Goal: Contribute content: Contribute content

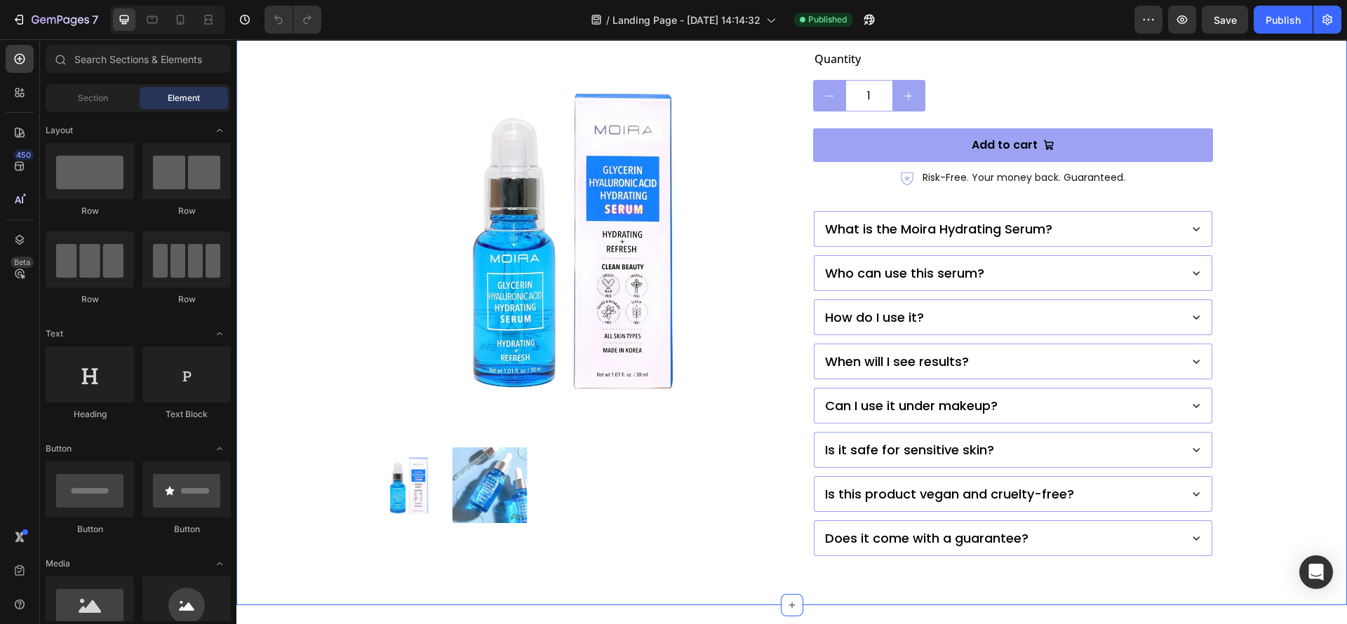
scroll to position [191, 0]
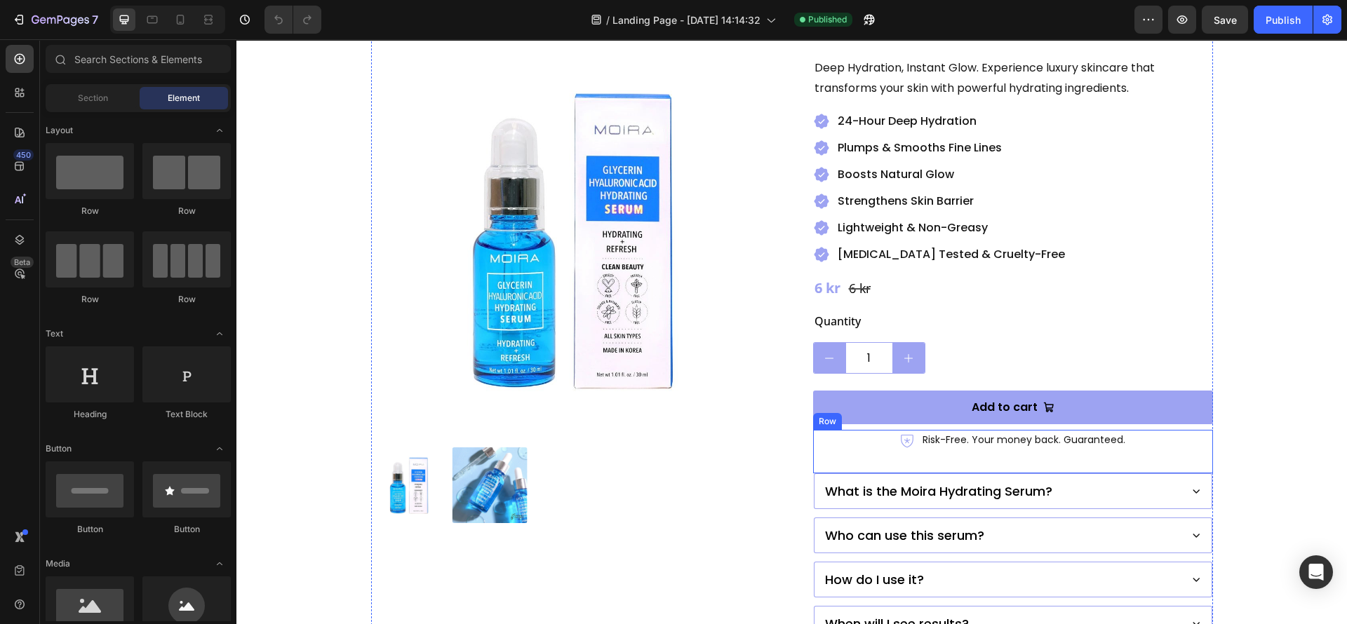
click at [825, 482] on p "What is the Moira Hydrating Serum?" at bounding box center [938, 491] width 227 height 19
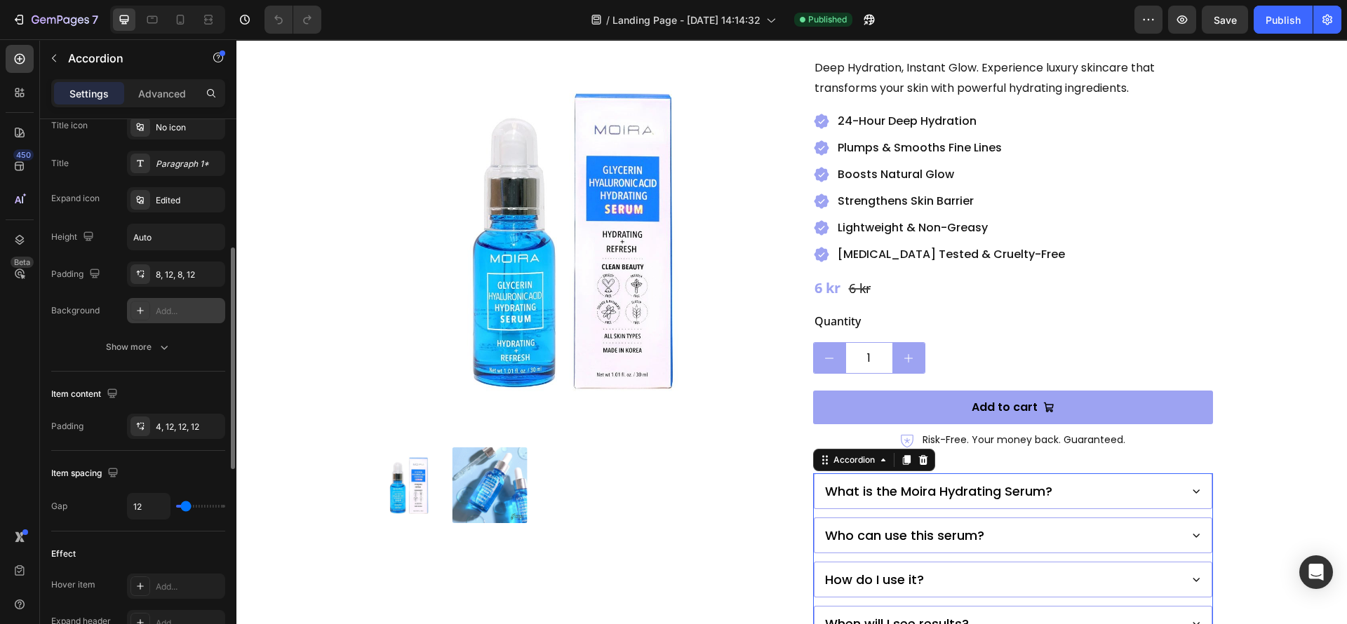
scroll to position [0, 0]
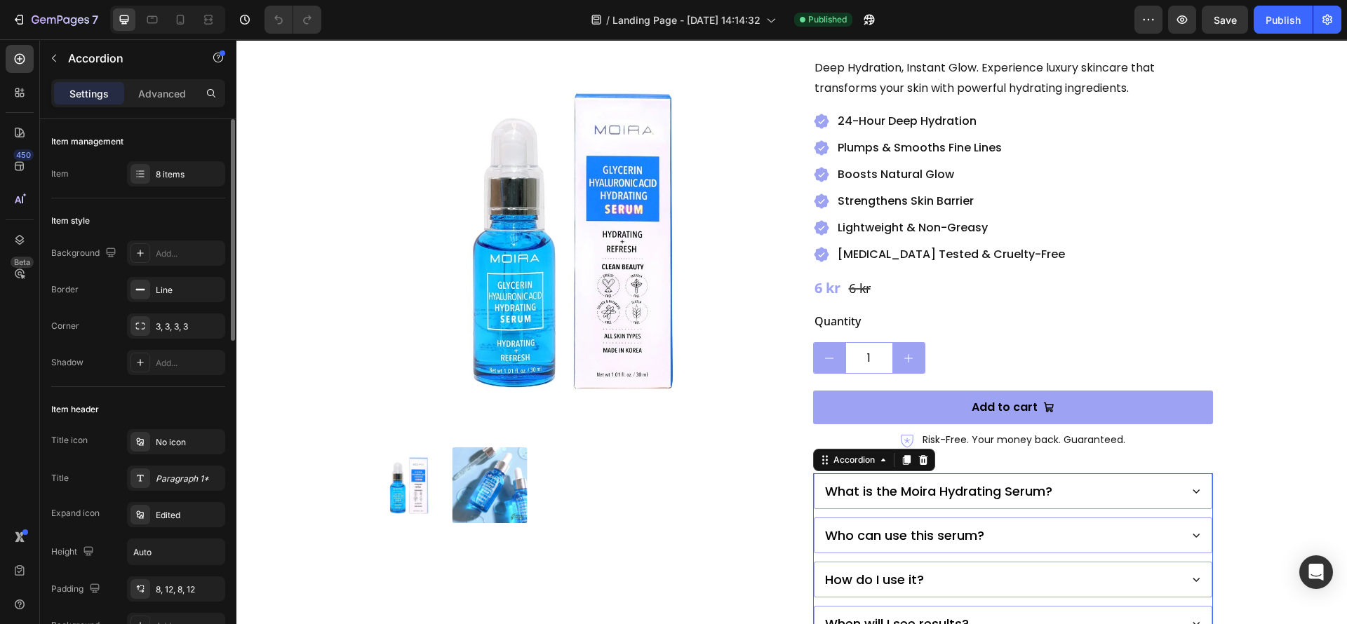
drag, startPoint x: 142, startPoint y: 250, endPoint x: 140, endPoint y: 389, distance: 138.2
click at [141, 252] on icon at bounding box center [140, 253] width 11 height 11
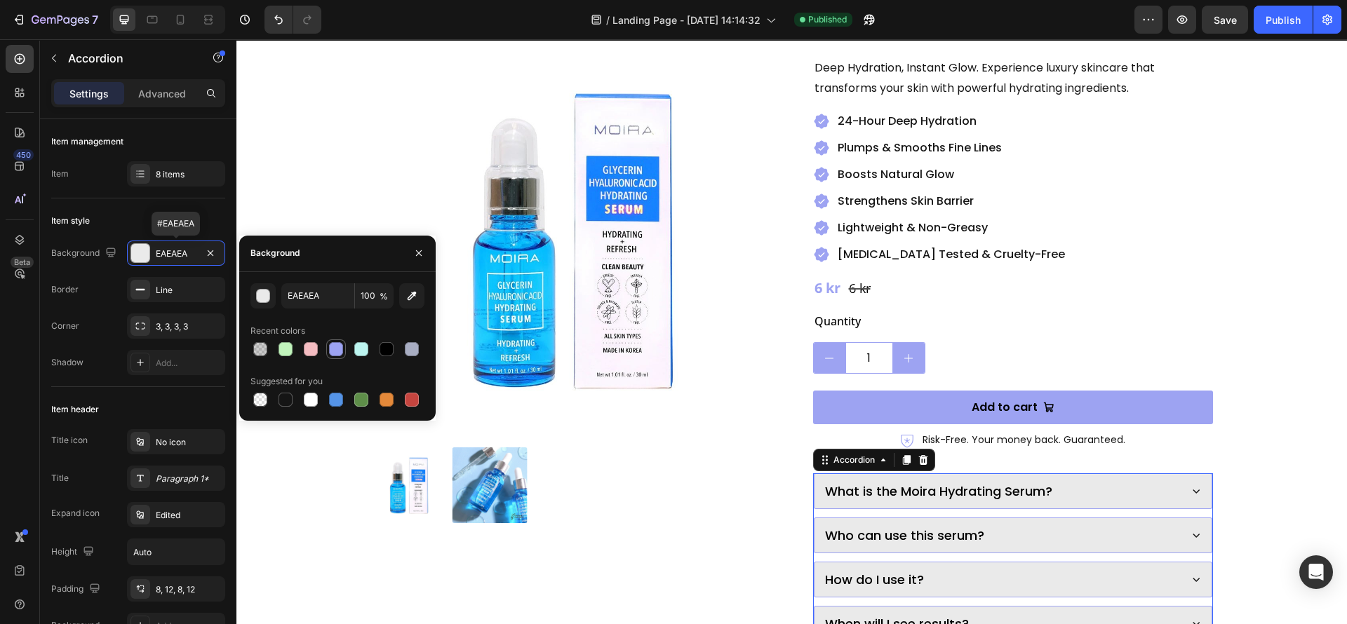
click at [330, 343] on div at bounding box center [336, 349] width 14 height 14
type input "9DA3F2"
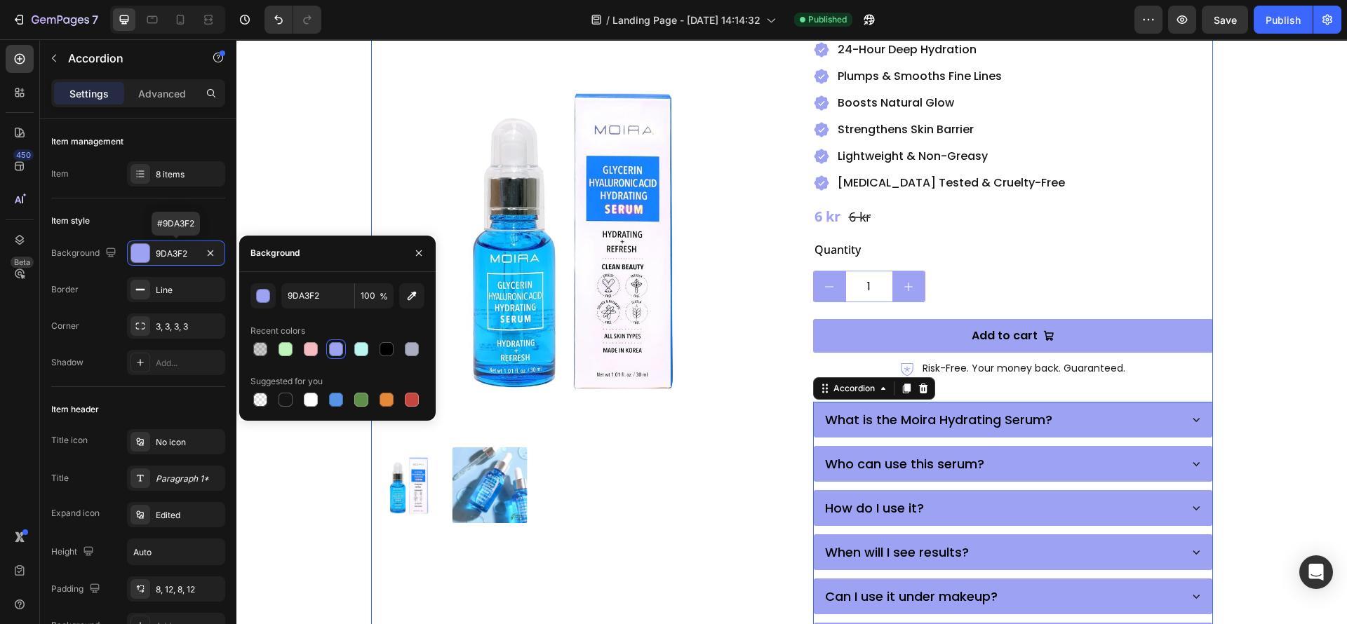
scroll to position [297, 0]
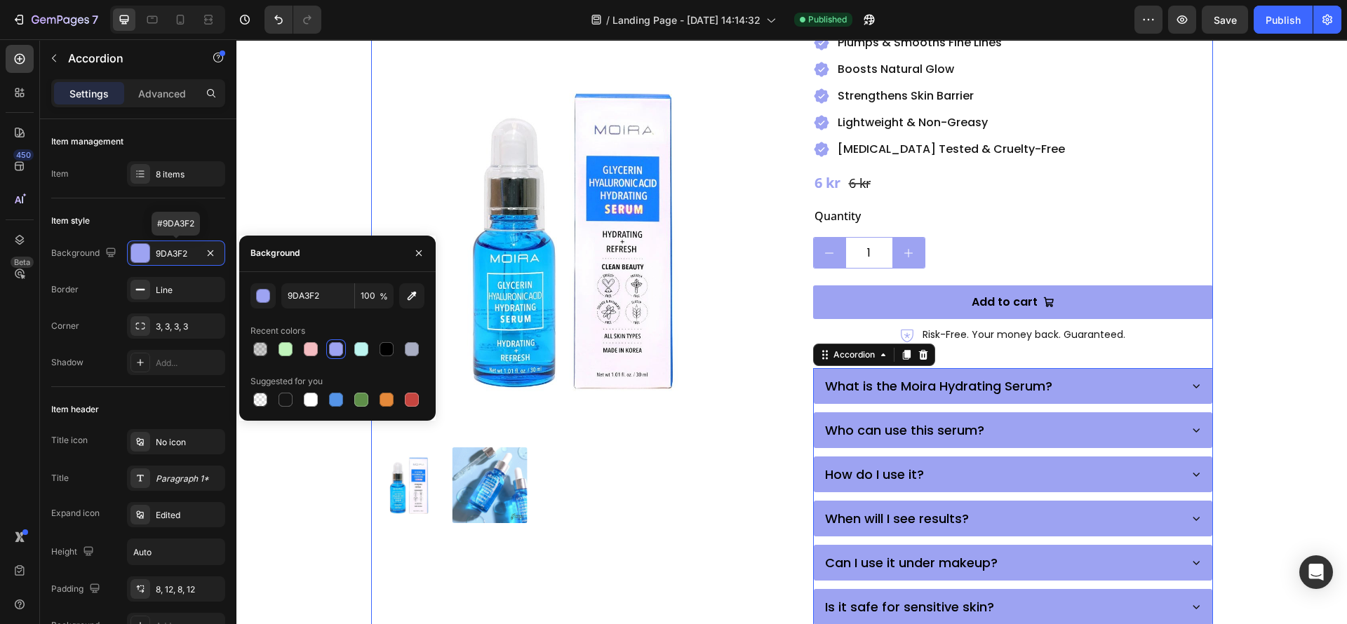
click at [765, 506] on div "Product Images Moira Hydrating Serum with [MEDICAL_DATA] & [MEDICAL_DATA] Produ…" at bounding box center [792, 266] width 842 height 893
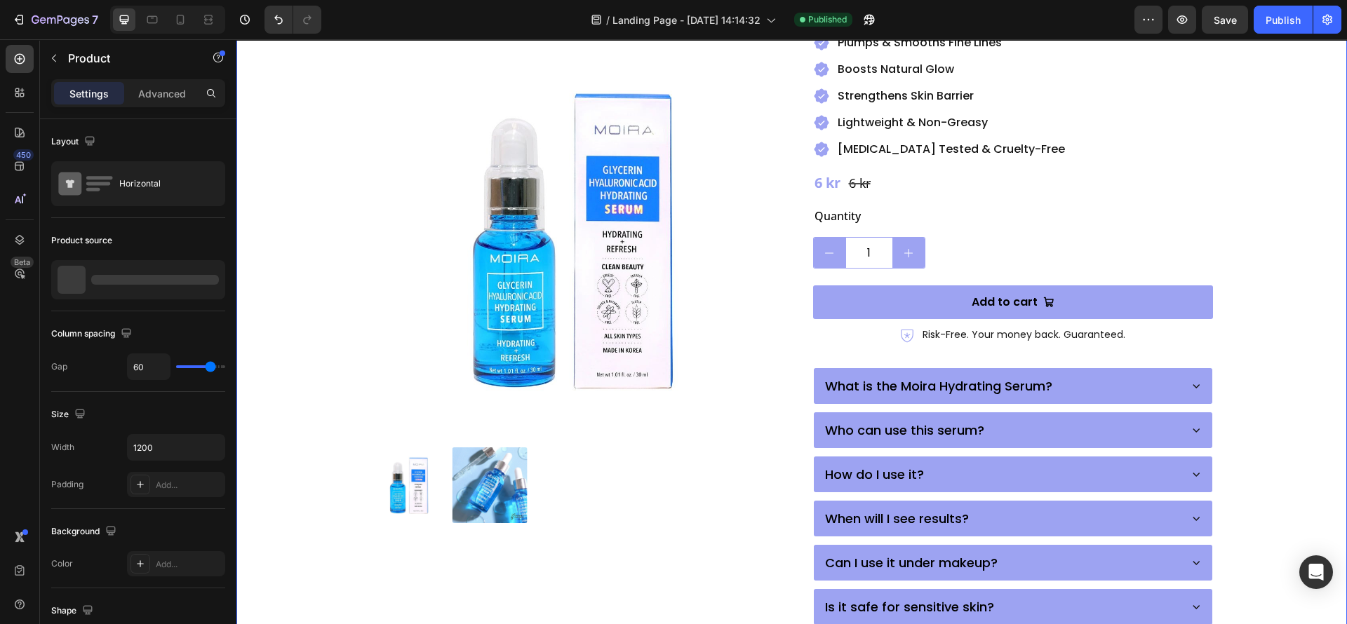
click at [332, 518] on div "Product Images Moira Hydrating Serum with [MEDICAL_DATA] & [MEDICAL_DATA] Produ…" at bounding box center [791, 266] width 998 height 893
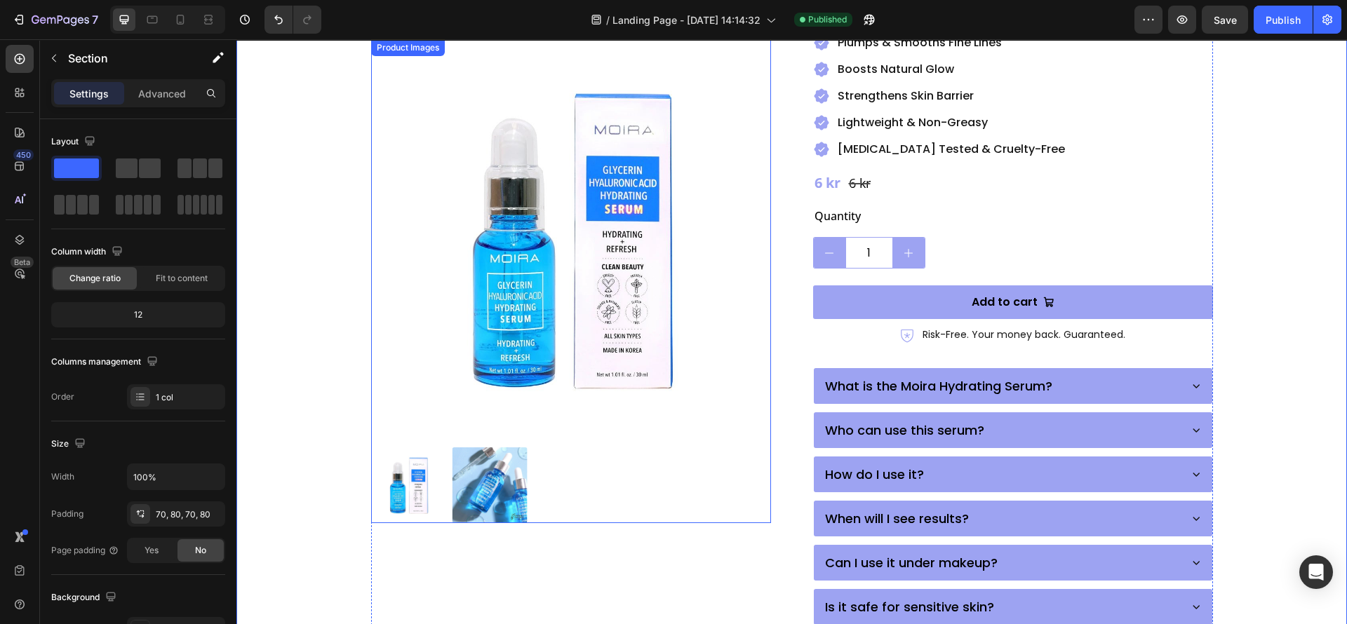
scroll to position [402, 0]
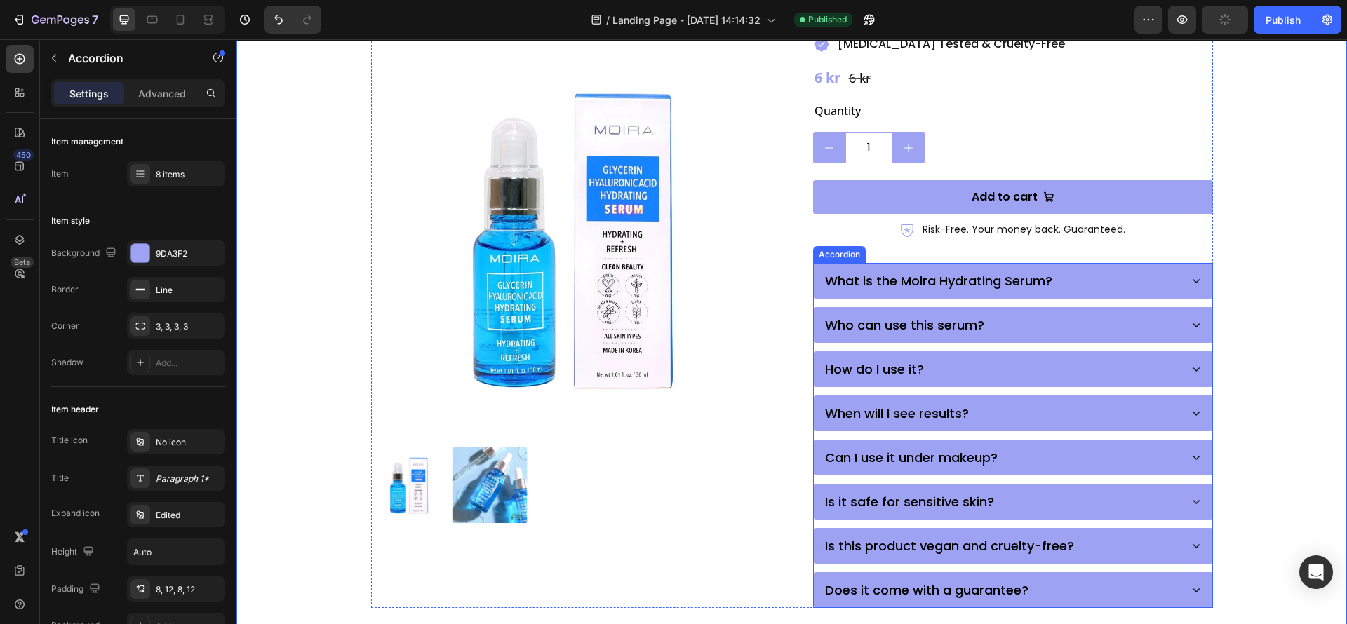
click at [880, 396] on div "When will I see results?" at bounding box center [1012, 413] width 397 height 34
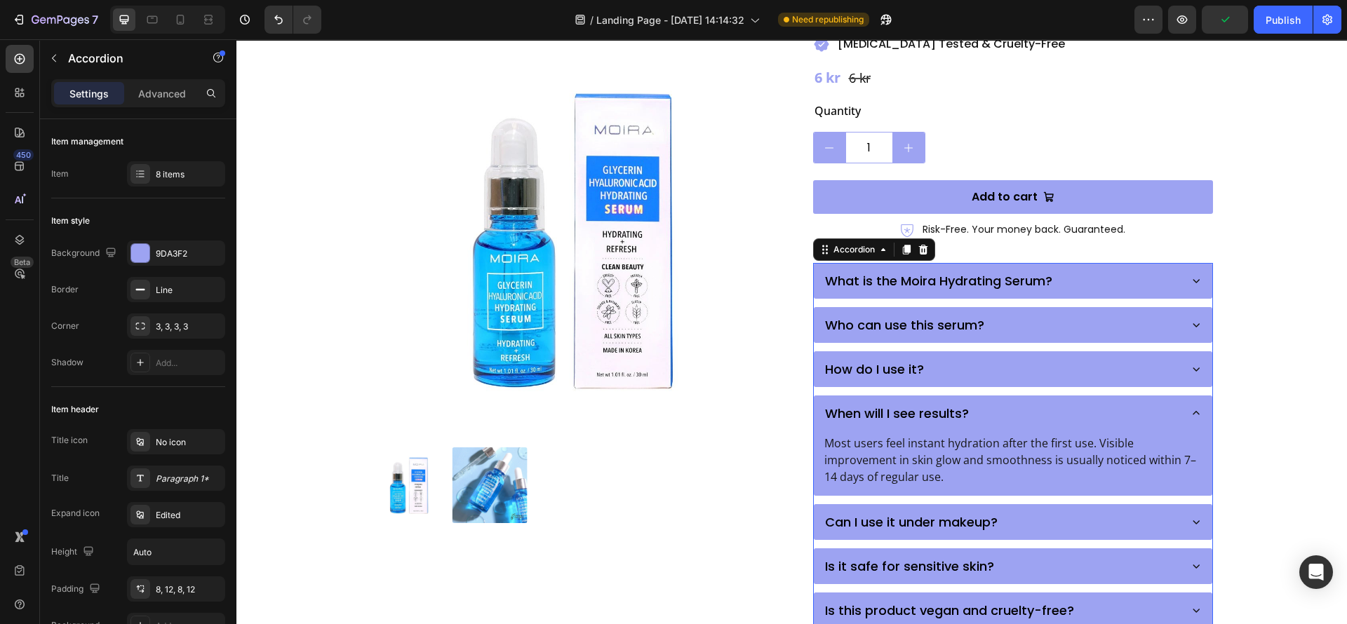
click at [985, 402] on div "When will I see results?" at bounding box center [1000, 413] width 355 height 23
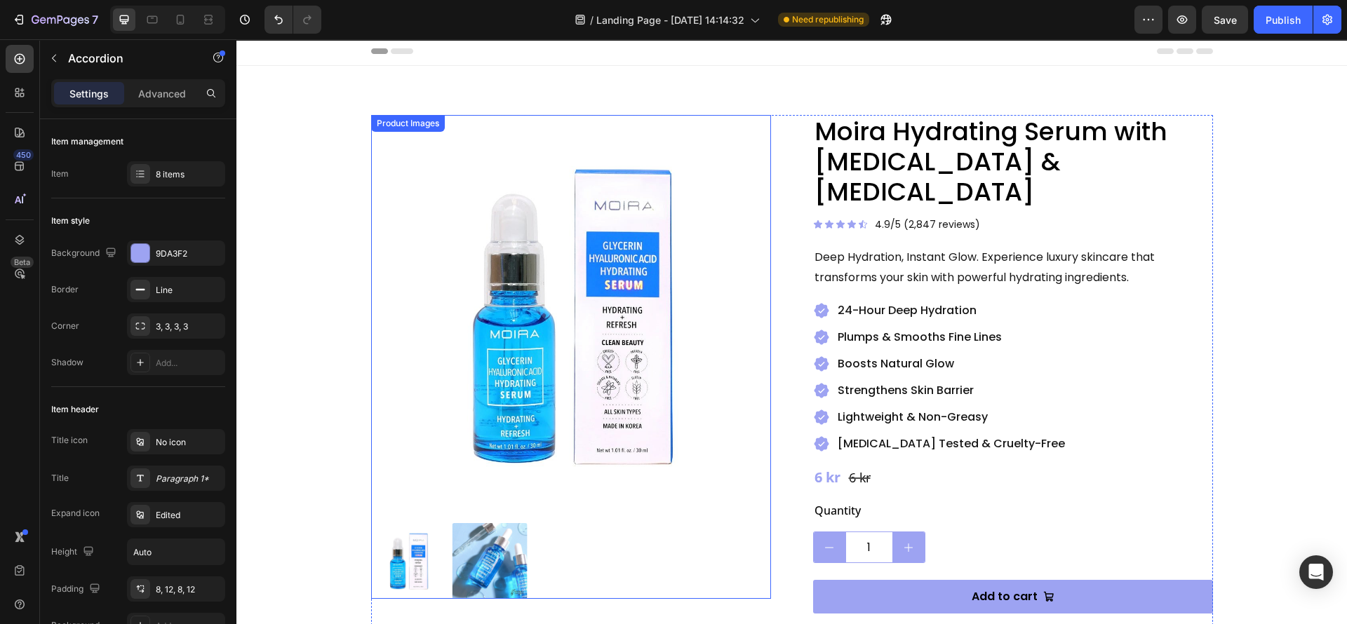
scroll to position [0, 0]
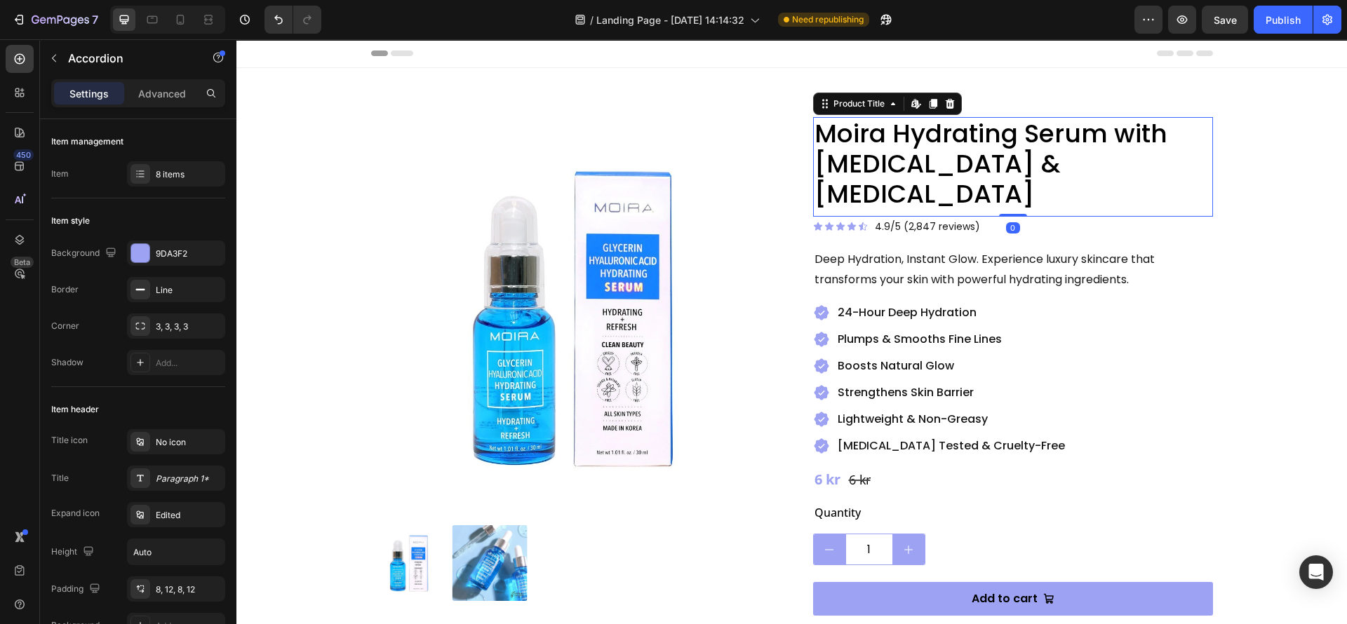
click at [935, 151] on h2 "Moira Hydrating Serum with [MEDICAL_DATA] & [MEDICAL_DATA]" at bounding box center [1013, 164] width 400 height 94
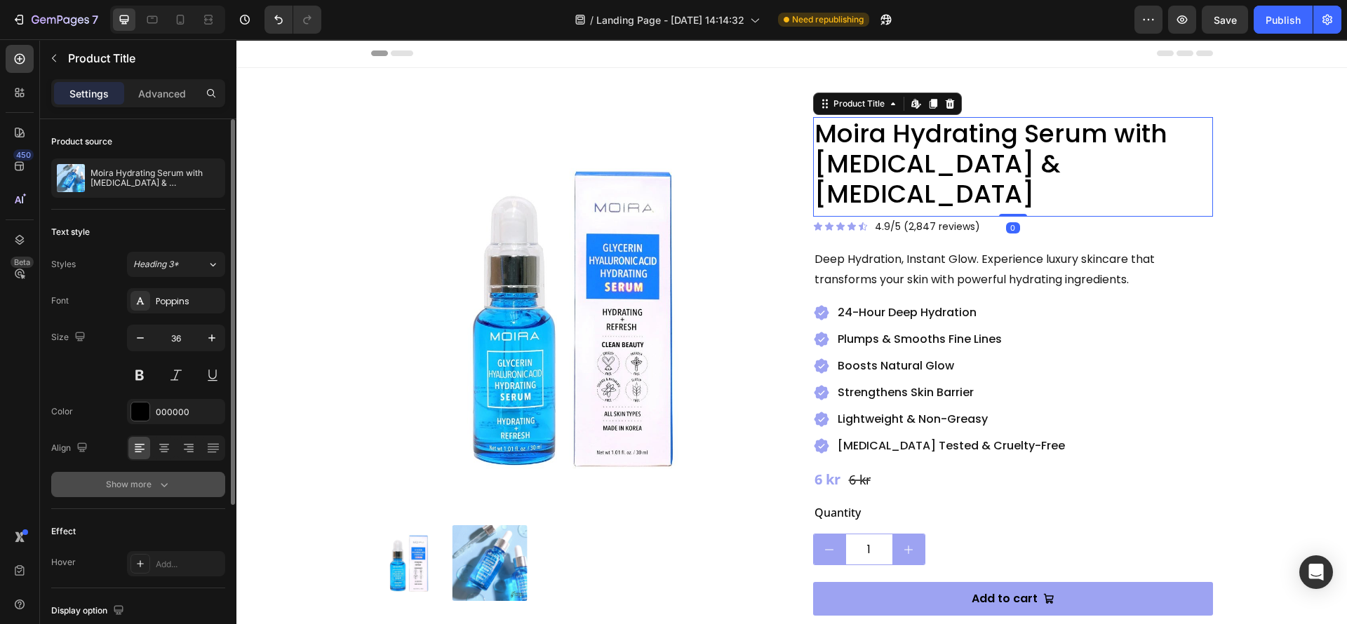
click at [147, 476] on button "Show more" at bounding box center [138, 484] width 174 height 25
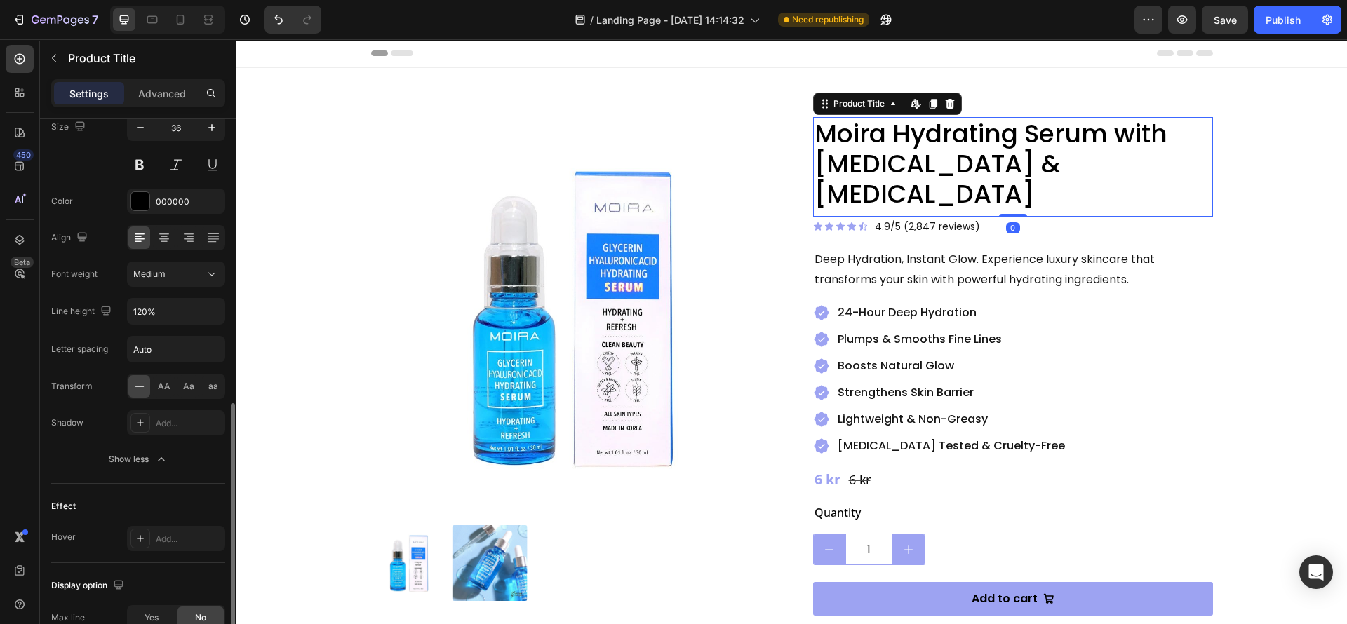
scroll to position [315, 0]
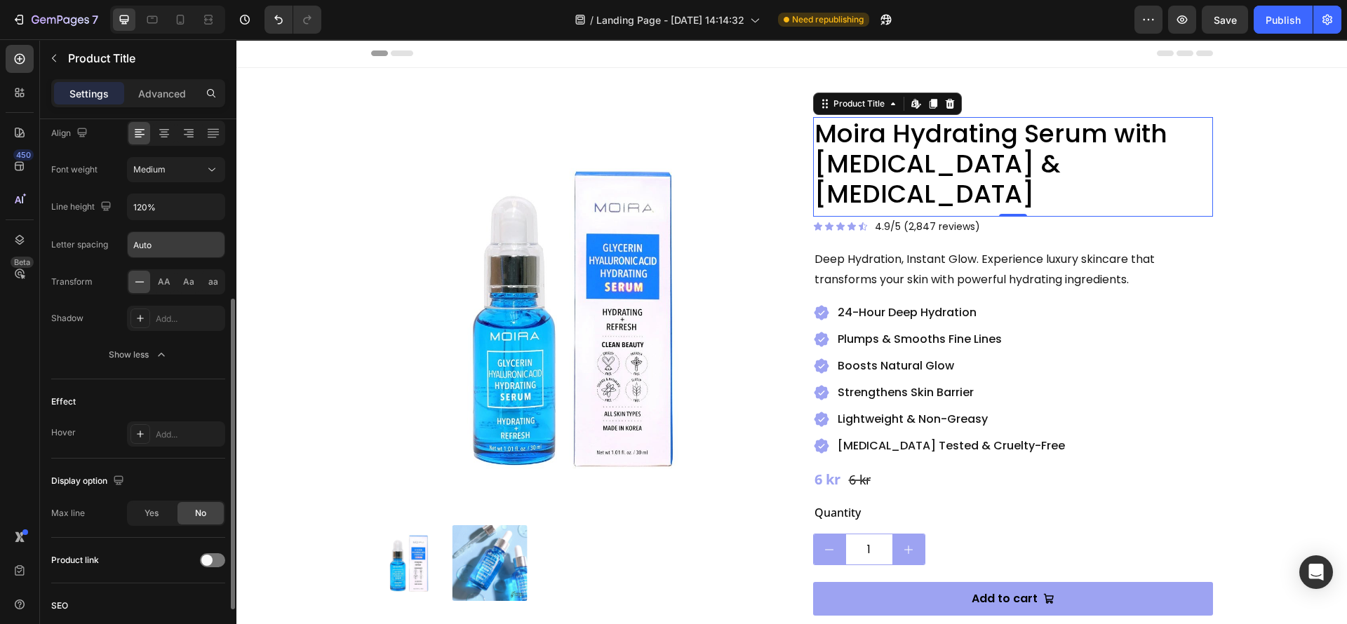
click at [157, 242] on input "Auto" at bounding box center [176, 244] width 97 height 25
type input "0"
type input "0.5"
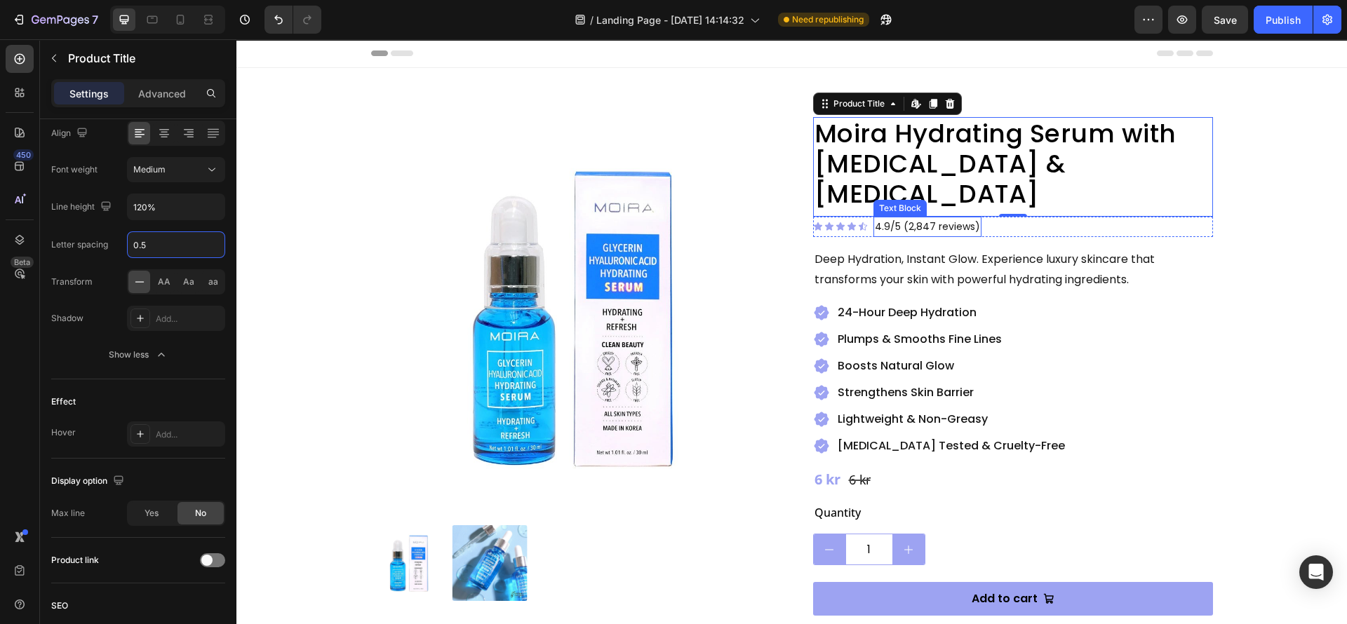
click at [910, 217] on div "4.9/5 (2,847 reviews) Text Block" at bounding box center [927, 227] width 108 height 20
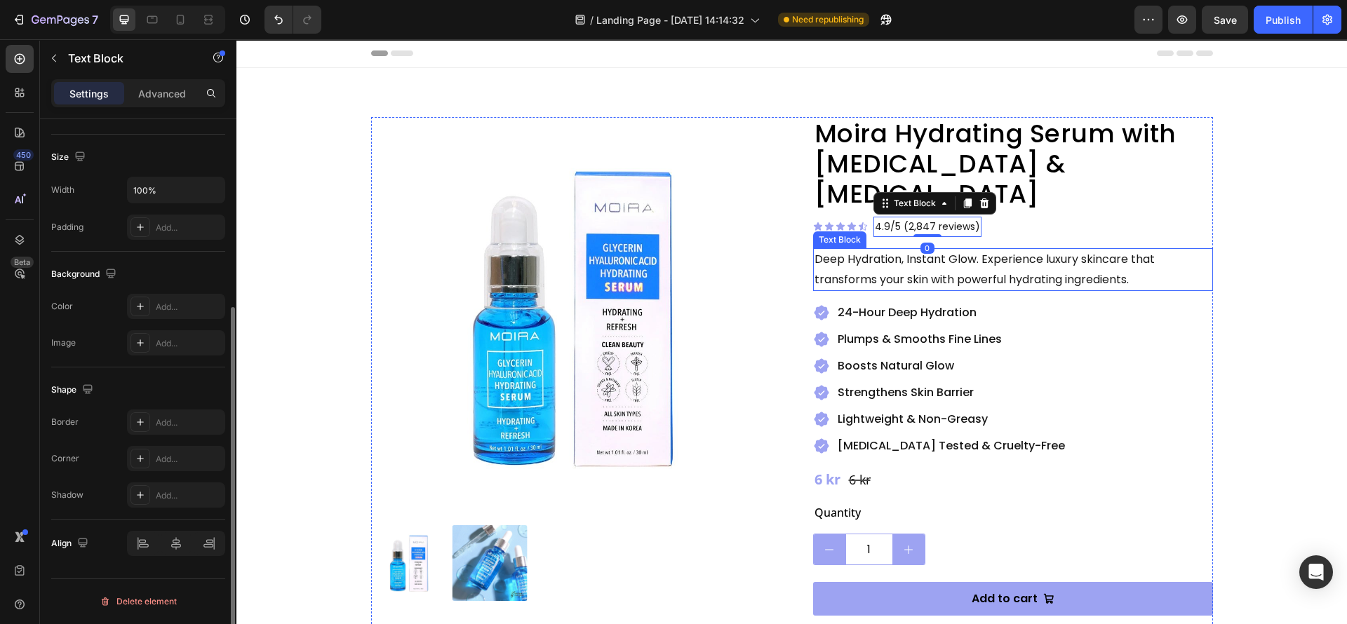
scroll to position [0, 0]
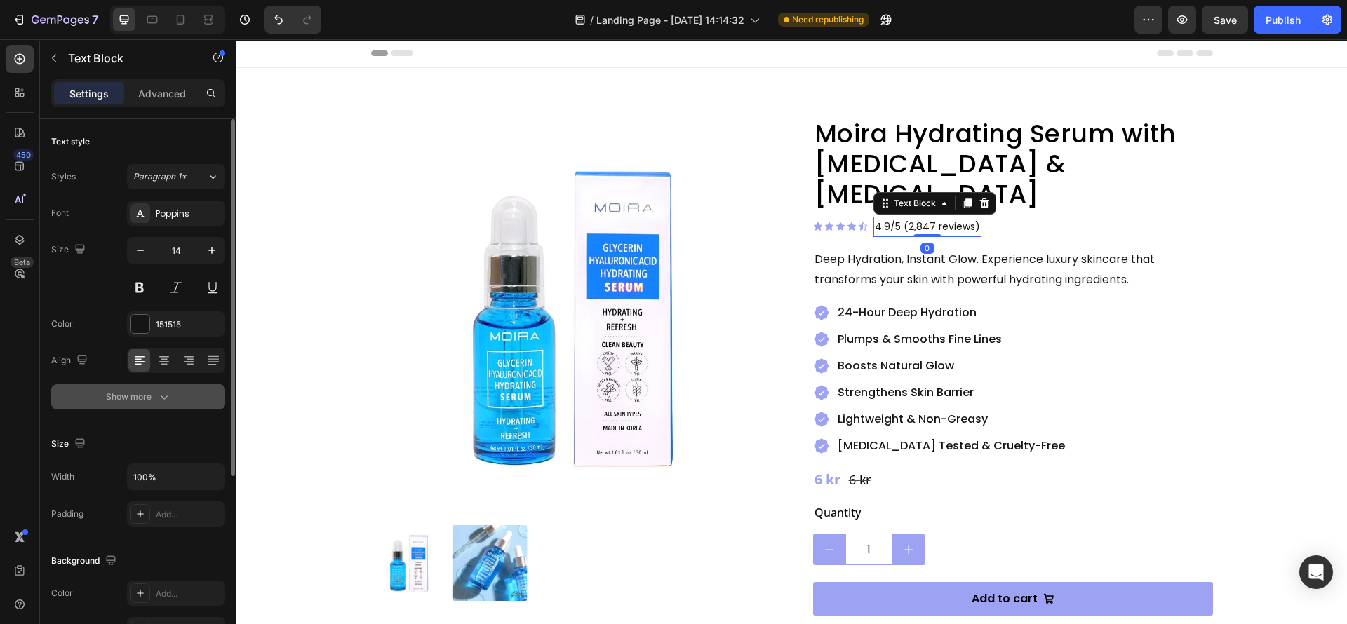
click at [152, 402] on div "Show more" at bounding box center [138, 397] width 65 height 14
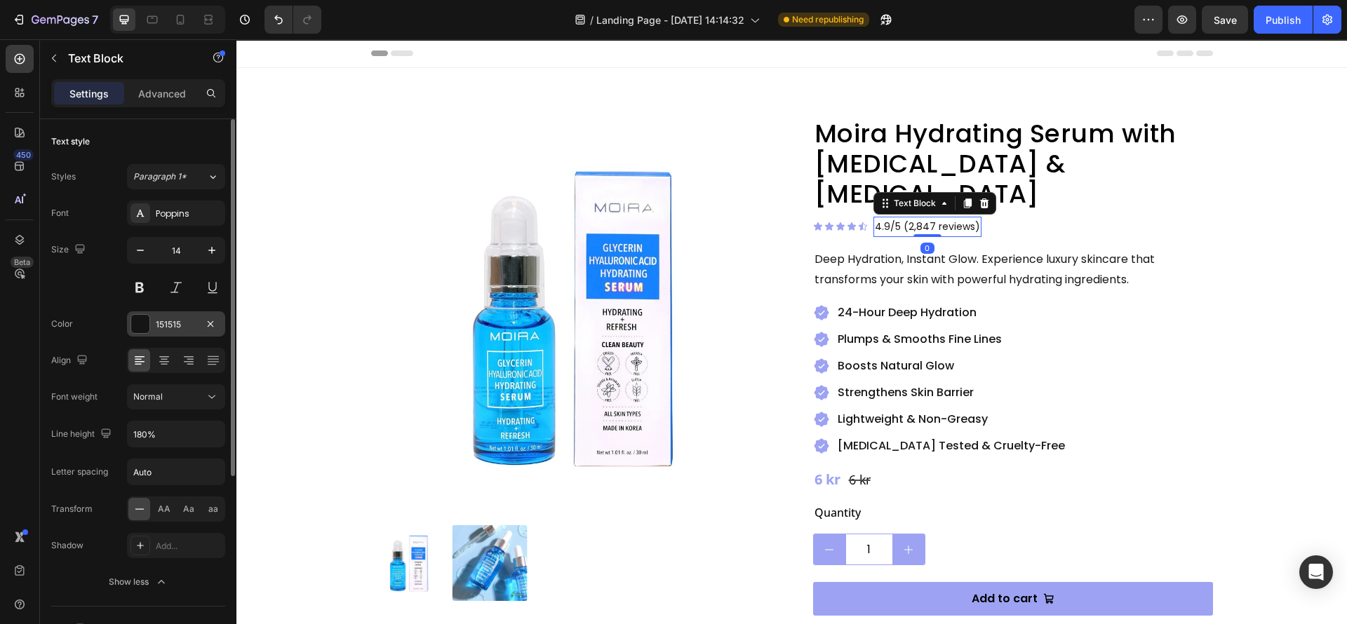
scroll to position [105, 0]
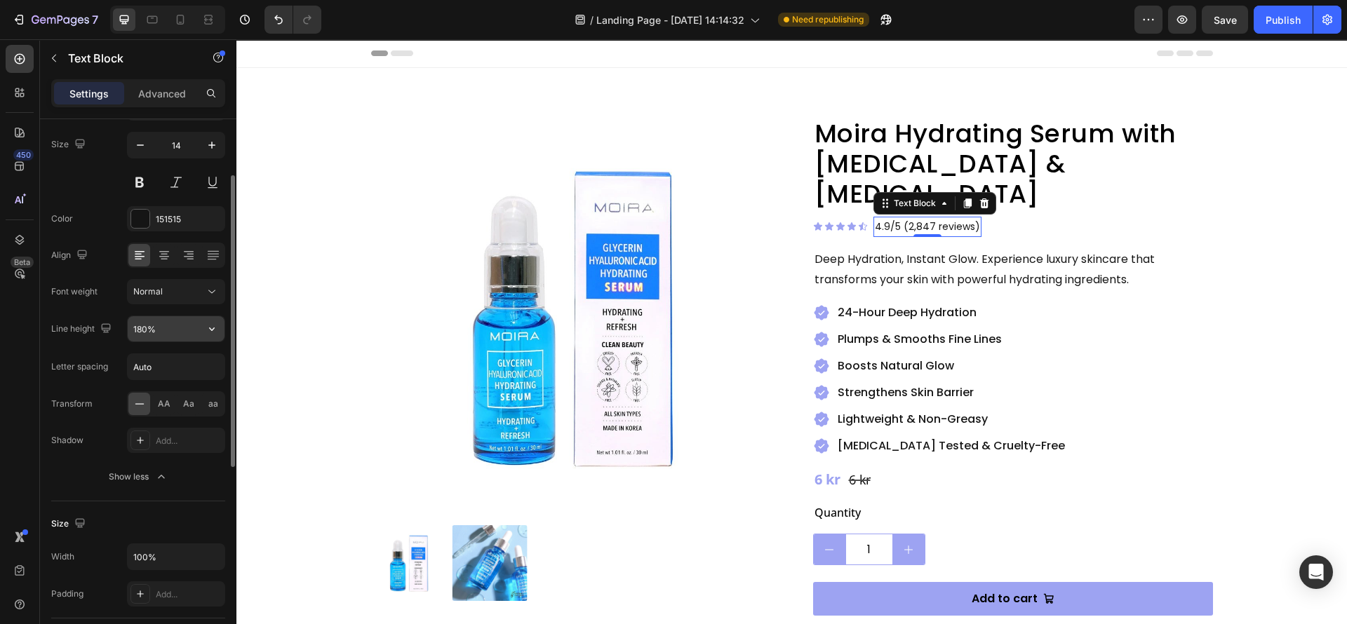
click at [212, 330] on icon "button" at bounding box center [212, 330] width 6 height 4
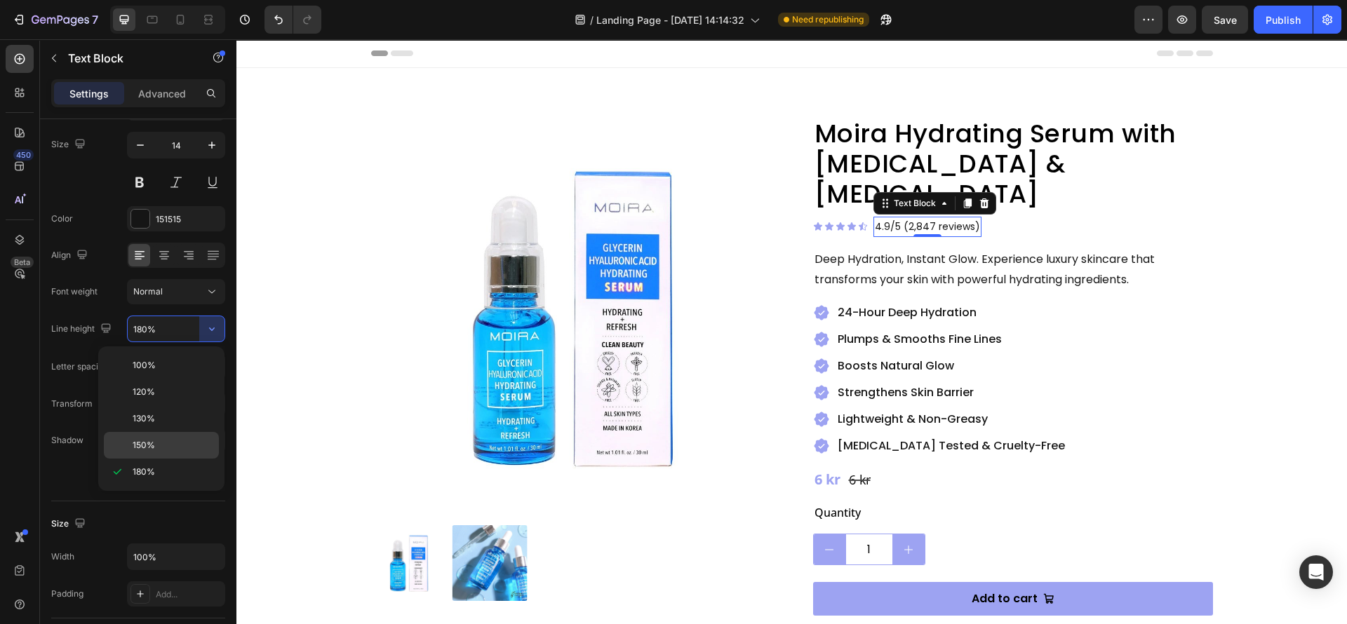
click at [151, 441] on span "150%" at bounding box center [144, 445] width 22 height 13
type input "150%"
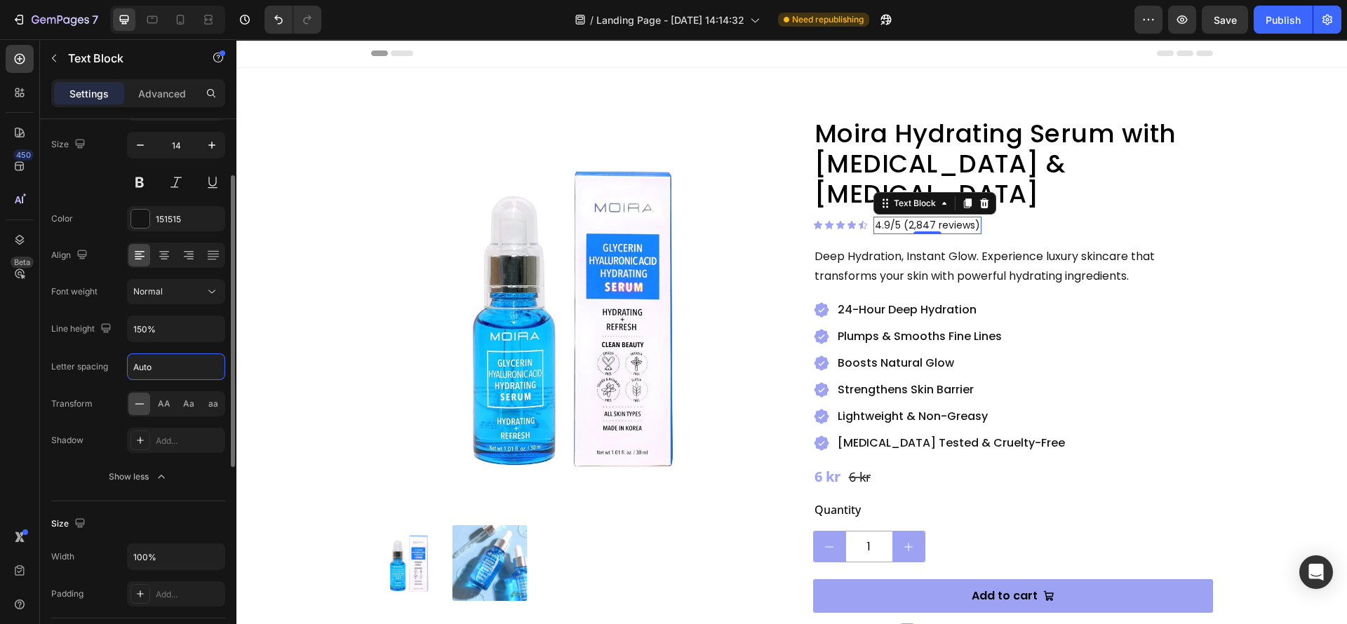
click at [146, 372] on input "Auto" at bounding box center [176, 366] width 97 height 25
click at [163, 372] on input "Auto" at bounding box center [176, 366] width 97 height 25
click at [168, 375] on input "Auto" at bounding box center [176, 366] width 97 height 25
click at [149, 372] on input "Auto" at bounding box center [176, 366] width 97 height 25
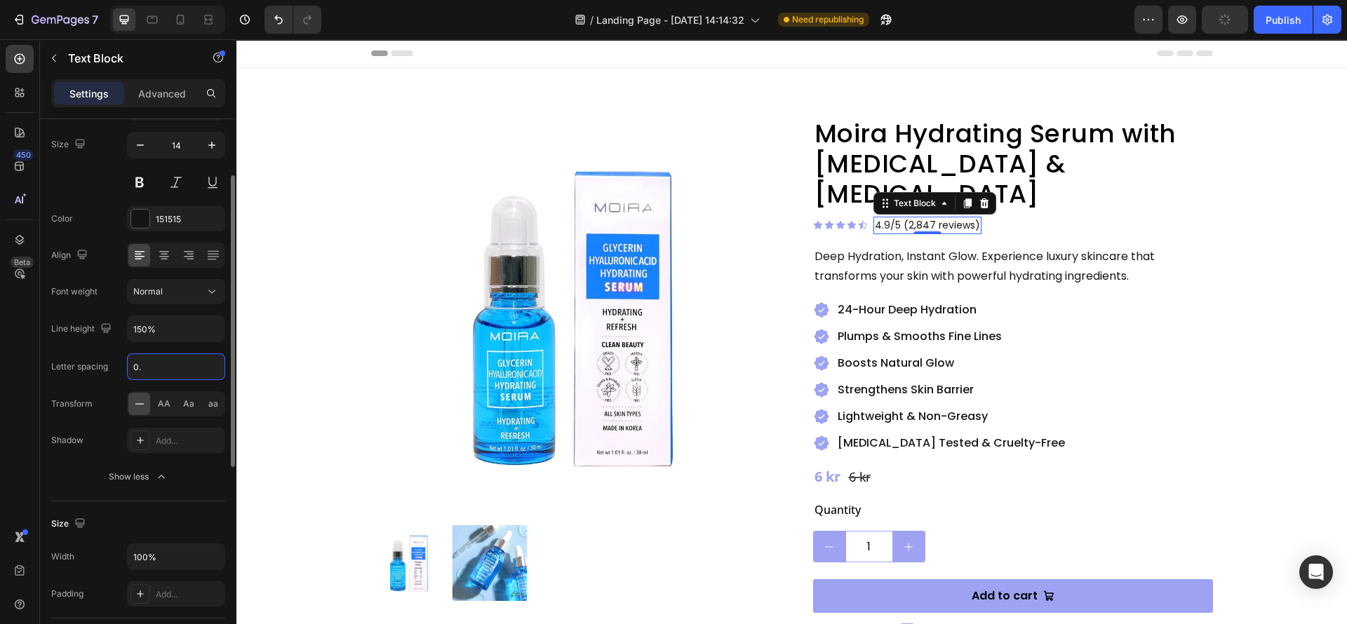
type input "0.5"
drag, startPoint x: 827, startPoint y: 242, endPoint x: 890, endPoint y: 231, distance: 64.0
click at [829, 247] on p "Deep Hydration, Instant Glow. Experience luxury skincare that transforms your s…" at bounding box center [1012, 267] width 397 height 41
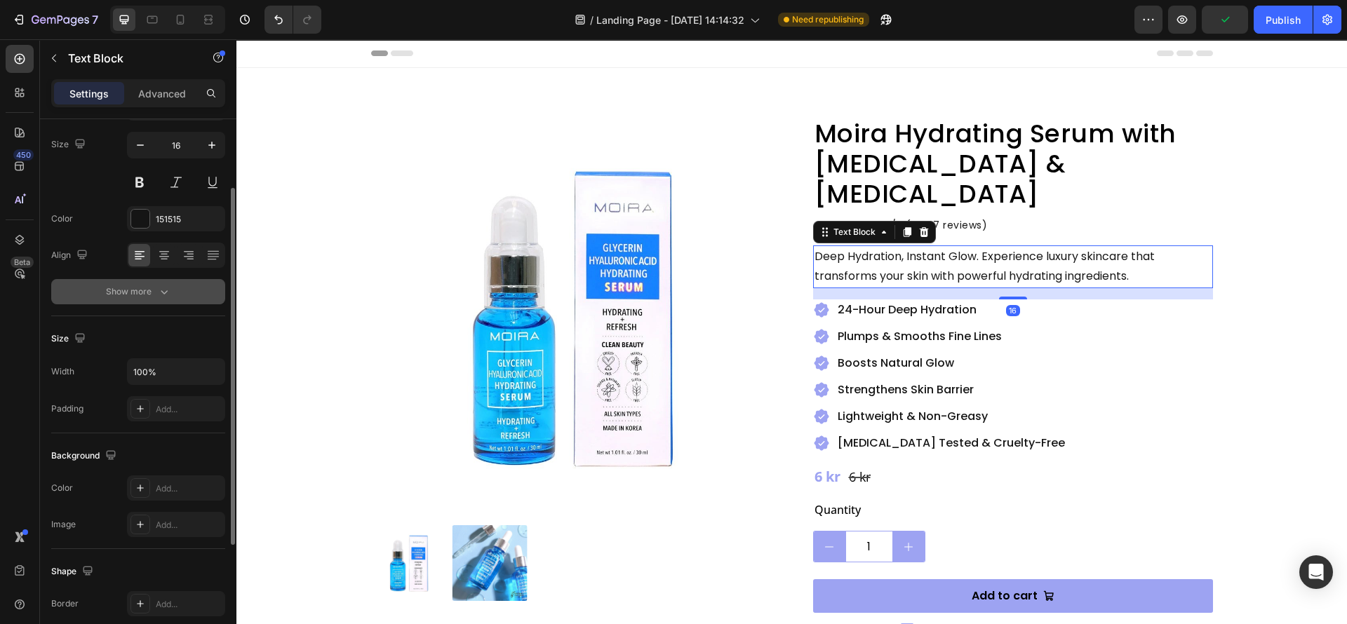
click at [145, 299] on button "Show more" at bounding box center [138, 291] width 174 height 25
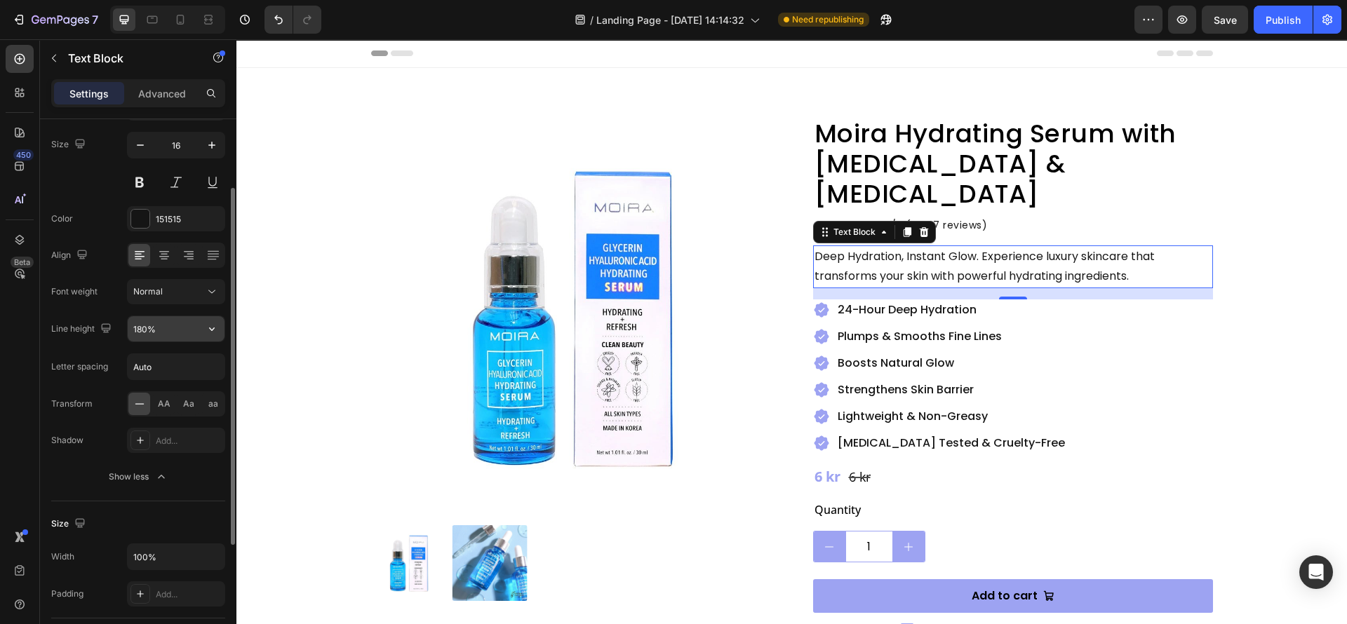
click at [155, 337] on input "180%" at bounding box center [176, 328] width 97 height 25
click at [212, 334] on icon "button" at bounding box center [212, 329] width 14 height 14
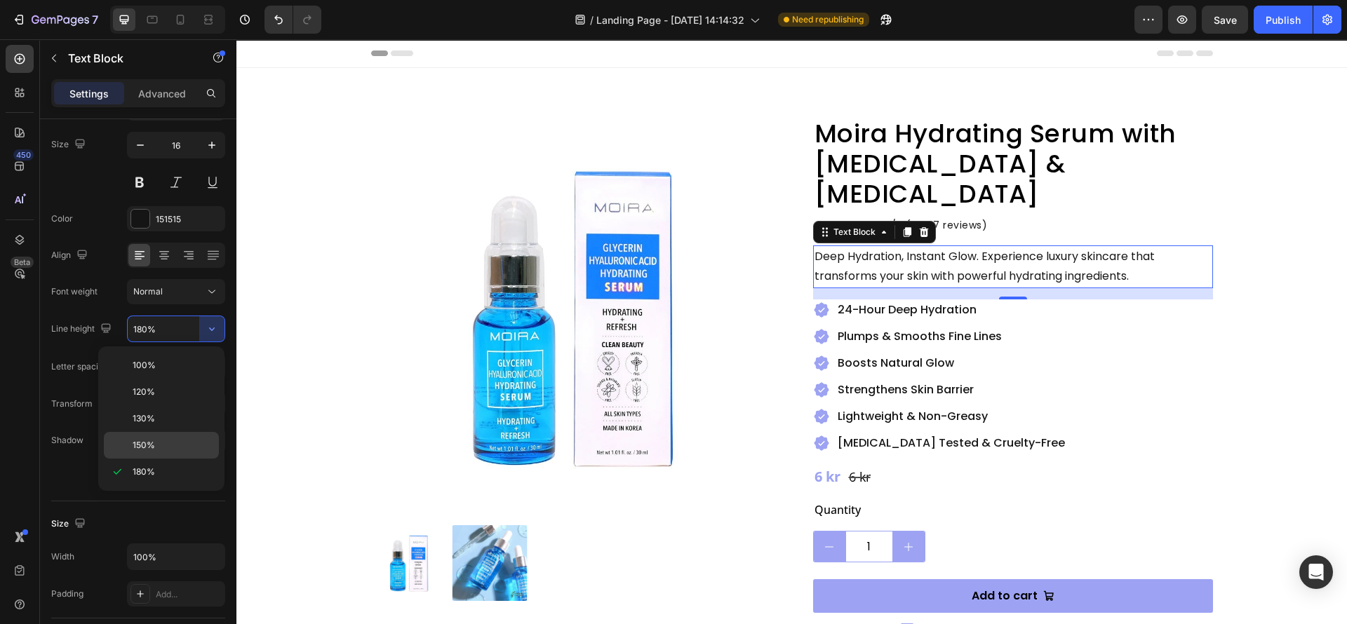
click at [148, 438] on div "150%" at bounding box center [161, 445] width 115 height 27
type input "150%"
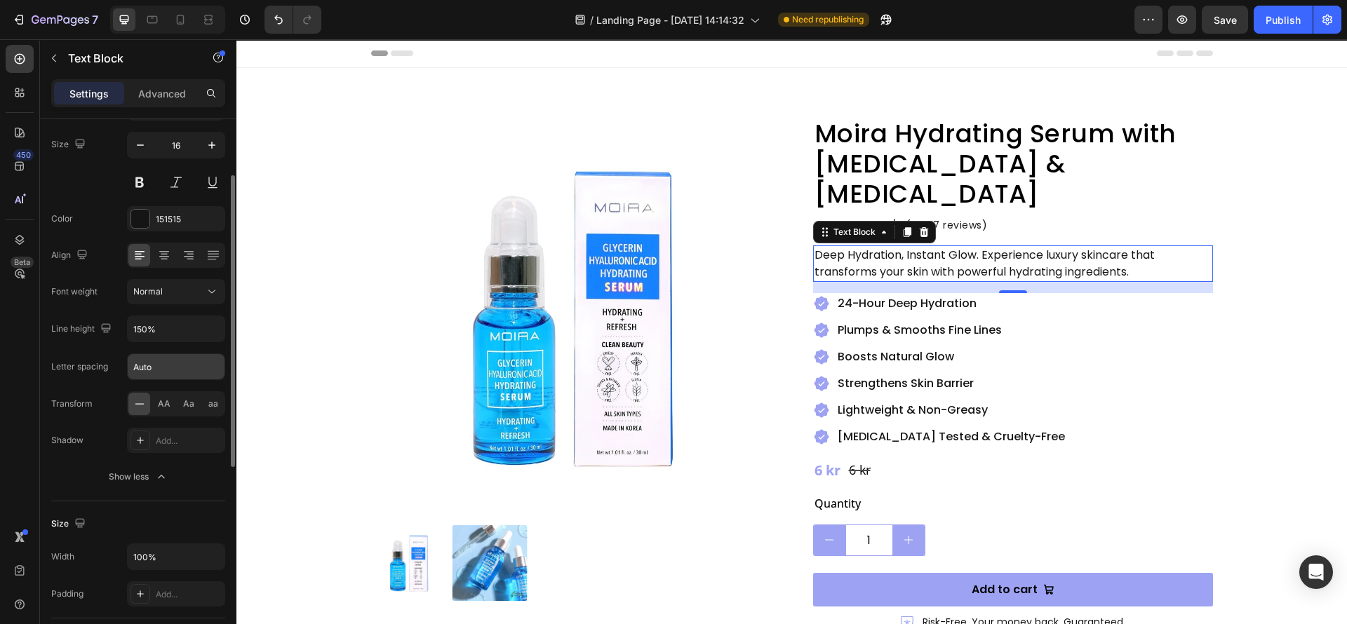
click at [145, 375] on input "Auto" at bounding box center [176, 366] width 97 height 25
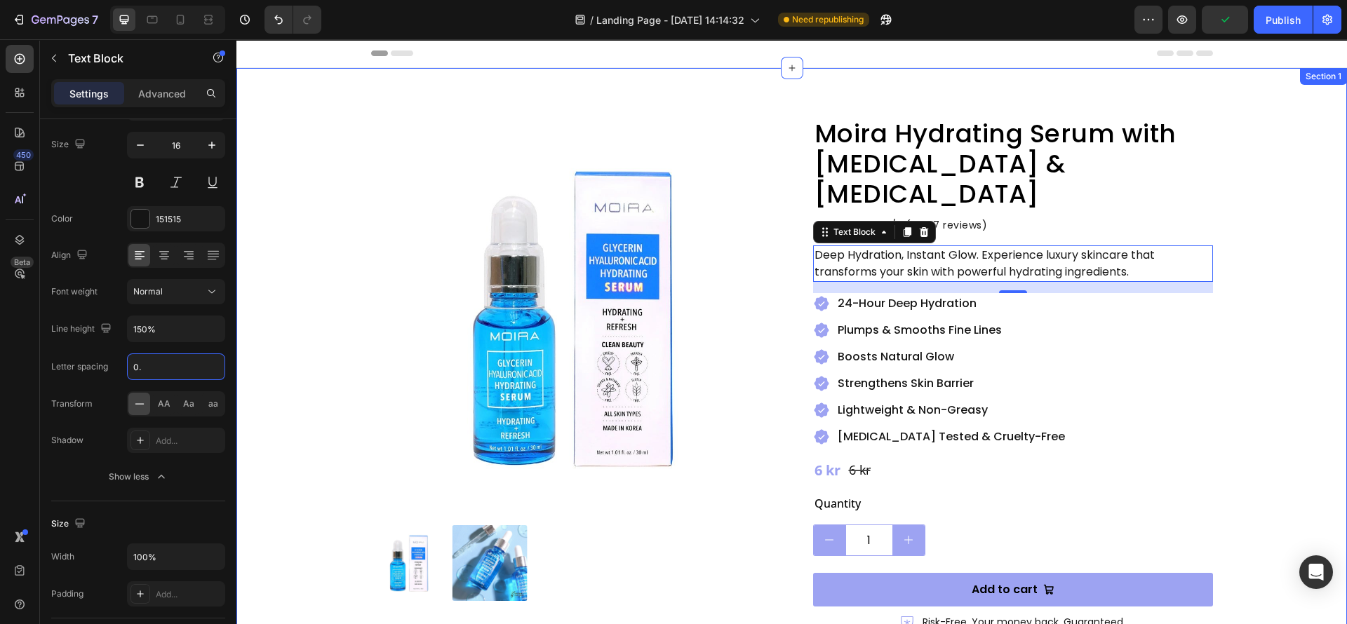
type input "0.5"
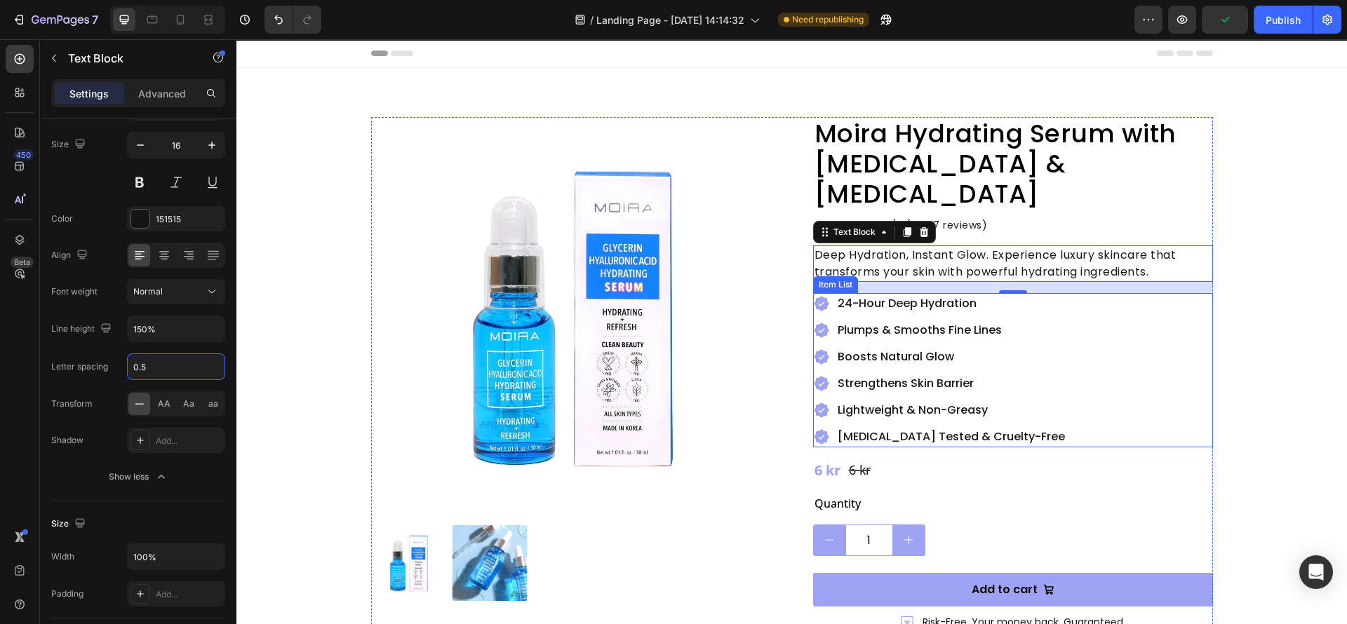
click at [899, 322] on p "Plumps & Smooths Fine Lines" at bounding box center [950, 330] width 227 height 17
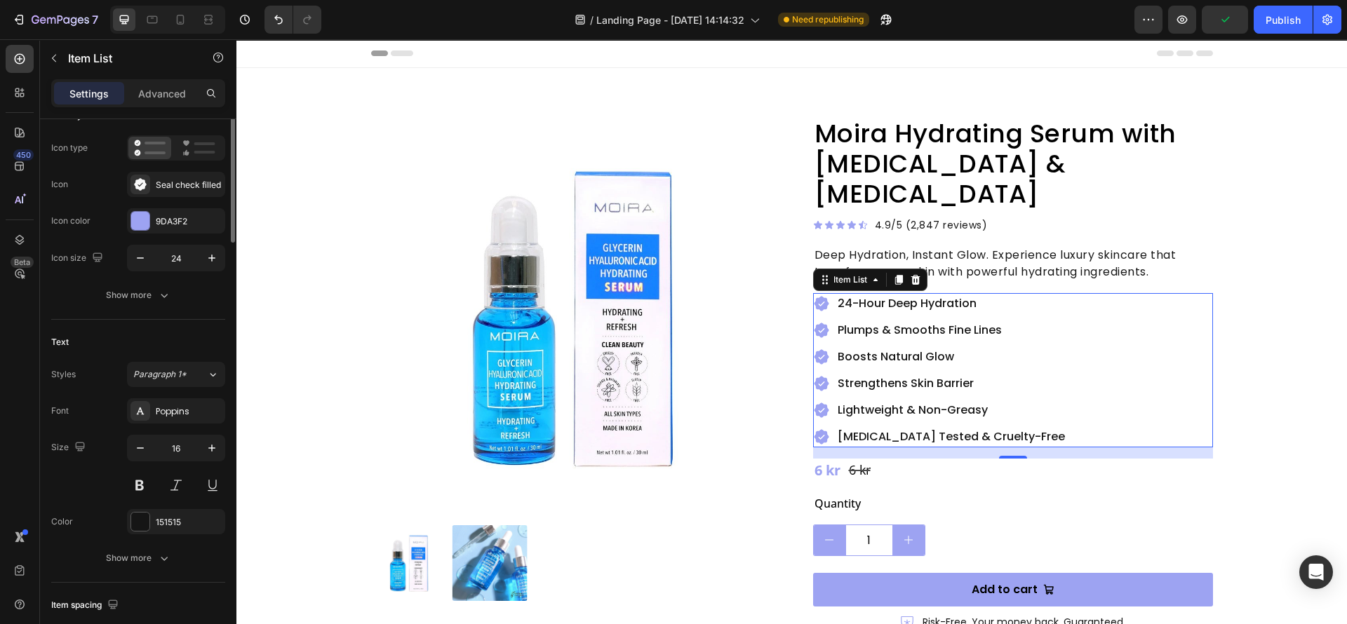
scroll to position [0, 0]
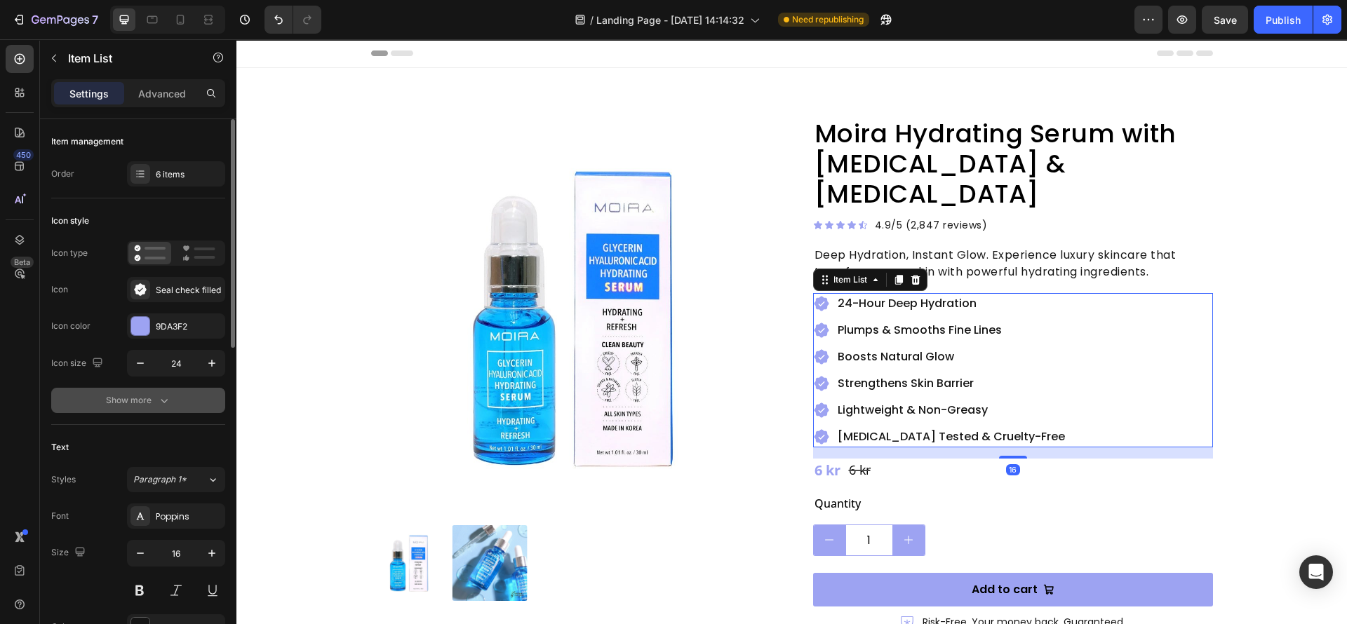
click at [140, 395] on div "Show more" at bounding box center [138, 400] width 65 height 14
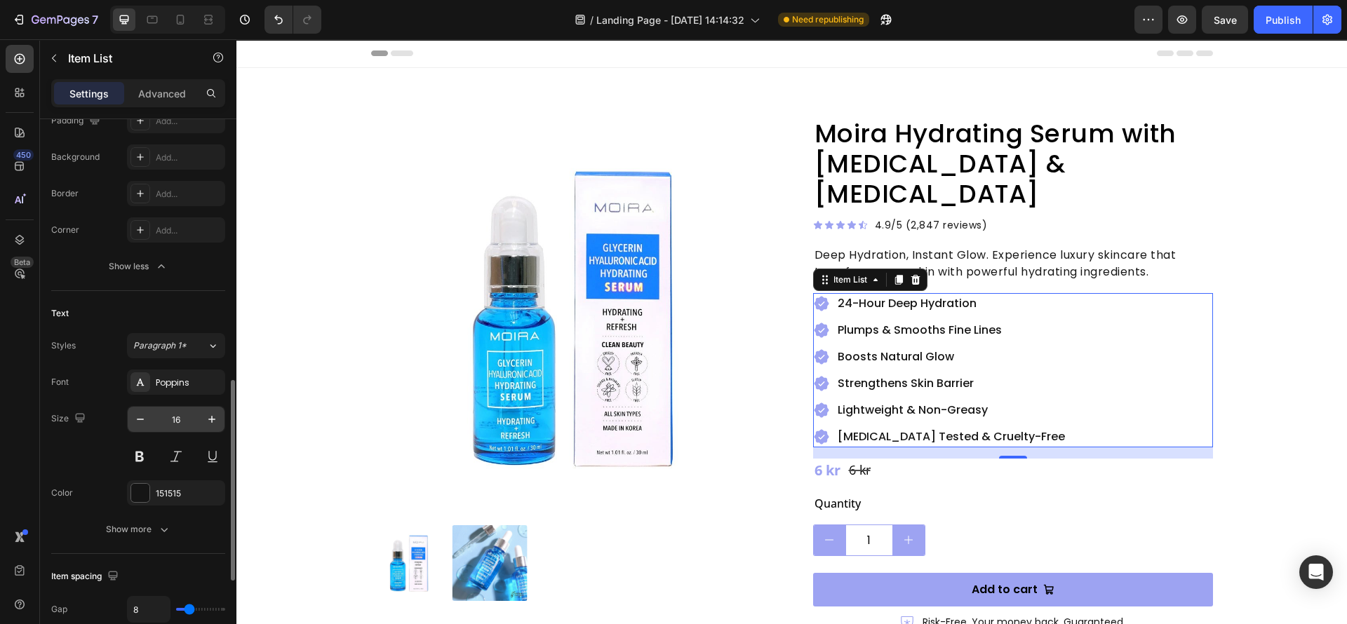
scroll to position [421, 0]
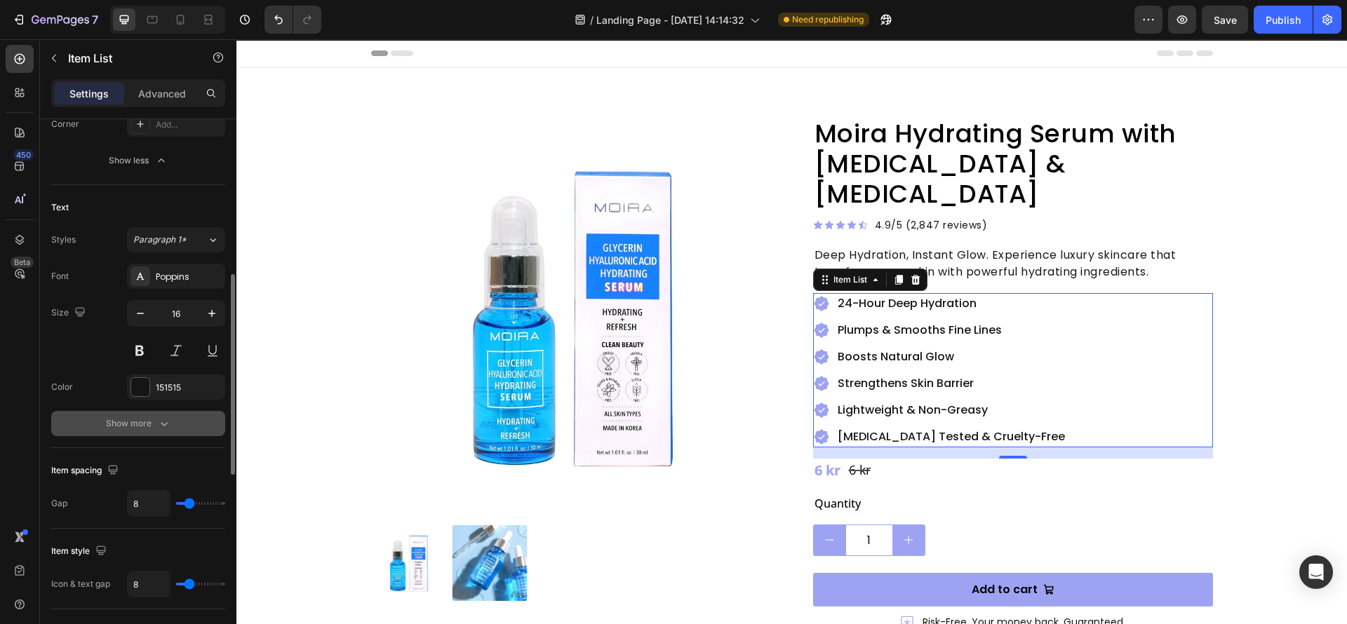
click at [150, 431] on button "Show more" at bounding box center [138, 423] width 174 height 25
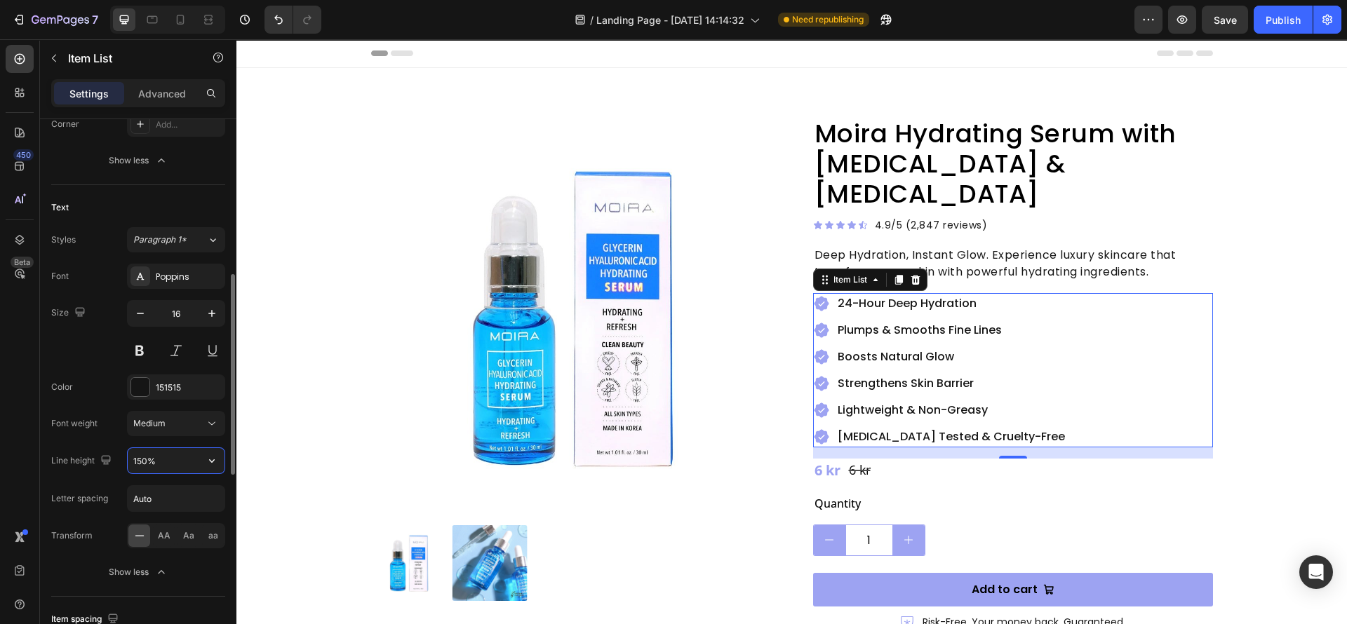
click at [159, 466] on input "150%" at bounding box center [176, 460] width 97 height 25
click at [149, 506] on input "Auto" at bounding box center [176, 498] width 97 height 25
click at [148, 506] on input "0.05" at bounding box center [176, 498] width 97 height 25
type input "0.5"
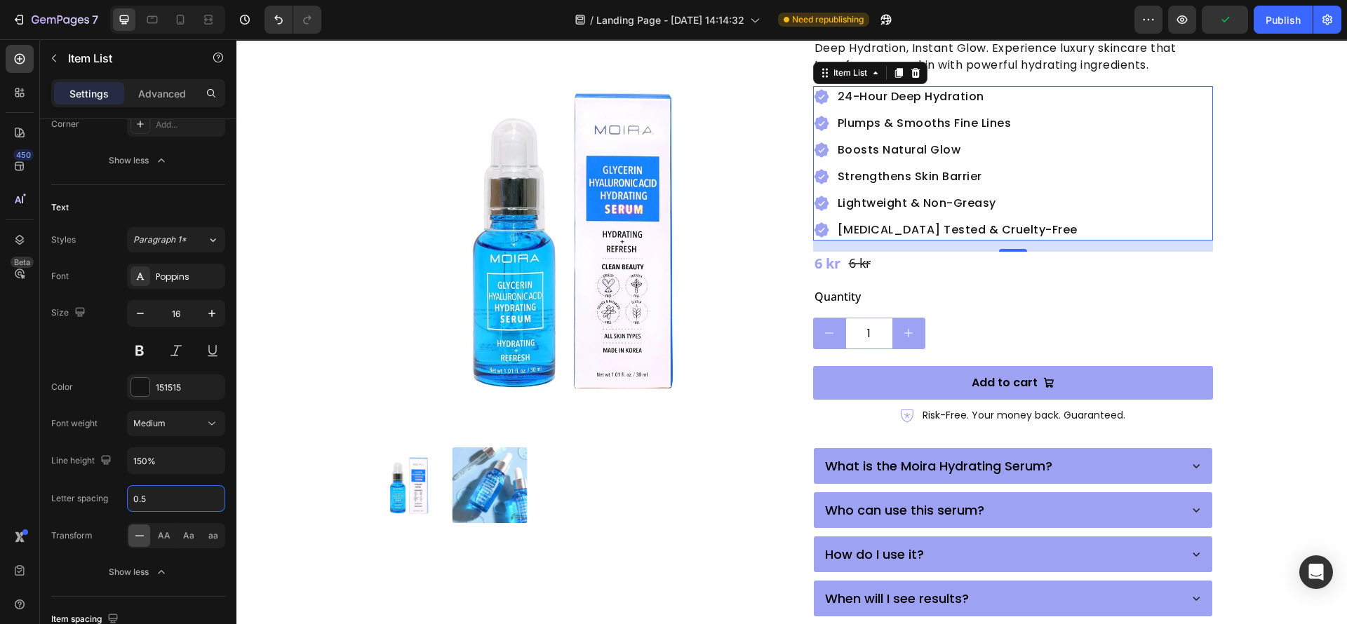
scroll to position [210, 0]
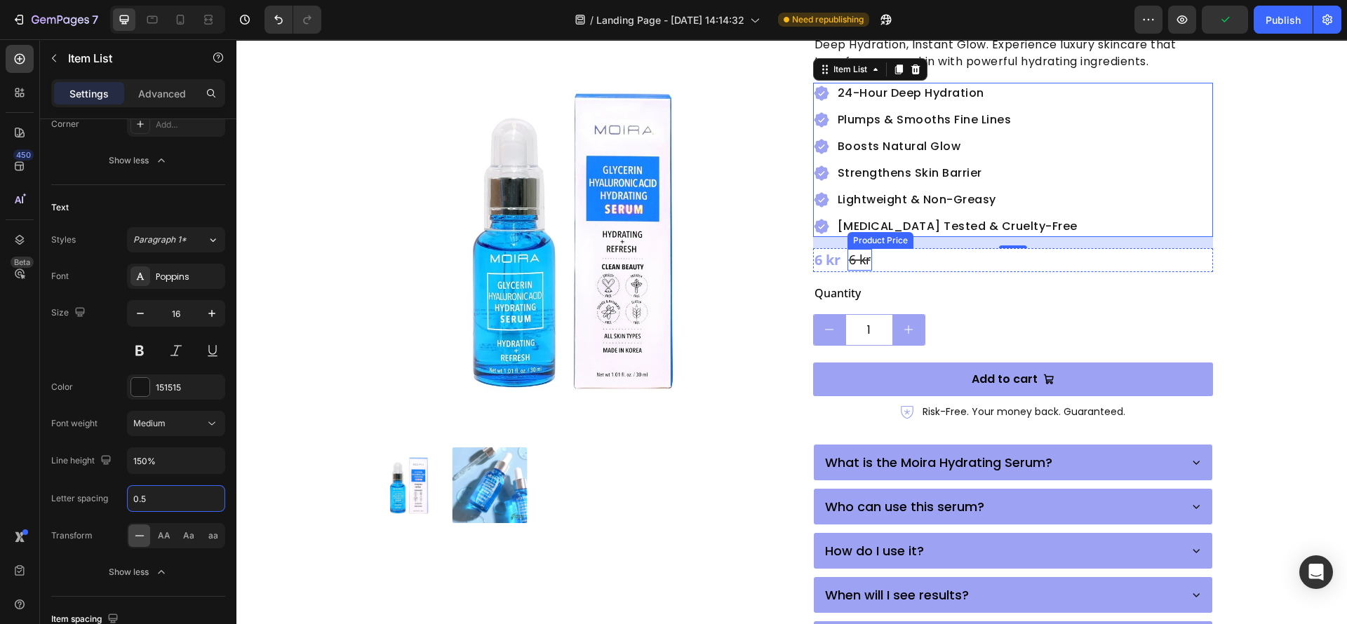
click at [859, 249] on div "6 kr" at bounding box center [859, 260] width 25 height 22
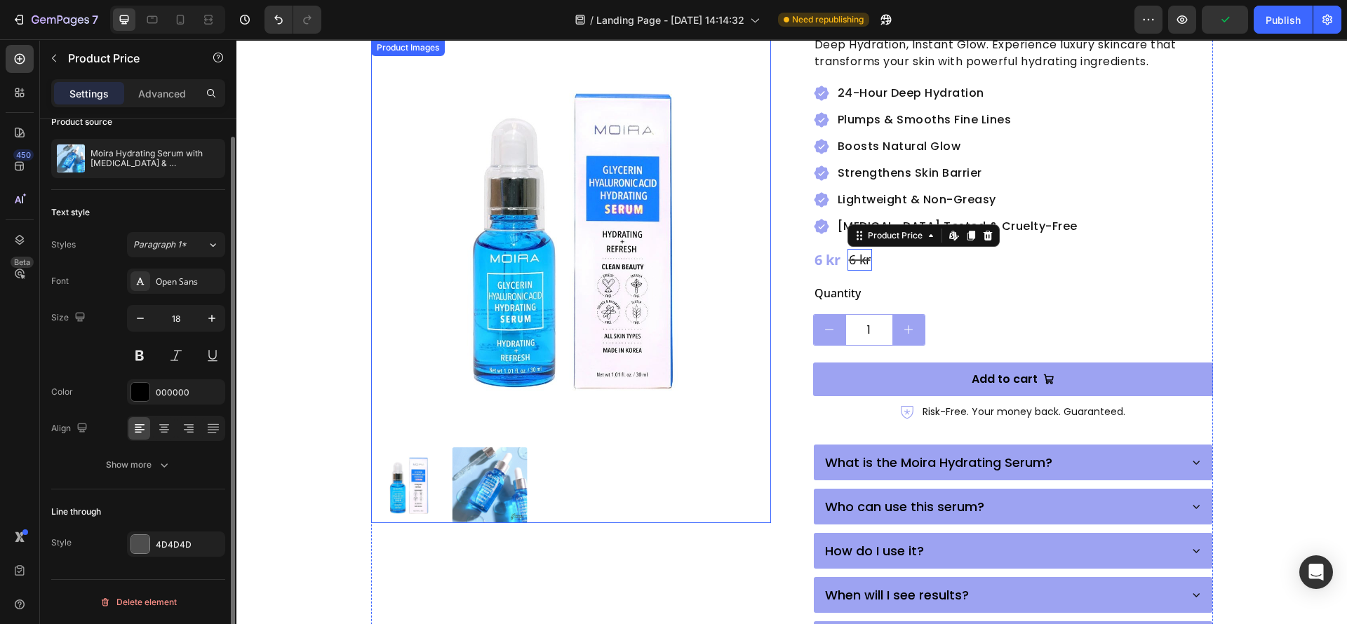
scroll to position [0, 0]
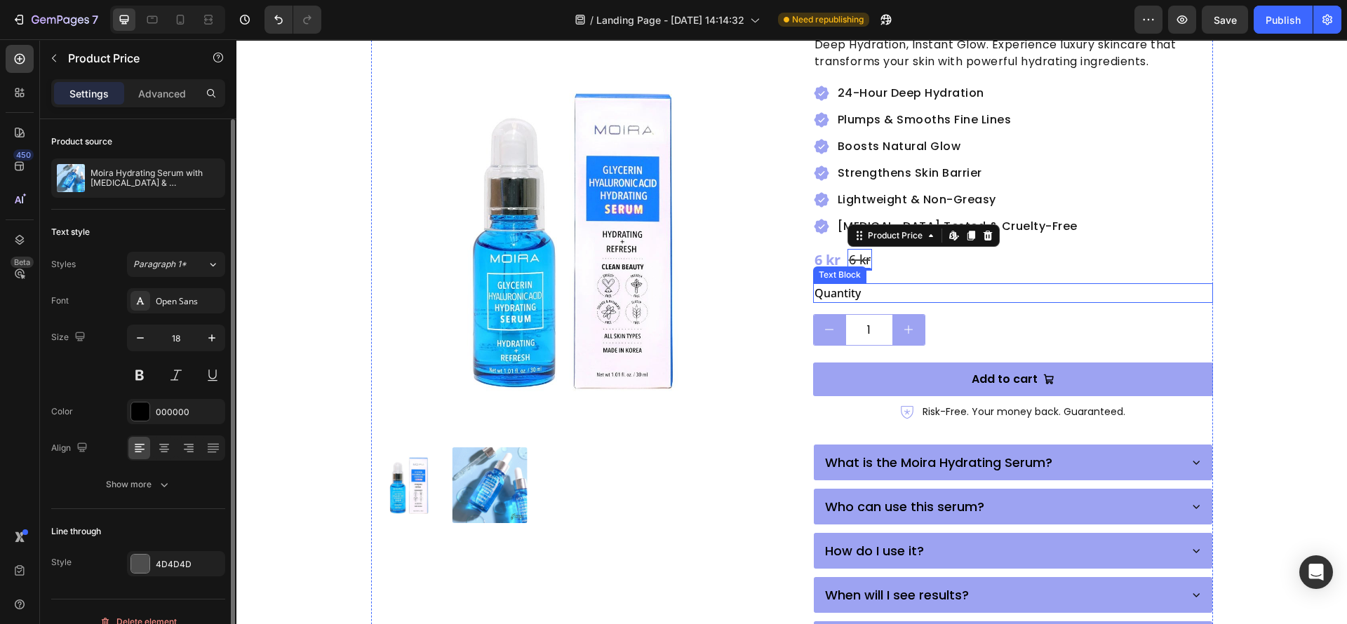
click at [817, 283] on div "Quantity" at bounding box center [1013, 293] width 400 height 20
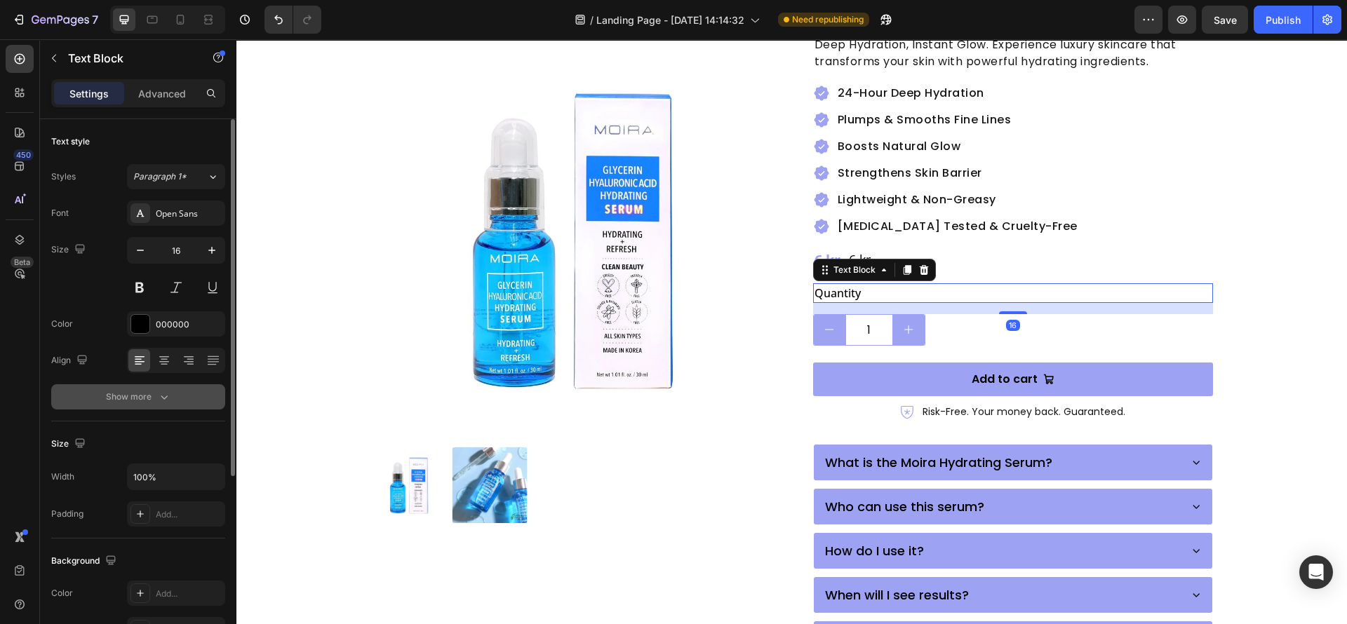
click at [158, 388] on button "Show more" at bounding box center [138, 396] width 174 height 25
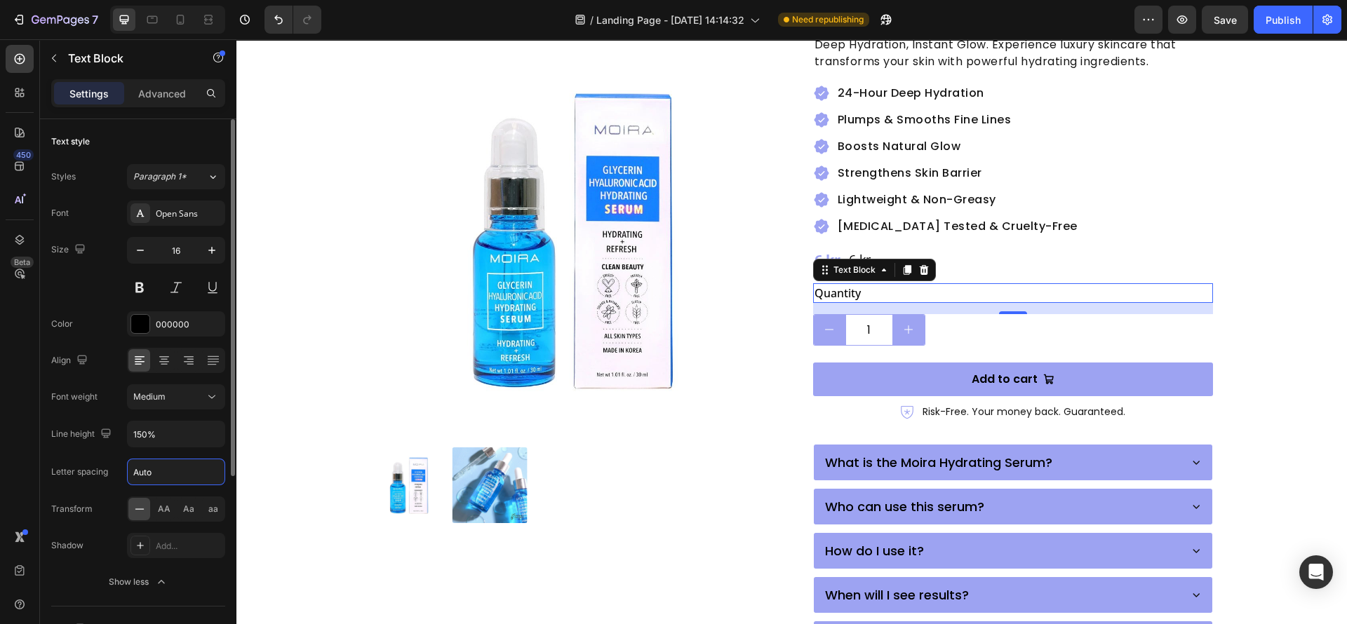
click at [151, 472] on input "Auto" at bounding box center [176, 471] width 97 height 25
type input "0.5"
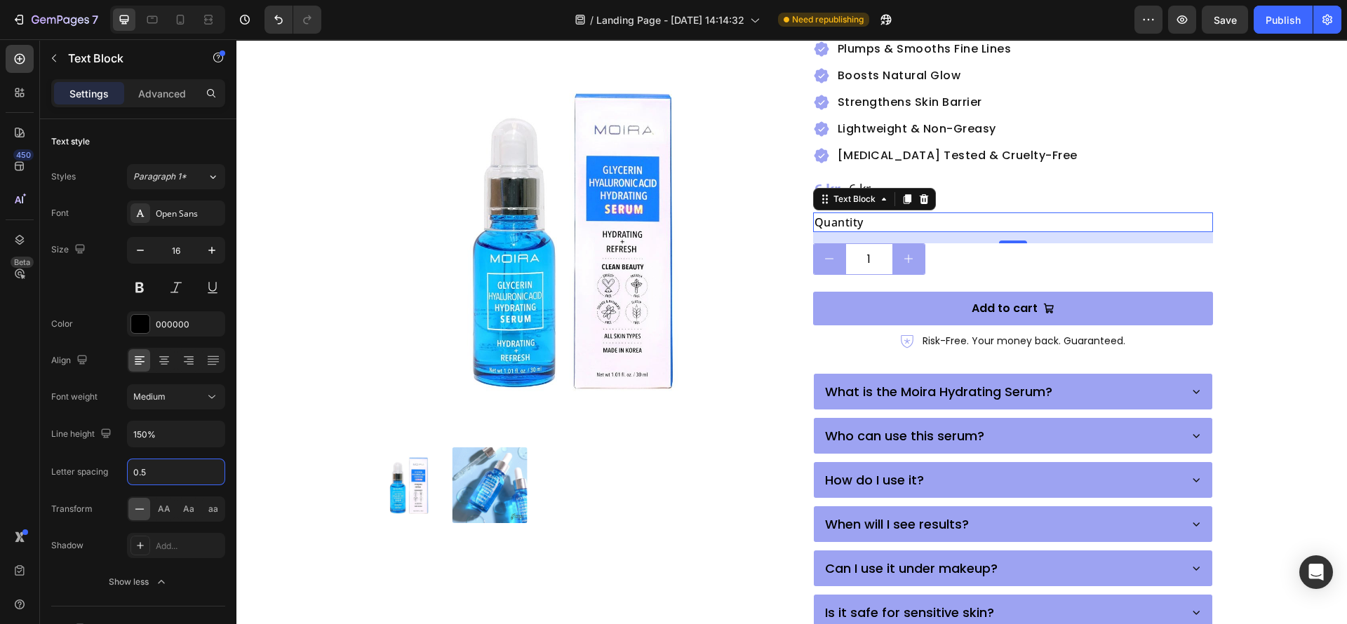
scroll to position [315, 0]
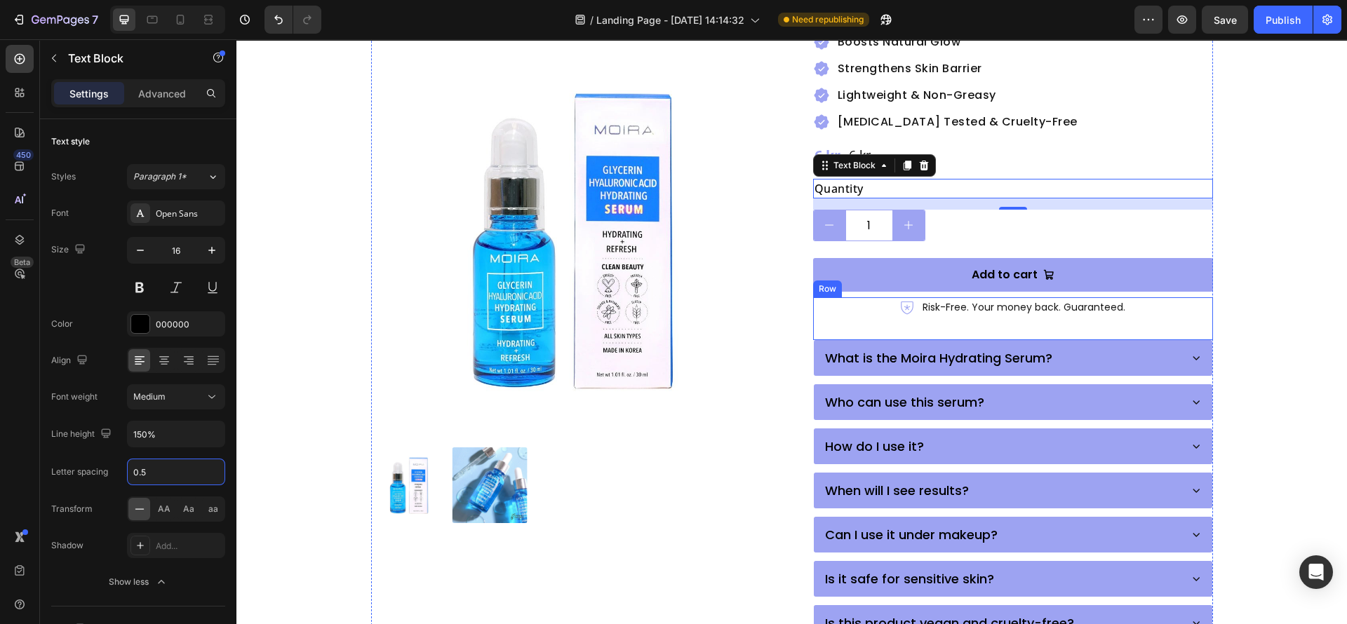
click at [981, 299] on p "Risk-Free. Your money back. Guaranteed." at bounding box center [1023, 308] width 203 height 18
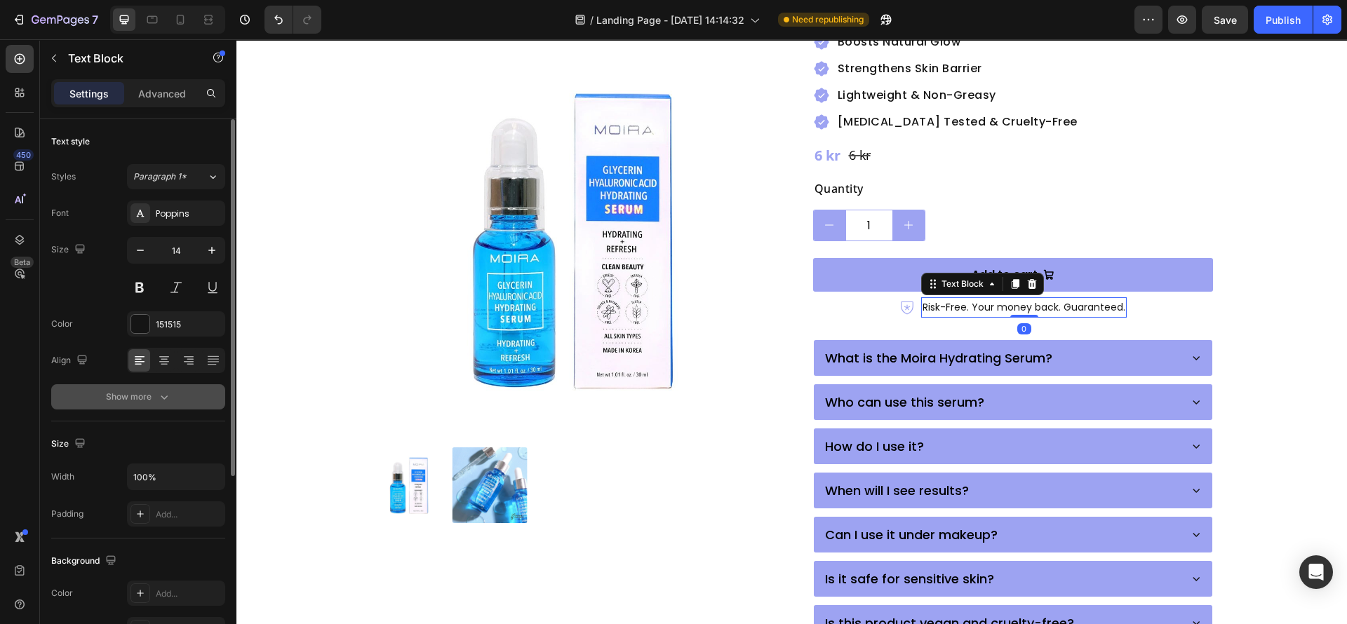
click at [152, 401] on div "Show more" at bounding box center [138, 397] width 65 height 14
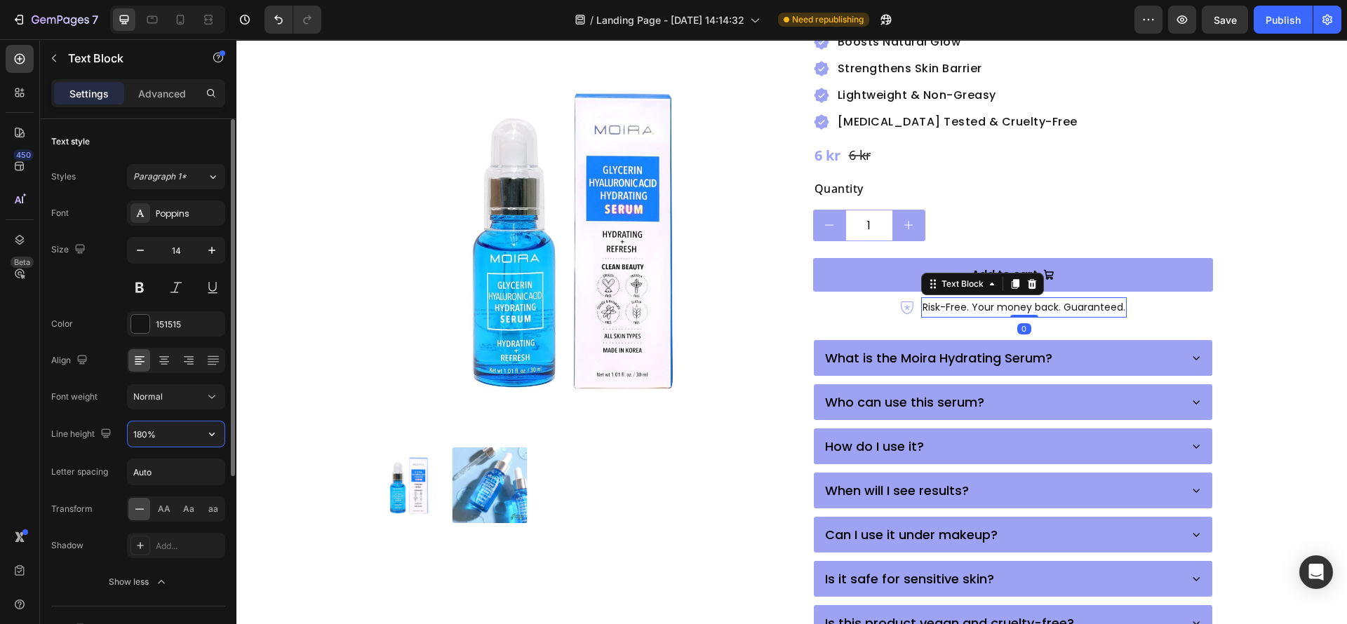
click at [163, 441] on input "180%" at bounding box center [176, 434] width 97 height 25
click at [228, 447] on div at bounding box center [231, 297] width 8 height 357
click at [205, 437] on icon "button" at bounding box center [212, 434] width 14 height 14
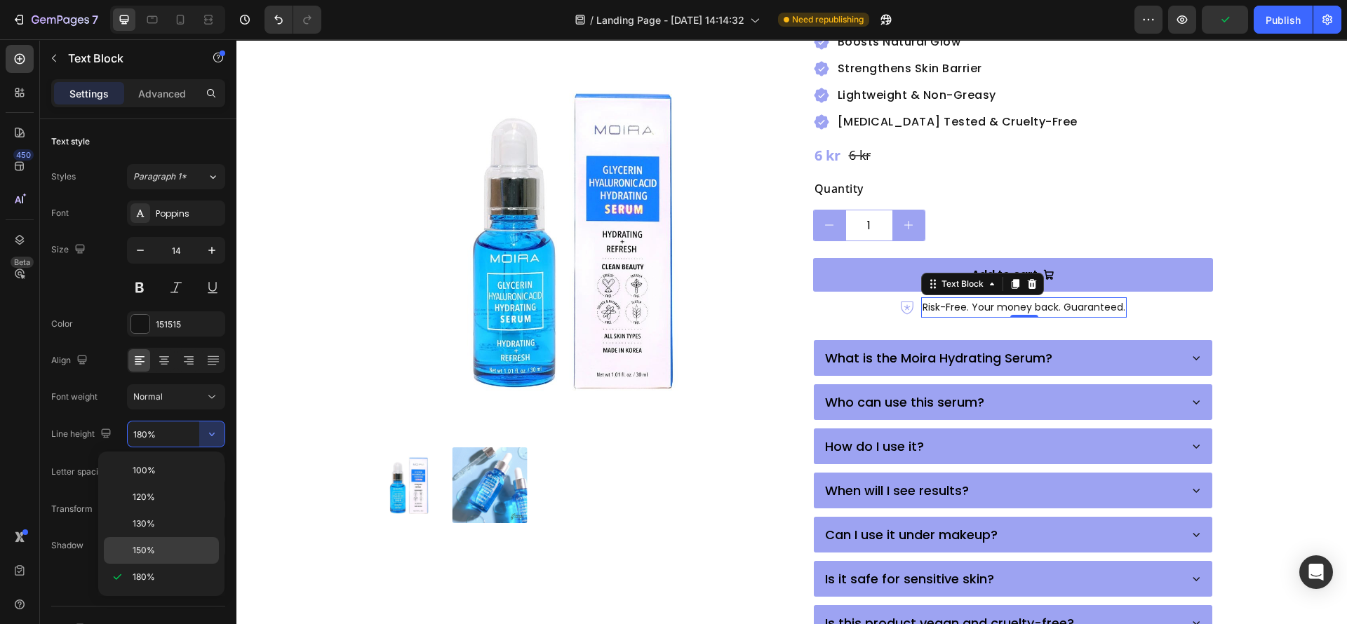
click at [152, 542] on div "150%" at bounding box center [161, 550] width 115 height 27
type input "150%"
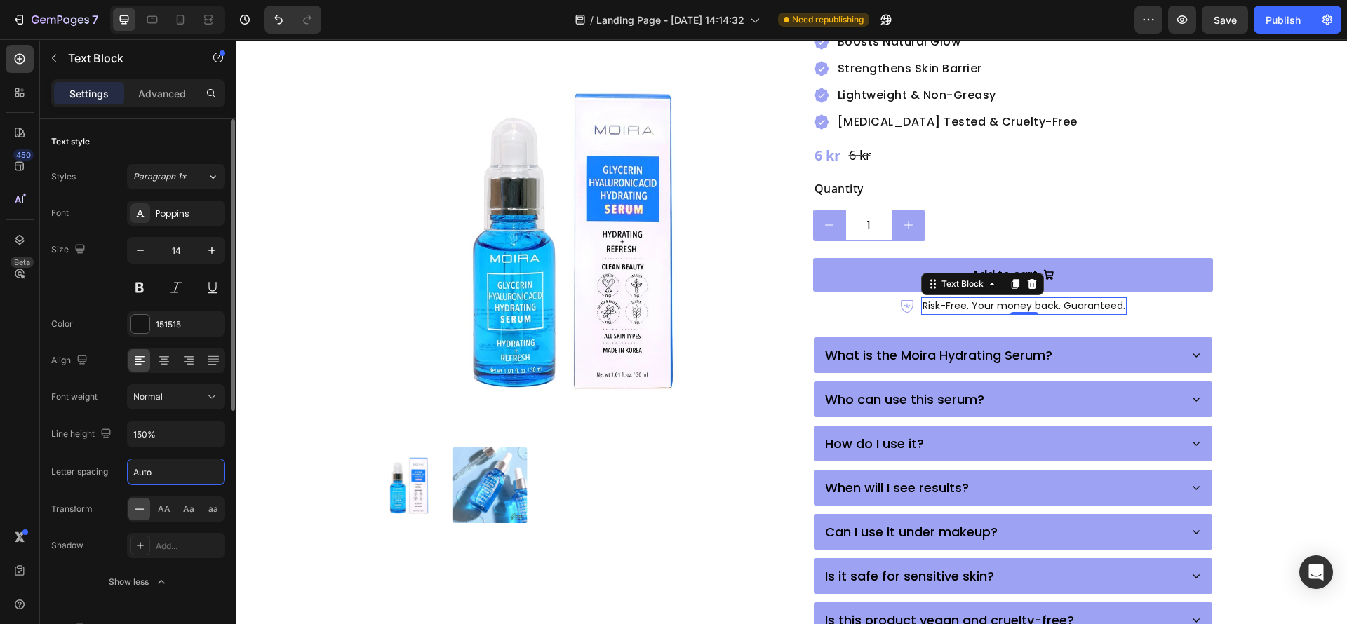
click at [157, 473] on input "Auto" at bounding box center [176, 471] width 97 height 25
type input "0.5"
click at [1045, 344] on div "What is the Moira Hydrating Serum?" at bounding box center [938, 355] width 231 height 23
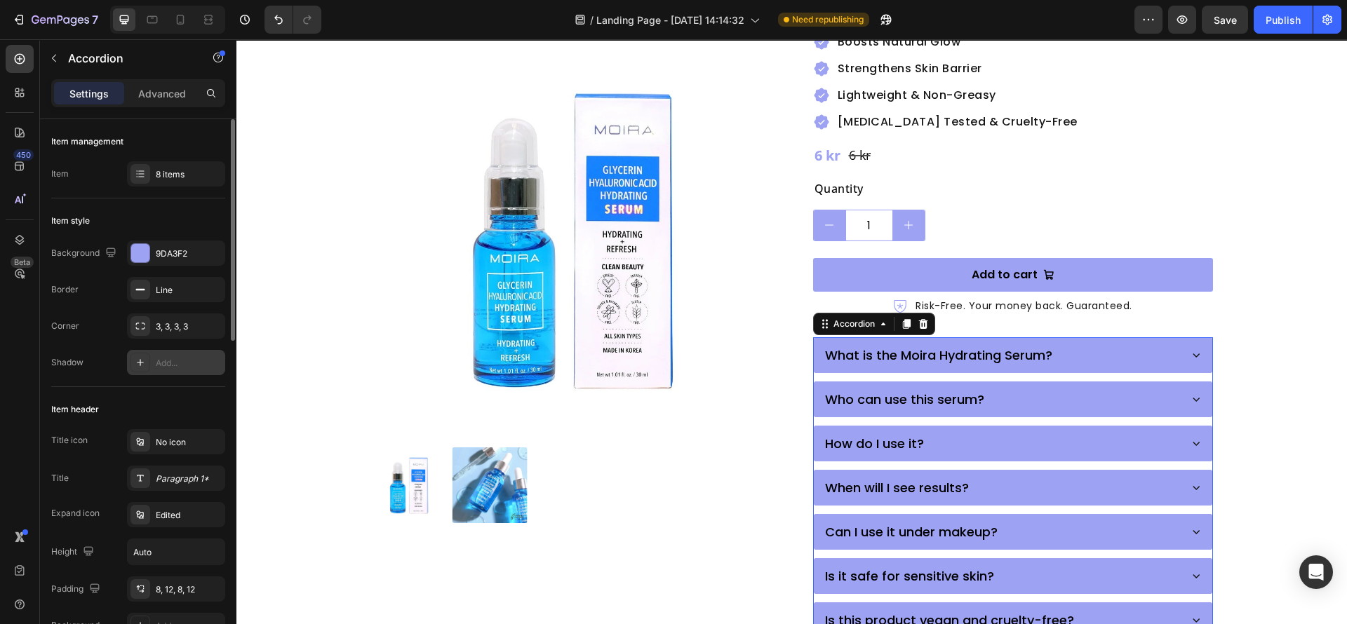
scroll to position [210, 0]
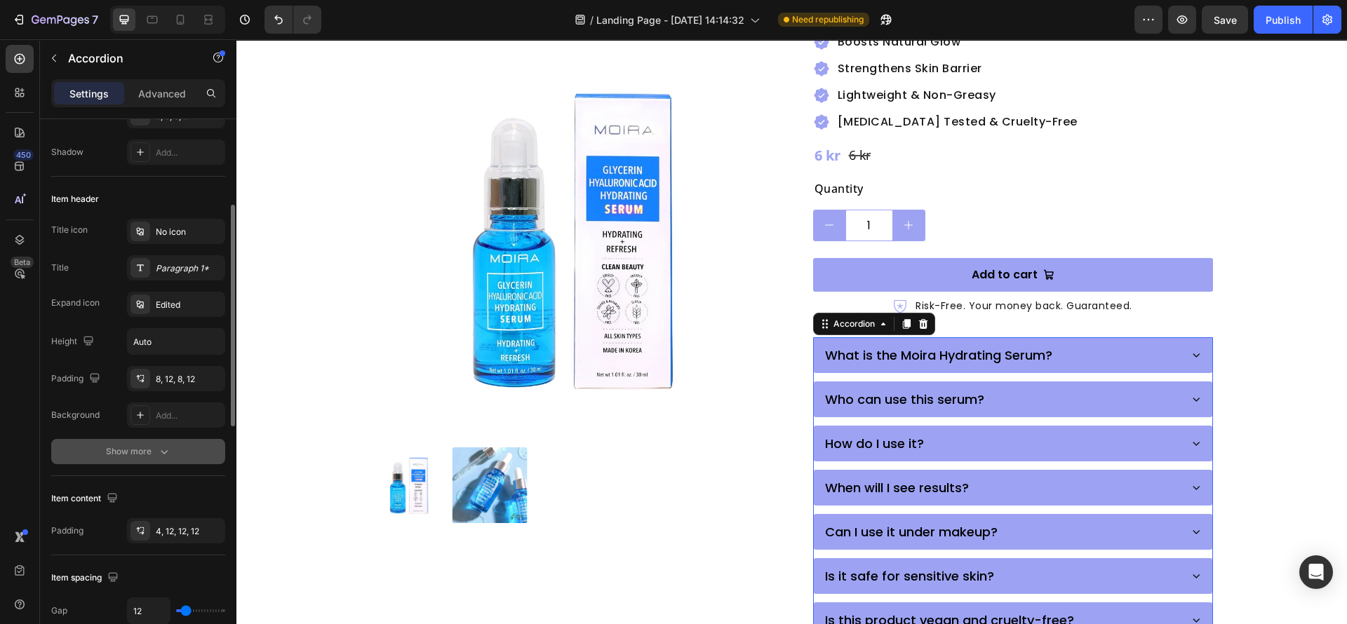
click at [142, 462] on button "Show more" at bounding box center [138, 451] width 174 height 25
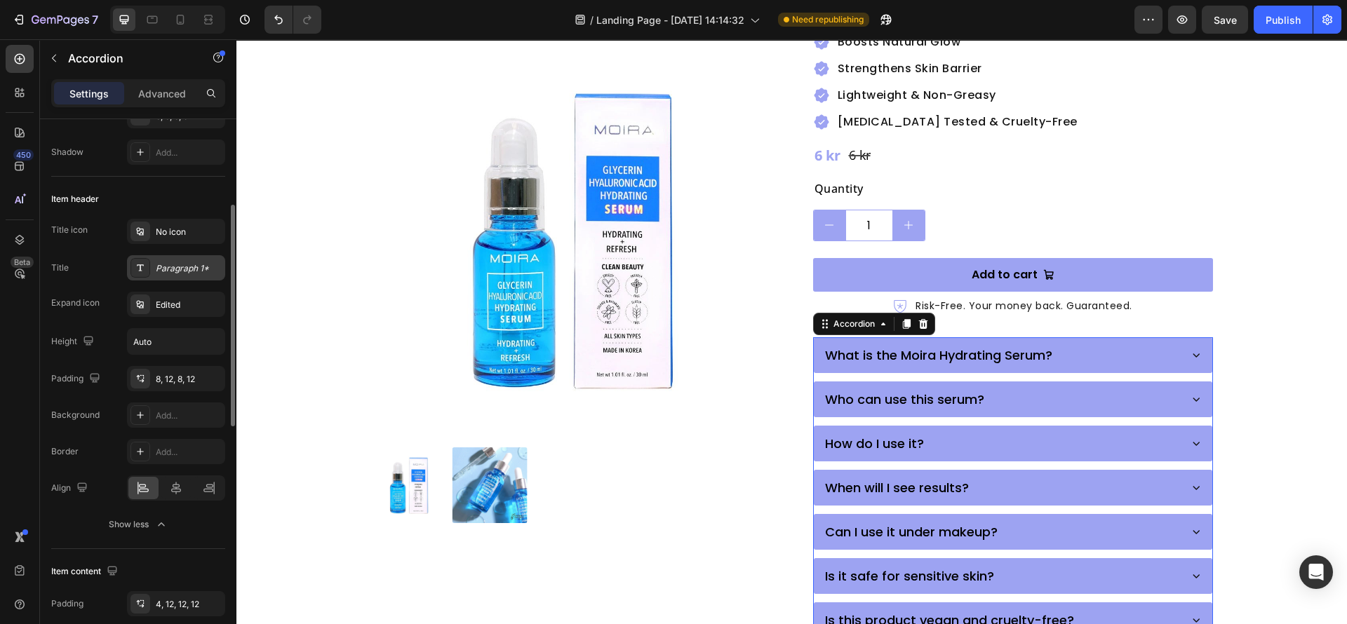
click at [175, 274] on div "Paragraph 1*" at bounding box center [189, 268] width 66 height 13
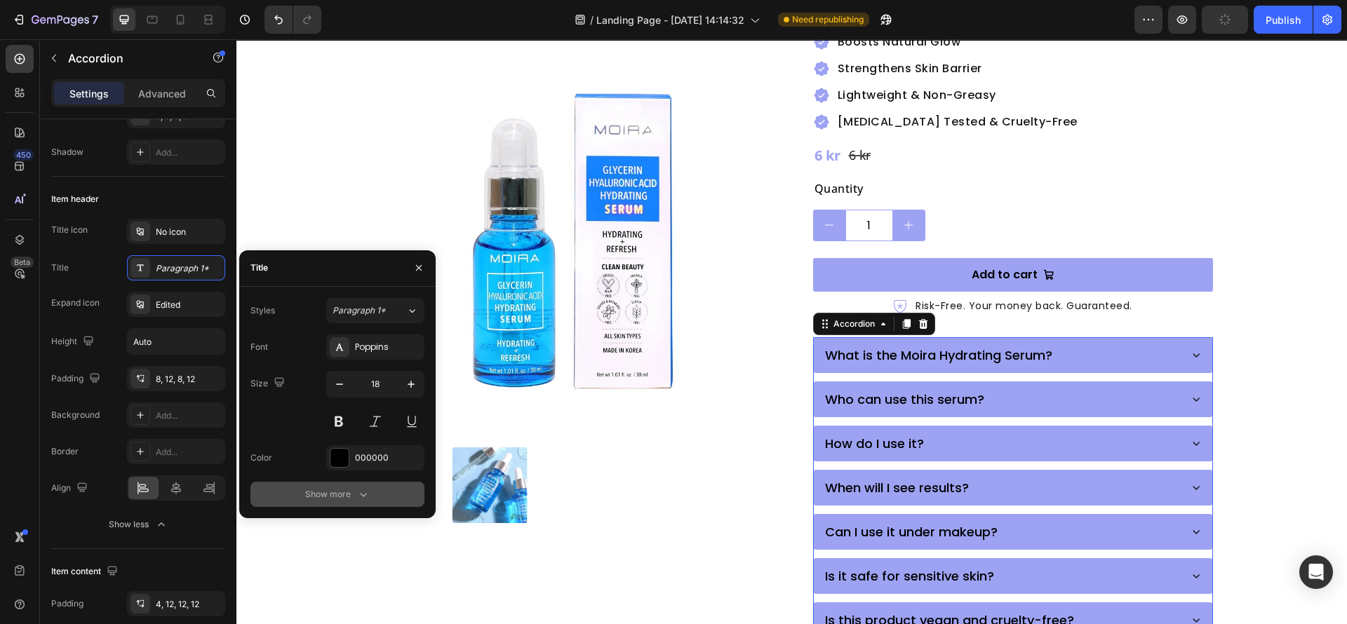
click at [351, 485] on button "Show more" at bounding box center [337, 494] width 174 height 25
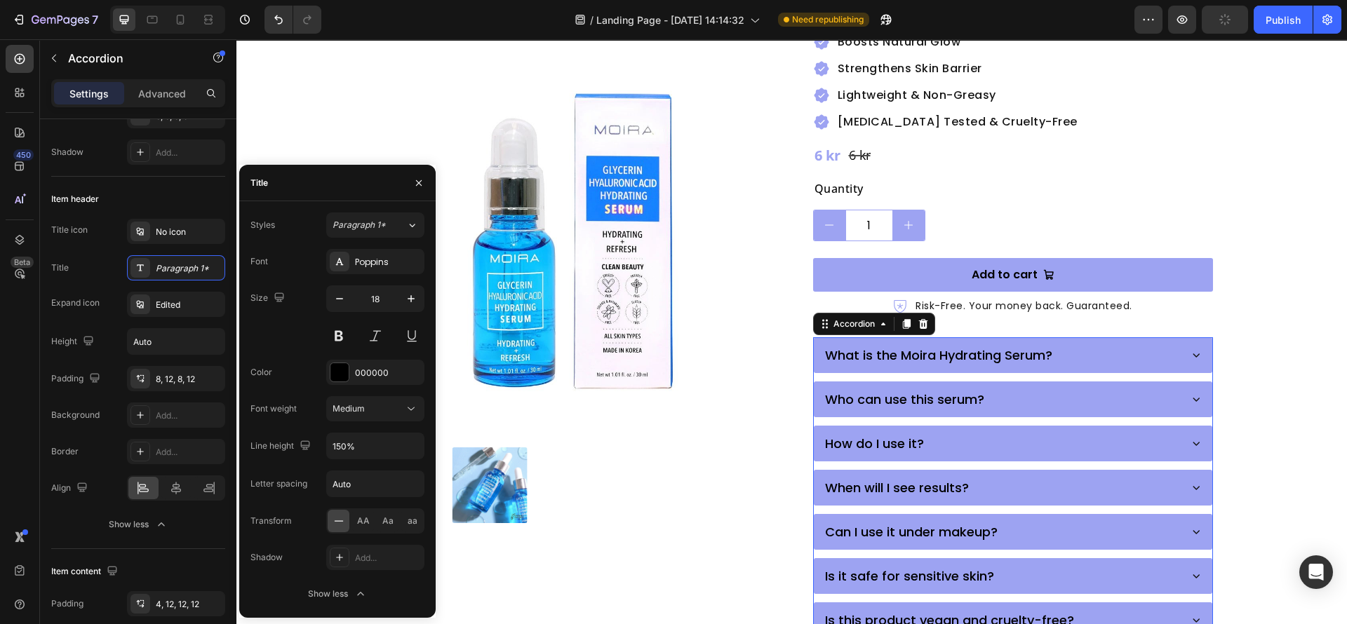
scroll to position [421, 0]
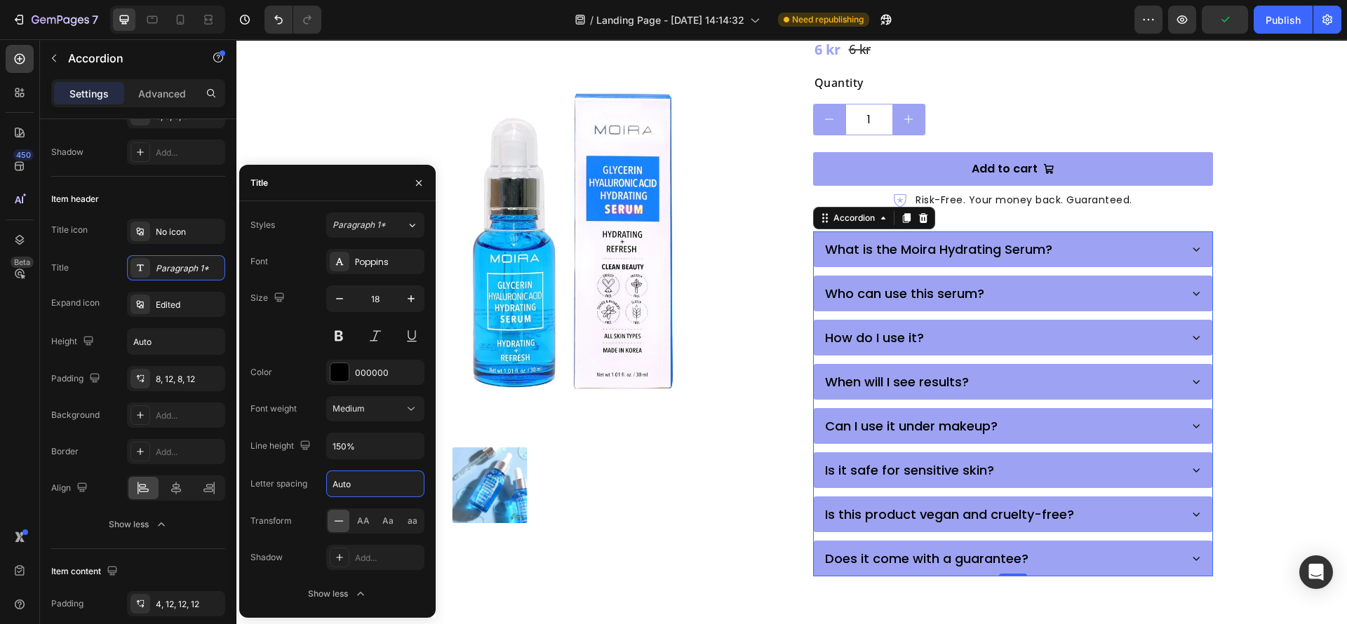
click at [368, 489] on input "Auto" at bounding box center [375, 483] width 97 height 25
type input "0.5"
drag, startPoint x: 716, startPoint y: 563, endPoint x: 983, endPoint y: 380, distance: 323.3
click at [716, 562] on div "Product Images Moira Hydrating Serum with [MEDICAL_DATA] & [MEDICAL_DATA] Produ…" at bounding box center [791, 136] width 1110 height 978
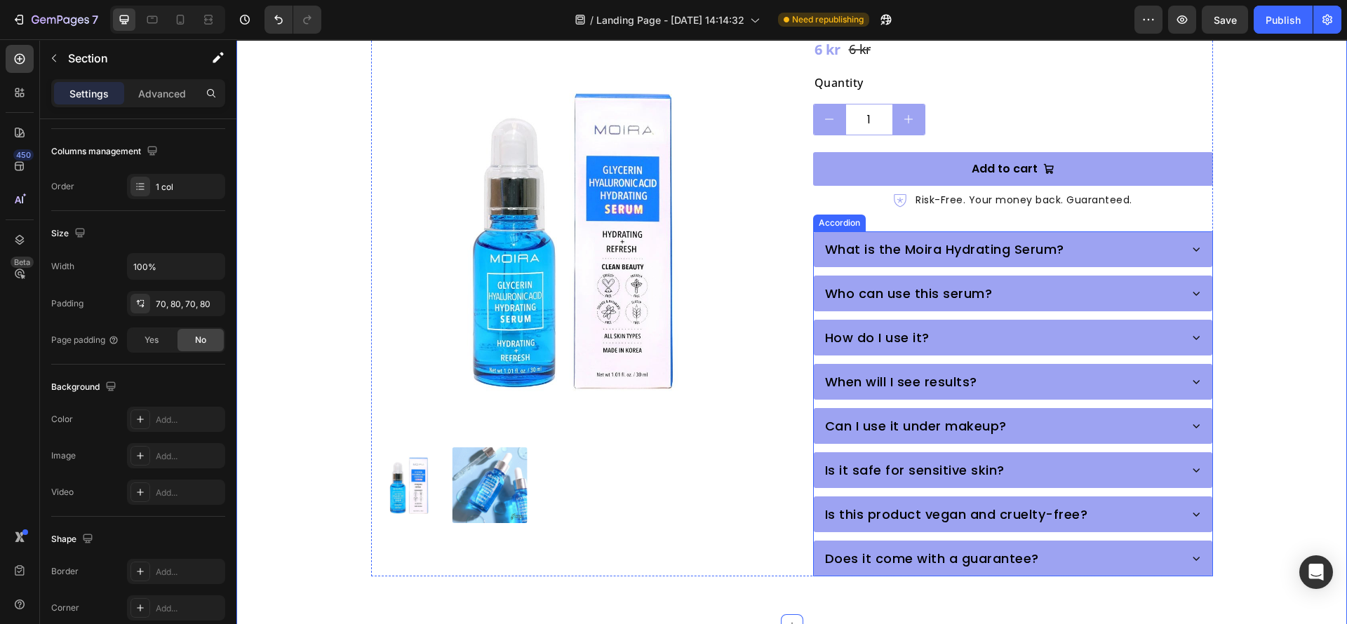
scroll to position [0, 0]
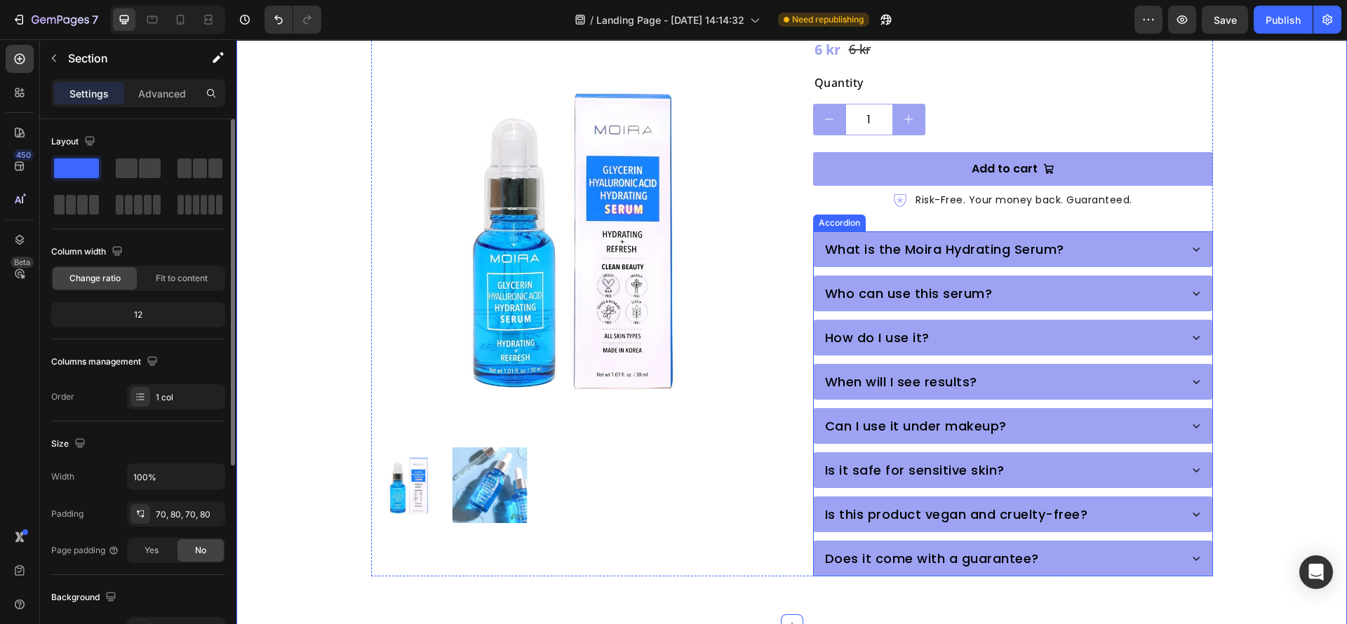
click at [1098, 238] on div "What is the Moira Hydrating Serum?" at bounding box center [1000, 249] width 355 height 23
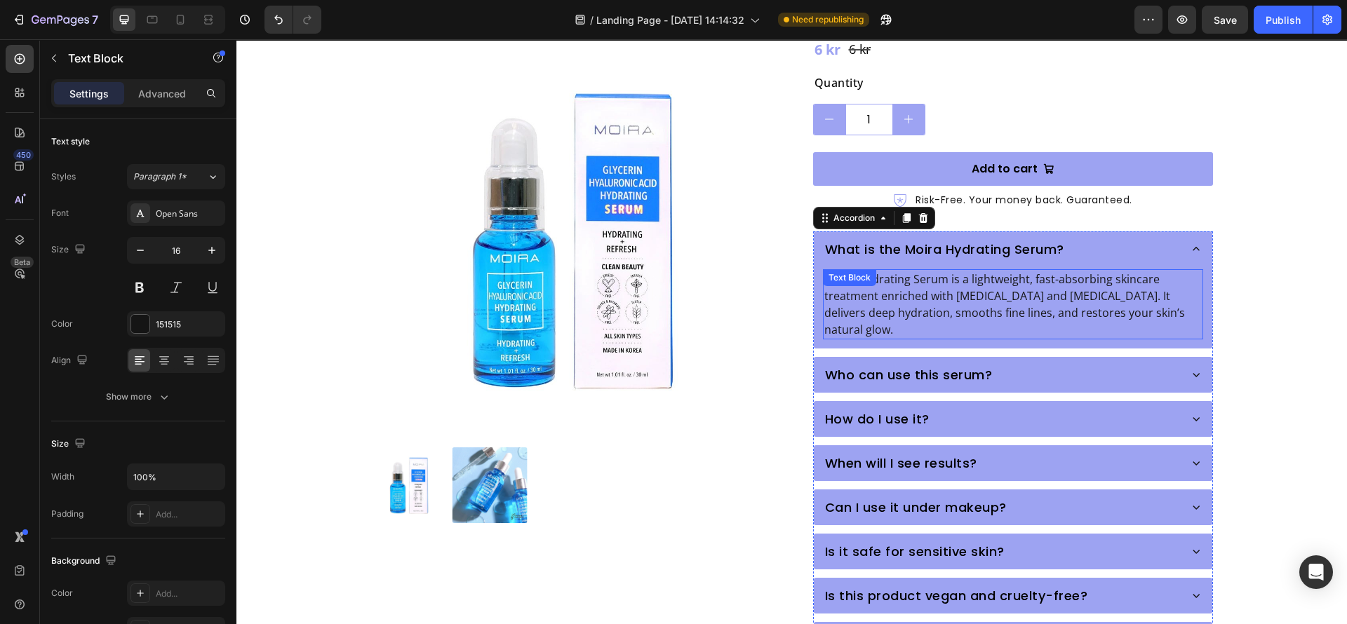
drag, startPoint x: 907, startPoint y: 266, endPoint x: 611, endPoint y: 322, distance: 301.3
click at [906, 269] on div "Moira Hydrating Serum is a lightweight, fast-absorbing skincare treatment enric…" at bounding box center [1013, 304] width 380 height 70
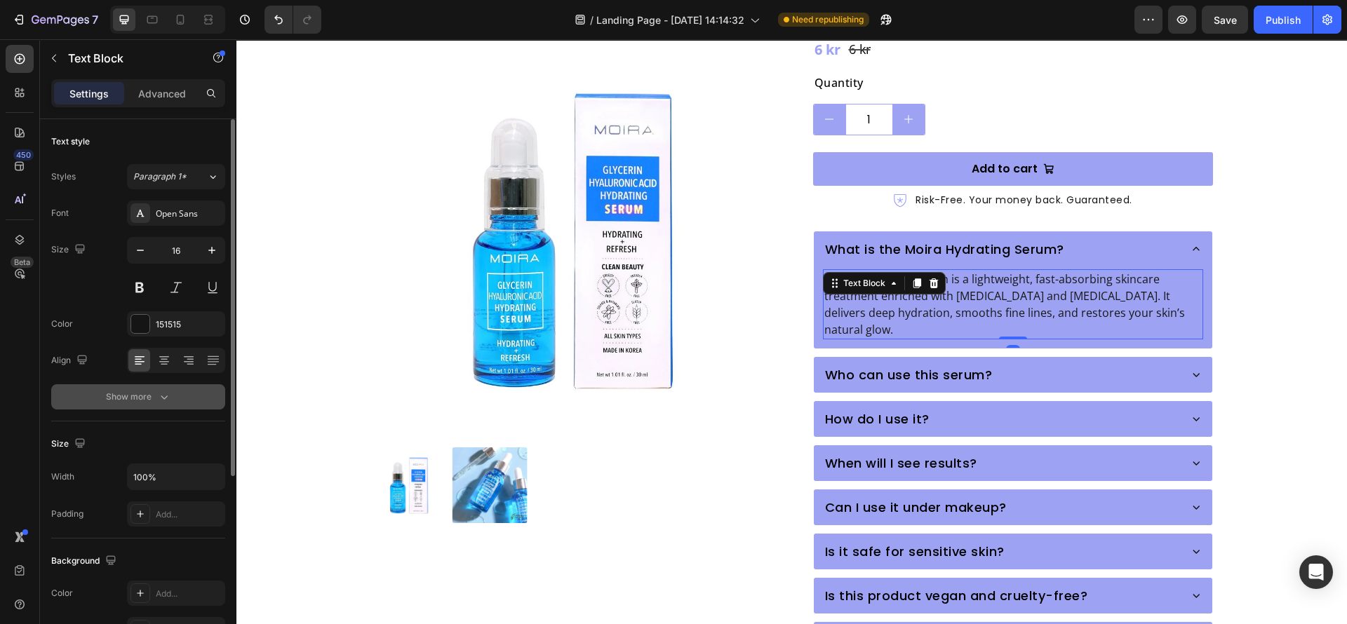
click at [154, 402] on div "Show more" at bounding box center [138, 397] width 65 height 14
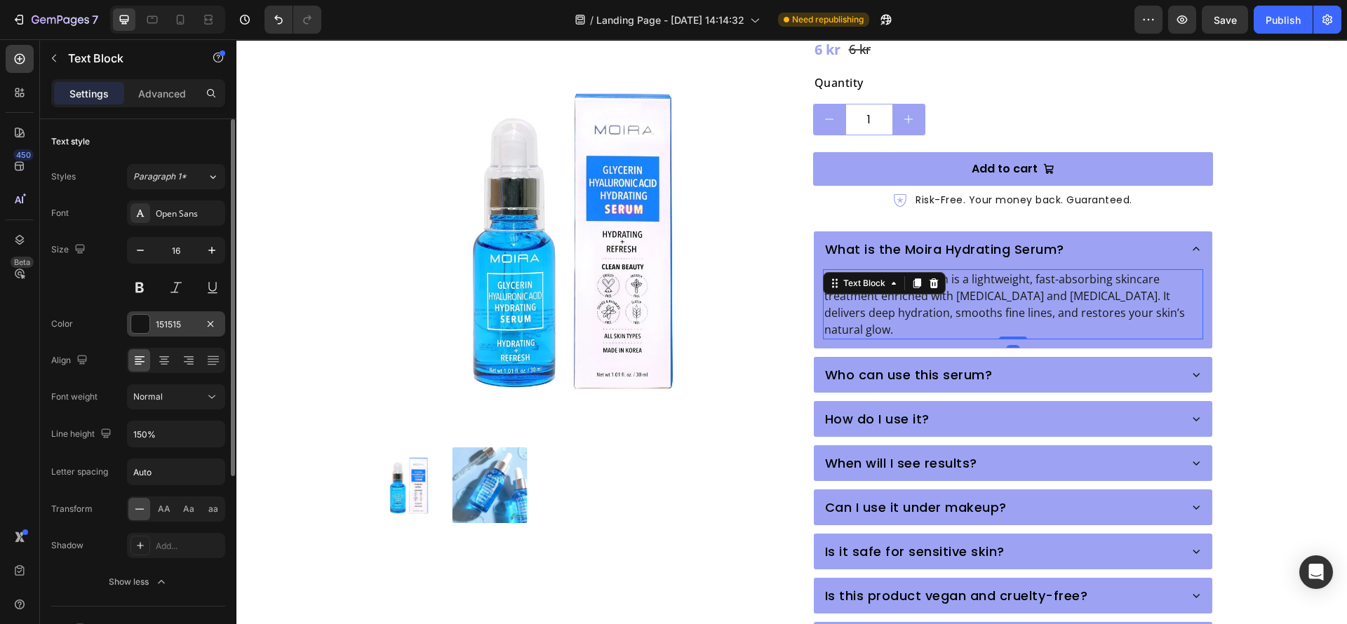
scroll to position [105, 0]
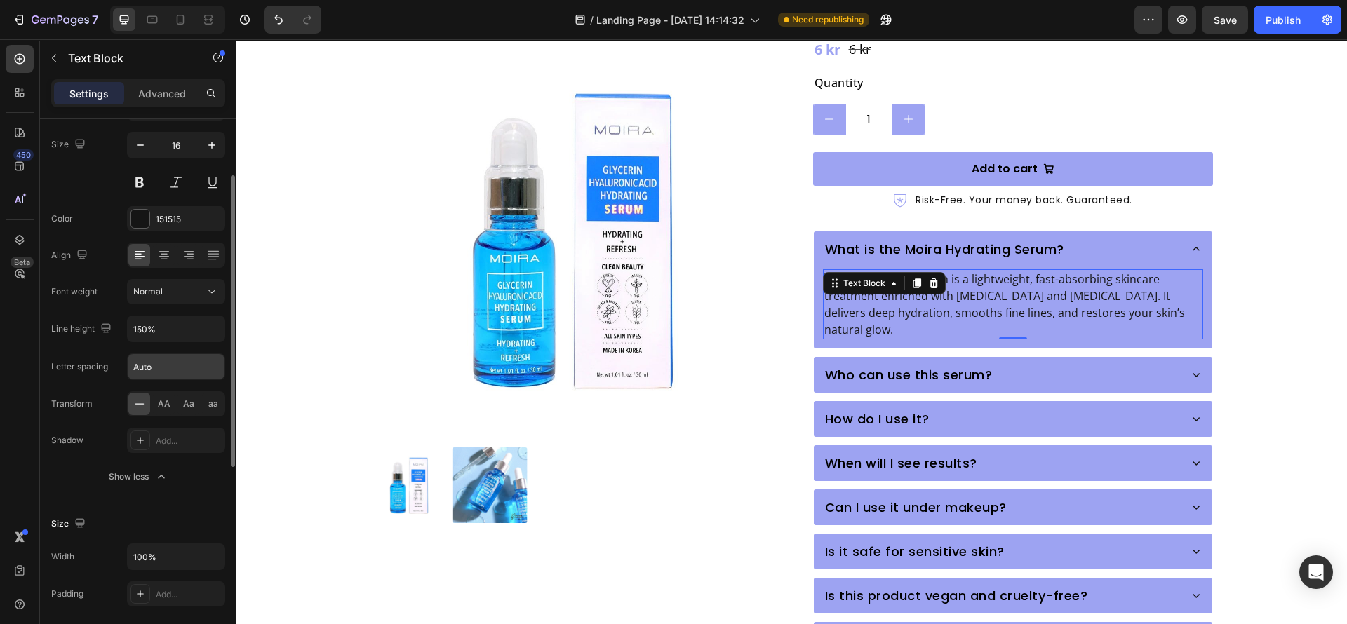
click at [147, 372] on input "Auto" at bounding box center [176, 366] width 97 height 25
type input "0.5"
click at [776, 349] on div "Product Images Moira Hydrating Serum with [MEDICAL_DATA] & [MEDICAL_DATA] Produ…" at bounding box center [792, 177] width 842 height 962
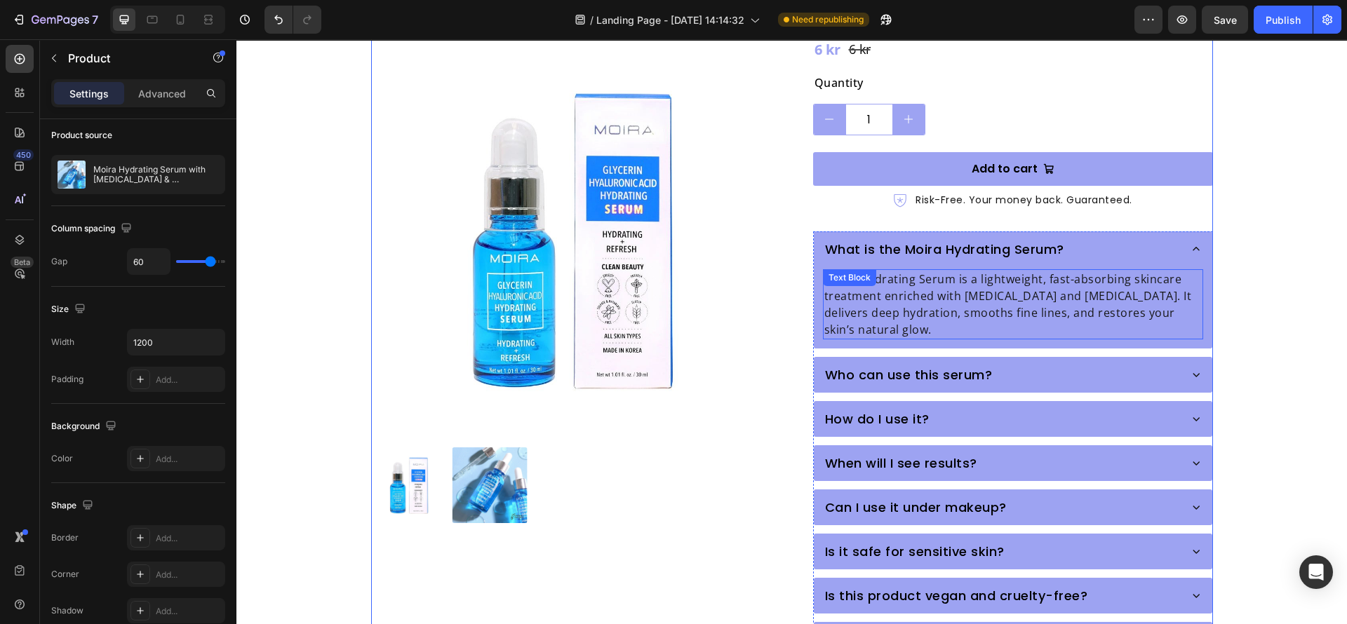
scroll to position [0, 0]
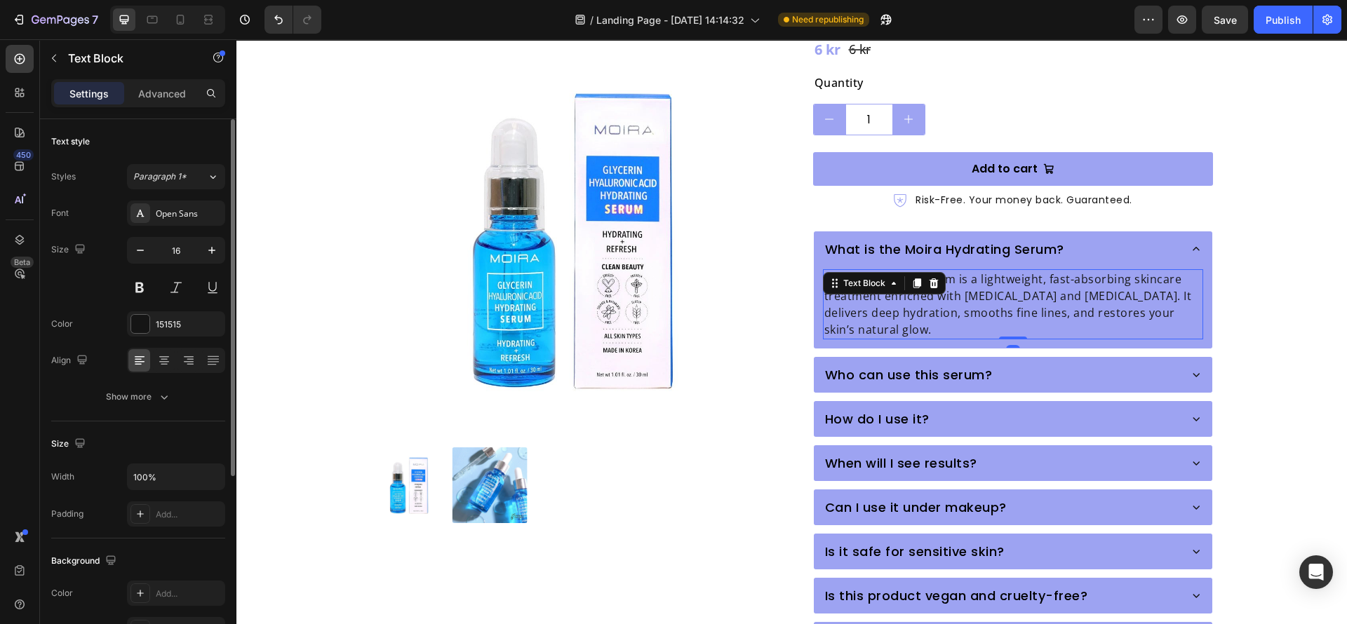
drag, startPoint x: 1033, startPoint y: 278, endPoint x: 1025, endPoint y: 284, distance: 10.1
click at [1035, 278] on p "Moira Hydrating Serum is a lightweight, fast-absorbing skincare treatment enric…" at bounding box center [1012, 304] width 377 height 67
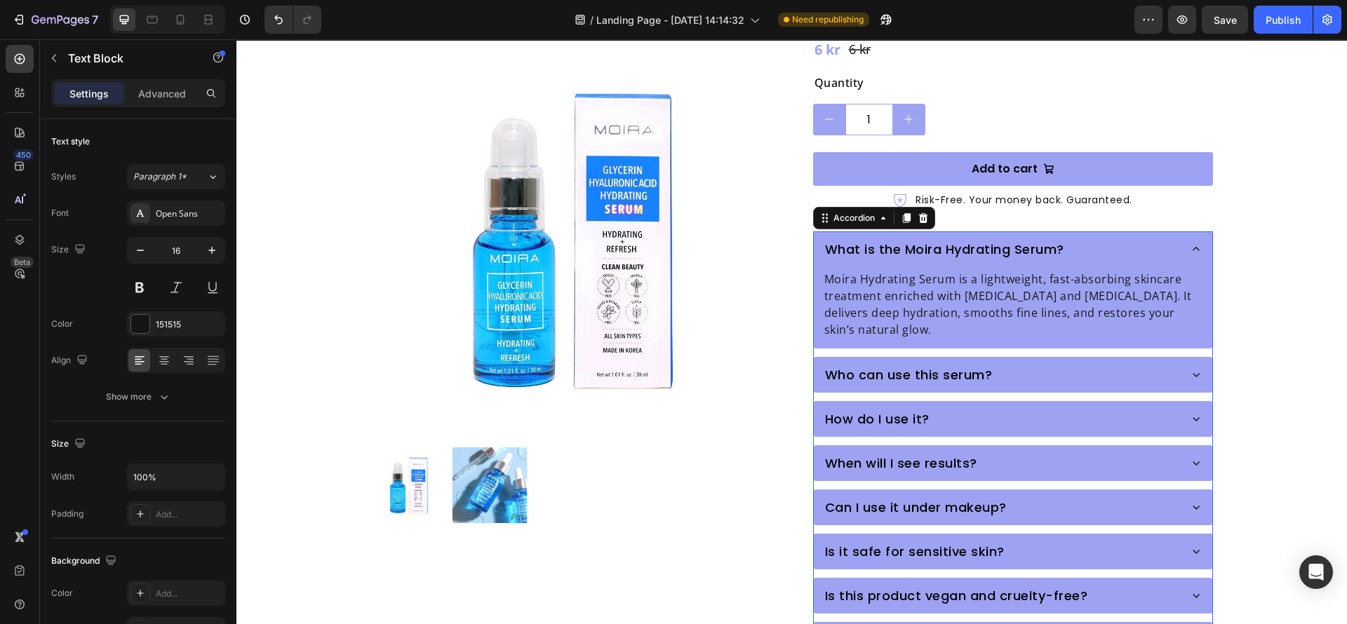
click at [1053, 363] on div "Who can use this serum?" at bounding box center [1000, 374] width 355 height 23
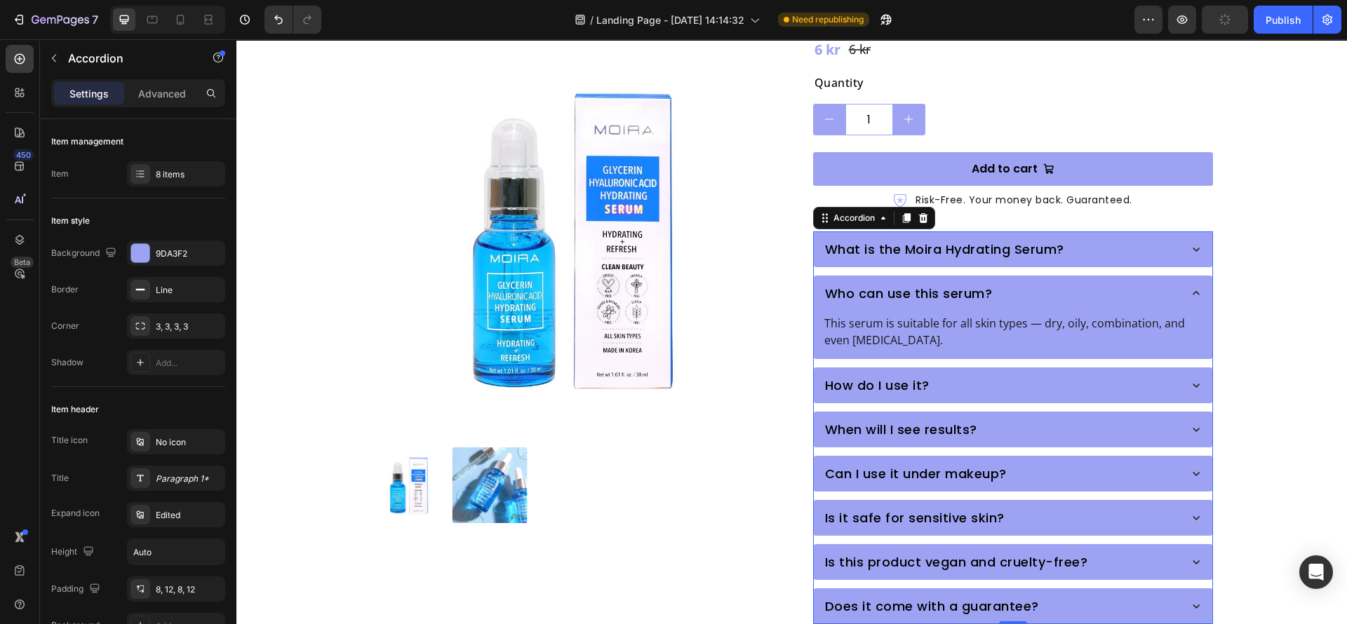
click at [1075, 238] on div "What is the Moira Hydrating Serum?" at bounding box center [1000, 249] width 355 height 23
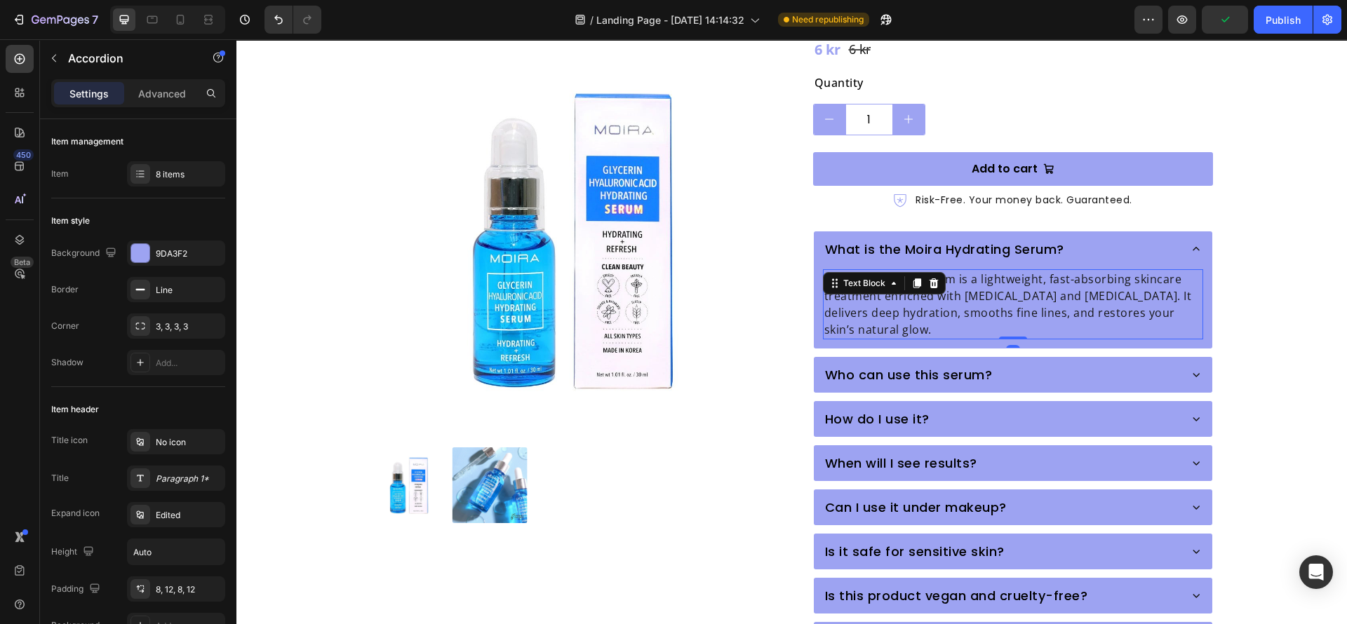
drag, startPoint x: 945, startPoint y: 250, endPoint x: 914, endPoint y: 279, distance: 42.7
click at [945, 271] on p "Moira Hydrating Serum is a lightweight, fast-absorbing skincare treatment enric…" at bounding box center [1012, 304] width 377 height 67
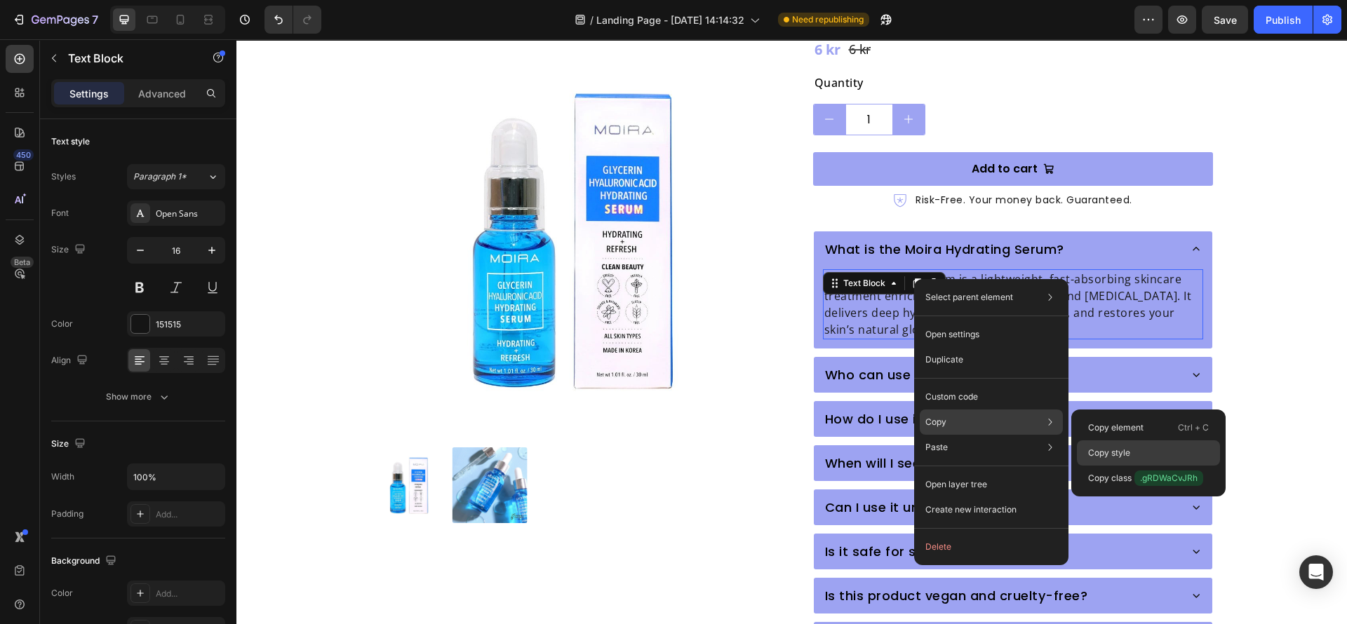
click at [1102, 455] on p "Copy style" at bounding box center [1109, 453] width 42 height 13
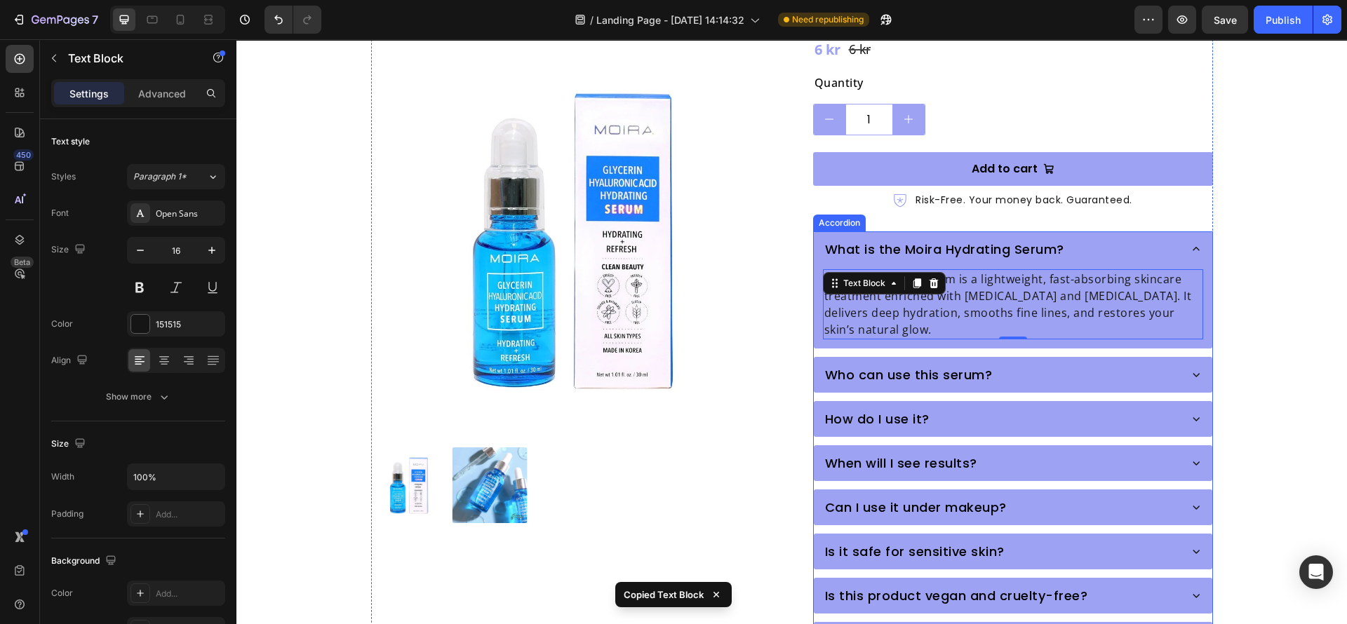
click at [987, 363] on div "Who can use this serum?" at bounding box center [1000, 374] width 355 height 23
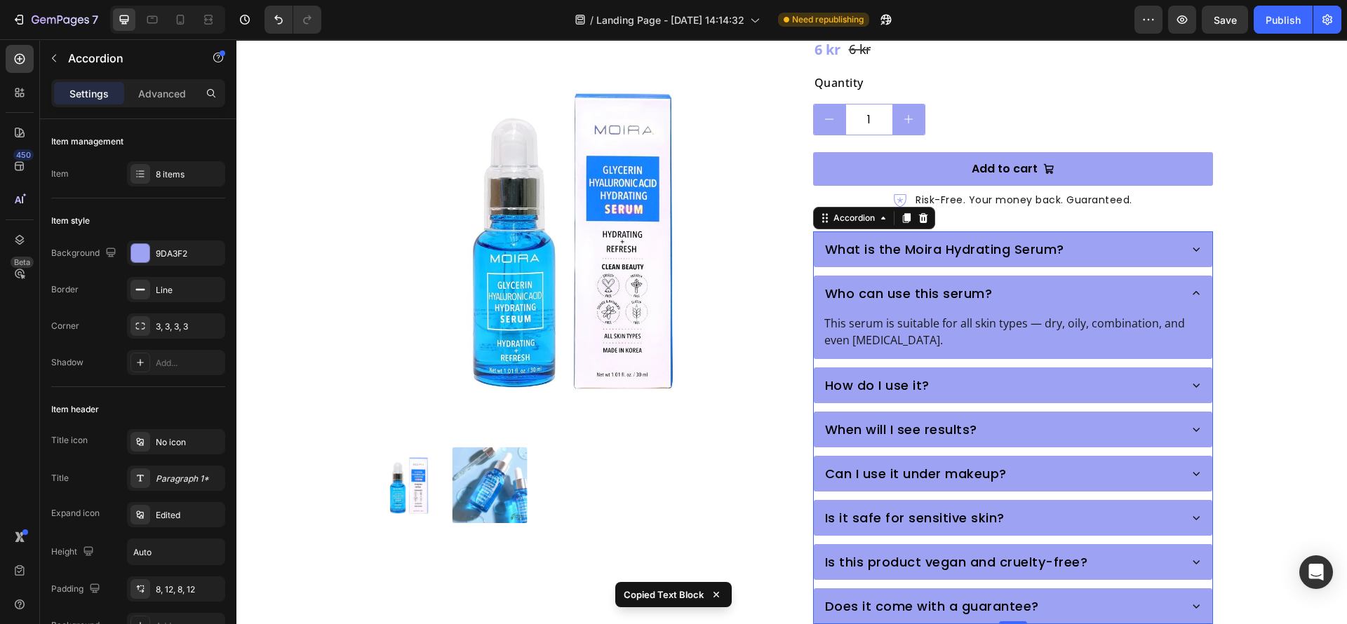
click at [910, 329] on div "This serum is suitable for all skin types — dry, oily, combination, and even [M…" at bounding box center [1012, 335] width 397 height 48
click at [910, 315] on p "This serum is suitable for all skin types — dry, oily, combination, and even [M…" at bounding box center [1012, 332] width 377 height 34
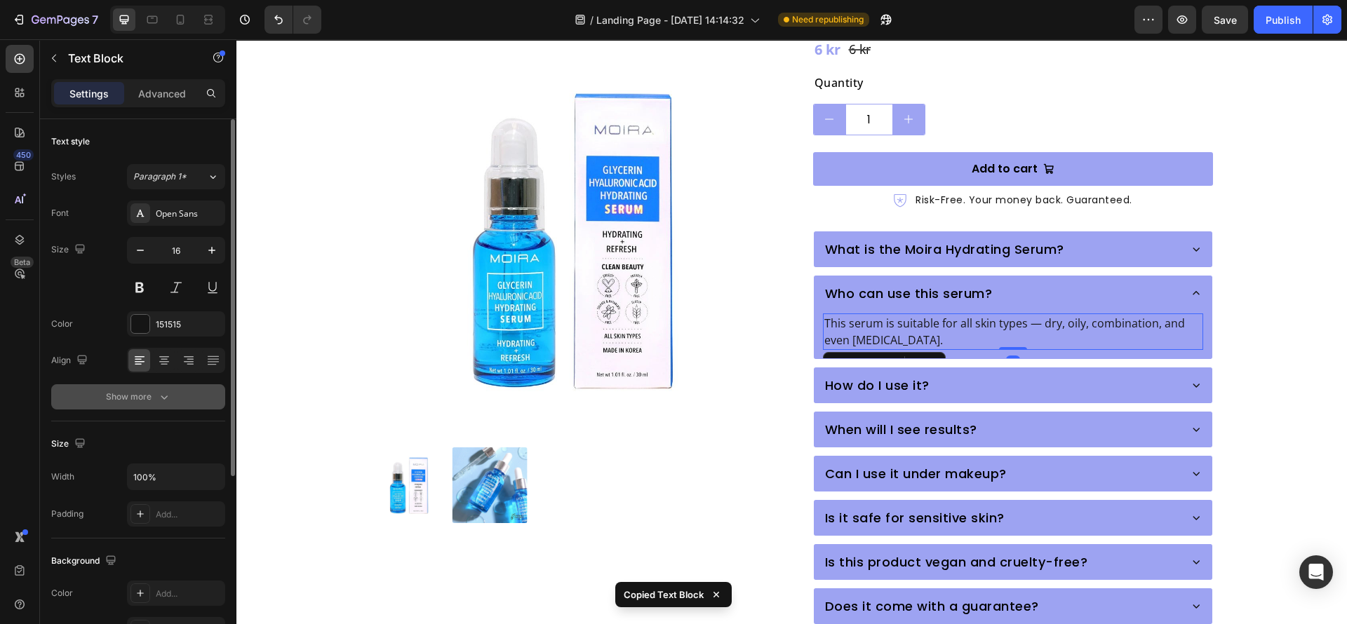
click at [154, 398] on div "Show more" at bounding box center [138, 397] width 65 height 14
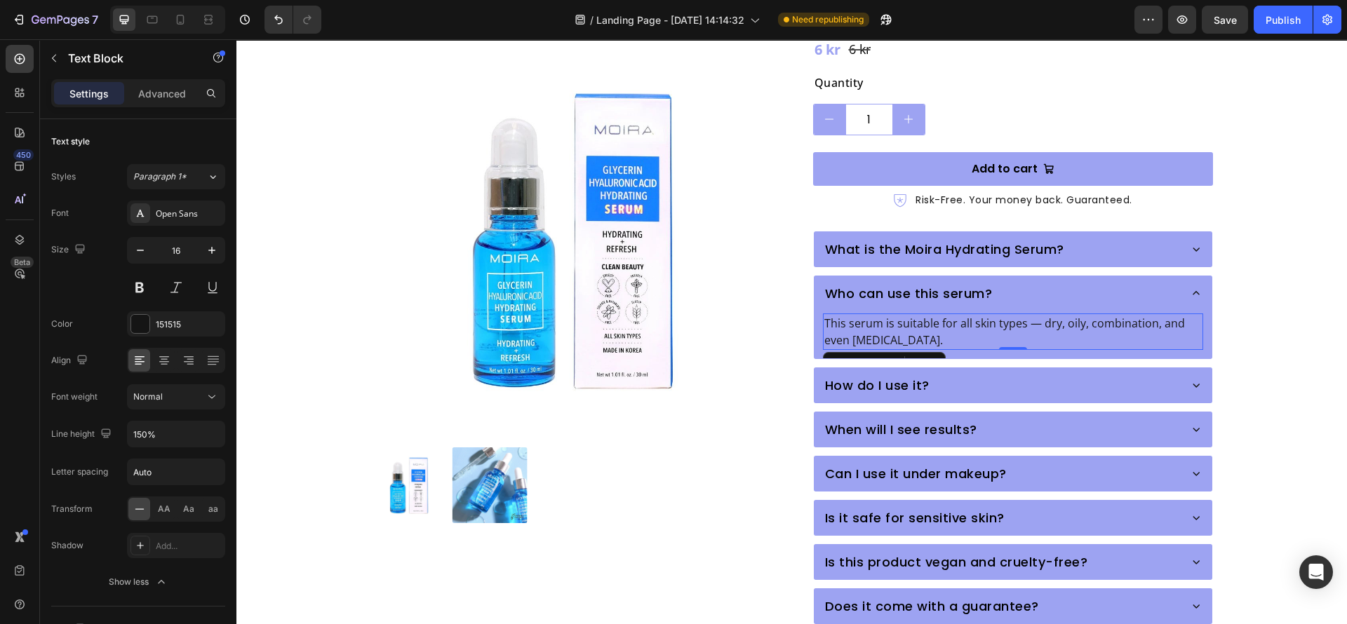
click at [901, 315] on p "This serum is suitable for all skin types — dry, oily, combination, and even [M…" at bounding box center [1012, 332] width 377 height 34
click at [814, 316] on div "This serum is suitable for all skin types — dry, oily, combination, and even [M…" at bounding box center [1012, 335] width 397 height 48
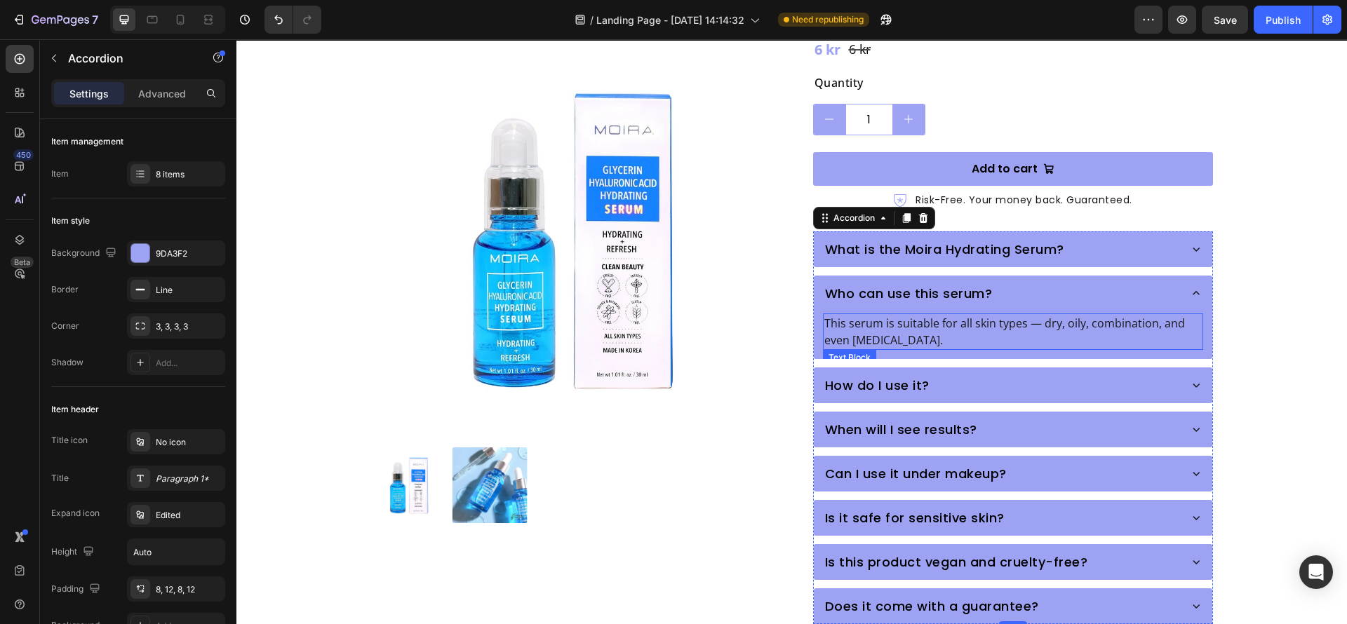
click at [856, 315] on p "This serum is suitable for all skin types — dry, oily, combination, and even [M…" at bounding box center [1012, 332] width 377 height 34
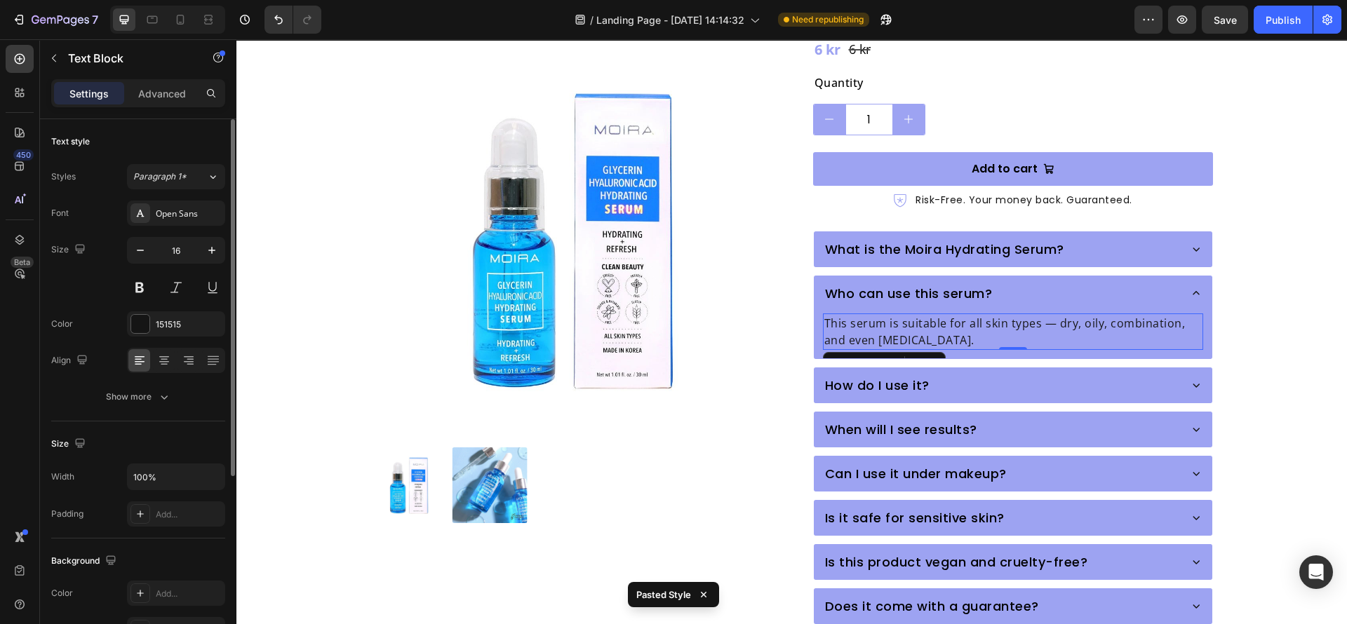
click at [146, 383] on div "Font Open Sans Size 16 Color 151515 Align Show more" at bounding box center [138, 305] width 174 height 209
click at [157, 382] on div "Font Open Sans Size 16 Color 151515 Align Show more" at bounding box center [138, 305] width 174 height 209
click at [158, 391] on icon "button" at bounding box center [164, 397] width 14 height 14
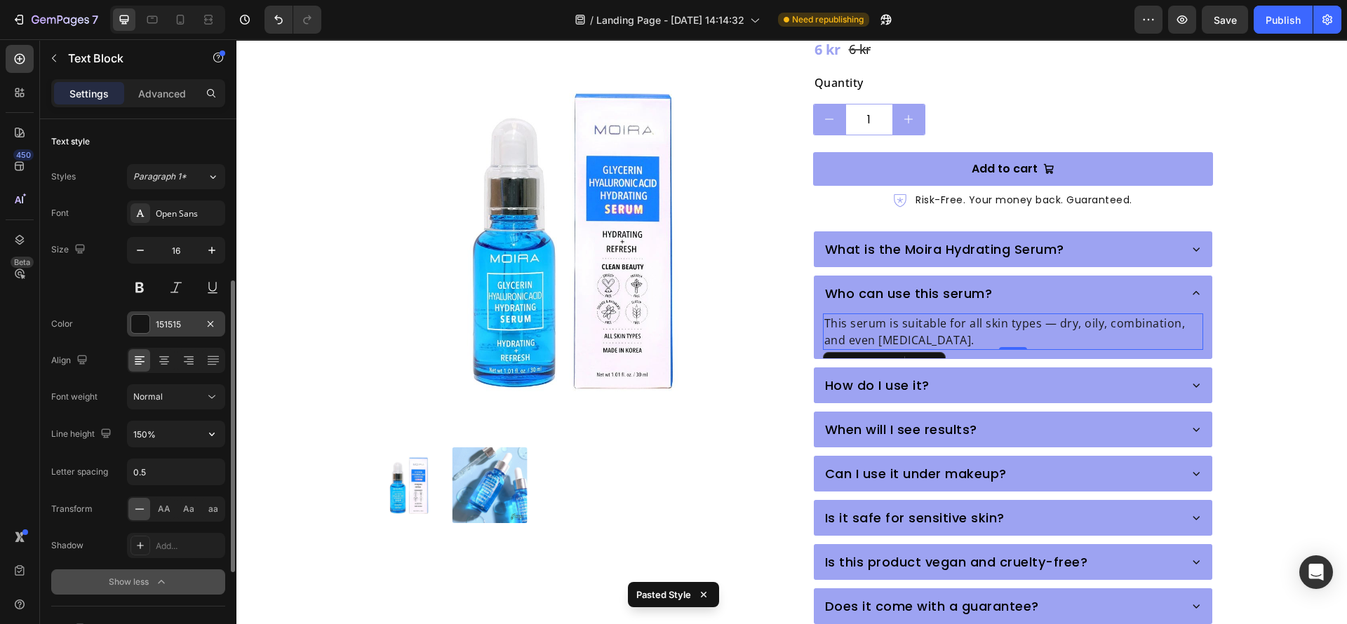
scroll to position [105, 0]
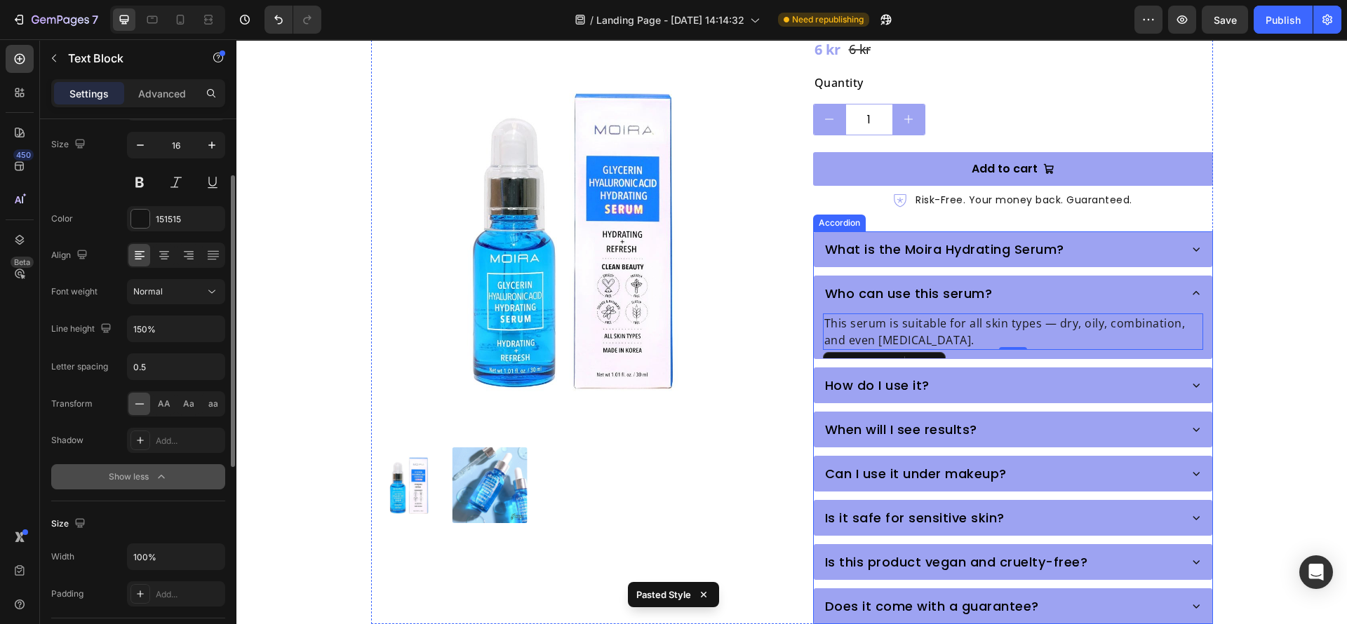
click at [1037, 377] on div "What is the Moira Hydrating Serum? Who can use this serum? This serum is suitab…" at bounding box center [1013, 427] width 400 height 393
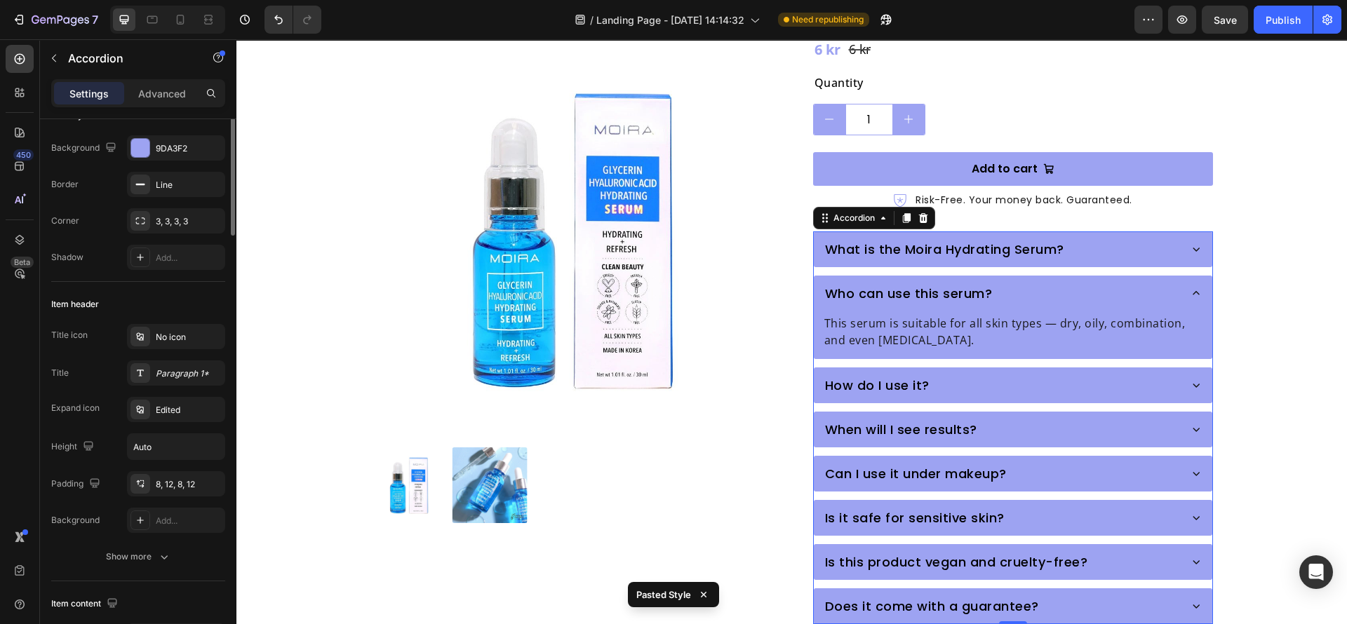
scroll to position [0, 0]
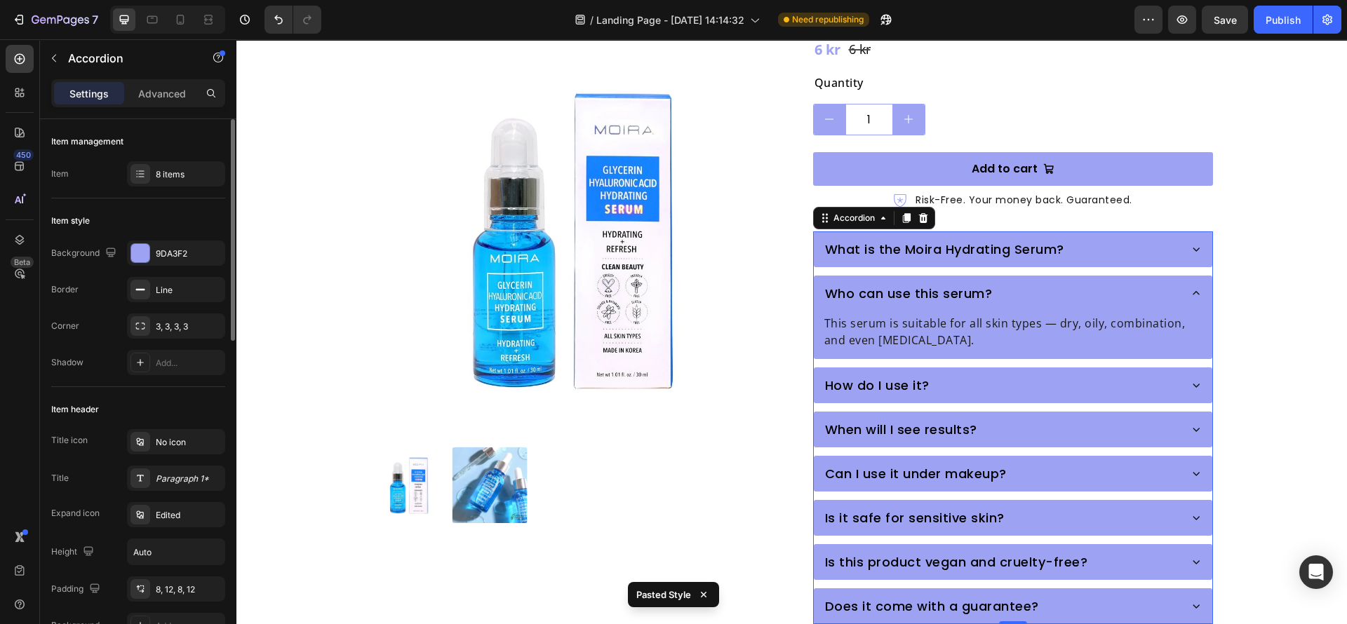
click at [1046, 368] on div "How do I use it?" at bounding box center [1012, 385] width 397 height 34
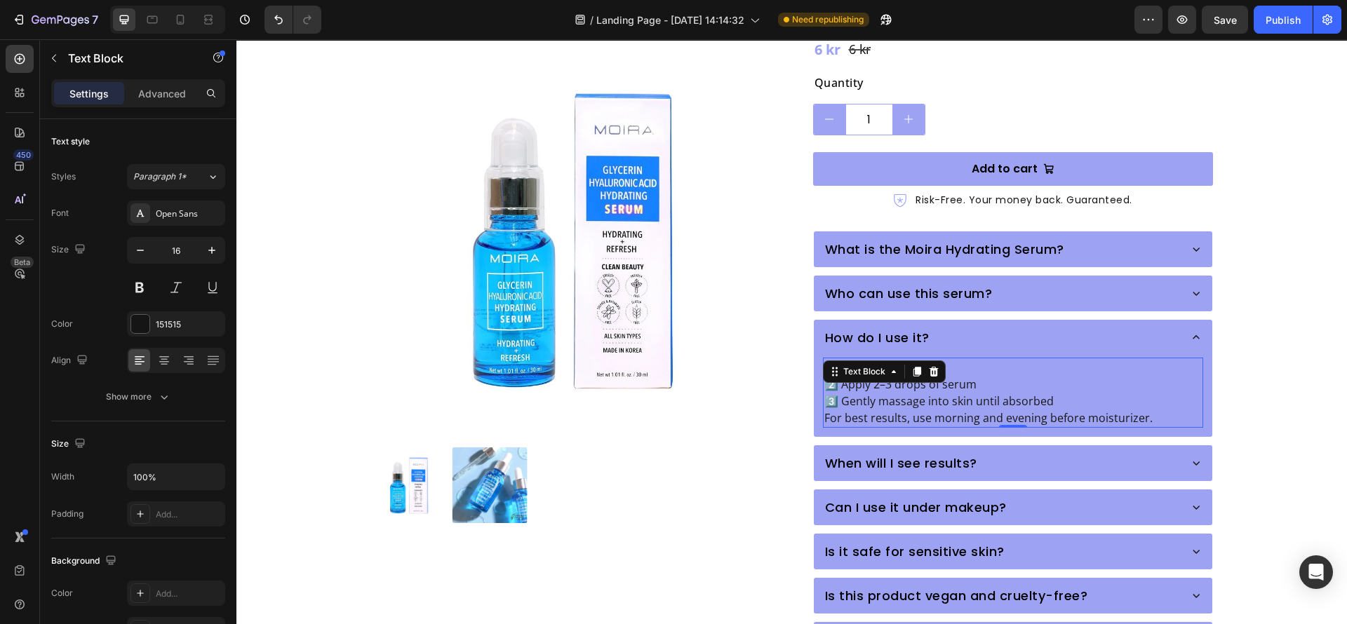
click at [913, 367] on p "1️⃣ Cleanse your face 2️⃣ Apply 2–3 drops of serum 3️⃣ Gently massage into skin…" at bounding box center [1012, 392] width 377 height 67
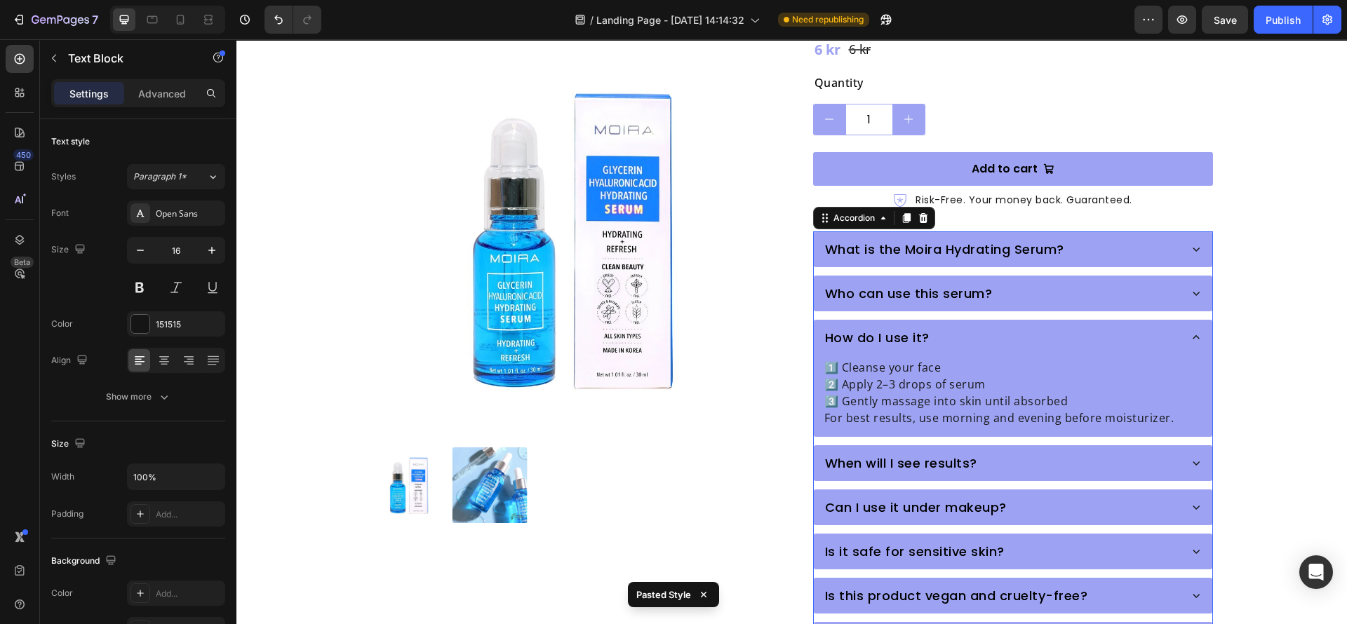
drag, startPoint x: 1105, startPoint y: 447, endPoint x: 889, endPoint y: 426, distance: 217.1
click at [1105, 452] on div "When will I see results?" at bounding box center [1000, 463] width 355 height 23
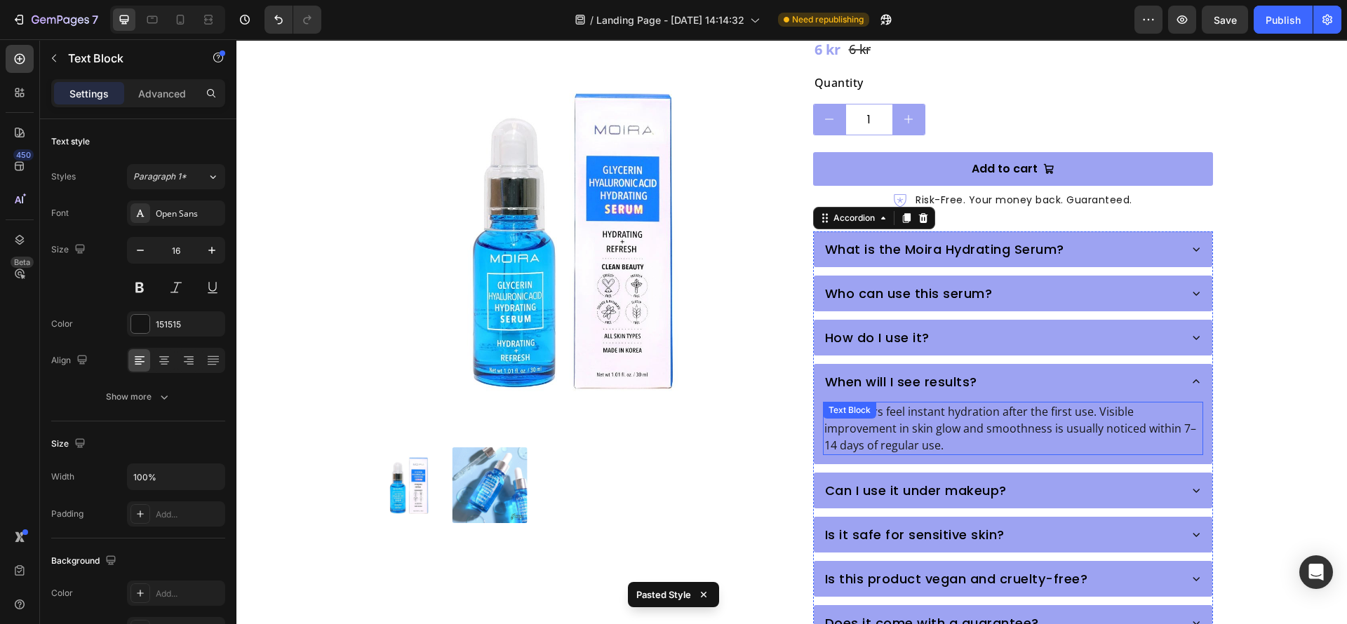
click at [894, 414] on p "Most users feel instant hydration after the first use. Visible improvement in s…" at bounding box center [1012, 428] width 377 height 51
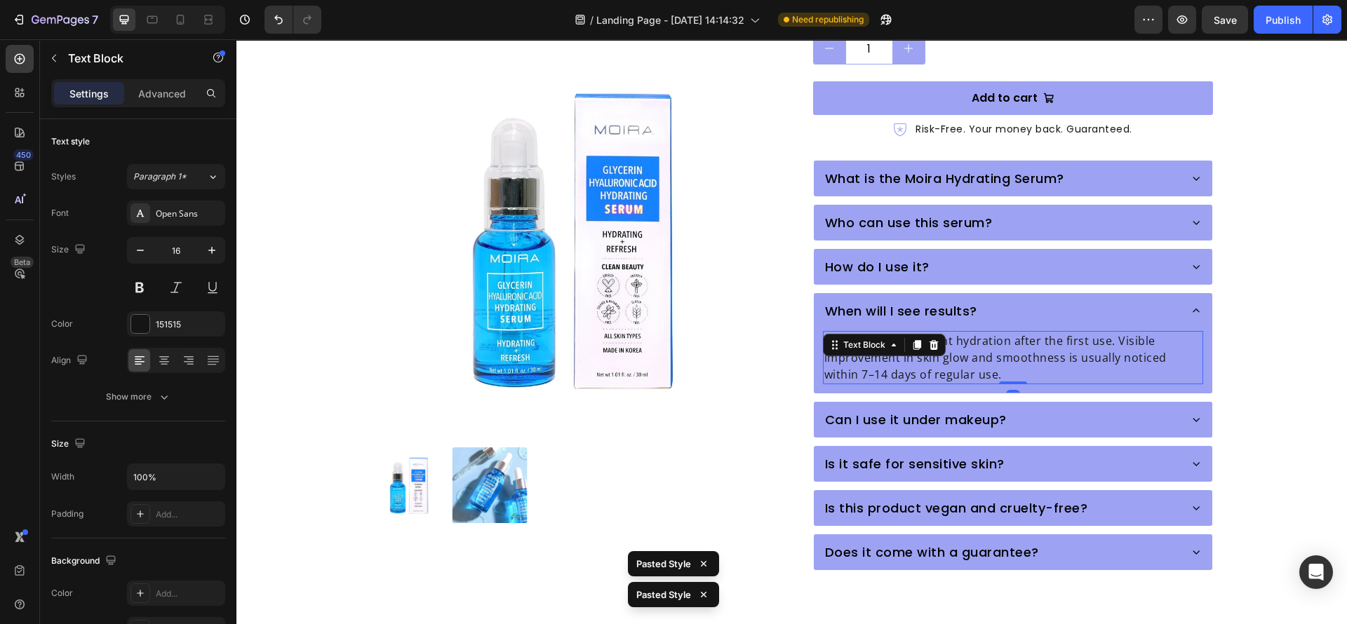
scroll to position [525, 0]
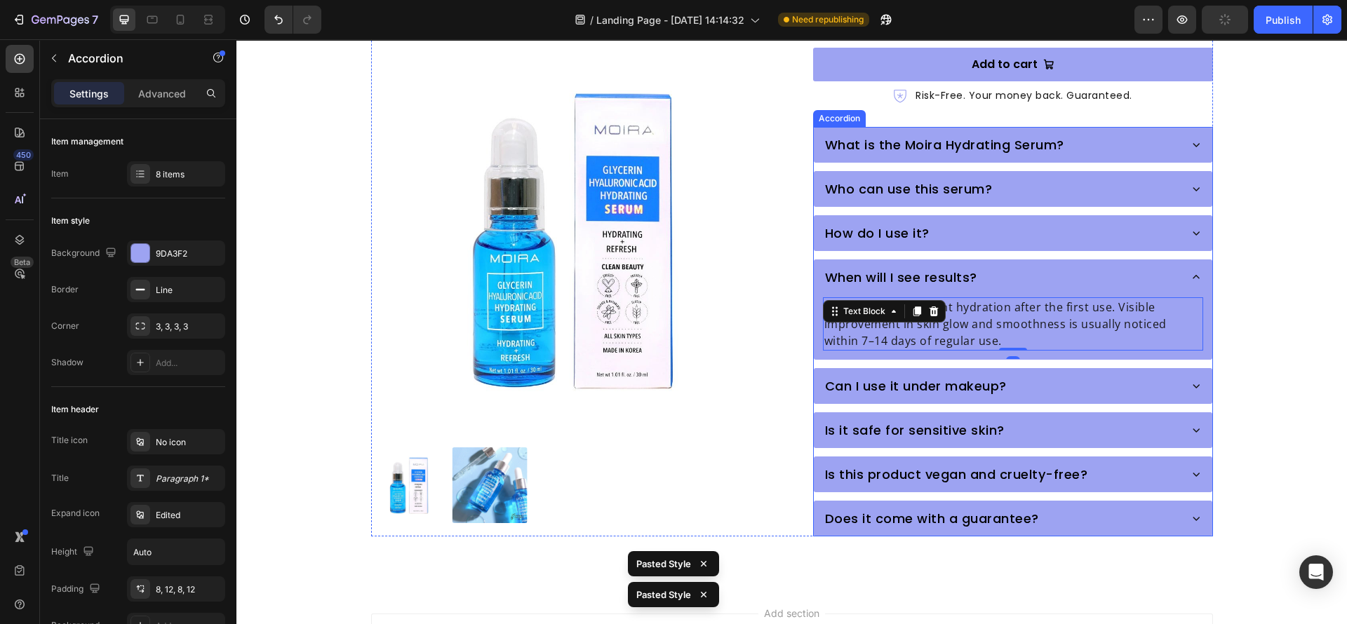
click at [1077, 375] on div "Can I use it under makeup?" at bounding box center [1000, 386] width 355 height 23
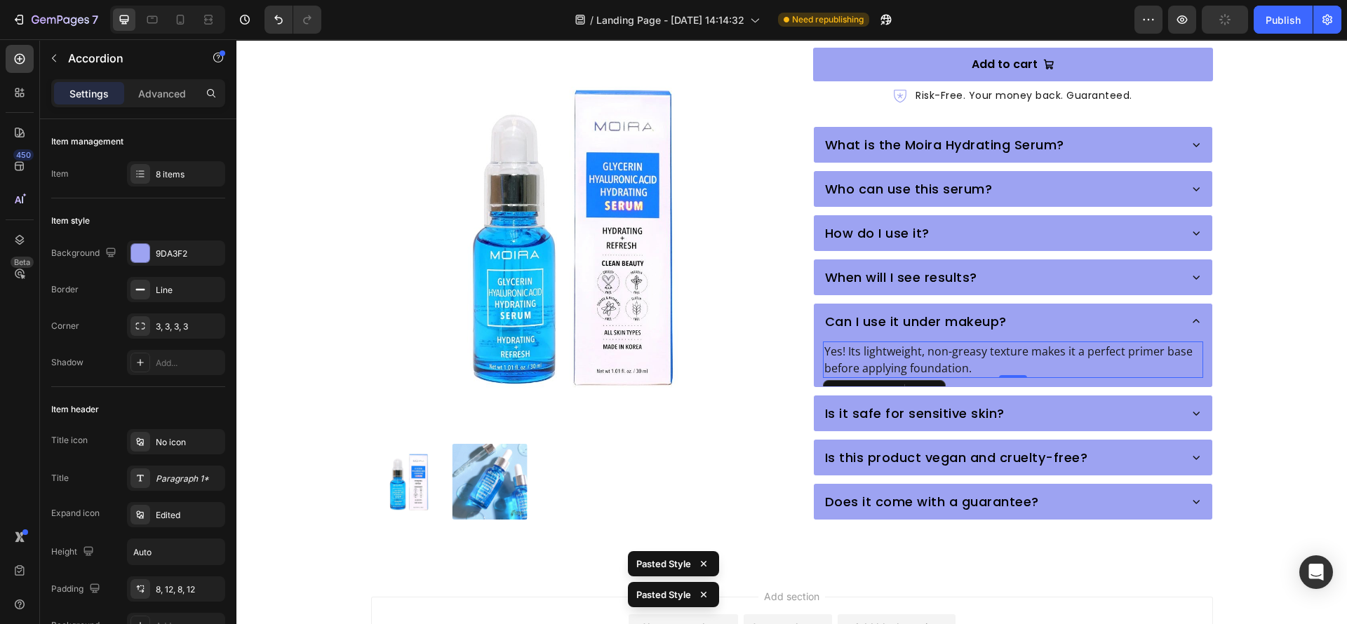
click at [910, 343] on p "Yes! Its lightweight, non-greasy texture makes it a perfect primer base before …" at bounding box center [1012, 360] width 377 height 34
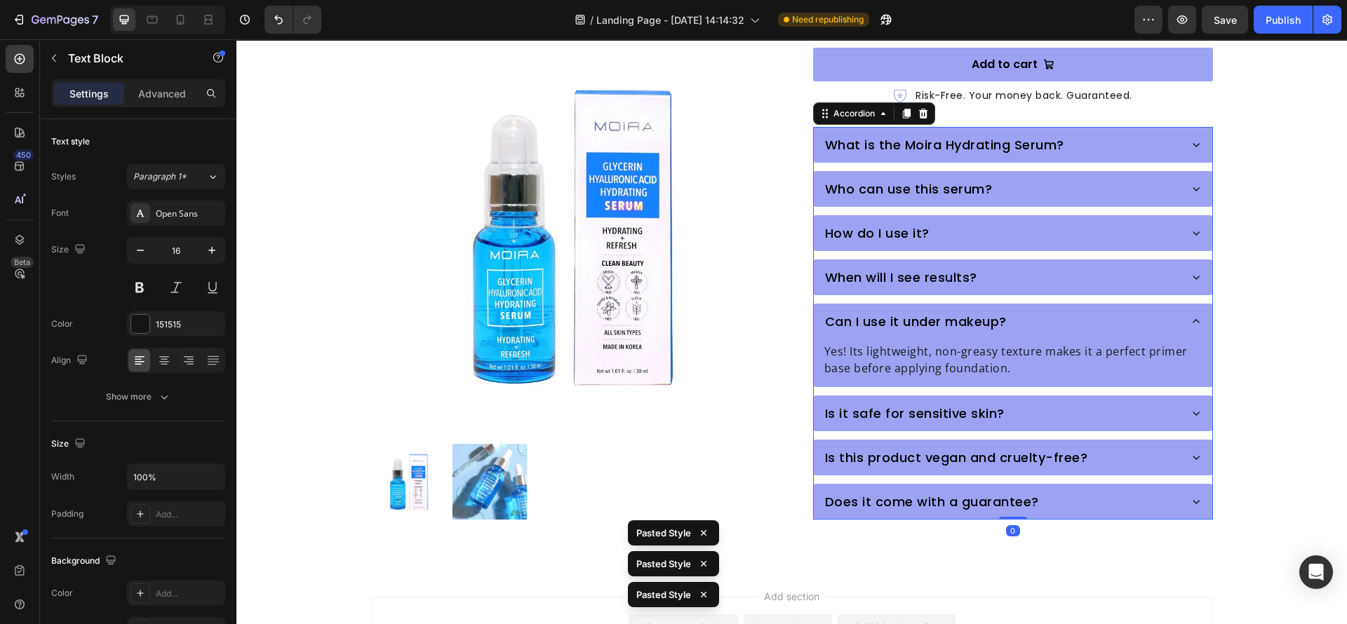
click at [1088, 402] on div "Is it safe for sensitive skin?" at bounding box center [1000, 413] width 355 height 23
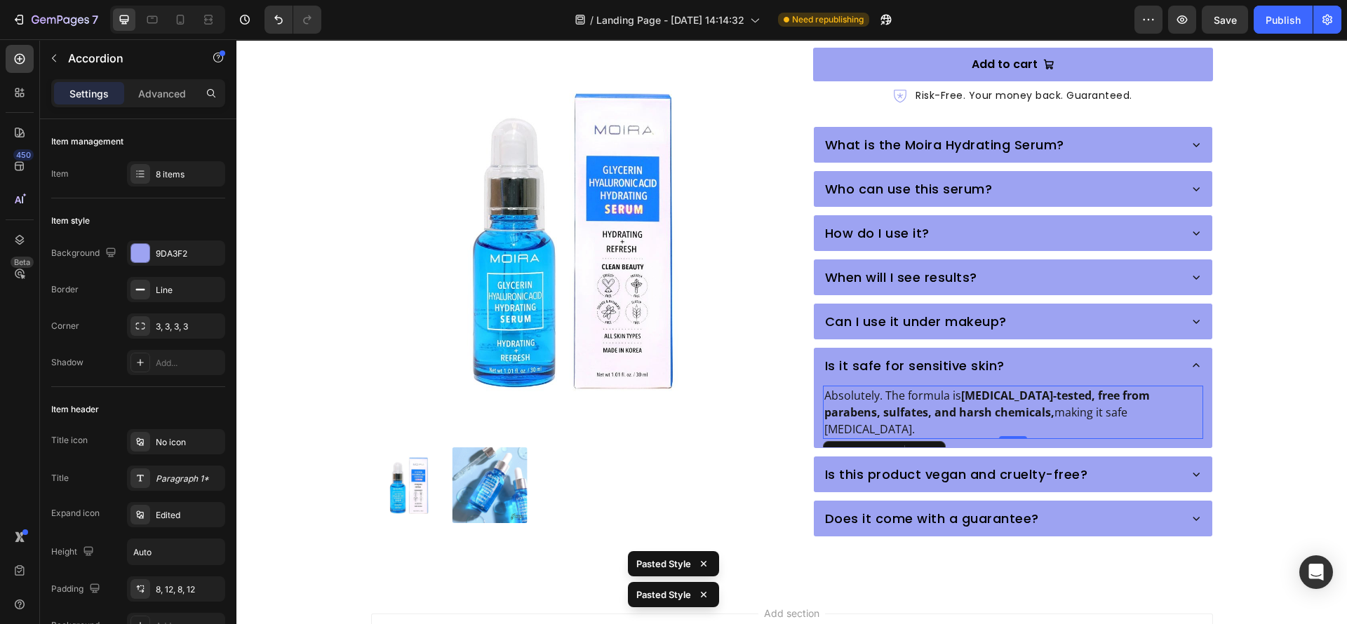
click at [891, 389] on strong "[MEDICAL_DATA]-tested, free from parabens, sulfates, and harsh chemicals," at bounding box center [986, 404] width 325 height 32
click at [1082, 463] on div "Is this product vegan and cruelty-free?" at bounding box center [1000, 474] width 355 height 23
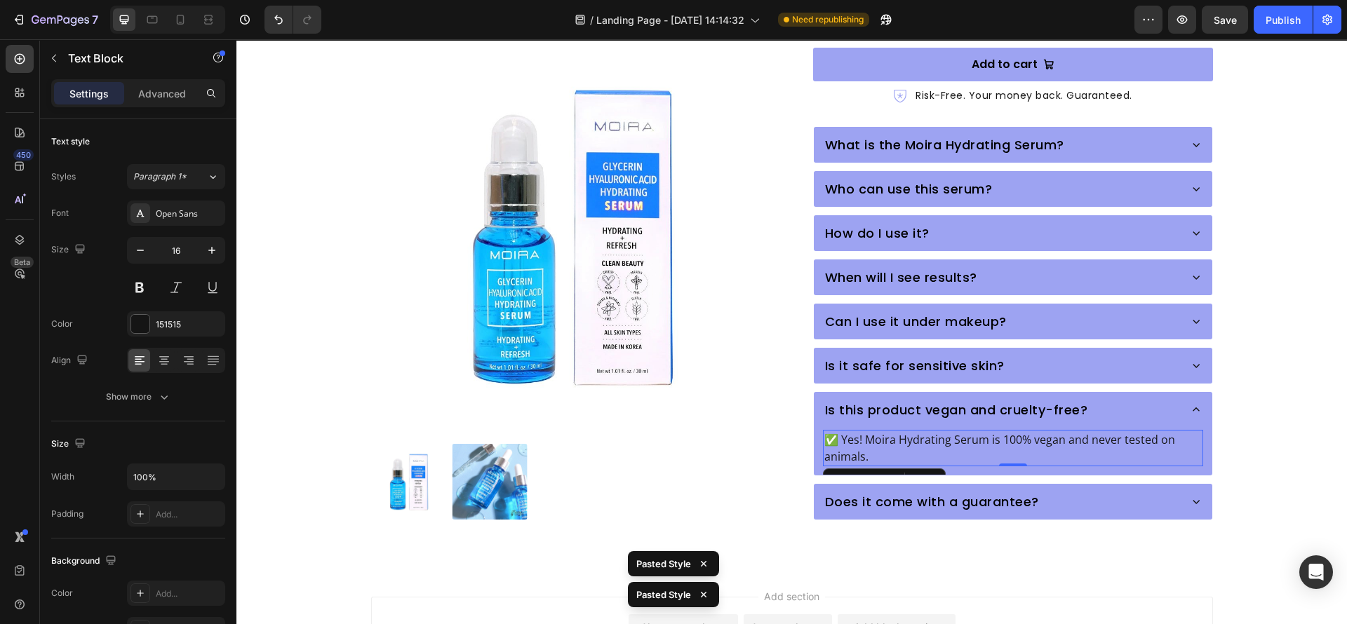
click at [847, 430] on div "✅ Yes! Moira Hydrating Serum is 100% vegan and never tested on animals." at bounding box center [1013, 448] width 380 height 36
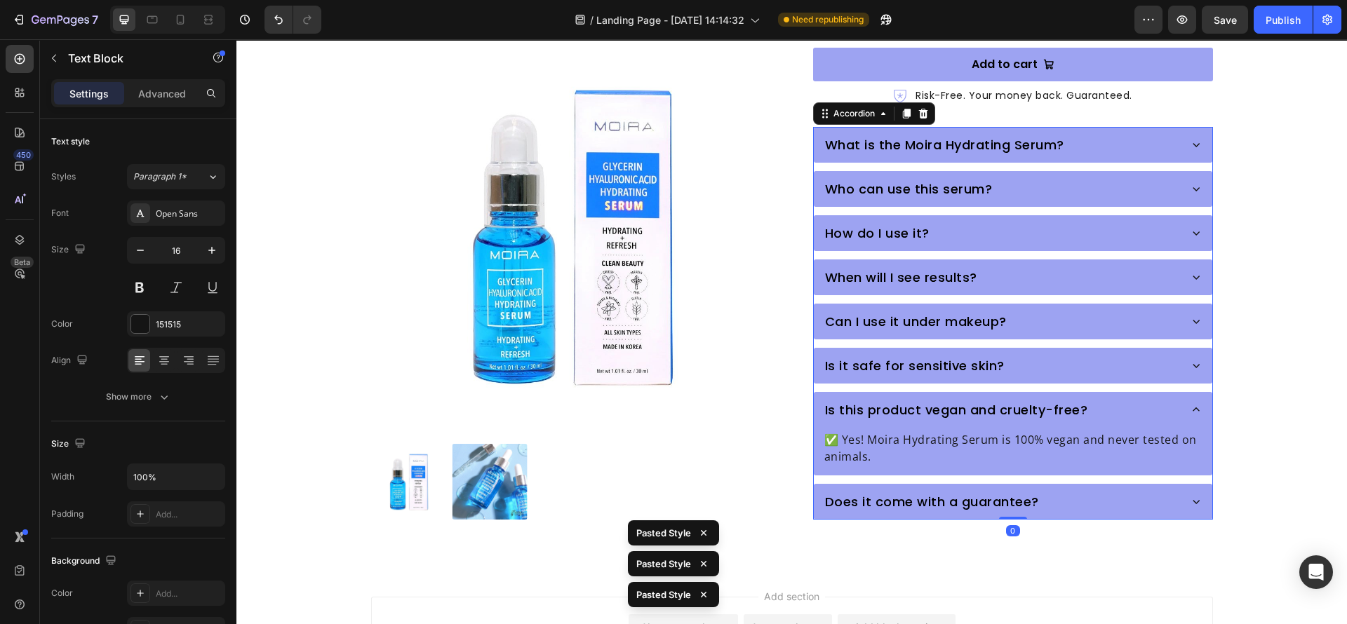
click at [1075, 490] on div "Does it come with a guarantee?" at bounding box center [1000, 501] width 355 height 23
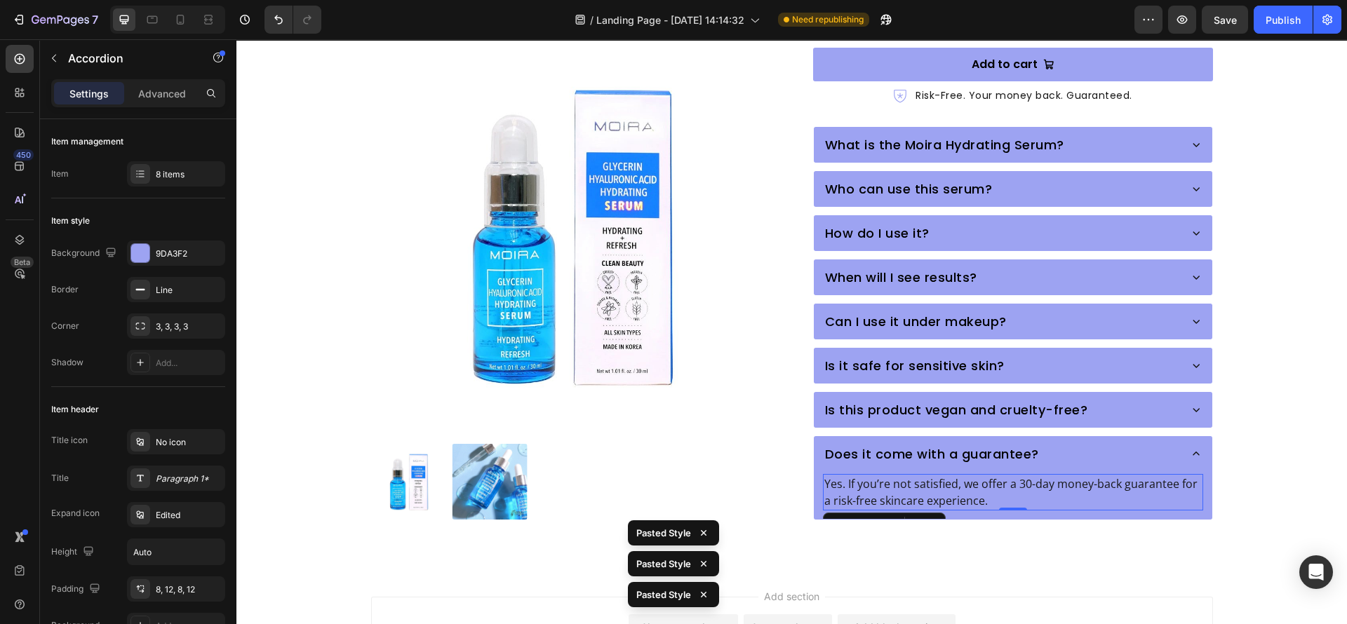
click at [872, 482] on p "Yes. If you’re not satisfied, we offer a 30-day money-back guarantee for a risk…" at bounding box center [1012, 493] width 377 height 34
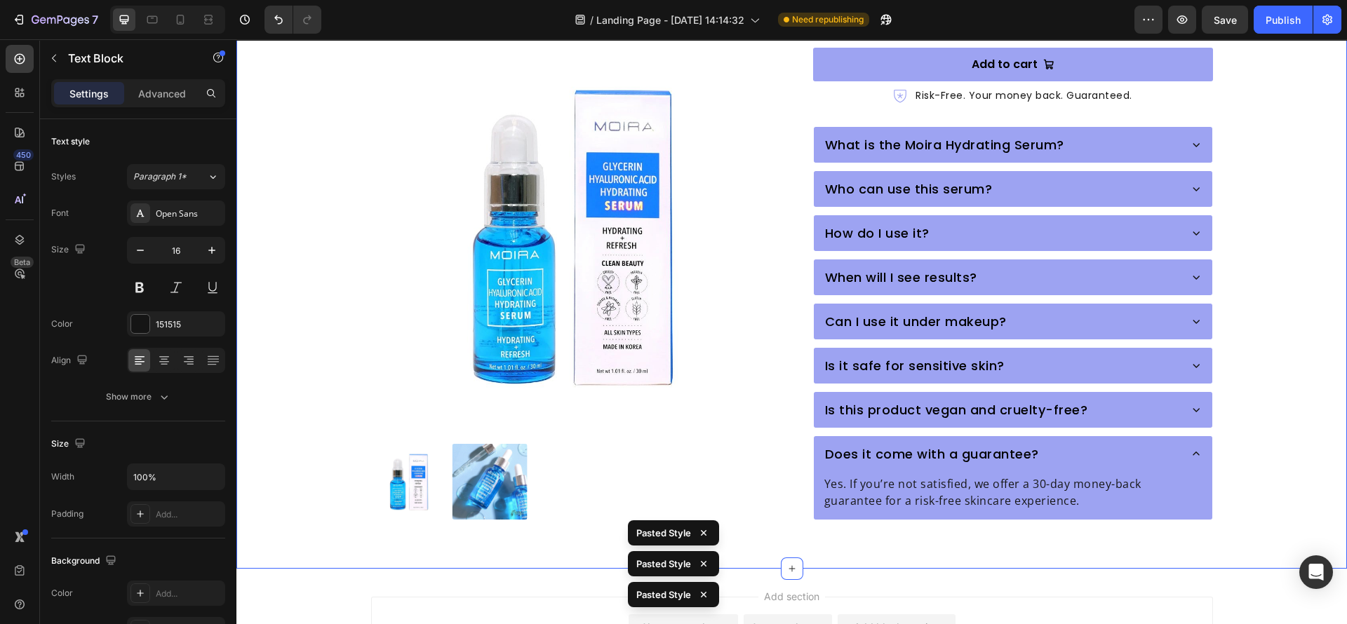
click at [812, 543] on div "Product Images Moira Hydrating Serum with [MEDICAL_DATA] & [MEDICAL_DATA] Produ…" at bounding box center [791, 56] width 1110 height 1026
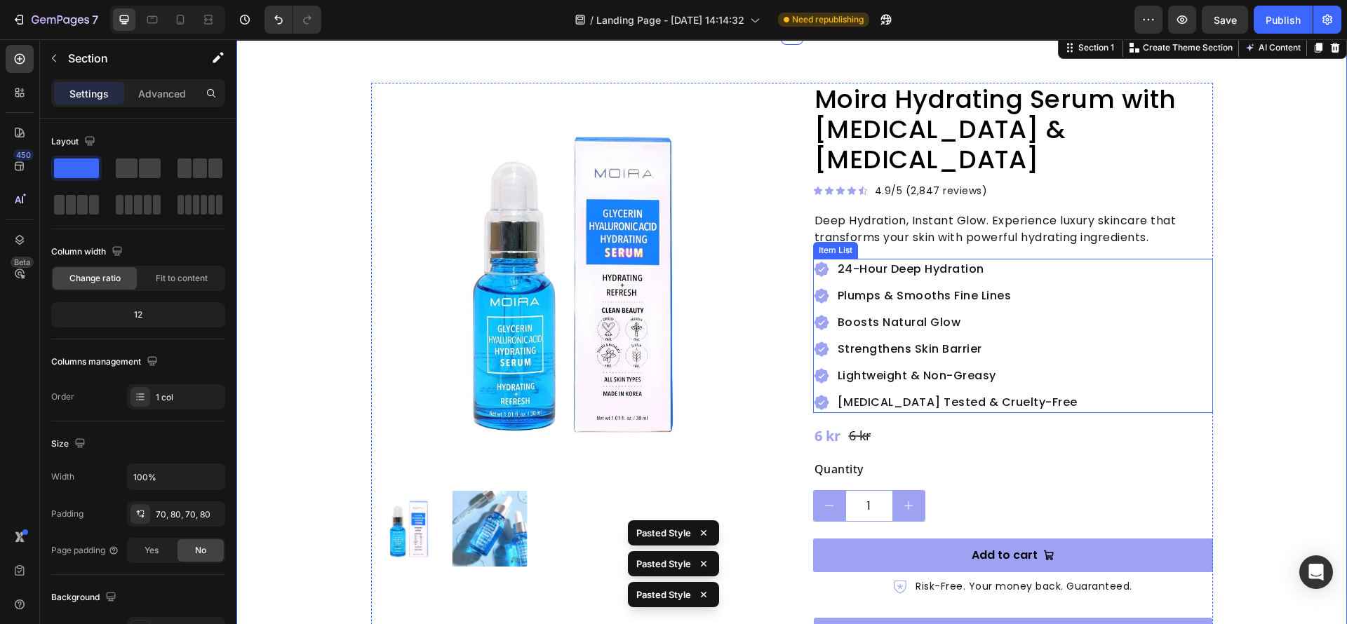
scroll to position [0, 0]
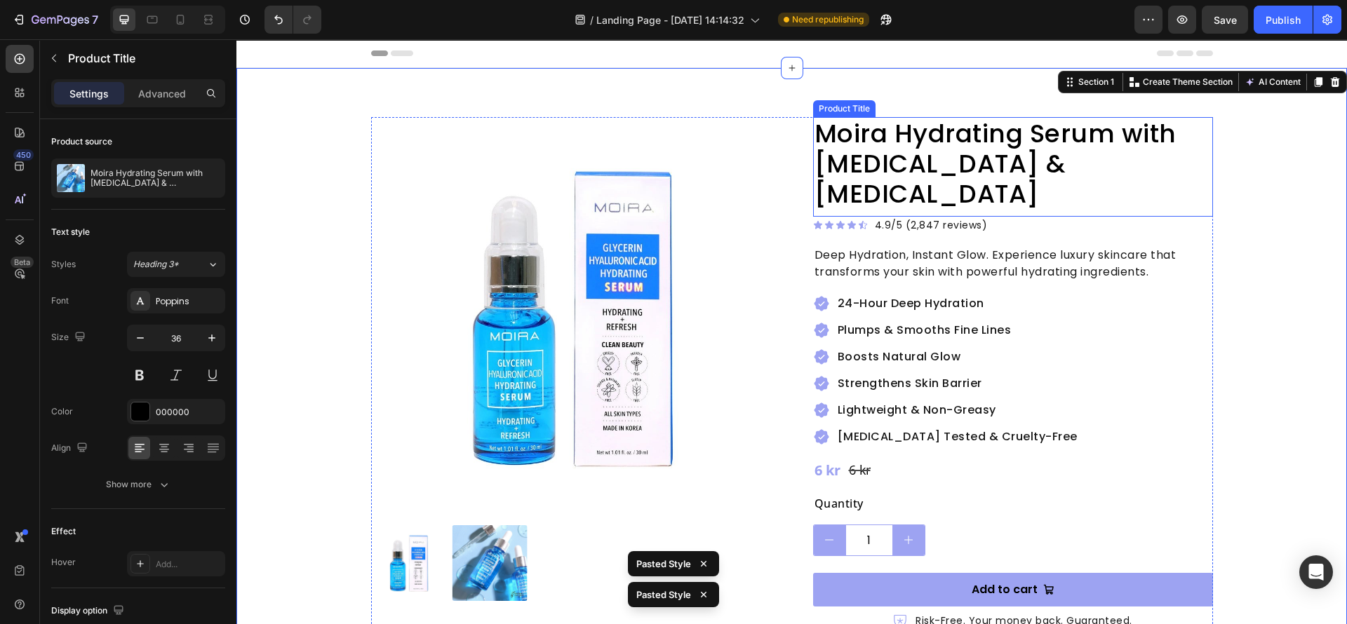
click at [907, 163] on h2 "Moira Hydrating Serum with [MEDICAL_DATA] & [MEDICAL_DATA]" at bounding box center [1013, 164] width 400 height 94
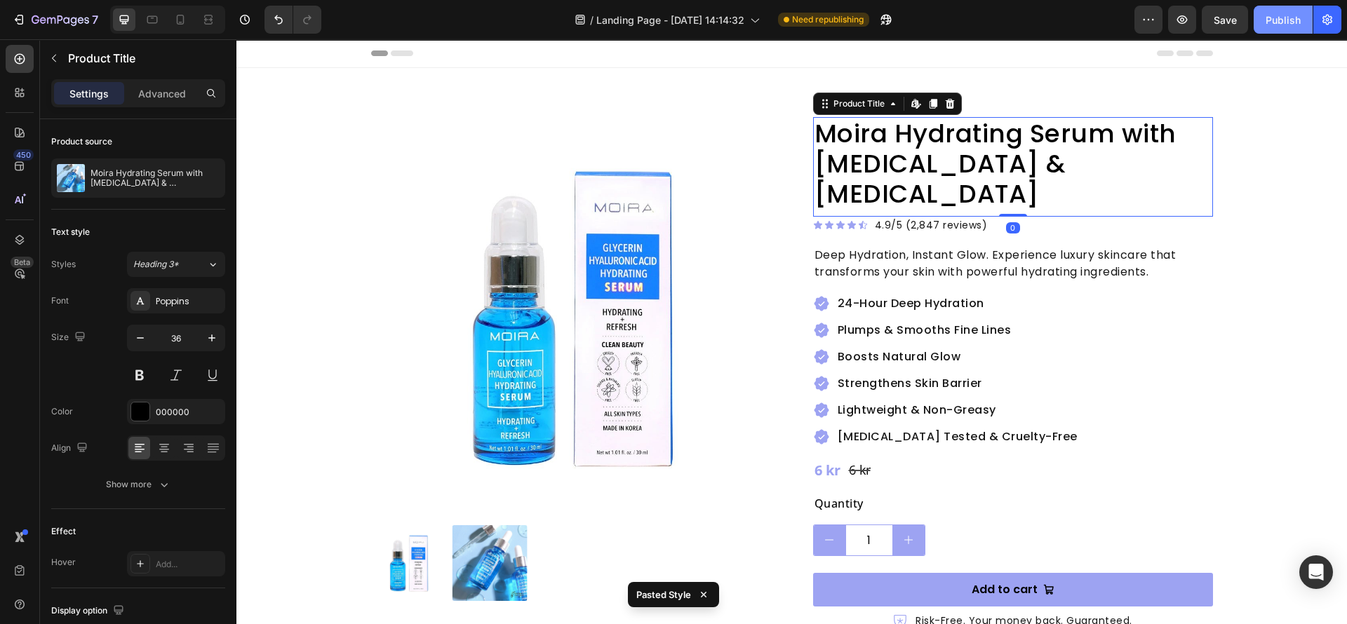
click at [1294, 6] on button "Publish" at bounding box center [1282, 20] width 59 height 28
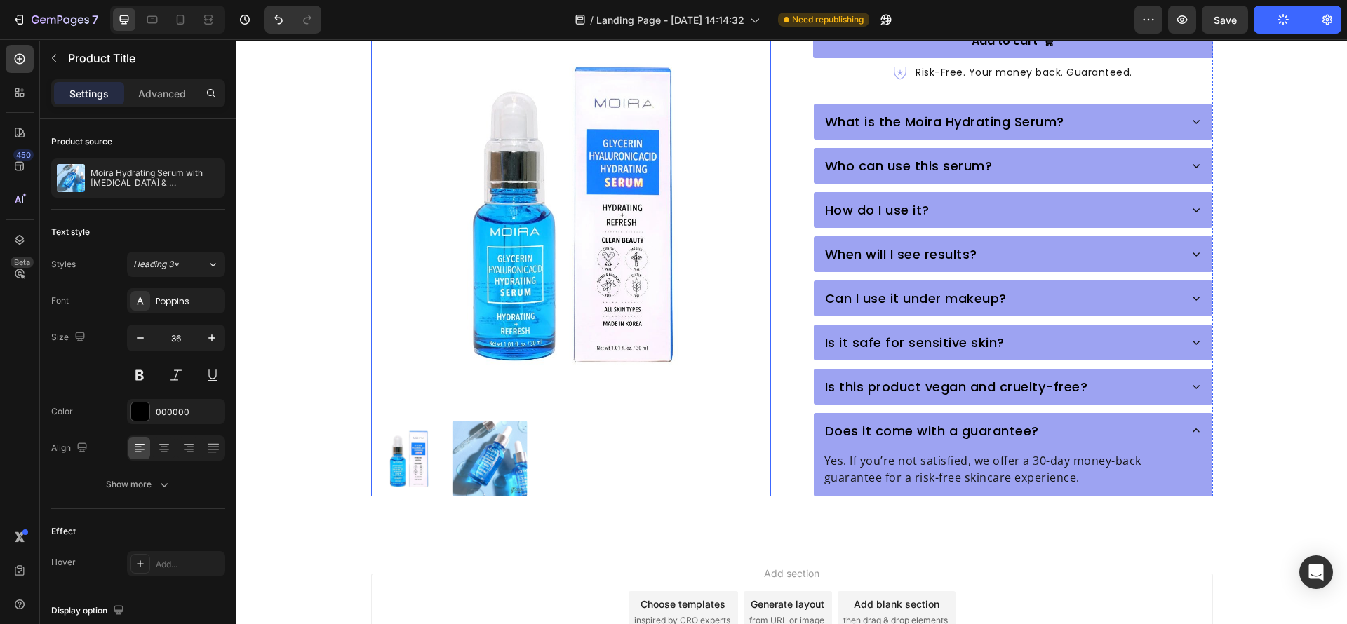
scroll to position [541, 0]
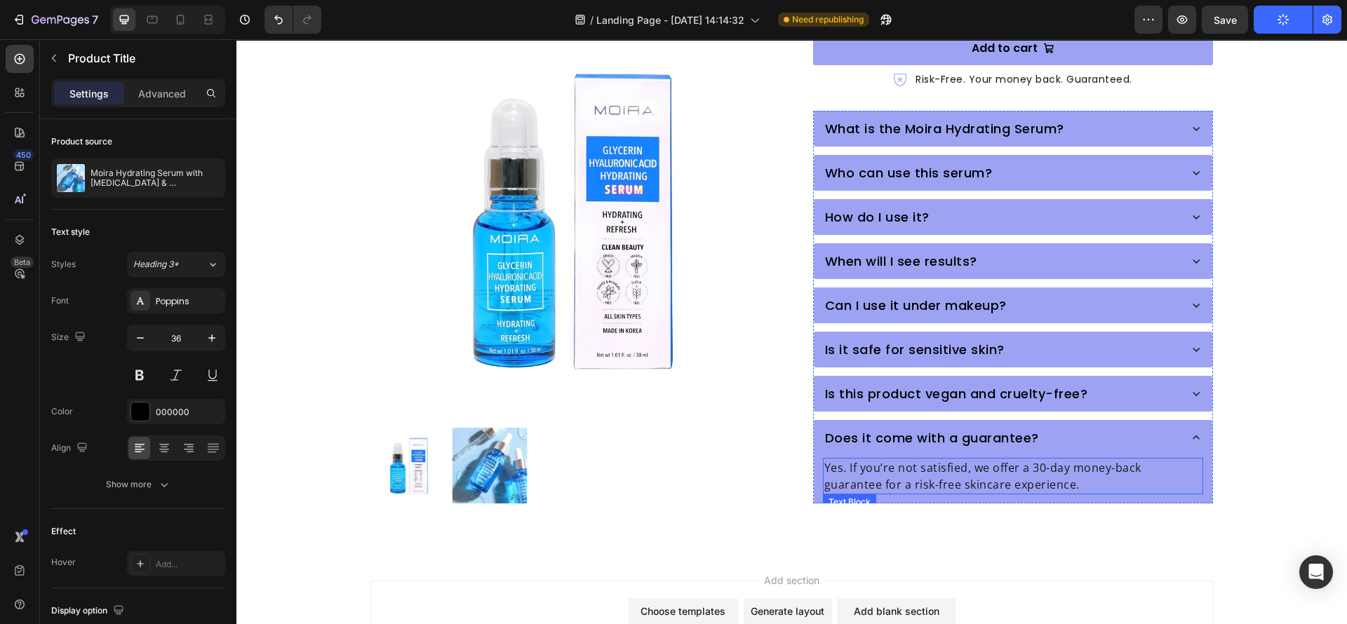
click at [1097, 429] on div "Does it come with a guarantee? Yes. If you’re not satisfied, we offer a 30-day …" at bounding box center [1012, 462] width 397 height 82
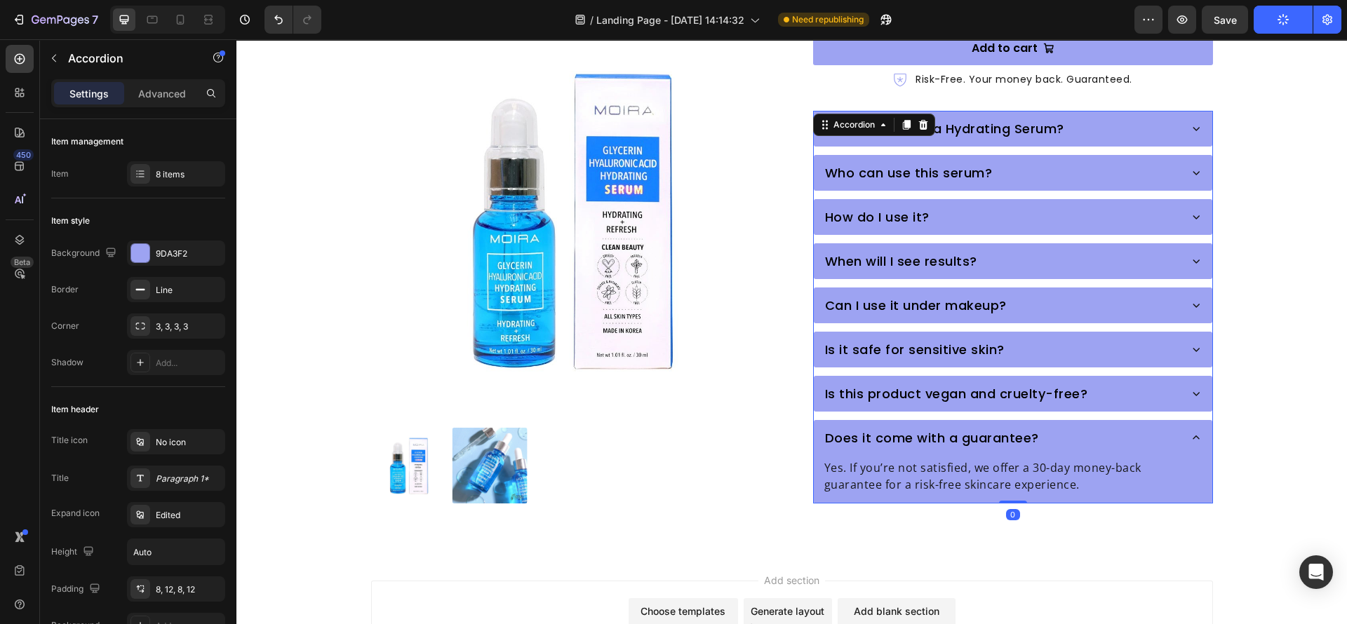
click at [1071, 426] on div "Does it come with a guarantee?" at bounding box center [1000, 437] width 355 height 23
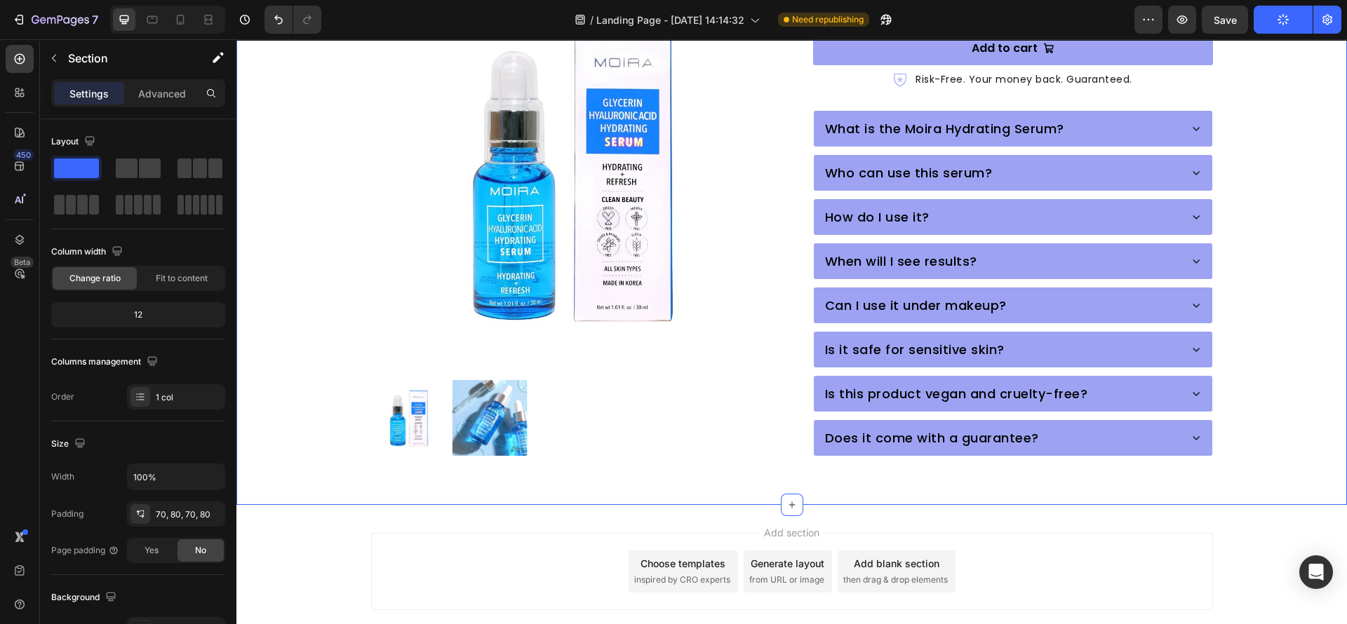
click at [666, 464] on div "Product Images Moira Hydrating Serum with [MEDICAL_DATA] & [MEDICAL_DATA] Produ…" at bounding box center [791, 16] width 1110 height 978
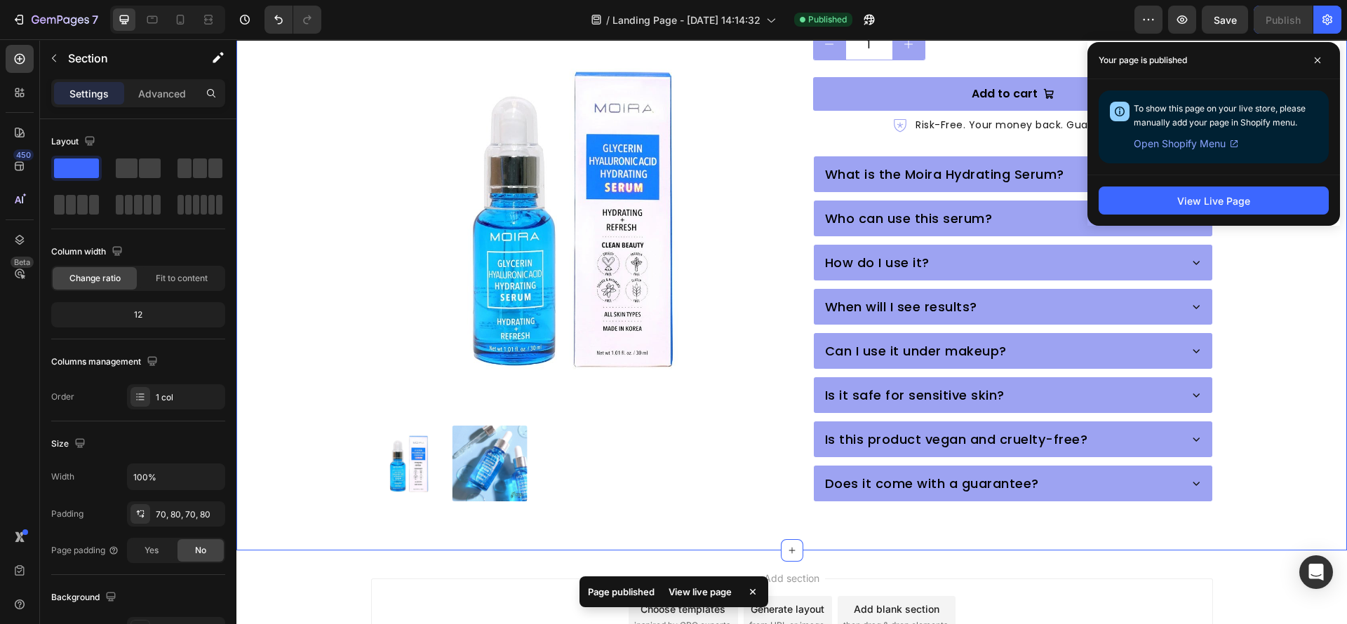
scroll to position [600, 0]
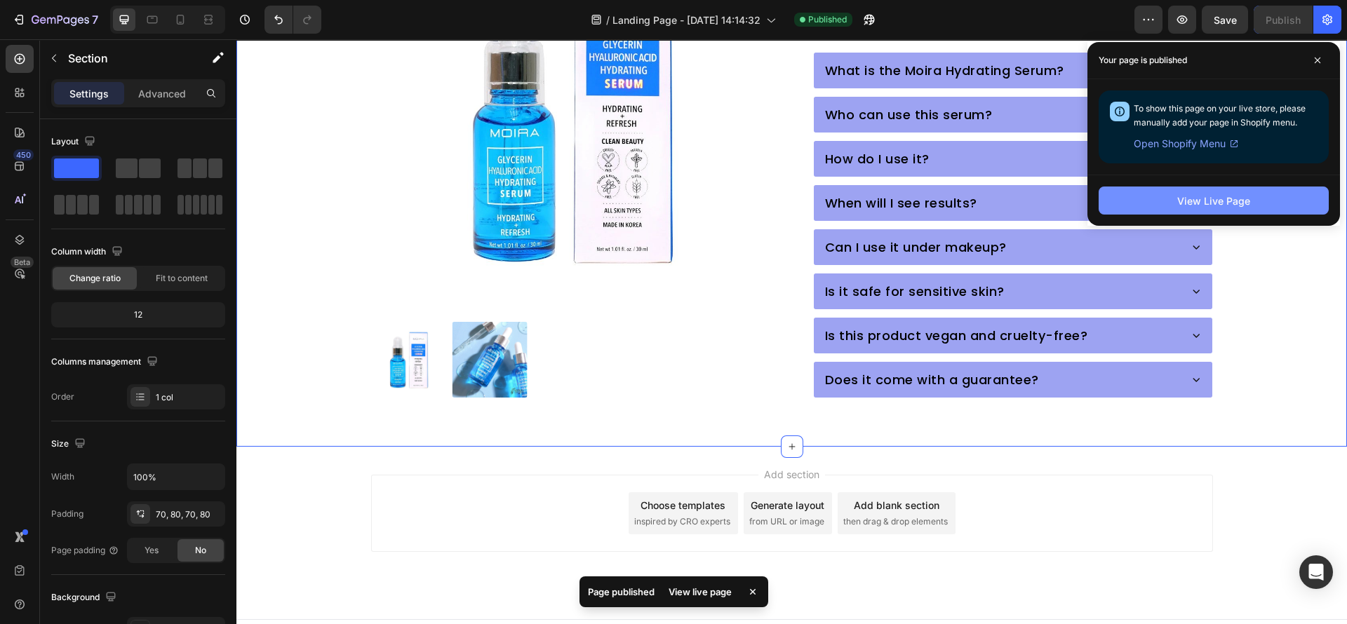
click at [1215, 194] on div "View Live Page" at bounding box center [1213, 201] width 73 height 15
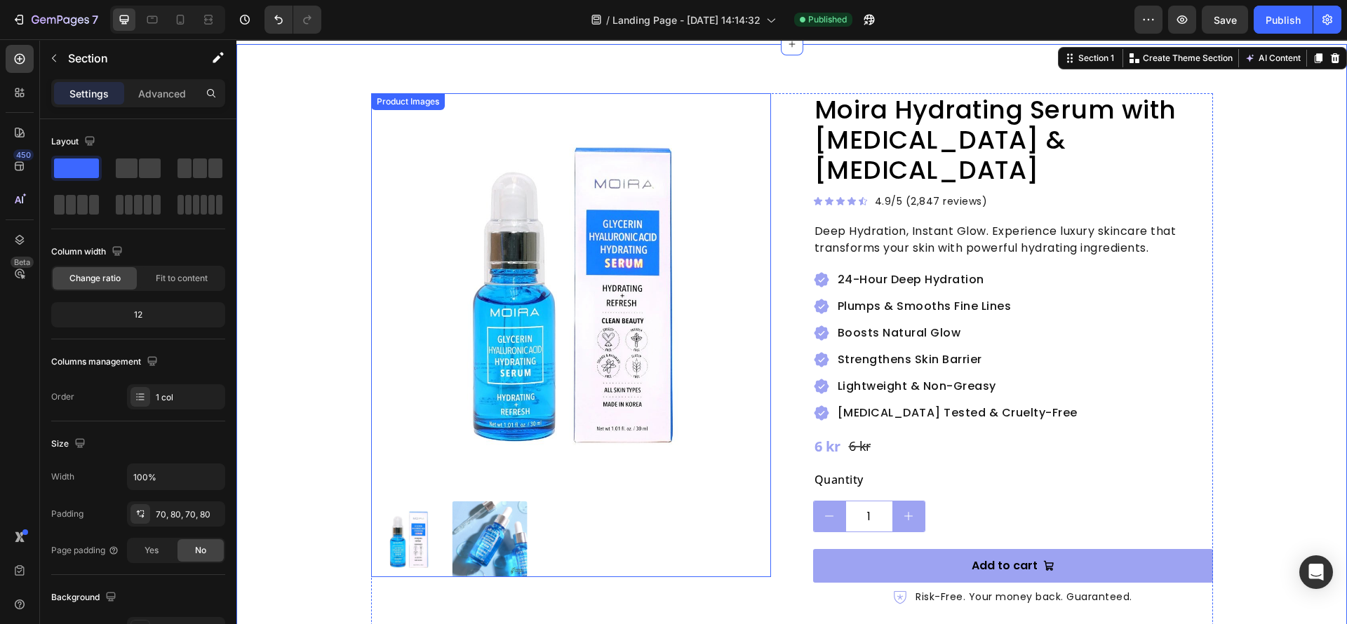
scroll to position [0, 0]
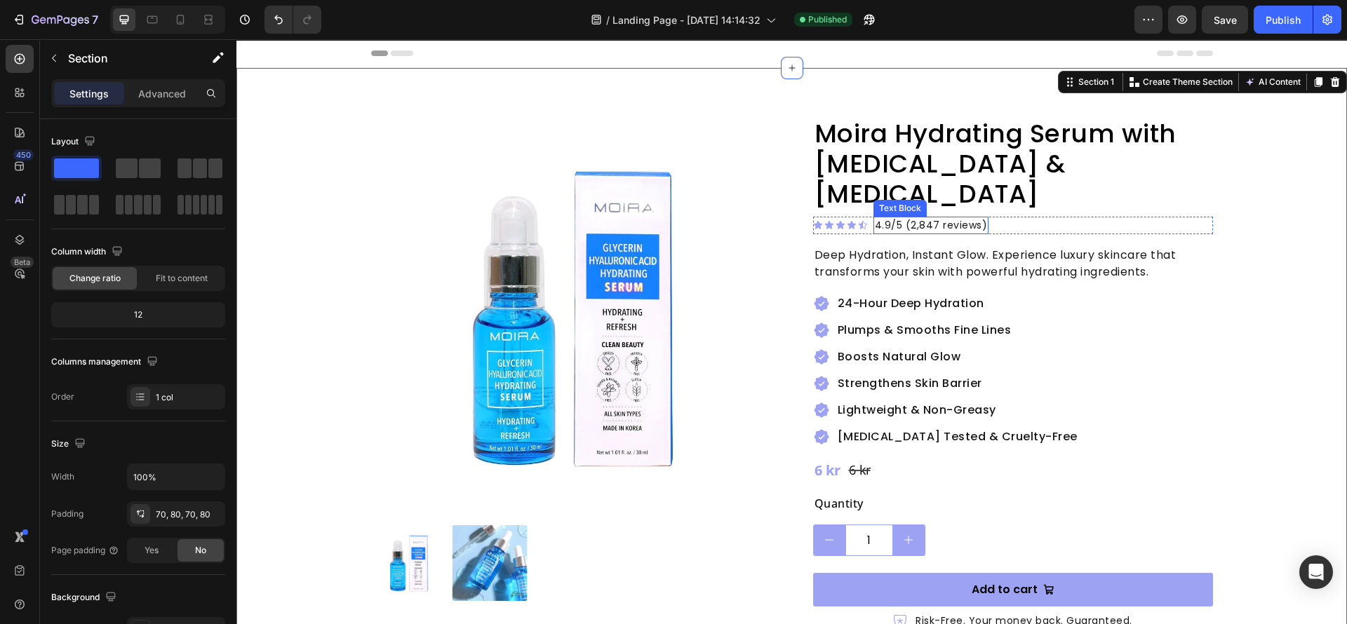
click at [909, 202] on div "Text Block" at bounding box center [900, 208] width 48 height 13
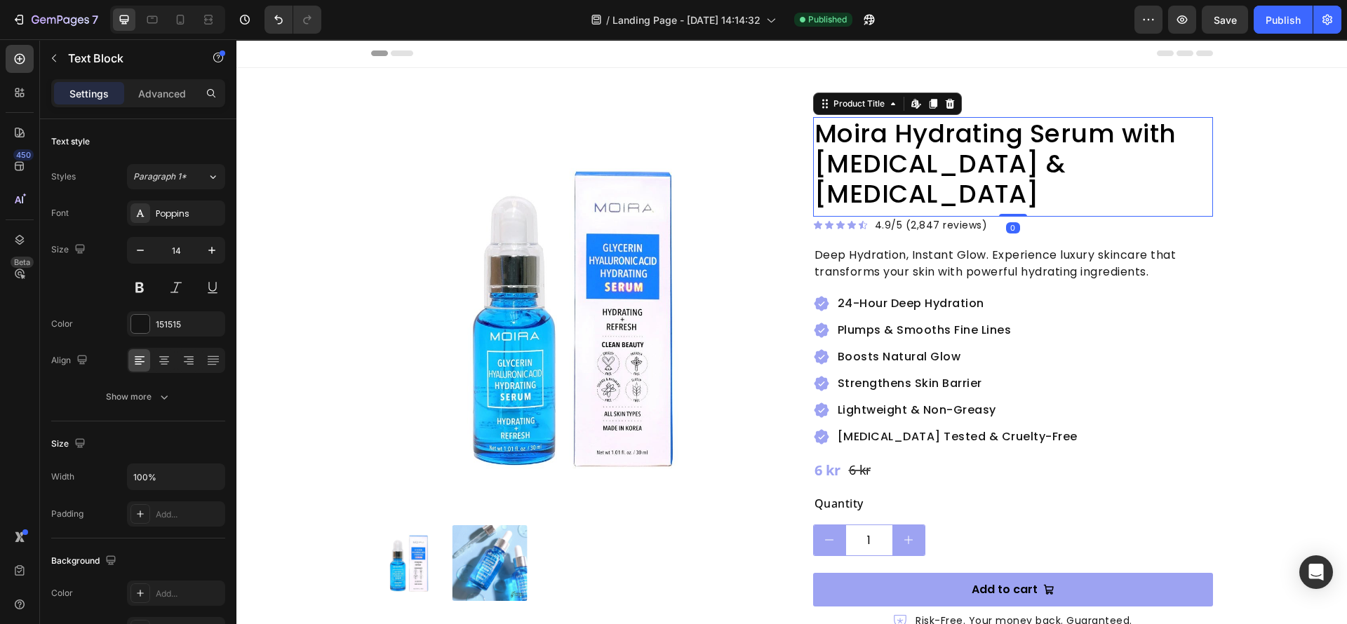
click at [1096, 168] on h2 "Moira Hydrating Serum with [MEDICAL_DATA] & [MEDICAL_DATA]" at bounding box center [1013, 164] width 400 height 94
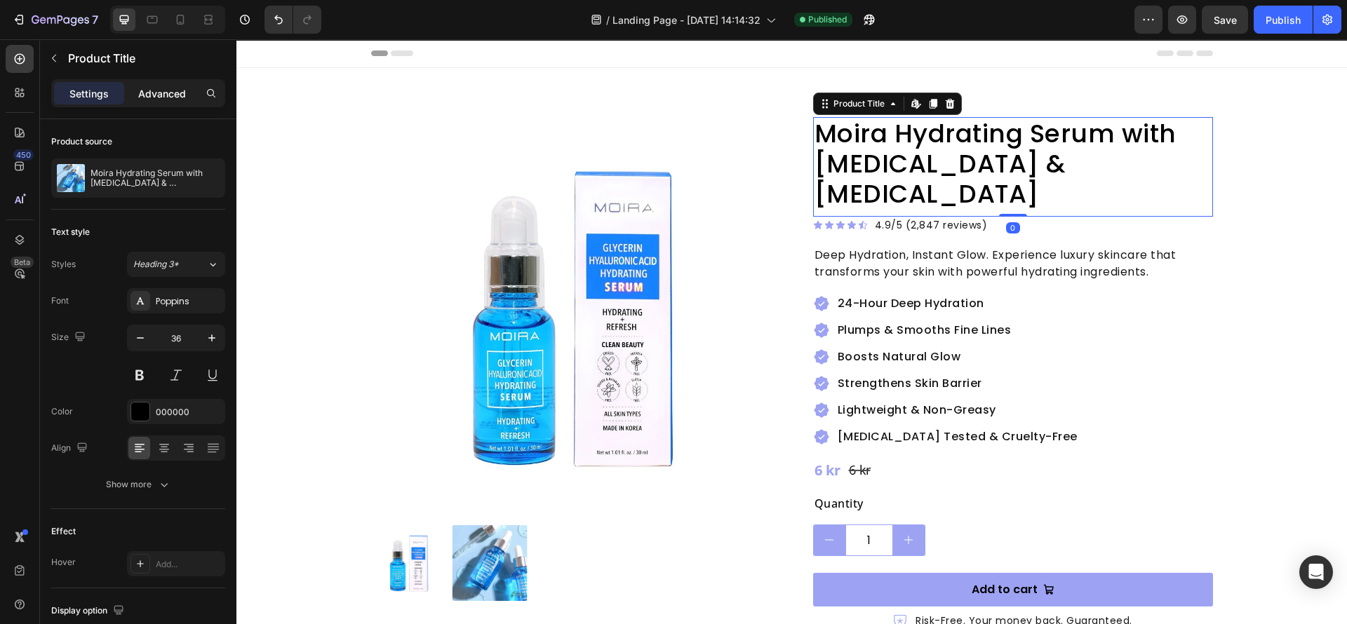
drag, startPoint x: 166, startPoint y: 97, endPoint x: 128, endPoint y: 274, distance: 180.6
click at [165, 96] on p "Advanced" at bounding box center [162, 93] width 48 height 15
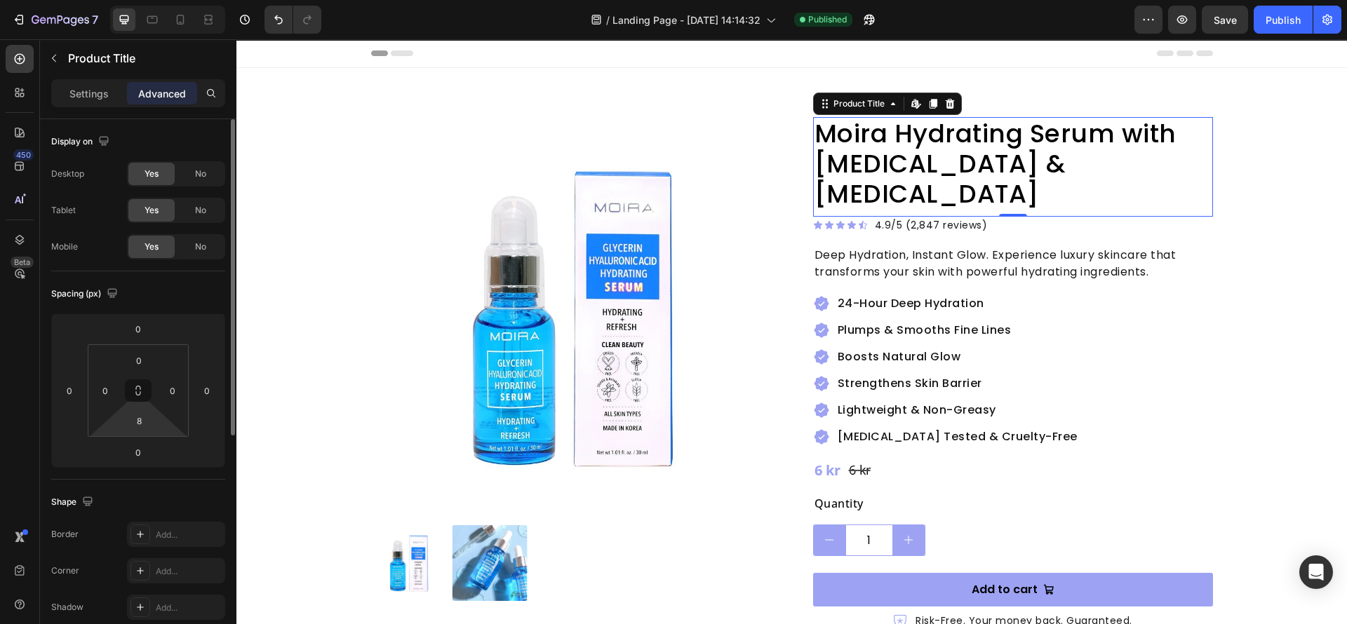
click at [134, 0] on html "7 Version history / Landing Page - [DATE] 14:14:32 Published Preview Save Publi…" at bounding box center [673, 0] width 1347 height 0
click at [137, 423] on input "8" at bounding box center [139, 420] width 28 height 21
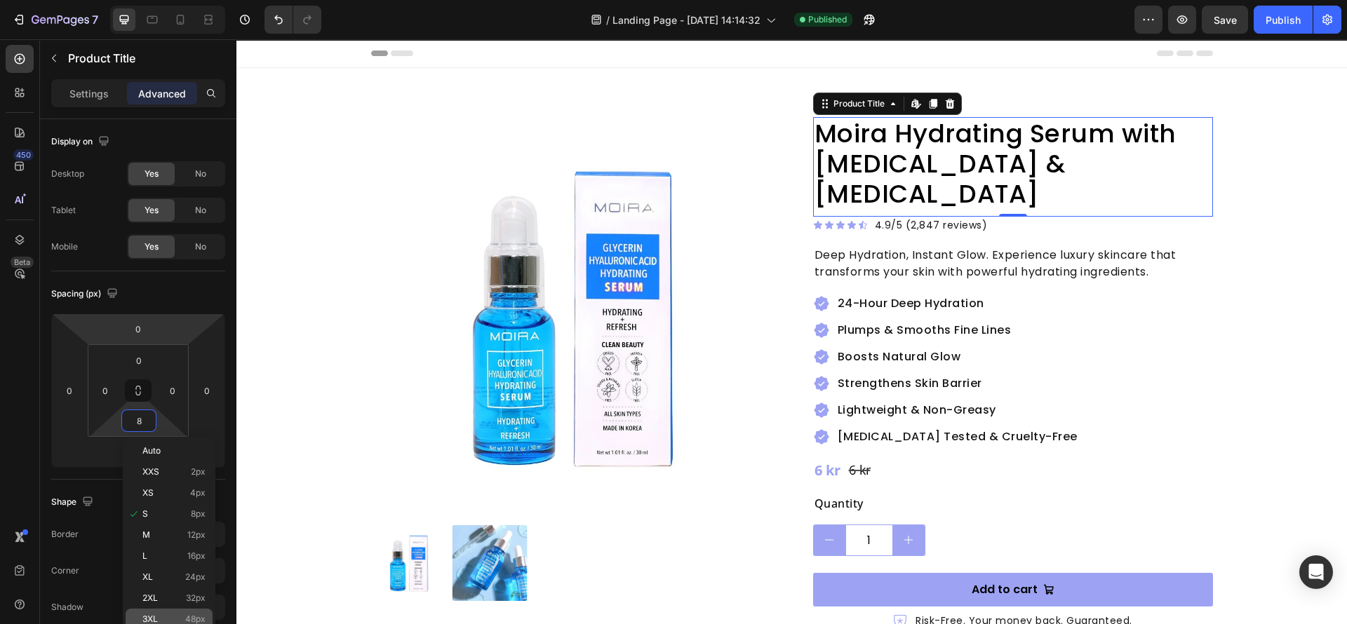
scroll to position [210, 0]
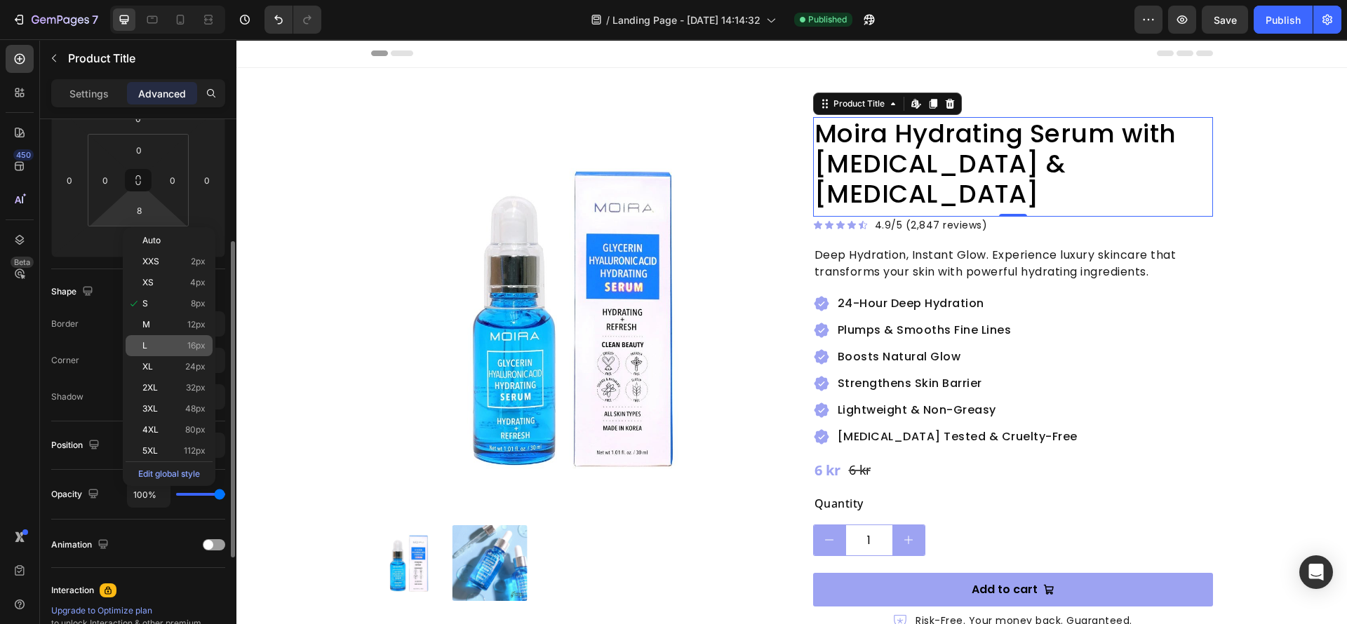
drag, startPoint x: 175, startPoint y: 353, endPoint x: 6, endPoint y: 332, distance: 171.0
click at [175, 353] on div "L 16px" at bounding box center [169, 345] width 87 height 21
type input "16"
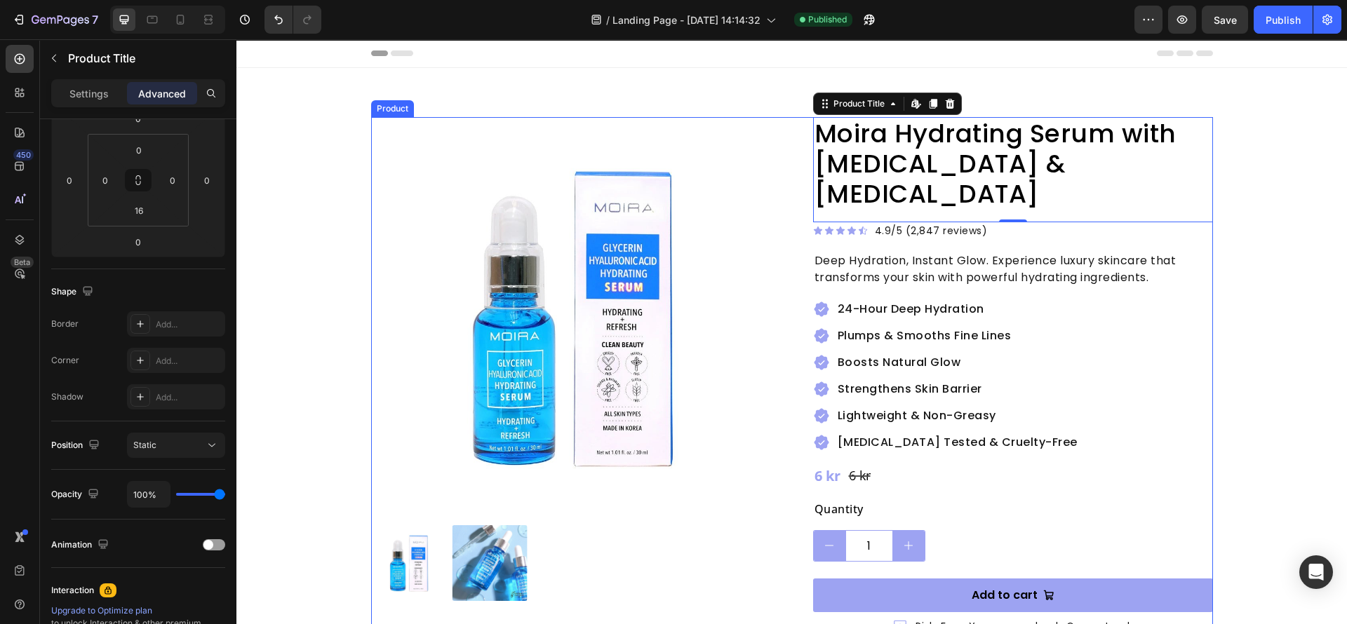
click at [1000, 253] on p "Deep Hydration, Instant Glow. Experience luxury skincare that transforms your s…" at bounding box center [1012, 270] width 397 height 34
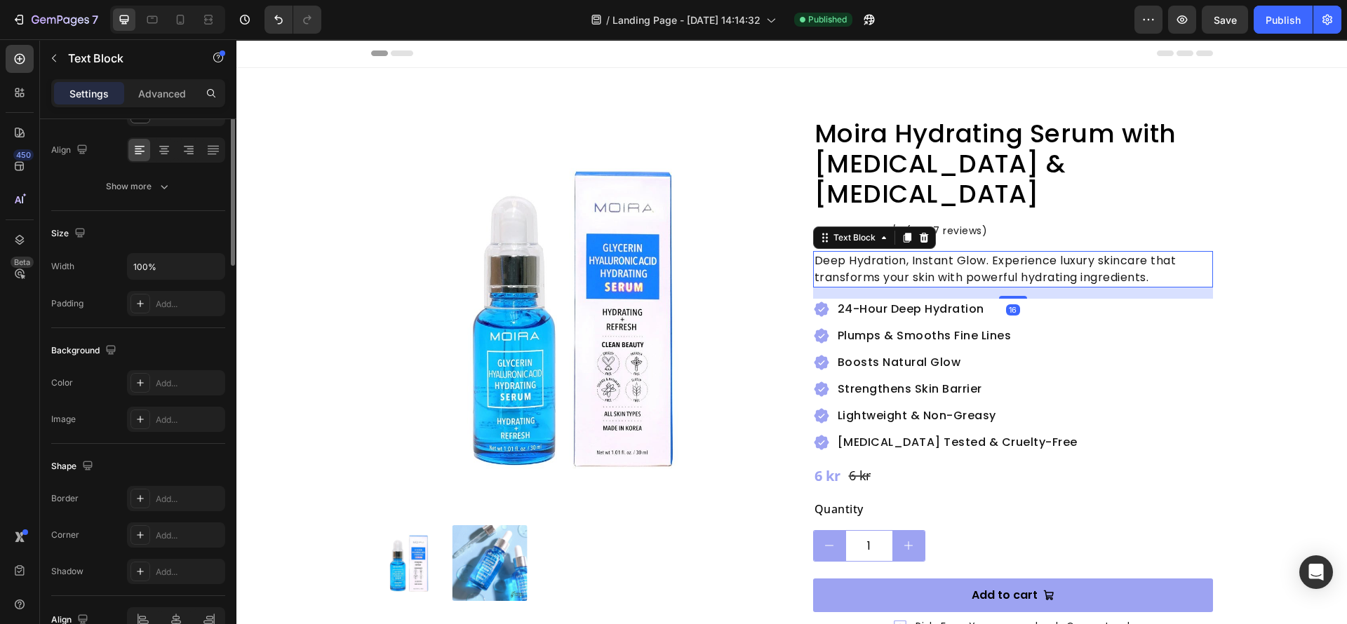
scroll to position [0, 0]
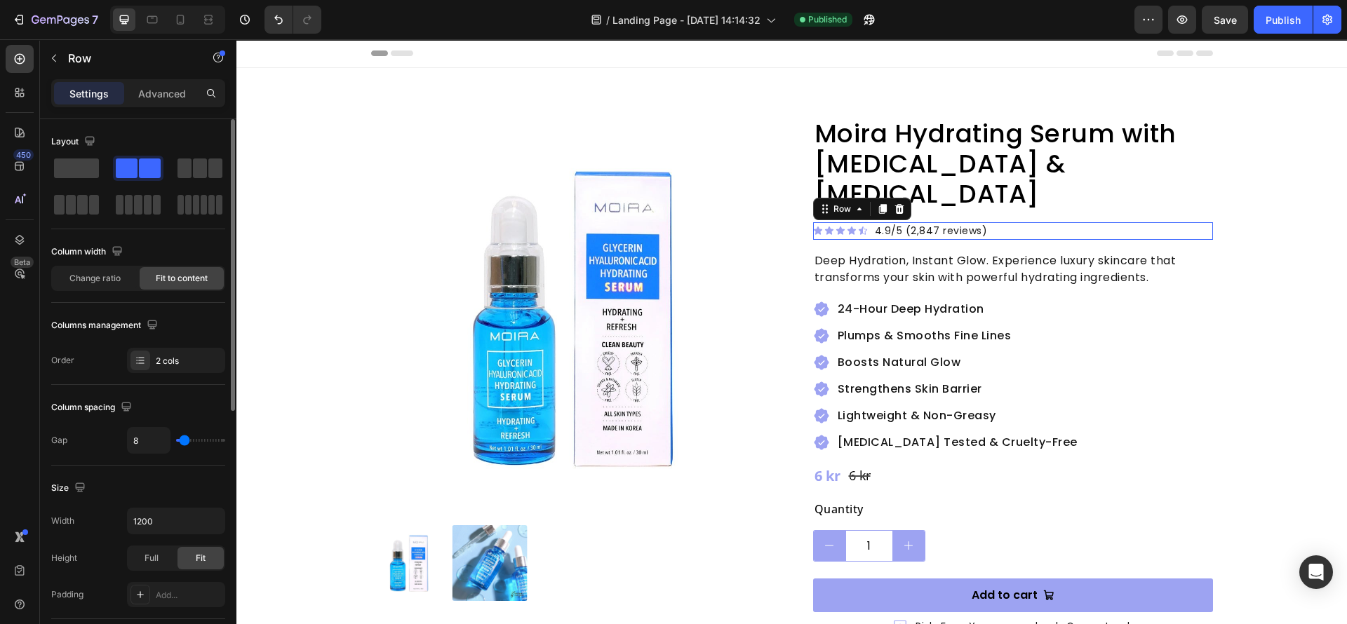
click at [1011, 222] on div "Icon Icon Icon Icon Icon Icon List 4.9/5 (2,847 reviews) Text Block Row 0" at bounding box center [1013, 231] width 400 height 18
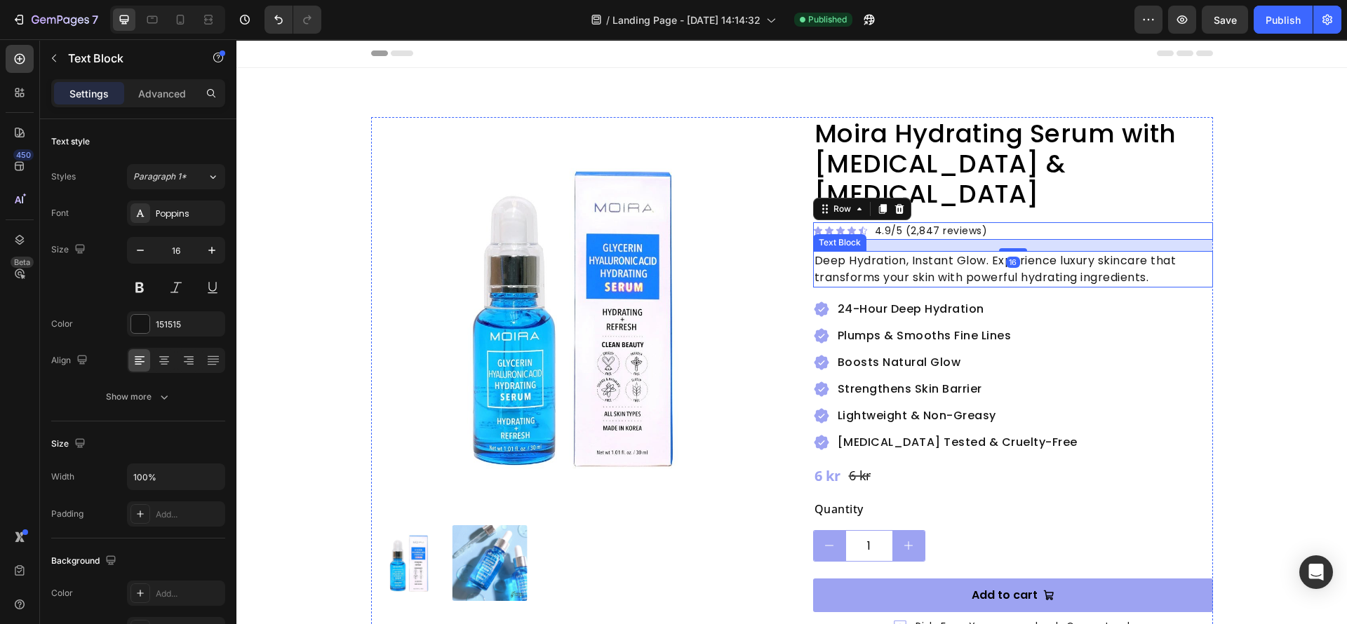
click at [1007, 253] on p "Deep Hydration, Instant Glow. Experience luxury skincare that transforms your s…" at bounding box center [1012, 270] width 397 height 34
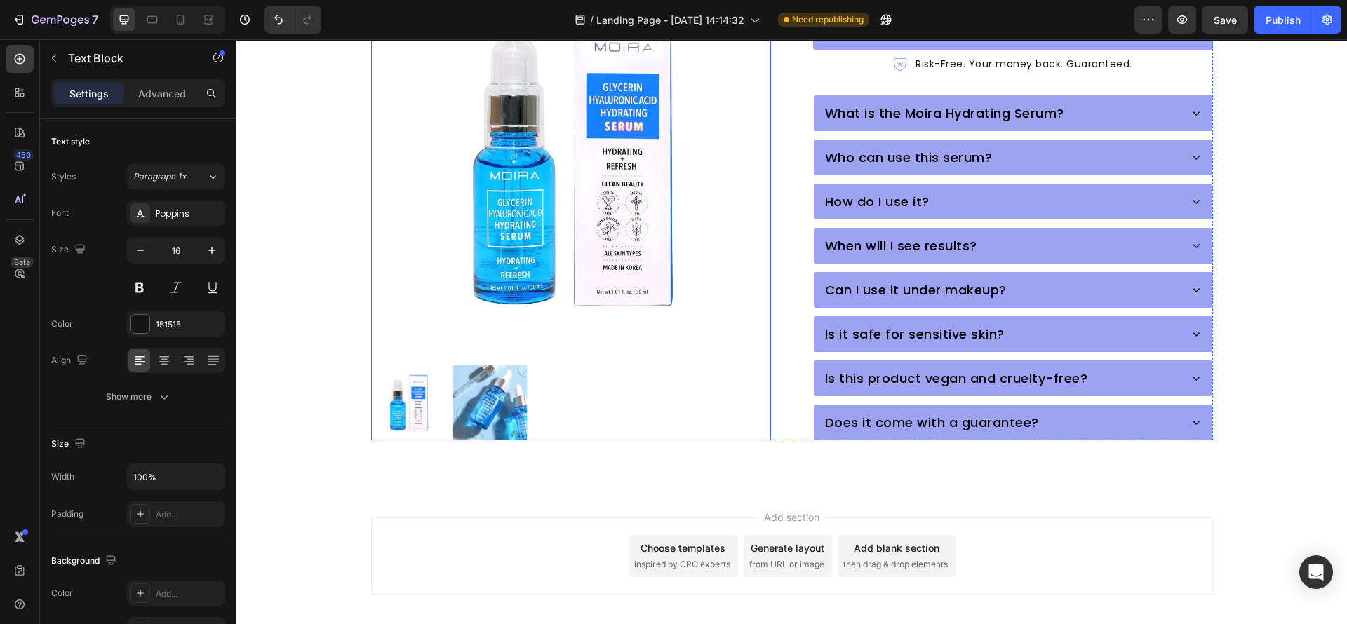
scroll to position [605, 0]
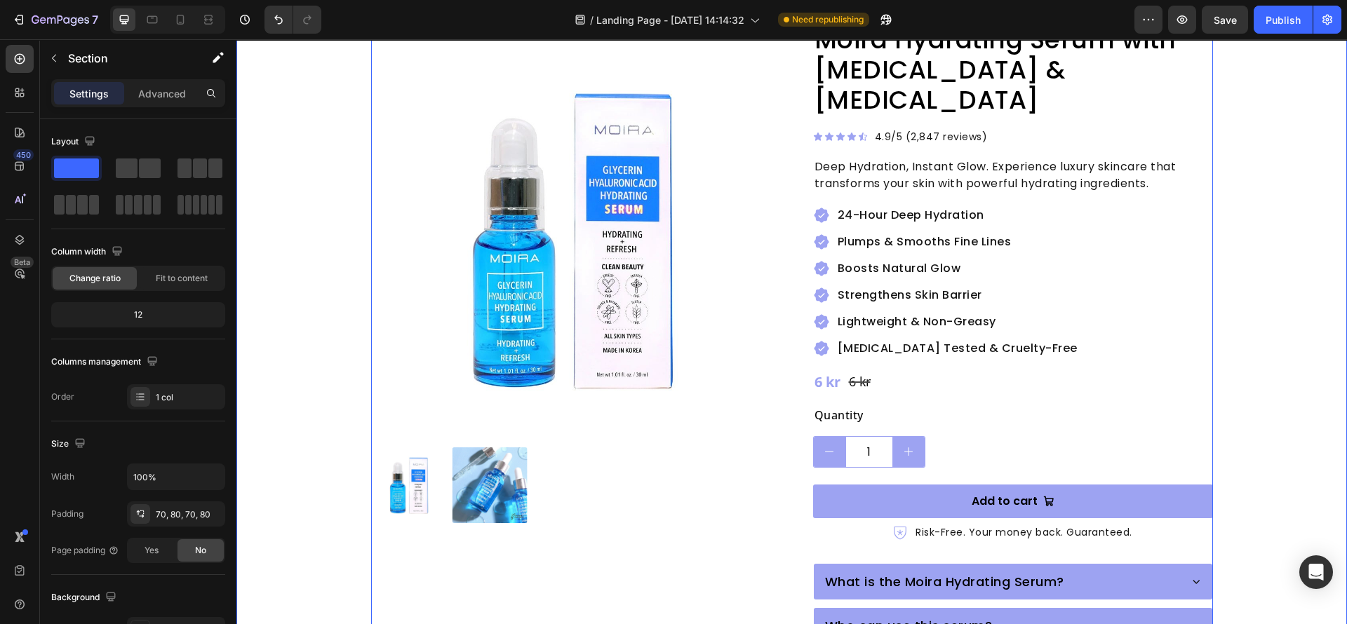
scroll to position [0, 0]
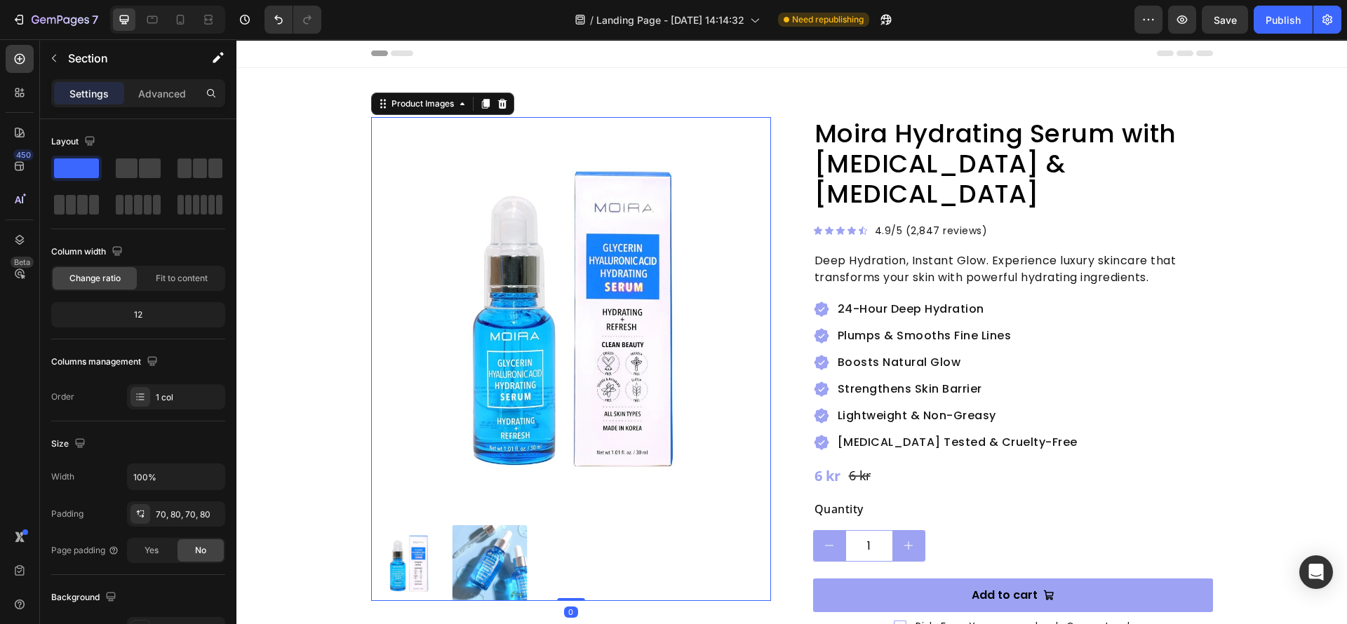
click at [680, 323] on img at bounding box center [571, 317] width 400 height 400
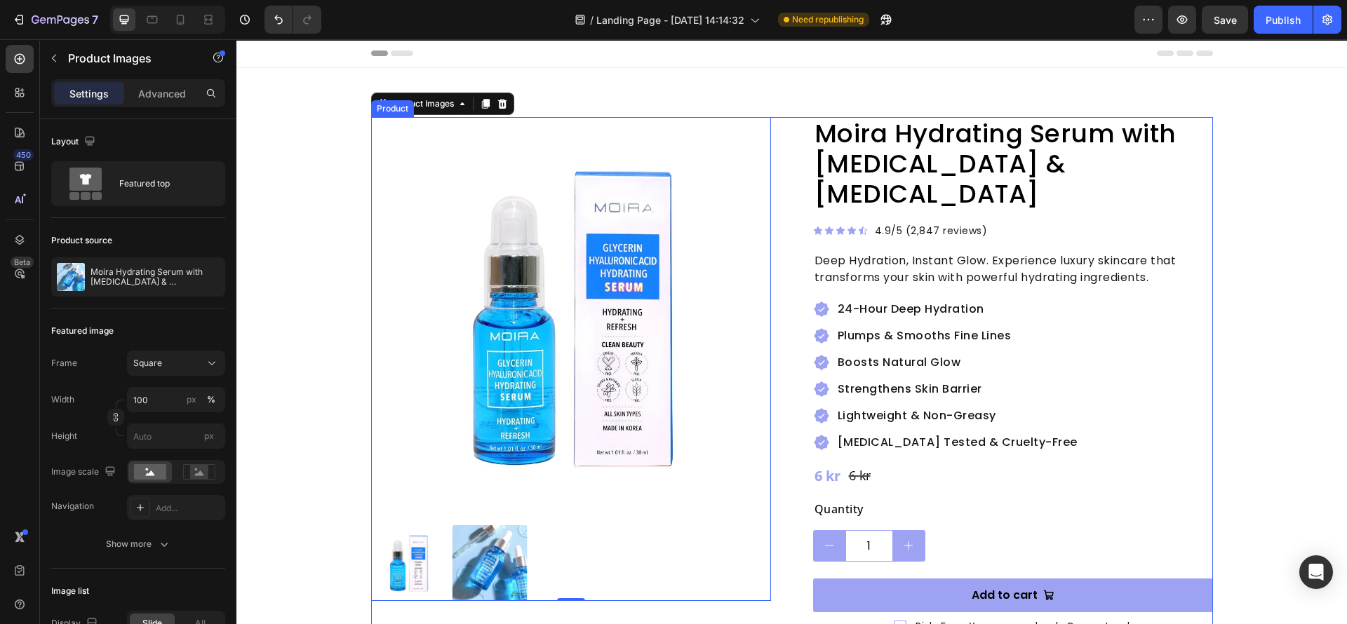
click at [785, 288] on div "Product Images 0 Moira Hydrating Serum with [MEDICAL_DATA] & [MEDICAL_DATA] Pro…" at bounding box center [792, 560] width 842 height 886
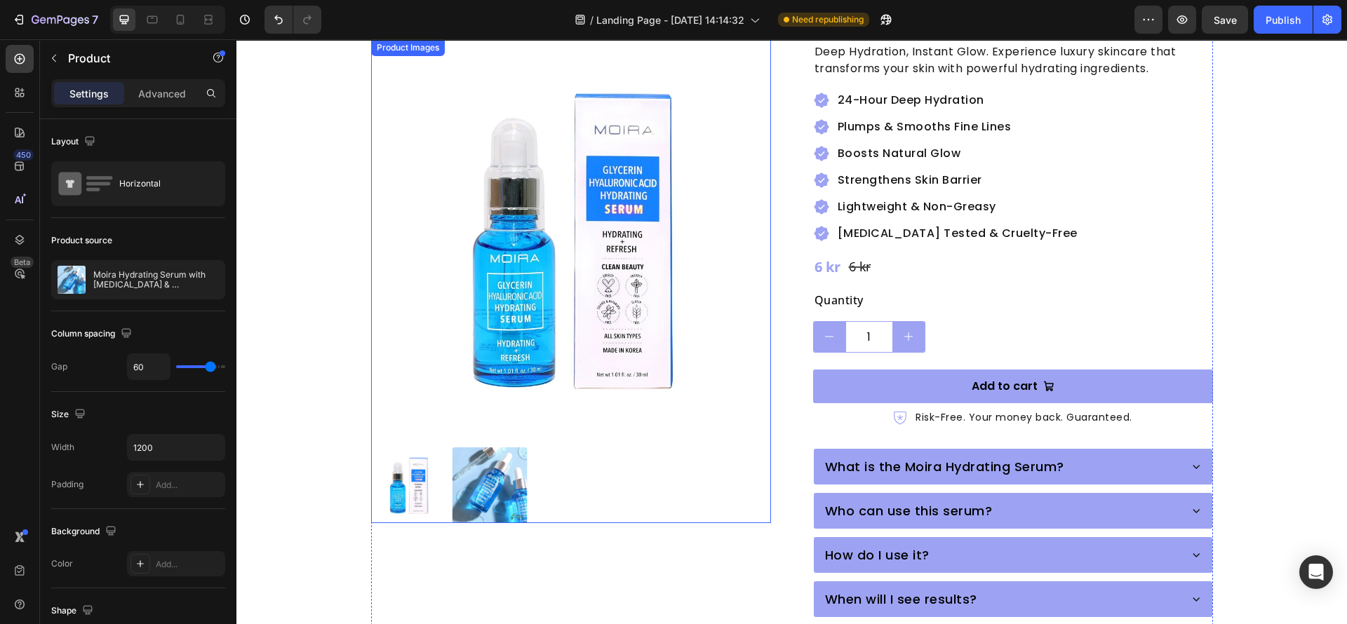
scroll to position [210, 0]
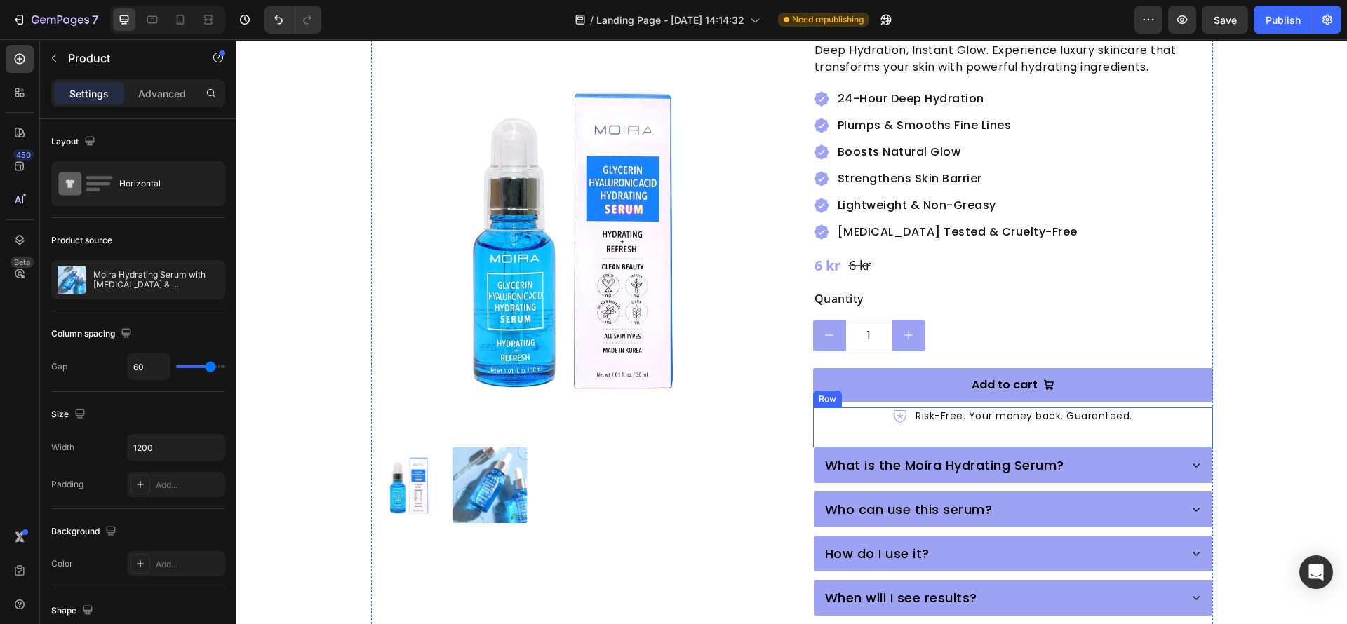
click at [859, 408] on div "Icon Risk-Free. Your money back. Guaranteed. Text Block Row" at bounding box center [1013, 428] width 400 height 40
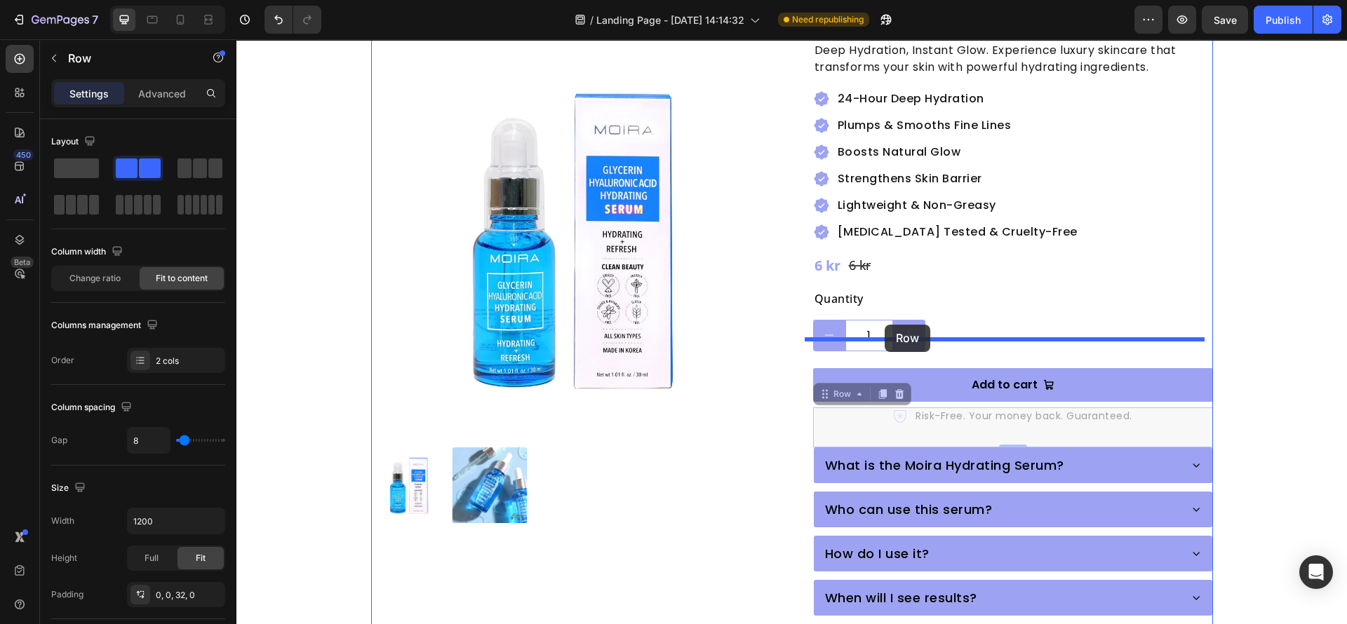
drag, startPoint x: 815, startPoint y: 364, endPoint x: 884, endPoint y: 325, distance: 79.8
click at [884, 325] on div "Header Product Images Moira Hydrating Serum with [MEDICAL_DATA] & [MEDICAL_DATA…" at bounding box center [791, 436] width 1110 height 1215
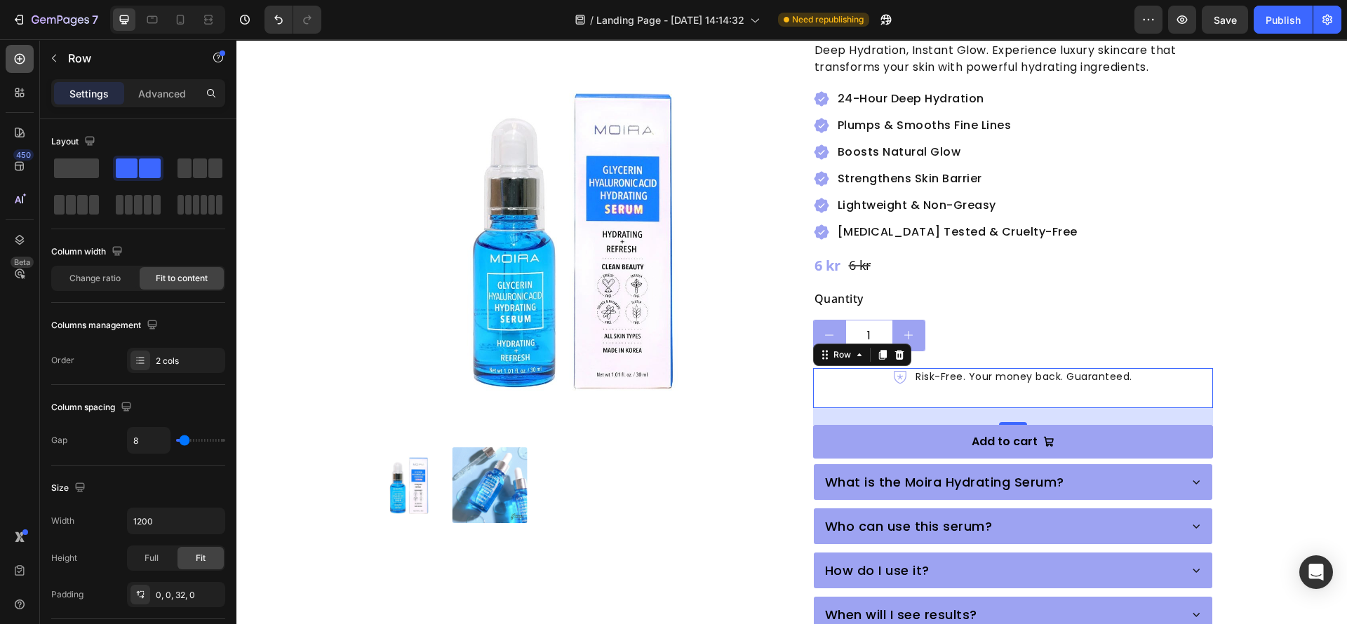
click at [14, 58] on icon at bounding box center [20, 59] width 14 height 14
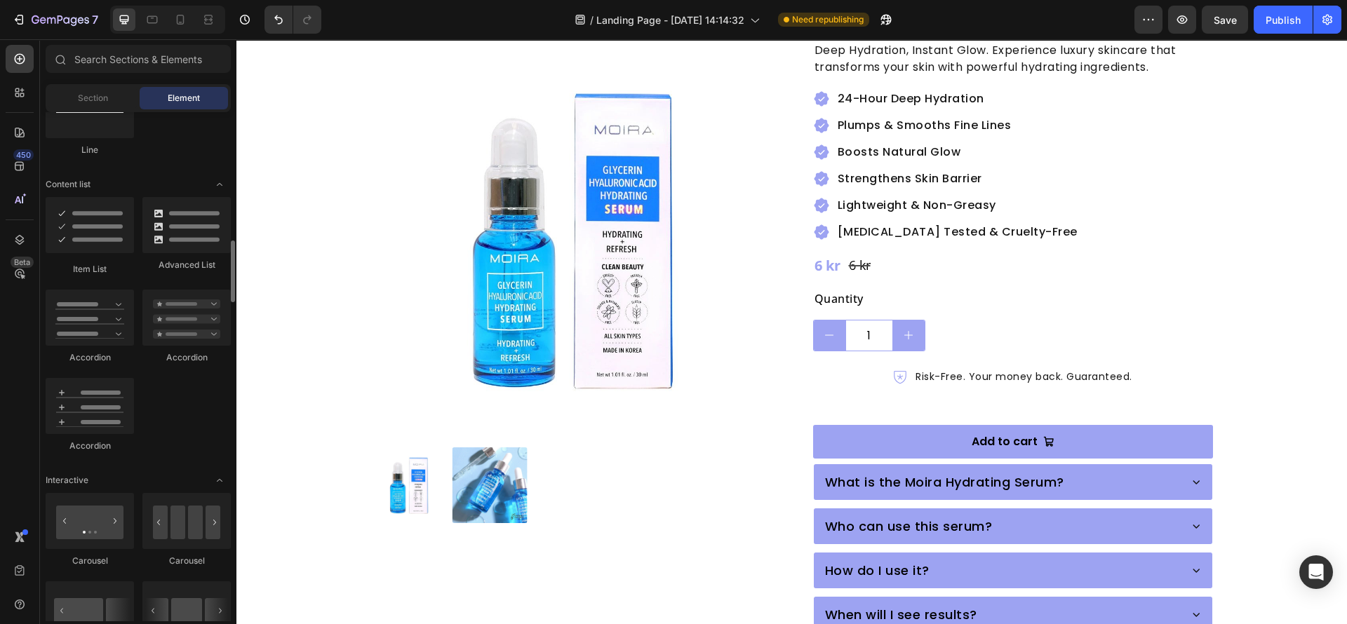
scroll to position [842, 0]
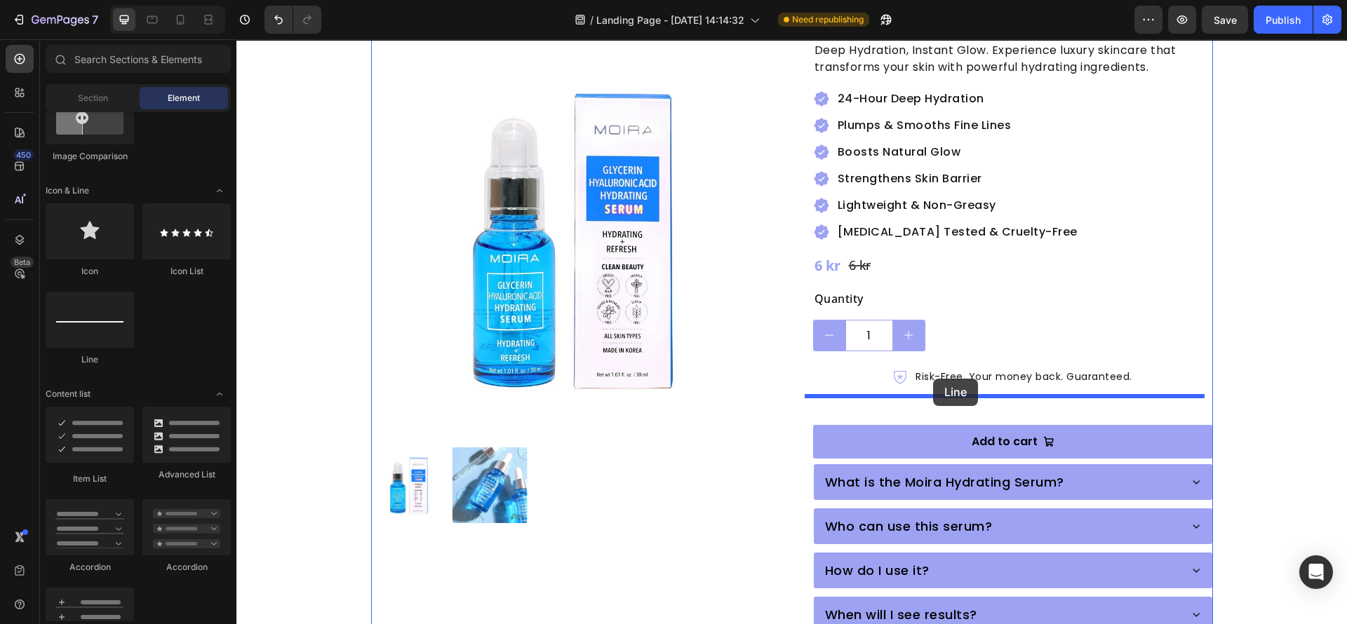
drag, startPoint x: 324, startPoint y: 368, endPoint x: 933, endPoint y: 379, distance: 608.9
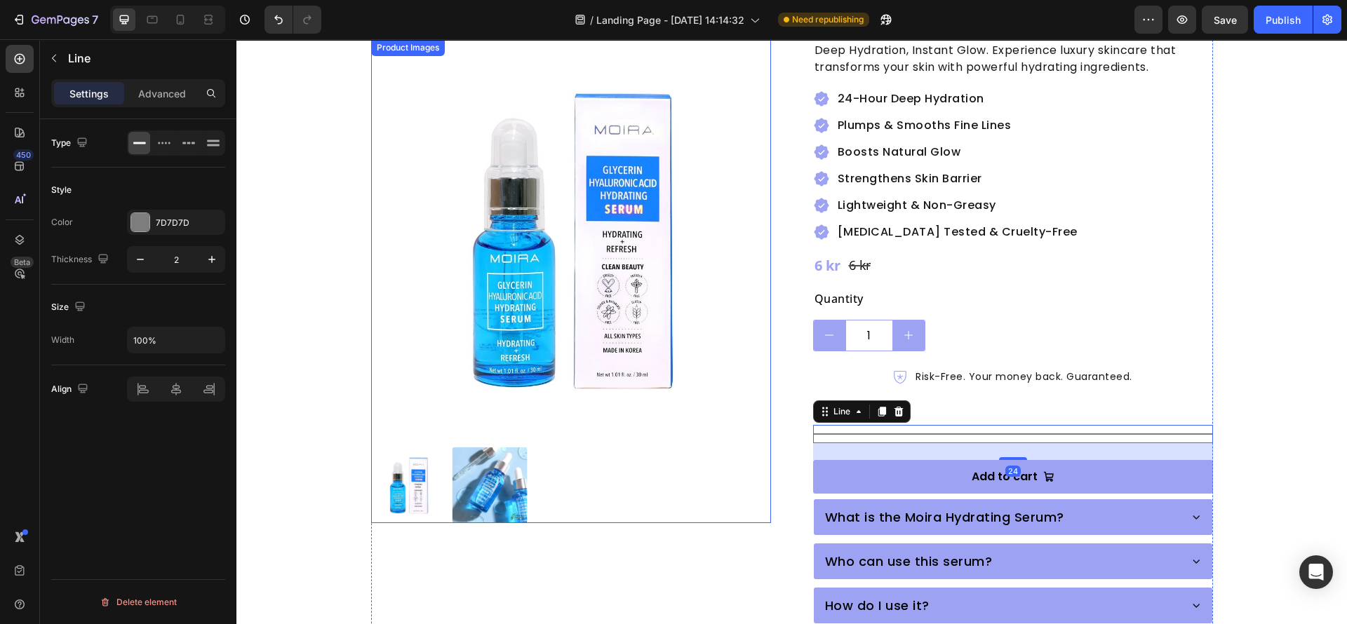
click at [733, 431] on img at bounding box center [571, 239] width 400 height 400
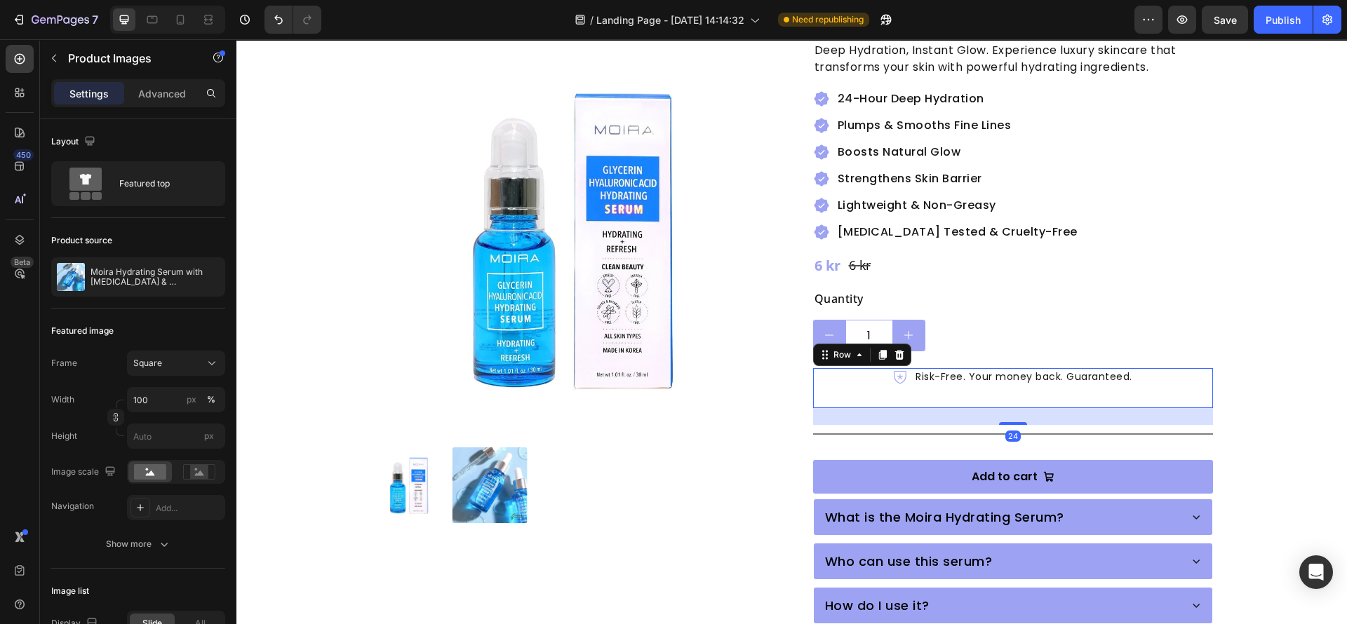
click at [897, 368] on div "Icon Risk-Free. Your money back. Guaranteed. Text Block Row 24" at bounding box center [1013, 388] width 400 height 40
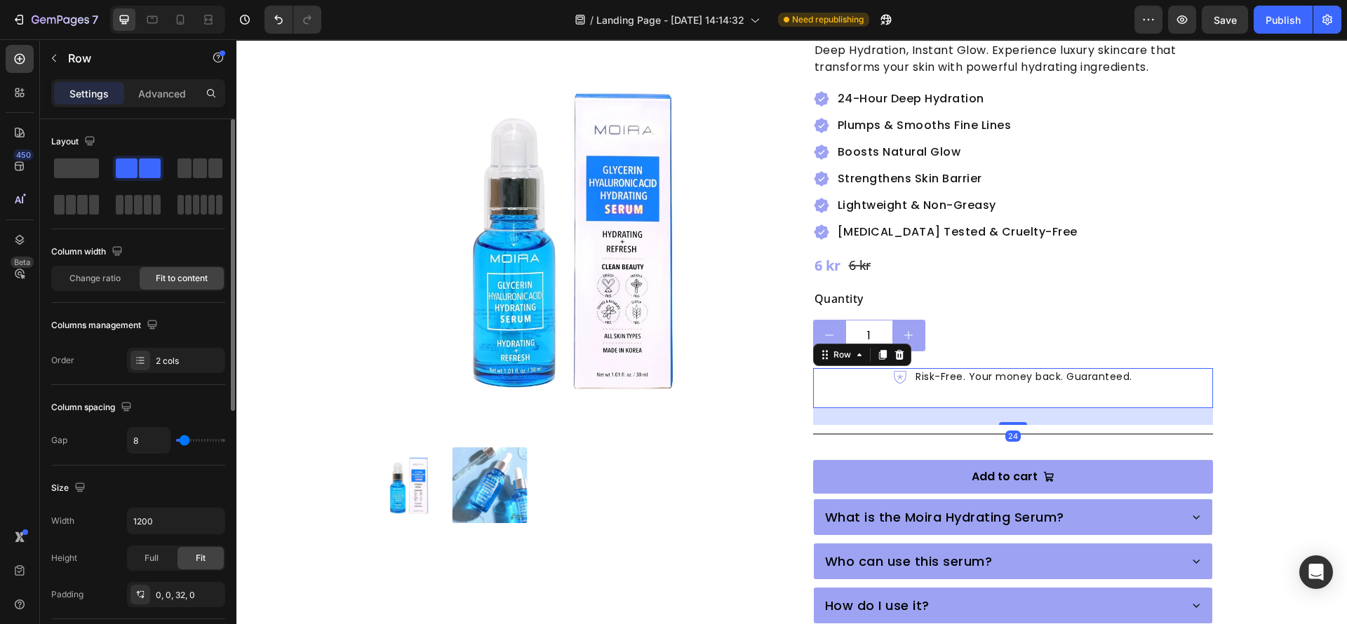
scroll to position [471, 0]
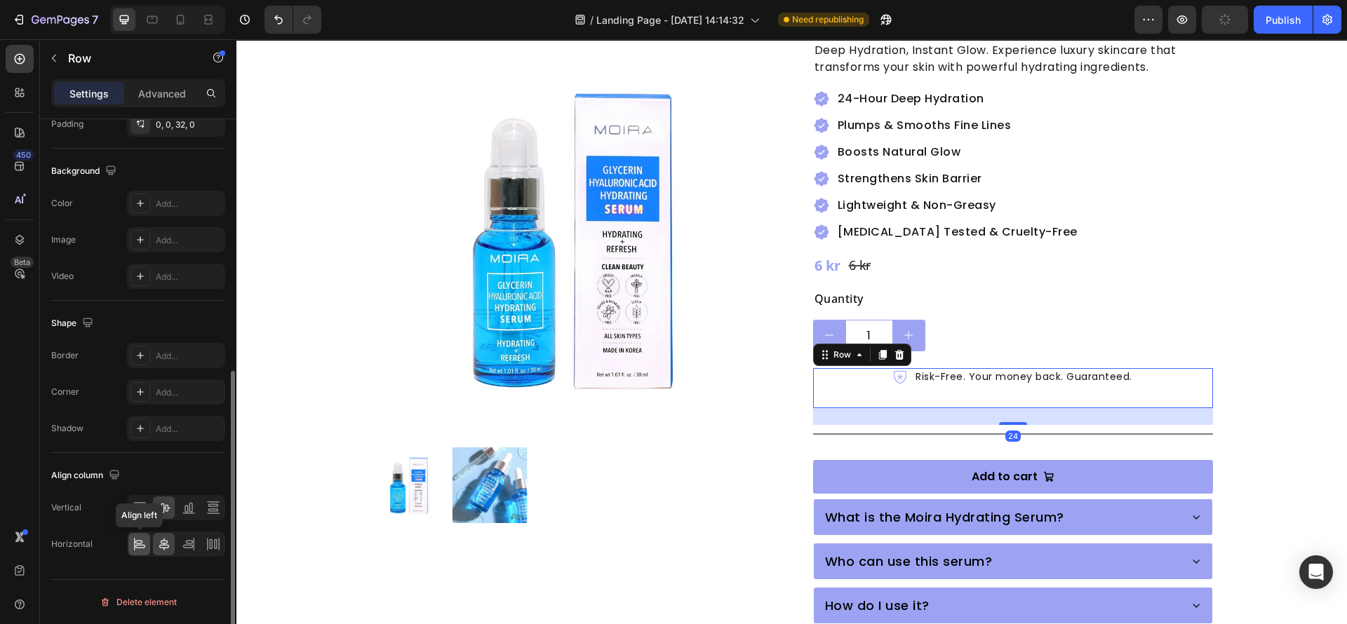
click at [134, 551] on icon at bounding box center [140, 544] width 14 height 14
click at [171, 98] on p "Advanced" at bounding box center [162, 93] width 48 height 15
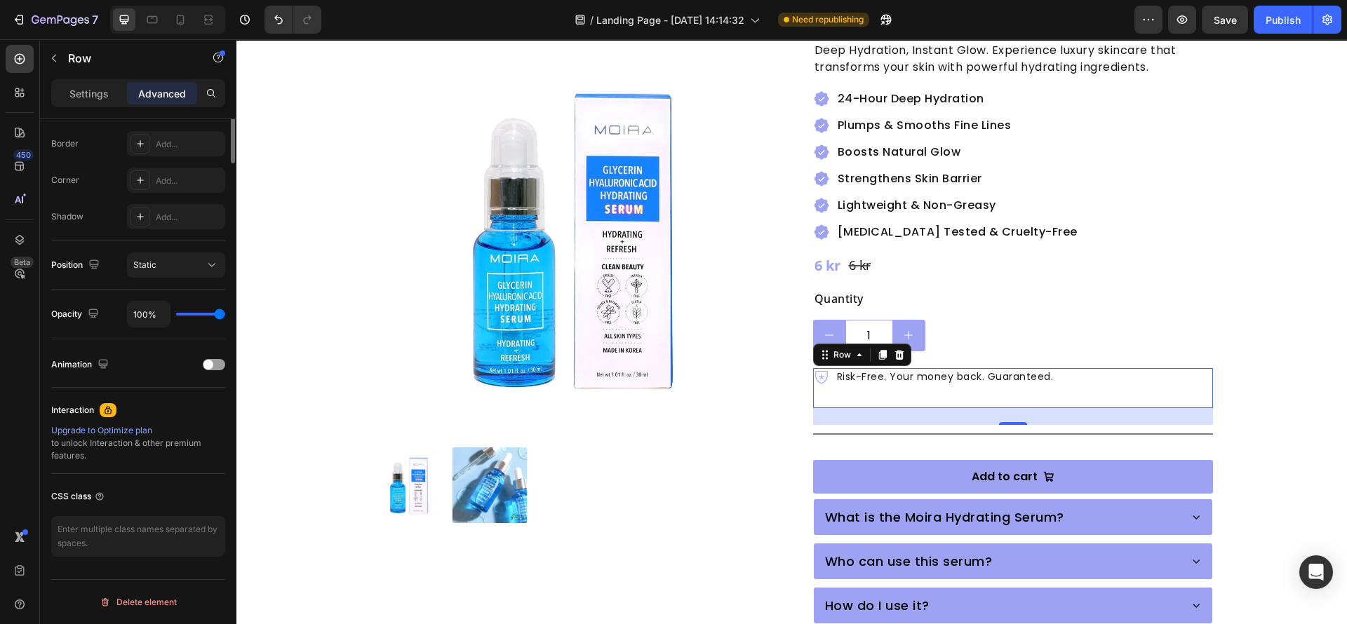
scroll to position [0, 0]
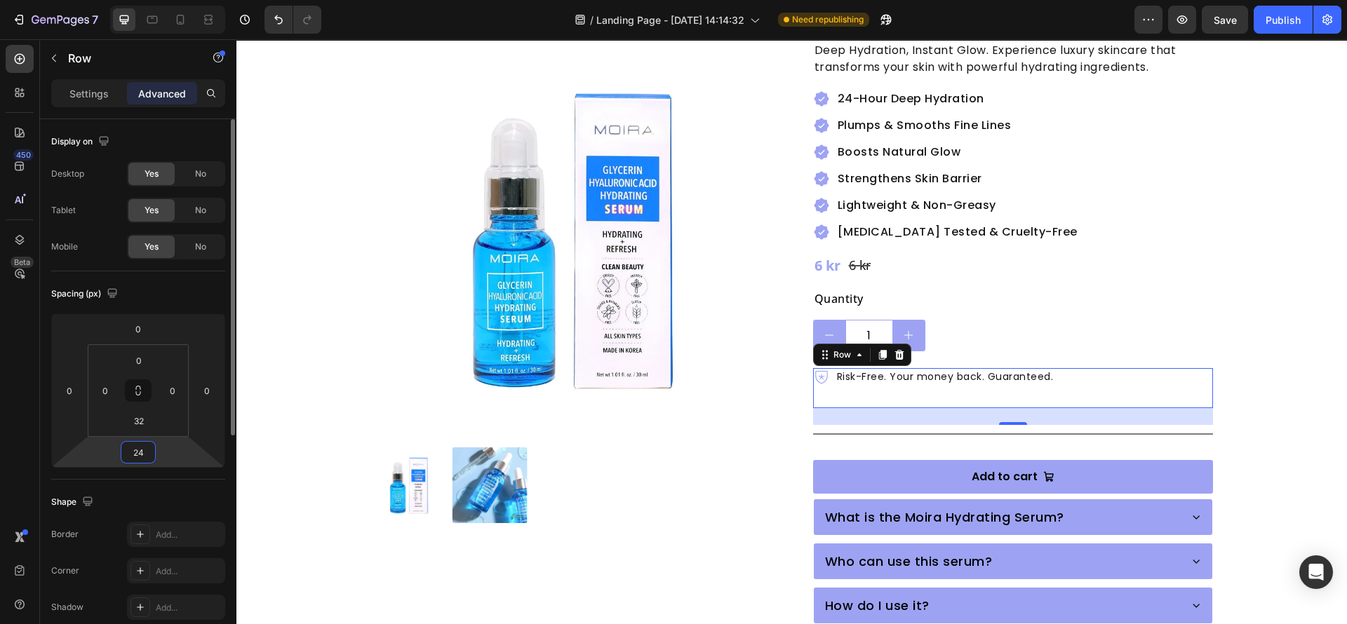
click at [146, 447] on input "24" at bounding box center [138, 452] width 28 height 21
type input "0"
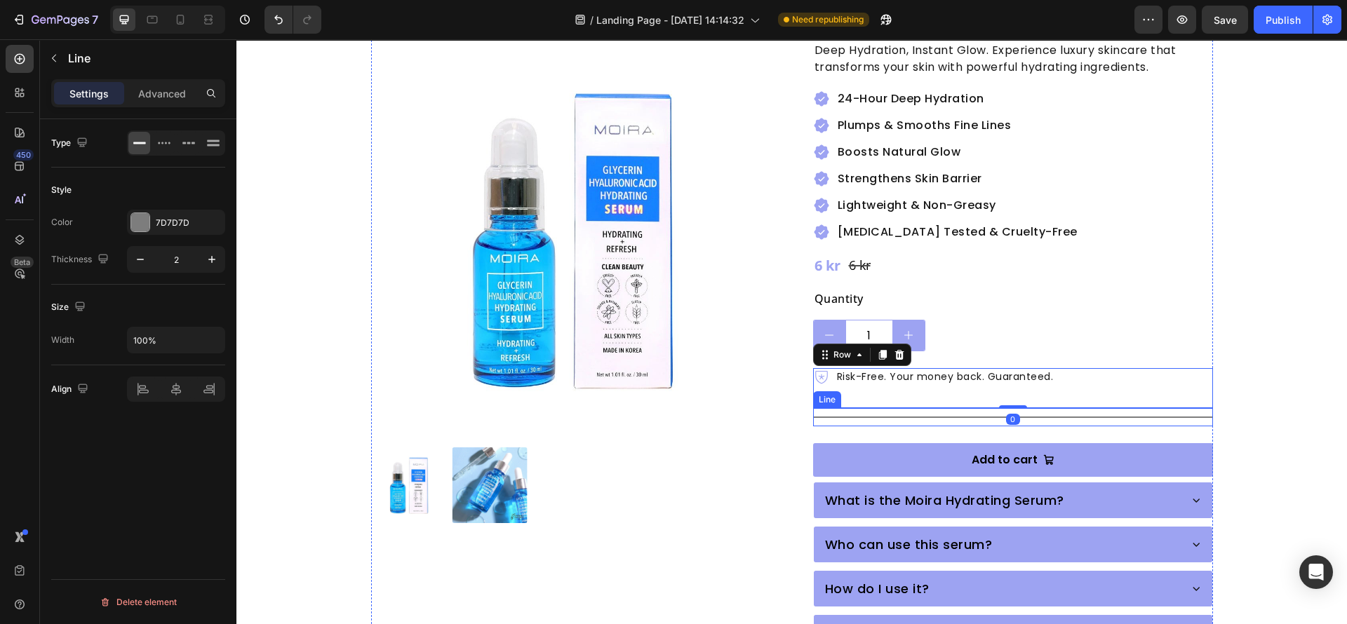
click at [866, 408] on div "Title Line" at bounding box center [1013, 417] width 400 height 18
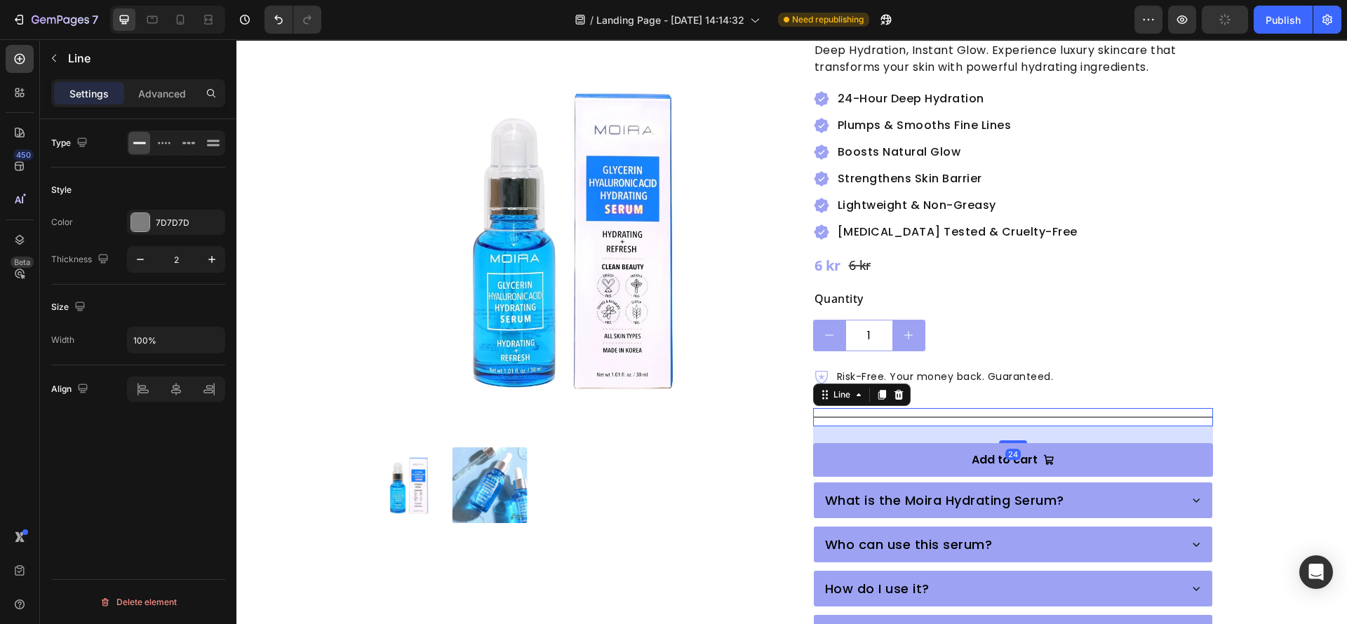
click at [157, 80] on div "Settings Advanced" at bounding box center [138, 93] width 174 height 28
click at [163, 93] on p "Advanced" at bounding box center [162, 93] width 48 height 15
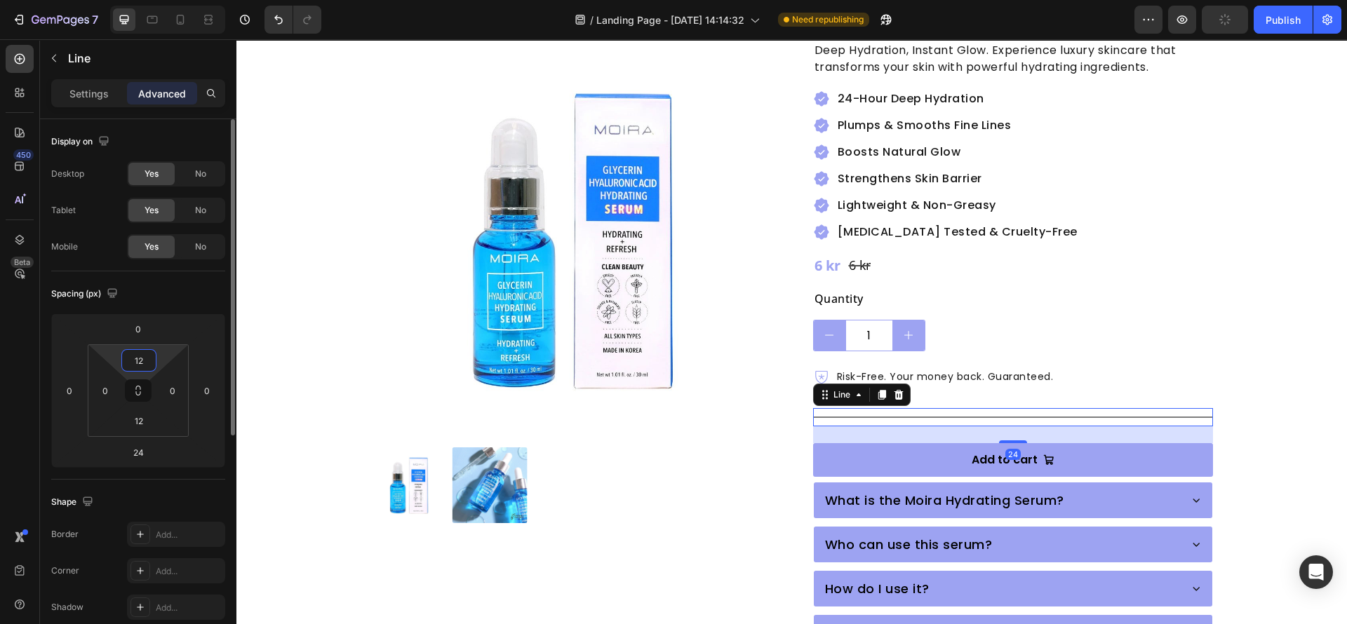
click at [140, 362] on input "12" at bounding box center [139, 360] width 28 height 21
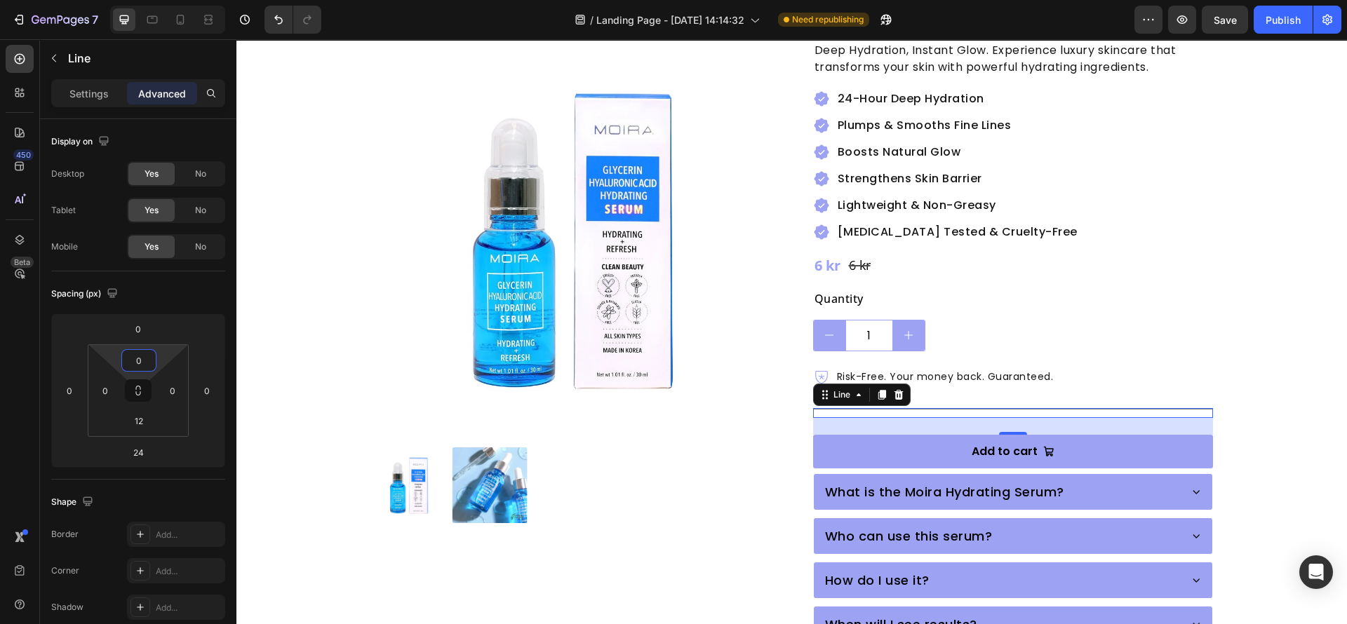
type input "0"
click at [1016, 408] on div "Title Line 24" at bounding box center [1013, 413] width 400 height 10
click at [751, 439] on div at bounding box center [571, 281] width 400 height 484
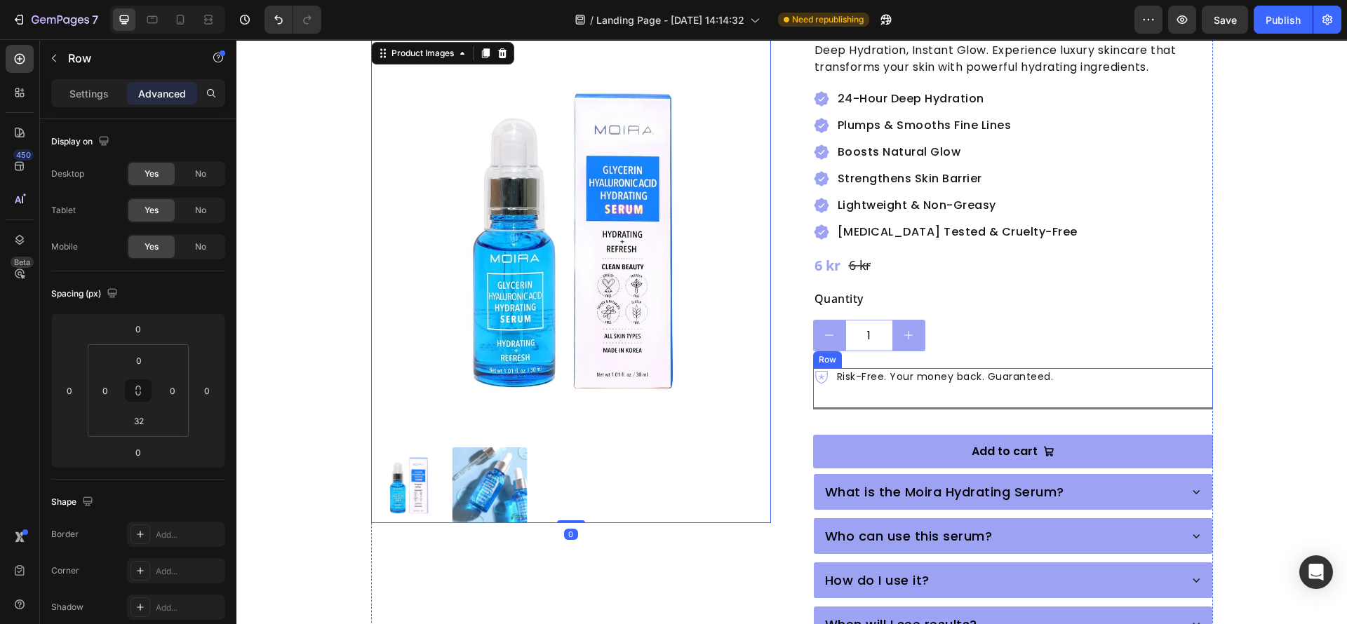
drag, startPoint x: 895, startPoint y: 378, endPoint x: 842, endPoint y: 387, distance: 54.1
click at [894, 377] on div "Icon Risk-Free. Your money back. Guaranteed. Text Block Row" at bounding box center [1013, 388] width 400 height 40
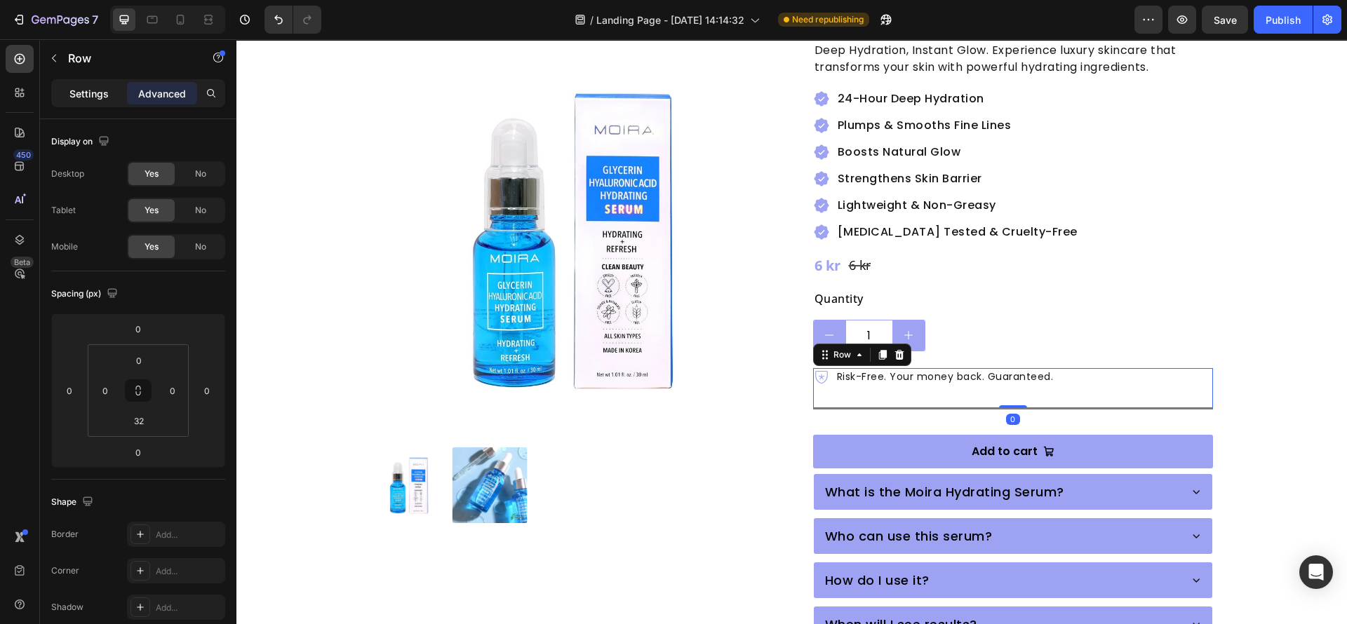
click at [93, 92] on p "Settings" at bounding box center [88, 93] width 39 height 15
click at [901, 408] on div "Title Line" at bounding box center [1013, 413] width 400 height 10
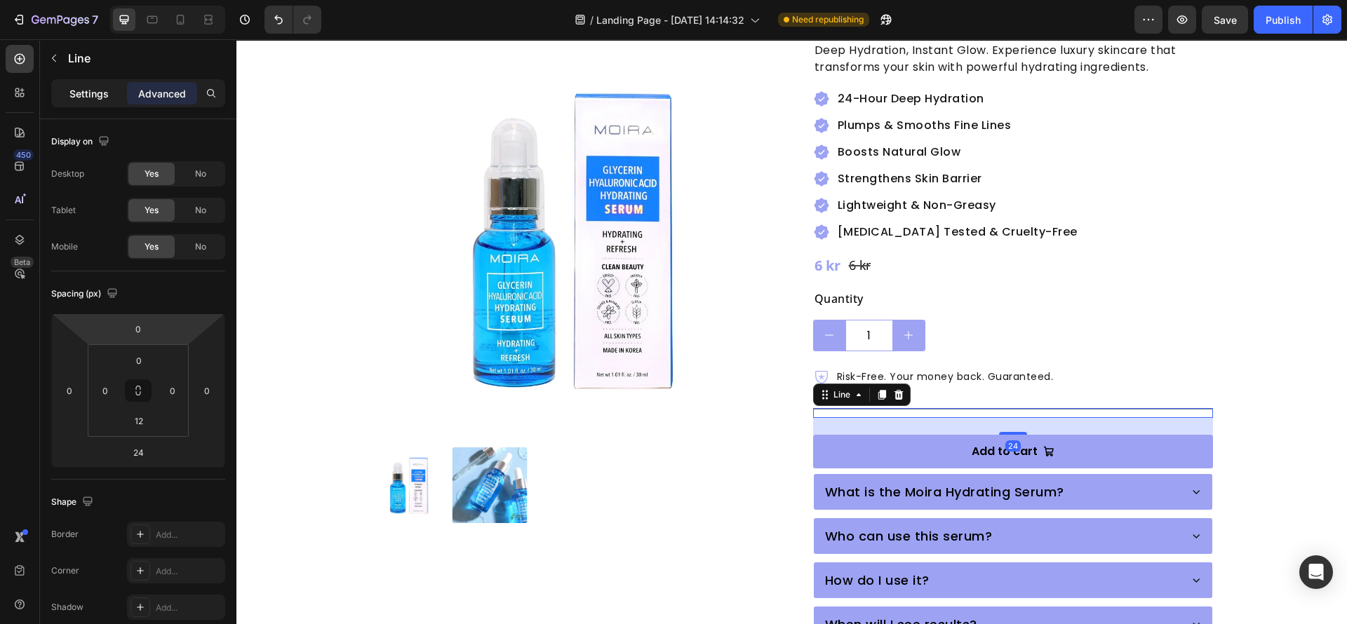
click at [94, 90] on p "Settings" at bounding box center [88, 93] width 39 height 15
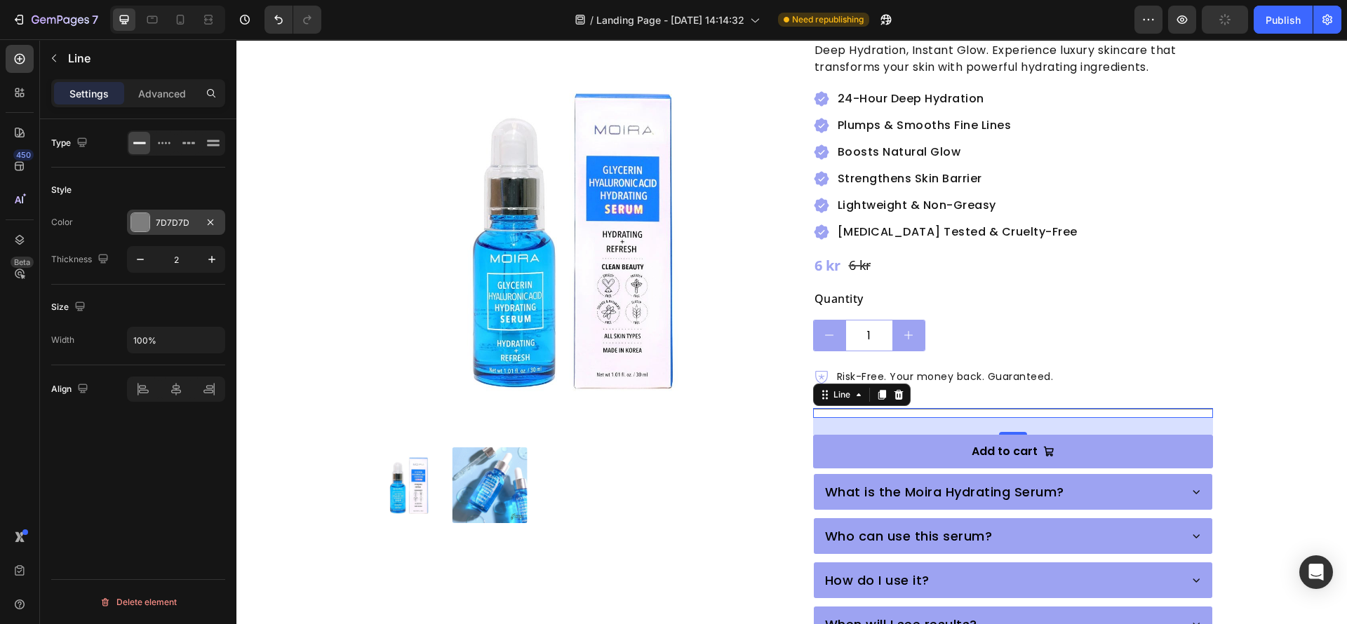
drag, startPoint x: 140, startPoint y: 214, endPoint x: 119, endPoint y: 262, distance: 51.9
click at [137, 214] on div at bounding box center [140, 222] width 18 height 18
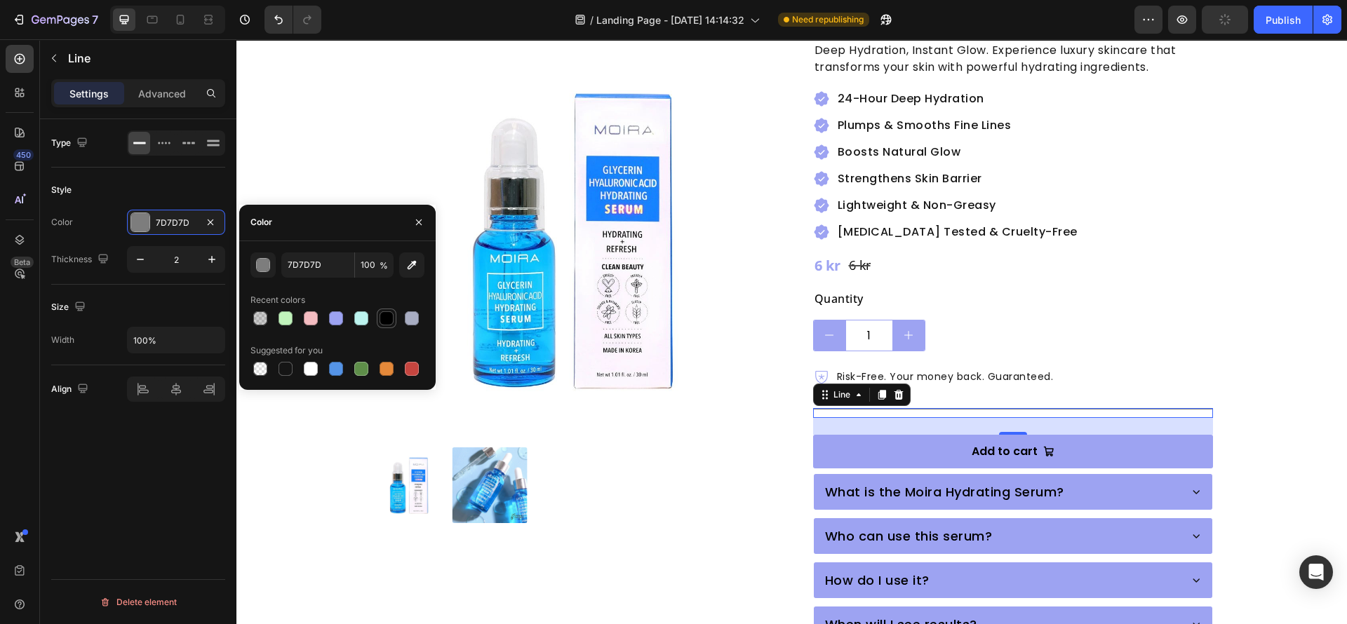
click at [380, 319] on div at bounding box center [386, 318] width 14 height 14
type input "000000"
click at [140, 263] on icon "button" at bounding box center [140, 260] width 14 height 14
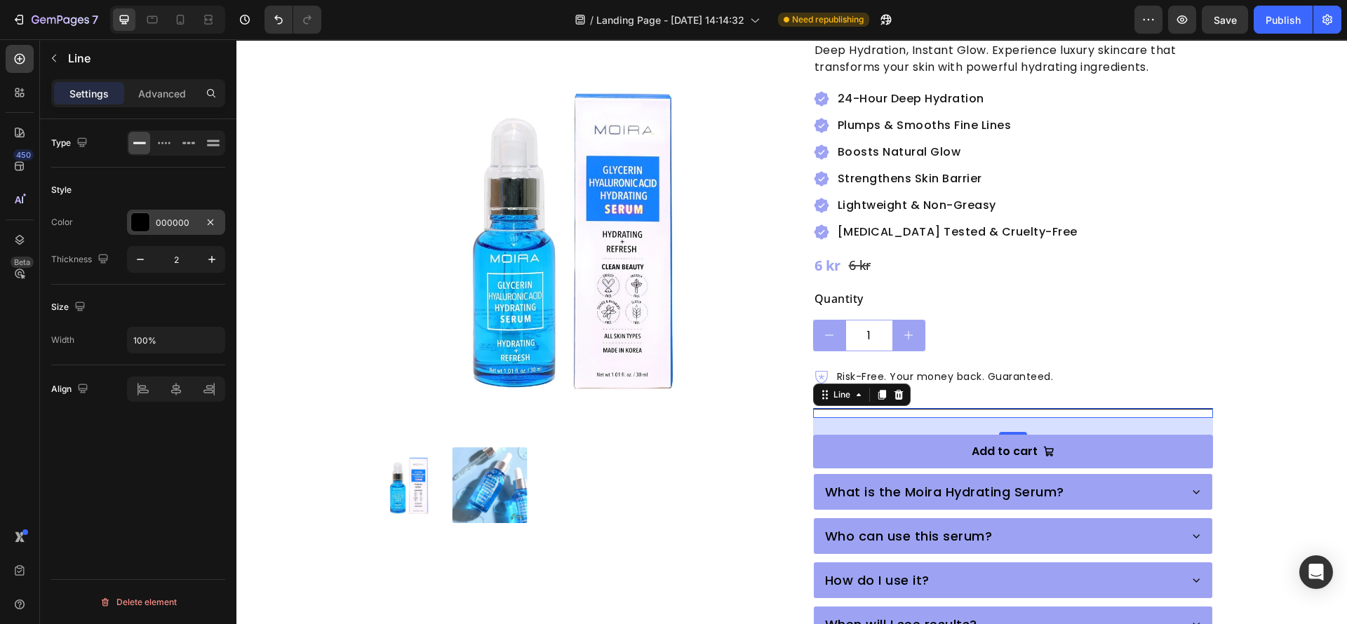
type input "1"
click at [137, 227] on div at bounding box center [140, 222] width 18 height 18
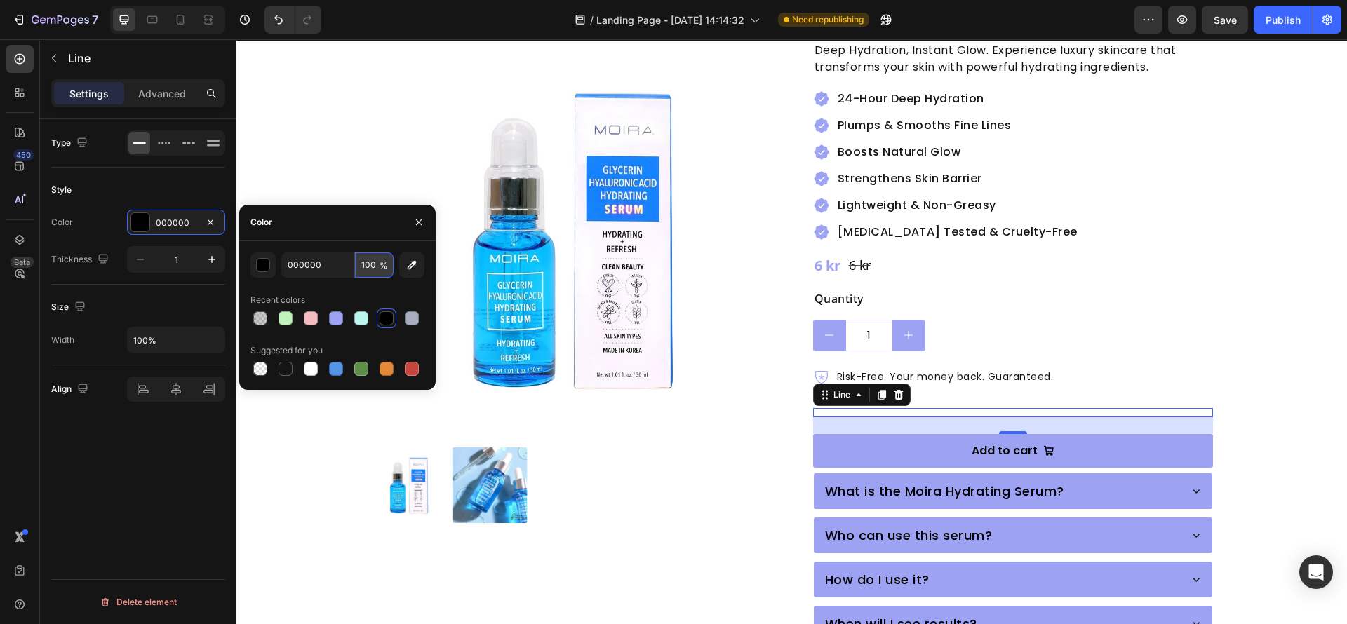
click at [376, 261] on input "100" at bounding box center [374, 265] width 39 height 25
type input "10"
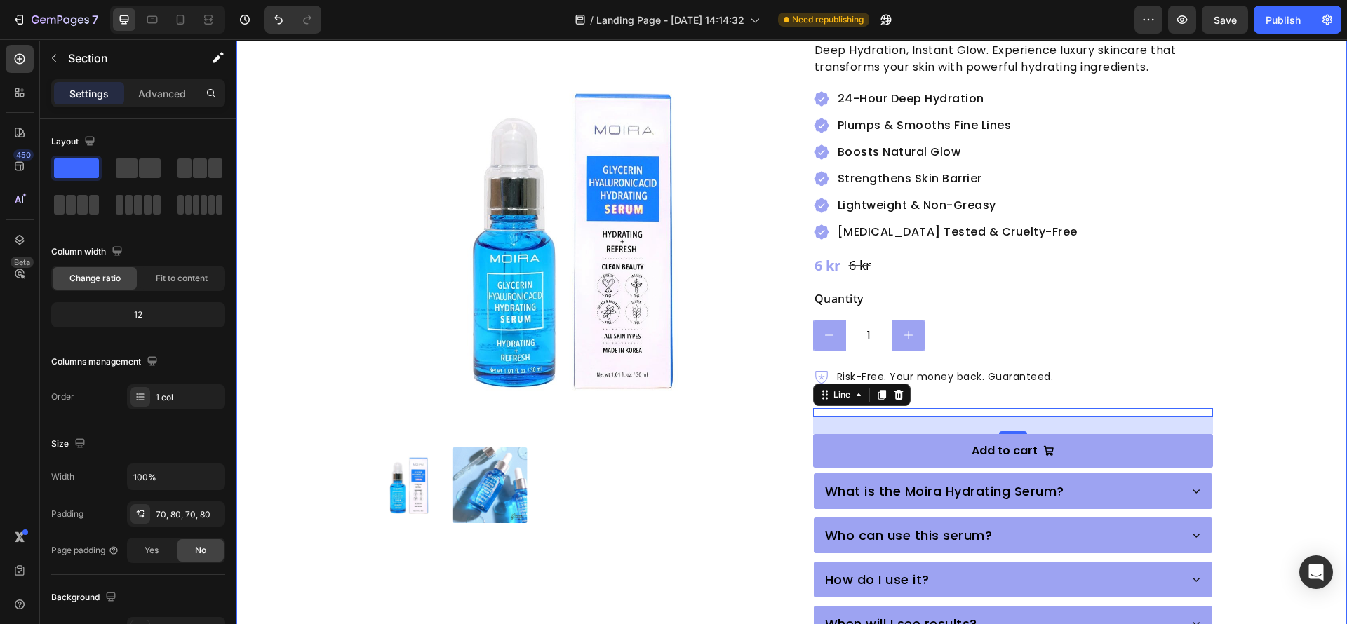
click at [1218, 259] on div "Product Images Moira Hydrating Serum with [MEDICAL_DATA] & [MEDICAL_DATA] Produ…" at bounding box center [791, 363] width 998 height 912
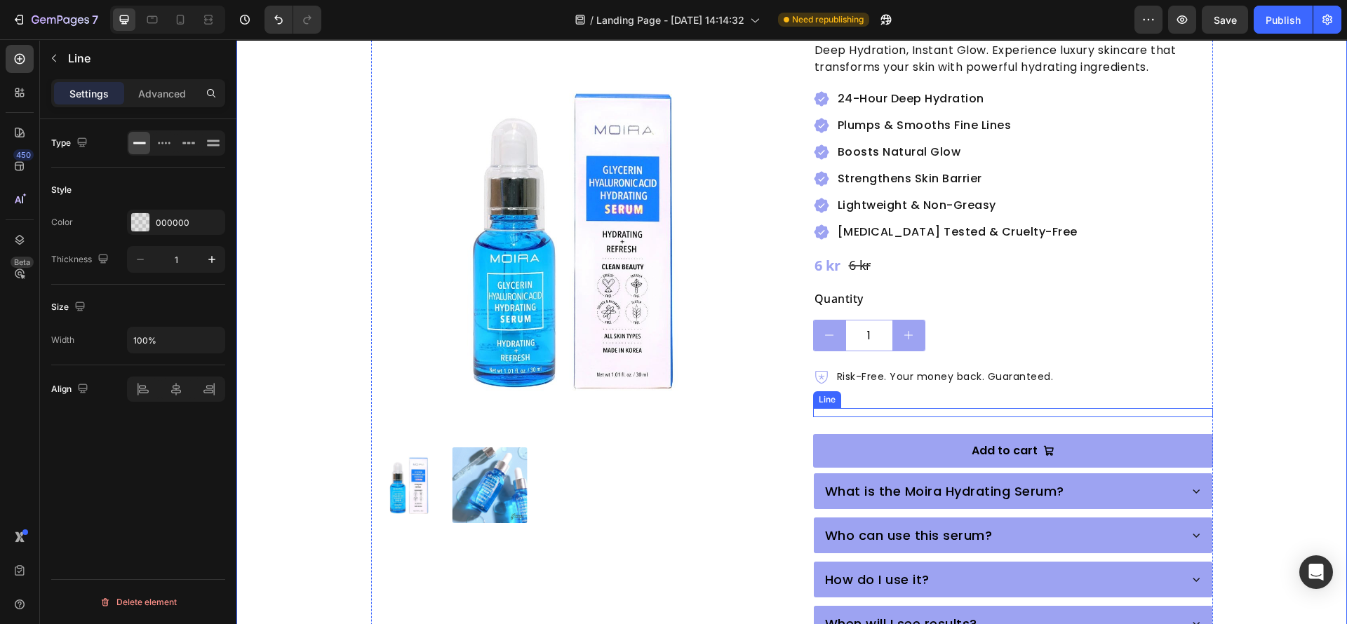
click at [895, 408] on div "Title Line" at bounding box center [1013, 412] width 400 height 9
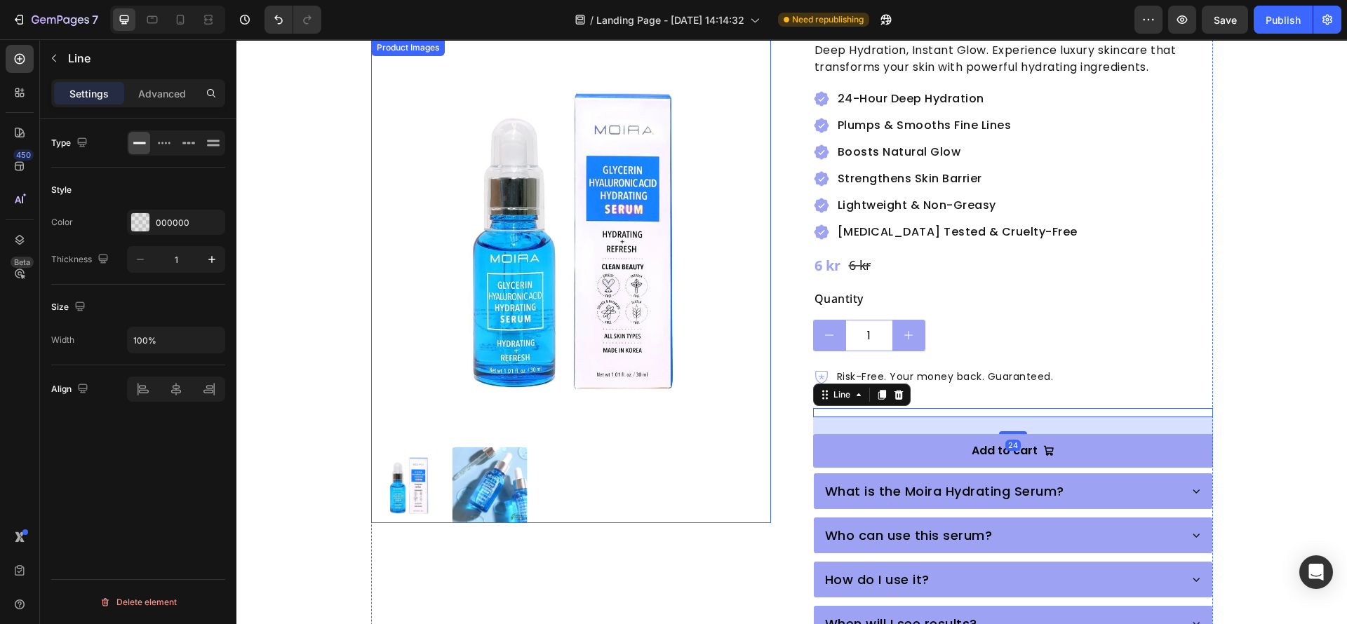
click at [717, 462] on div at bounding box center [571, 485] width 400 height 76
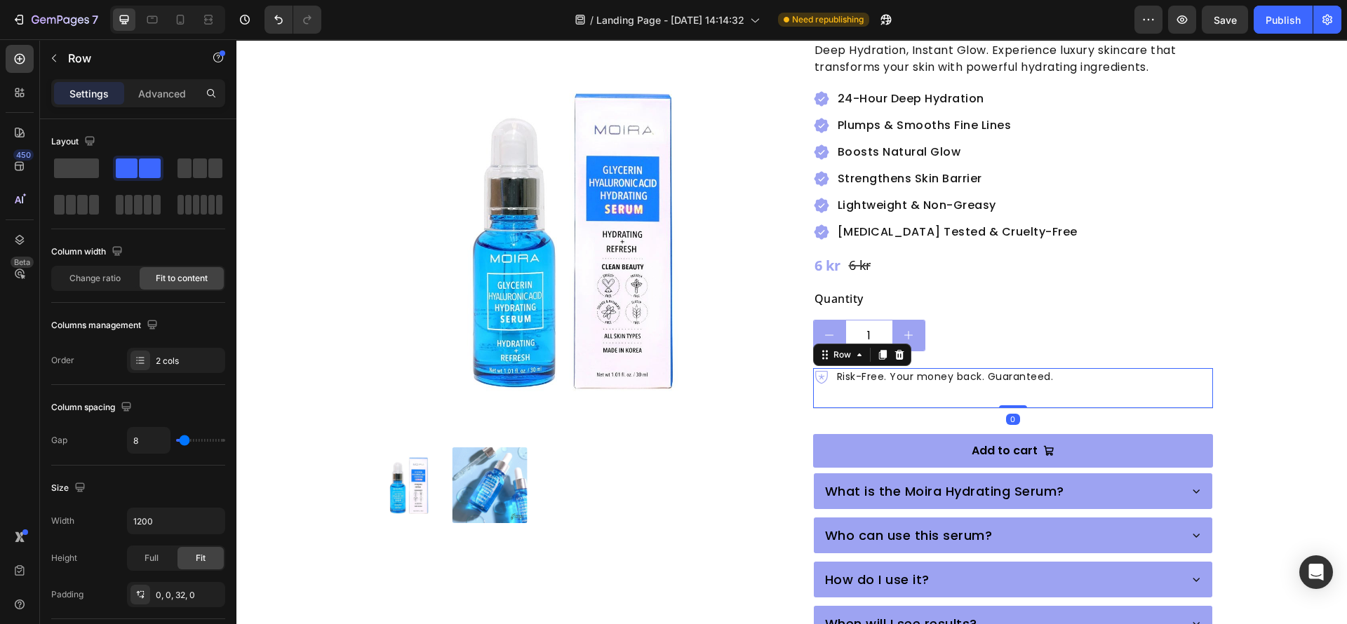
click at [991, 368] on div "Icon Risk-Free. Your money back. Guaranteed. Text Block Row 0" at bounding box center [1013, 388] width 400 height 40
click at [175, 94] on p "Advanced" at bounding box center [162, 93] width 48 height 15
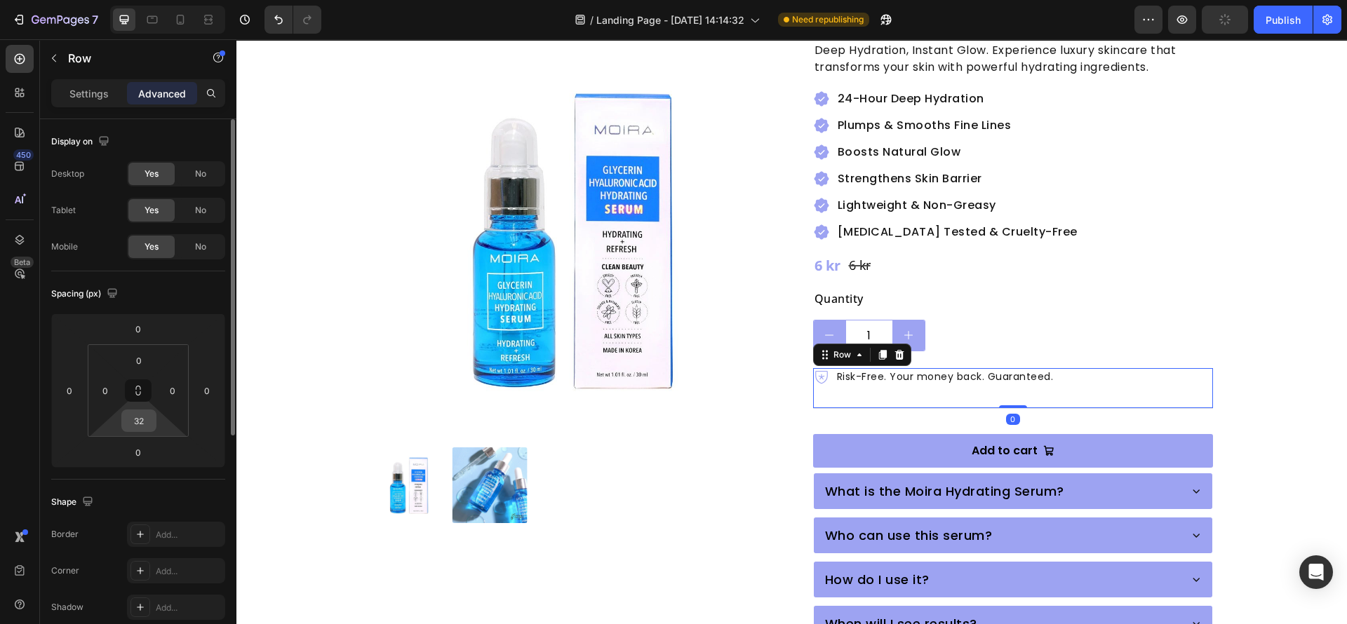
click at [148, 419] on input "32" at bounding box center [139, 420] width 28 height 21
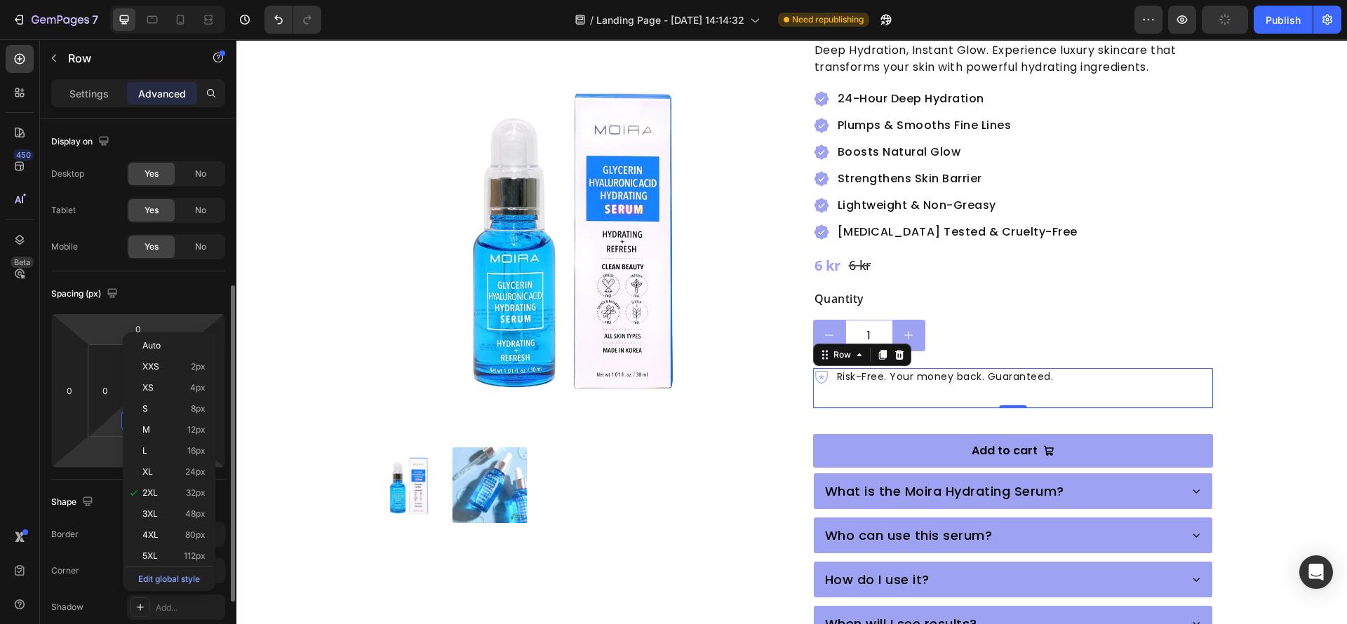
scroll to position [105, 0]
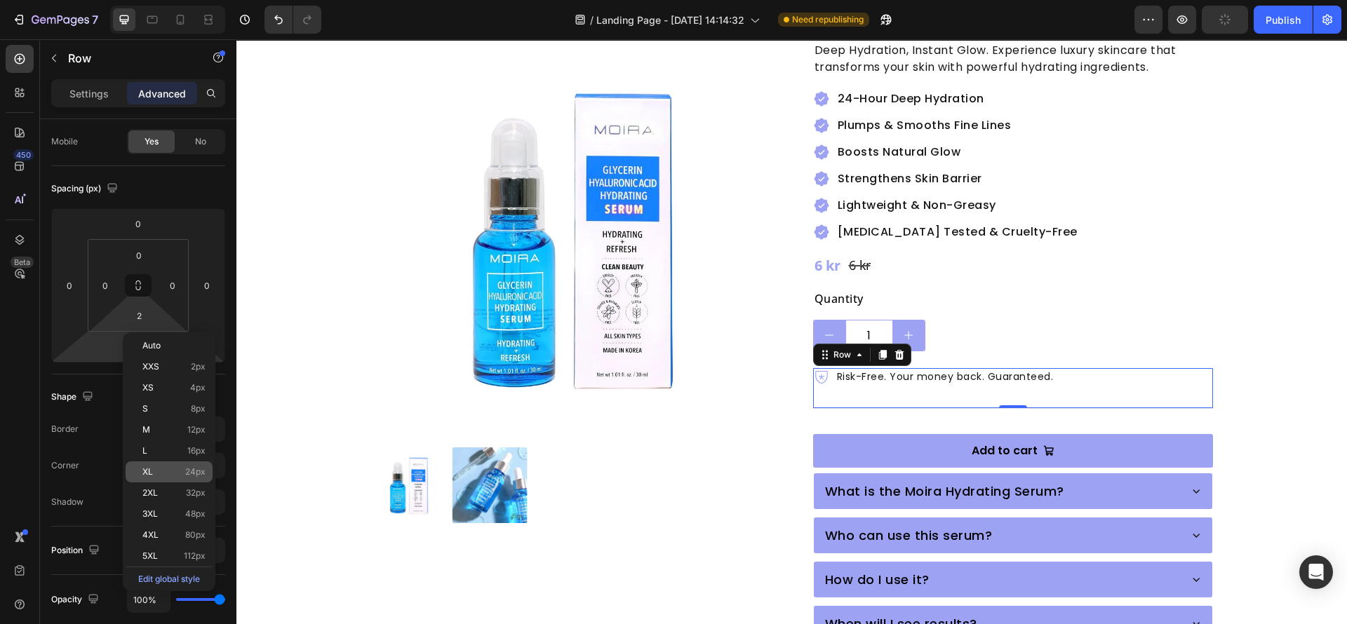
click at [163, 471] on p "XL 24px" at bounding box center [173, 472] width 63 height 10
type input "24"
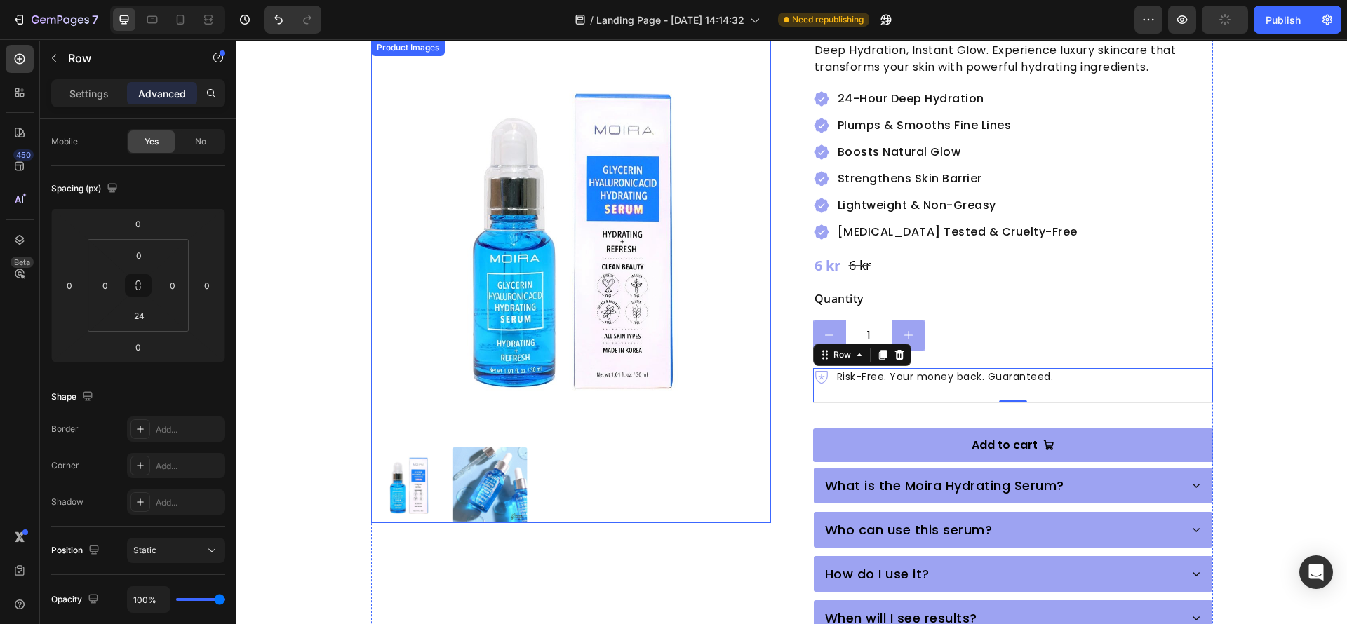
click at [747, 485] on div at bounding box center [571, 485] width 400 height 76
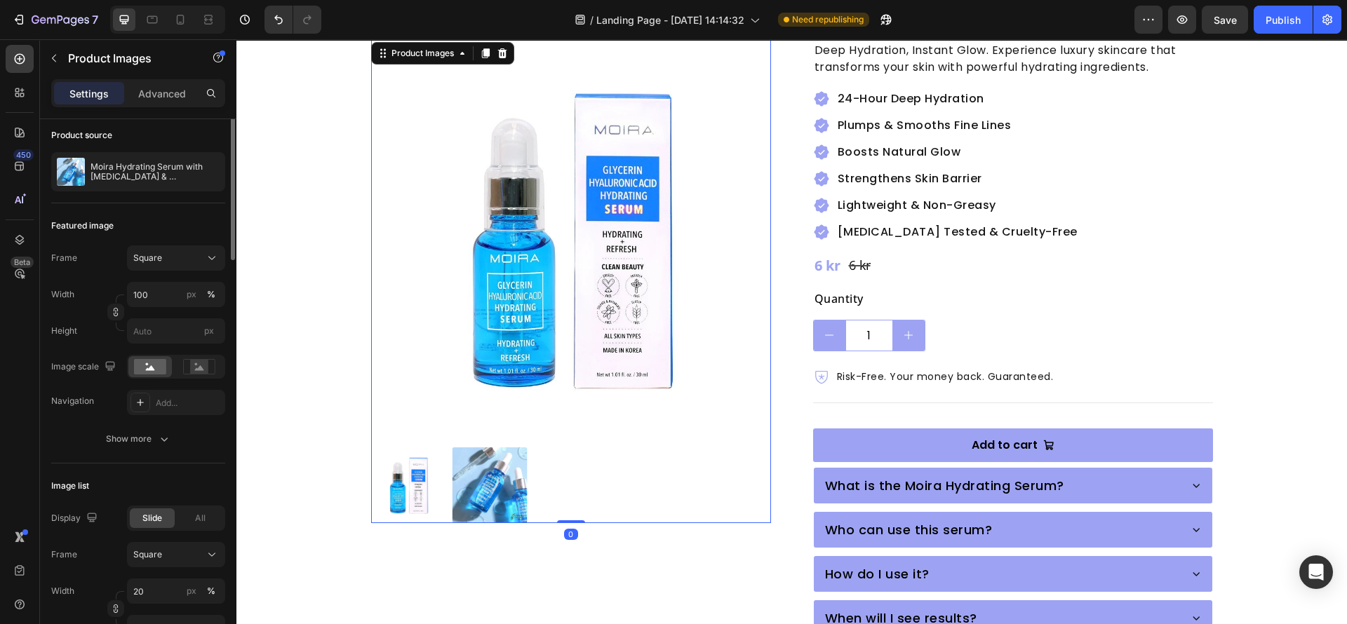
scroll to position [0, 0]
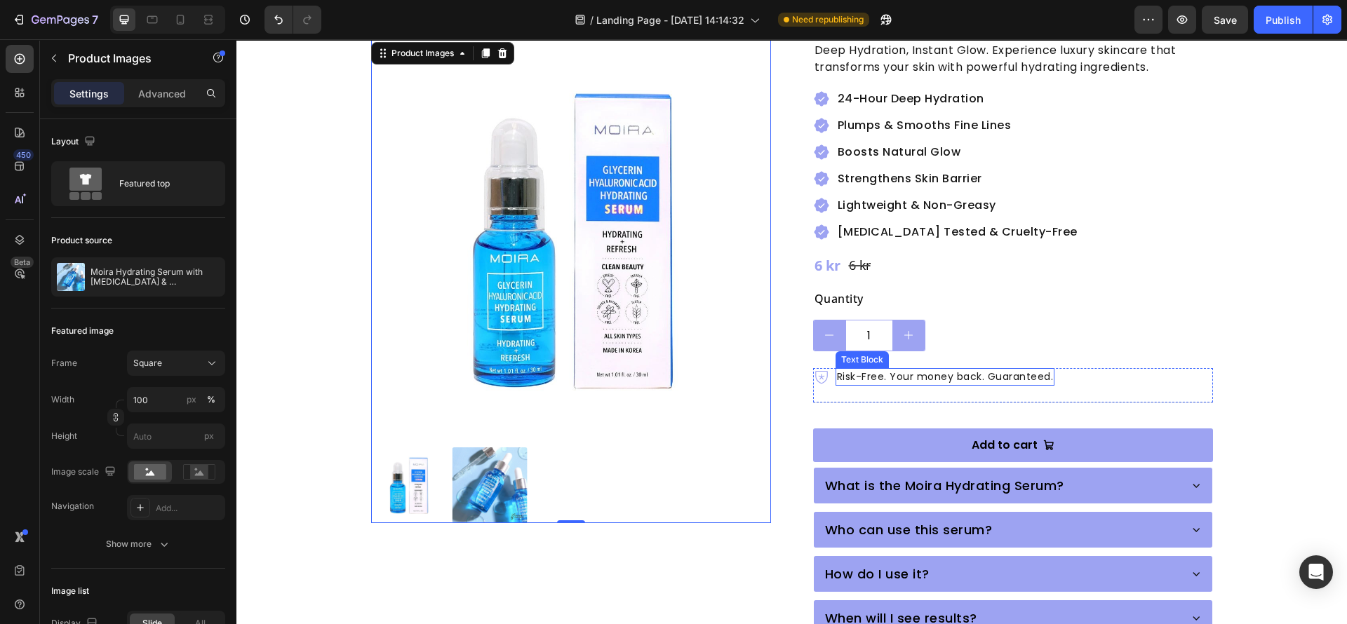
click at [995, 370] on p "Risk-Free. Your money back. Guaranteed." at bounding box center [945, 377] width 217 height 15
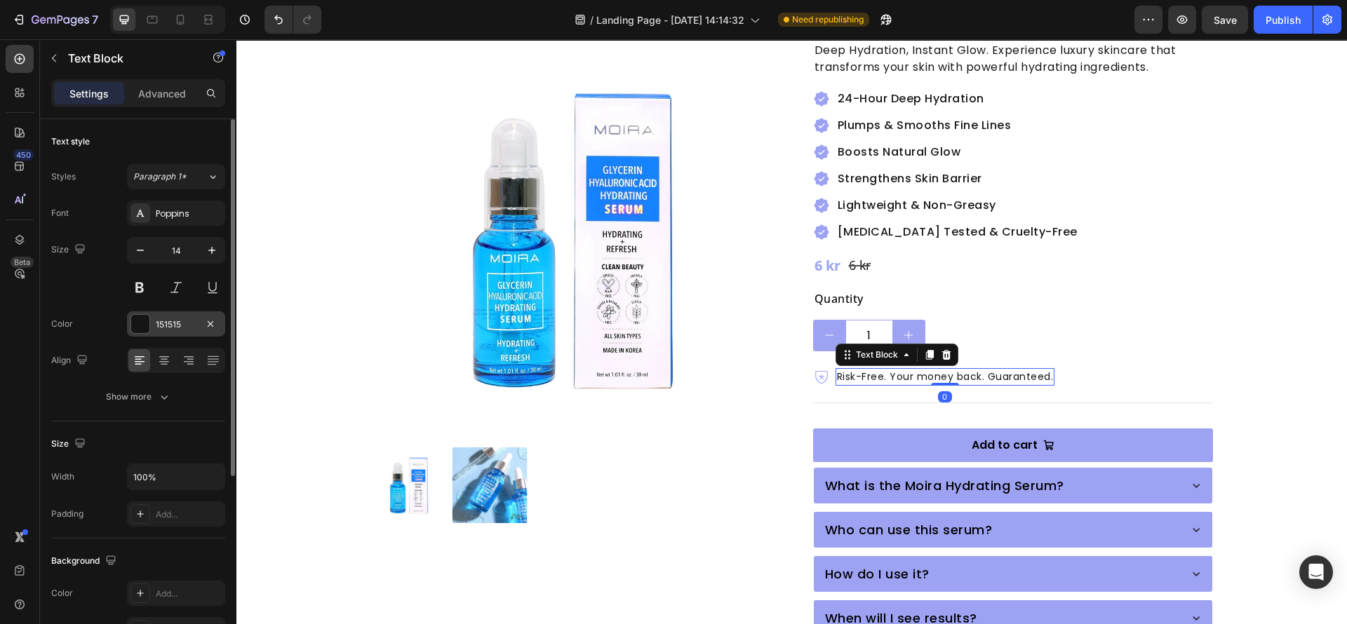
click at [138, 322] on div at bounding box center [140, 324] width 18 height 18
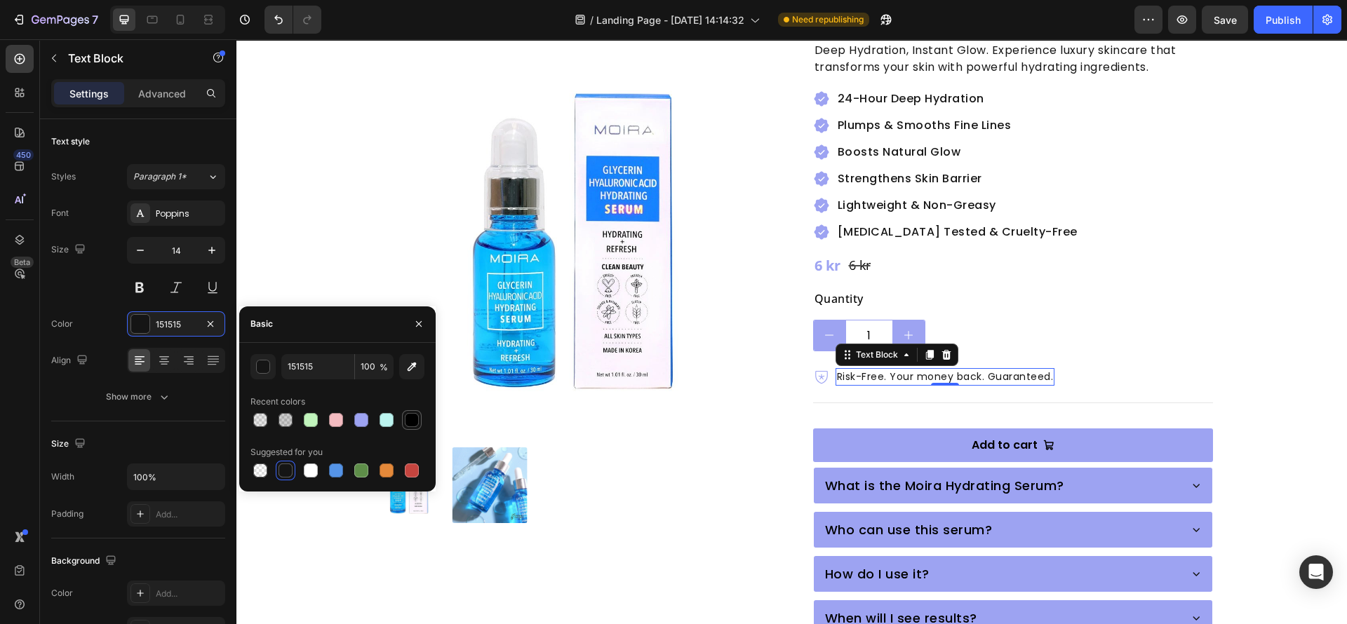
click at [405, 422] on div at bounding box center [412, 420] width 14 height 14
type input "000000"
click at [764, 401] on div "Product Images Moira Hydrating Serum with [MEDICAL_DATA] & [MEDICAL_DATA] Produ…" at bounding box center [792, 360] width 842 height 906
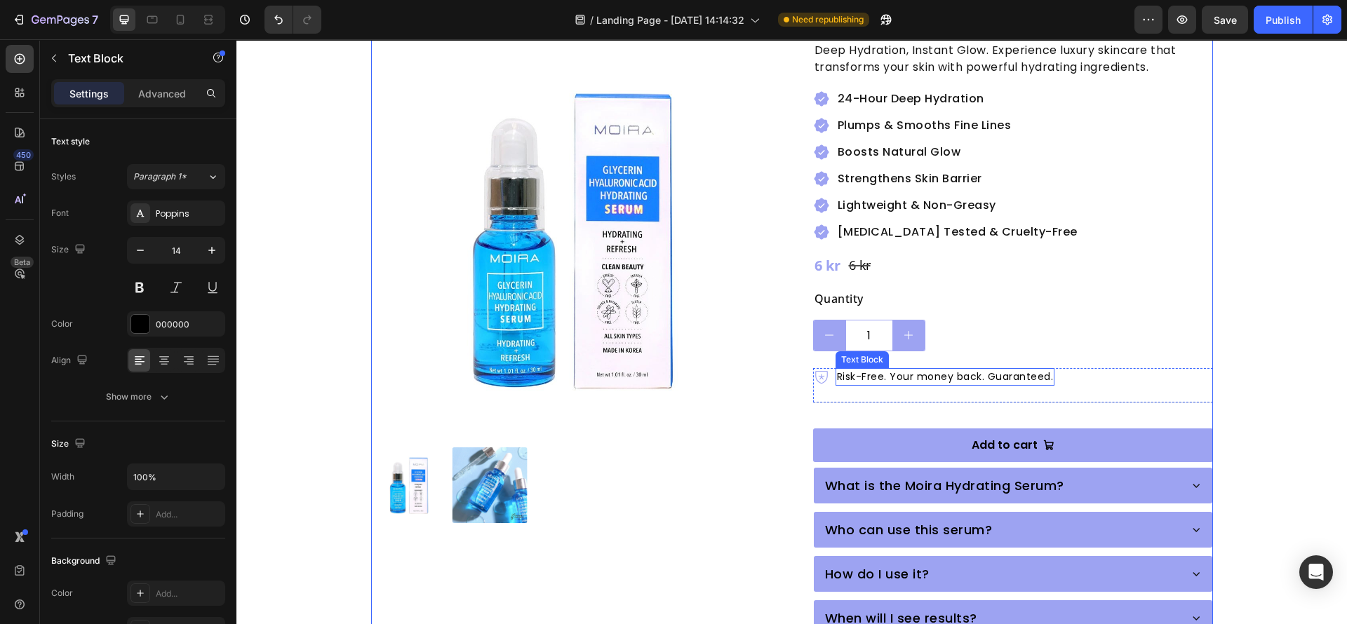
click at [1036, 370] on p "Risk-Free. Your money back. Guaranteed." at bounding box center [945, 377] width 217 height 15
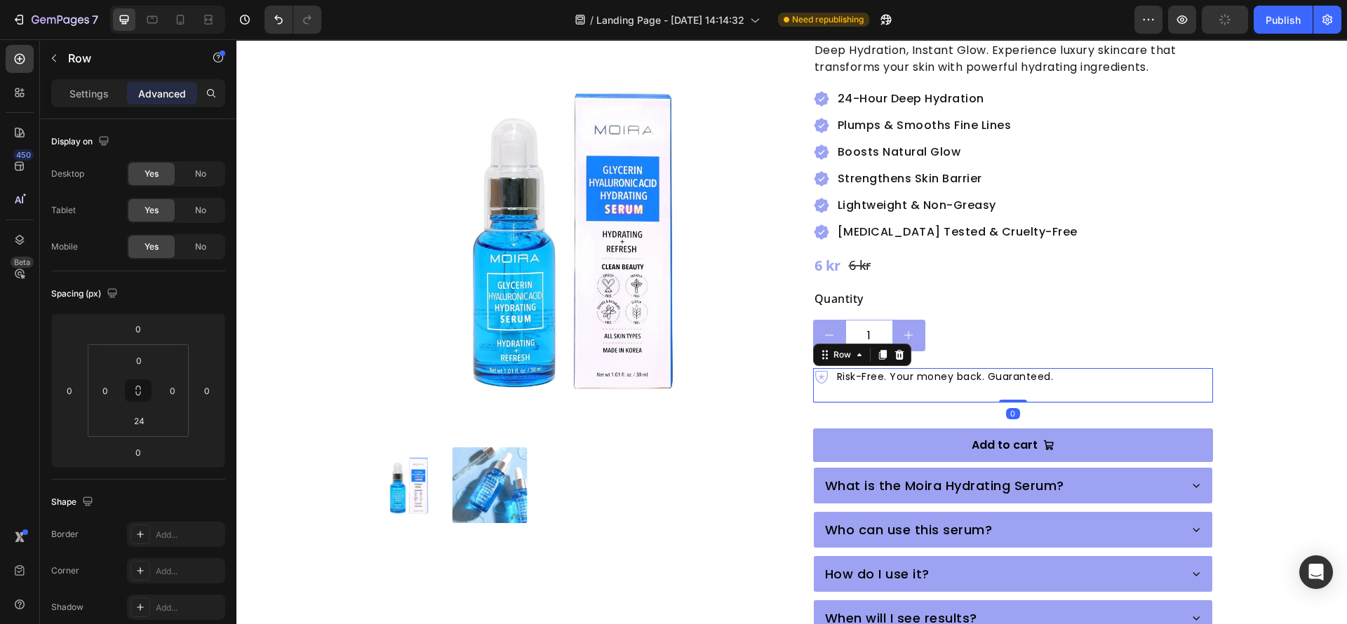
click at [1091, 368] on div "Icon Risk-Free. Your money back. Guaranteed. Text Block Row 0" at bounding box center [1013, 385] width 400 height 34
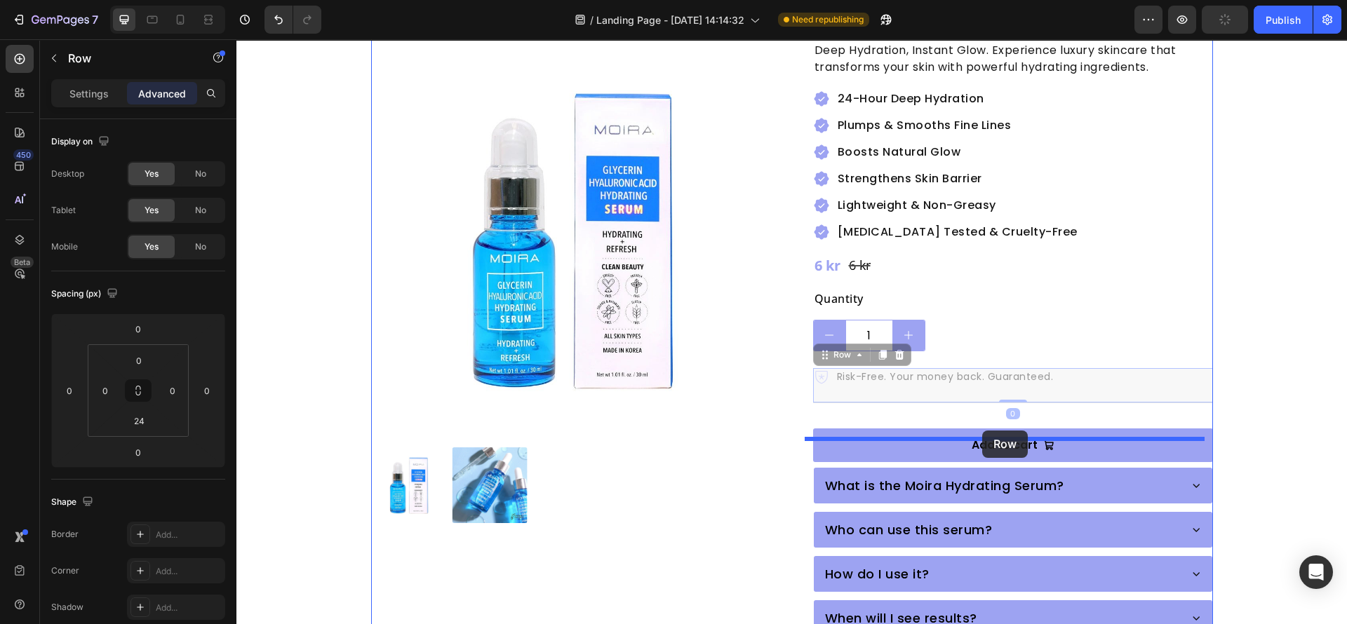
drag, startPoint x: 821, startPoint y: 323, endPoint x: 981, endPoint y: 419, distance: 186.2
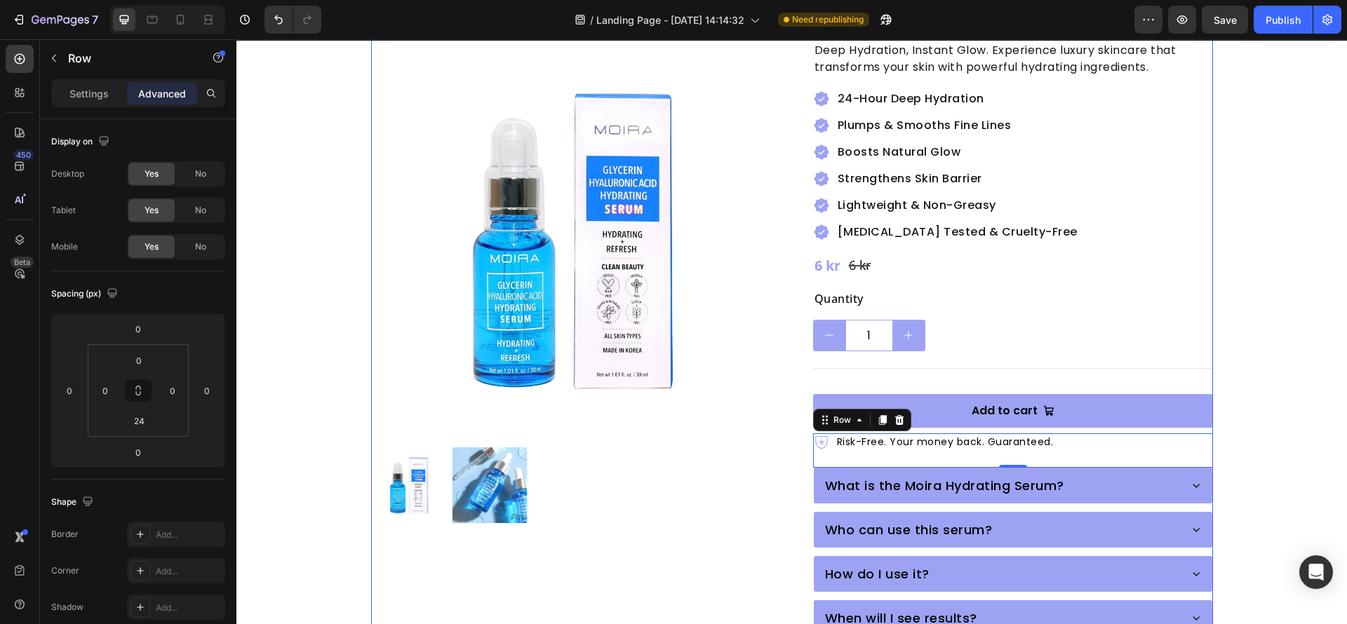
click at [1014, 354] on div "Moira Hydrating Serum with [MEDICAL_DATA] & [MEDICAL_DATA] Product Title Icon I…" at bounding box center [1013, 360] width 400 height 906
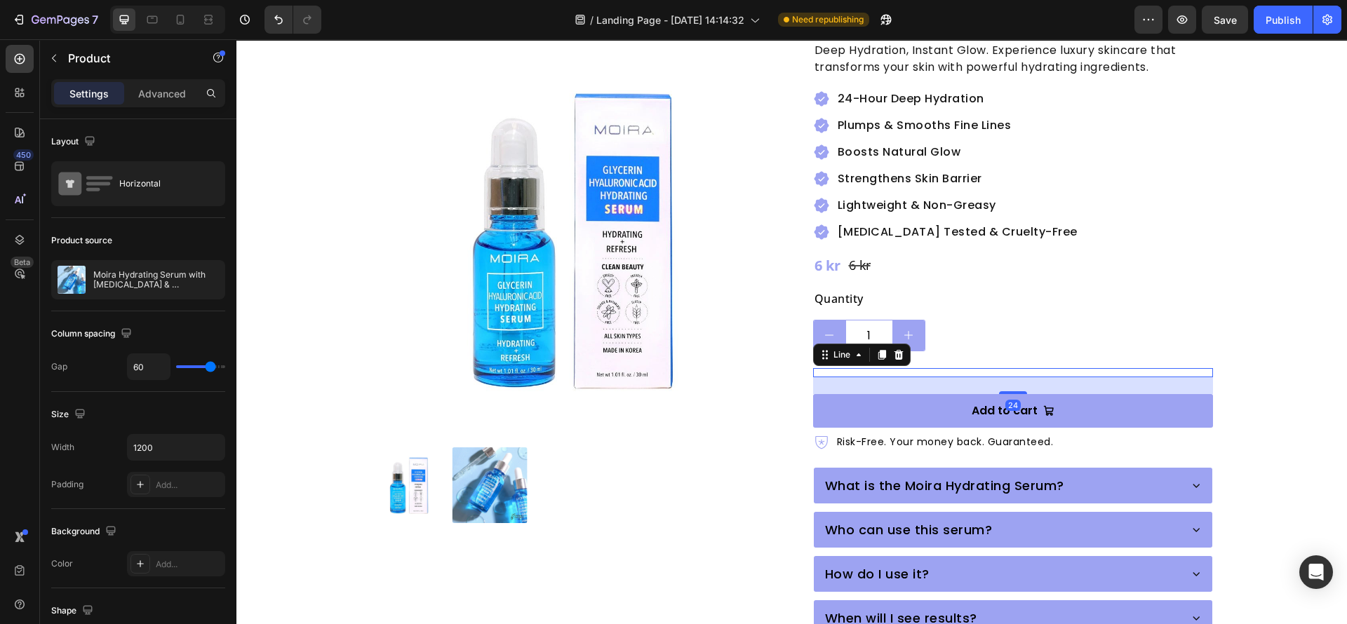
click at [947, 368] on div "Title Line 24" at bounding box center [1013, 372] width 400 height 9
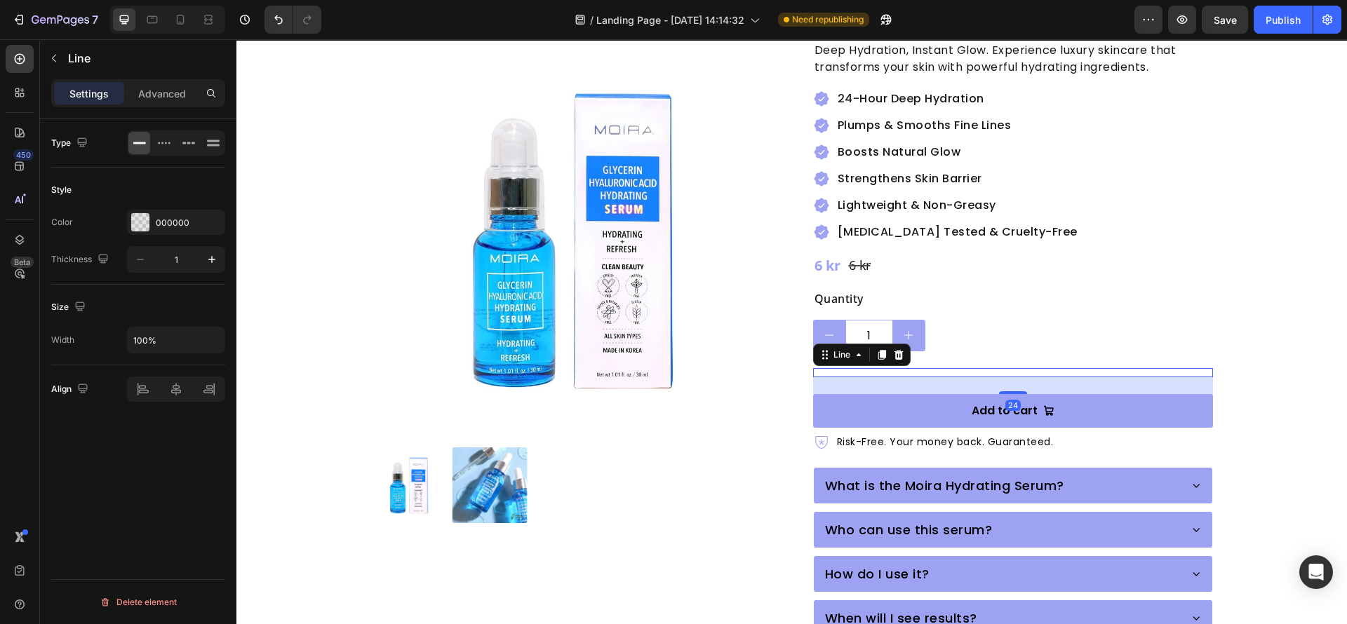
drag, startPoint x: 884, startPoint y: 332, endPoint x: 909, endPoint y: 328, distance: 25.6
click at [890, 346] on div at bounding box center [898, 354] width 17 height 17
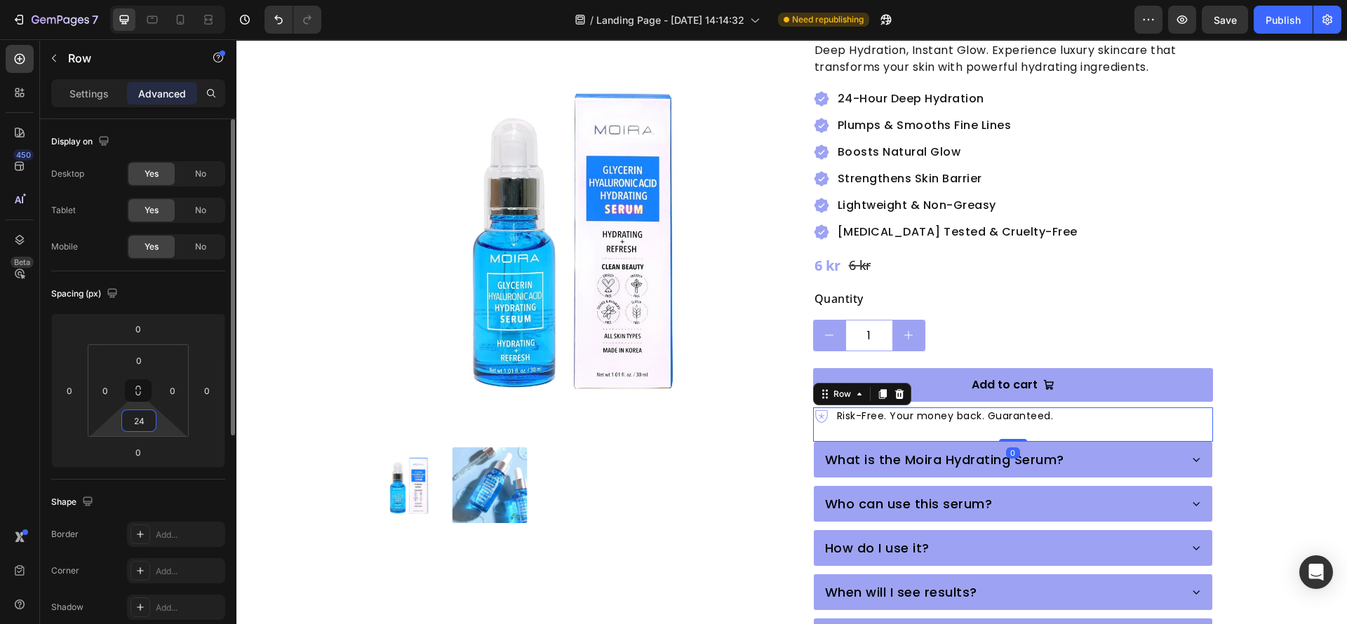
click at [142, 417] on input "24" at bounding box center [139, 420] width 28 height 21
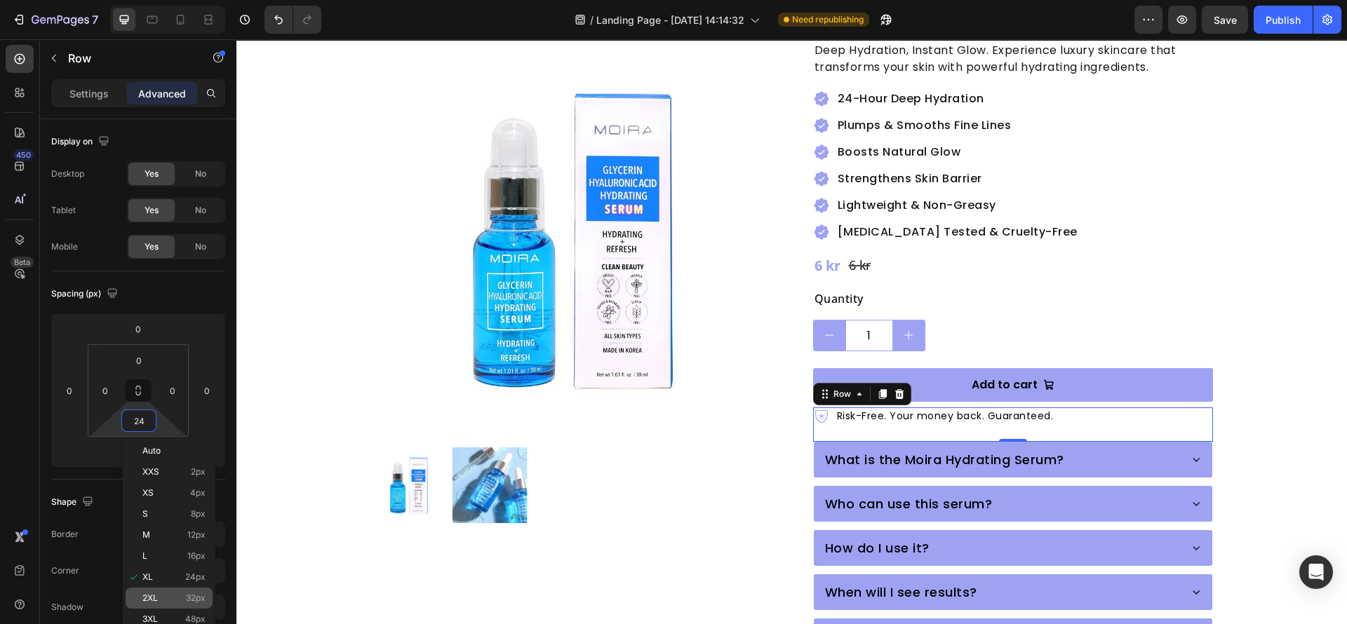
click at [168, 591] on div "2XL 32px" at bounding box center [169, 598] width 87 height 21
type input "32"
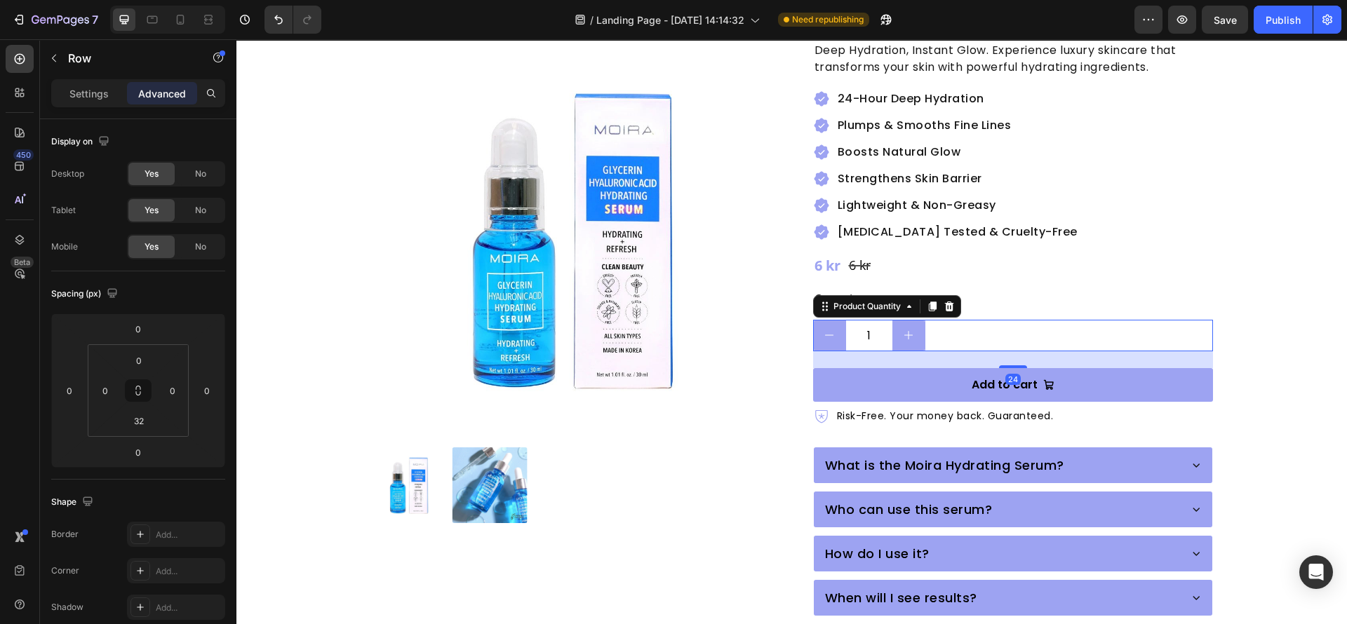
click at [964, 321] on div "1 Product Quantity 24" at bounding box center [1013, 336] width 400 height 32
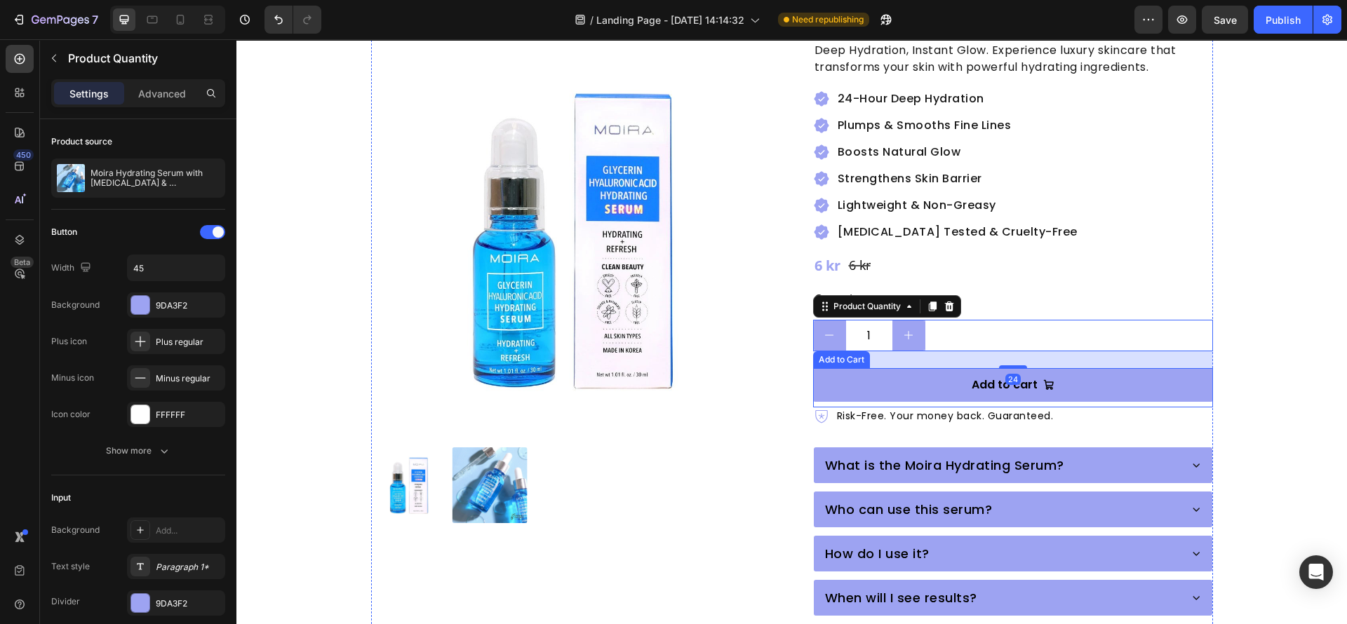
click at [1057, 371] on button "Add to cart" at bounding box center [1013, 385] width 400 height 34
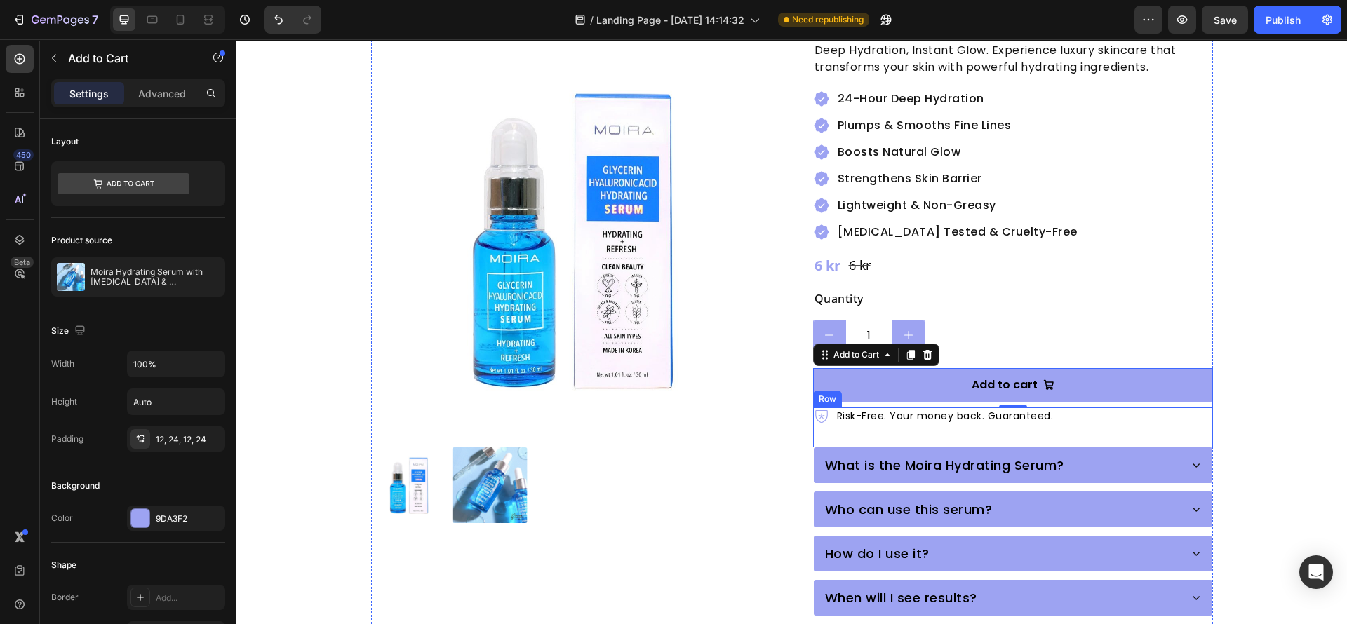
click at [1070, 408] on div "Icon Risk-Free. Your money back. Guaranteed. Text Block Row" at bounding box center [1013, 428] width 400 height 40
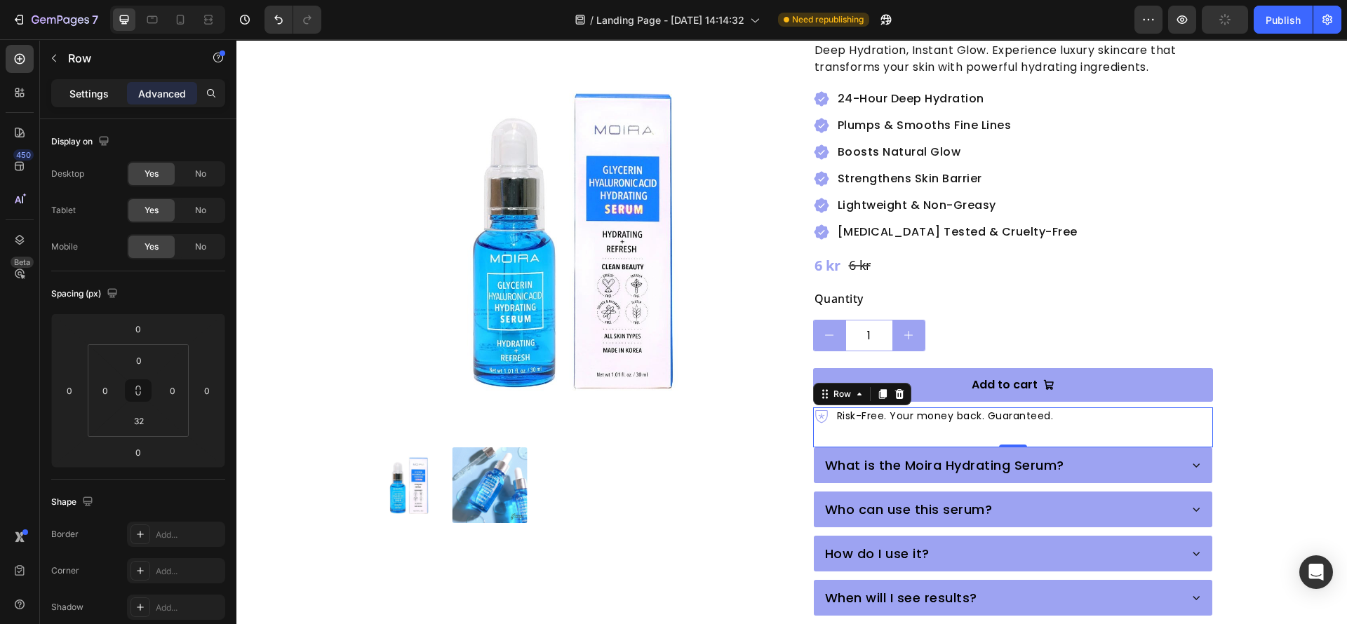
click at [90, 94] on p "Settings" at bounding box center [88, 93] width 39 height 15
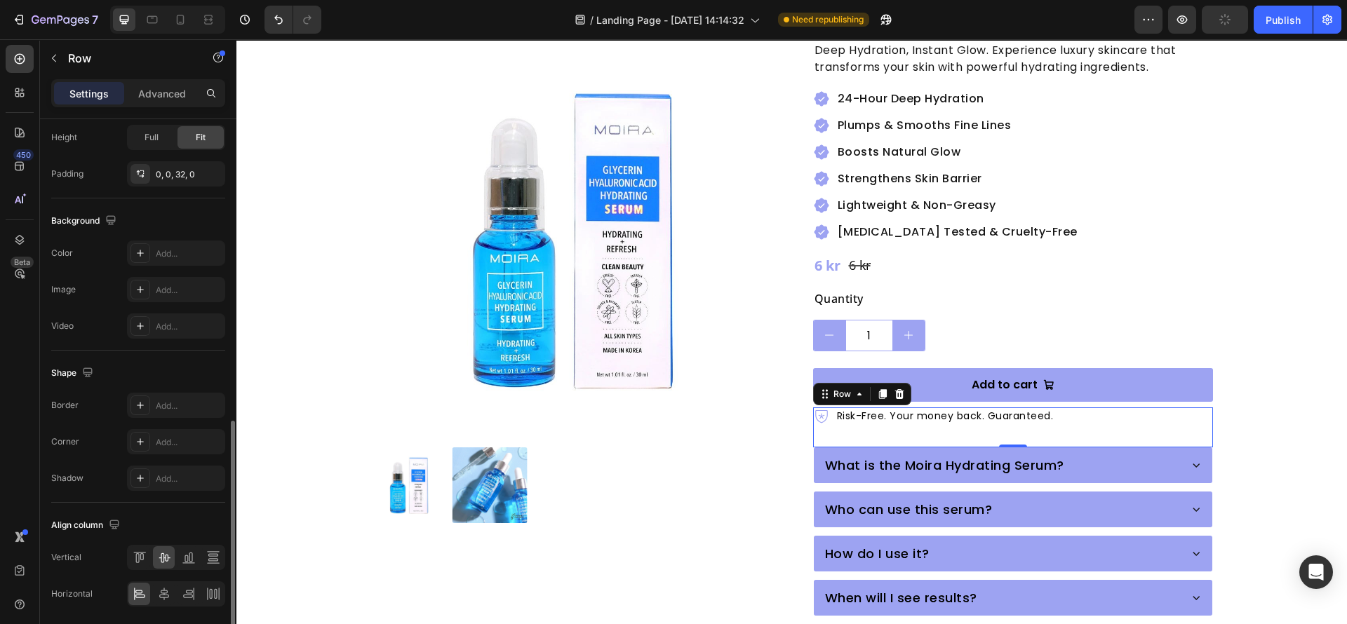
scroll to position [471, 0]
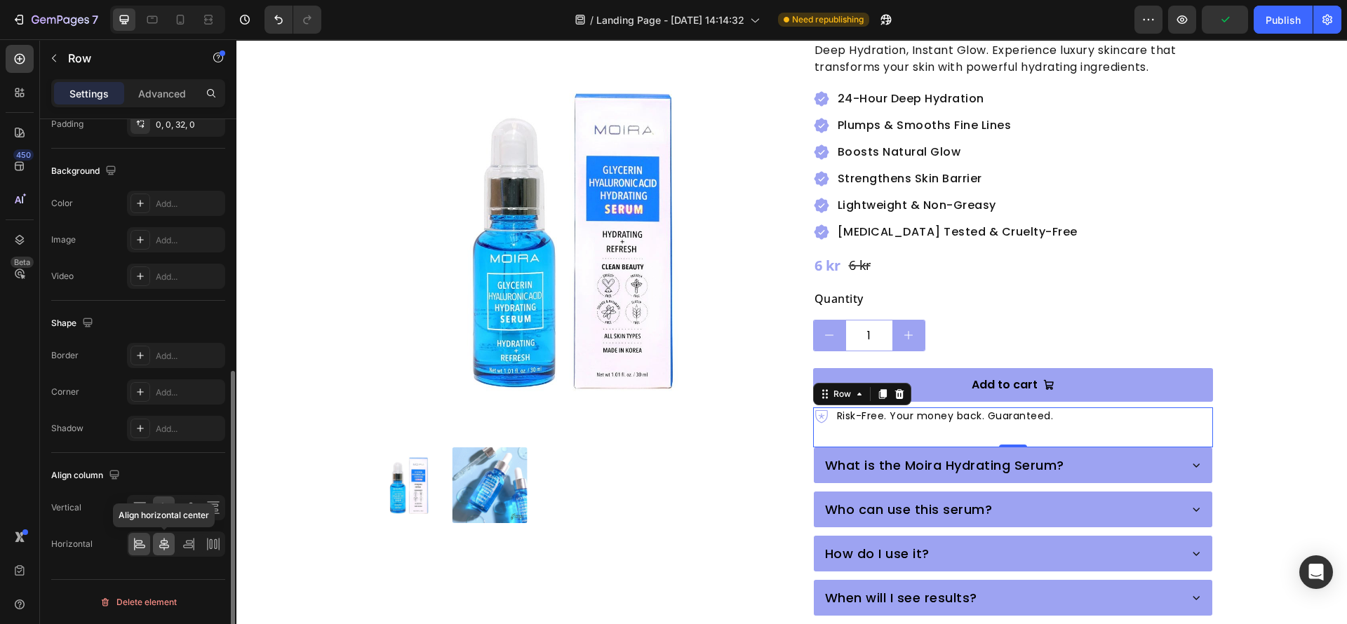
drag, startPoint x: 166, startPoint y: 539, endPoint x: 58, endPoint y: 489, distance: 118.6
click at [166, 540] on icon at bounding box center [164, 544] width 14 height 14
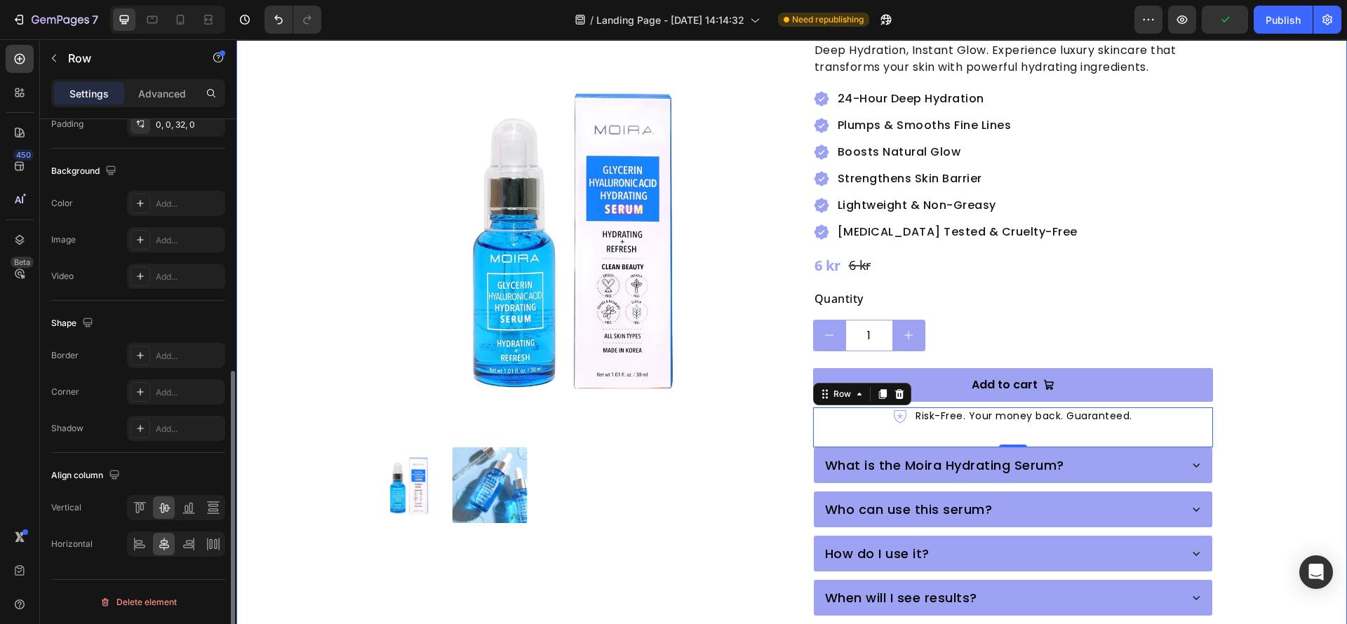
click at [763, 450] on div "Product Images Moira Hydrating Serum with [MEDICAL_DATA] & [MEDICAL_DATA] Produ…" at bounding box center [792, 350] width 842 height 886
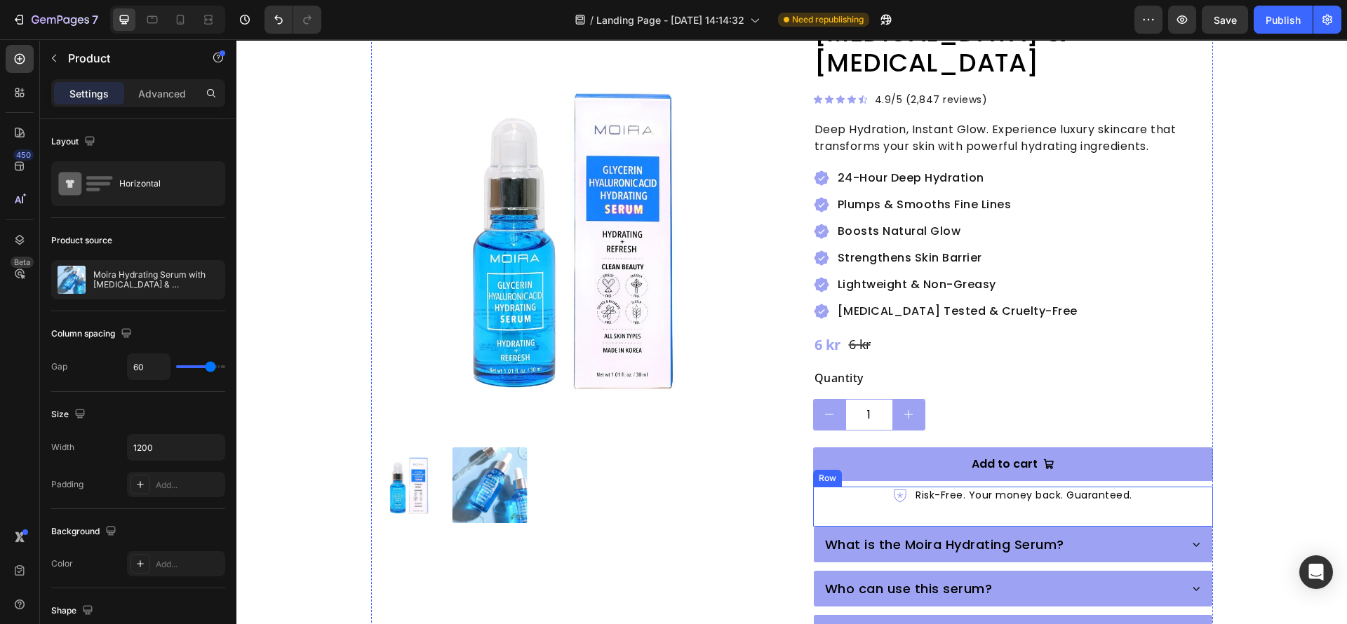
scroll to position [315, 0]
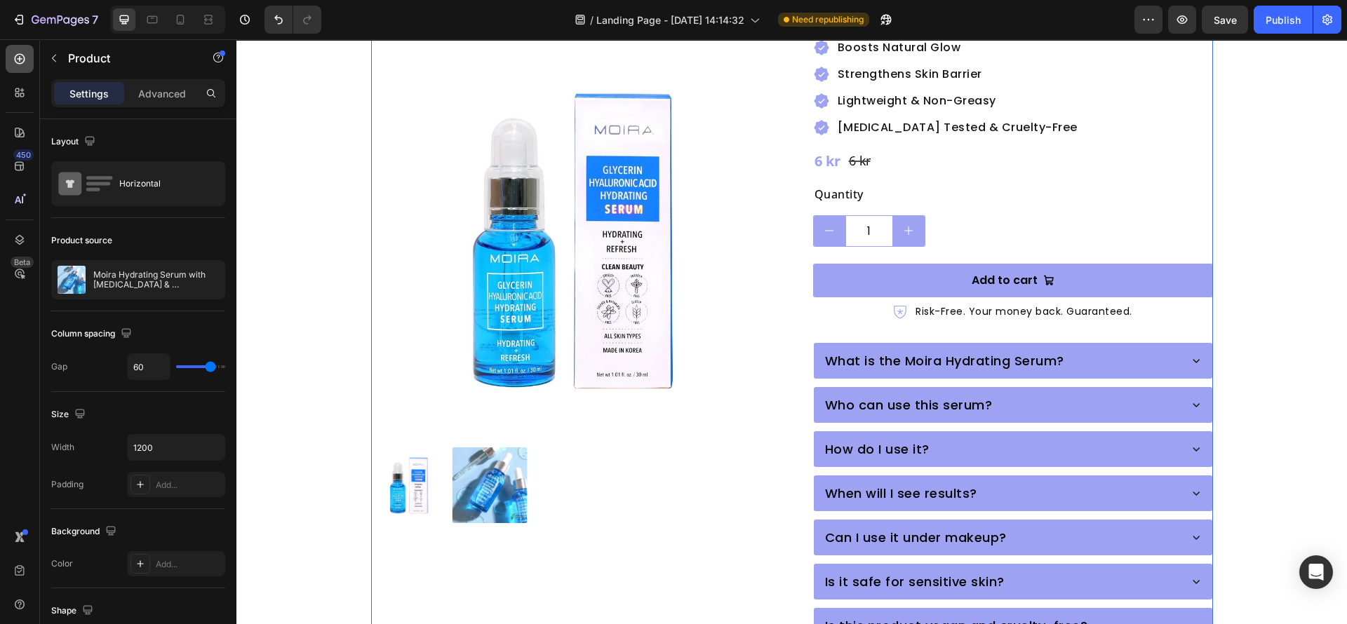
click at [14, 55] on icon at bounding box center [20, 59] width 14 height 14
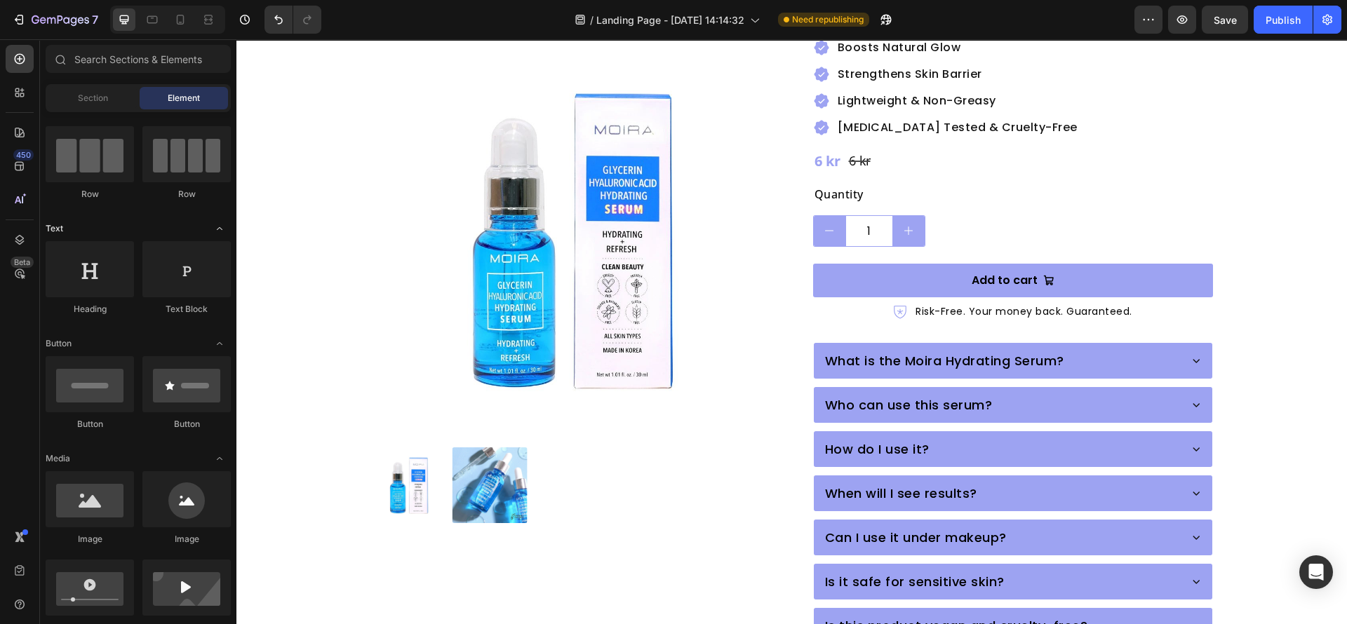
scroll to position [0, 0]
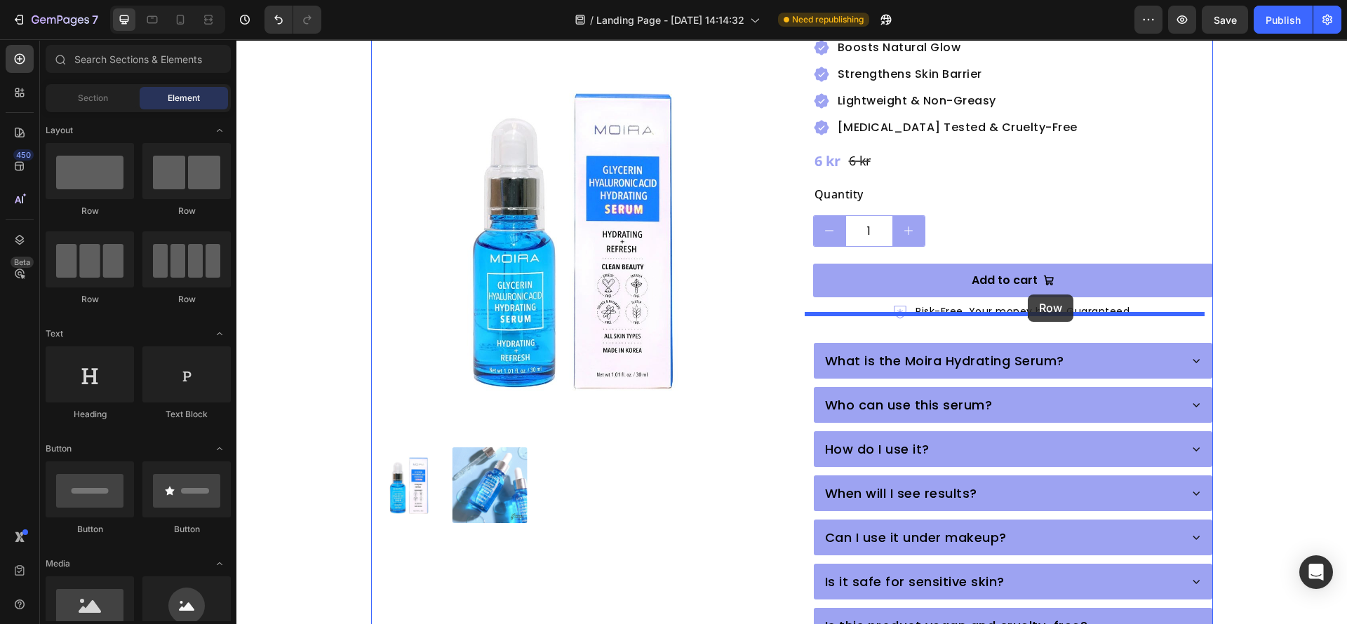
drag, startPoint x: 368, startPoint y: 309, endPoint x: 1027, endPoint y: 294, distance: 659.5
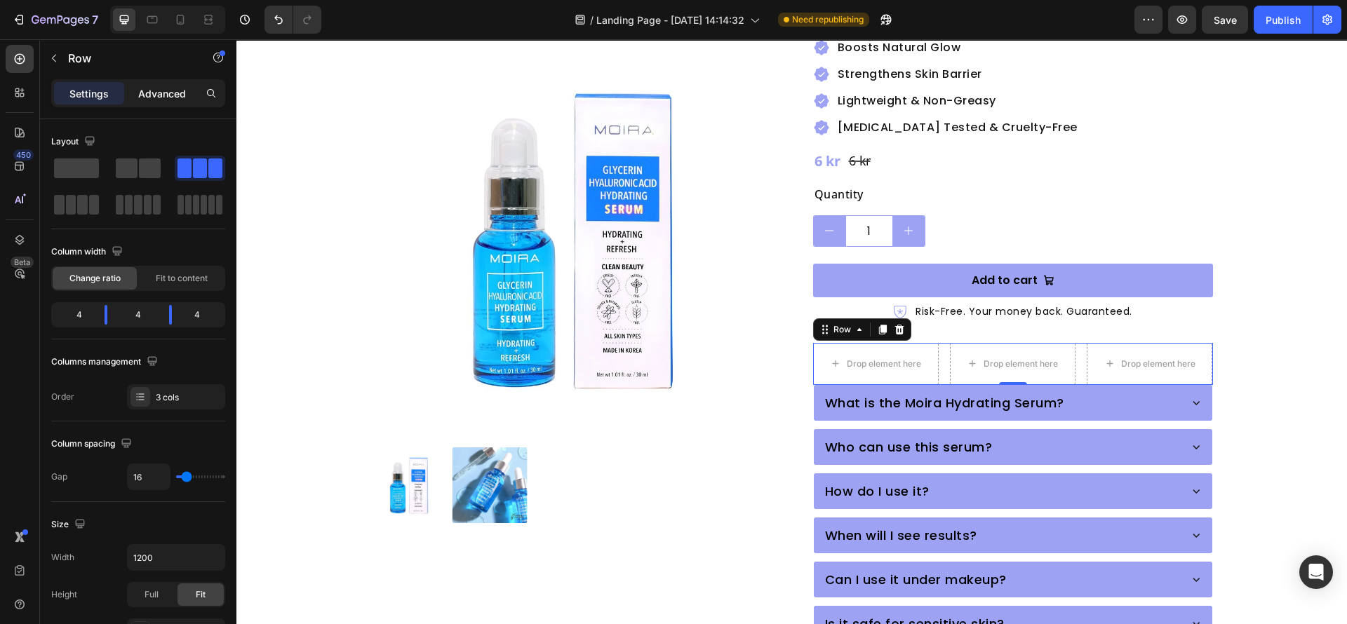
drag, startPoint x: 177, startPoint y: 88, endPoint x: 82, endPoint y: 501, distance: 424.7
click at [172, 89] on p "Advanced" at bounding box center [162, 93] width 48 height 15
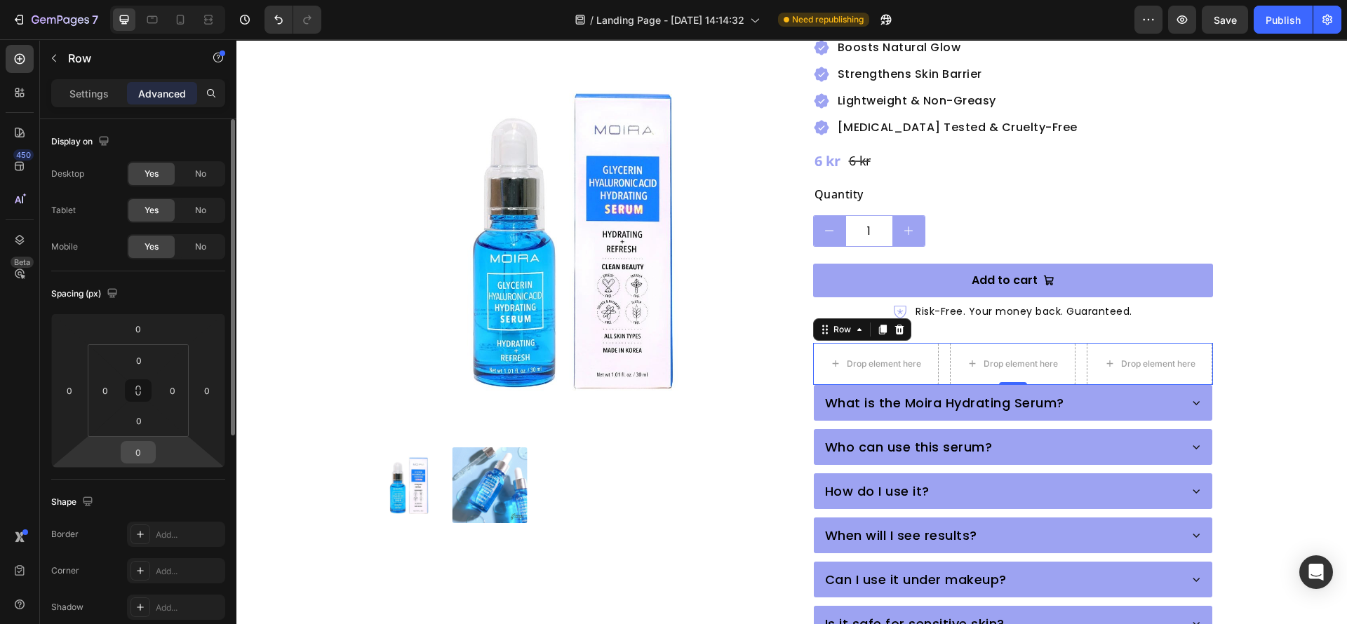
click at [138, 450] on input "0" at bounding box center [138, 452] width 28 height 21
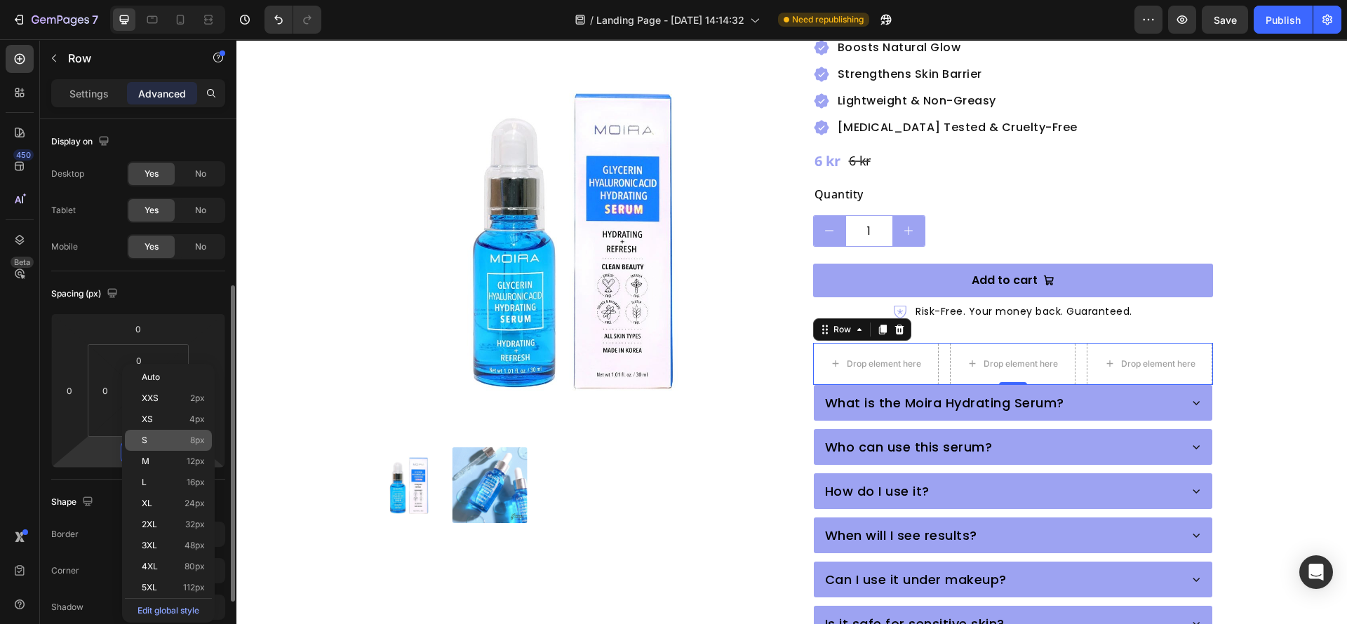
scroll to position [105, 0]
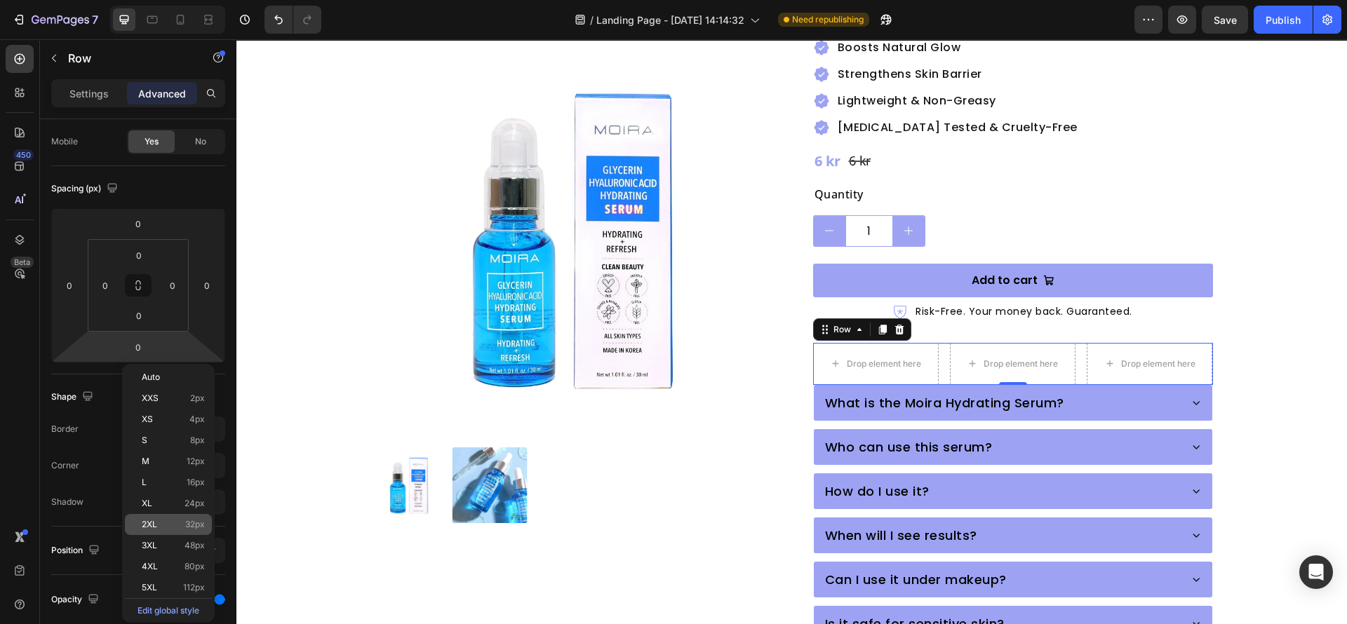
drag, startPoint x: 159, startPoint y: 521, endPoint x: 296, endPoint y: 501, distance: 138.9
click at [159, 521] on p "2XL 32px" at bounding box center [173, 525] width 63 height 10
type input "32"
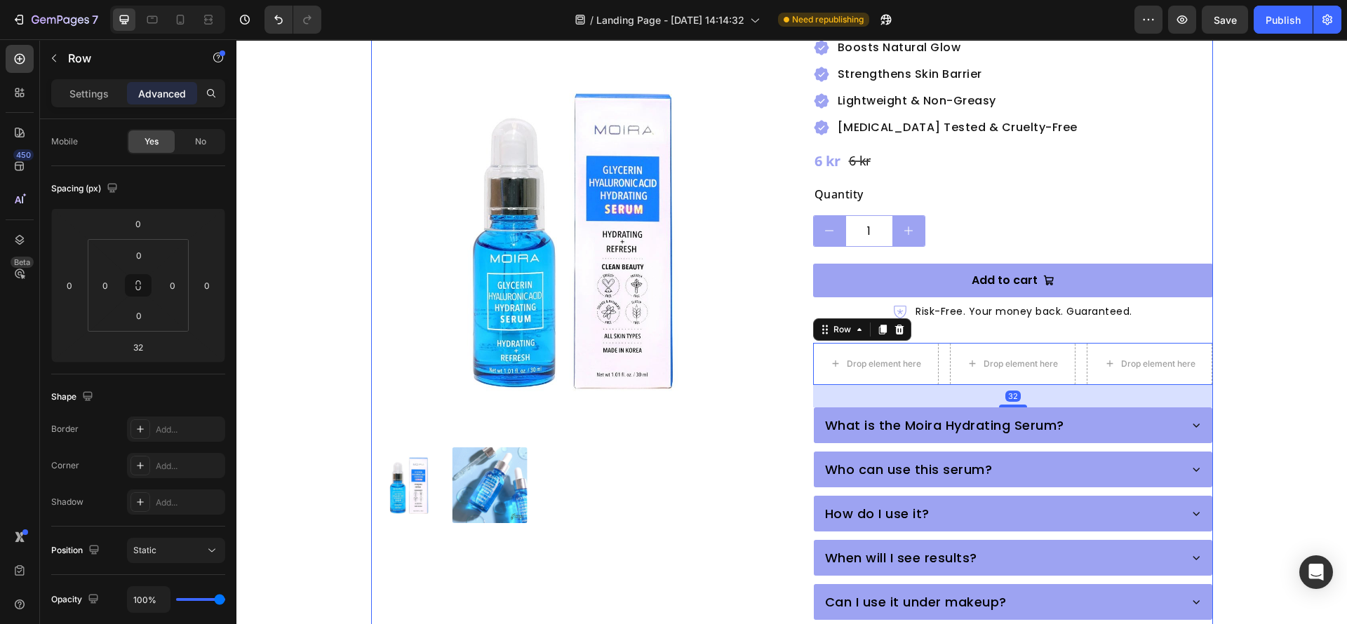
click at [664, 524] on div "Product Images" at bounding box center [571, 277] width 400 height 950
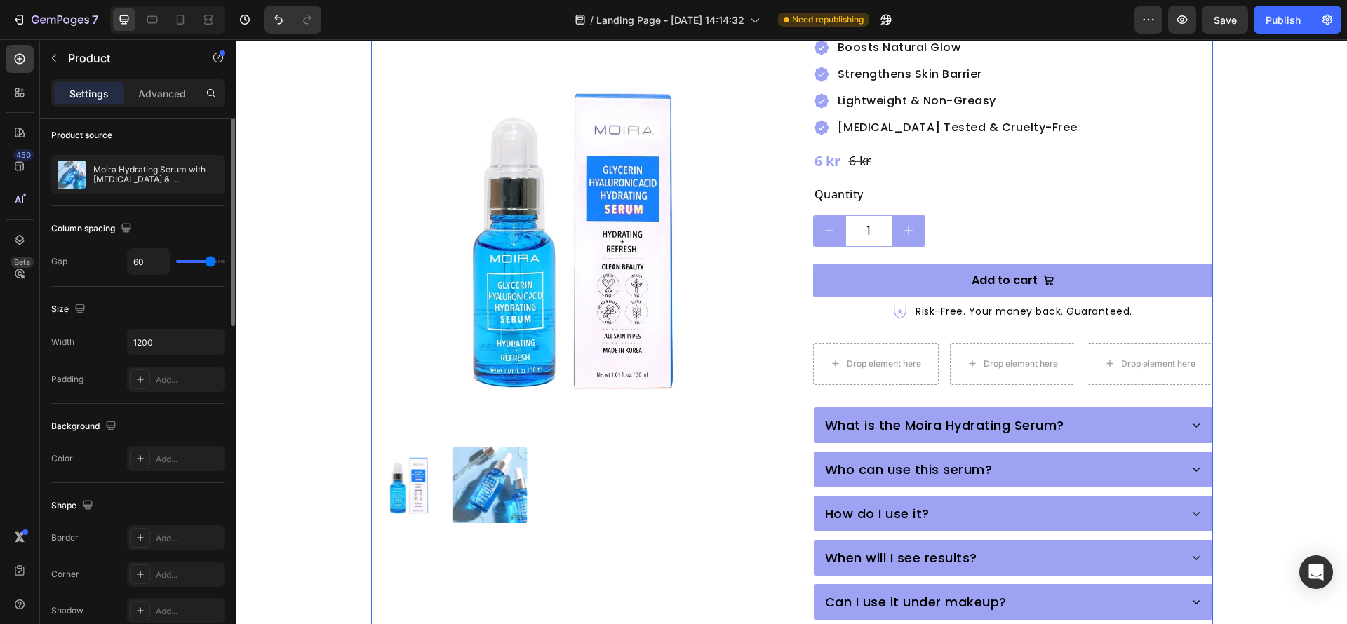
scroll to position [0, 0]
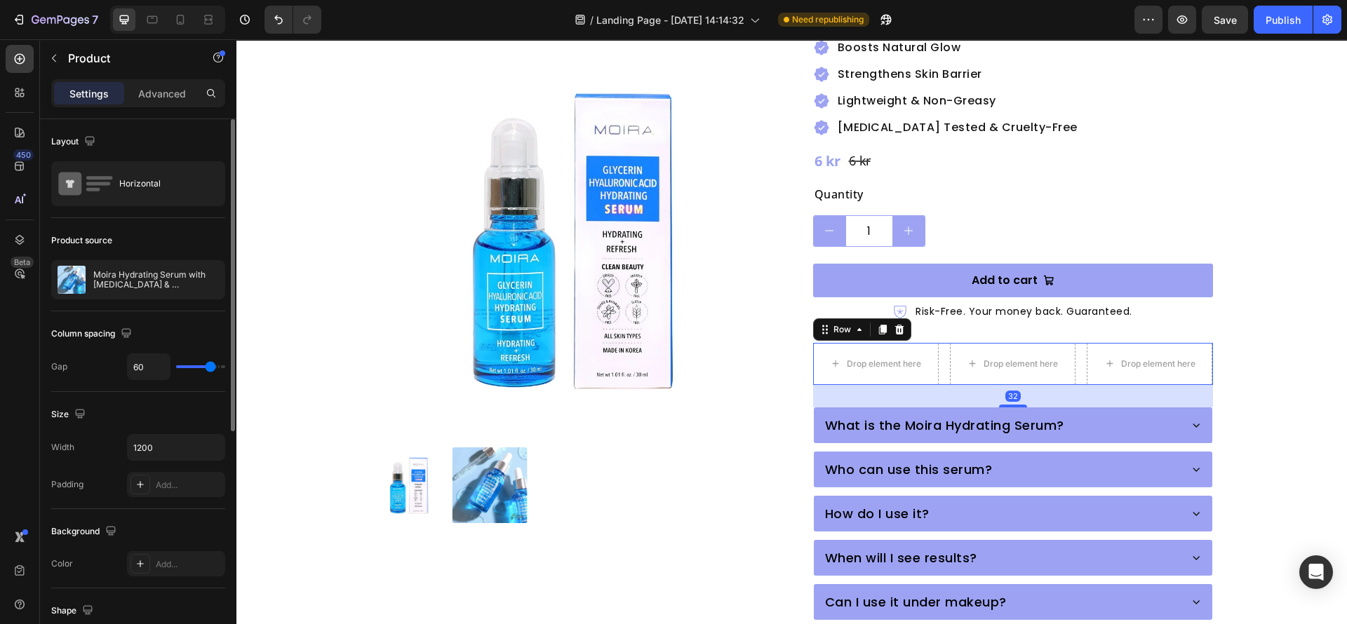
click at [939, 344] on div "Drop element here Drop element here Drop element here Row 32" at bounding box center [1013, 364] width 400 height 42
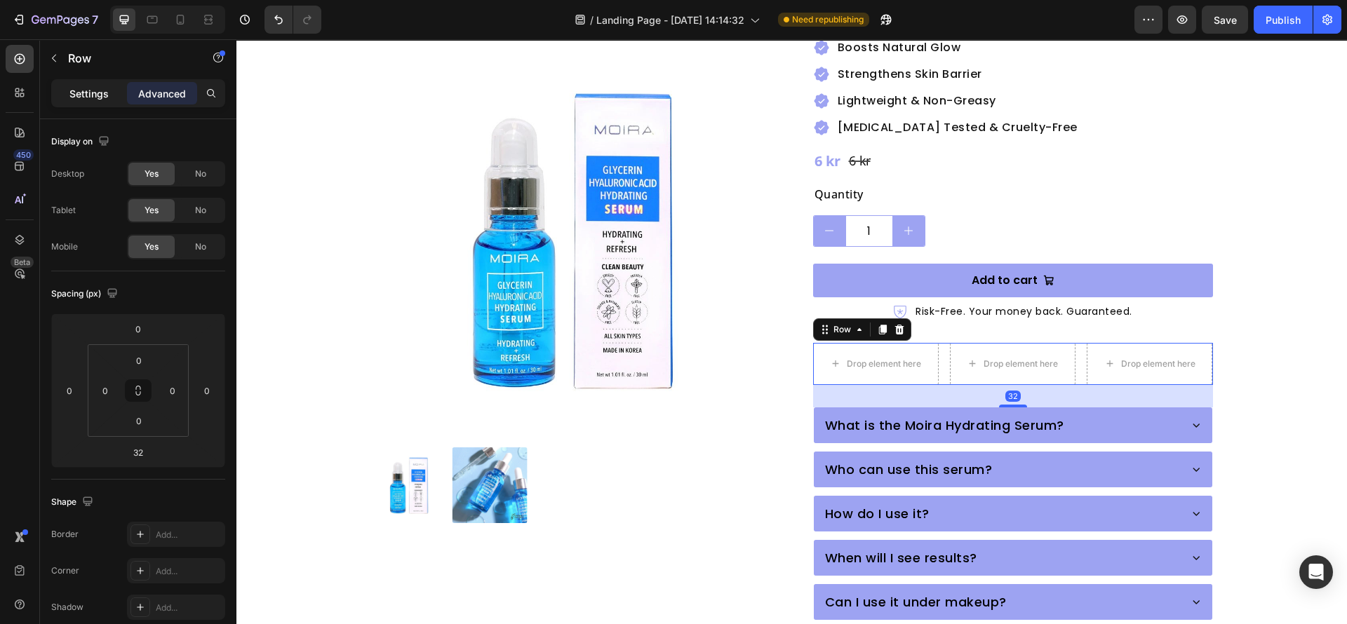
click at [90, 98] on p "Settings" at bounding box center [88, 93] width 39 height 15
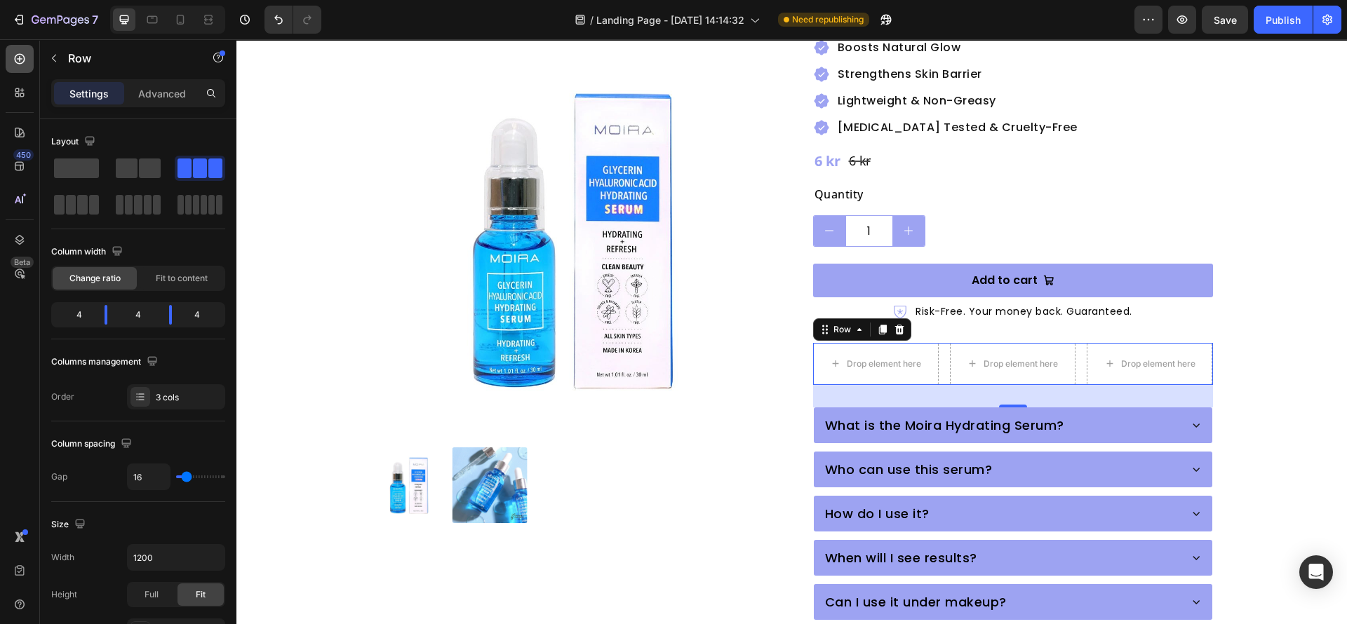
click at [13, 58] on icon at bounding box center [20, 59] width 14 height 14
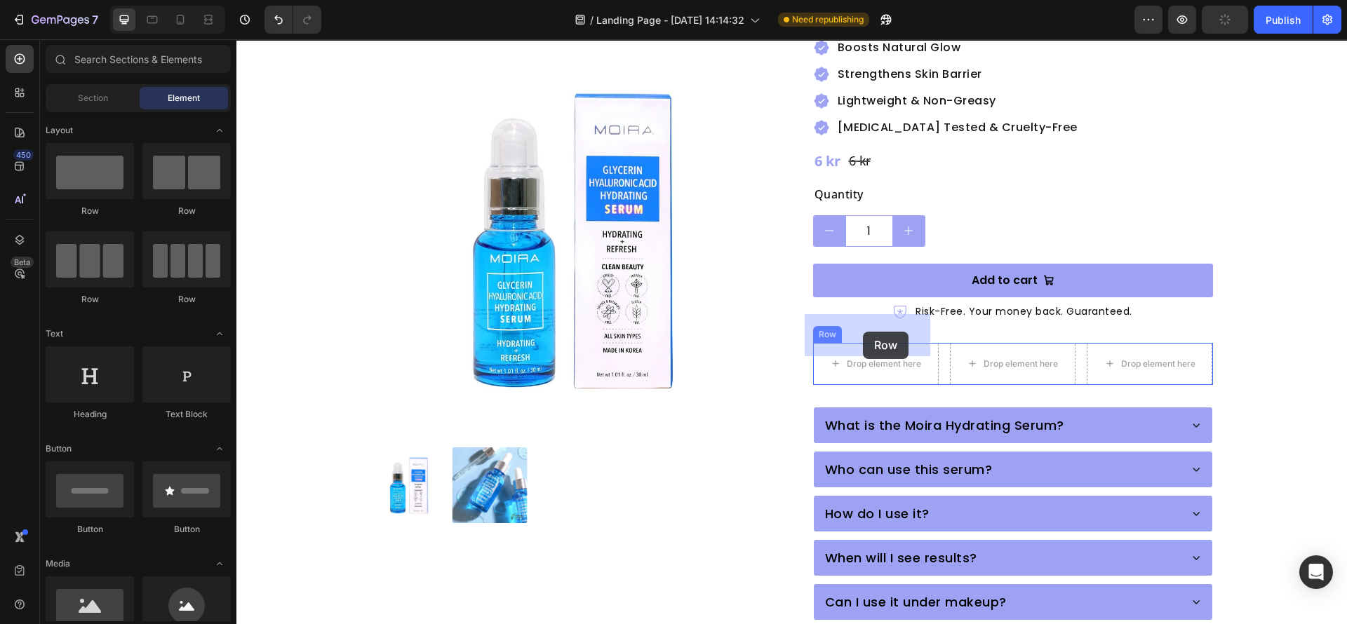
drag, startPoint x: 326, startPoint y: 212, endPoint x: 863, endPoint y: 332, distance: 549.8
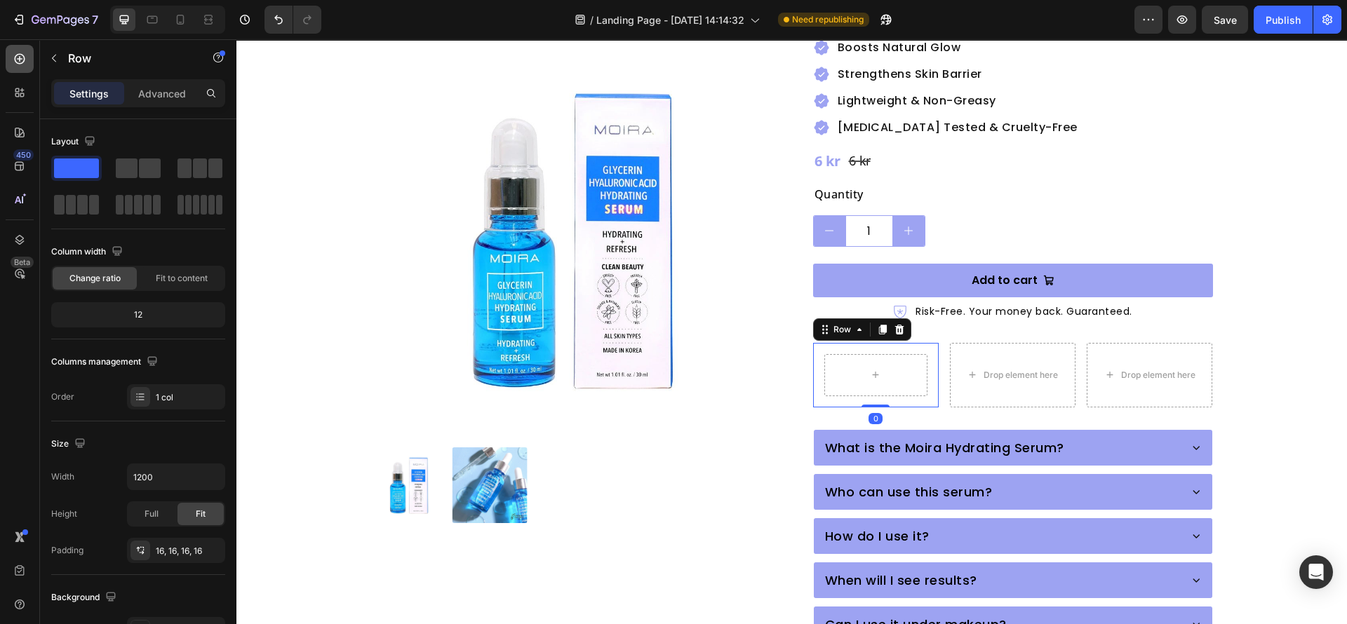
drag, startPoint x: 23, startPoint y: 60, endPoint x: 0, endPoint y: 201, distance: 142.9
click at [22, 60] on icon at bounding box center [20, 59] width 14 height 14
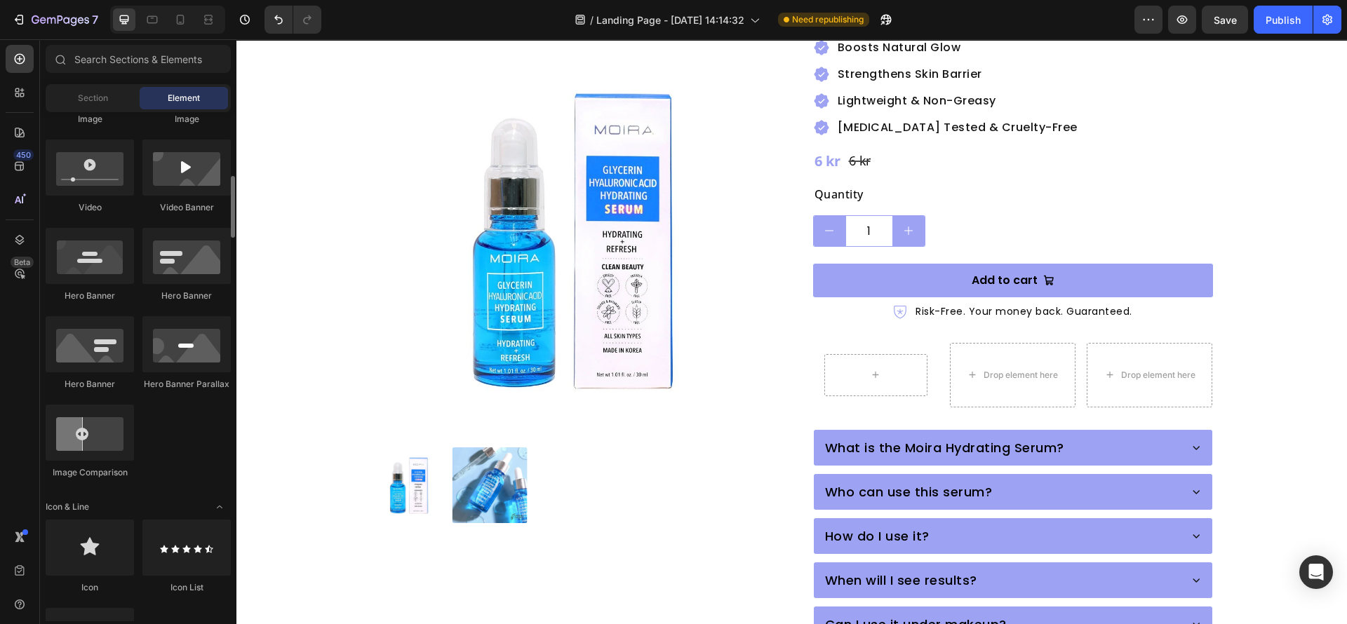
scroll to position [631, 0]
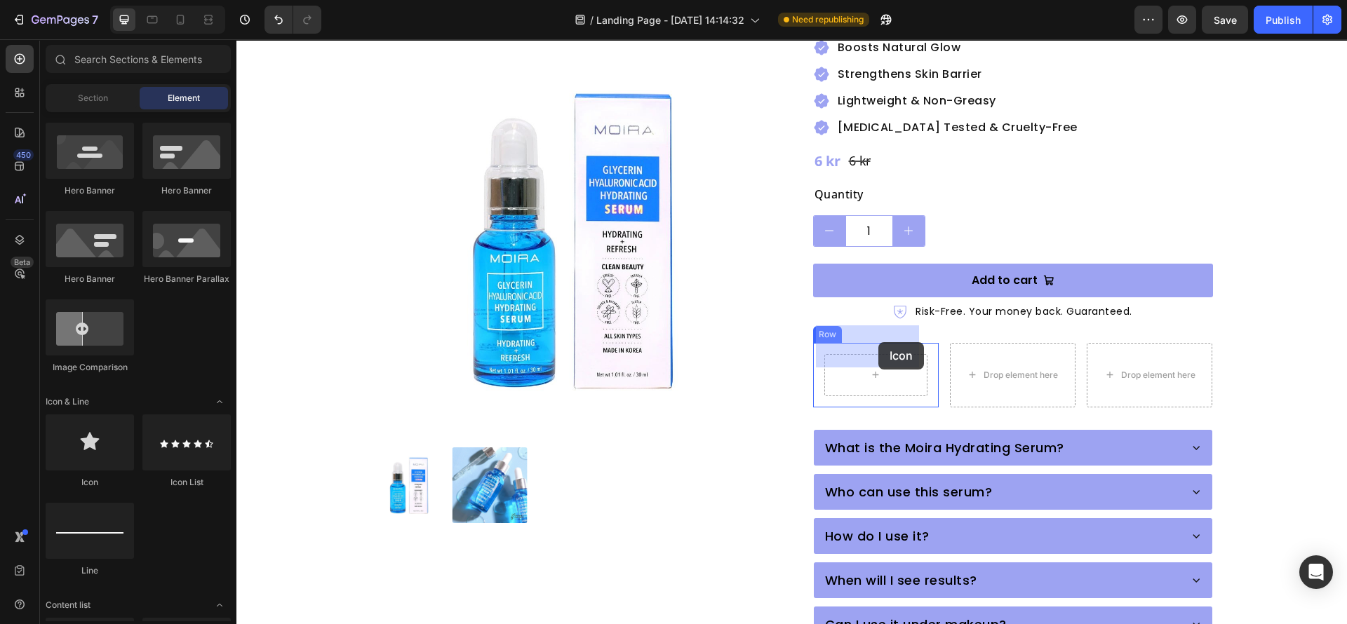
drag, startPoint x: 328, startPoint y: 489, endPoint x: 877, endPoint y: 340, distance: 569.0
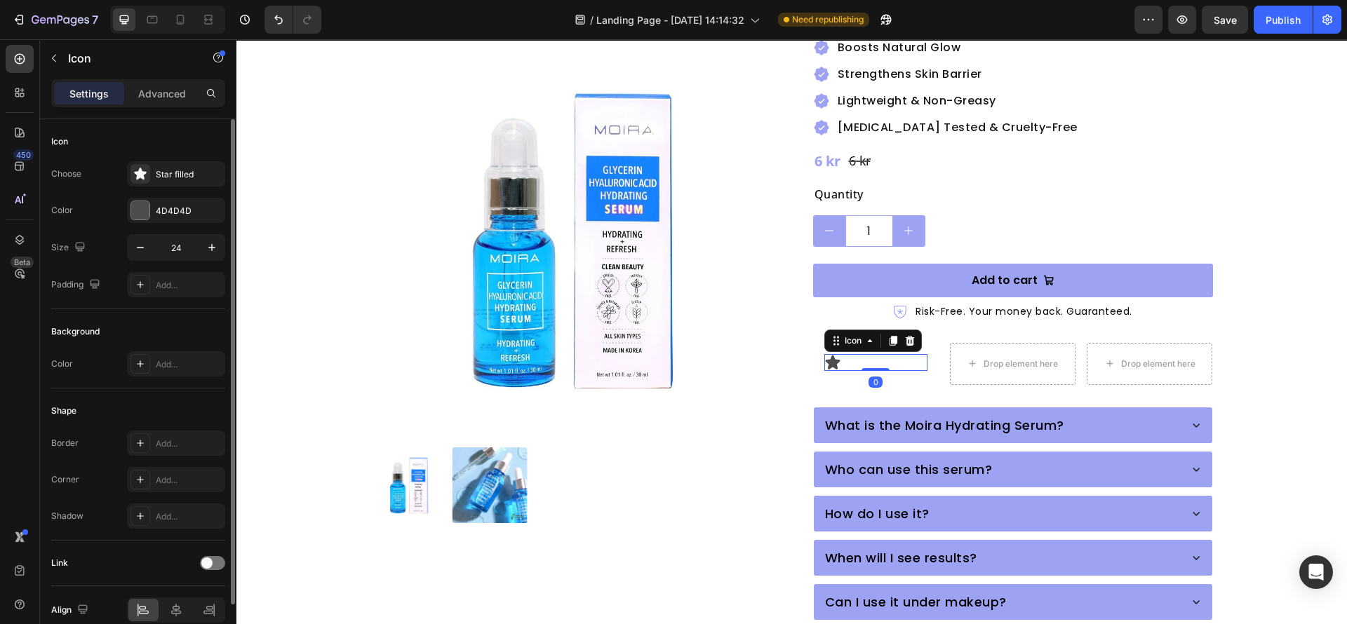
drag, startPoint x: 180, startPoint y: 170, endPoint x: 187, endPoint y: 342, distance: 172.0
click at [176, 170] on div "Star filled" at bounding box center [189, 174] width 66 height 13
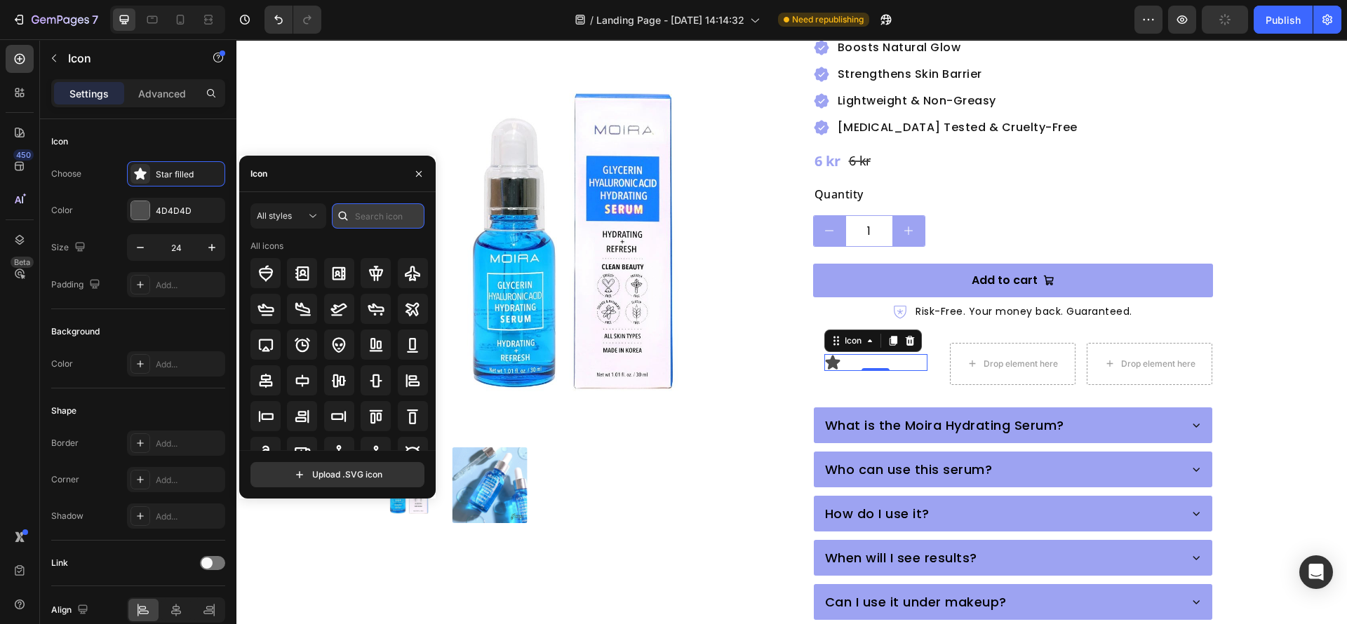
click at [370, 217] on input "text" at bounding box center [378, 215] width 93 height 25
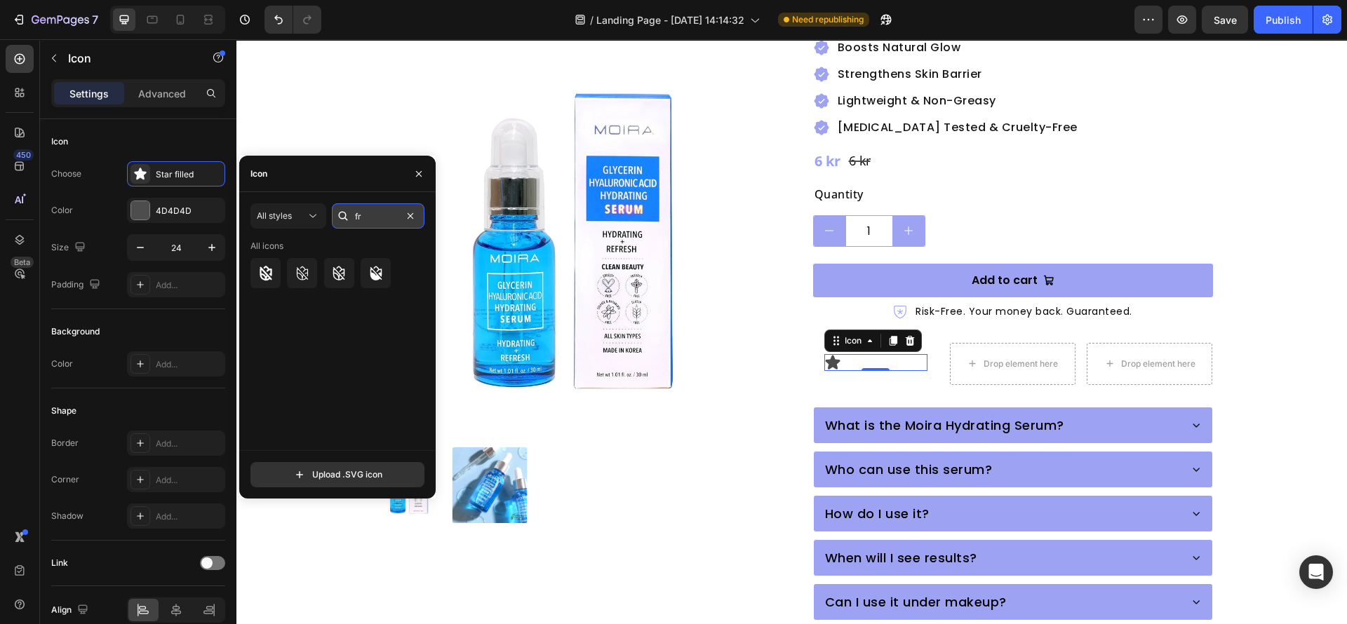
type input "f"
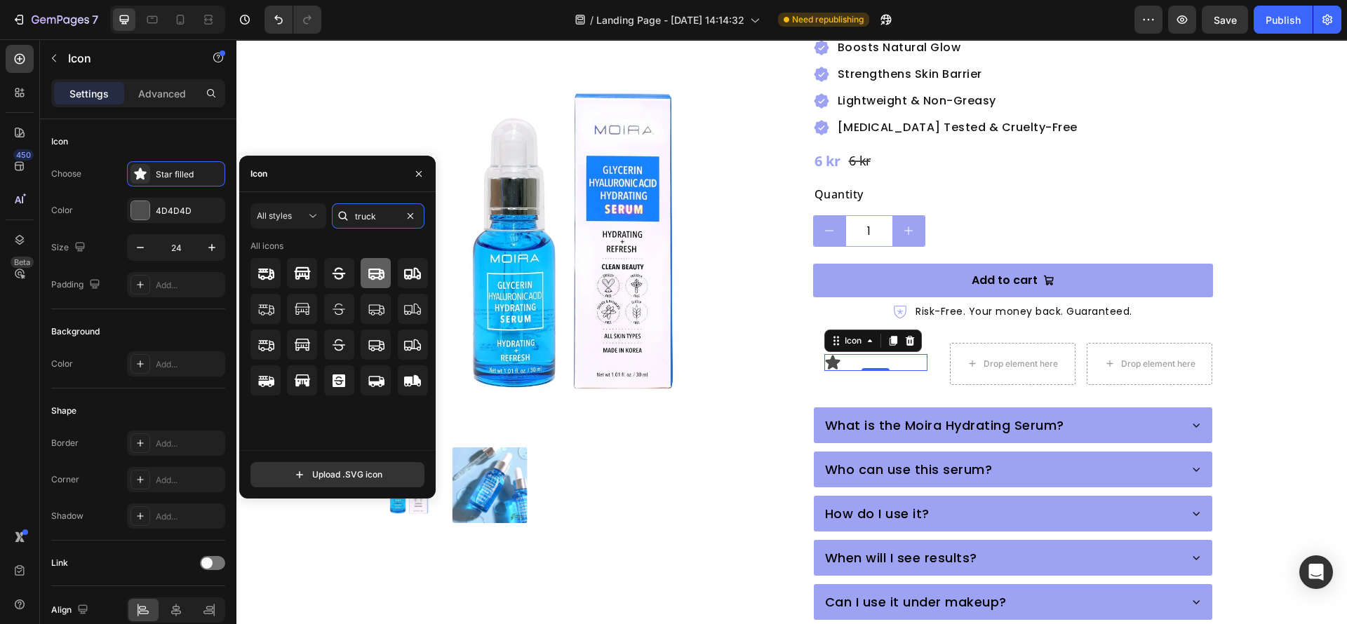
type input "truck"
click at [382, 274] on icon at bounding box center [376, 274] width 16 height 11
click at [213, 250] on icon "button" at bounding box center [212, 248] width 14 height 14
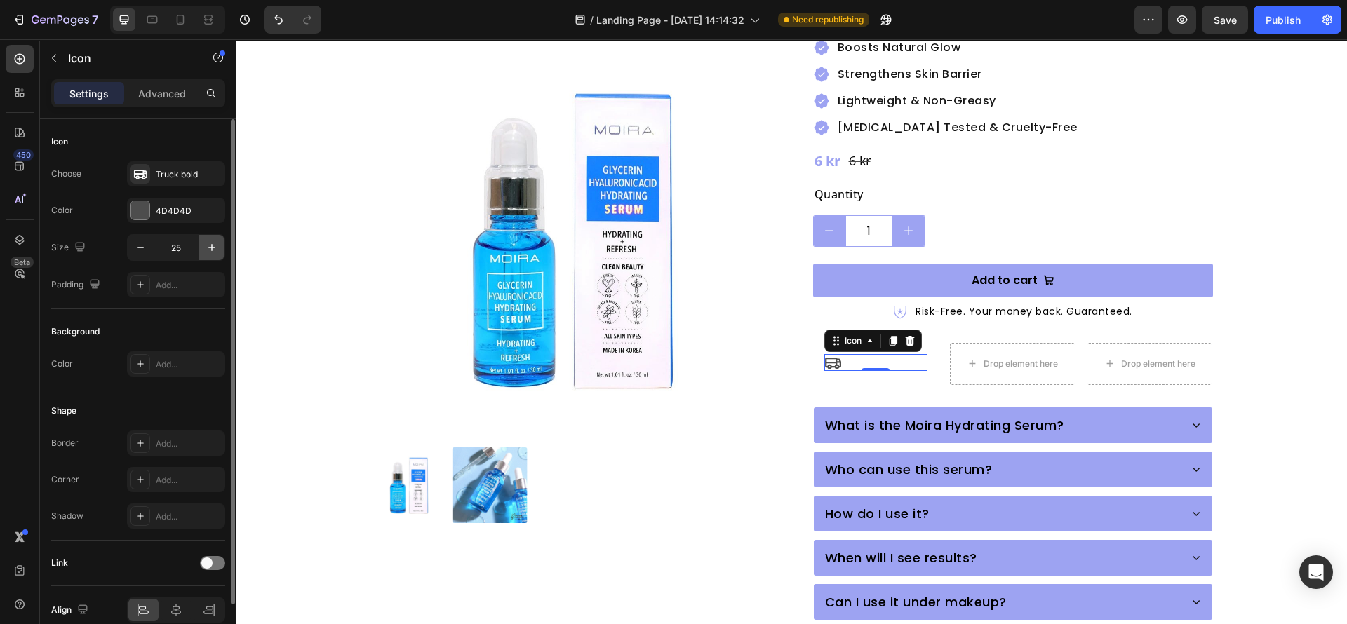
click at [213, 250] on icon "button" at bounding box center [212, 248] width 14 height 14
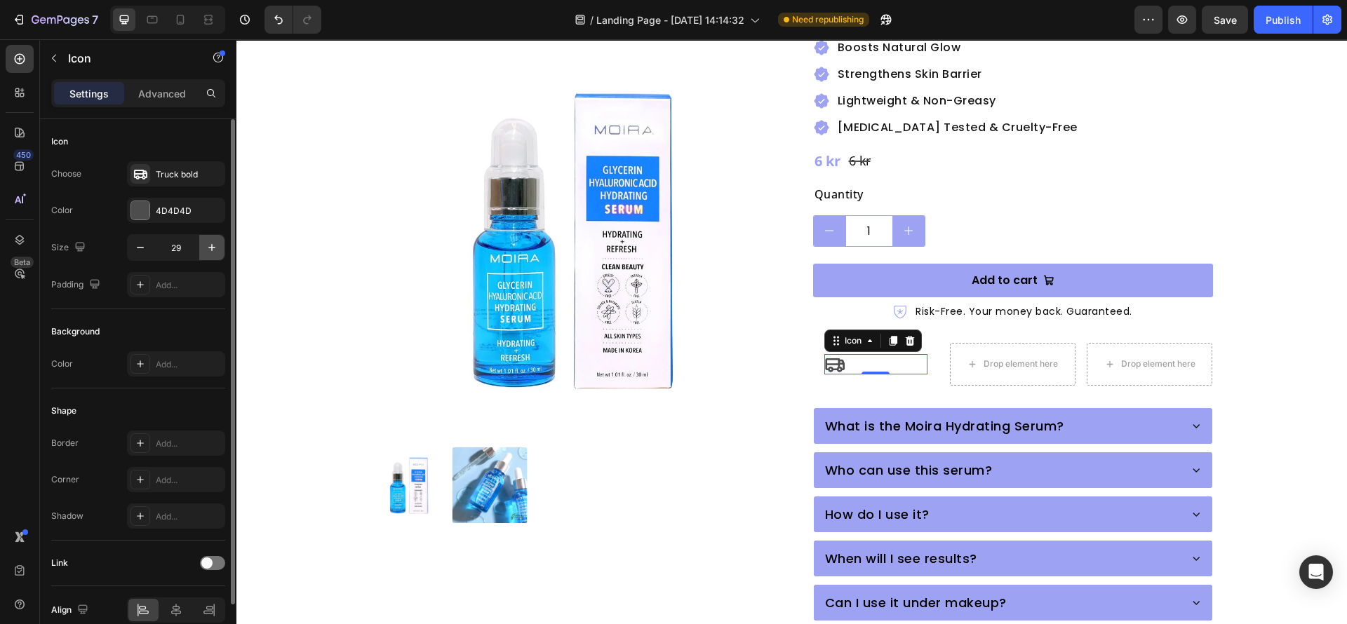
type input "30"
click at [141, 206] on div at bounding box center [140, 210] width 18 height 18
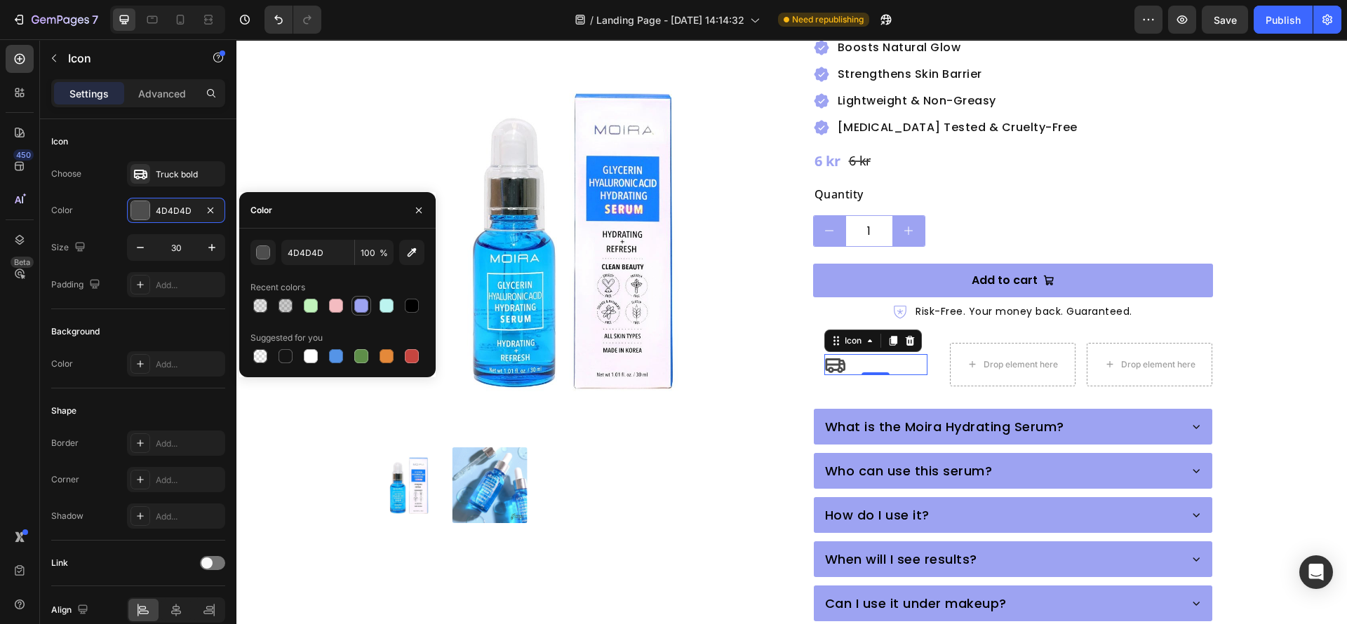
click at [364, 307] on div at bounding box center [361, 306] width 14 height 14
type input "9DA3F2"
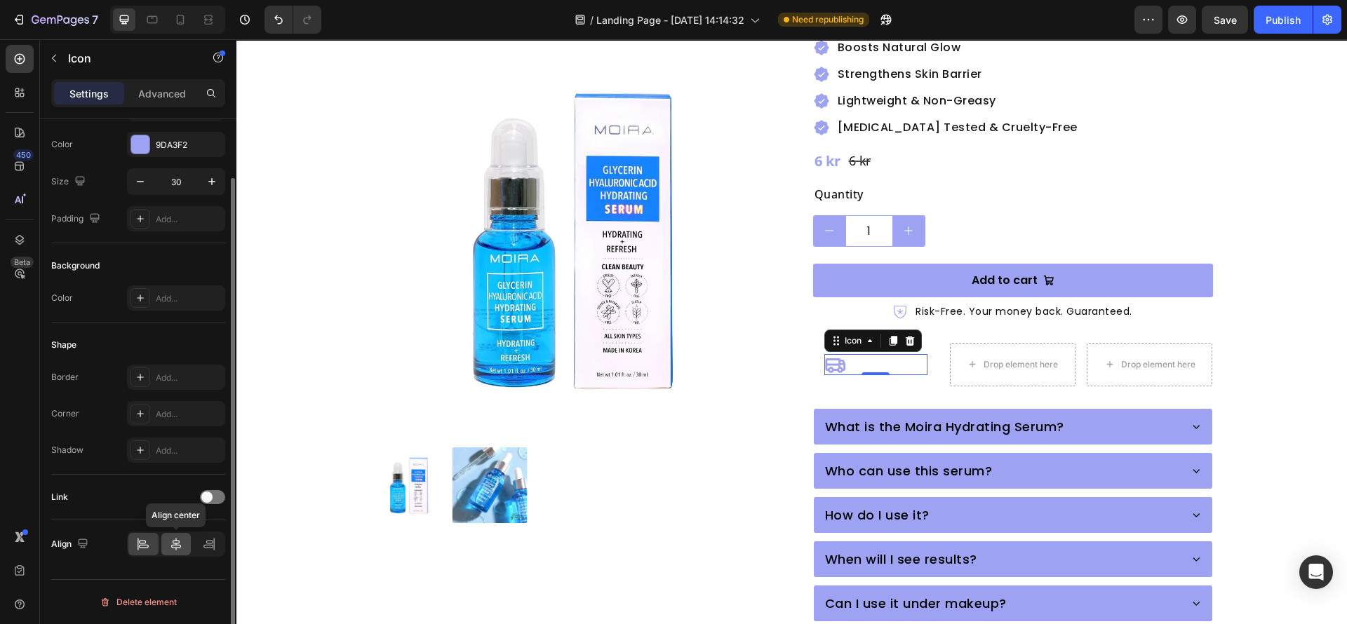
drag, startPoint x: 180, startPoint y: 551, endPoint x: 232, endPoint y: 471, distance: 95.3
click at [180, 551] on icon at bounding box center [176, 544] width 14 height 14
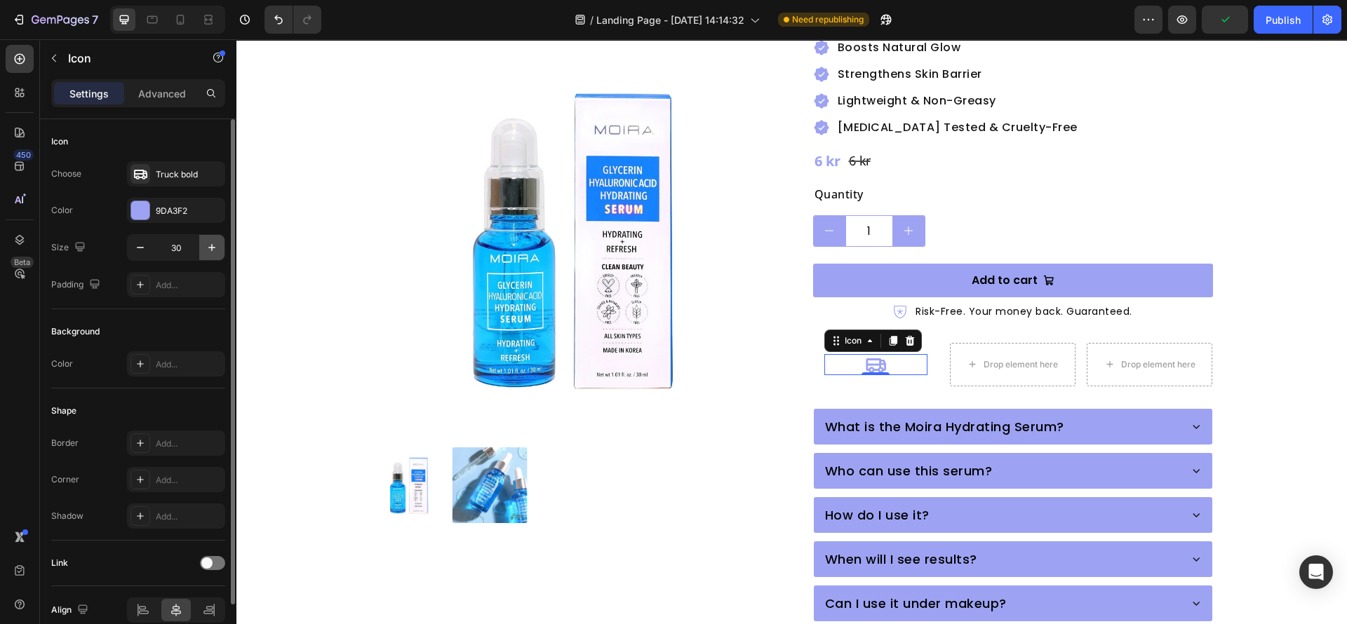
click at [208, 253] on icon "button" at bounding box center [212, 248] width 14 height 14
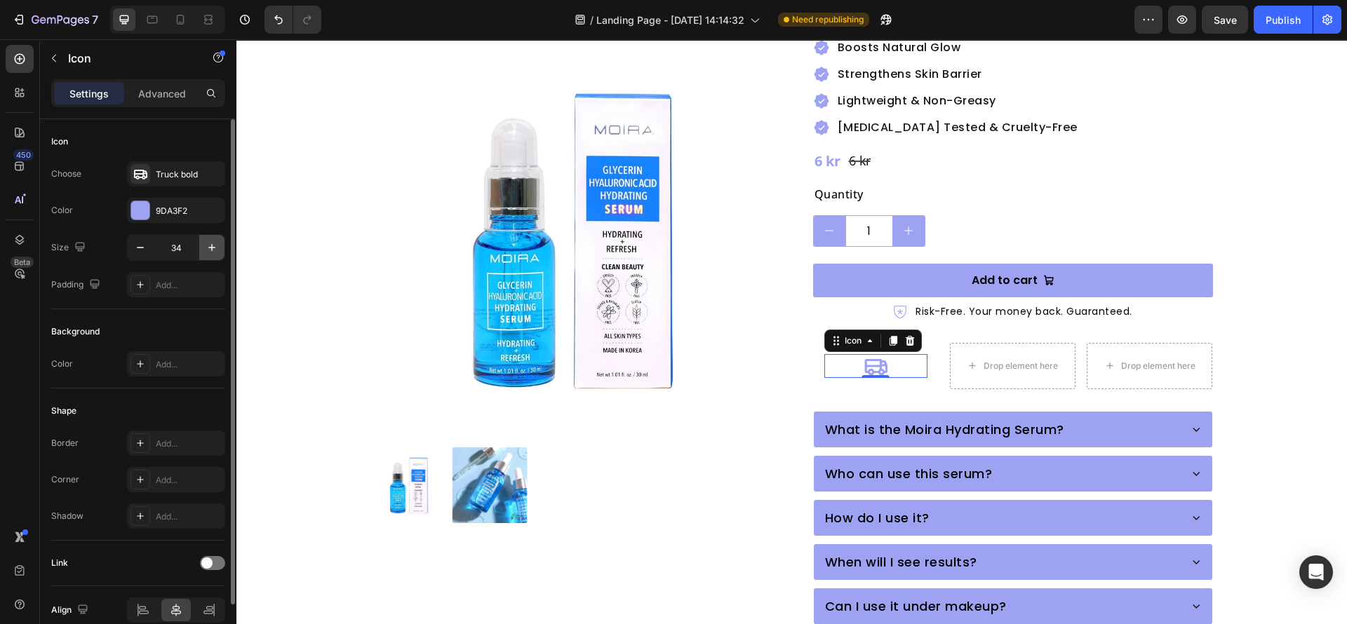
click at [209, 253] on icon "button" at bounding box center [212, 248] width 14 height 14
type input "35"
click at [868, 384] on div "0" at bounding box center [875, 389] width 14 height 11
click at [898, 354] on div "Icon 0" at bounding box center [875, 366] width 103 height 25
click at [869, 370] on div "Moira Hydrating Serum with [MEDICAL_DATA] & [MEDICAL_DATA] Product Title Icon I…" at bounding box center [1013, 279] width 400 height 955
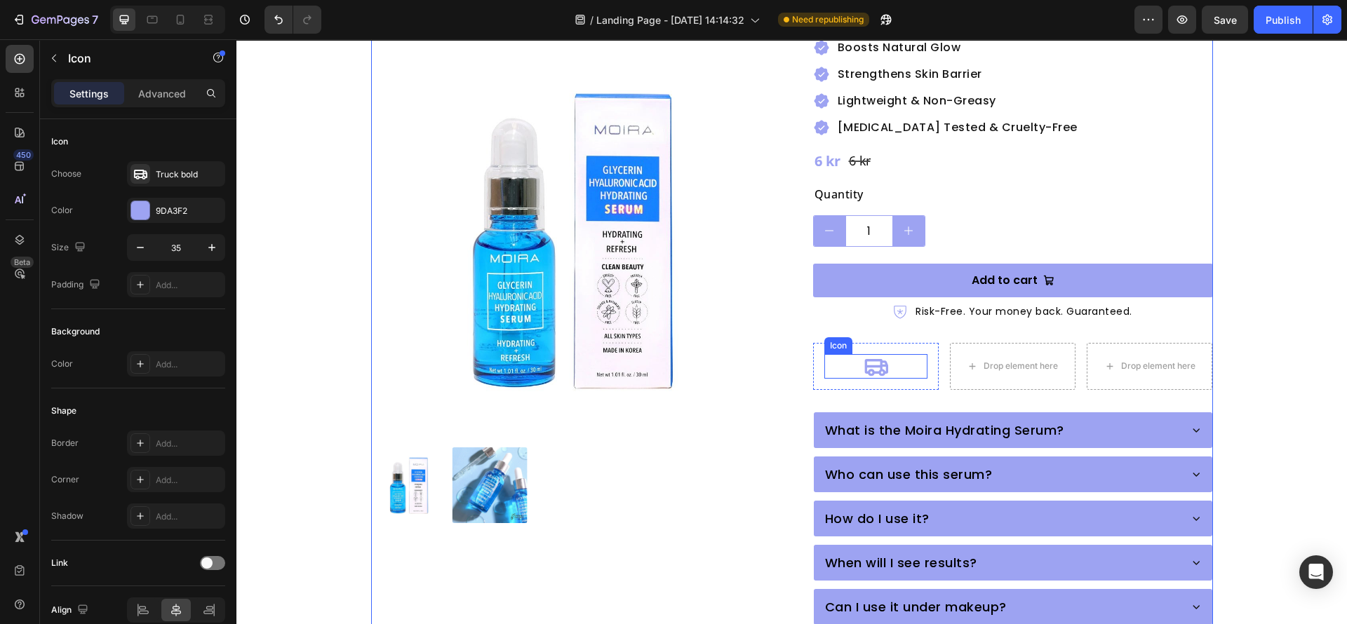
click at [882, 354] on div "Icon" at bounding box center [875, 366] width 103 height 25
click at [888, 119] on p "[MEDICAL_DATA] Tested & Cruelty-Free" at bounding box center [957, 127] width 240 height 17
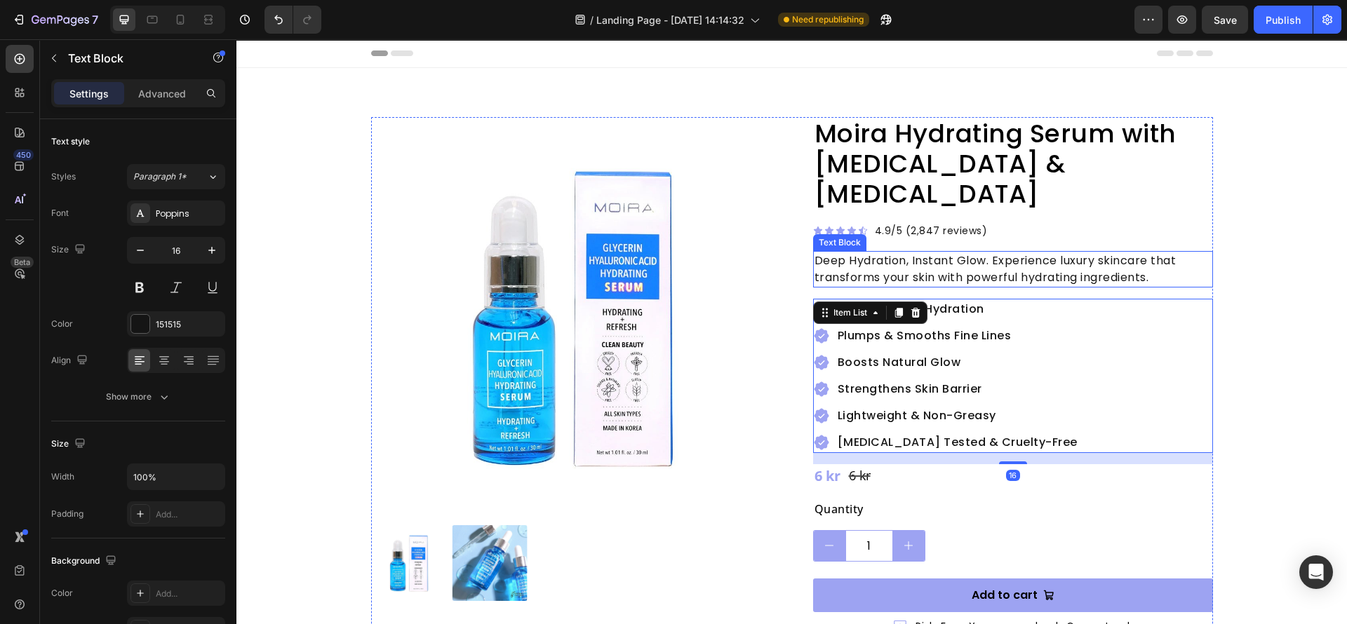
click at [935, 253] on p "Deep Hydration, Instant Glow. Experience luxury skincare that transforms your s…" at bounding box center [1012, 270] width 397 height 34
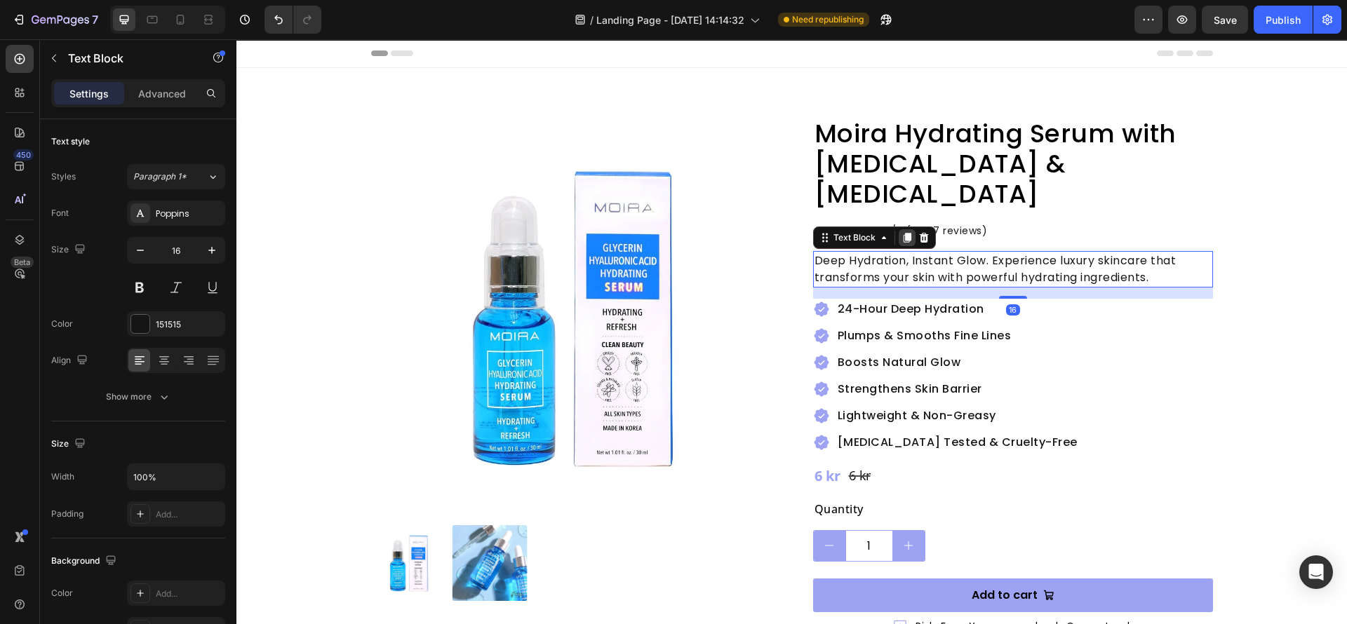
click at [901, 232] on icon at bounding box center [906, 237] width 11 height 11
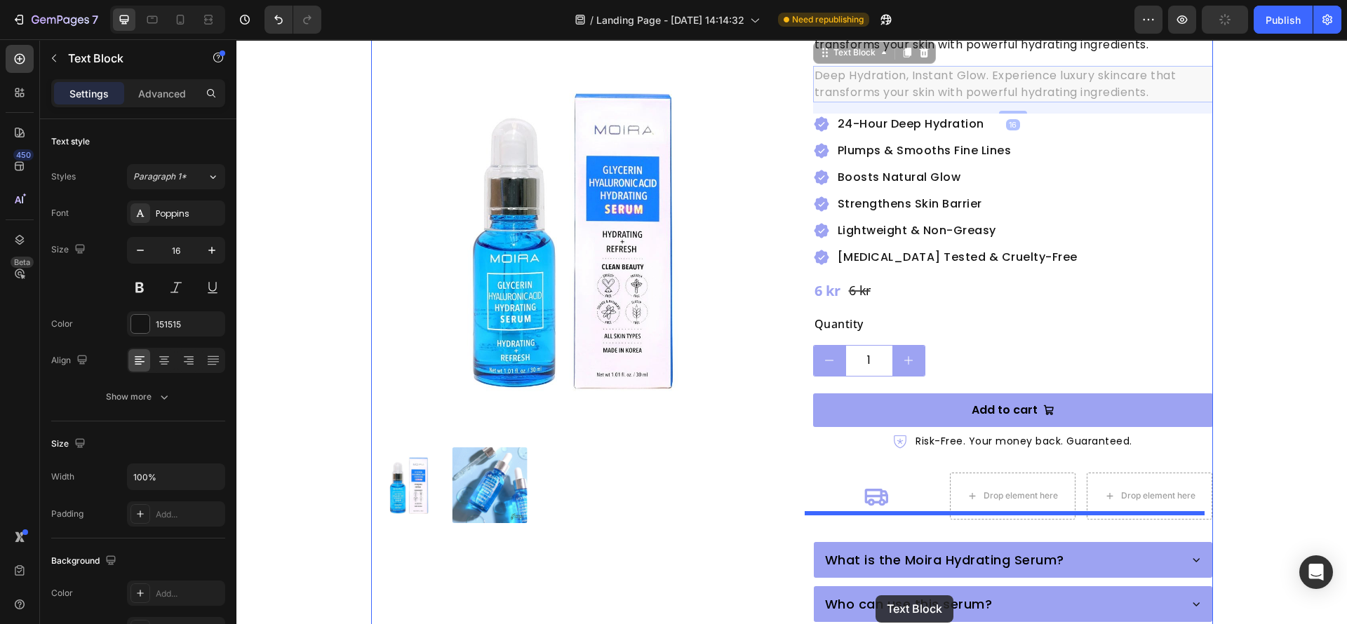
scroll to position [283, 0]
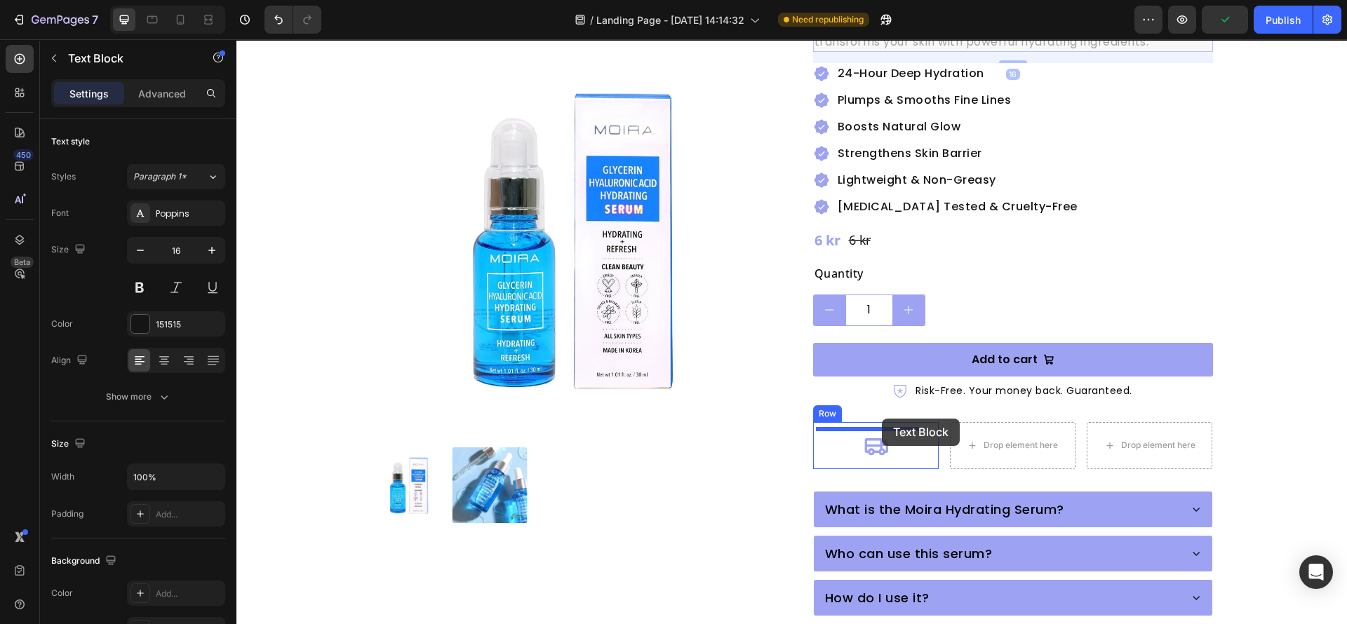
drag, startPoint x: 815, startPoint y: 149, endPoint x: 882, endPoint y: 419, distance: 277.5
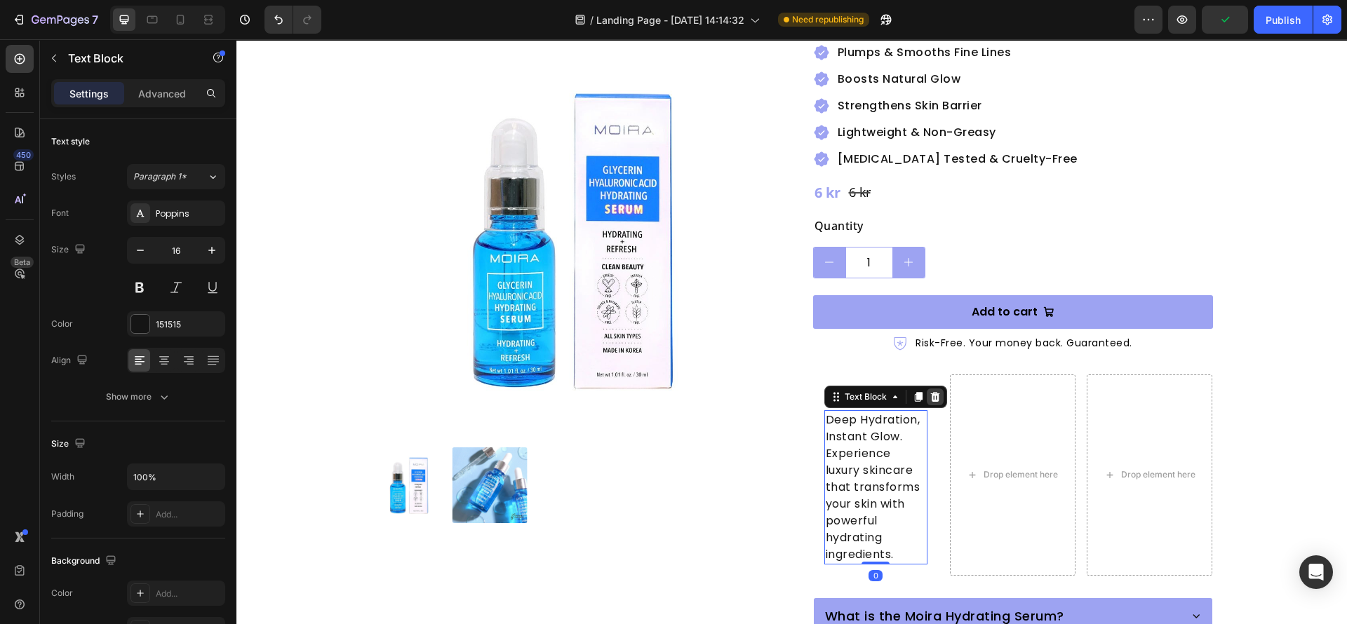
click at [929, 391] on icon at bounding box center [934, 396] width 11 height 11
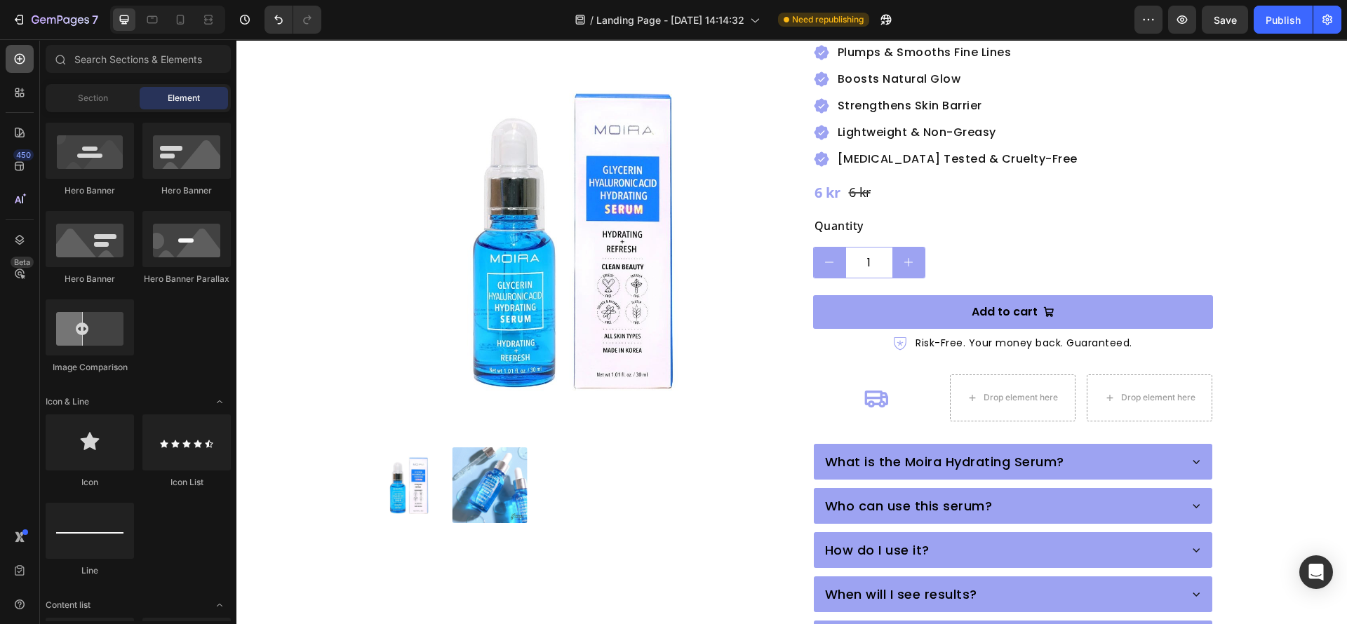
click at [20, 55] on icon at bounding box center [20, 59] width 14 height 14
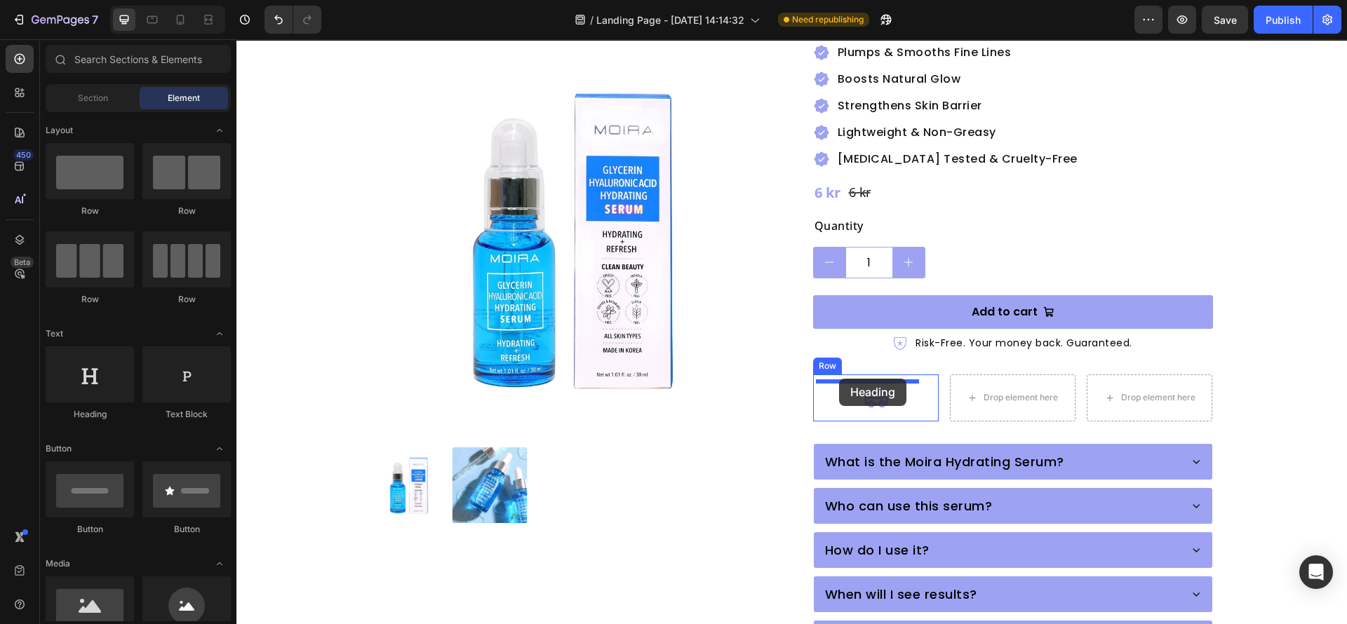
drag, startPoint x: 343, startPoint y: 426, endPoint x: 839, endPoint y: 379, distance: 498.1
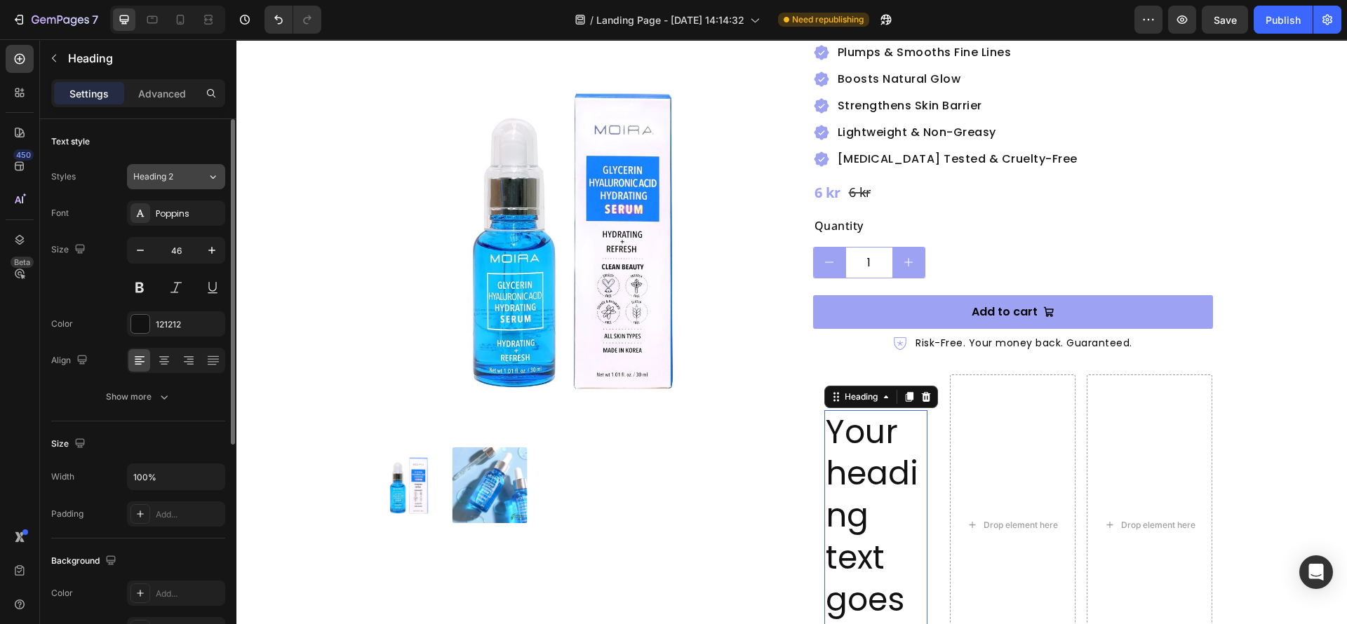
click at [201, 173] on div "Heading 2" at bounding box center [170, 176] width 74 height 13
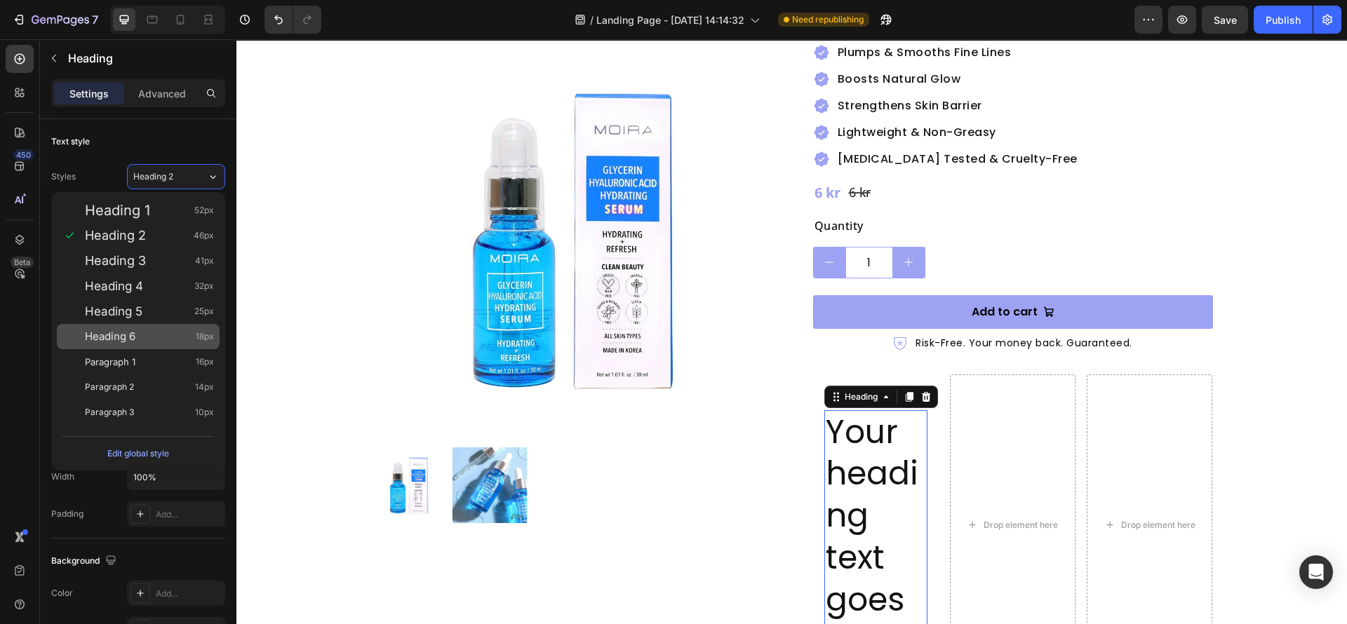
drag, startPoint x: 184, startPoint y: 336, endPoint x: 13, endPoint y: 344, distance: 172.0
click at [184, 336] on div "Heading 6 18px" at bounding box center [149, 337] width 129 height 14
type input "18"
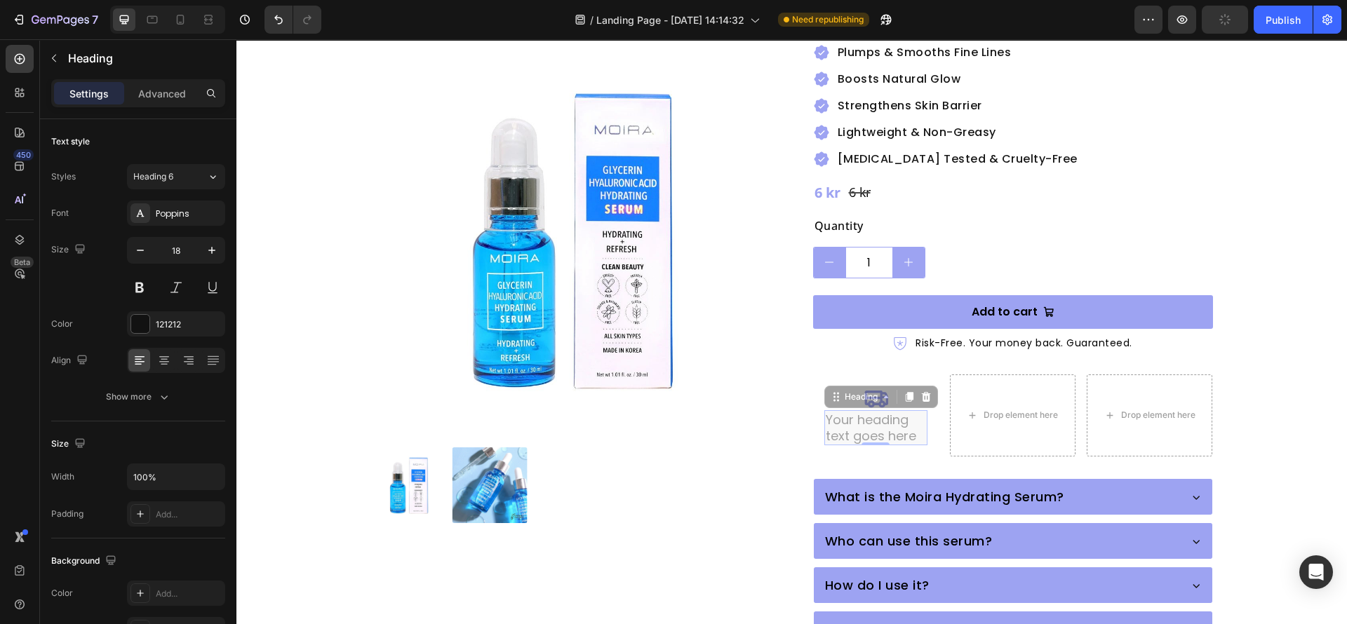
click at [236, 39] on p "Your heading text goes here" at bounding box center [236, 39] width 0 height 0
click at [872, 412] on p "Your heading text goes here" at bounding box center [876, 428] width 100 height 33
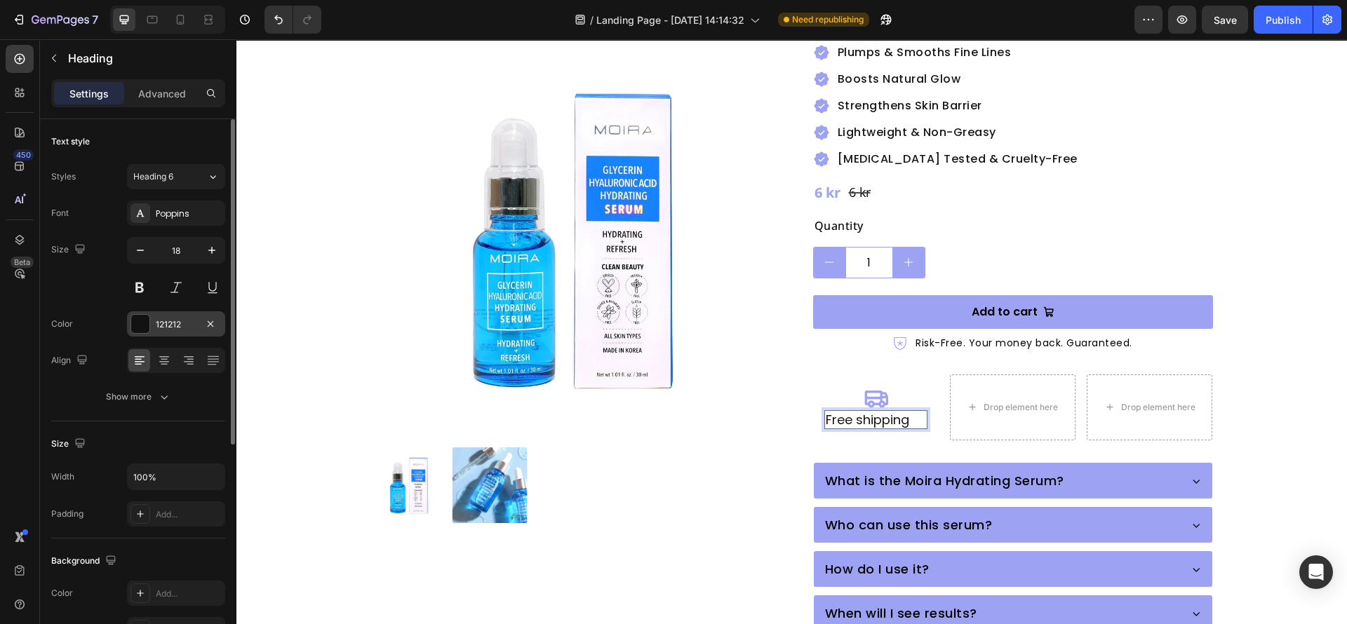
click at [140, 323] on div at bounding box center [140, 324] width 18 height 18
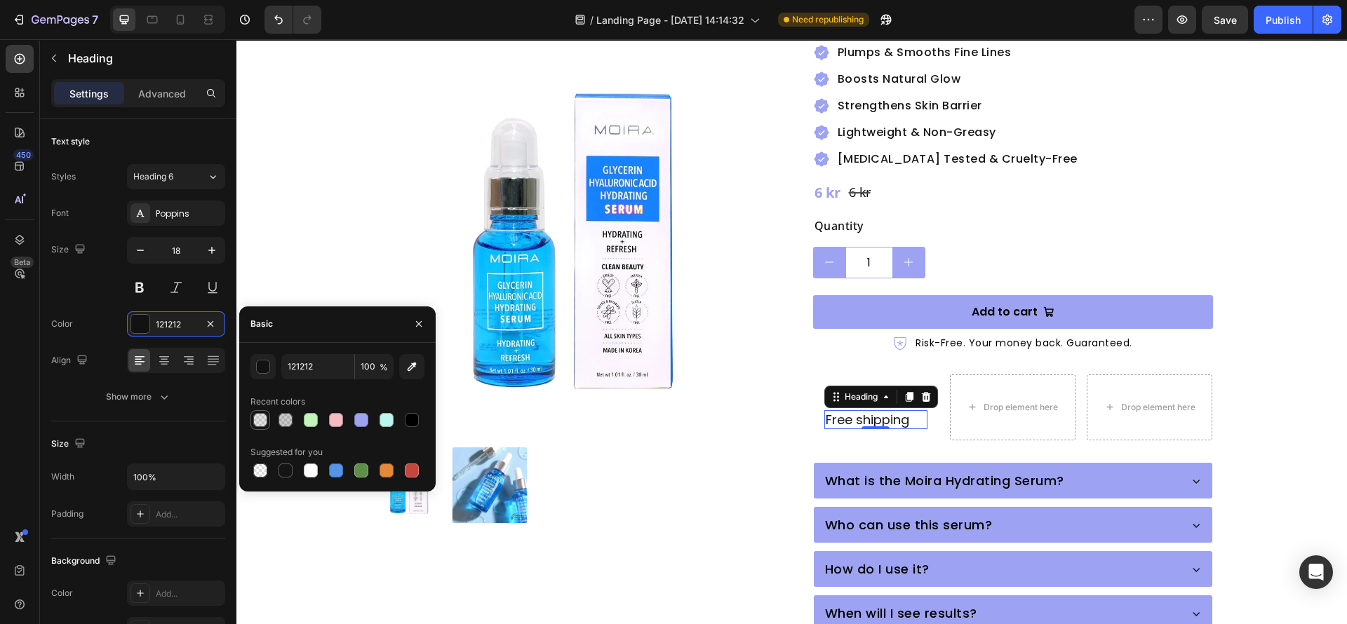
drag, startPoint x: 410, startPoint y: 419, endPoint x: 264, endPoint y: 420, distance: 145.2
click at [409, 420] on div at bounding box center [412, 420] width 14 height 14
type input "000000"
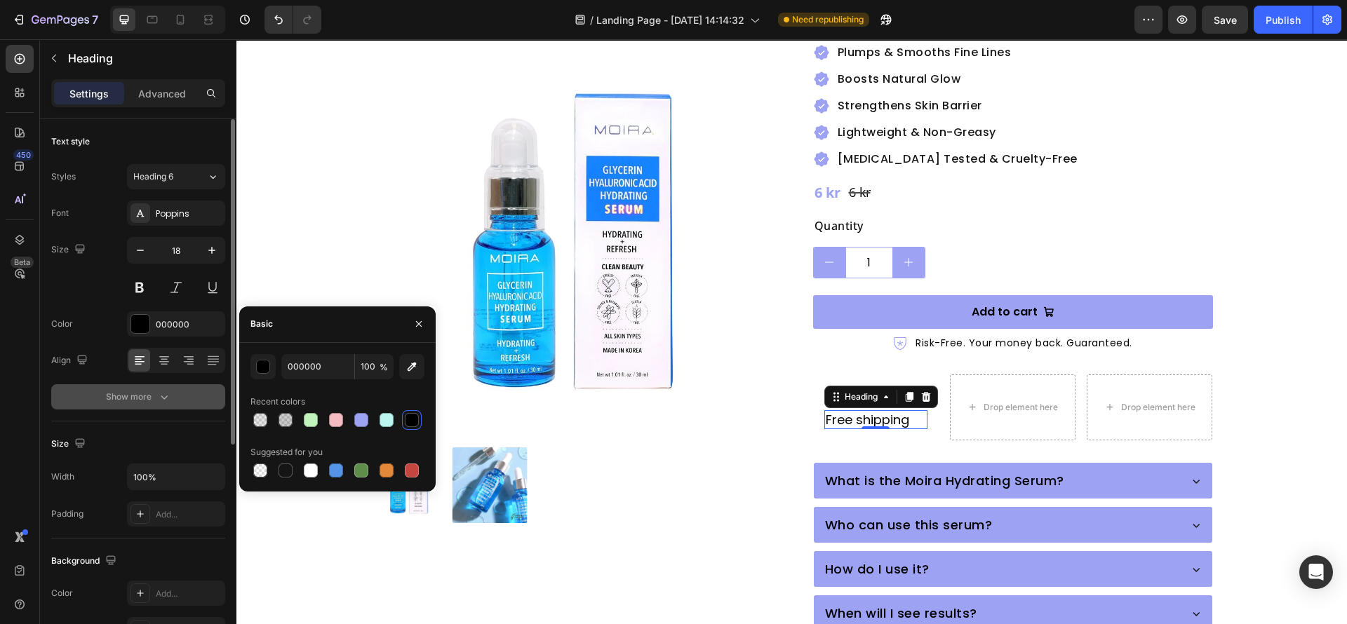
click at [144, 385] on button "Show more" at bounding box center [138, 396] width 174 height 25
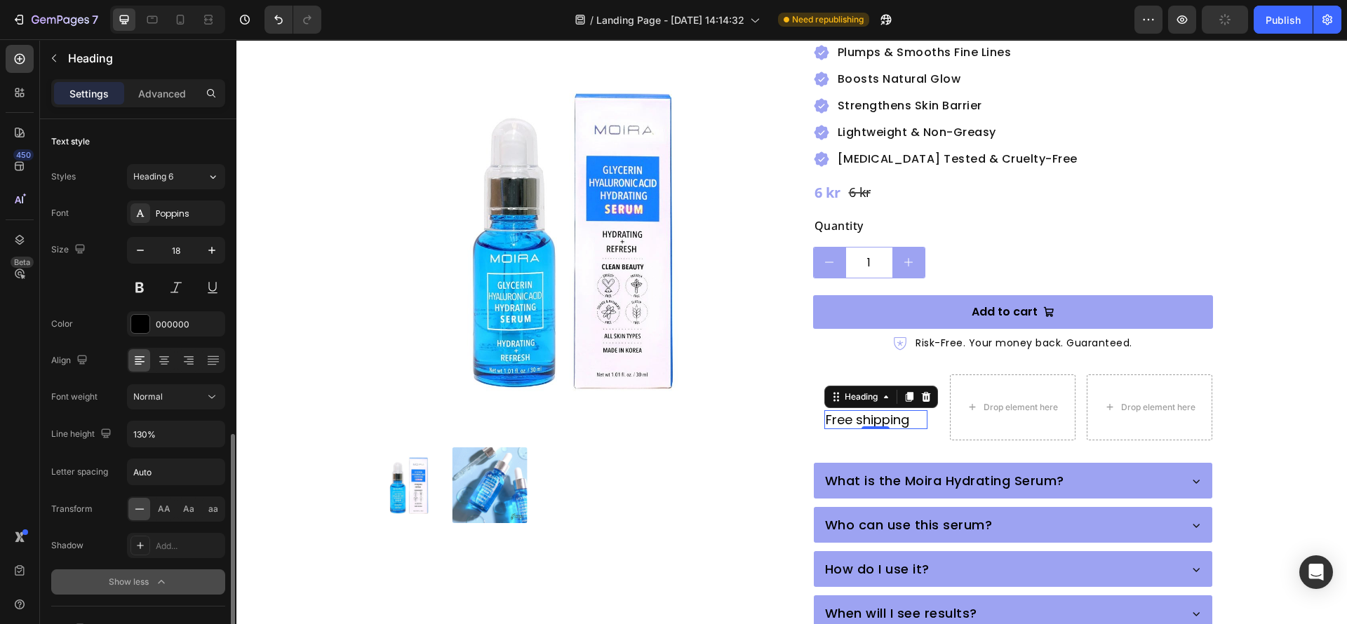
scroll to position [210, 0]
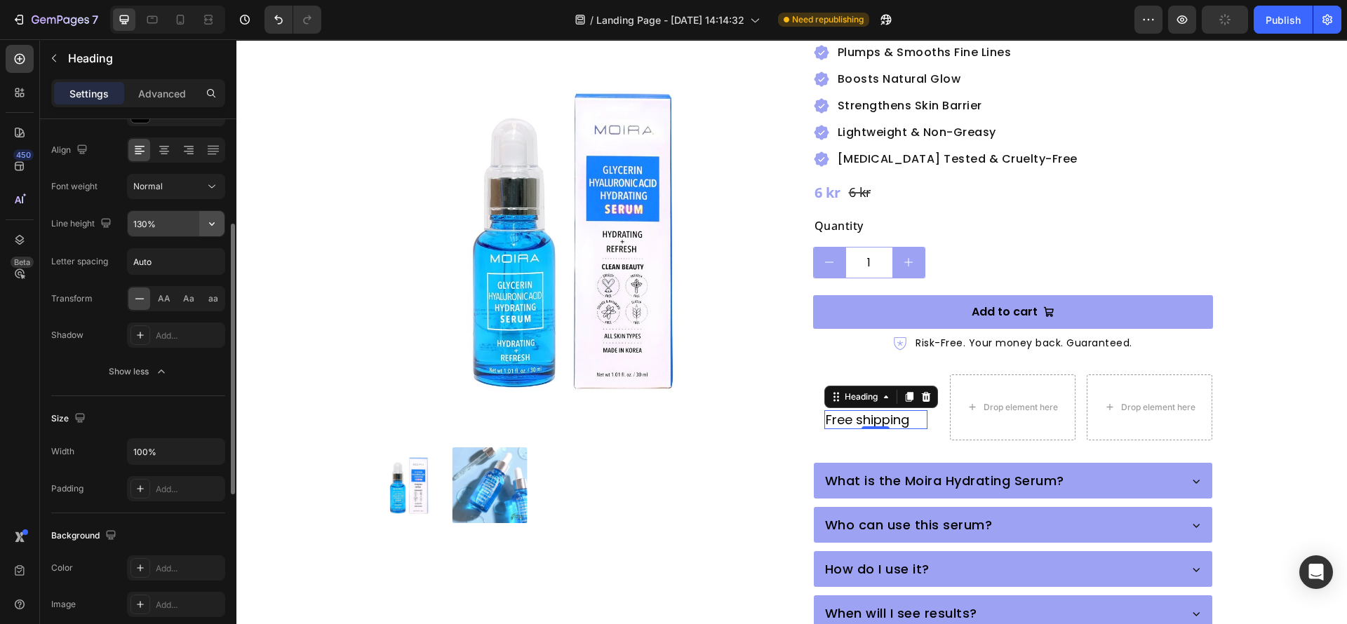
click at [211, 223] on icon "button" at bounding box center [212, 224] width 14 height 14
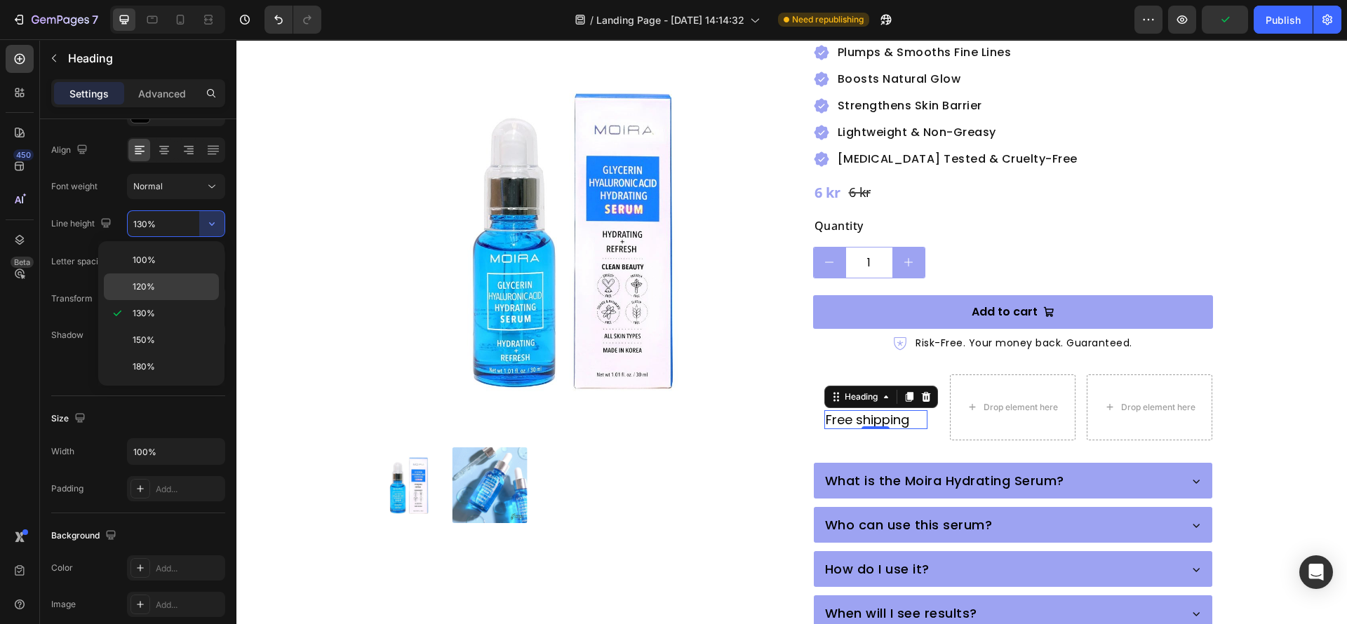
click at [166, 284] on p "120%" at bounding box center [173, 287] width 80 height 13
type input "120%"
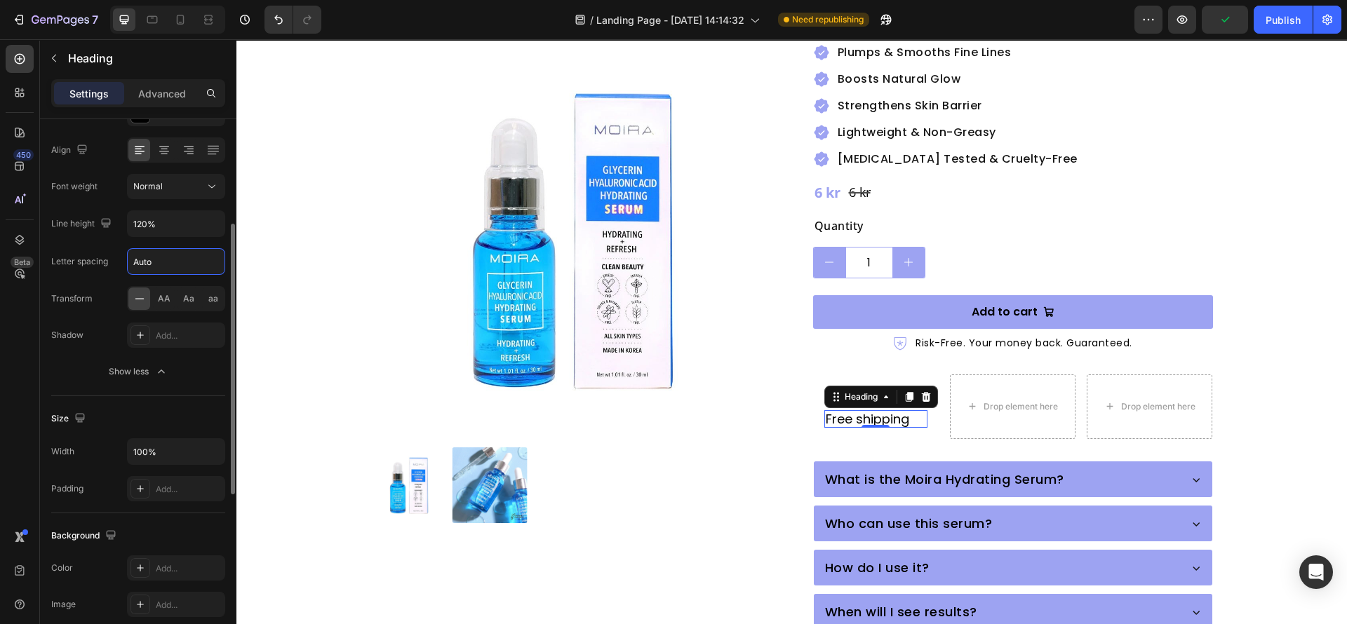
click at [155, 264] on input "Auto" at bounding box center [176, 261] width 97 height 25
type input "0.5"
click at [107, 328] on div "Shadow Add..." at bounding box center [138, 335] width 174 height 25
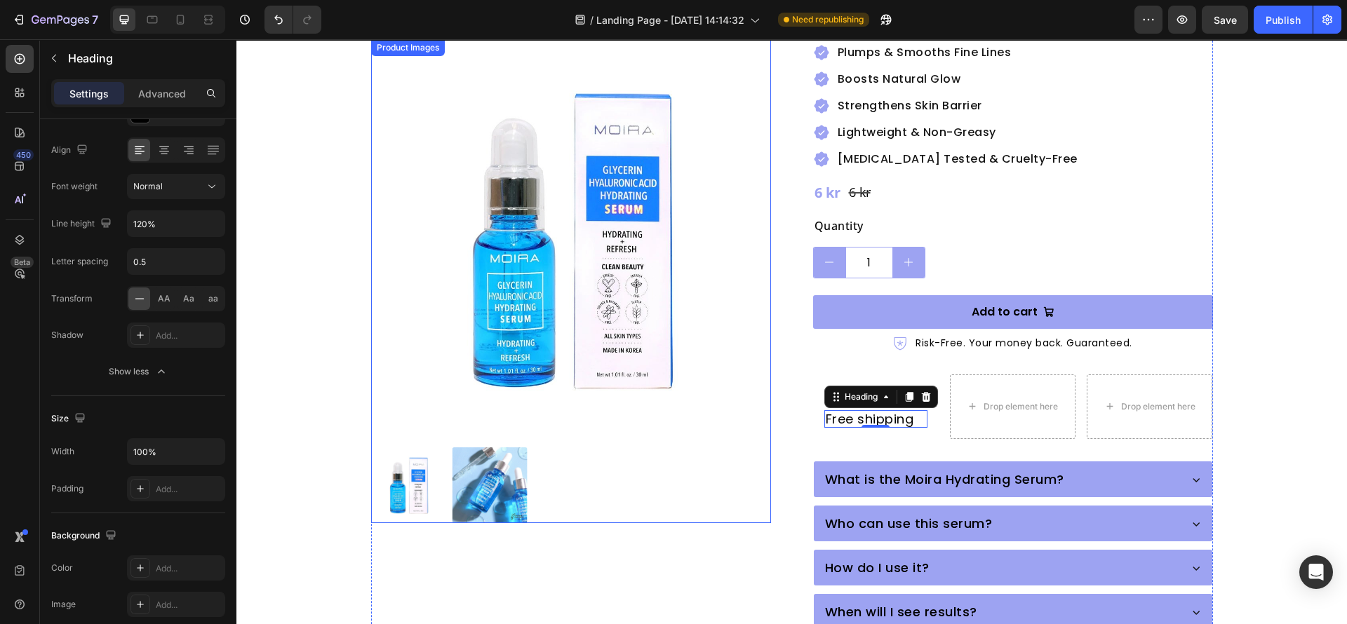
click at [760, 431] on img at bounding box center [571, 239] width 400 height 400
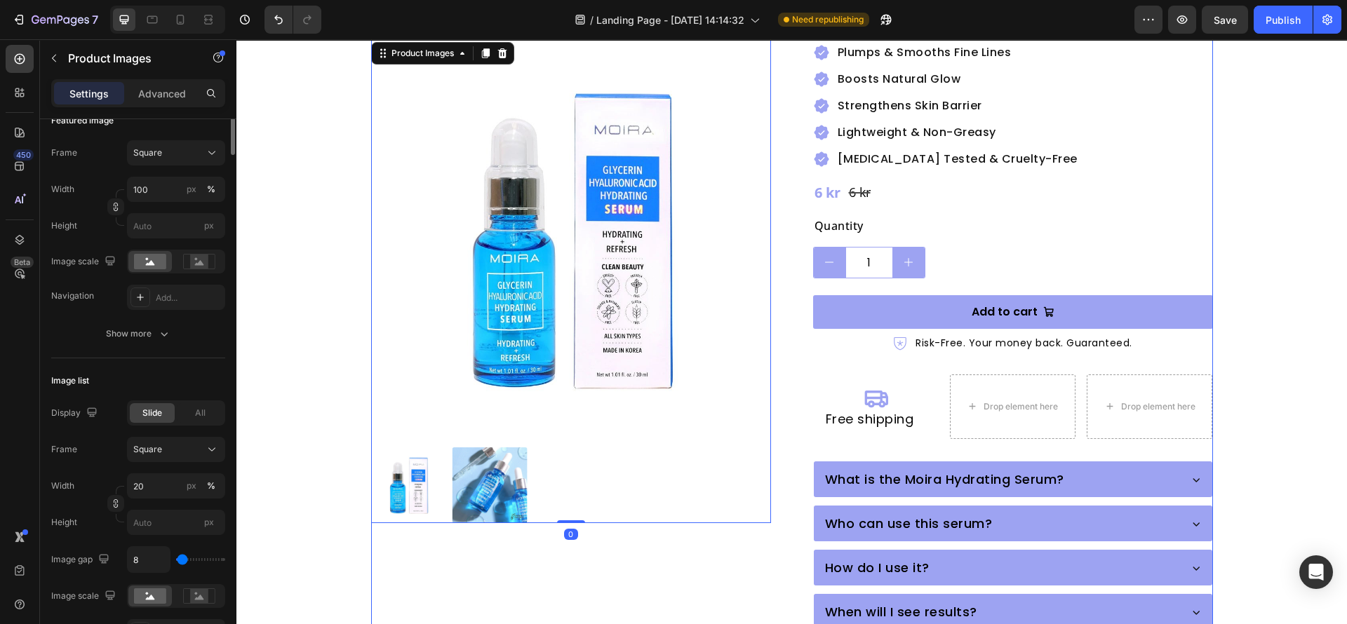
scroll to position [0, 0]
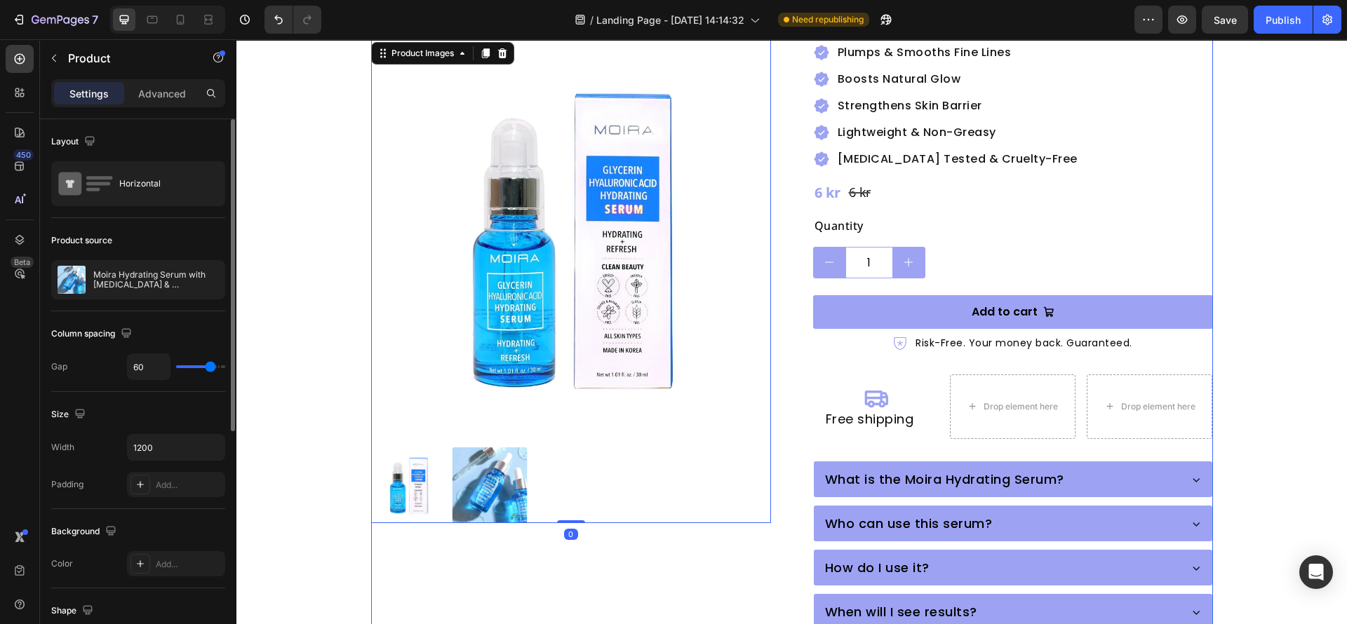
drag, startPoint x: 886, startPoint y: 420, endPoint x: 905, endPoint y: 404, distance: 24.9
click at [886, 419] on div "Moira Hydrating Serum with [MEDICAL_DATA] & [MEDICAL_DATA] Product Title Icon I…" at bounding box center [1013, 320] width 400 height 973
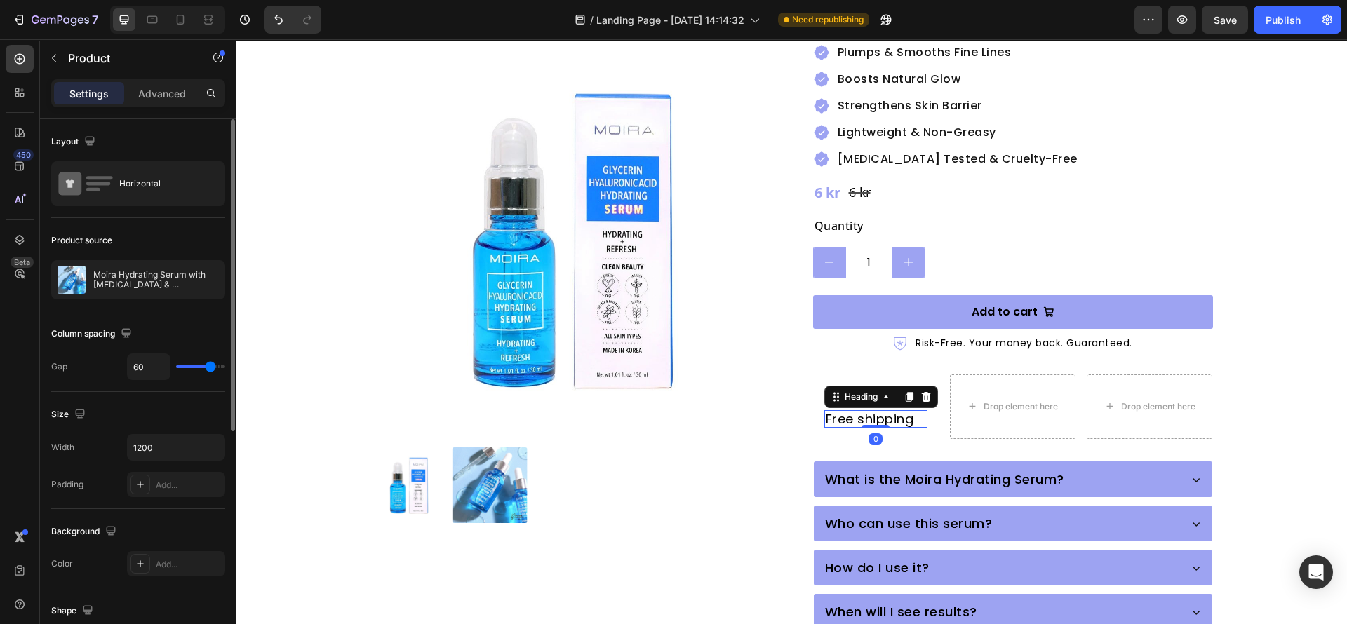
click at [909, 412] on p "Free shipping" at bounding box center [876, 419] width 100 height 15
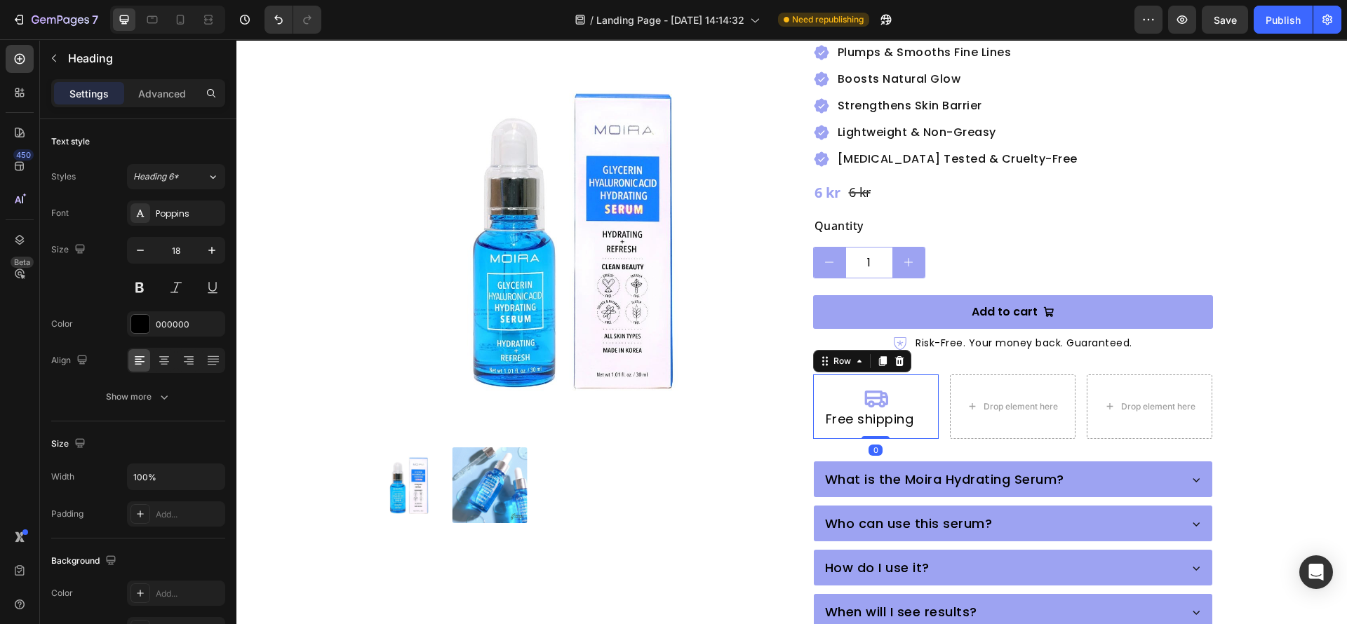
click at [861, 402] on div "Icon Free shipping Heading Row 0" at bounding box center [876, 407] width 126 height 65
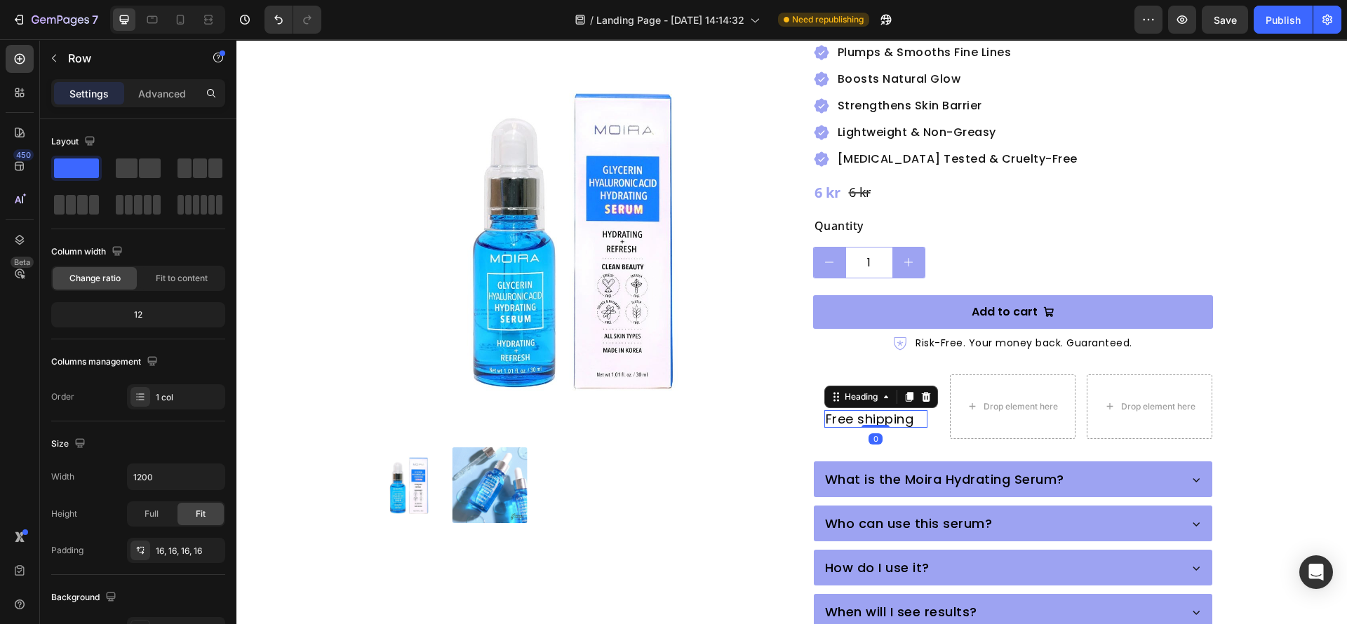
click at [877, 412] on p "Free shipping" at bounding box center [876, 419] width 100 height 15
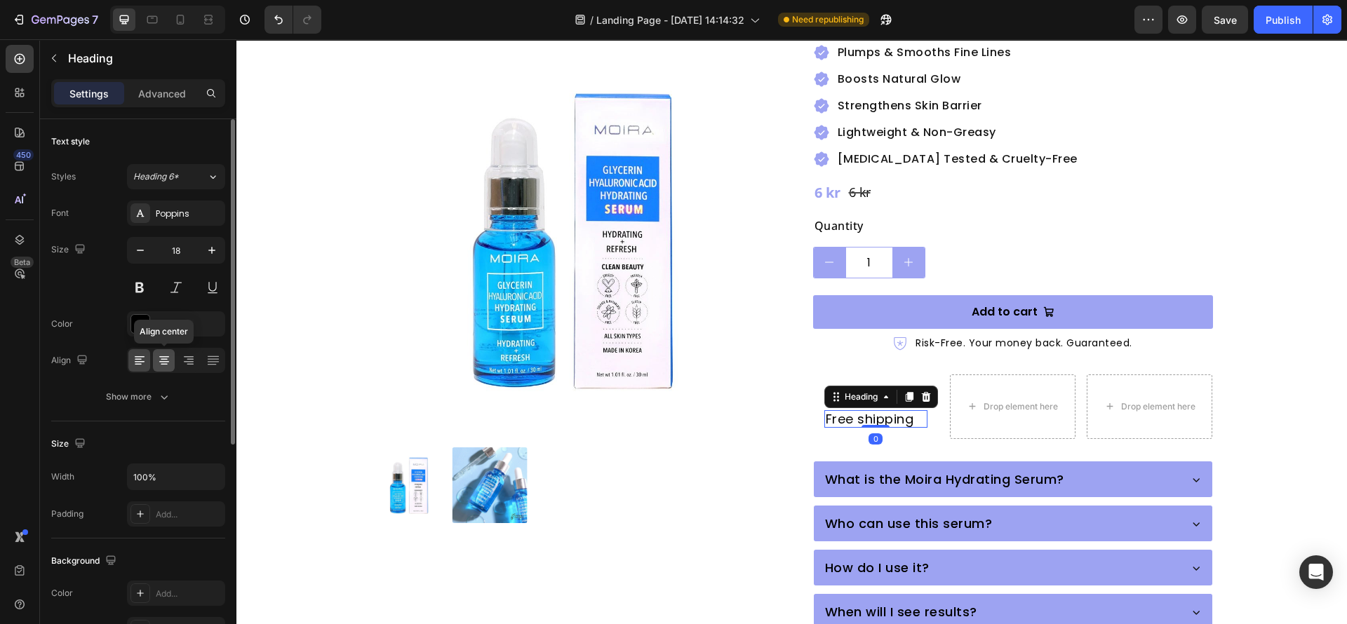
click at [159, 363] on icon at bounding box center [164, 361] width 14 height 14
click at [917, 415] on div "Moira Hydrating Serum with [MEDICAL_DATA] & [MEDICAL_DATA] Product Title Icon I…" at bounding box center [1013, 320] width 400 height 973
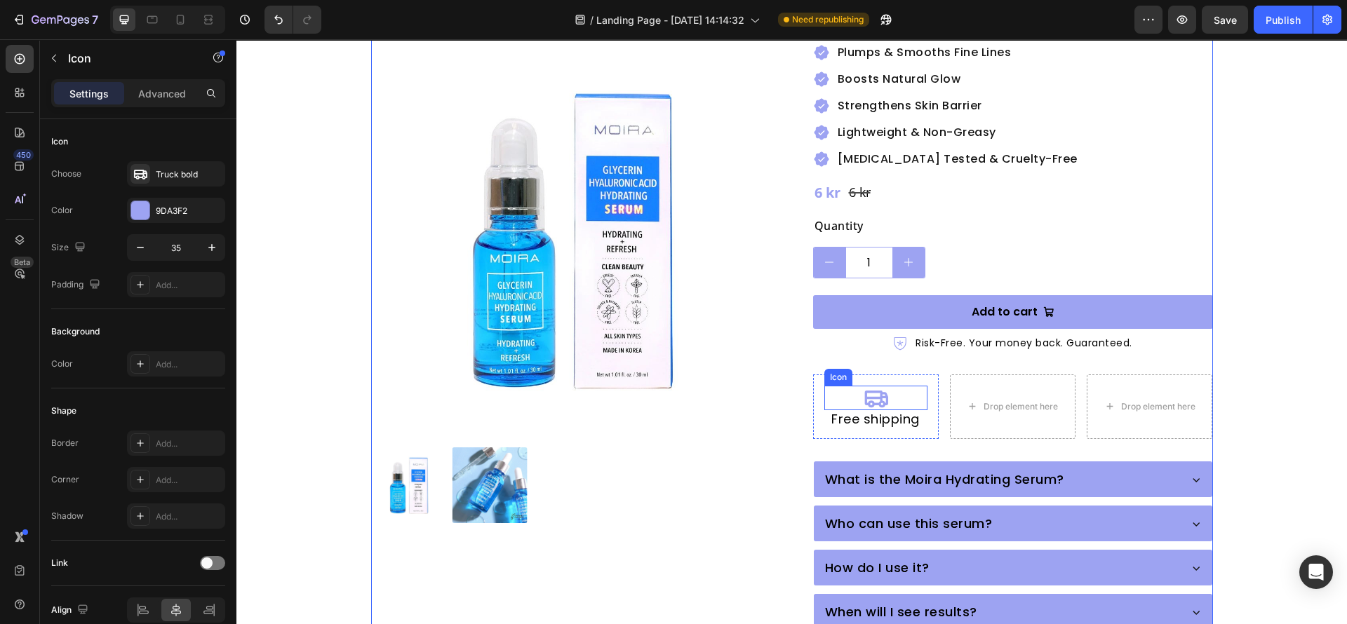
click at [897, 386] on div "Icon" at bounding box center [875, 398] width 103 height 25
click at [175, 86] on p "Advanced" at bounding box center [162, 93] width 48 height 15
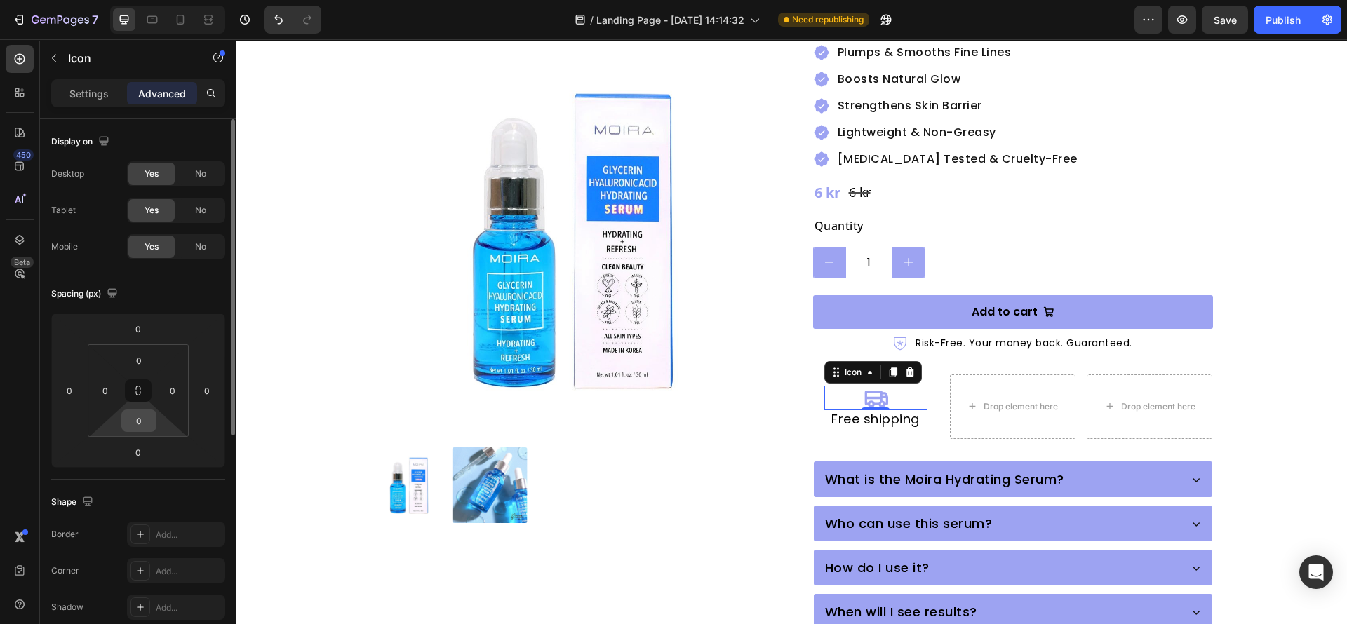
click at [136, 425] on input "0" at bounding box center [139, 420] width 28 height 21
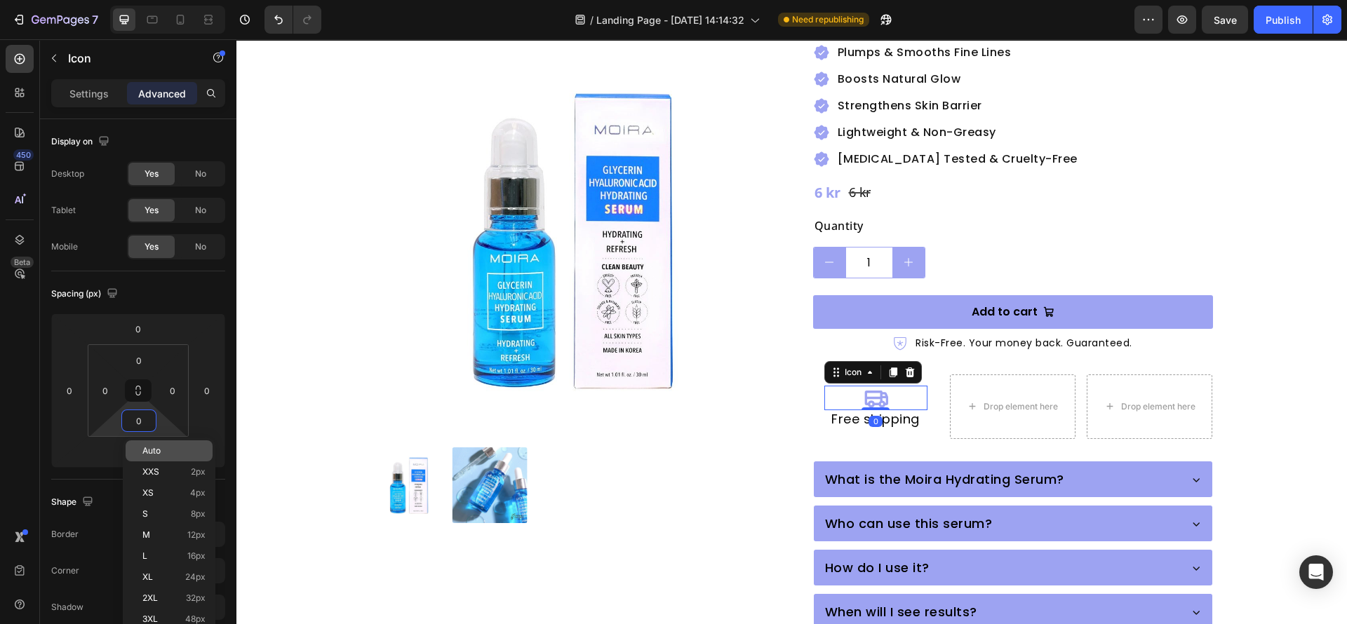
scroll to position [105, 0]
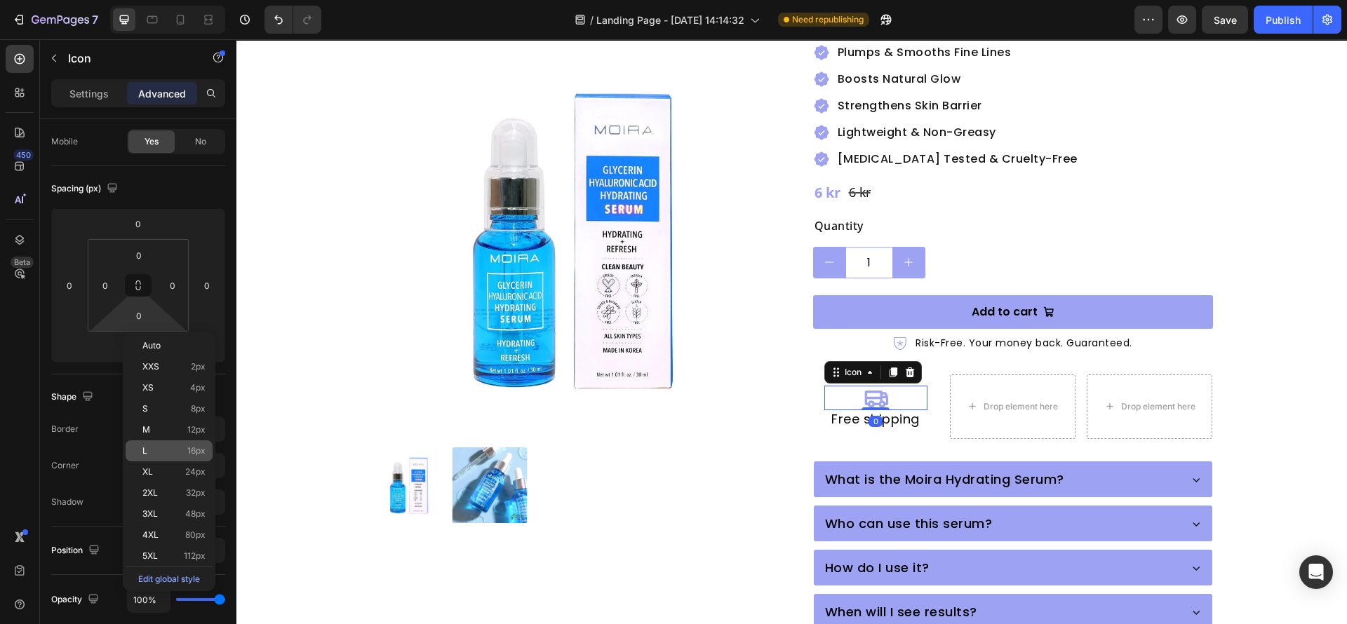
click at [175, 447] on p "L 16px" at bounding box center [173, 451] width 63 height 10
type input "16"
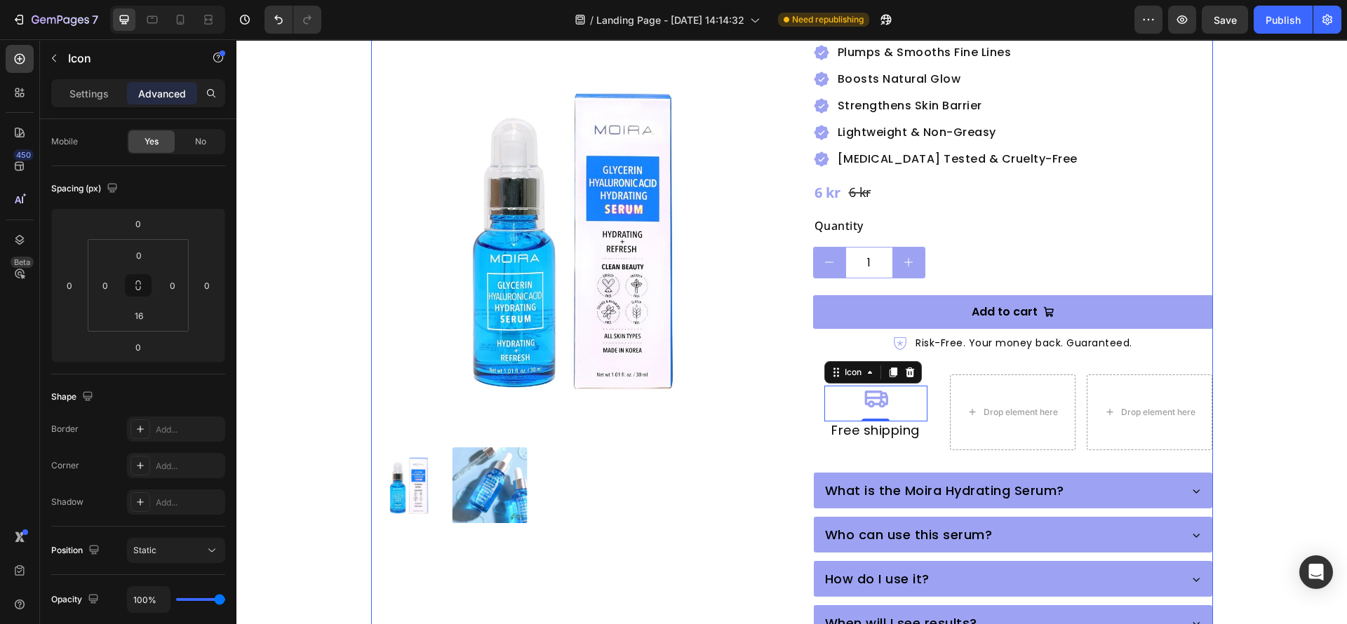
click at [933, 431] on div "Moira Hydrating Serum with [MEDICAL_DATA] & [MEDICAL_DATA] Product Title Icon I…" at bounding box center [1013, 326] width 400 height 984
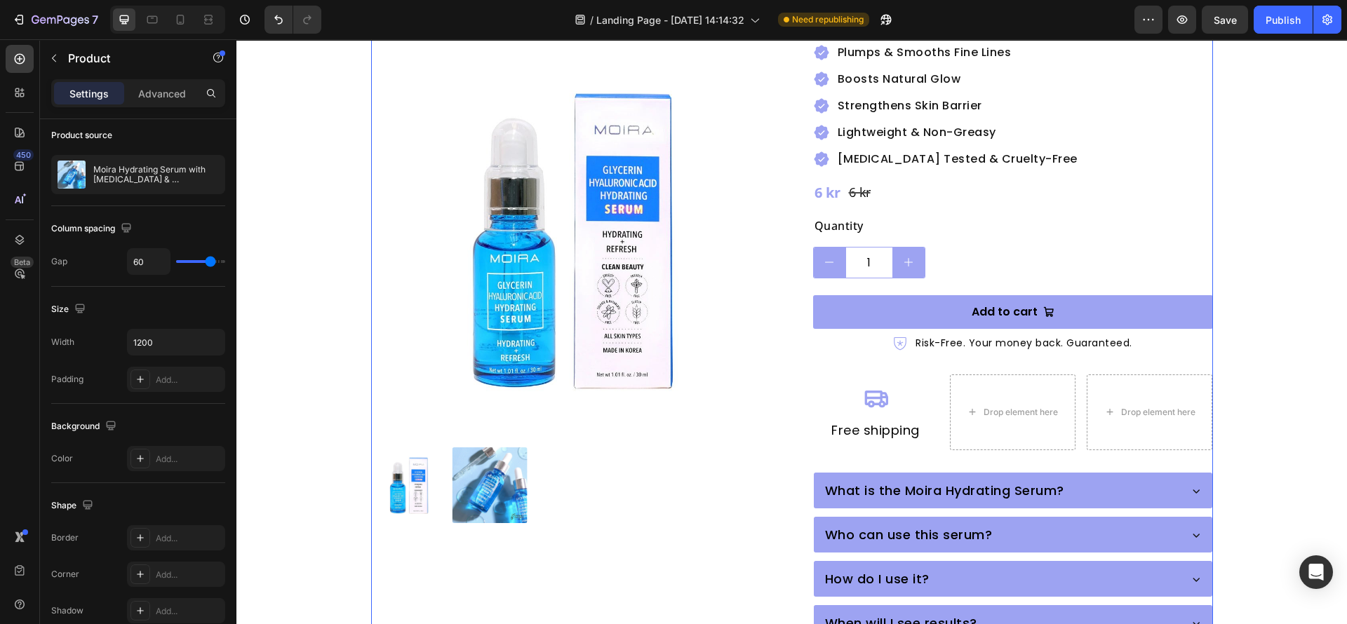
scroll to position [0, 0]
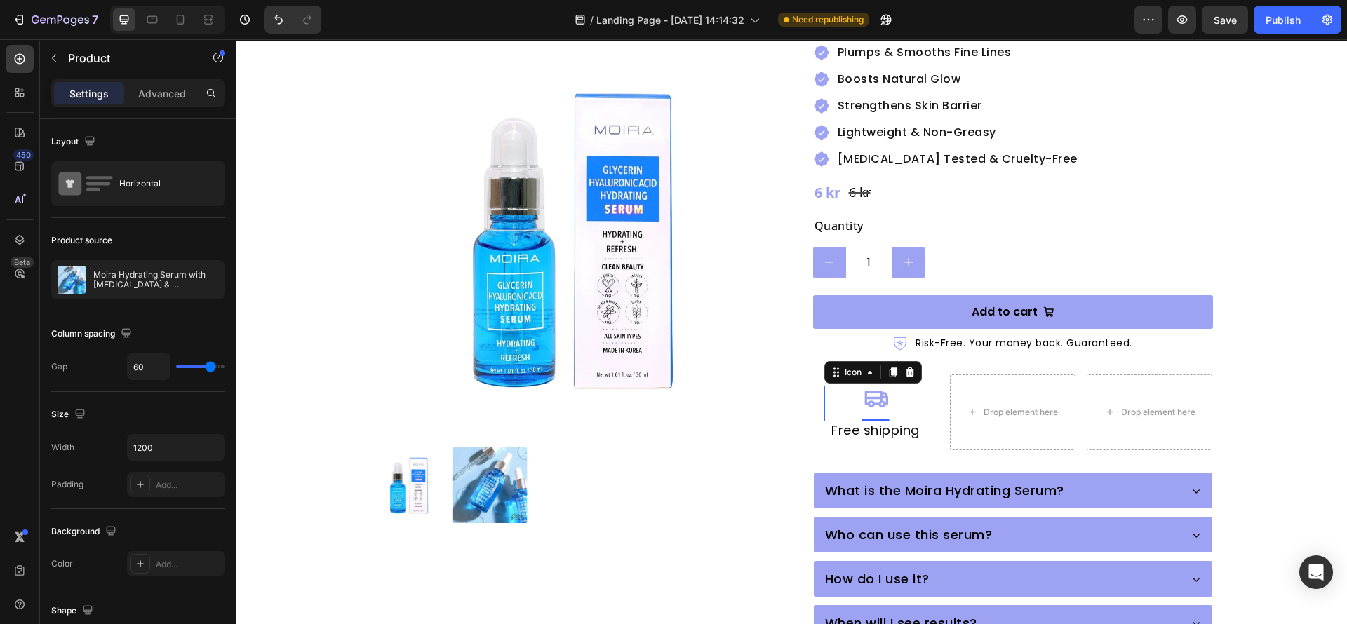
click at [896, 386] on div "Icon 0" at bounding box center [875, 404] width 103 height 36
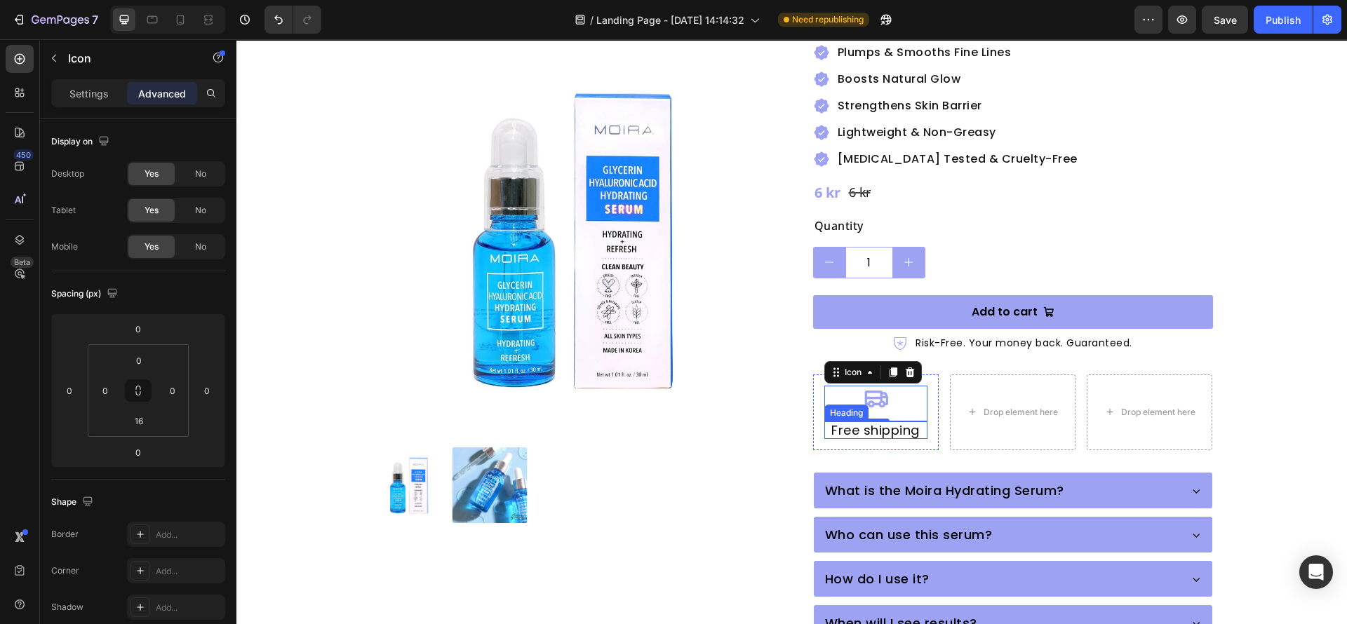
click at [899, 423] on p "Free shipping" at bounding box center [876, 430] width 100 height 15
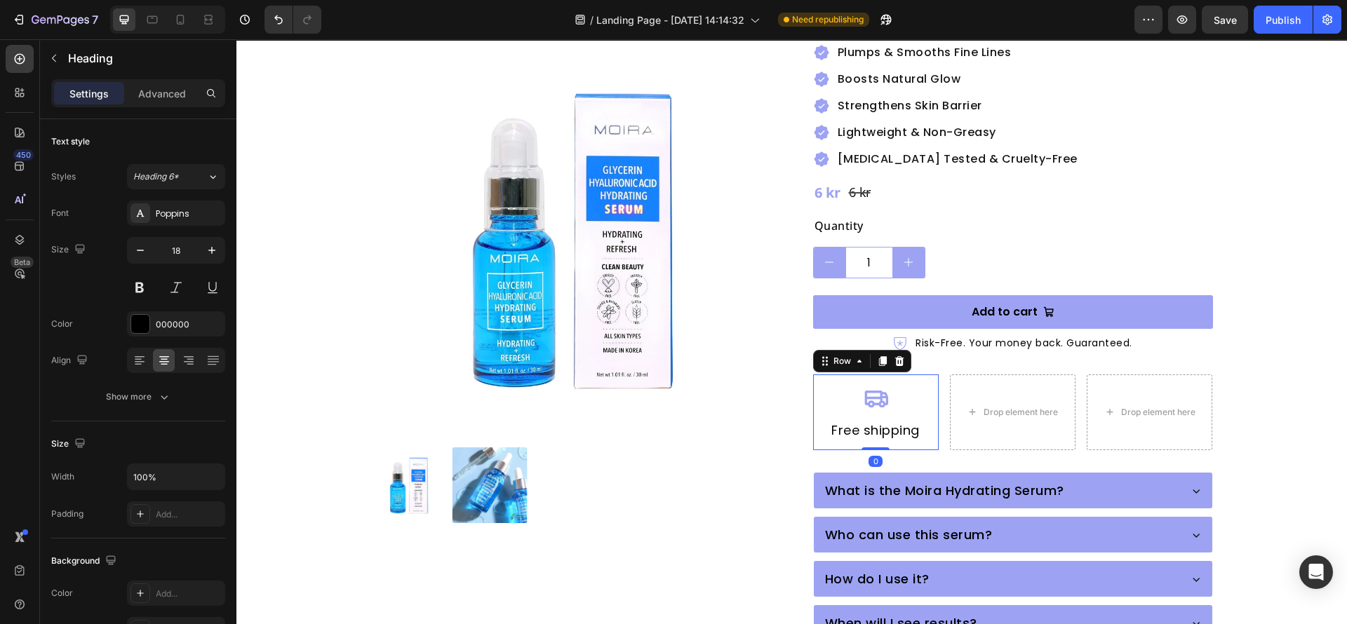
click at [922, 408] on div "Icon Free shipping Heading Row 0" at bounding box center [876, 413] width 126 height 76
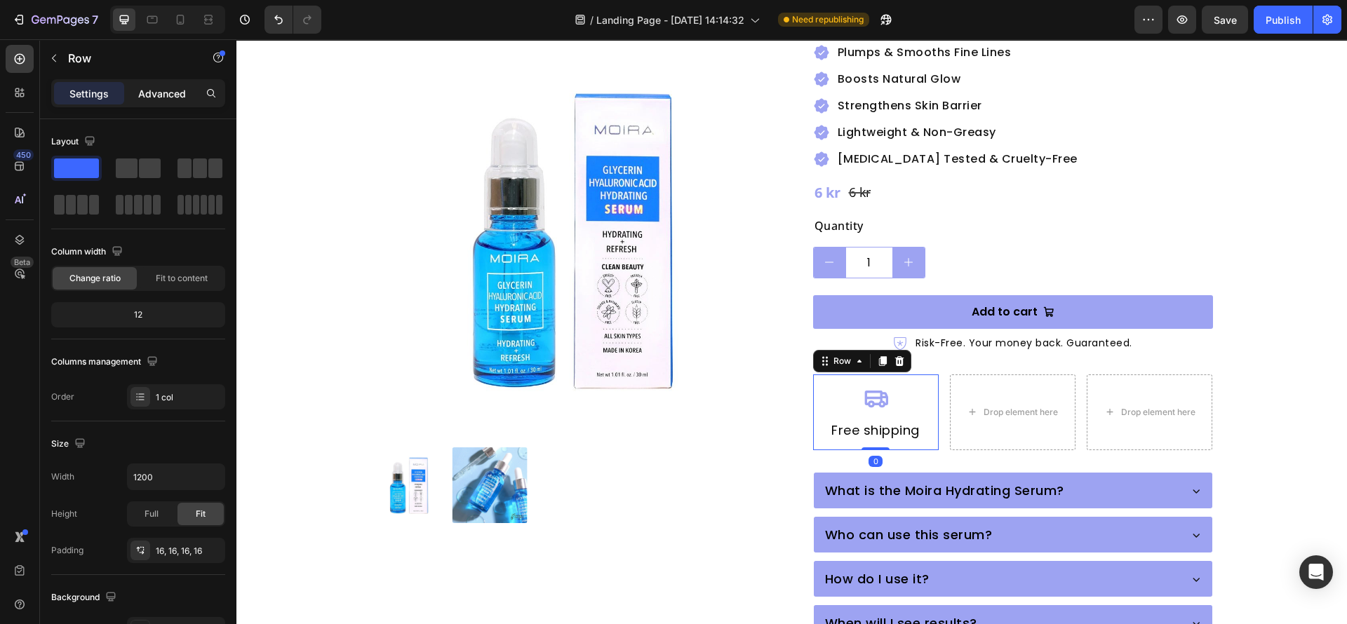
click at [169, 92] on p "Advanced" at bounding box center [162, 93] width 48 height 15
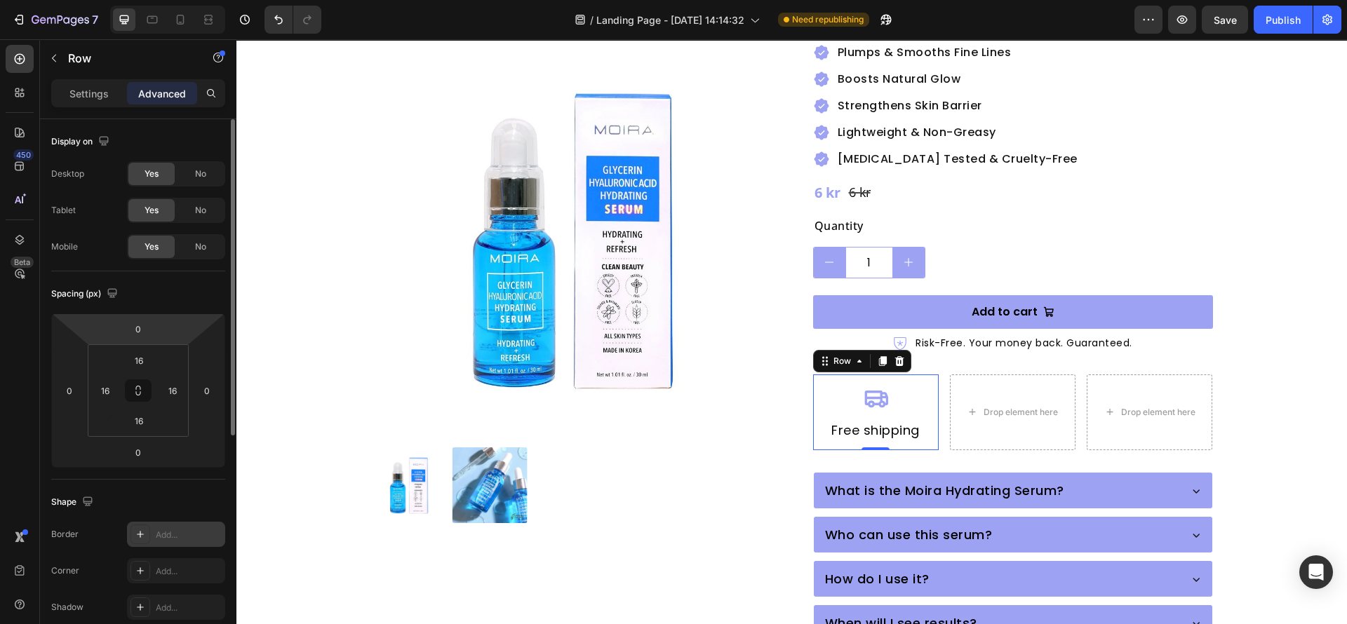
scroll to position [210, 0]
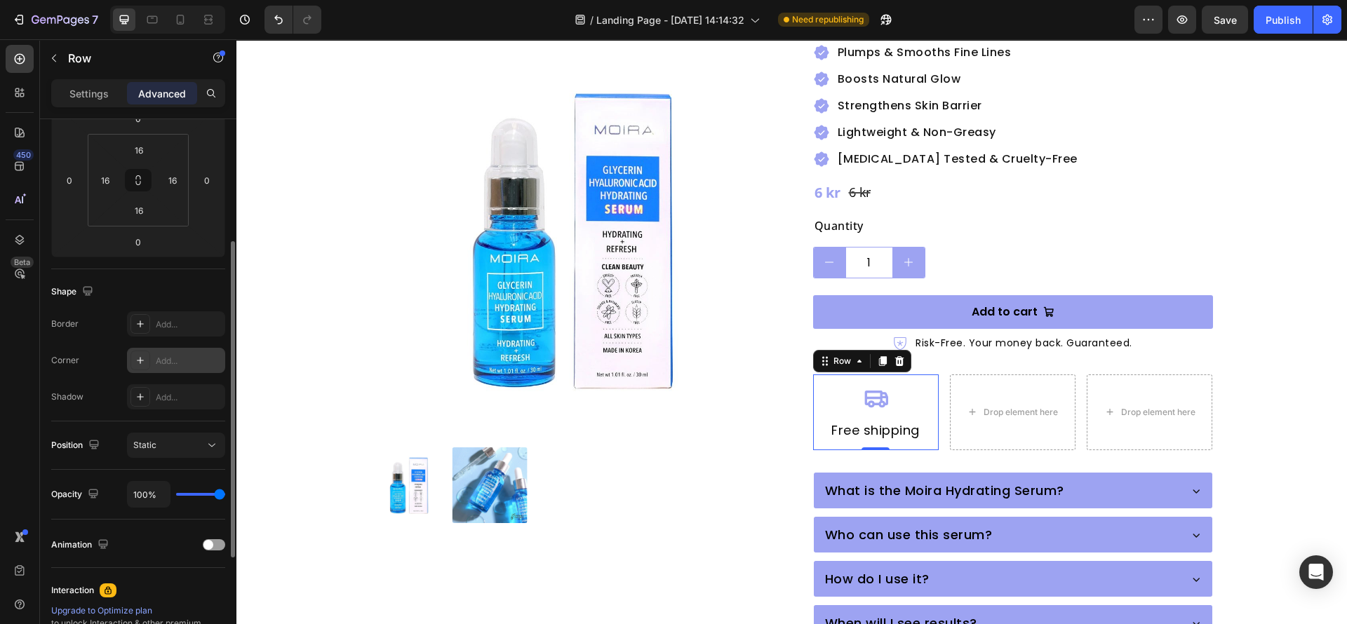
click at [144, 354] on div at bounding box center [140, 361] width 20 height 20
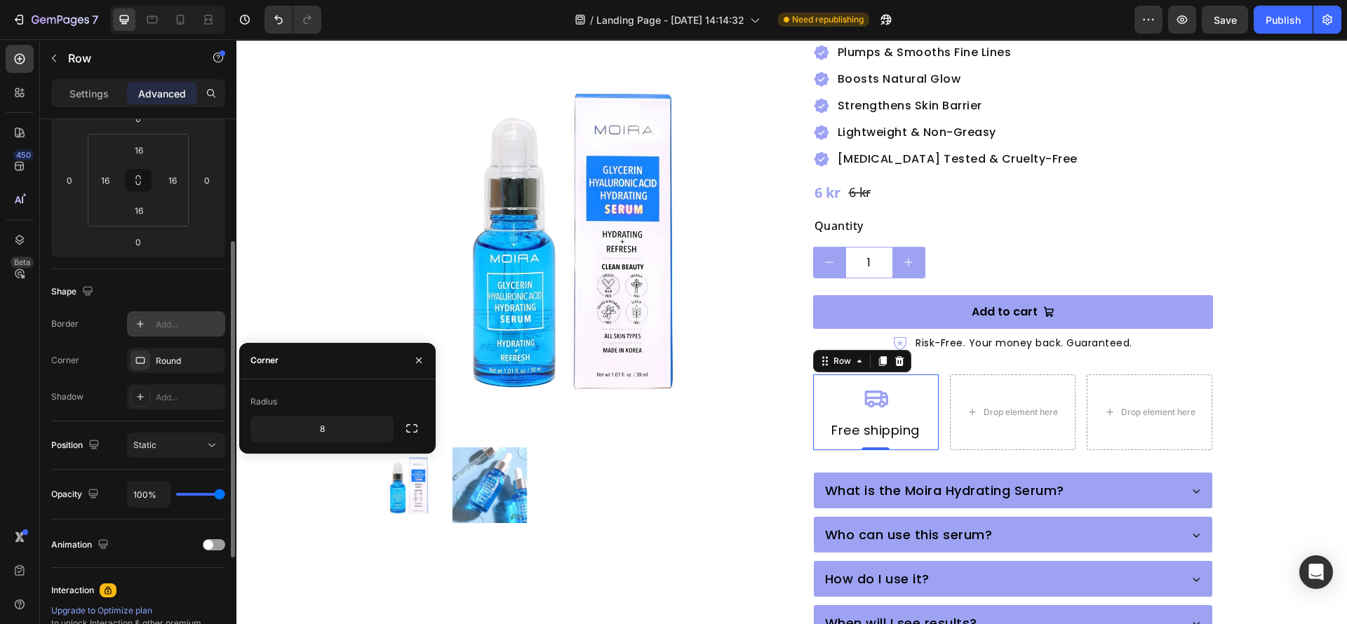
click at [130, 325] on div at bounding box center [140, 324] width 20 height 20
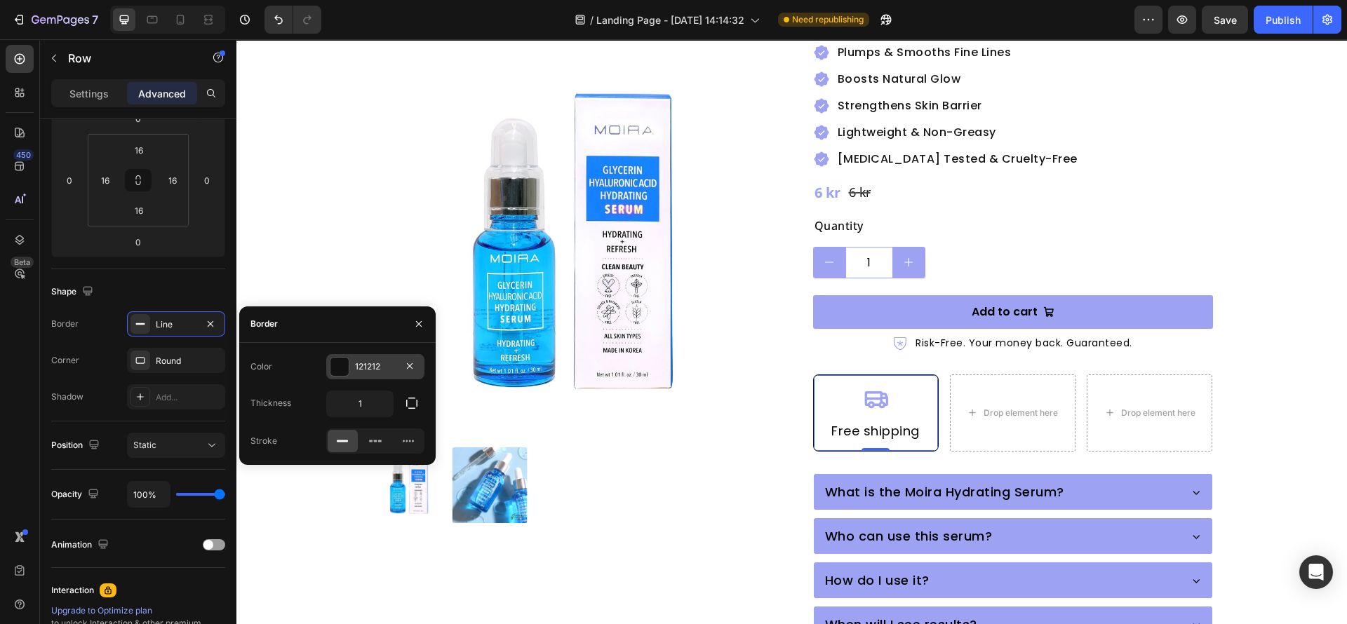
click at [342, 366] on div at bounding box center [339, 367] width 18 height 18
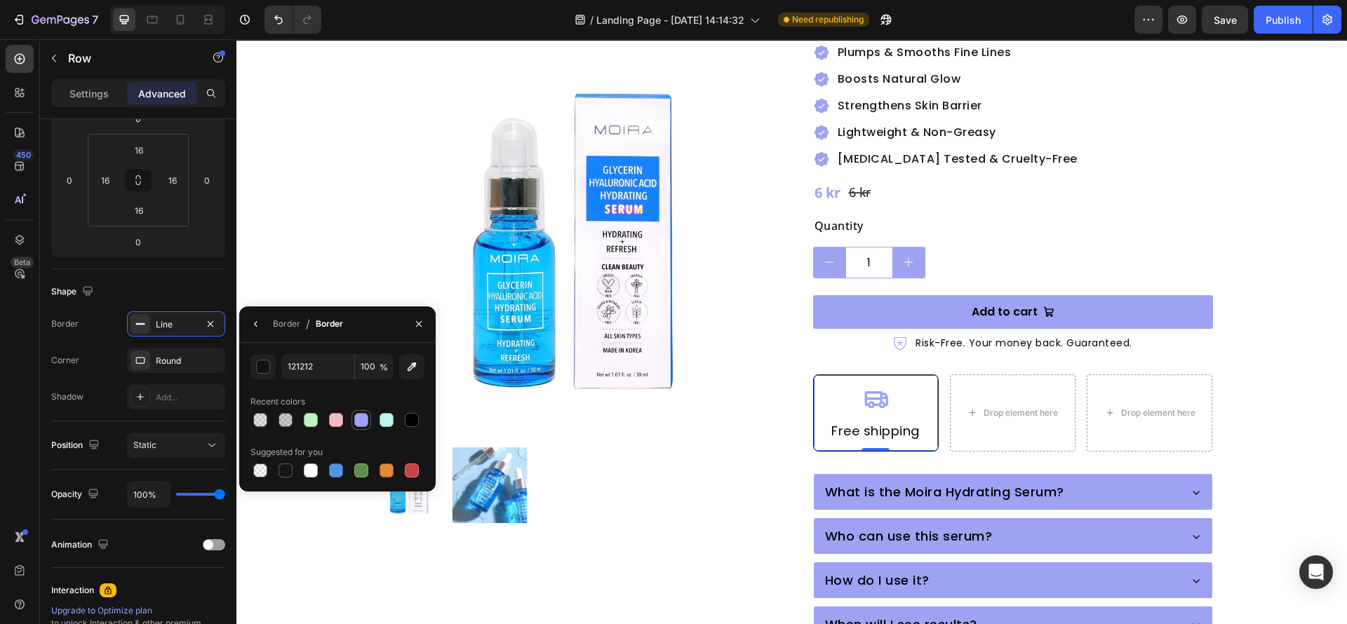
click at [363, 417] on div at bounding box center [361, 420] width 14 height 14
type input "9DA3F2"
click at [276, 325] on div "Border" at bounding box center [286, 324] width 27 height 13
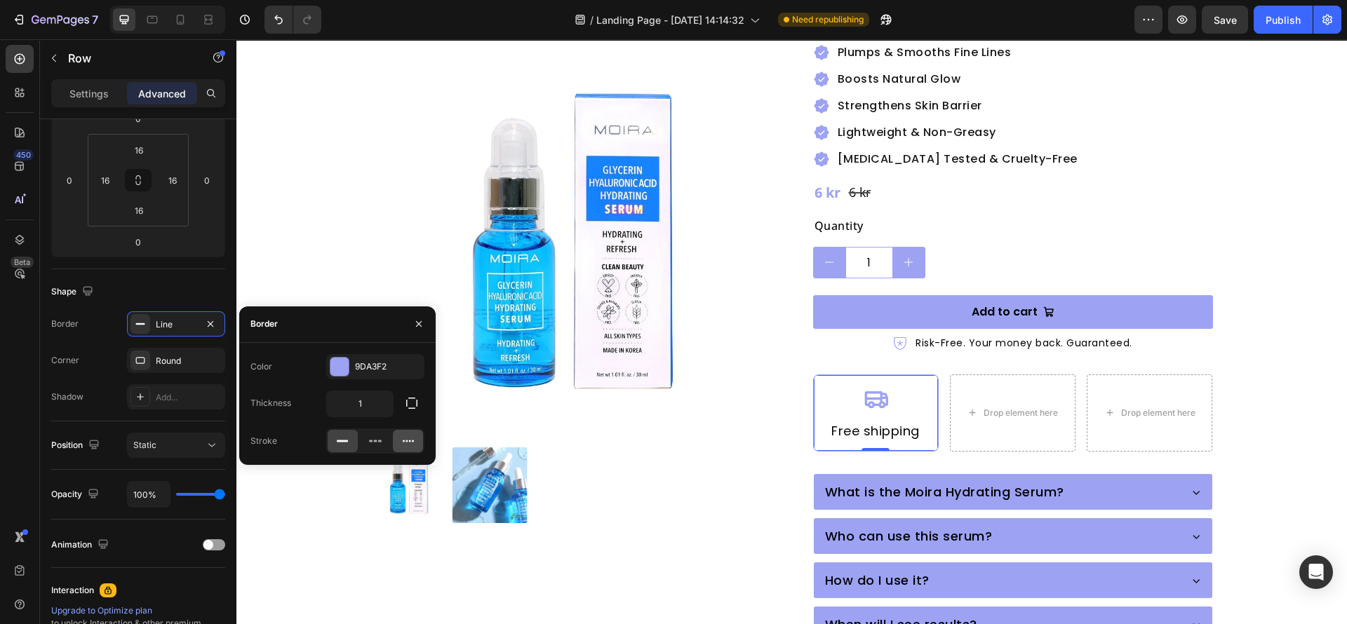
click at [401, 438] on icon at bounding box center [408, 441] width 14 height 14
drag, startPoint x: 763, startPoint y: 452, endPoint x: 746, endPoint y: 452, distance: 16.8
click at [763, 452] on div "Product Images Moira Hydrating Serum with [MEDICAL_DATA] & [MEDICAL_DATA] Produ…" at bounding box center [792, 326] width 842 height 985
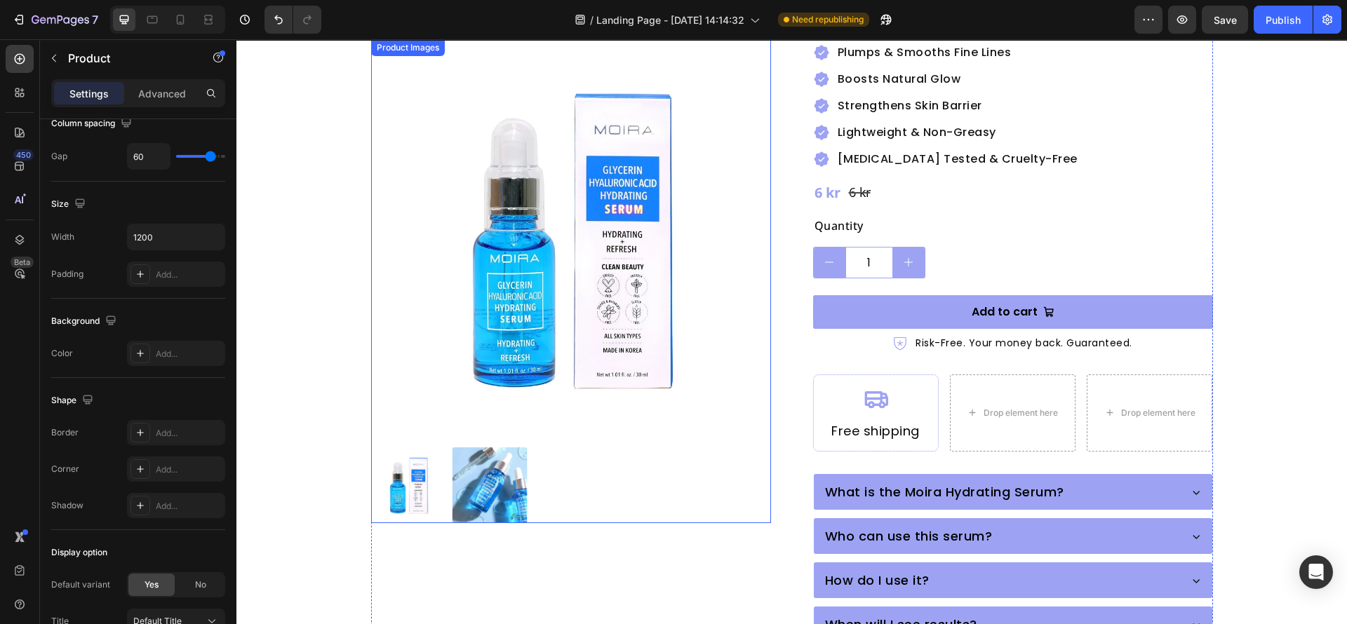
scroll to position [0, 0]
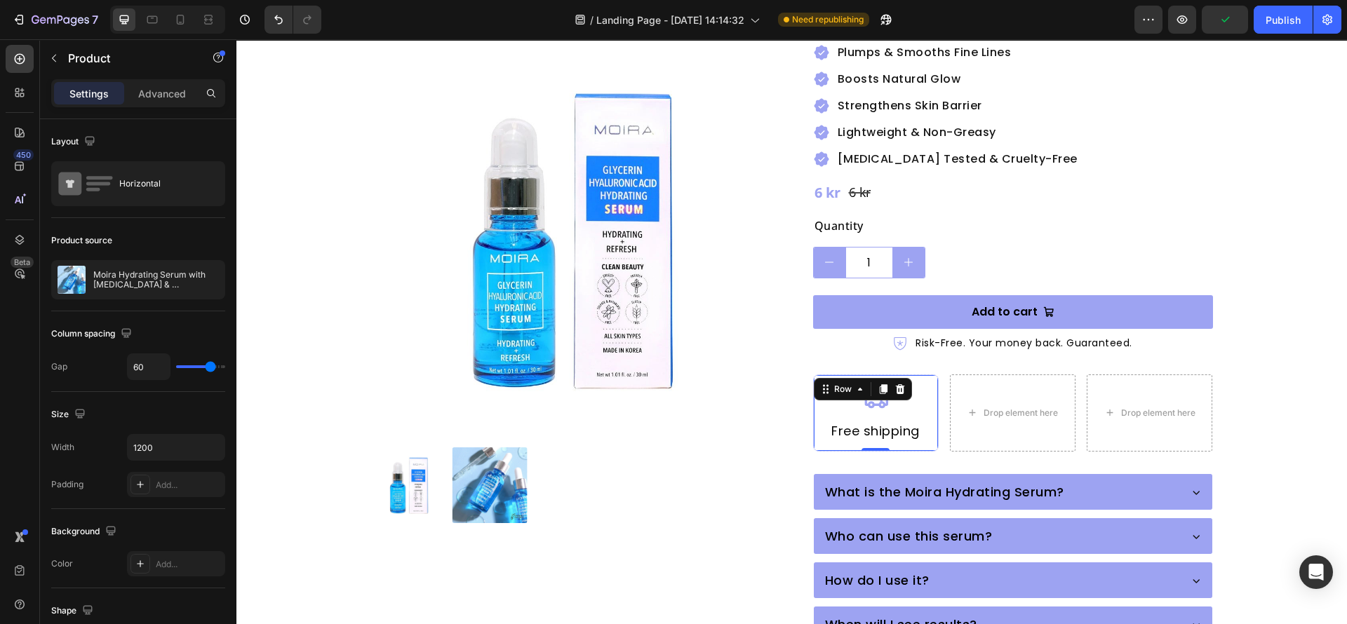
click at [813, 410] on div "Icon Free shipping Heading Row 0" at bounding box center [876, 414] width 126 height 78
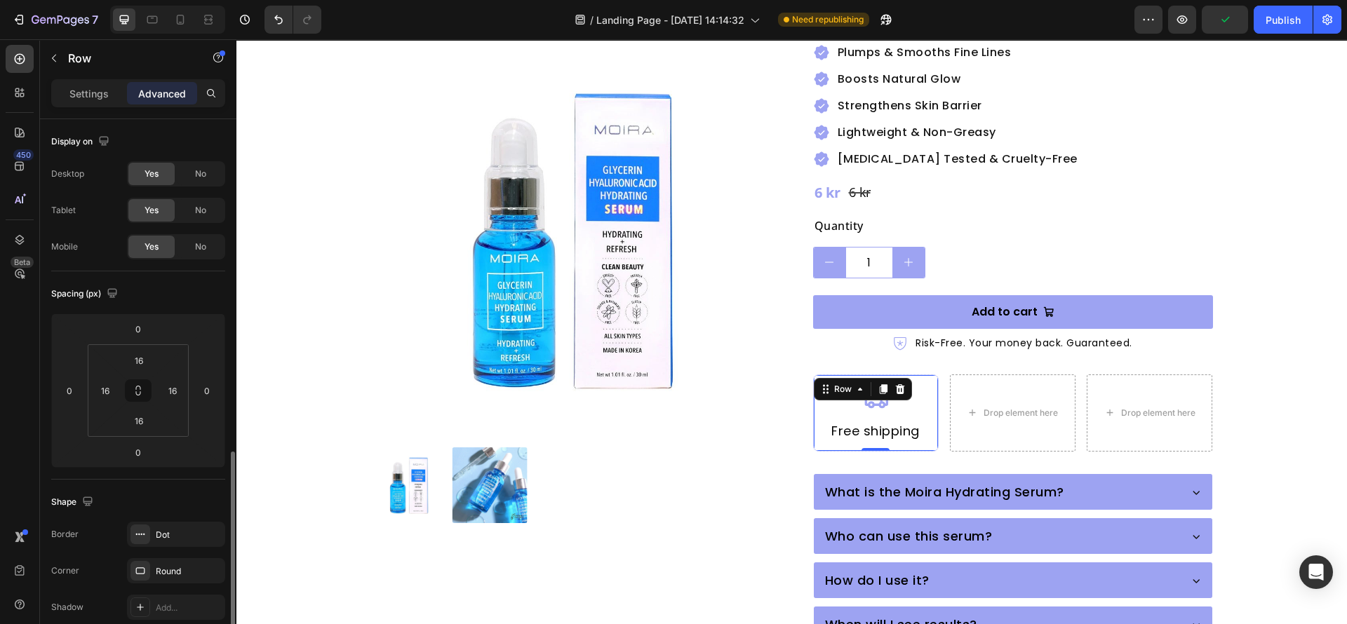
scroll to position [210, 0]
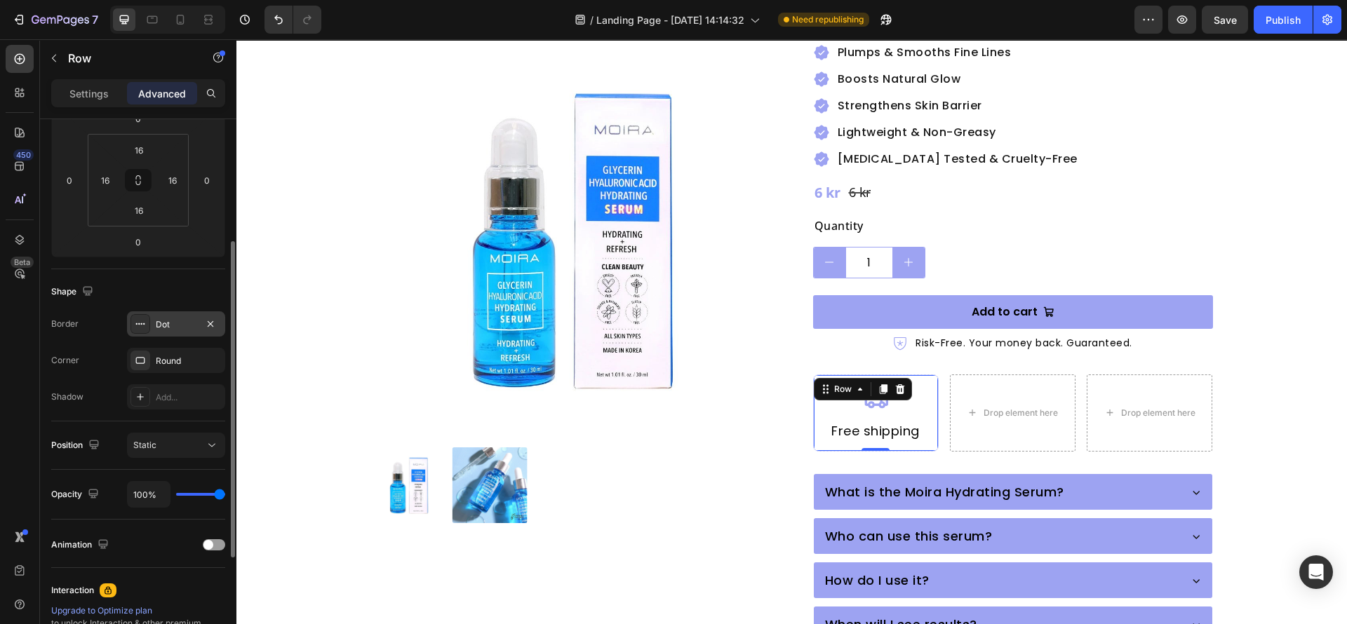
click at [138, 323] on icon at bounding box center [140, 323] width 11 height 11
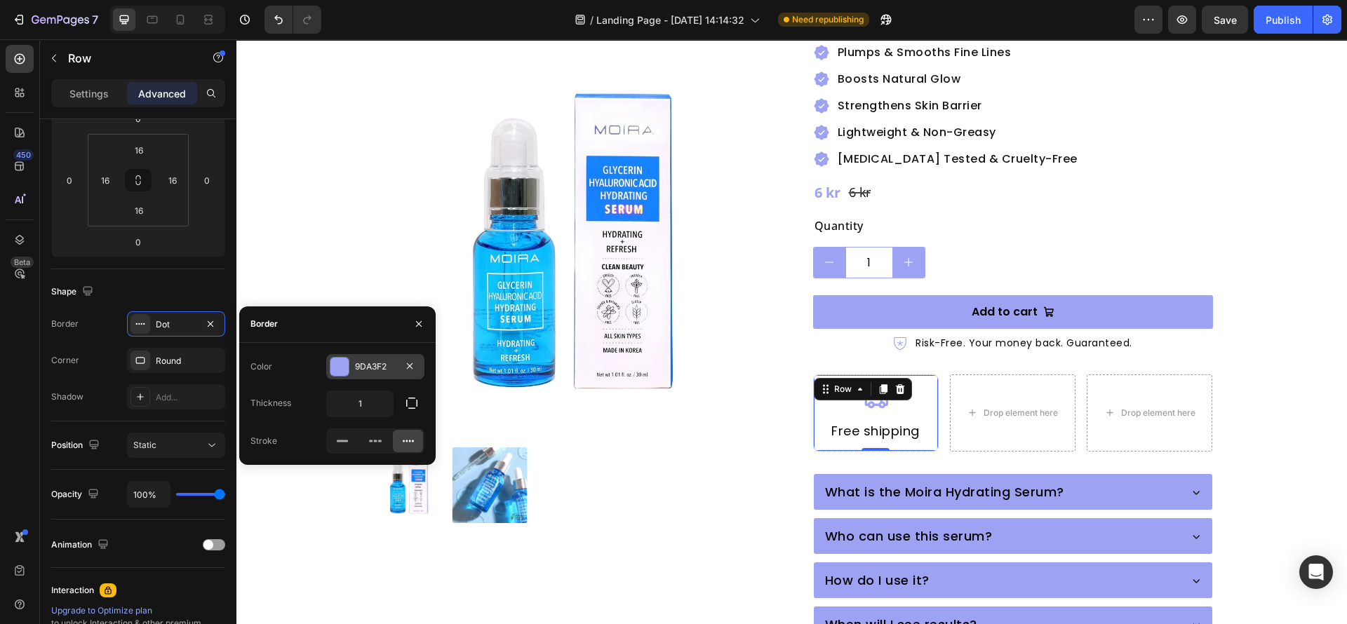
click at [331, 365] on div at bounding box center [339, 367] width 18 height 18
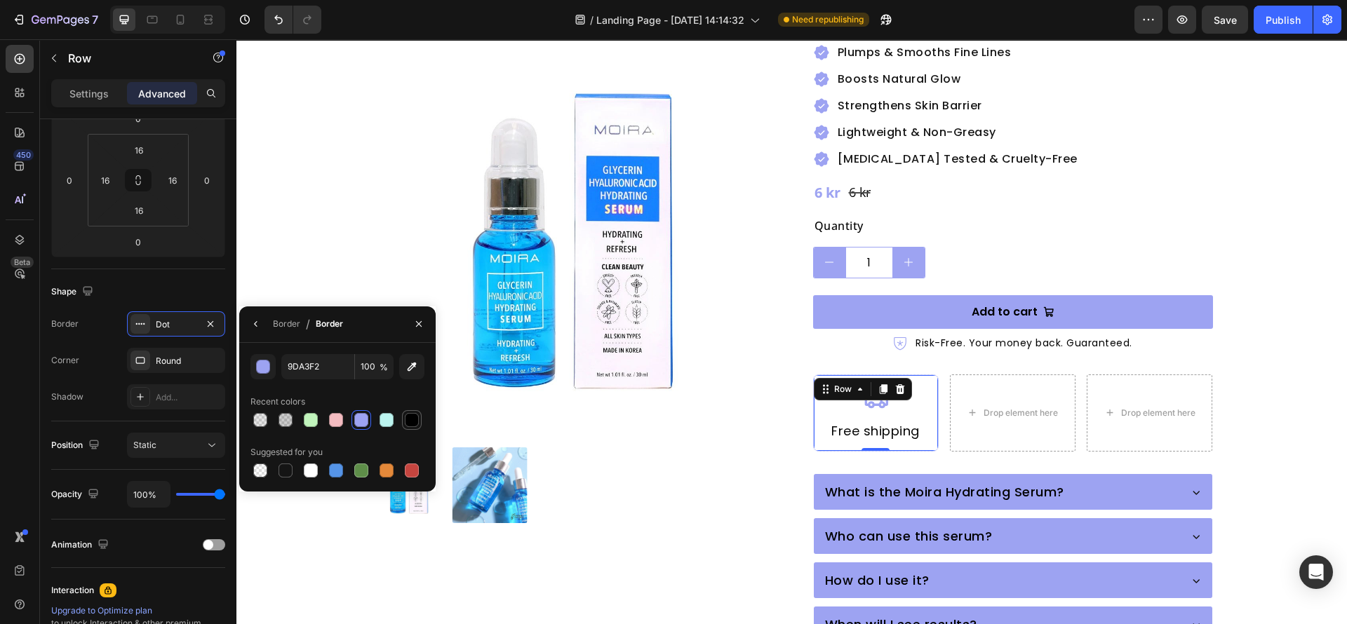
click at [406, 419] on div at bounding box center [412, 420] width 14 height 14
type input "000000"
click at [363, 362] on input "100" at bounding box center [374, 366] width 39 height 25
type input "10"
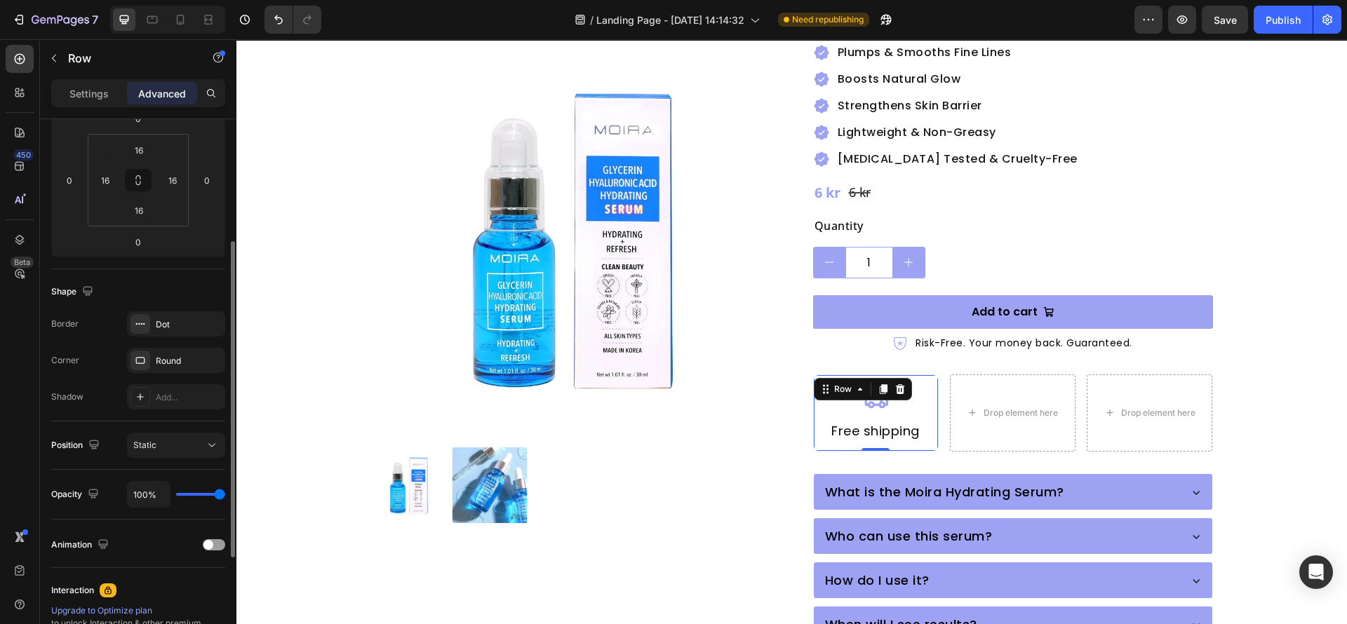
click at [111, 329] on div "Border Dot" at bounding box center [138, 323] width 174 height 25
click at [638, 511] on div at bounding box center [571, 485] width 400 height 76
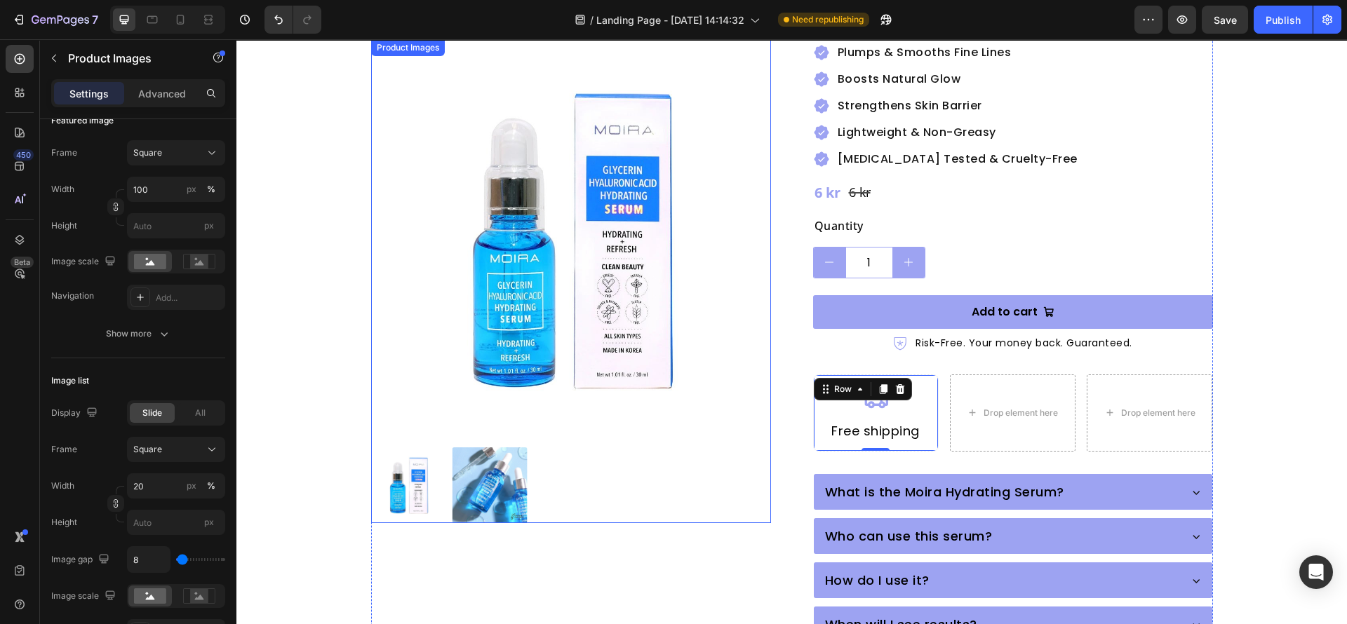
scroll to position [0, 0]
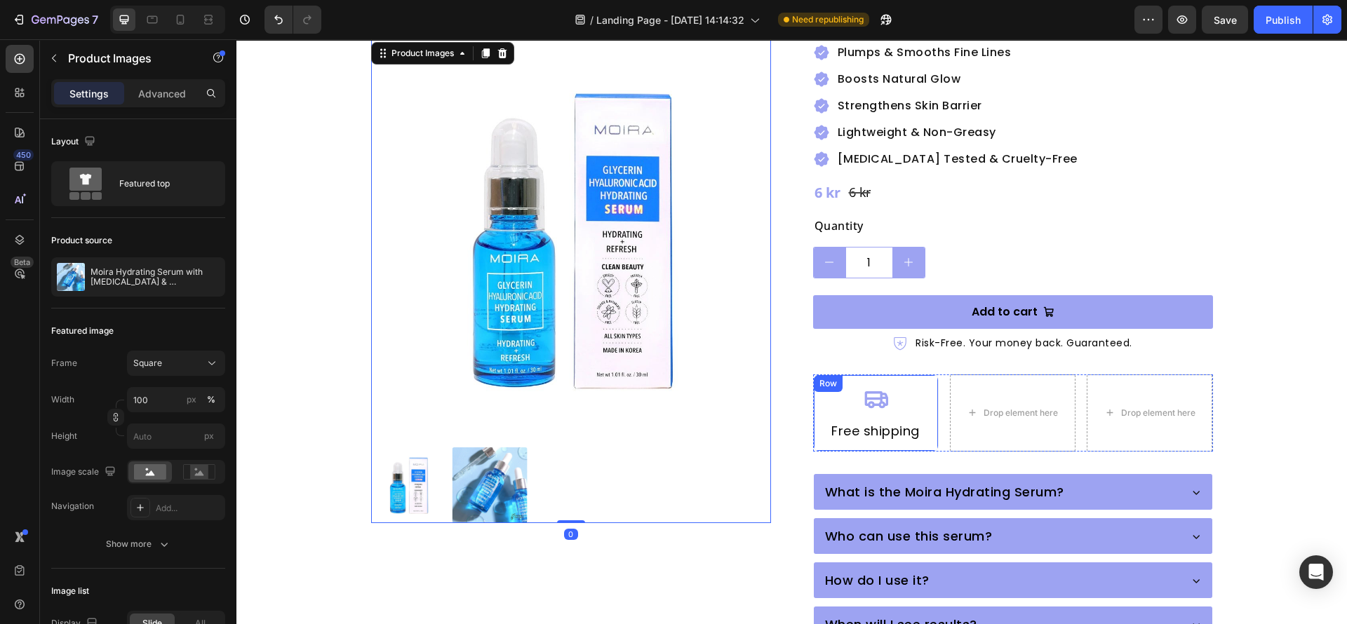
click at [813, 404] on div "Icon Free shipping Heading Row" at bounding box center [876, 414] width 126 height 78
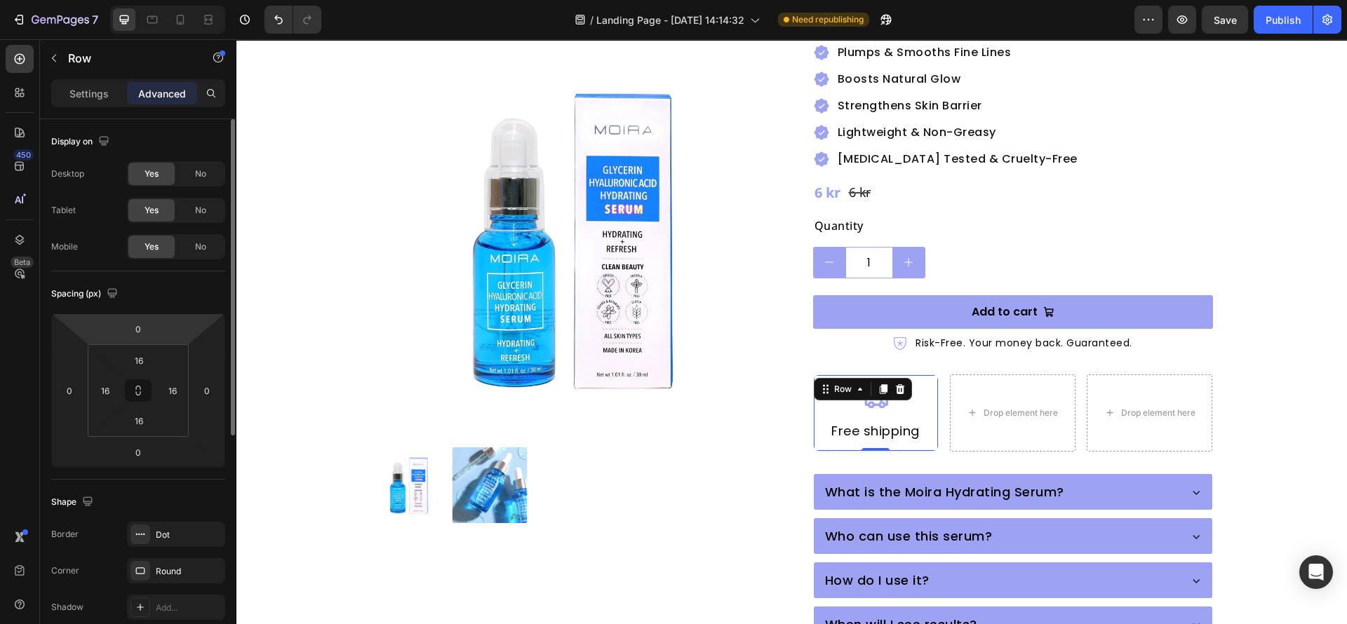
scroll to position [210, 0]
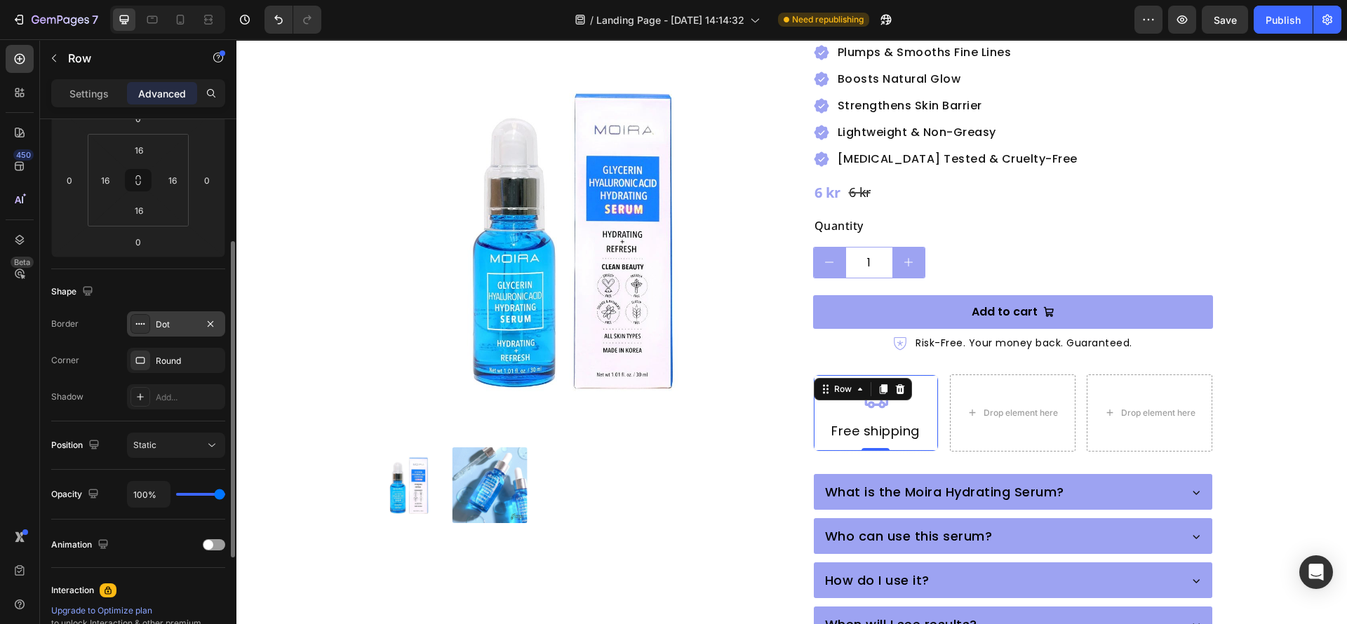
click at [145, 320] on icon at bounding box center [140, 323] width 11 height 11
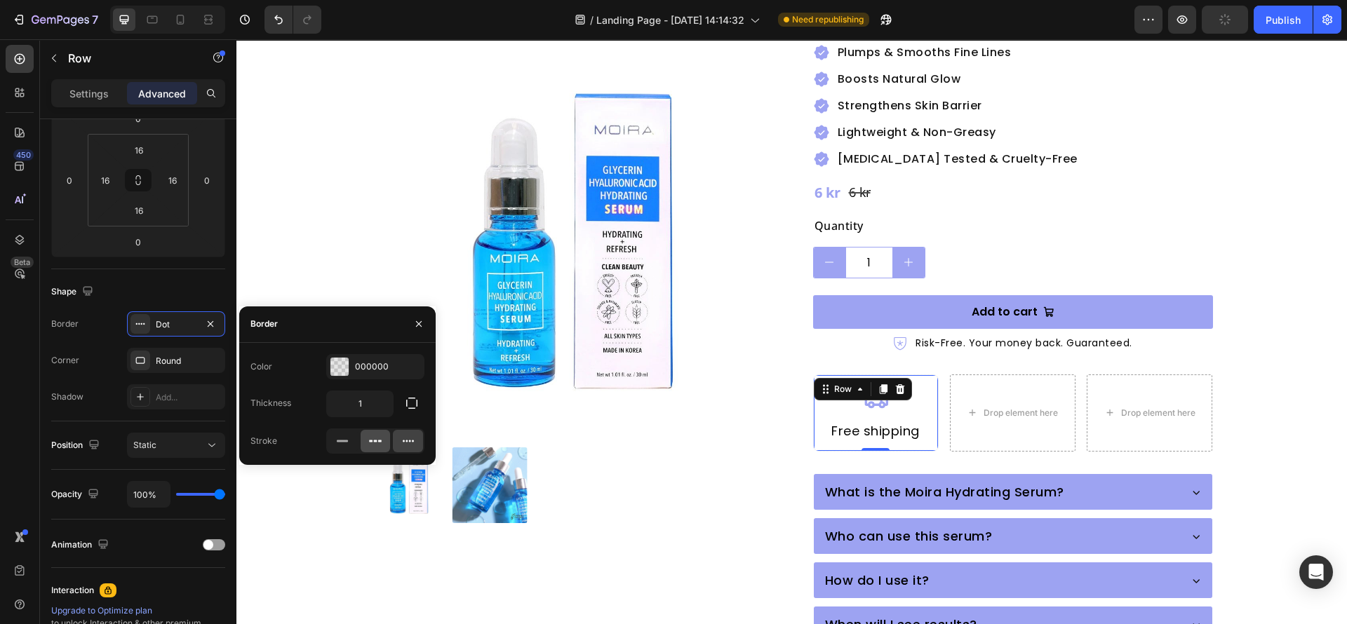
click at [382, 446] on icon at bounding box center [375, 441] width 14 height 14
click at [762, 492] on div "Product Images Moira Hydrating Serum with [MEDICAL_DATA] & [MEDICAL_DATA] Produ…" at bounding box center [792, 326] width 842 height 985
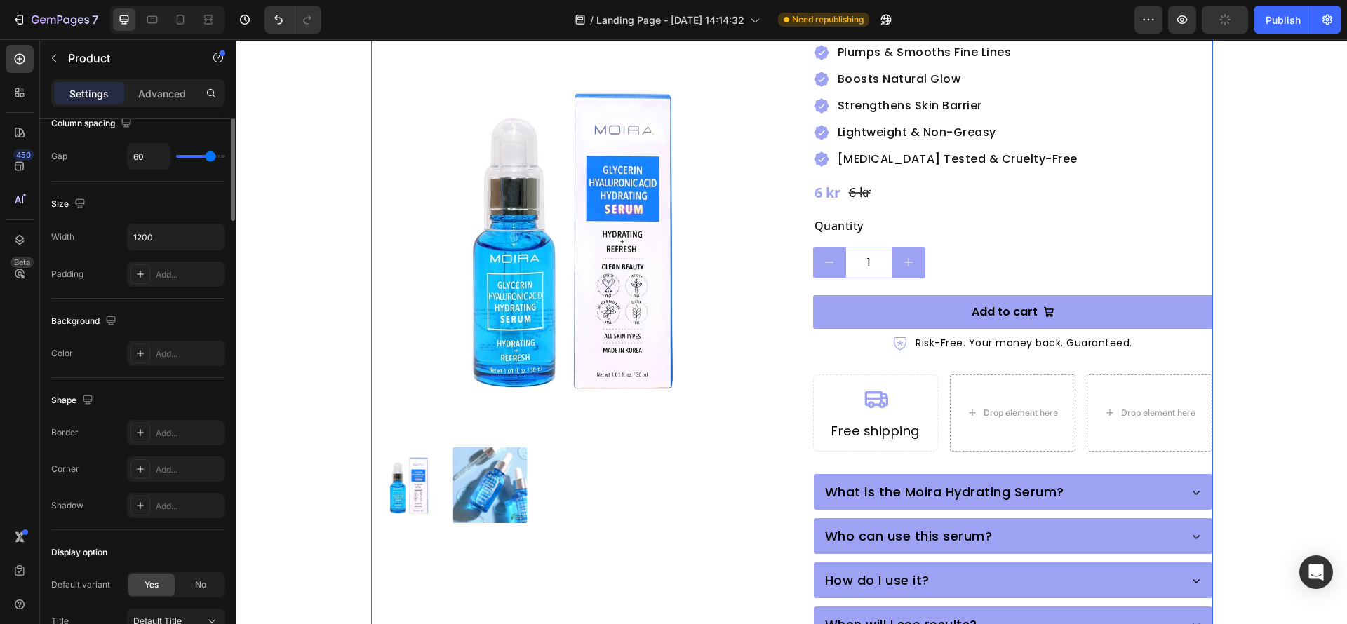
scroll to position [0, 0]
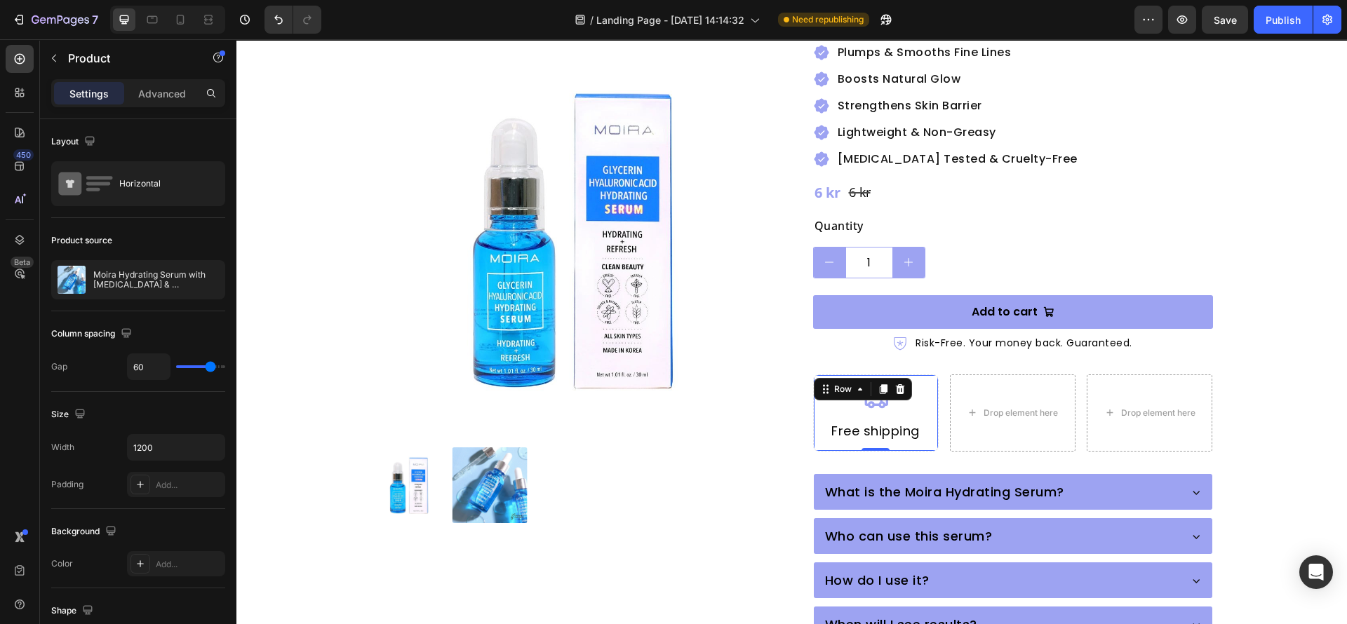
click at [813, 406] on div "Icon Free shipping Heading Row 0" at bounding box center [876, 414] width 126 height 78
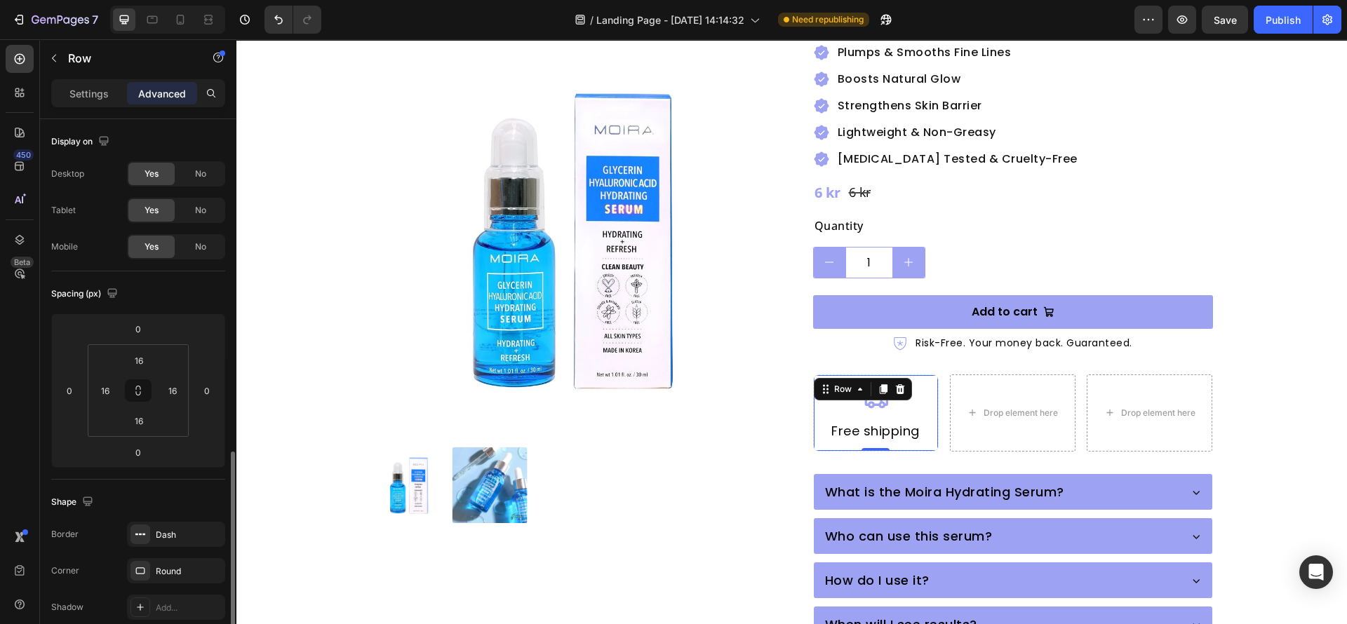
scroll to position [315, 0]
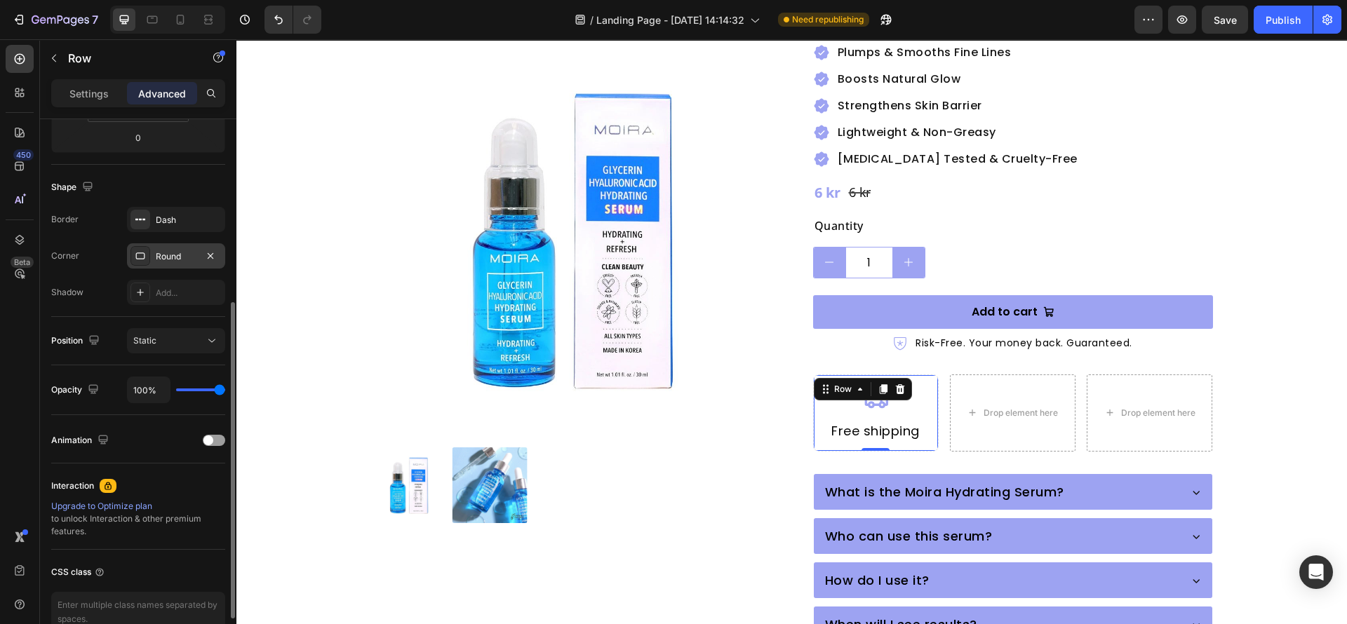
click at [136, 248] on div at bounding box center [140, 256] width 20 height 20
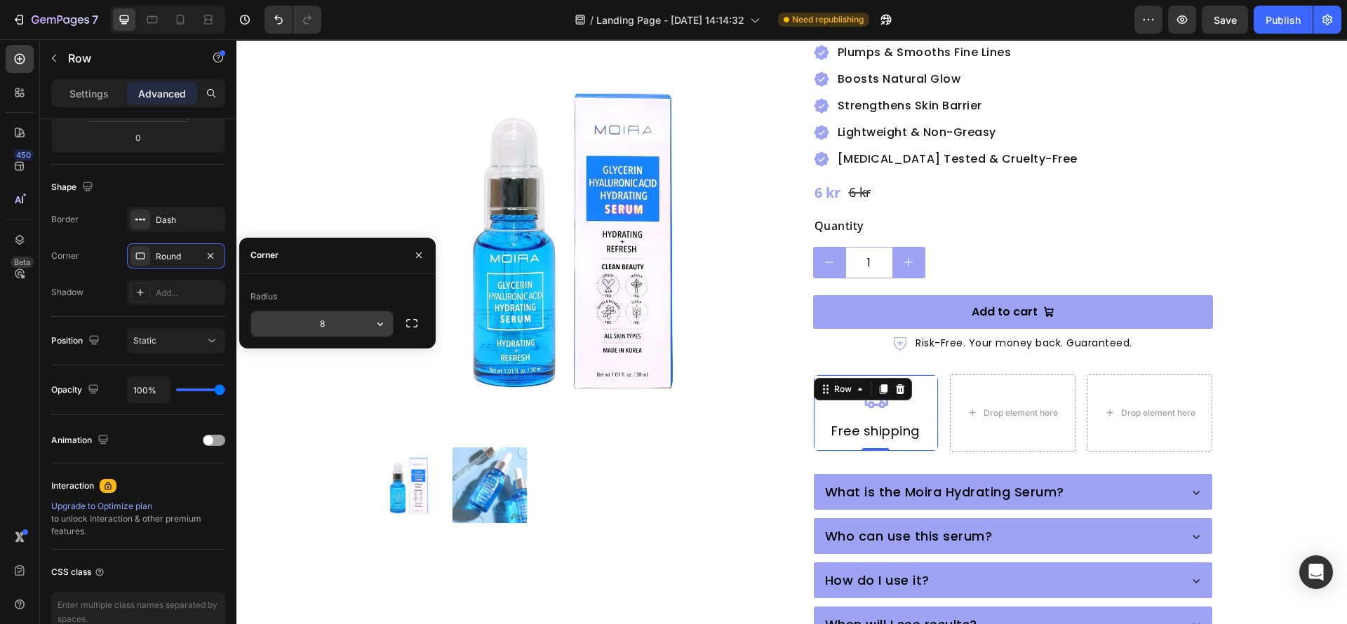
click at [346, 319] on input "8" at bounding box center [322, 323] width 142 height 25
type input "3"
drag, startPoint x: 417, startPoint y: 325, endPoint x: 156, endPoint y: 351, distance: 262.9
click at [417, 325] on icon "button" at bounding box center [412, 323] width 14 height 14
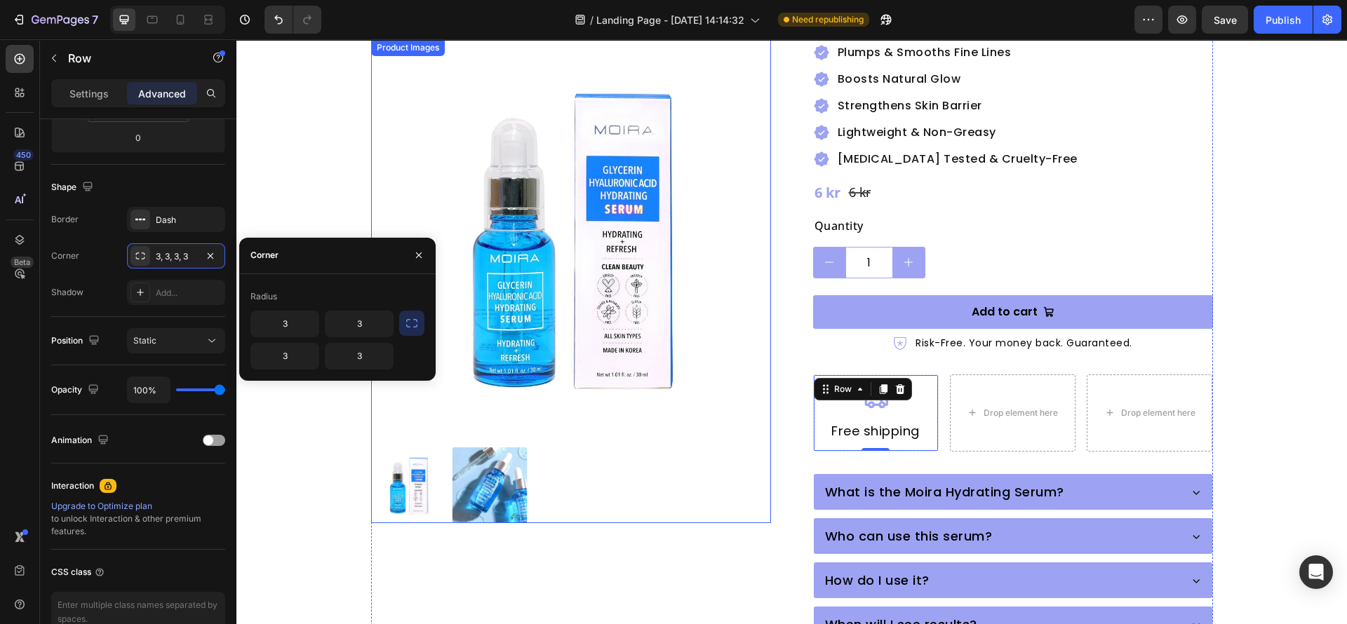
click at [738, 520] on div at bounding box center [571, 485] width 400 height 76
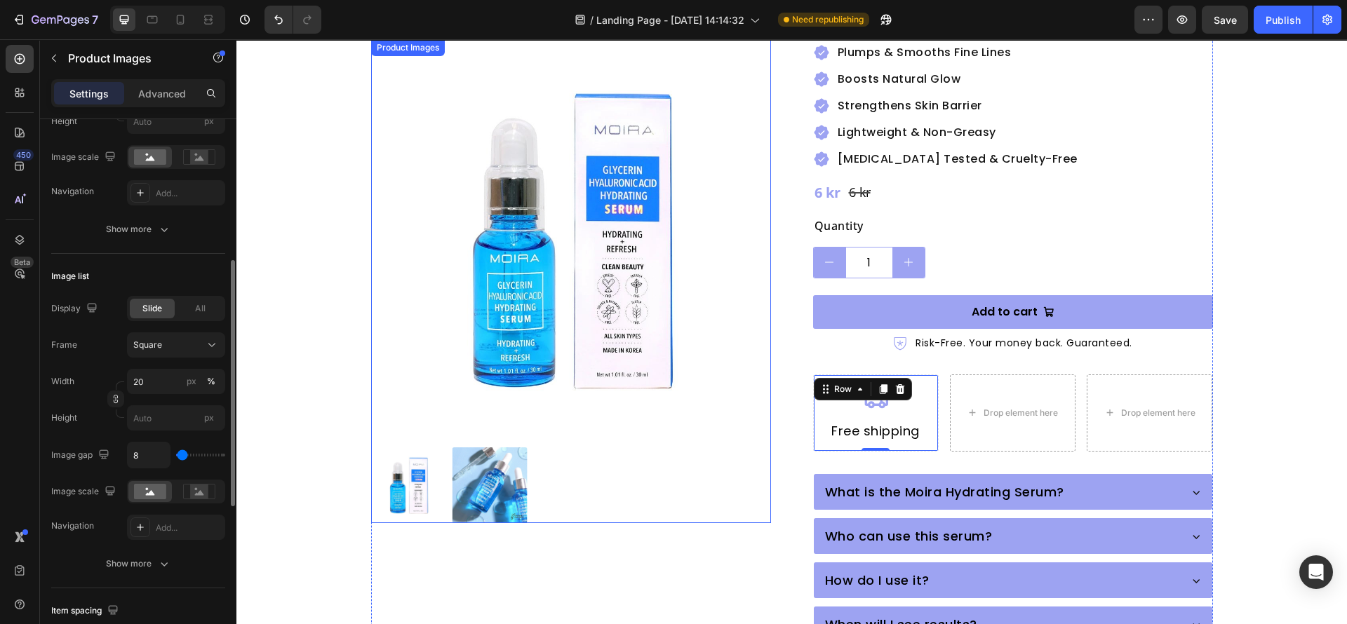
scroll to position [0, 0]
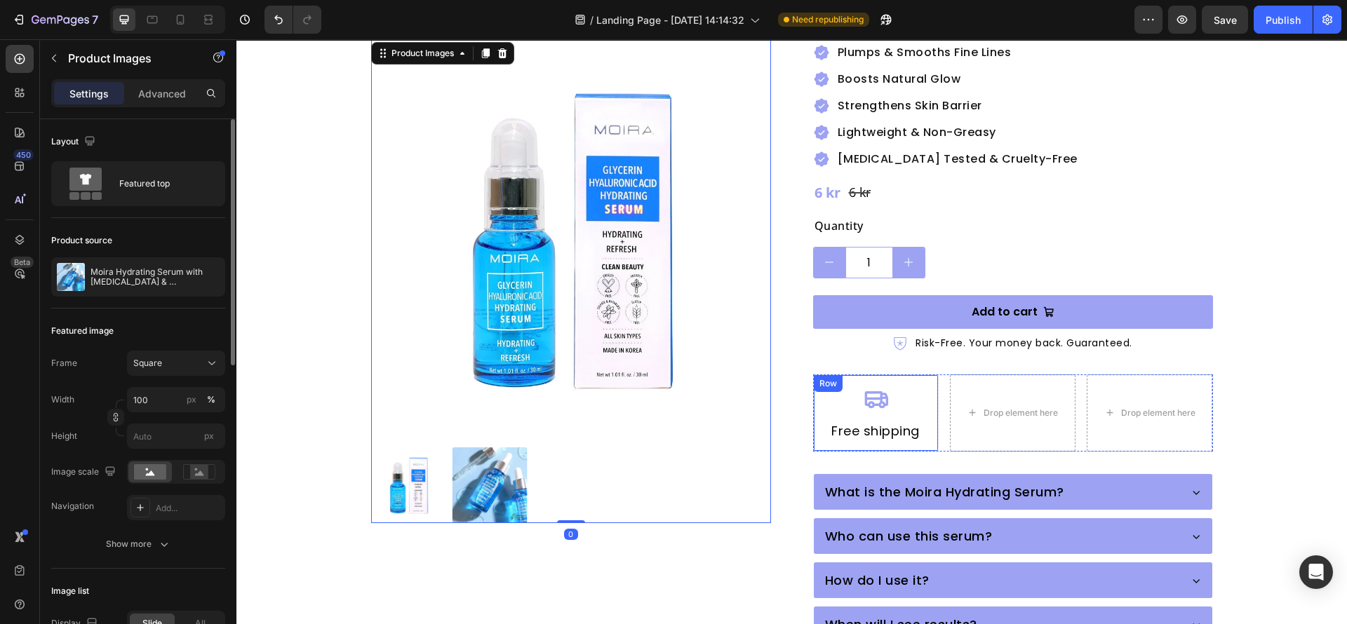
click at [813, 415] on div "Icon Free shipping Heading Row" at bounding box center [876, 414] width 126 height 78
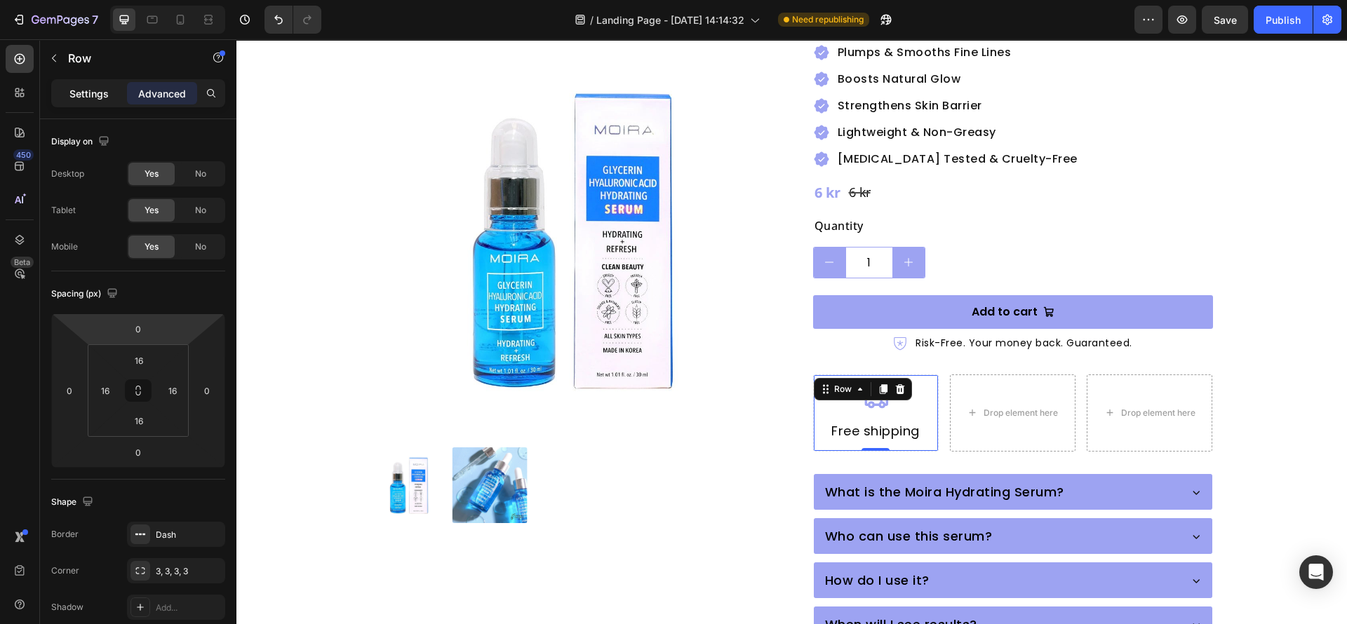
click at [81, 92] on p "Settings" at bounding box center [88, 93] width 39 height 15
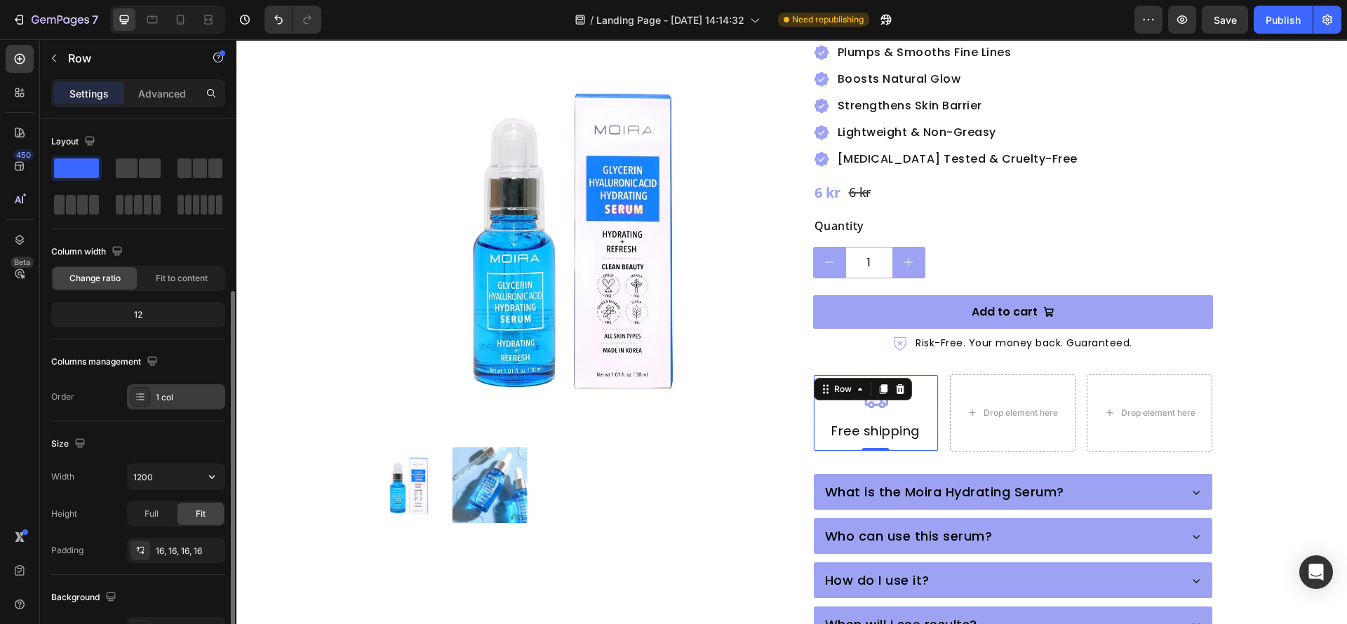
scroll to position [105, 0]
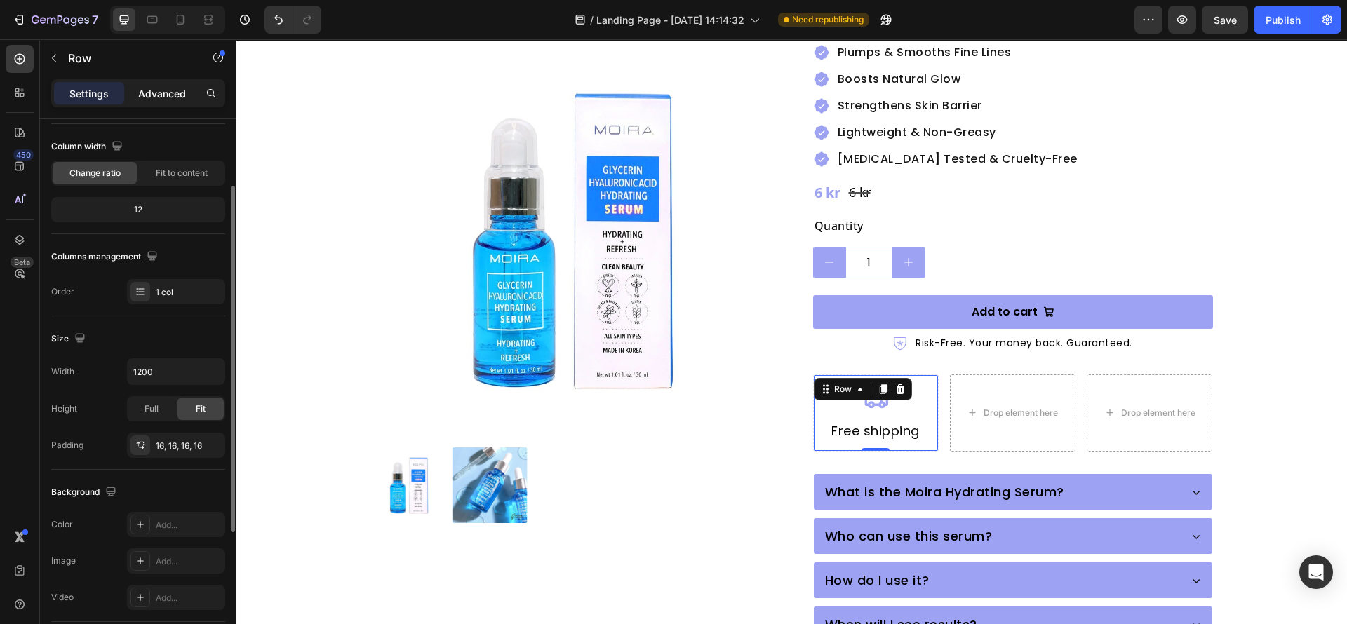
click at [166, 95] on p "Advanced" at bounding box center [162, 93] width 48 height 15
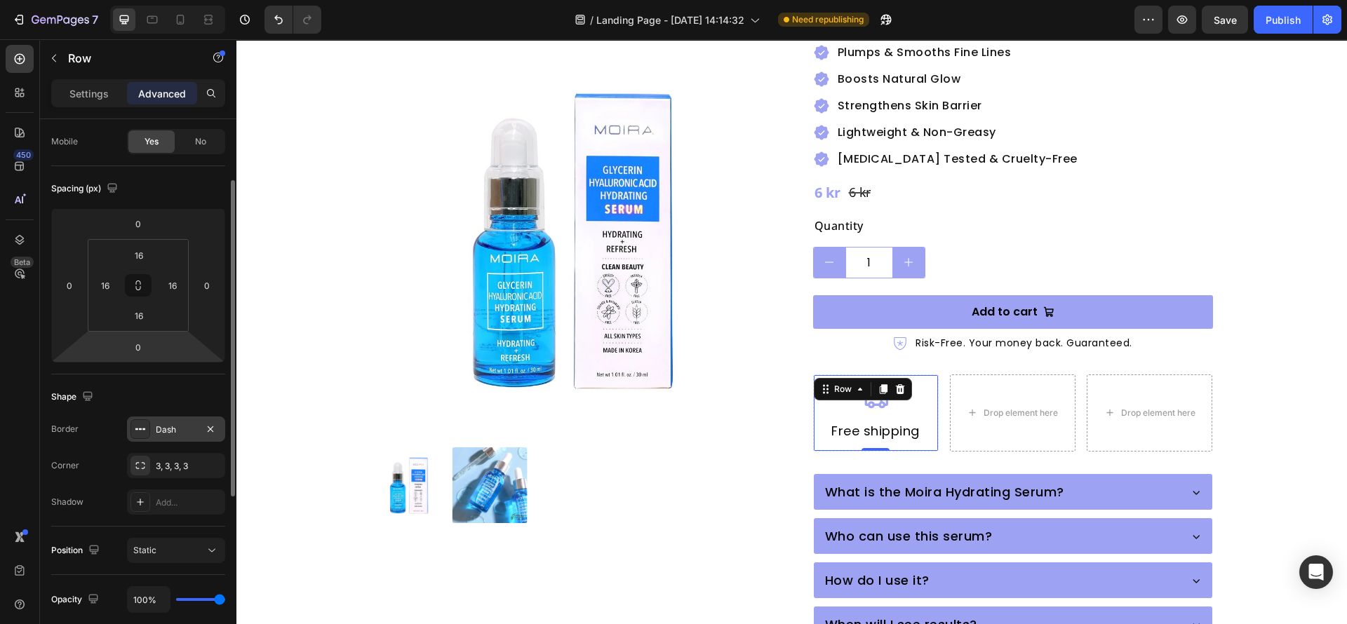
scroll to position [315, 0]
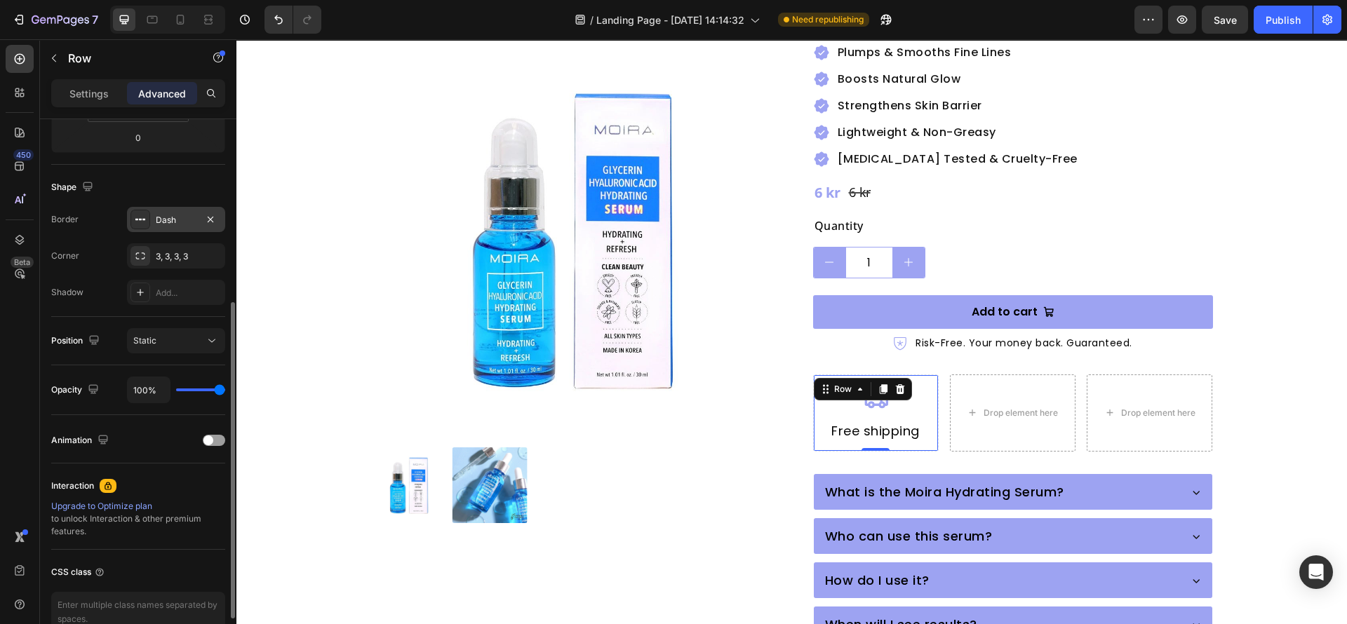
click at [140, 222] on icon at bounding box center [140, 219] width 11 height 11
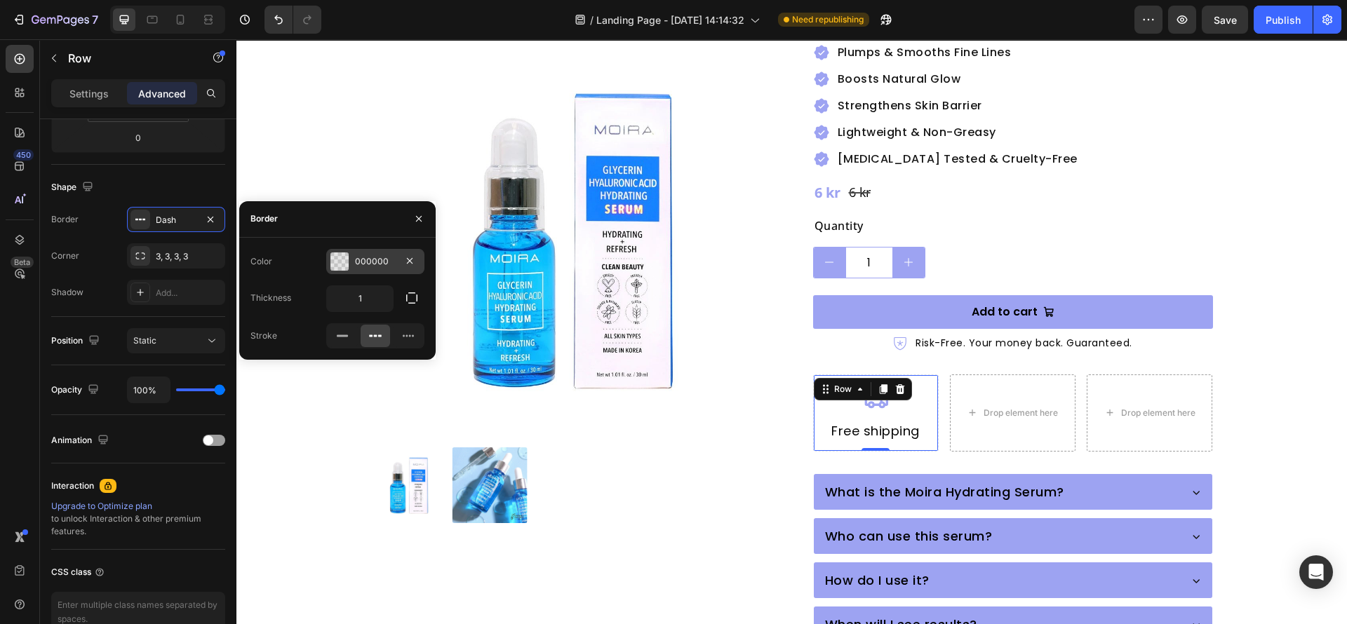
click at [343, 259] on div at bounding box center [339, 262] width 18 height 18
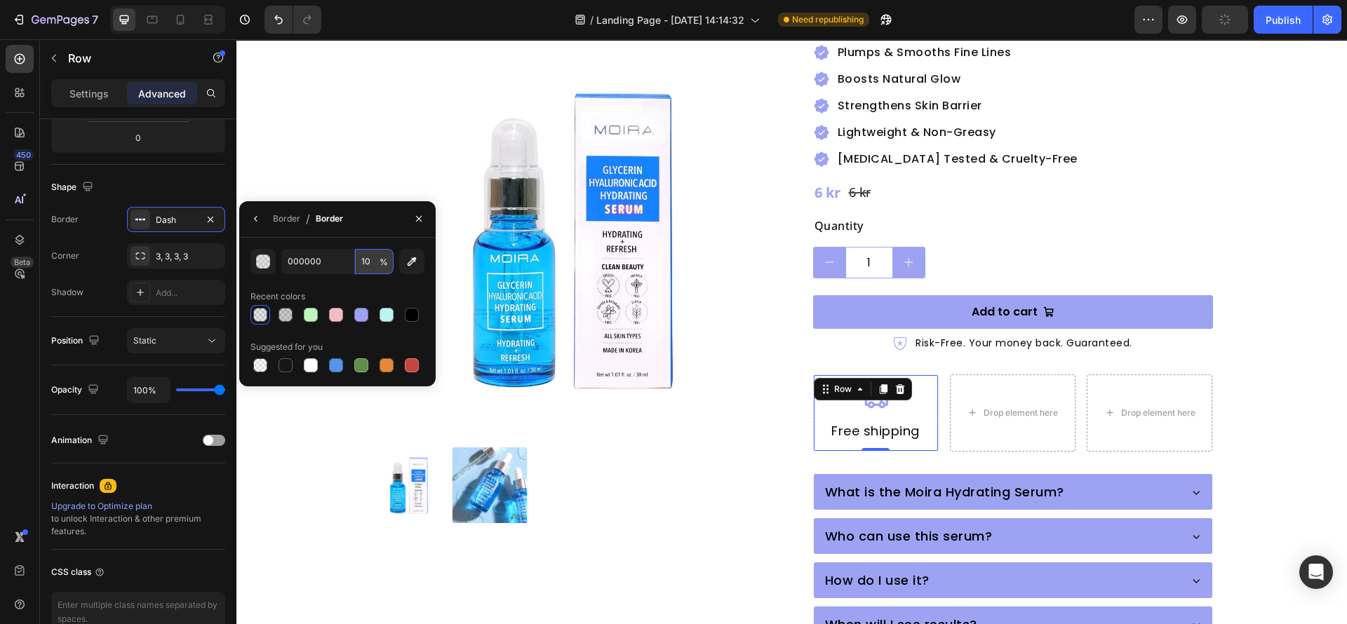
click at [370, 269] on input "10" at bounding box center [374, 261] width 39 height 25
type input "50"
click at [703, 492] on div at bounding box center [571, 485] width 400 height 76
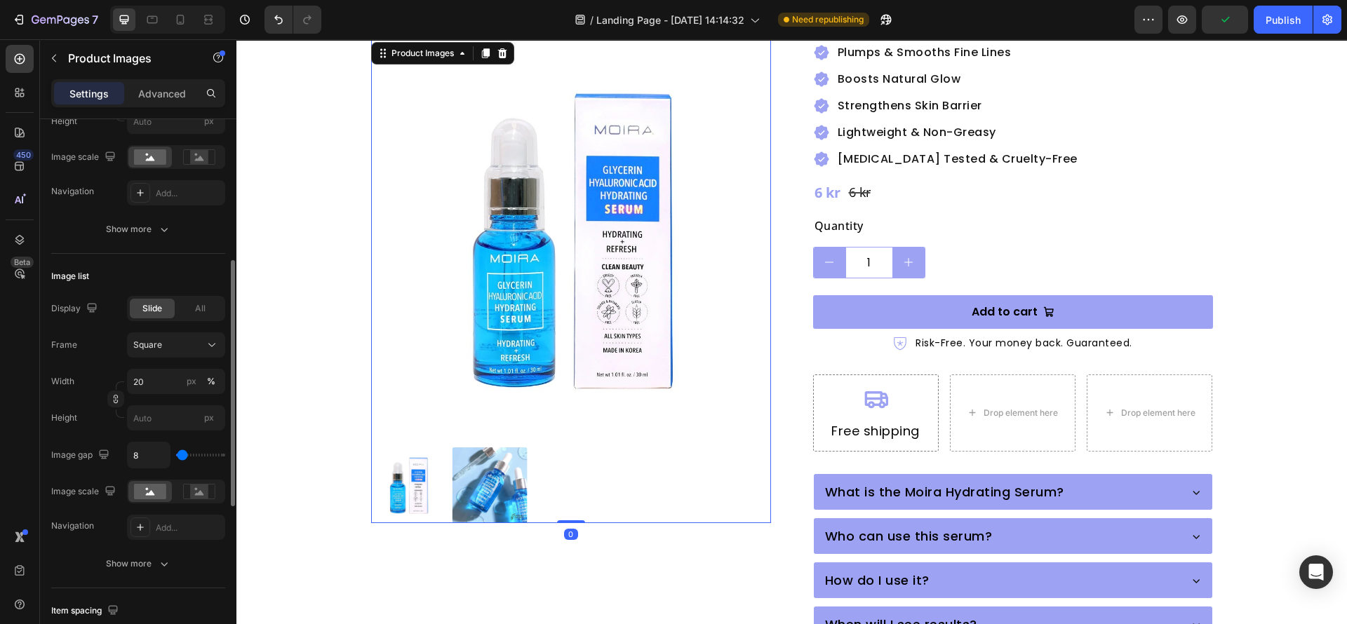
scroll to position [0, 0]
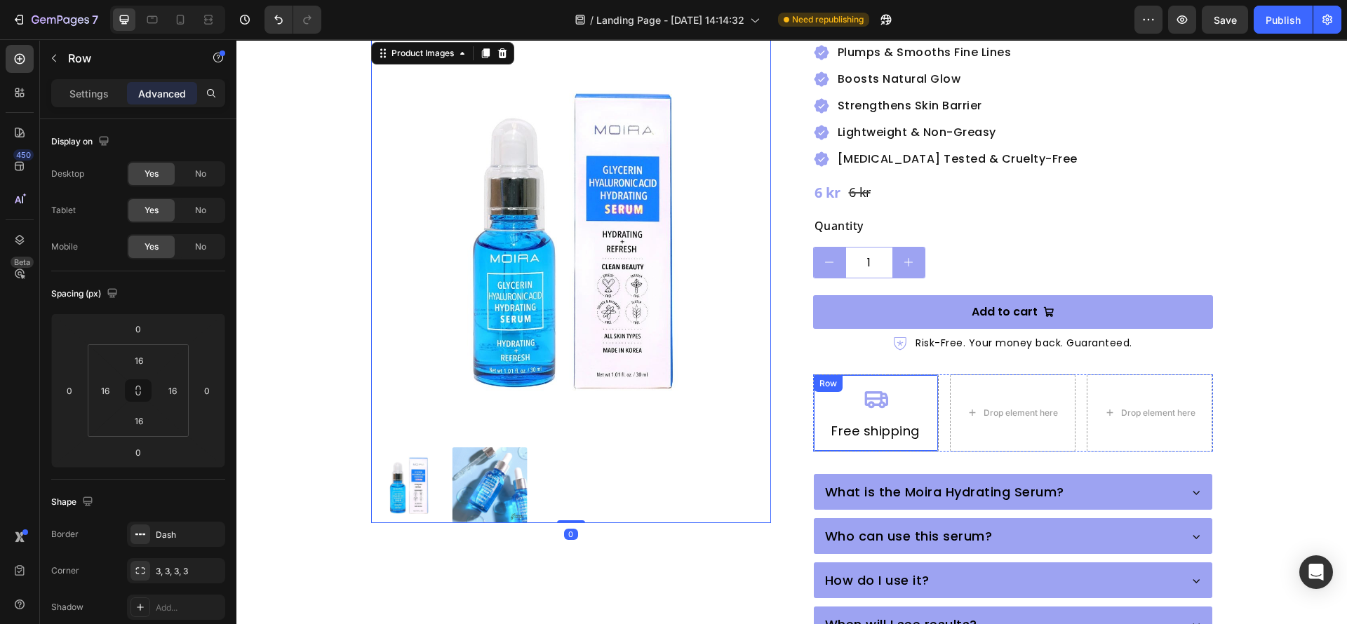
click at [920, 419] on div "Icon Free shipping Heading Row" at bounding box center [876, 414] width 126 height 78
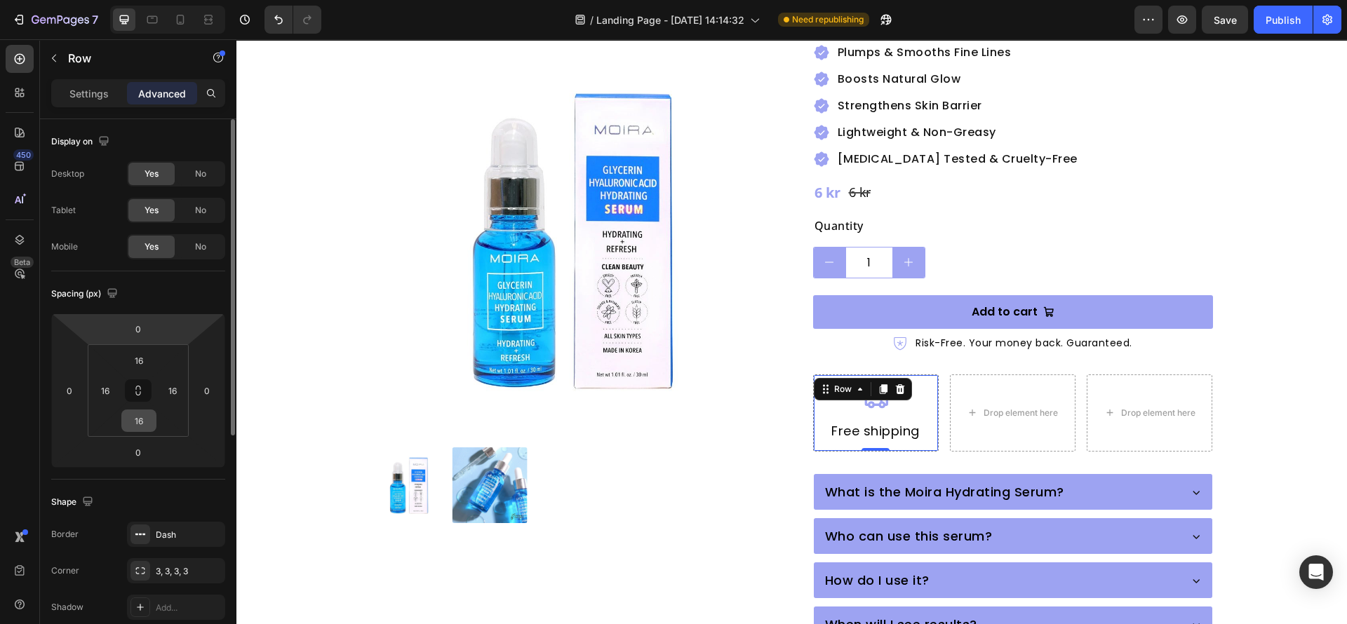
scroll to position [105, 0]
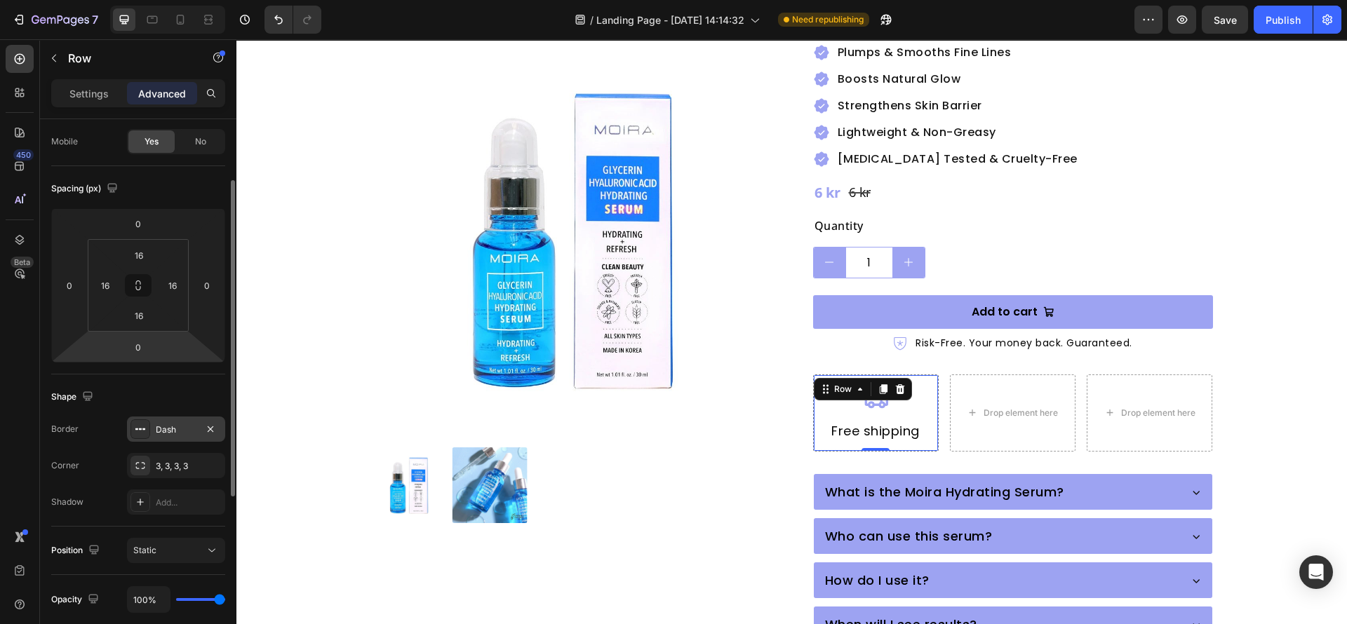
click at [141, 426] on icon at bounding box center [140, 429] width 11 height 11
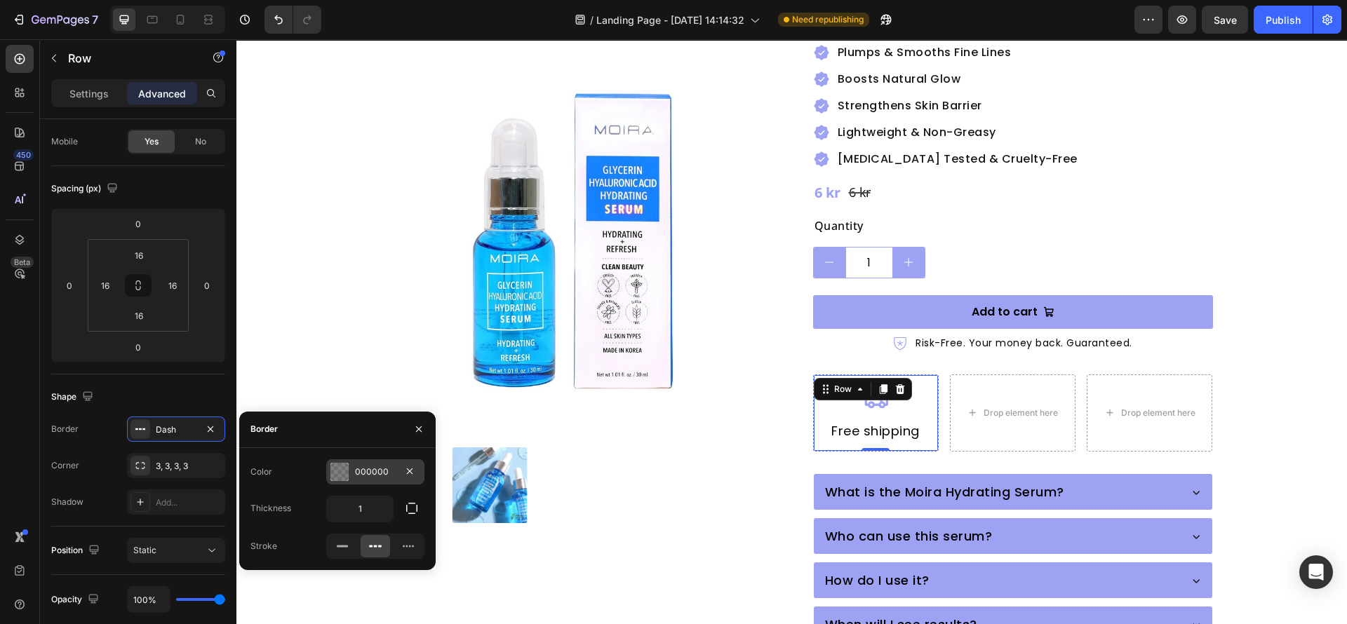
click at [349, 472] on div "000000" at bounding box center [375, 471] width 98 height 25
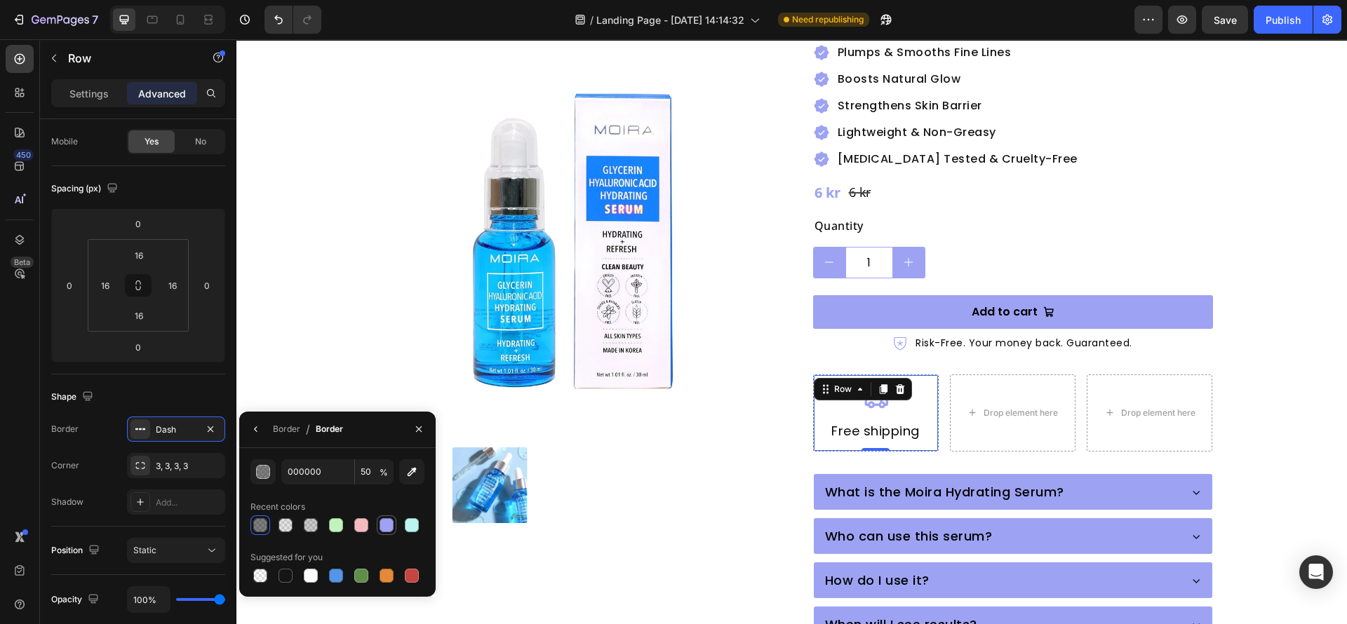
click at [382, 522] on div at bounding box center [386, 525] width 14 height 14
type input "9DA3F2"
click at [363, 476] on input "100" at bounding box center [374, 471] width 39 height 25
type input "50"
click at [194, 404] on div "Shape" at bounding box center [138, 397] width 174 height 22
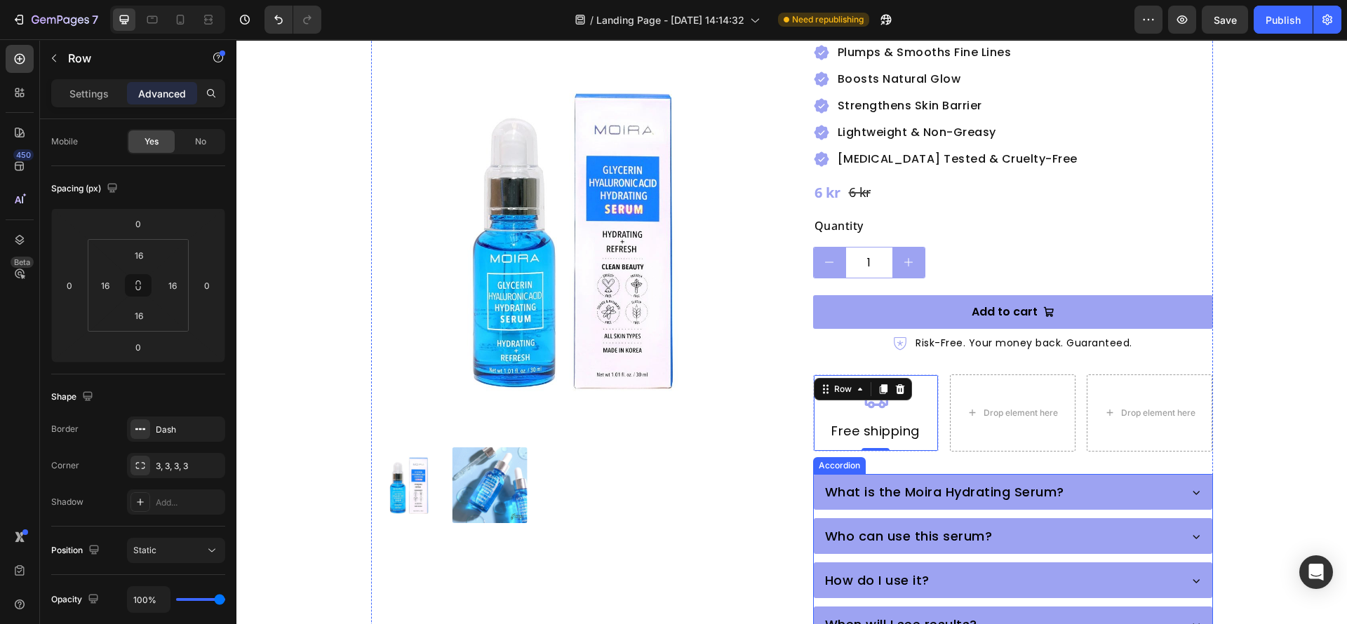
click at [832, 483] on p "What is the Moira Hydrating Serum?" at bounding box center [944, 492] width 239 height 19
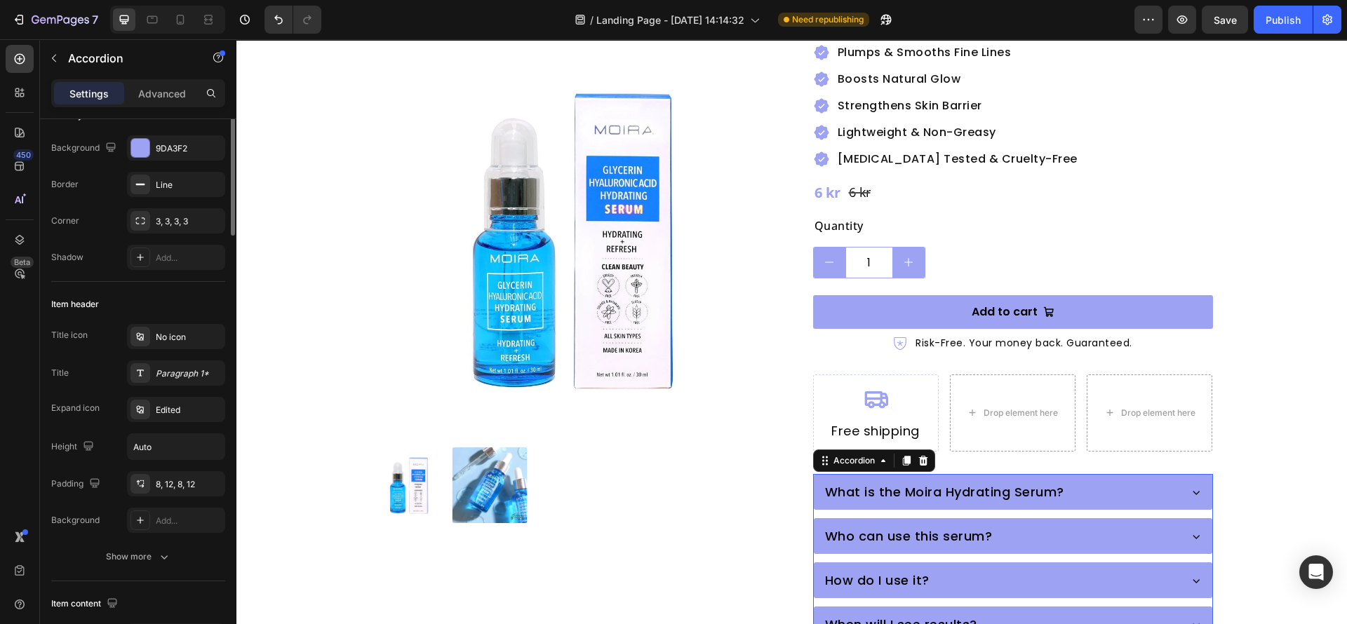
scroll to position [0, 0]
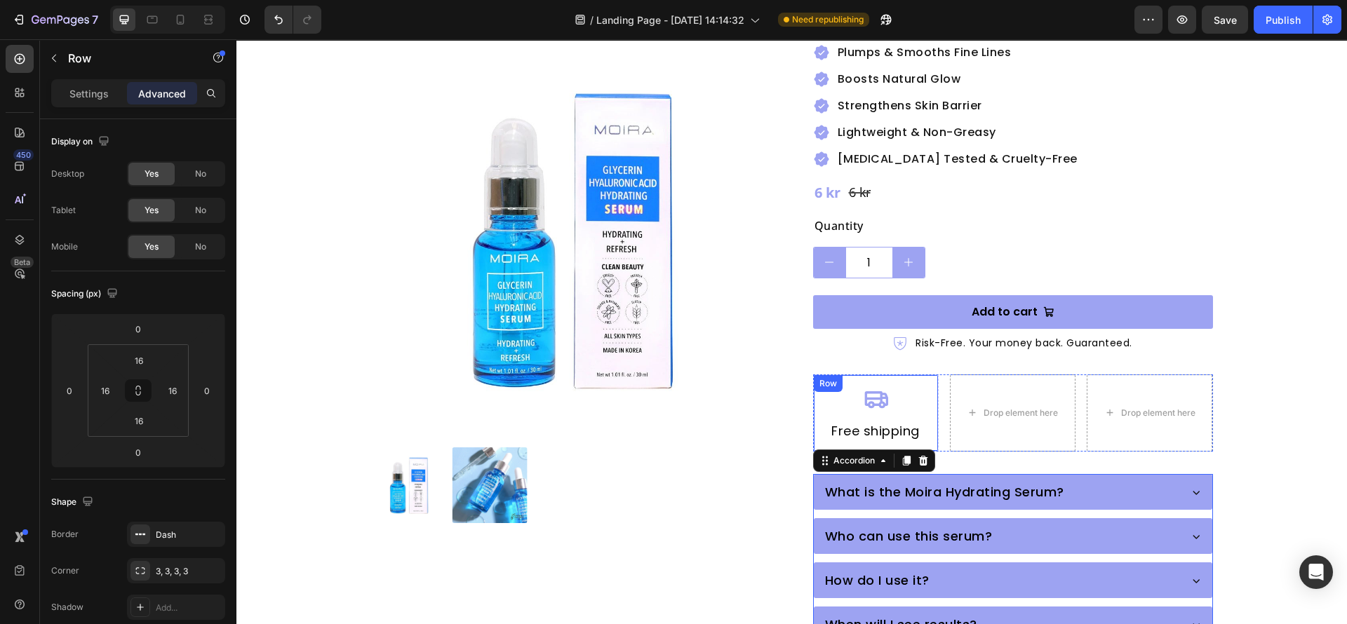
click at [927, 406] on div "Icon Free shipping Heading Row" at bounding box center [876, 414] width 126 height 78
click at [879, 384] on icon at bounding box center [883, 389] width 8 height 10
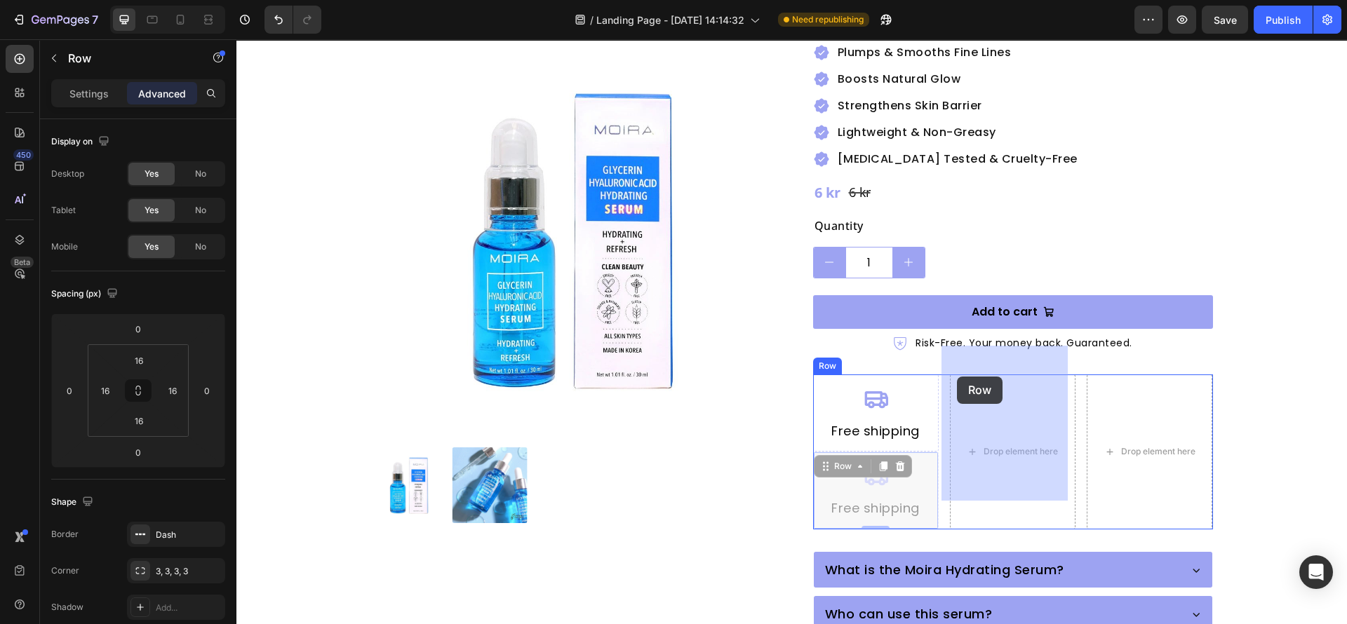
drag, startPoint x: 819, startPoint y: 430, endPoint x: 957, endPoint y: 377, distance: 147.4
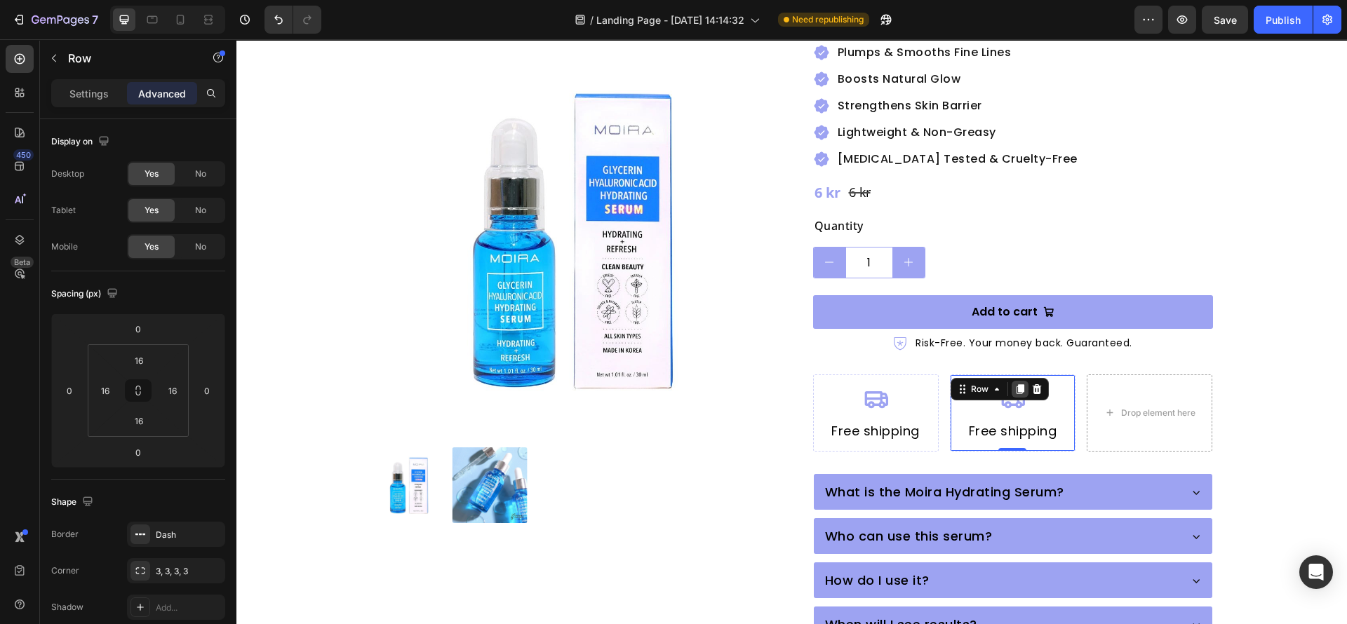
click at [1016, 384] on icon at bounding box center [1020, 389] width 8 height 10
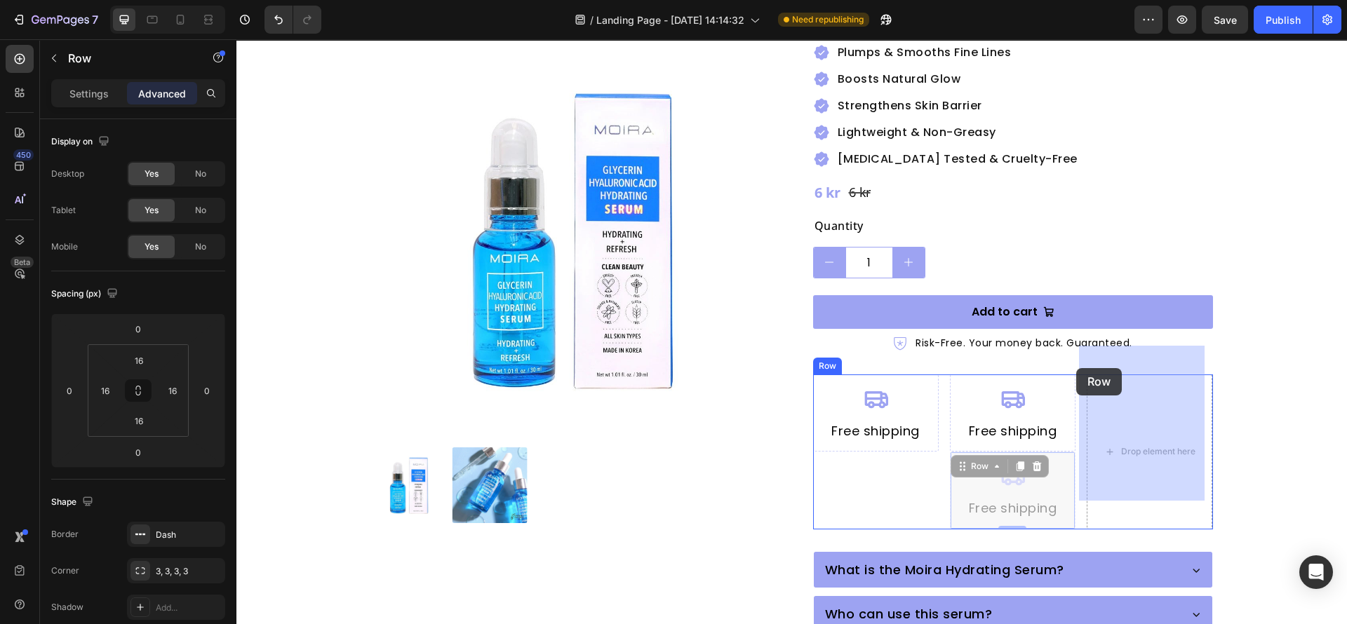
drag, startPoint x: 953, startPoint y: 429, endPoint x: 1076, endPoint y: 368, distance: 136.8
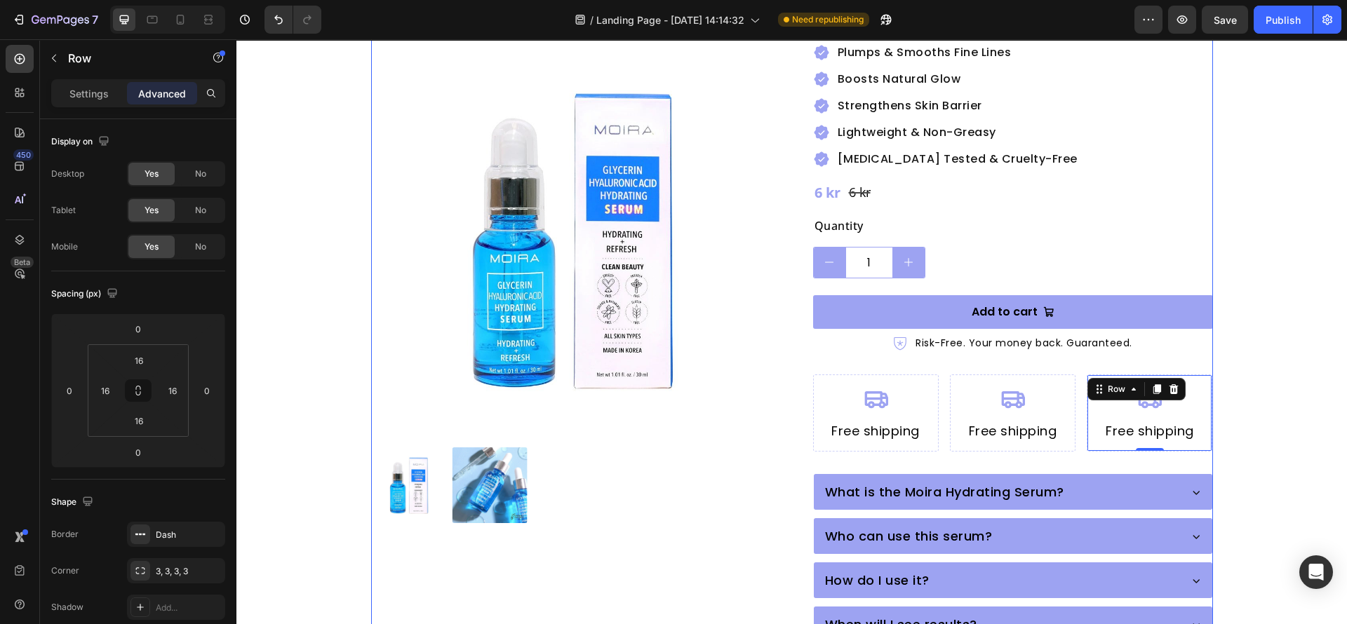
click at [935, 423] on div "Moira Hydrating Serum with [MEDICAL_DATA] & [MEDICAL_DATA] Product Title Icon I…" at bounding box center [1013, 326] width 400 height 985
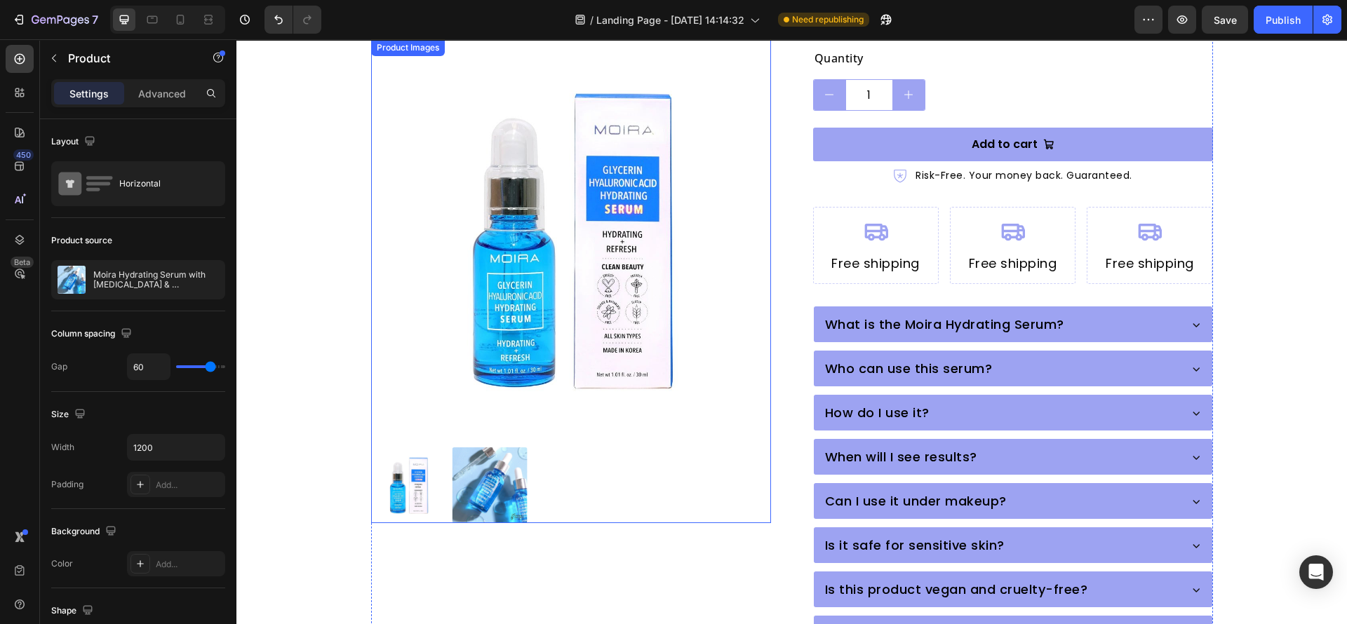
scroll to position [421, 0]
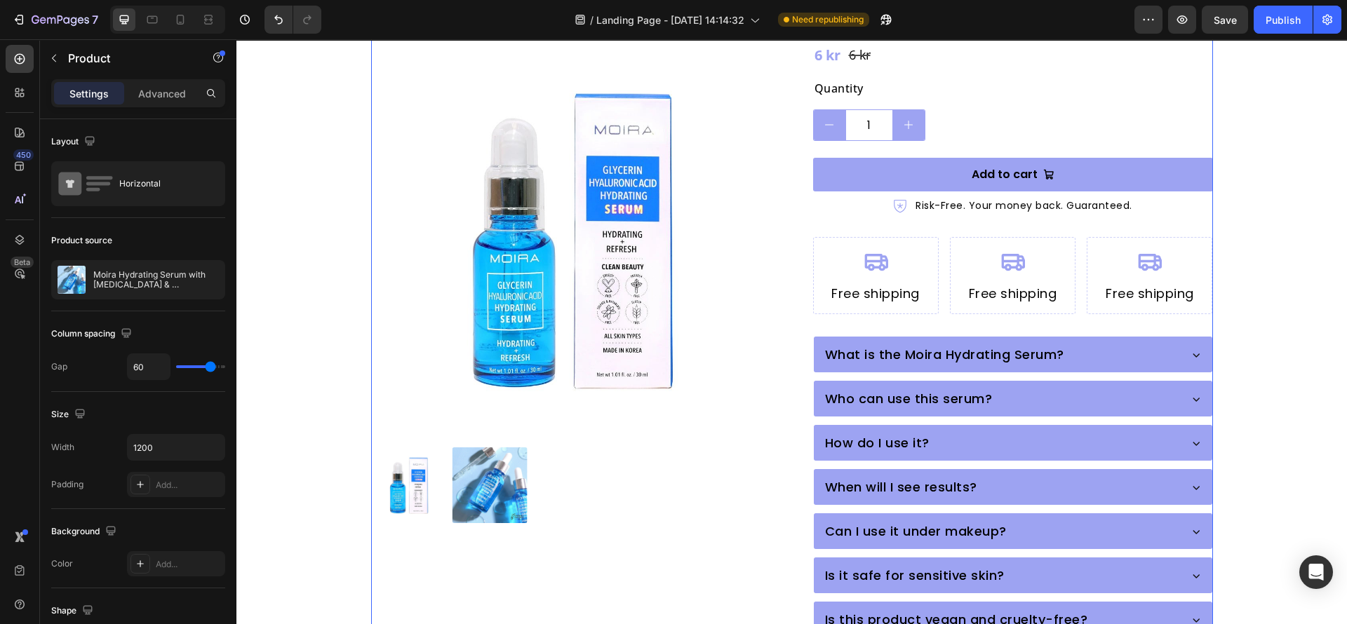
click at [781, 465] on div "Product Images Moira Hydrating Serum with [MEDICAL_DATA] & [MEDICAL_DATA] Produ…" at bounding box center [792, 188] width 842 height 985
click at [981, 281] on div "Icon Free shipping Heading Row 0" at bounding box center [1013, 276] width 126 height 78
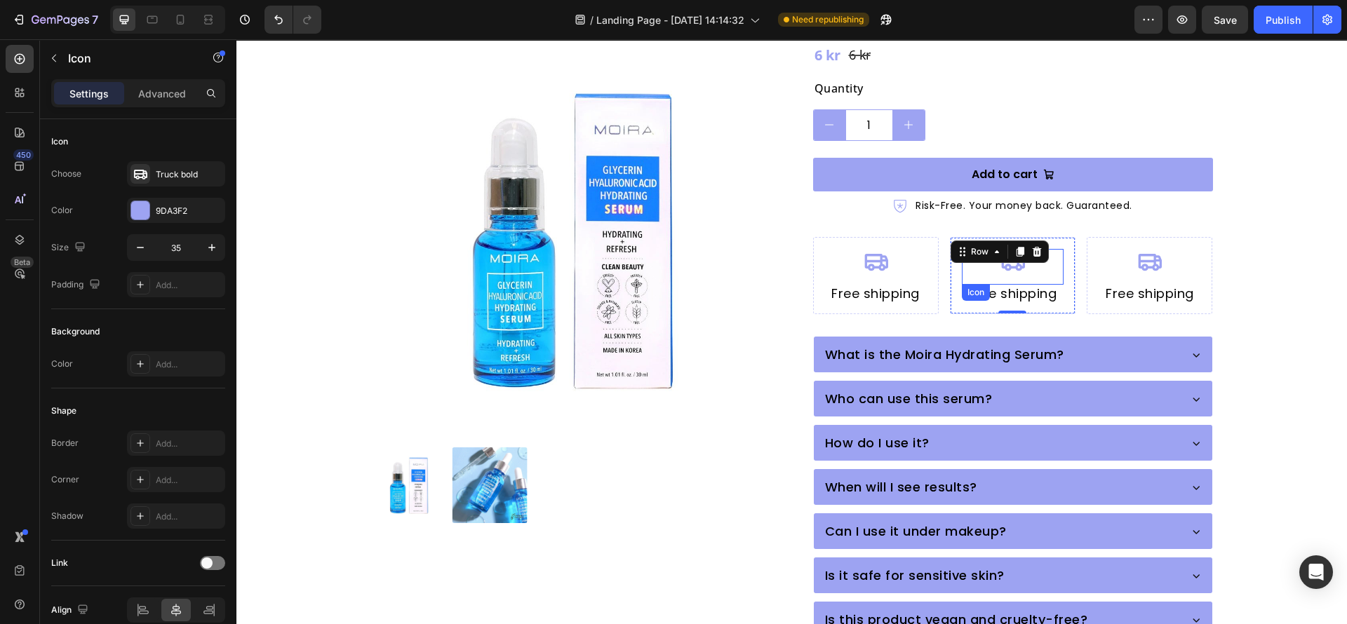
click at [1021, 249] on div "Icon" at bounding box center [1013, 267] width 102 height 36
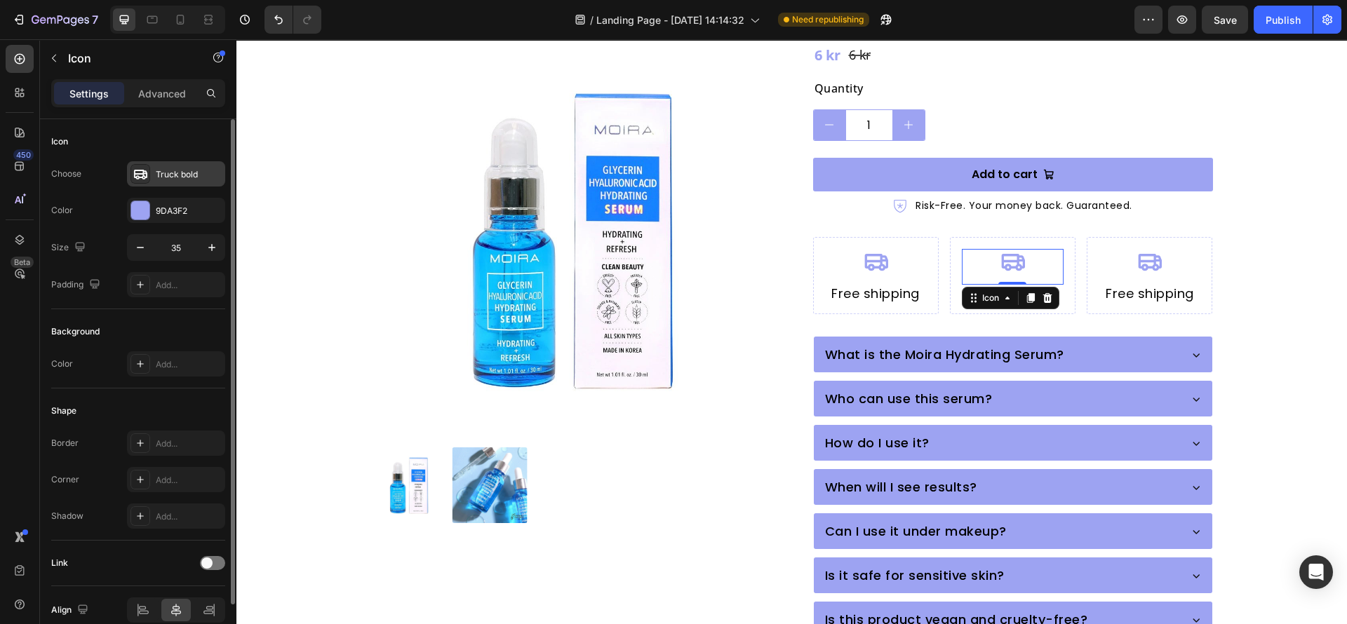
click at [154, 170] on div "Truck bold" at bounding box center [176, 173] width 98 height 25
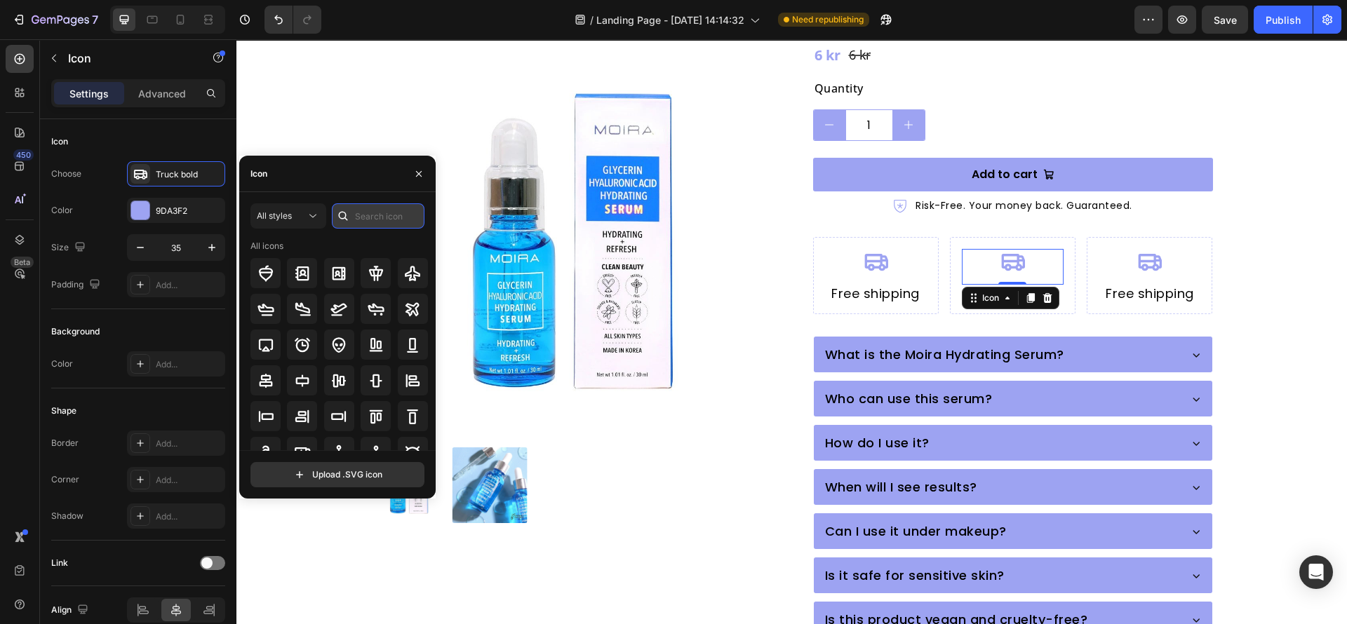
click at [393, 220] on input "text" at bounding box center [378, 215] width 93 height 25
type input "secure"
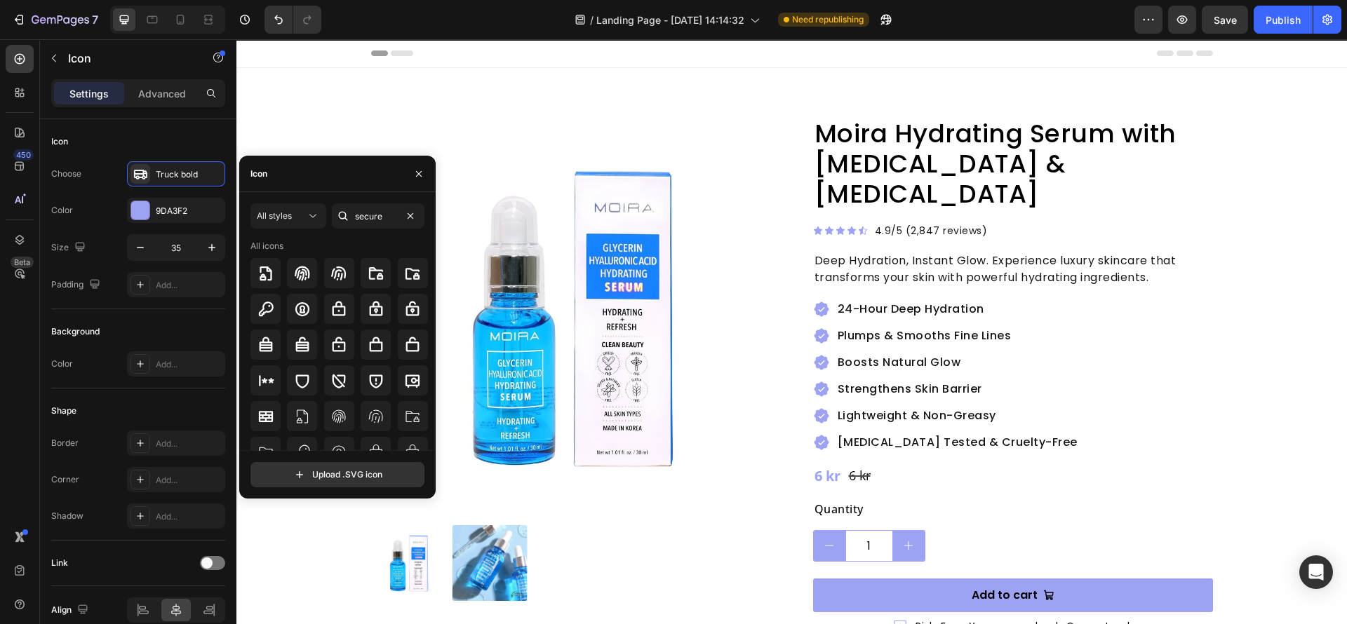
scroll to position [421, 0]
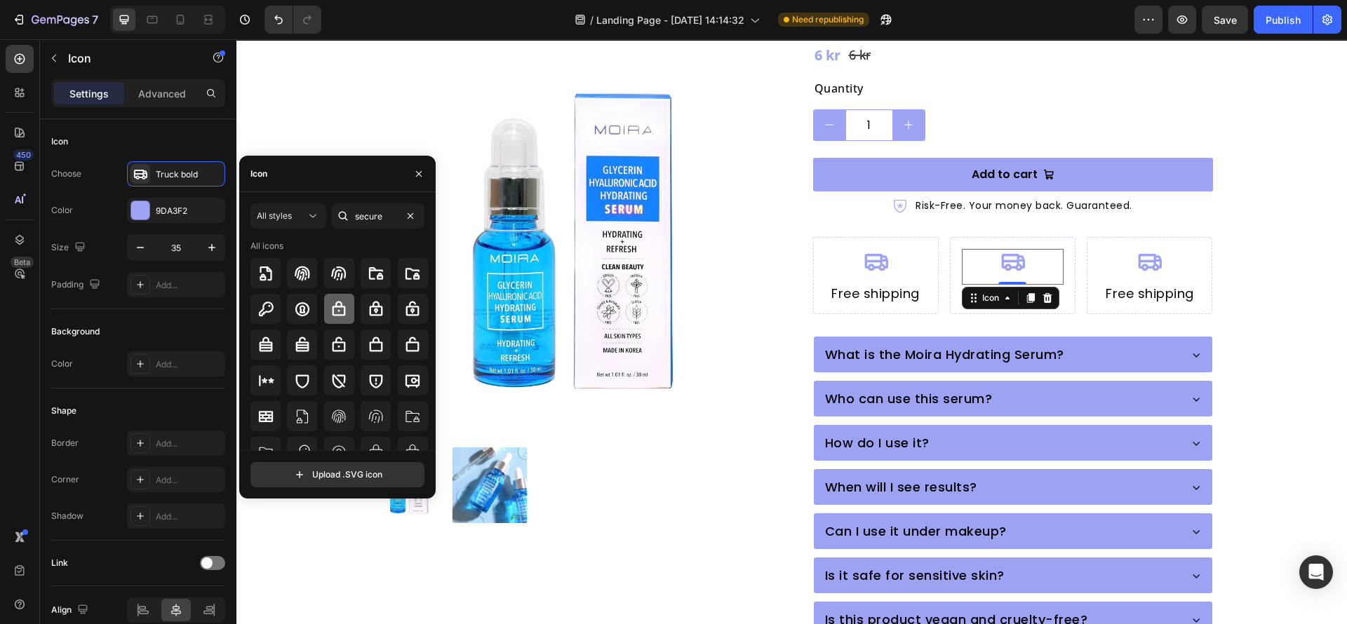
type input "secure"
click at [330, 307] on icon at bounding box center [338, 309] width 17 height 17
click at [967, 286] on div "Moira Hydrating Serum with [MEDICAL_DATA] & [MEDICAL_DATA] Product Title Icon I…" at bounding box center [1013, 188] width 400 height 985
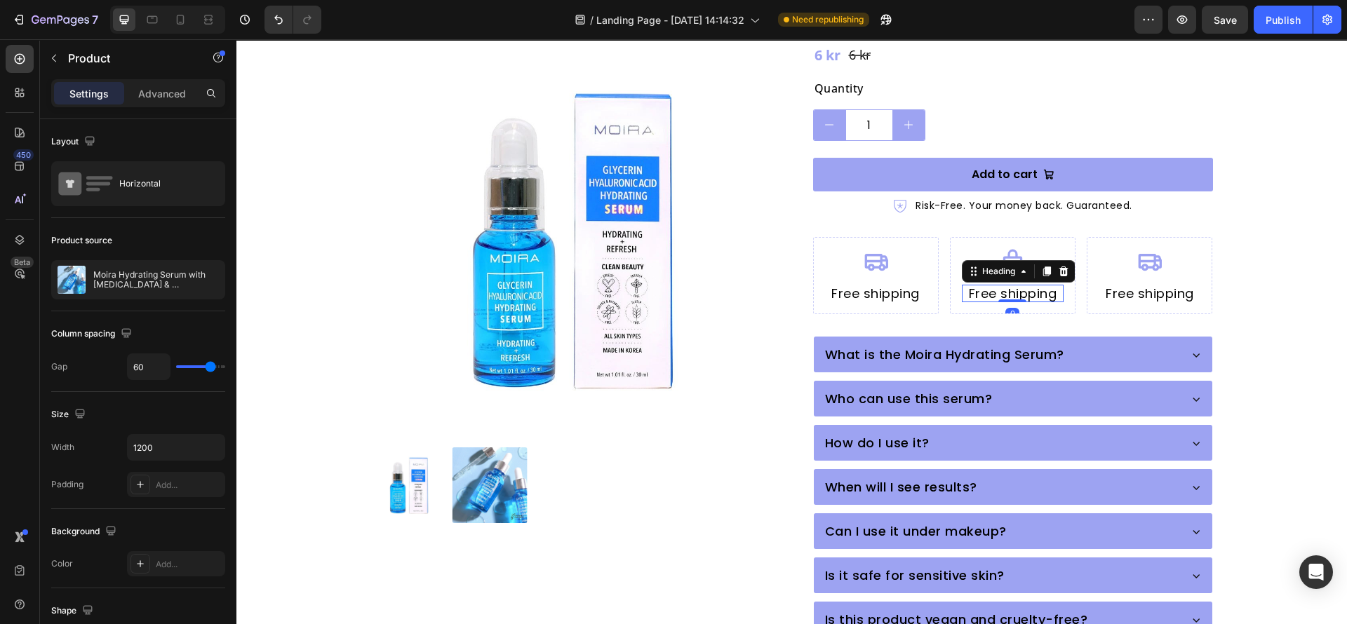
click at [1010, 285] on h2 "Free shipping" at bounding box center [1013, 294] width 102 height 18
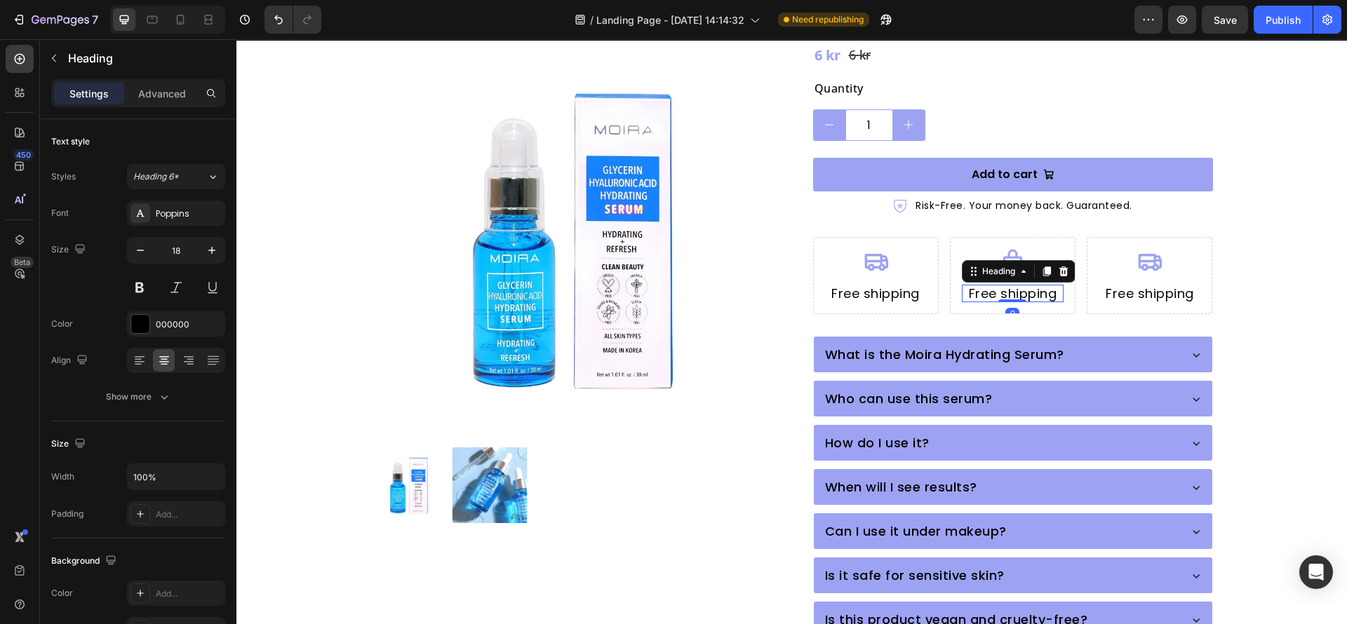
click at [1010, 285] on h2 "Free shipping" at bounding box center [1013, 294] width 102 height 18
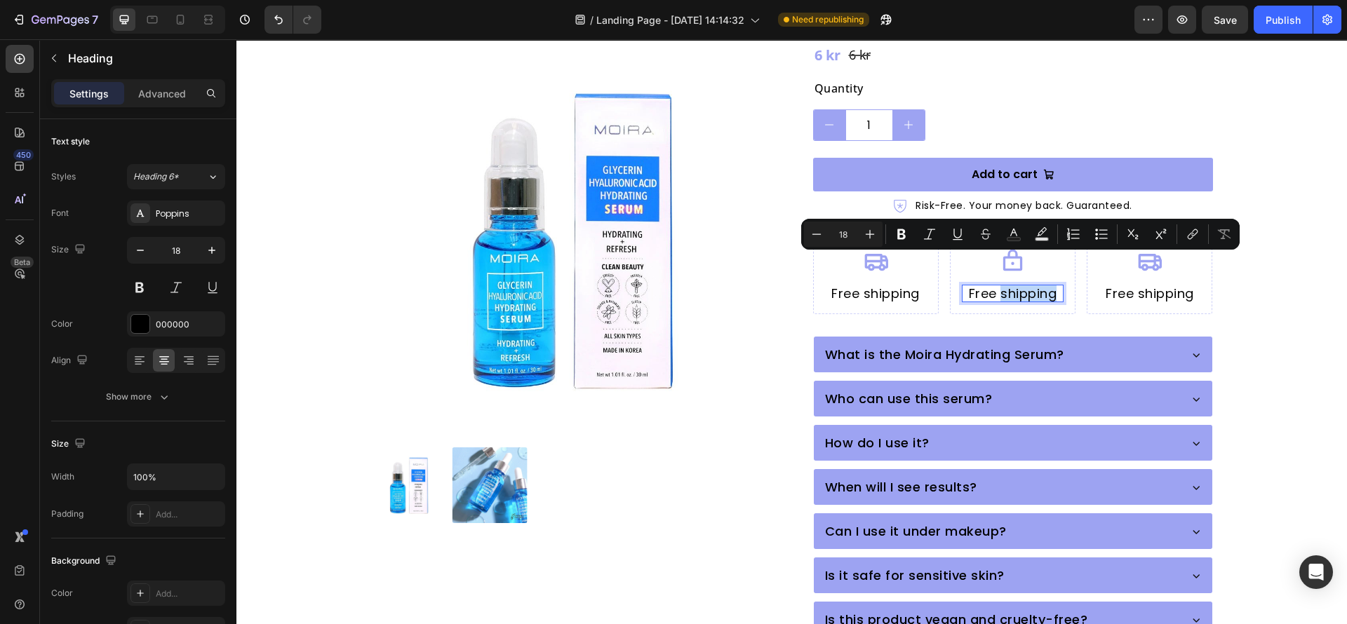
click at [1010, 286] on p "Free shipping" at bounding box center [1012, 293] width 99 height 15
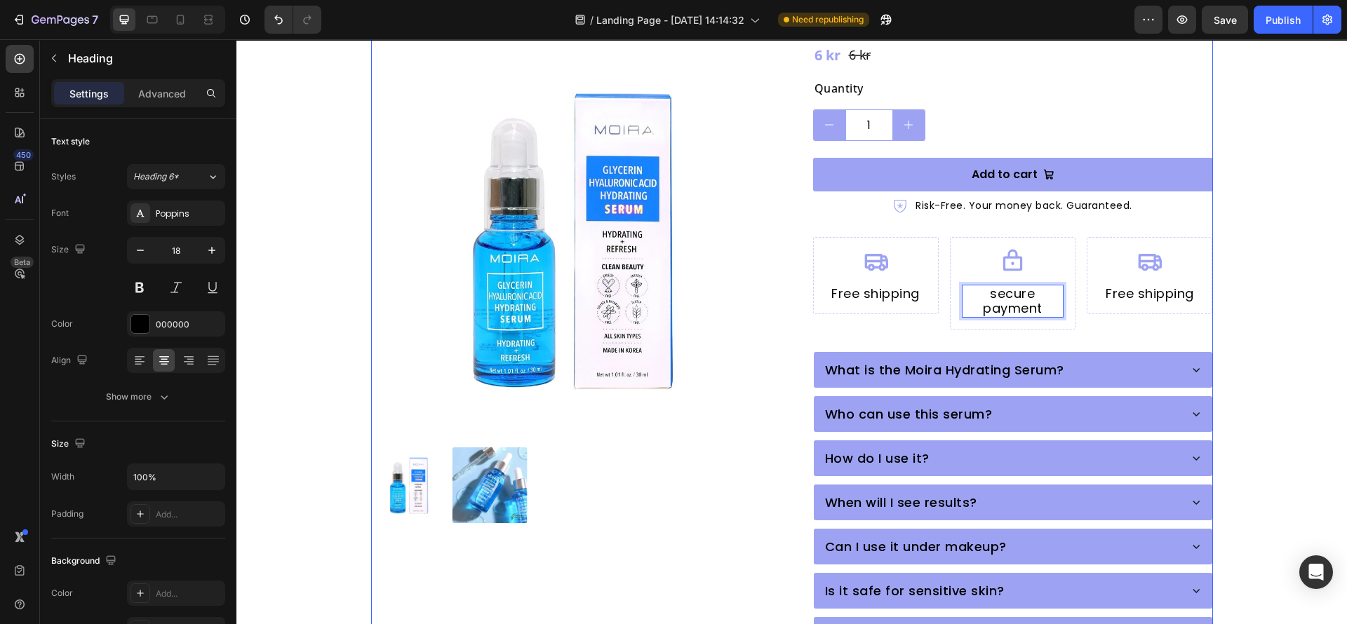
click at [922, 305] on div "Moira Hydrating Serum with Glycerin & Hyaluronic Acid Product Title Icon Icon I…" at bounding box center [1013, 196] width 400 height 1001
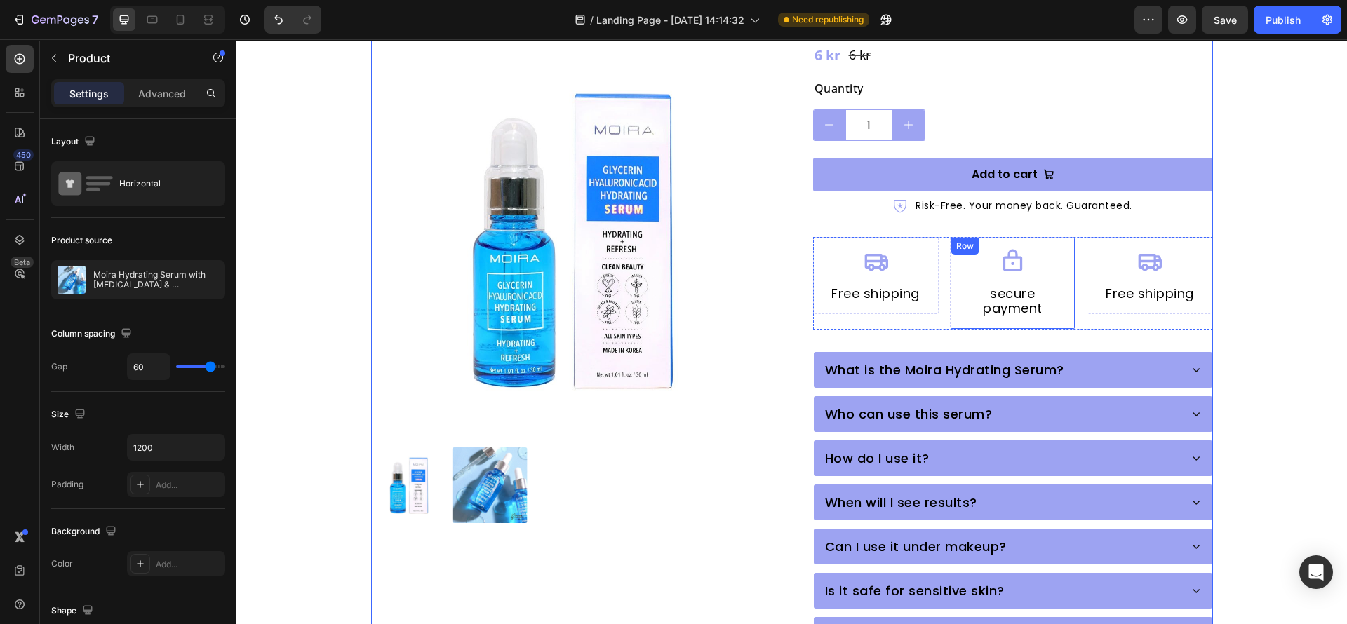
click at [1028, 295] on div "Icon secure payment Heading Row" at bounding box center [1013, 283] width 126 height 93
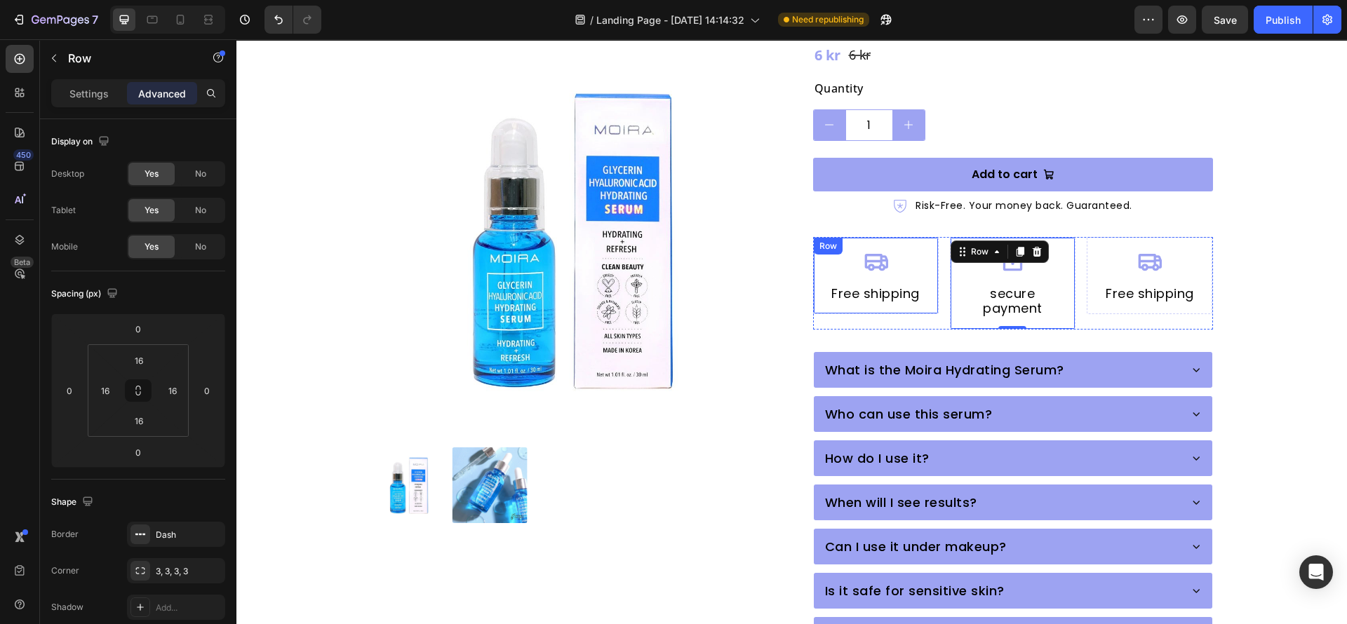
click at [903, 279] on div "Icon Free shipping Heading Row" at bounding box center [876, 276] width 126 height 78
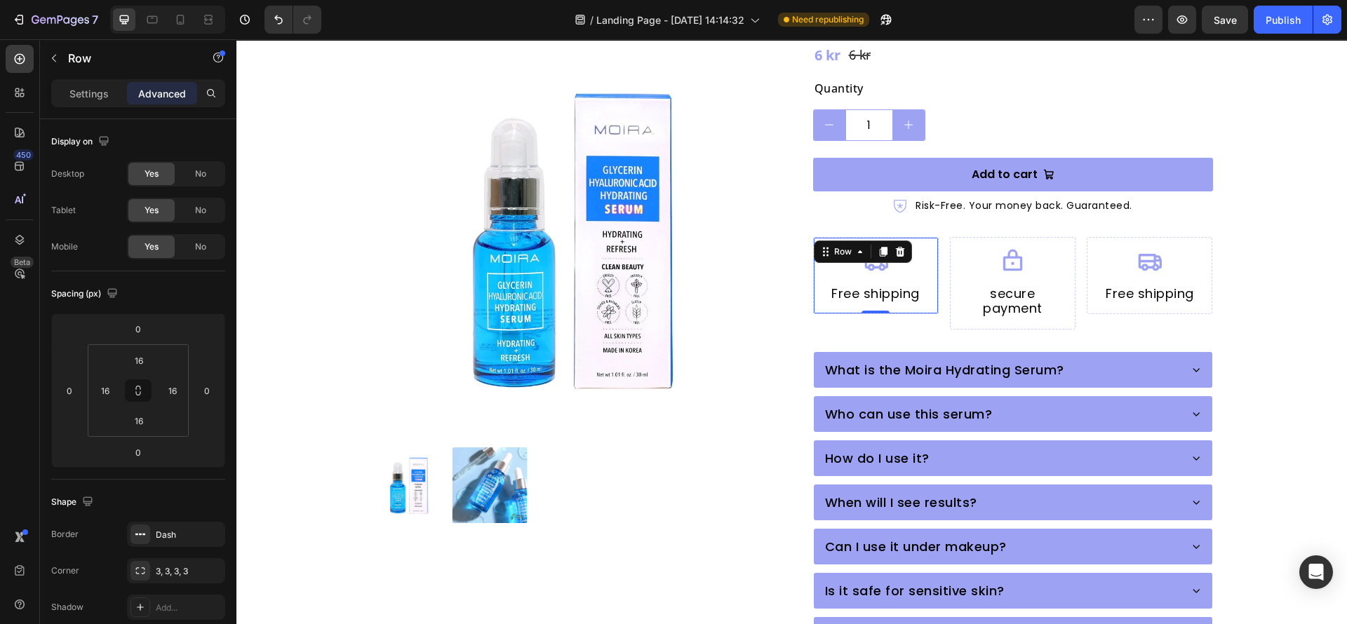
drag, startPoint x: 88, startPoint y: 86, endPoint x: 0, endPoint y: 204, distance: 146.9
click at [86, 92] on p "Settings" at bounding box center [88, 93] width 39 height 15
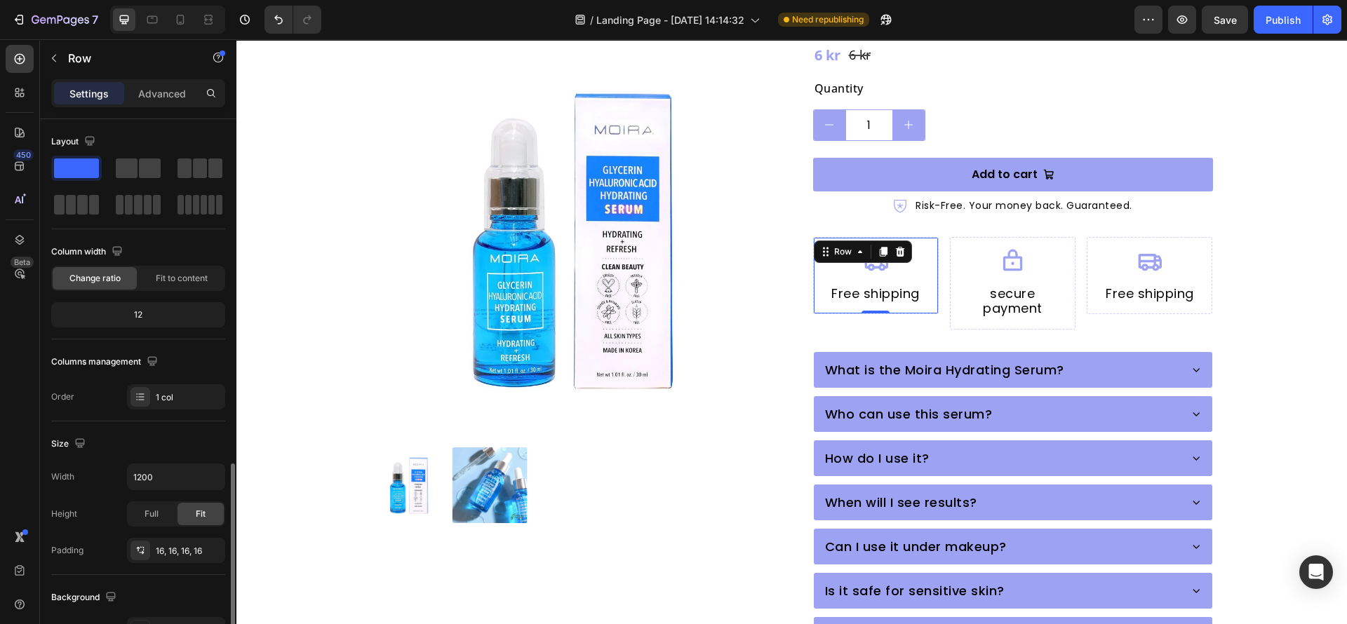
scroll to position [210, 0]
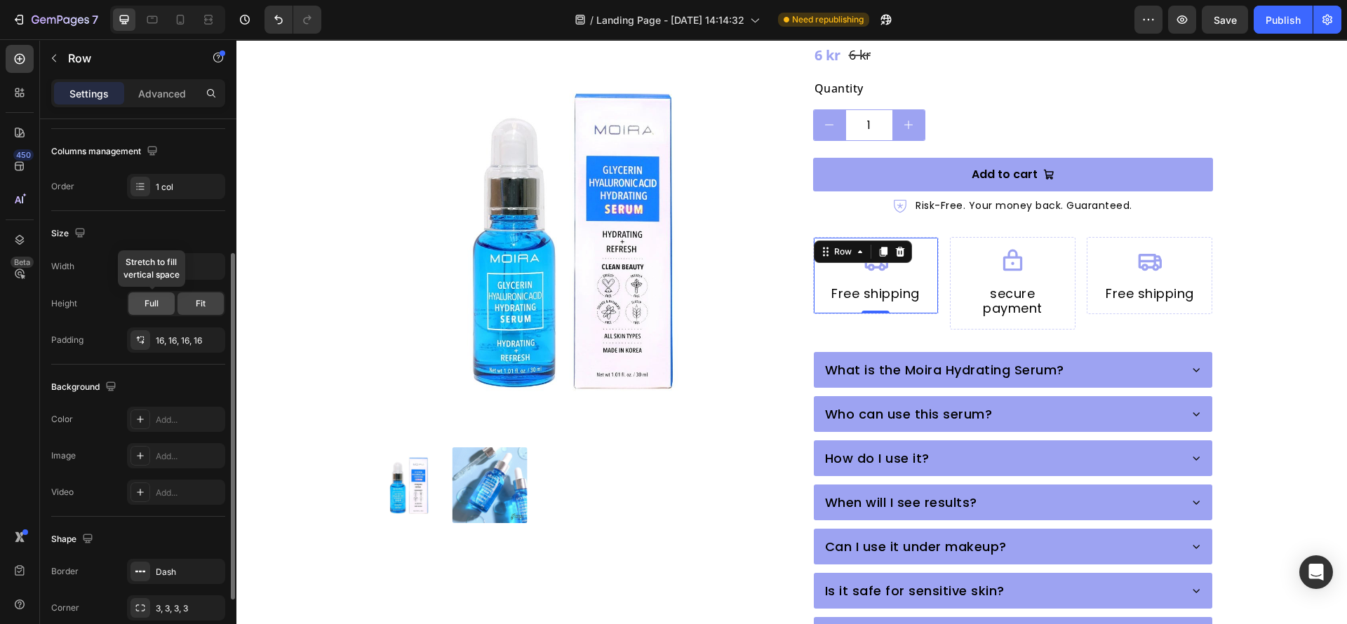
click at [159, 299] on div "Full" at bounding box center [151, 303] width 46 height 22
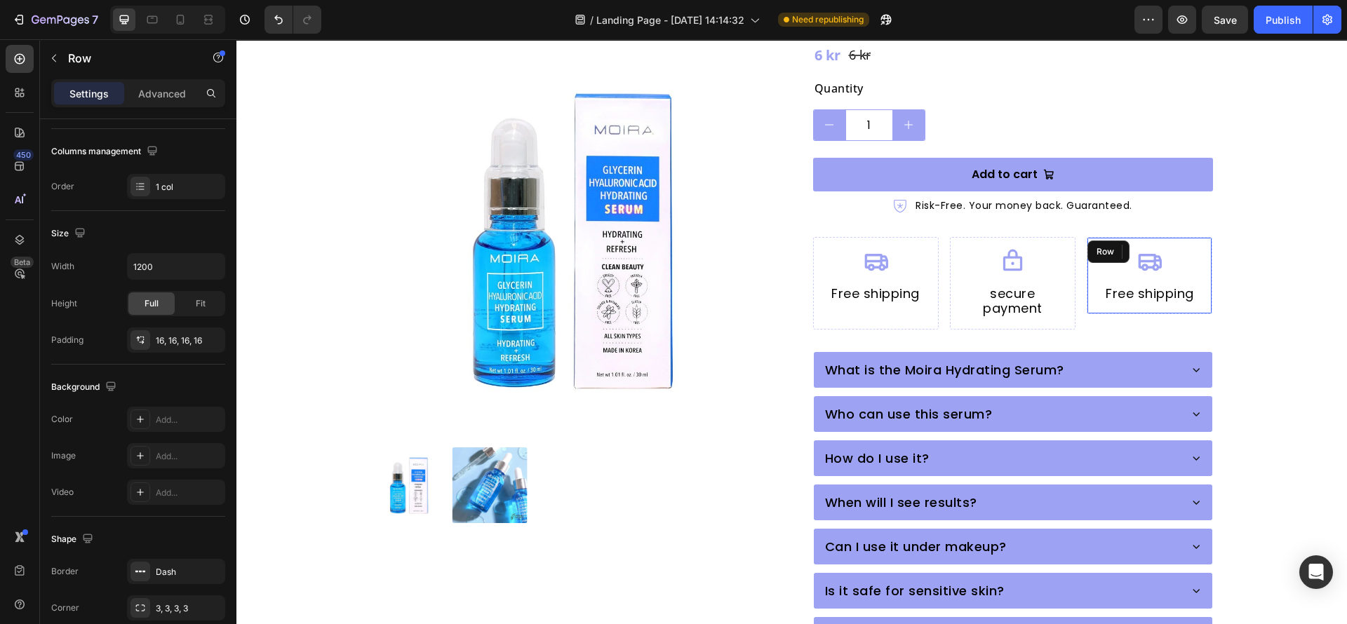
click at [1095, 280] on div "Icon Free shipping Heading Row" at bounding box center [1149, 276] width 126 height 78
click at [1175, 249] on div "Icon 0" at bounding box center [1149, 267] width 102 height 36
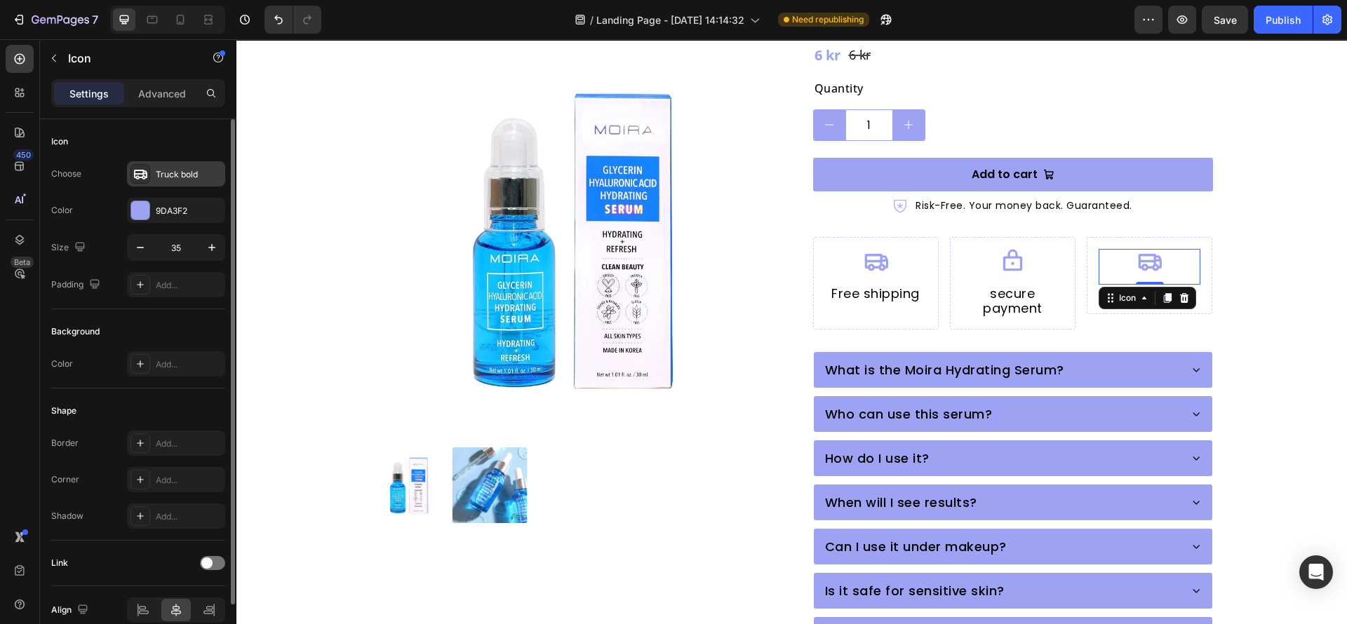
drag, startPoint x: 168, startPoint y: 170, endPoint x: 159, endPoint y: 177, distance: 10.5
click at [169, 170] on div "Truck bold" at bounding box center [189, 174] width 66 height 13
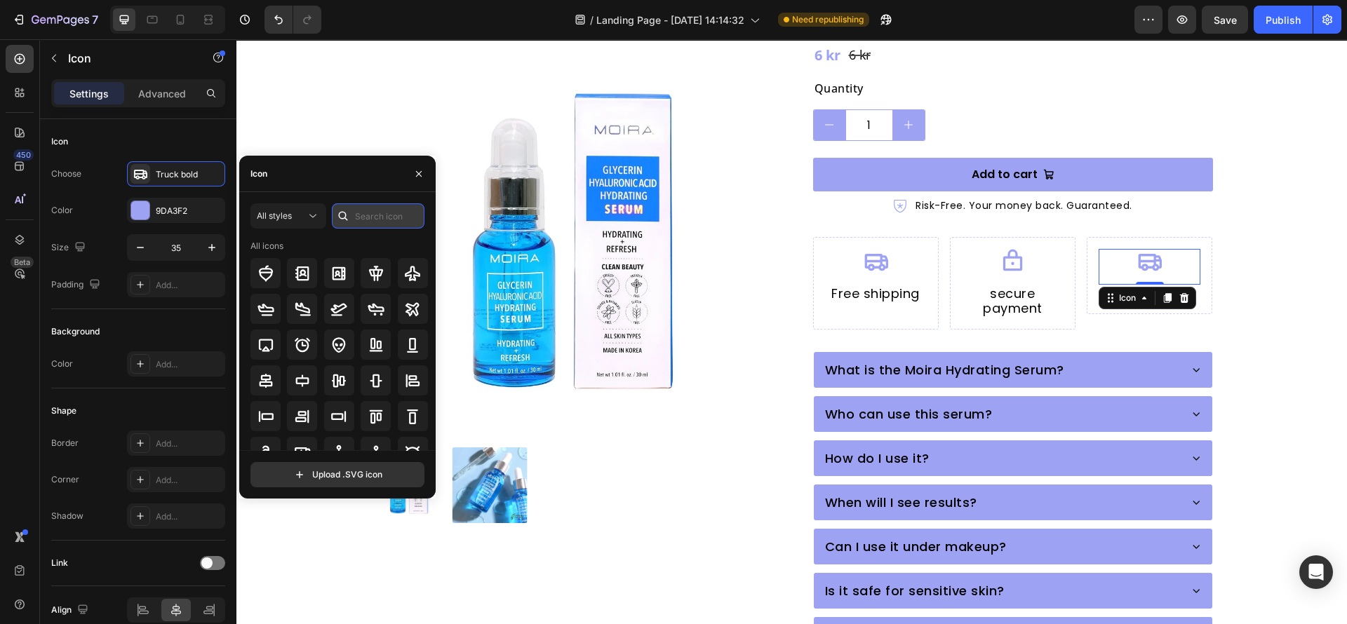
click at [382, 220] on input "text" at bounding box center [378, 215] width 93 height 25
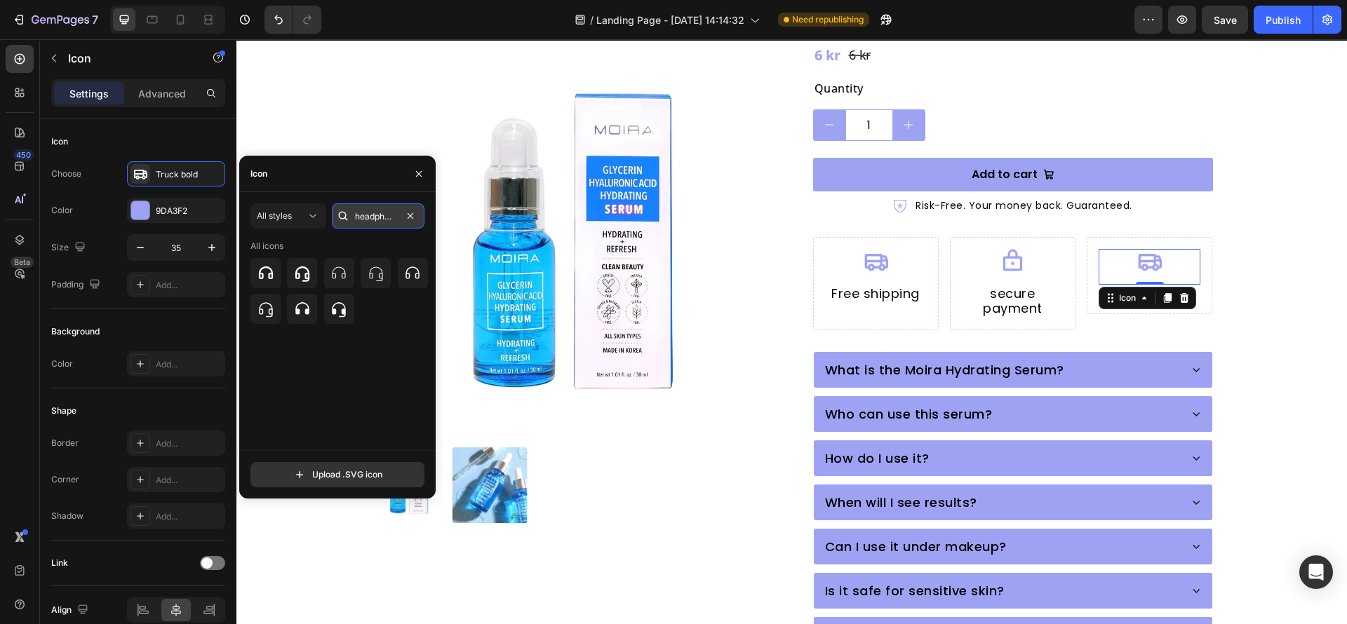
scroll to position [0, 4]
type input "headphone"
click at [335, 315] on icon at bounding box center [338, 309] width 17 height 17
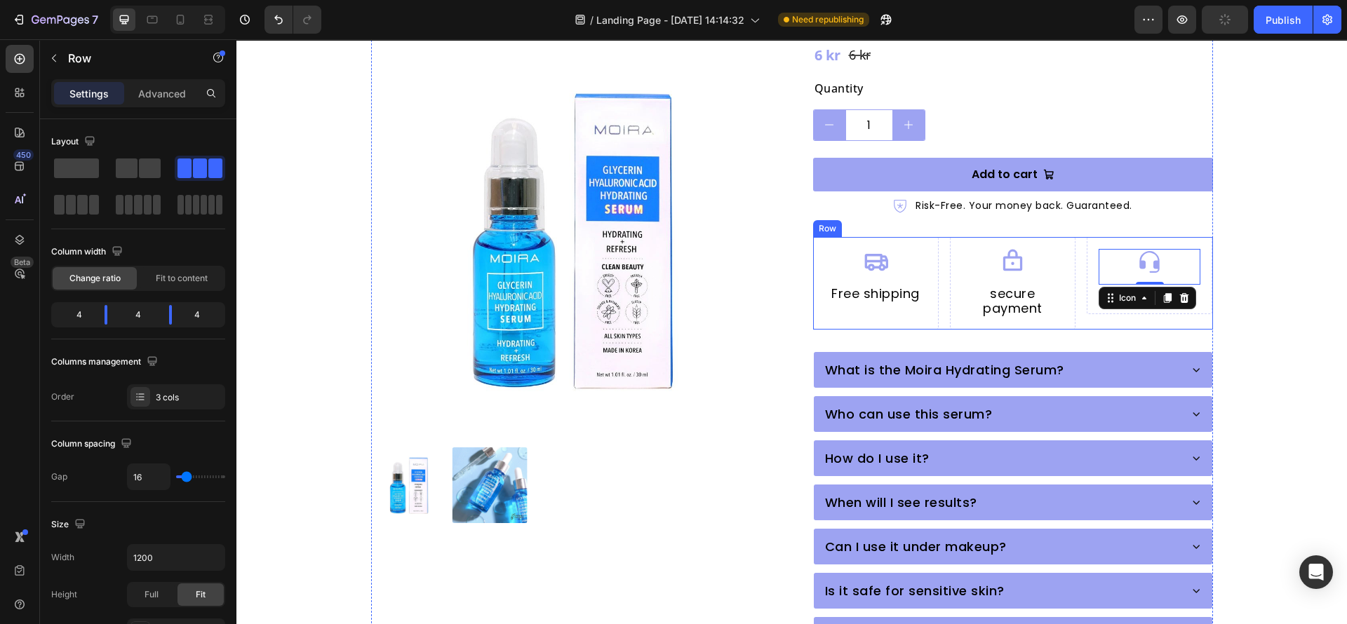
click at [1094, 286] on div "Icon 0 Free shipping Heading Row" at bounding box center [1149, 283] width 126 height 93
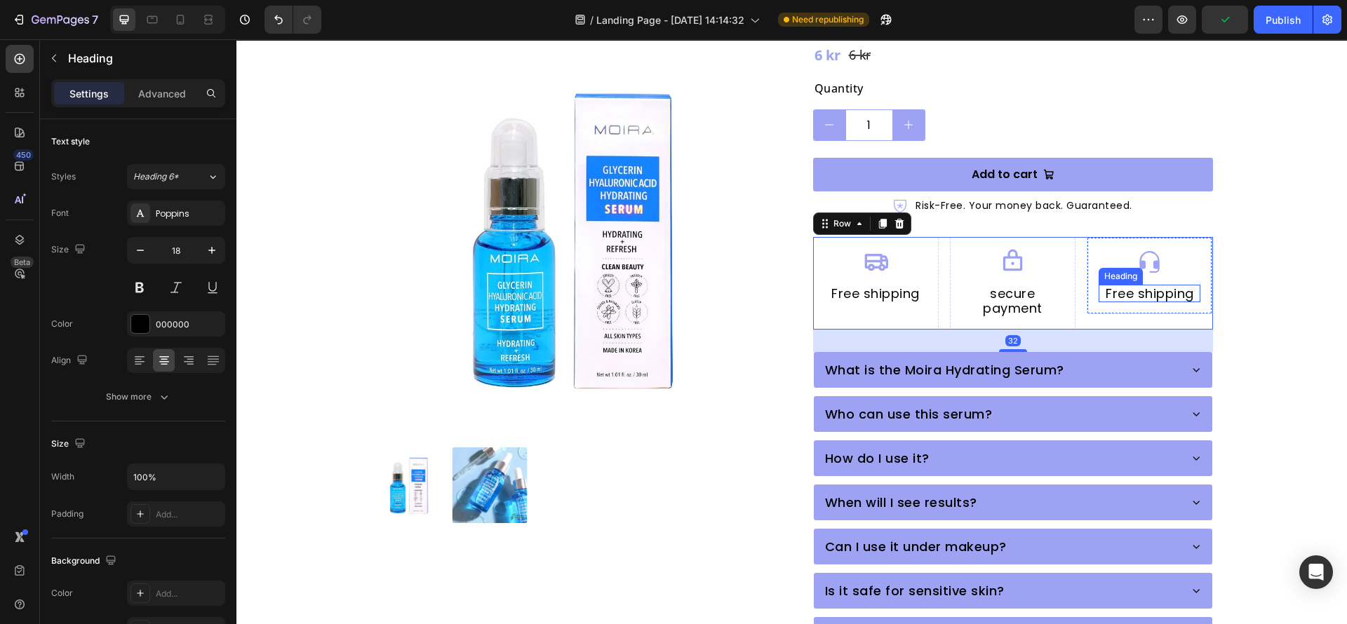
click at [1145, 285] on h2 "Free shipping" at bounding box center [1149, 294] width 102 height 18
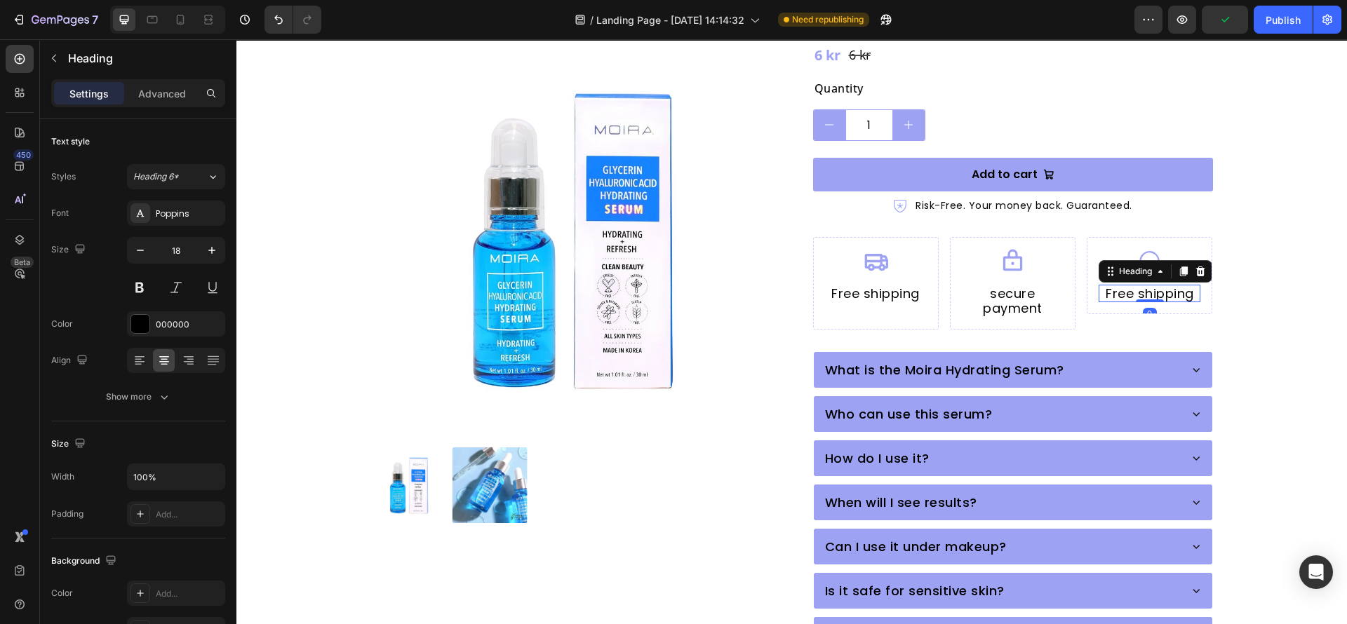
click at [1141, 285] on h2 "Free shipping" at bounding box center [1149, 294] width 102 height 18
click at [1141, 286] on p "Free shipping" at bounding box center [1149, 293] width 99 height 15
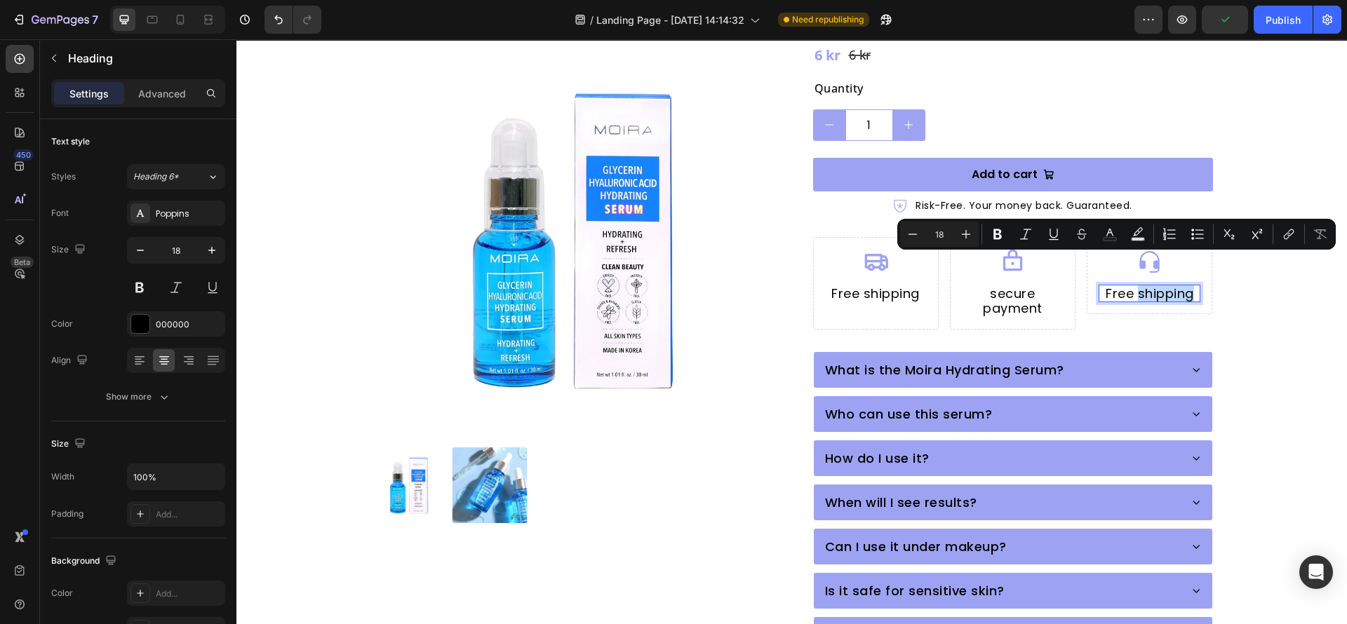
click at [1141, 286] on p "Free shipping" at bounding box center [1149, 293] width 99 height 15
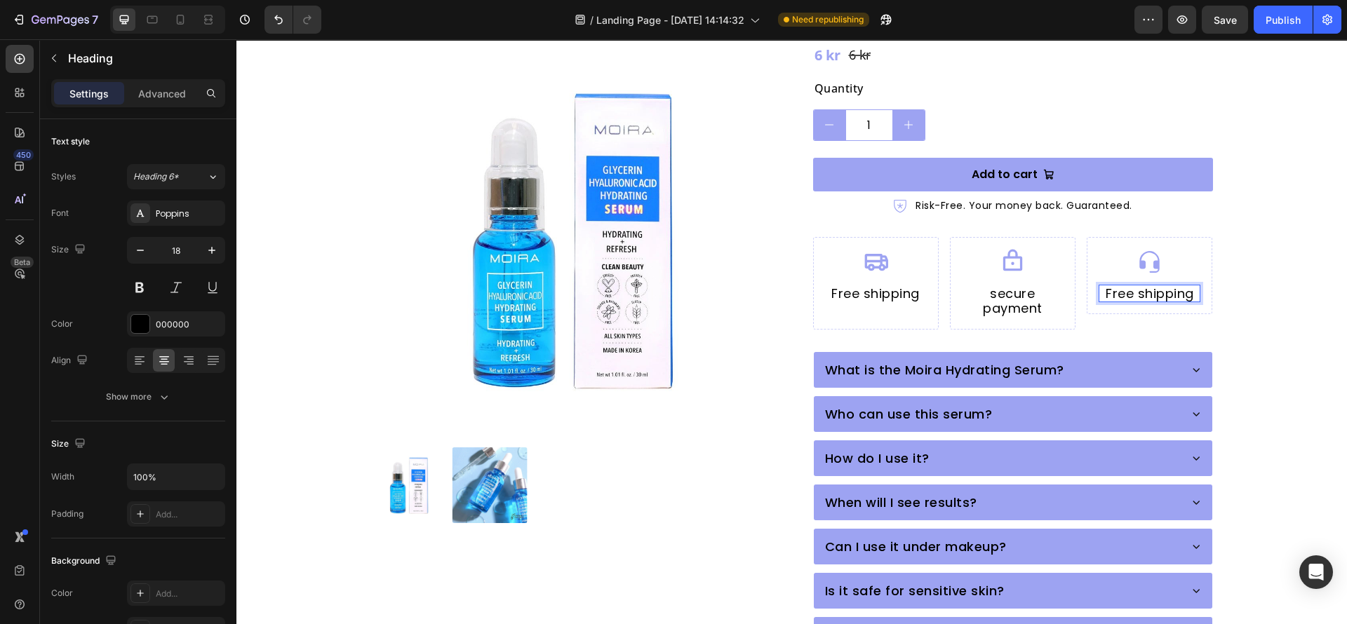
click at [1138, 286] on p "Free shipping" at bounding box center [1149, 293] width 99 height 15
click at [1116, 277] on div "Icon 24/7 support Heading 0 Row" at bounding box center [1149, 276] width 126 height 78
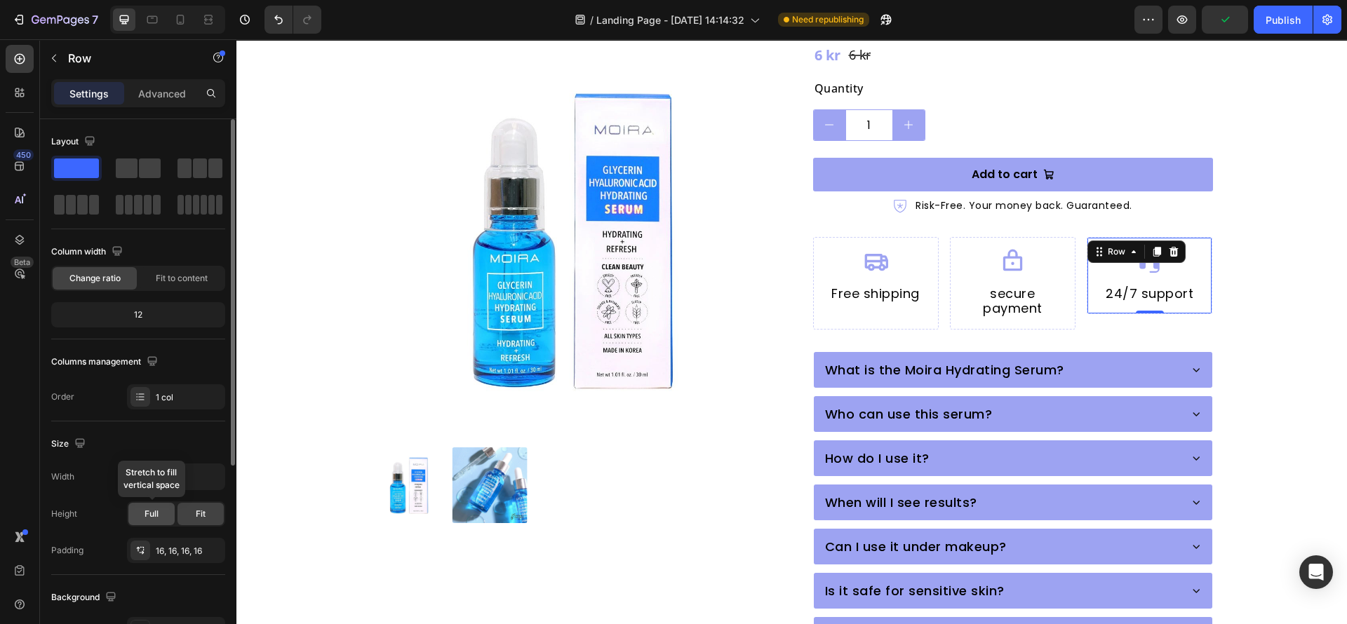
click at [149, 506] on div "Full" at bounding box center [151, 514] width 46 height 22
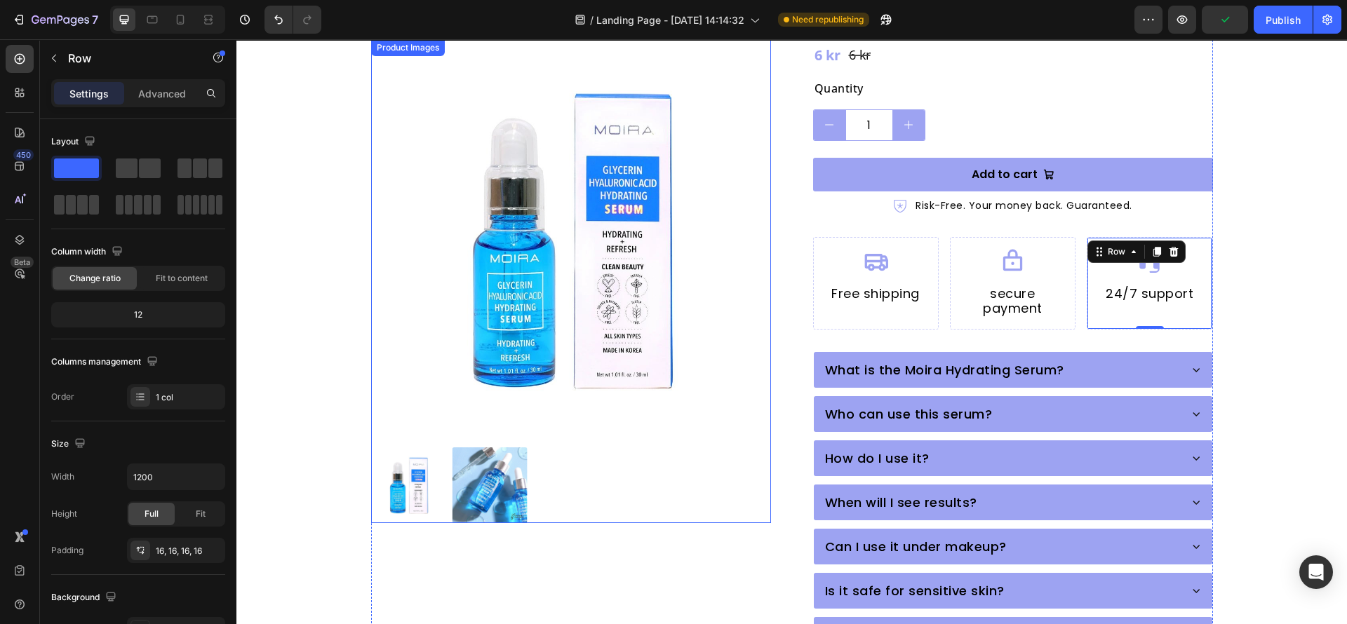
click at [752, 423] on img at bounding box center [571, 239] width 400 height 400
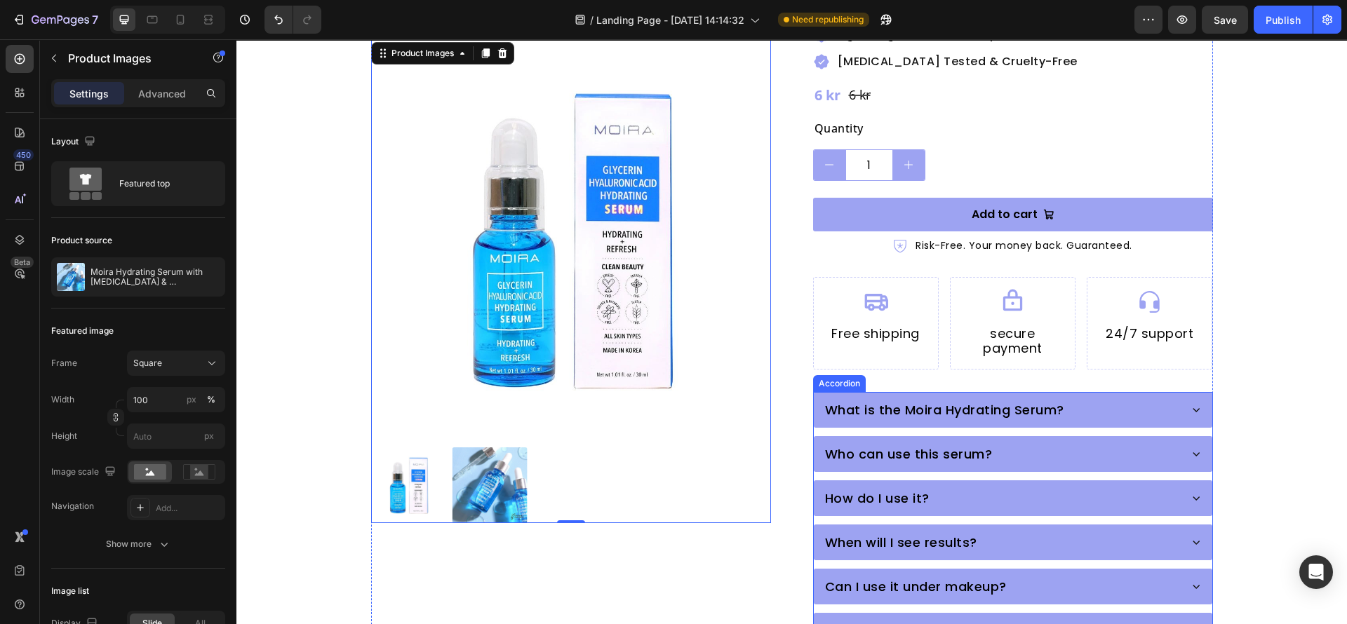
scroll to position [315, 0]
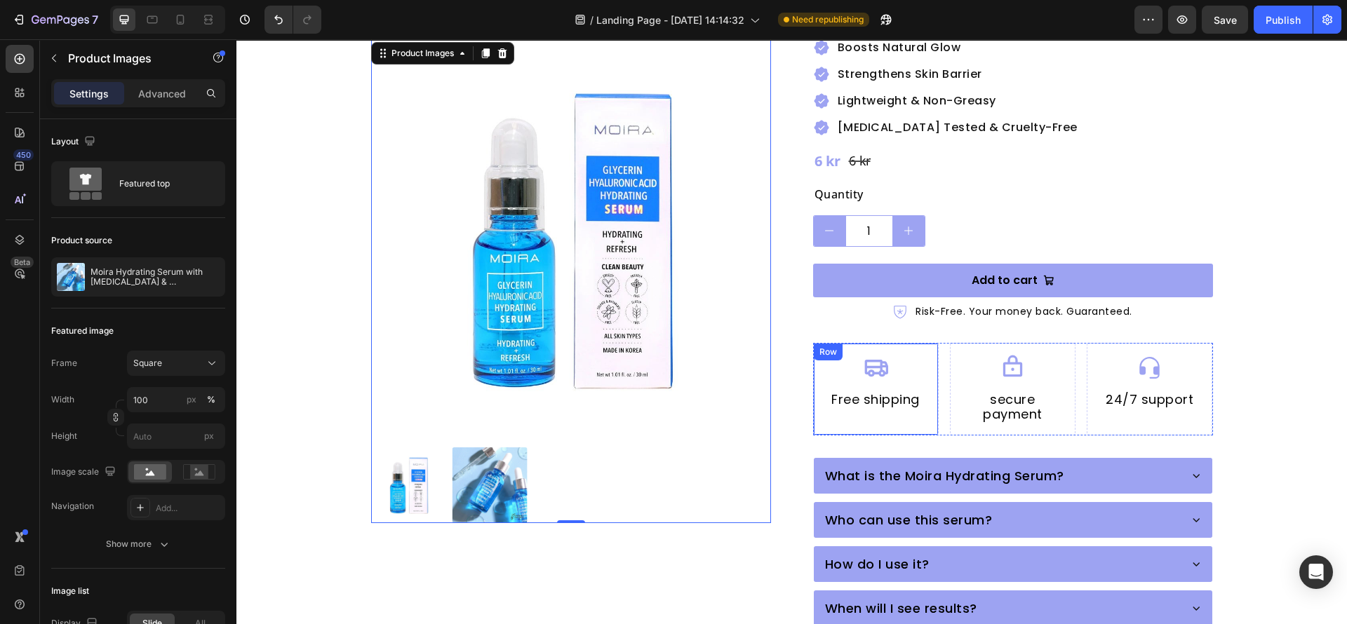
click at [915, 400] on div "Icon Free shipping Heading Row" at bounding box center [876, 389] width 126 height 93
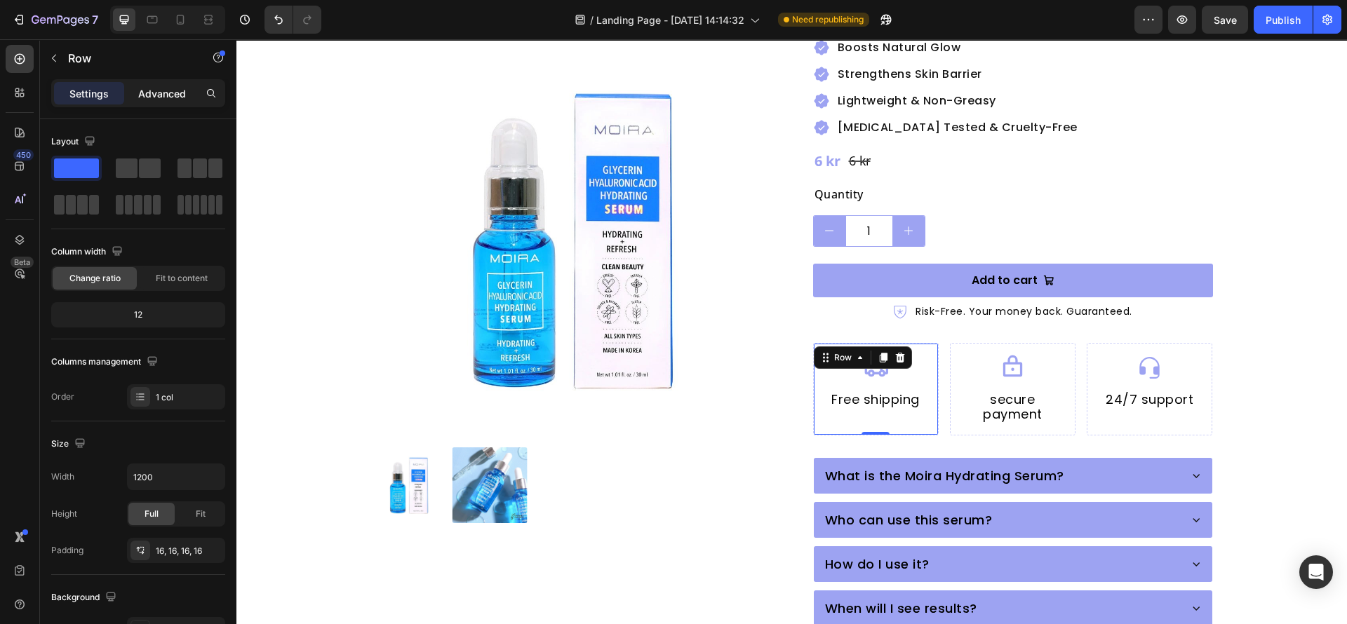
click at [166, 92] on p "Advanced" at bounding box center [162, 93] width 48 height 15
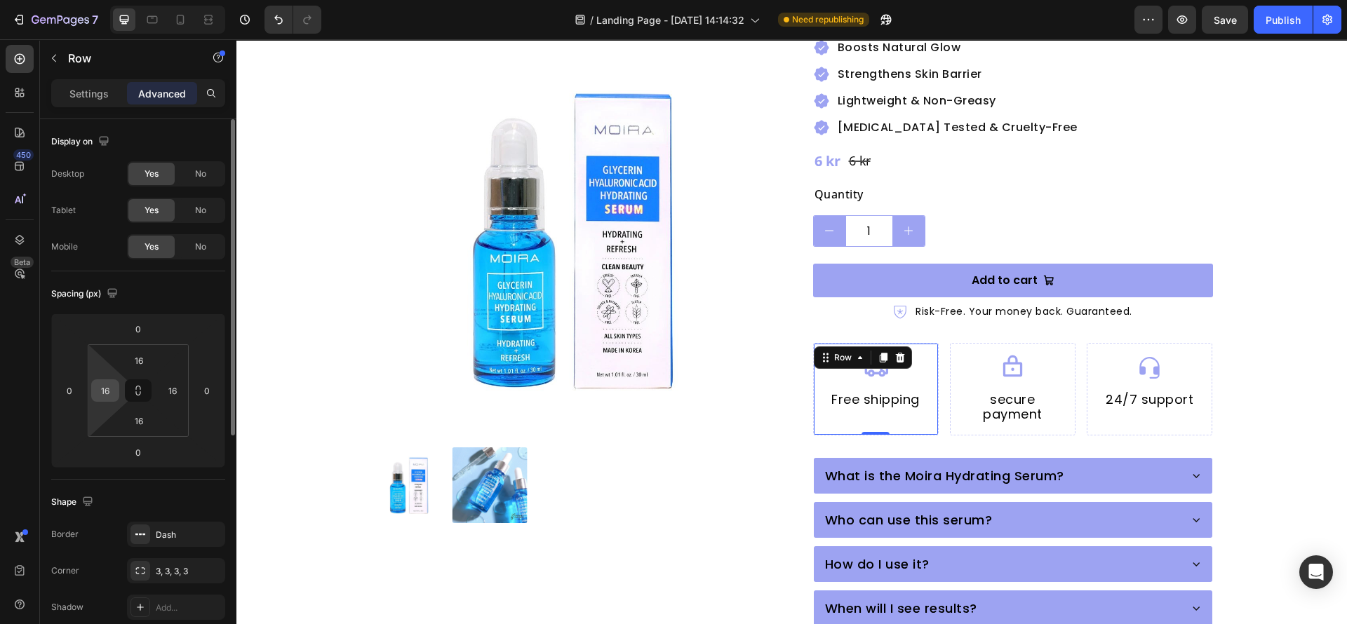
click at [111, 389] on input "16" at bounding box center [105, 390] width 21 height 21
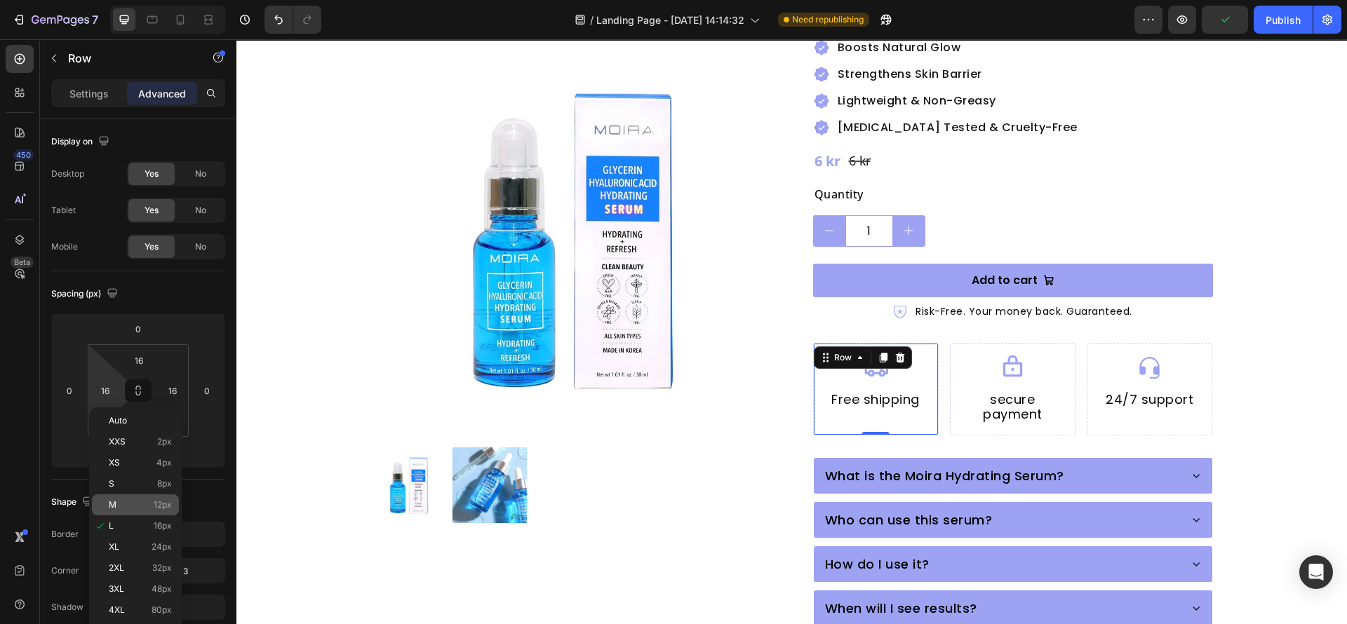
click at [140, 509] on p "M 12px" at bounding box center [140, 505] width 63 height 10
type input "12"
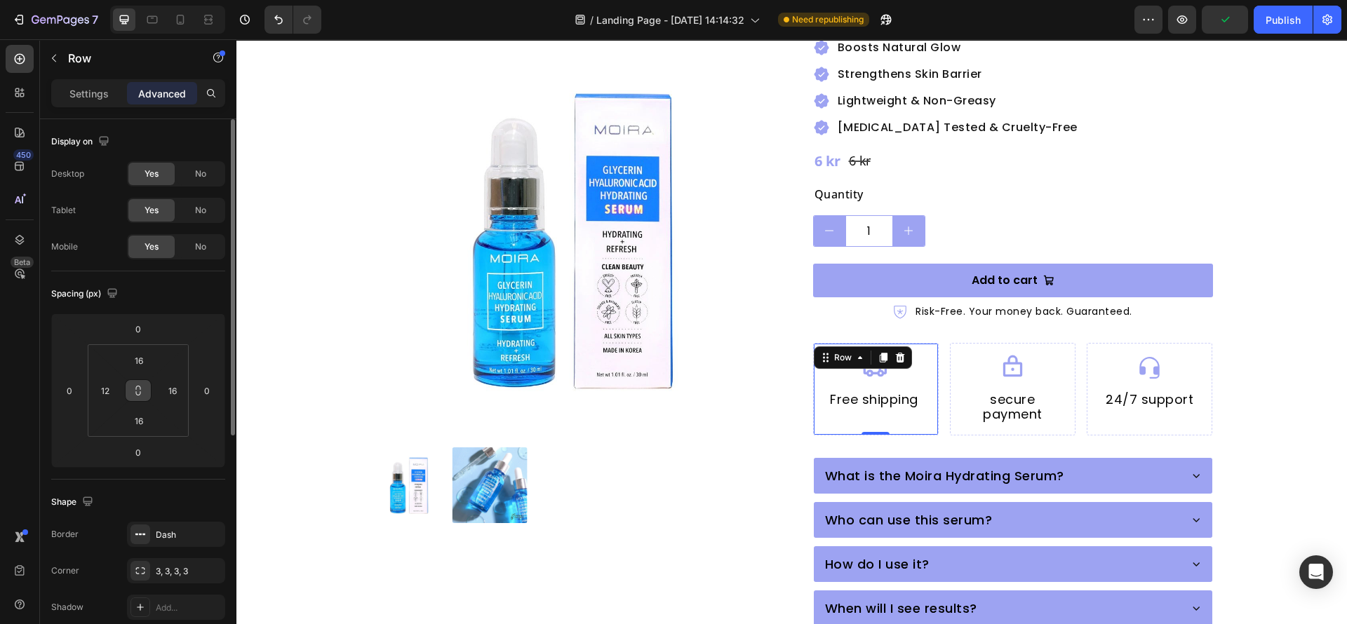
click at [140, 391] on icon at bounding box center [138, 390] width 11 height 11
click at [112, 385] on input "12" at bounding box center [105, 390] width 21 height 21
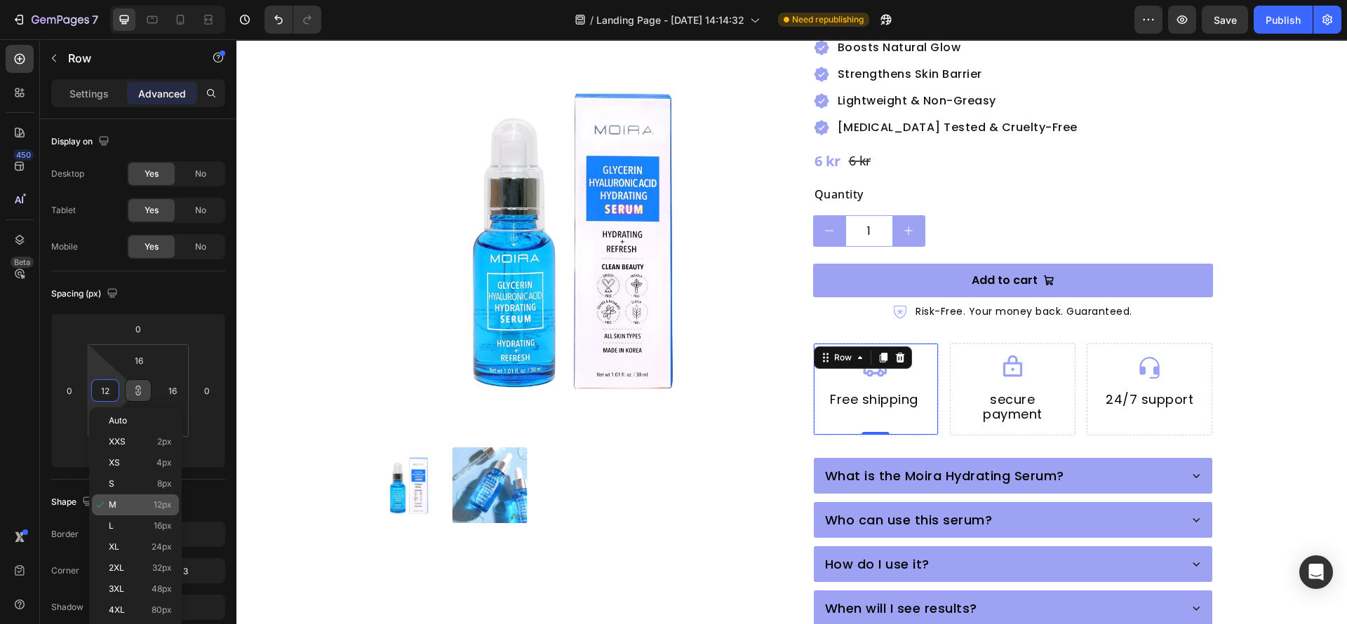
type input "12"
click at [144, 511] on div "M 12px" at bounding box center [135, 504] width 87 height 21
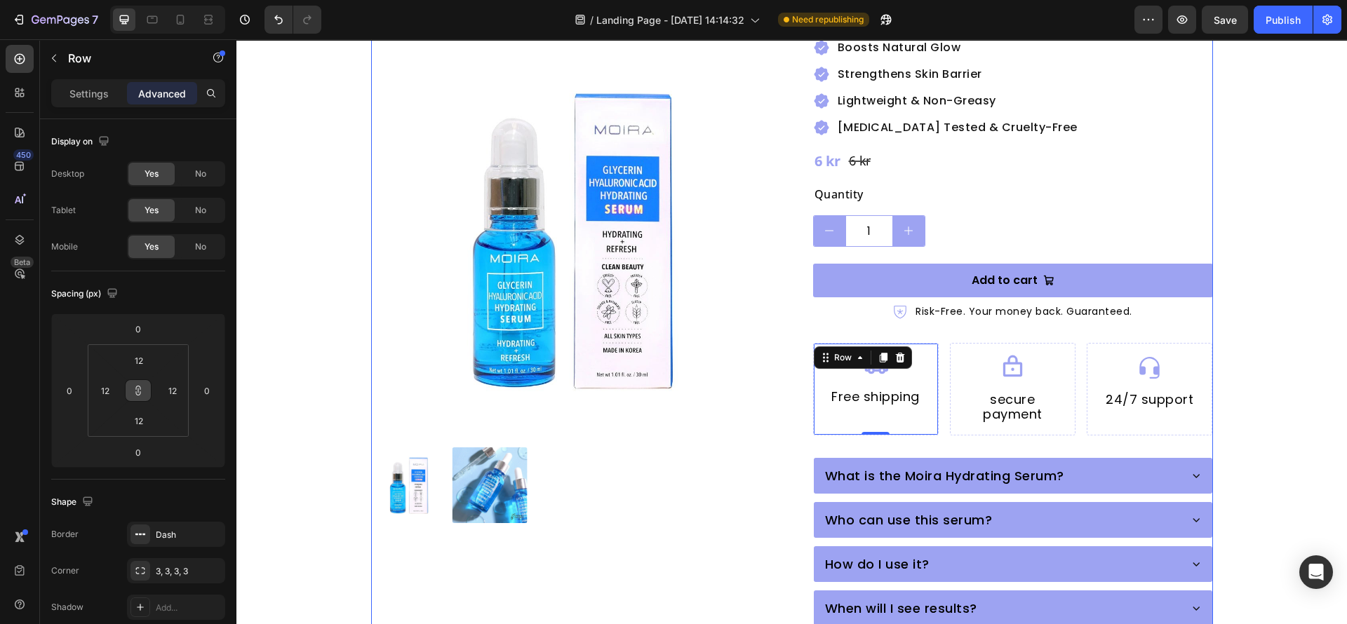
click at [939, 421] on div "Moira Hydrating Serum with Glycerin & Hyaluronic Acid Product Title Icon Icon I…" at bounding box center [1013, 302] width 400 height 1001
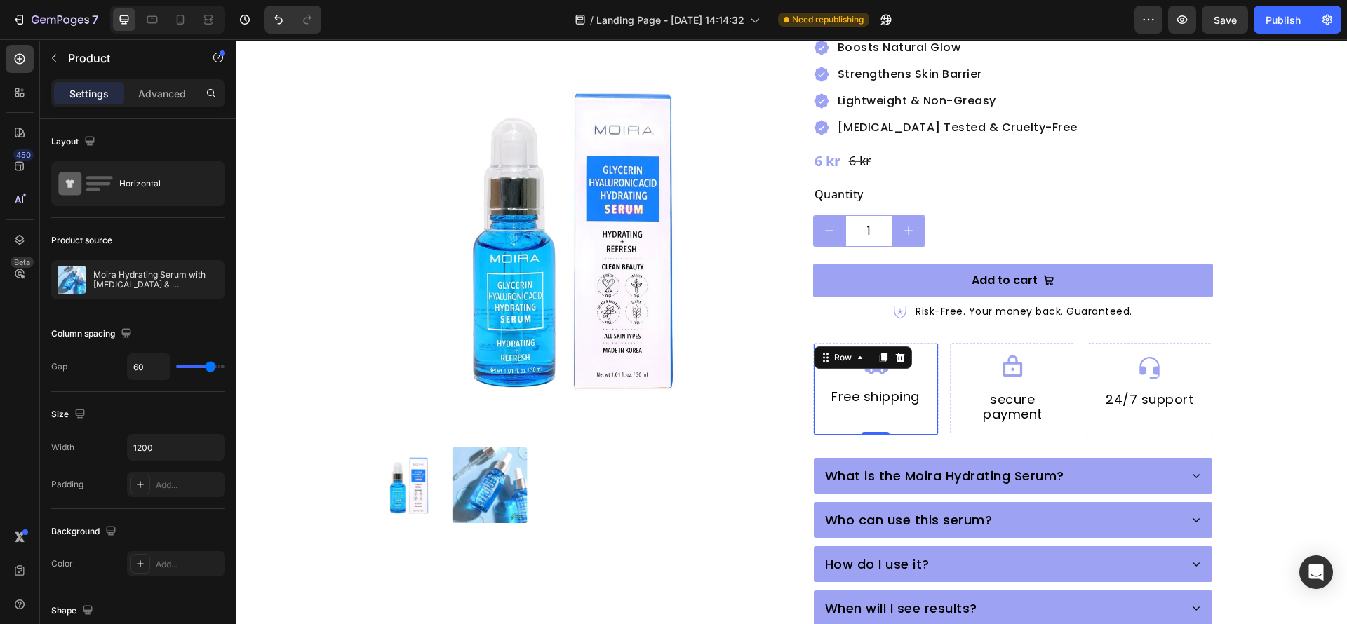
click at [914, 396] on div "Icon Free shipping Heading" at bounding box center [875, 389] width 107 height 74
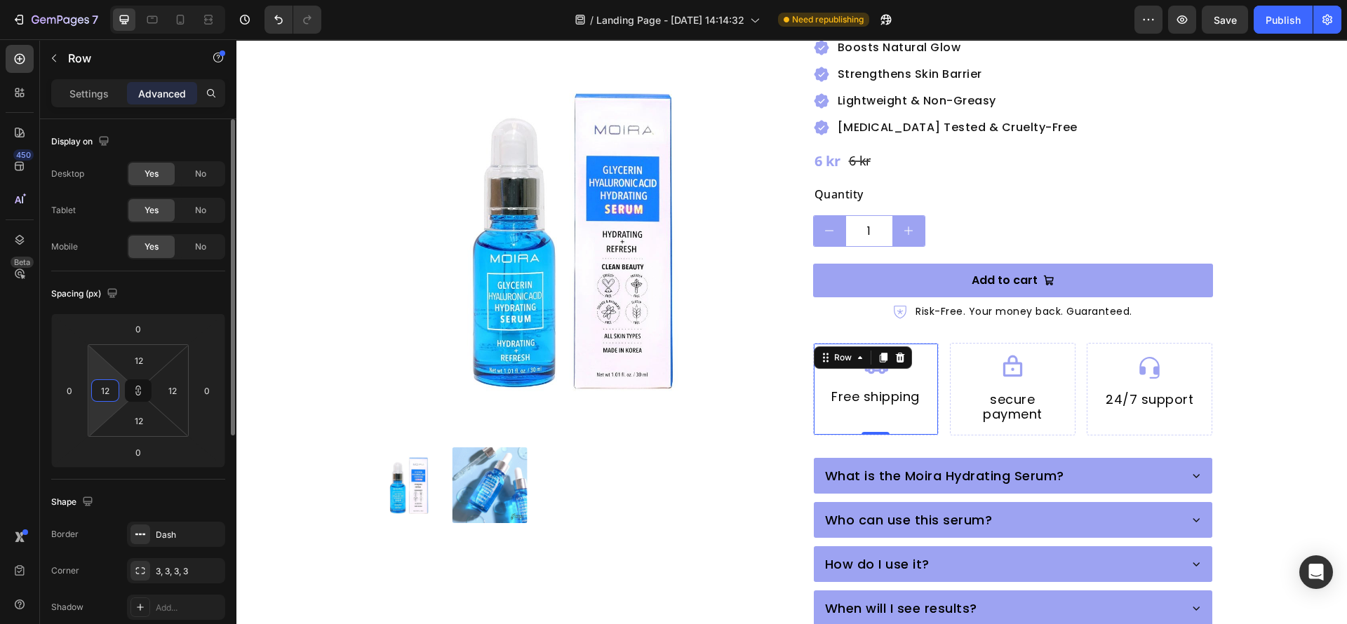
click at [105, 393] on input "12" at bounding box center [105, 390] width 21 height 21
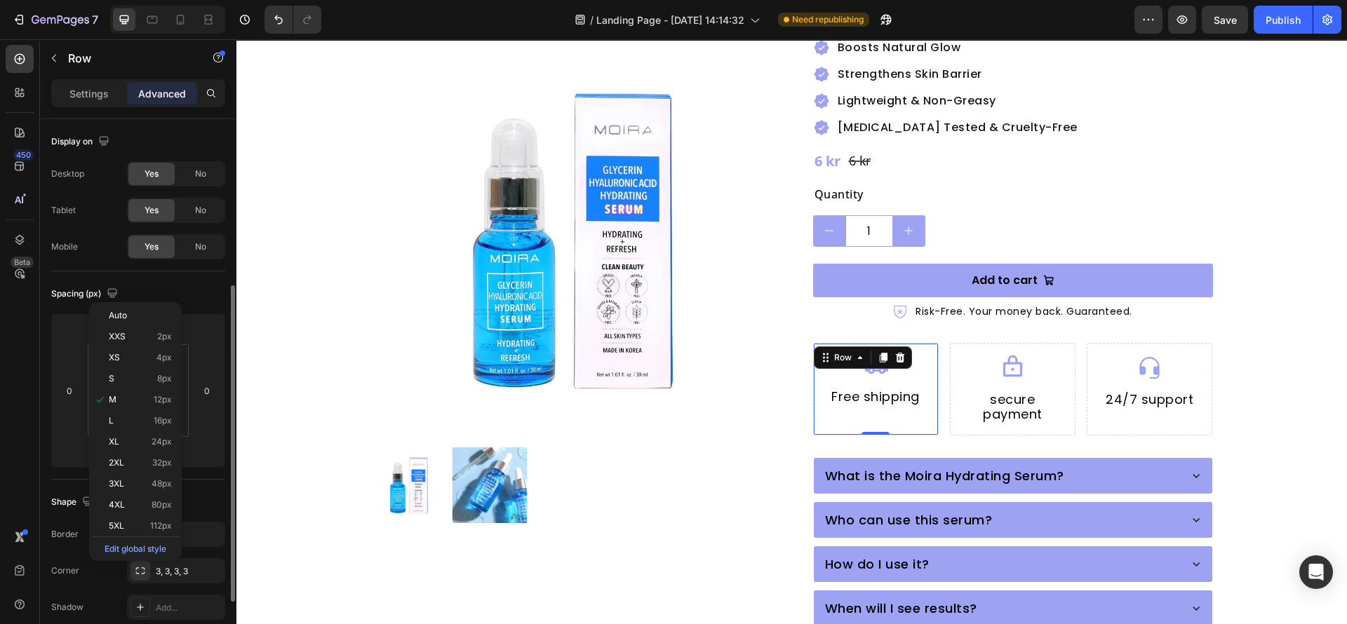
scroll to position [105, 0]
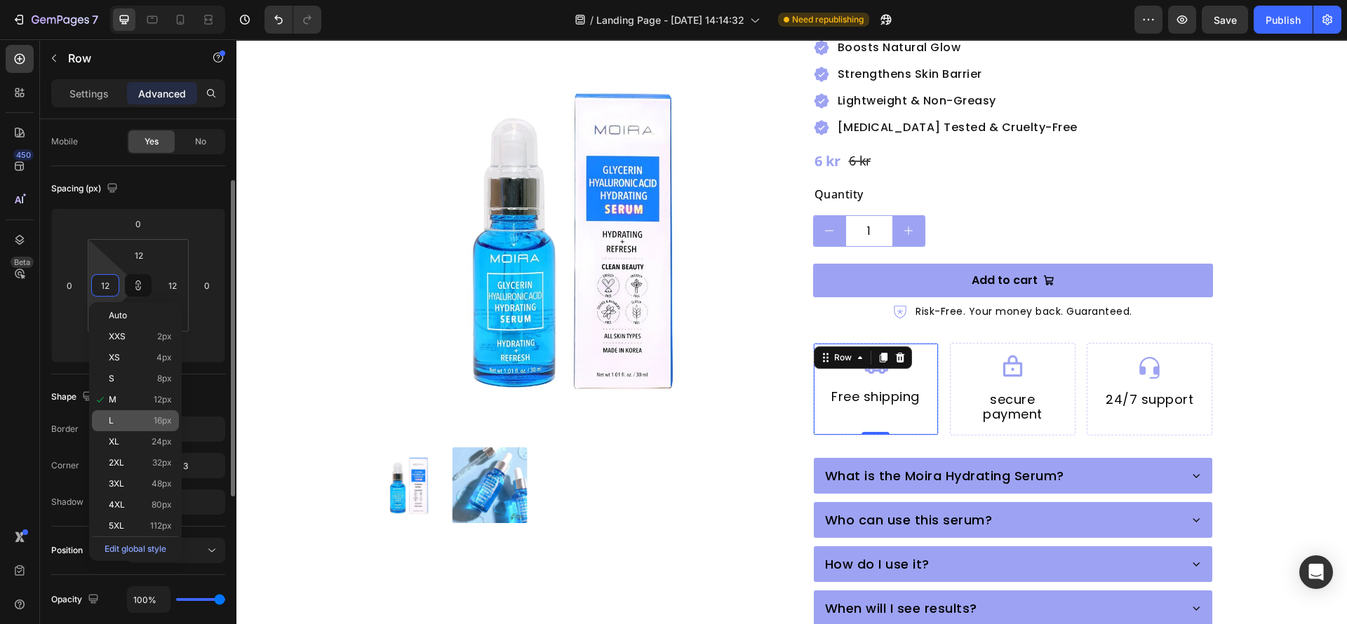
click at [150, 424] on p "L 16px" at bounding box center [140, 421] width 63 height 10
type input "16"
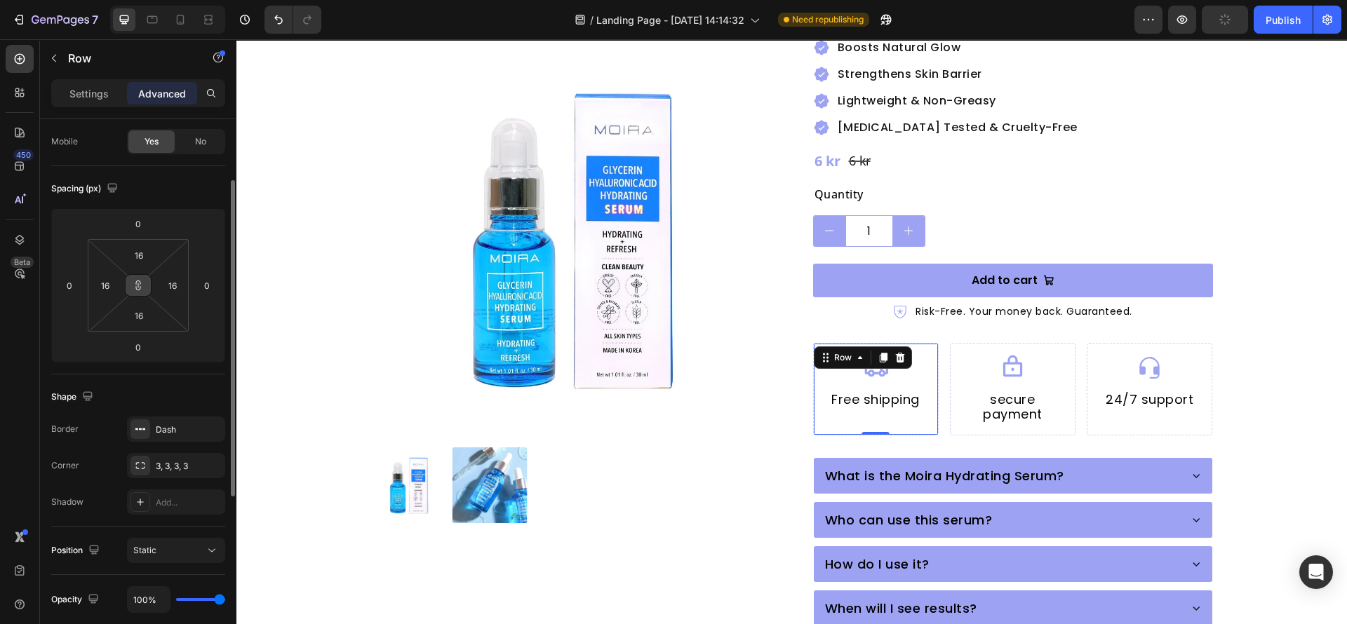
click at [140, 283] on icon at bounding box center [138, 285] width 11 height 11
click at [343, 375] on div "Product Images Moira Hydrating Serum with Glycerin & Hyaluronic Acid Product Ti…" at bounding box center [791, 302] width 998 height 1001
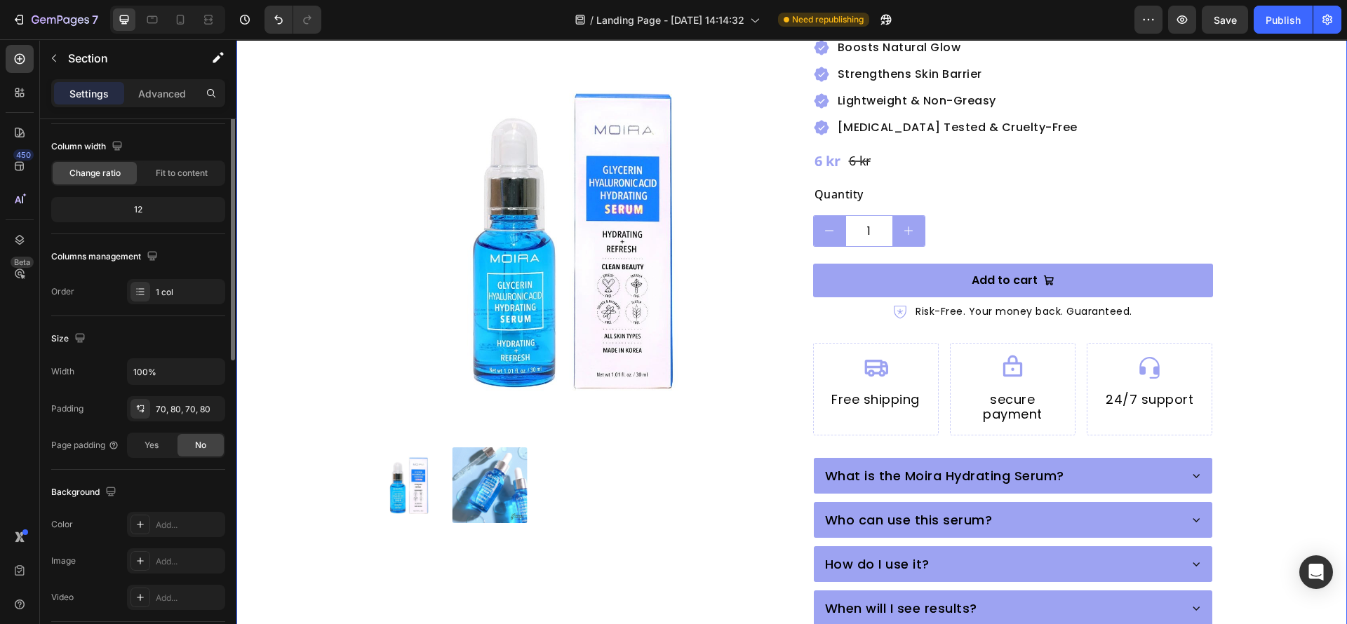
scroll to position [0, 0]
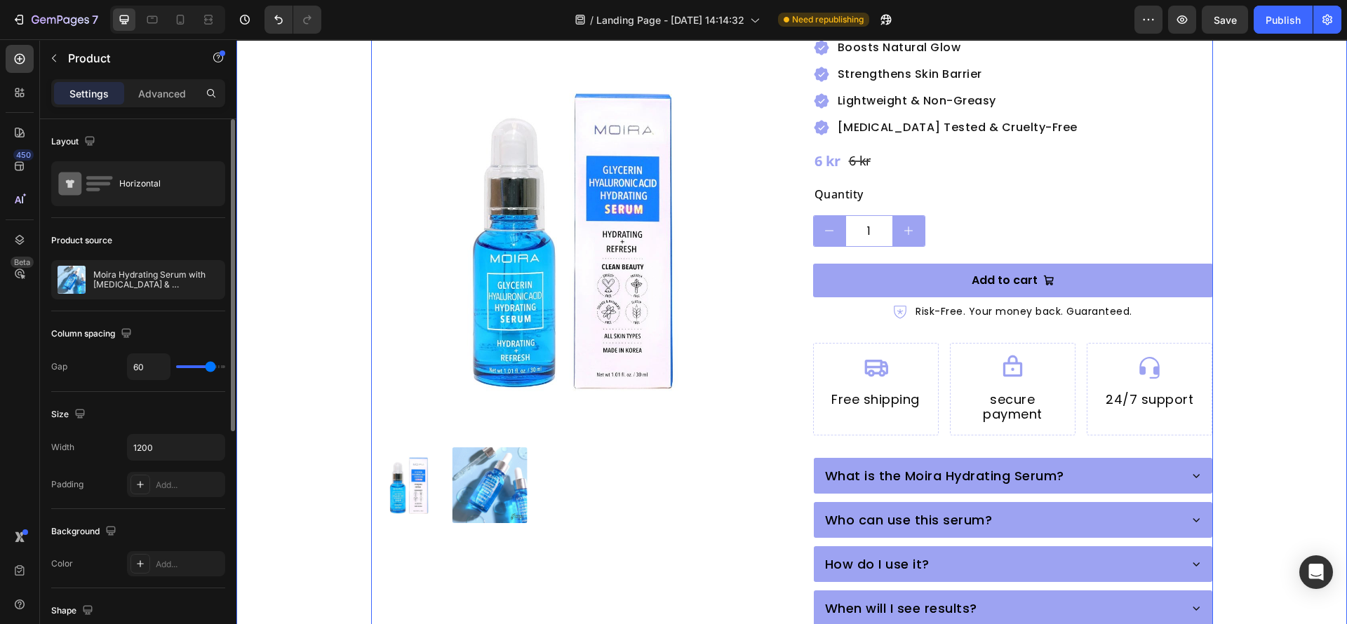
click at [941, 410] on div "Moira Hydrating Serum with Glycerin & Hyaluronic Acid Product Title Icon Icon I…" at bounding box center [1013, 302] width 400 height 1001
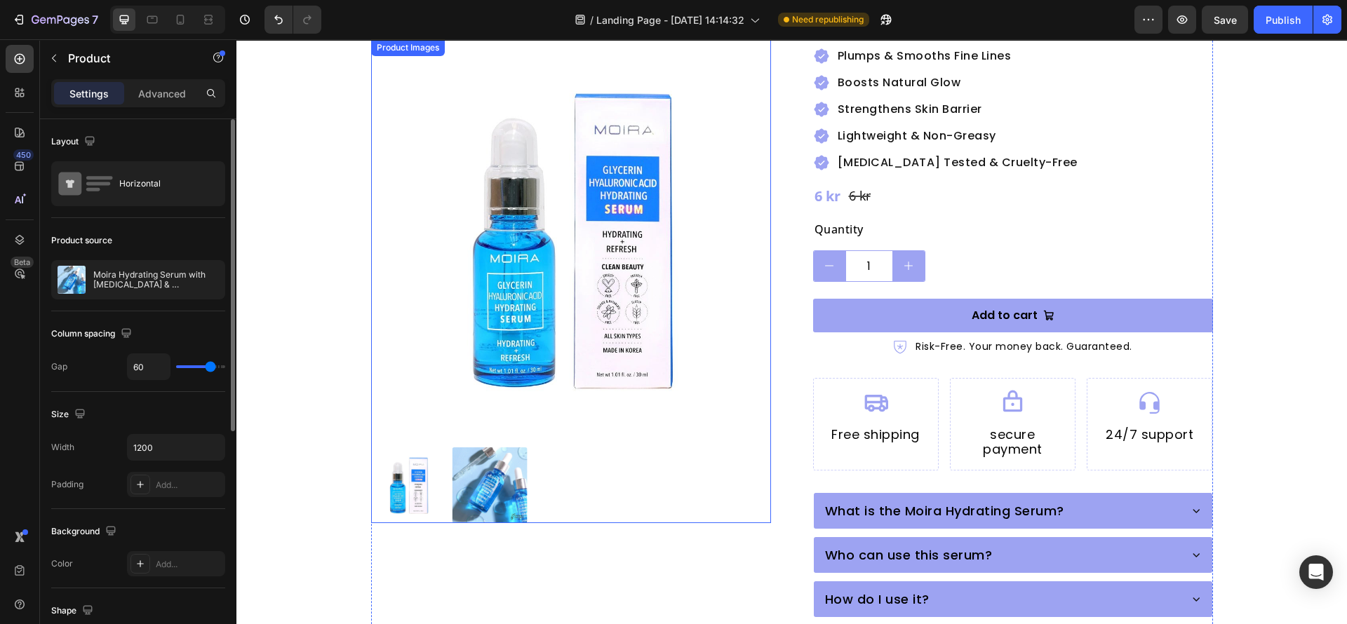
scroll to position [315, 0]
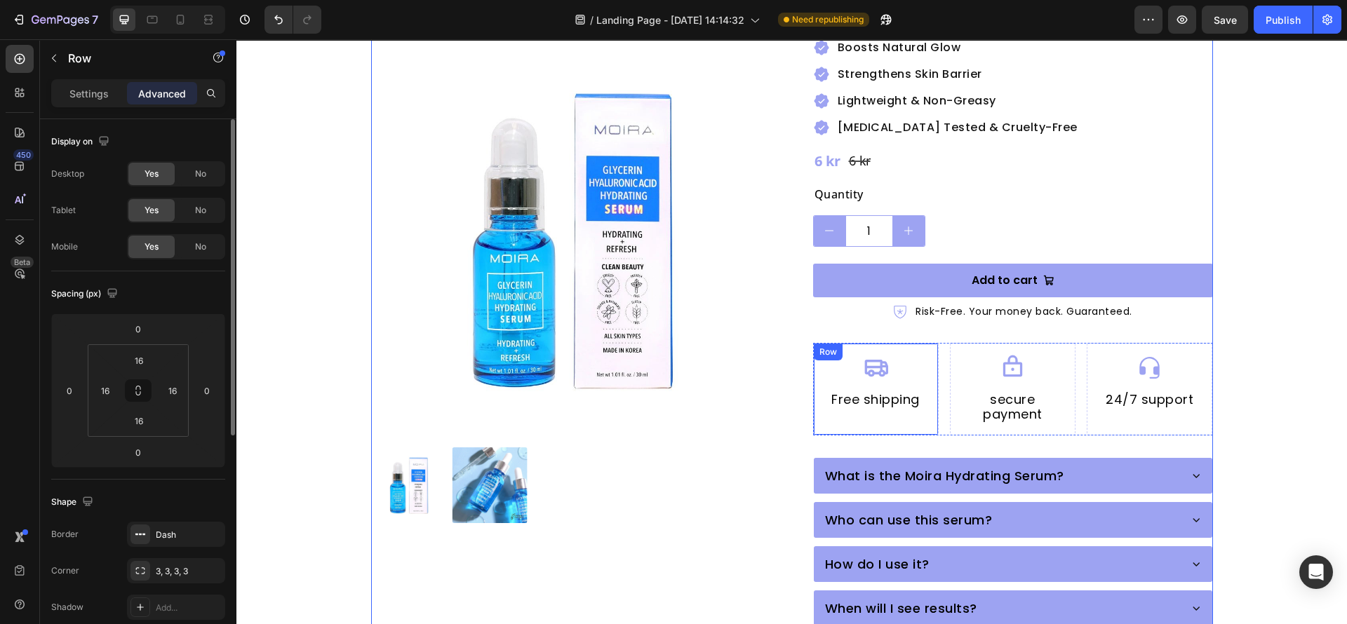
click at [927, 400] on div "Icon Free shipping Heading Row" at bounding box center [876, 389] width 126 height 93
click at [938, 399] on div "Icon Free shipping Heading Row 0 Icon secure payment Heading Row Icon 24/7 supp…" at bounding box center [1013, 389] width 400 height 93
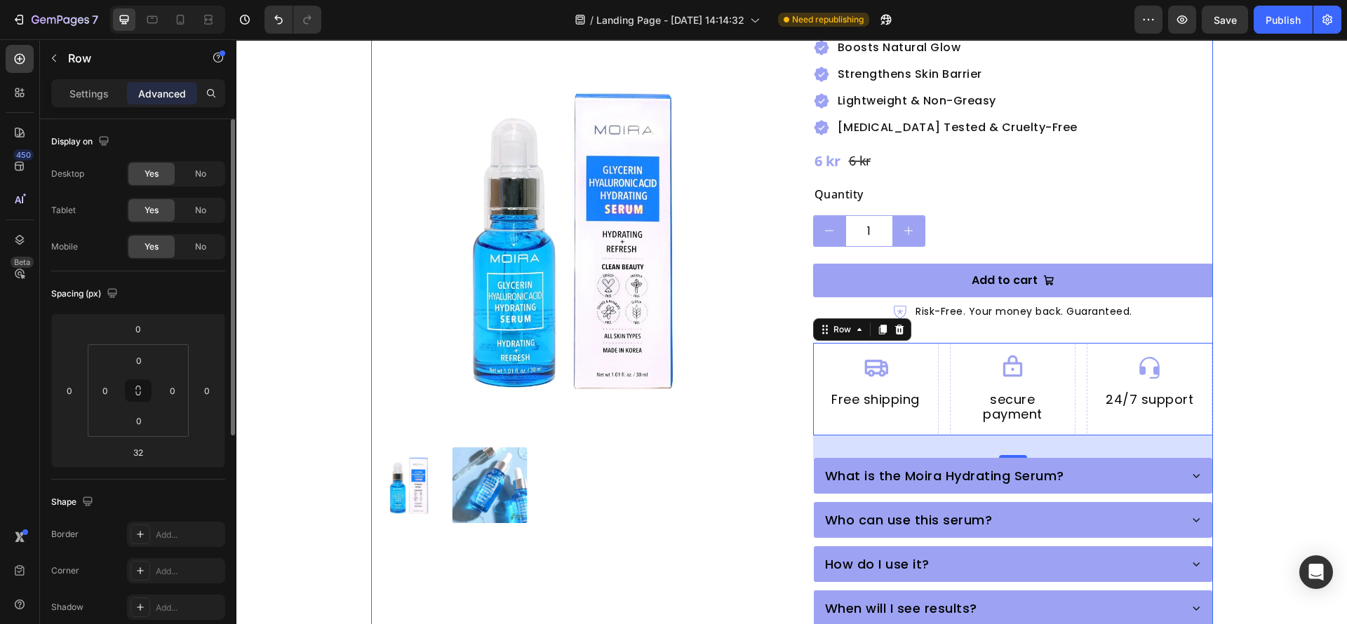
click at [741, 527] on div "Product Images" at bounding box center [571, 302] width 400 height 1001
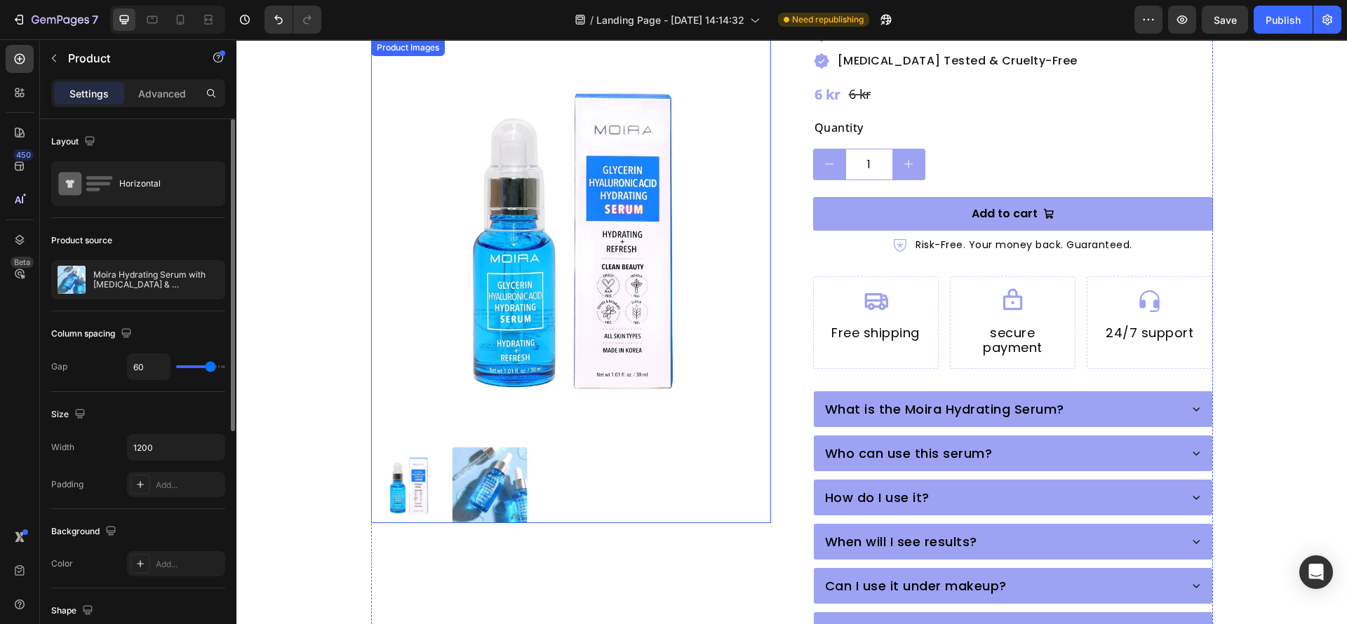
scroll to position [421, 0]
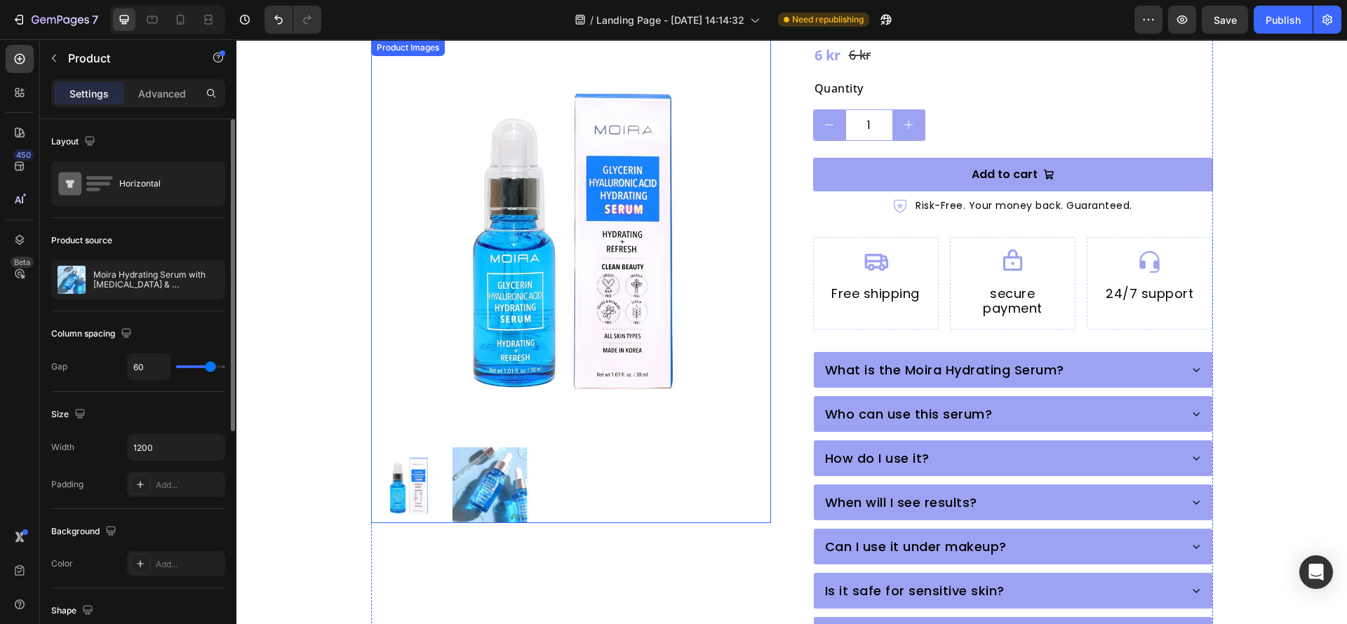
click at [497, 488] on img at bounding box center [490, 485] width 76 height 76
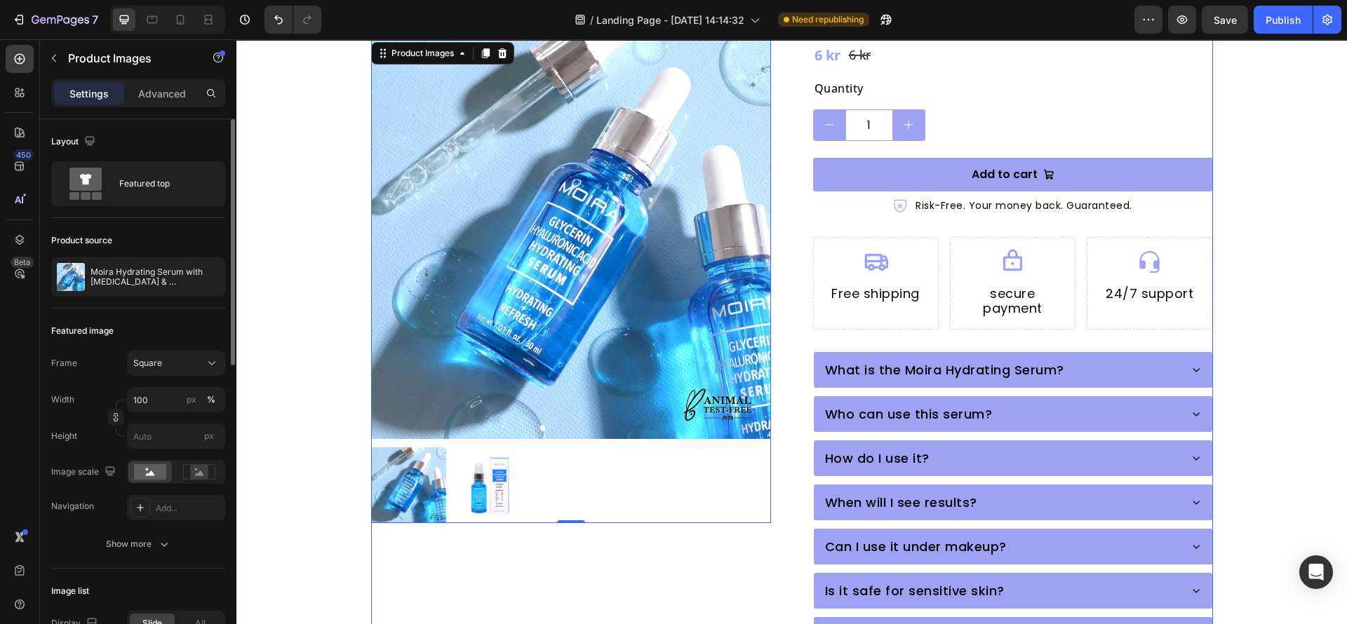
click at [789, 502] on div "Product Images 0 Moira Hydrating Serum with Glycerin & Hyaluronic Acid Product …" at bounding box center [792, 196] width 842 height 1001
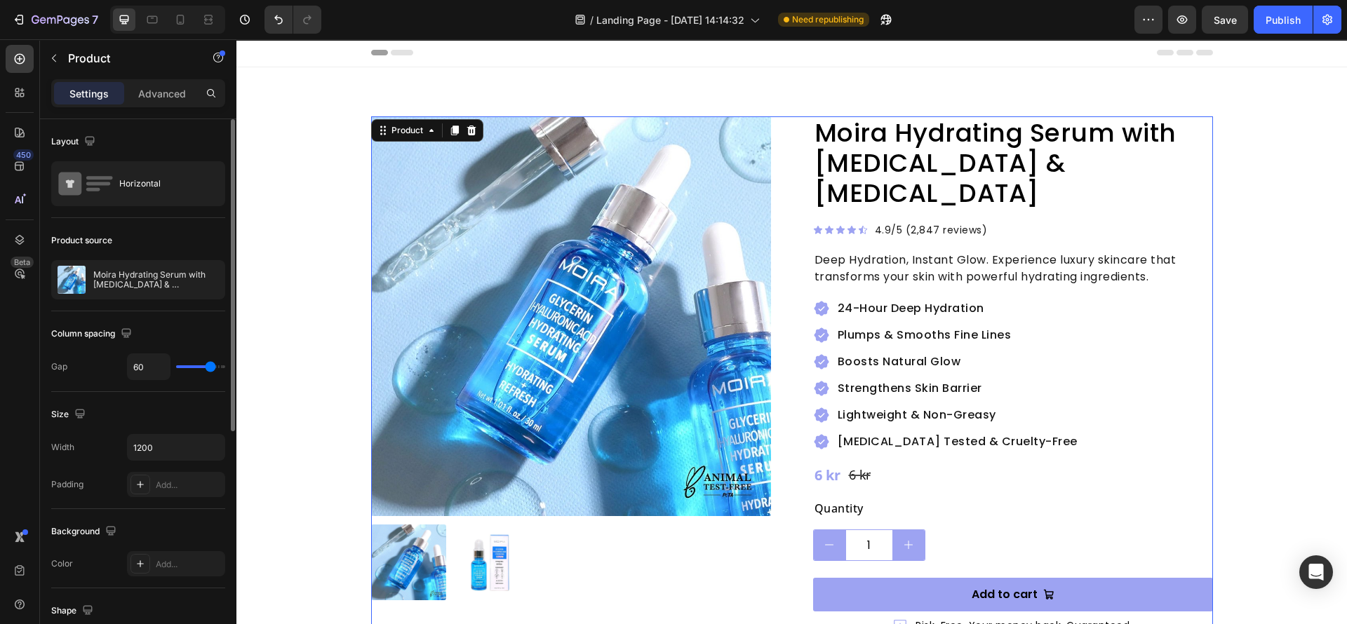
scroll to position [0, 0]
click at [842, 316] on div "24-Hour Deep Hydration Plumps & Smooths Fine Lines Boosts Natural Glow Strength…" at bounding box center [946, 376] width 267 height 154
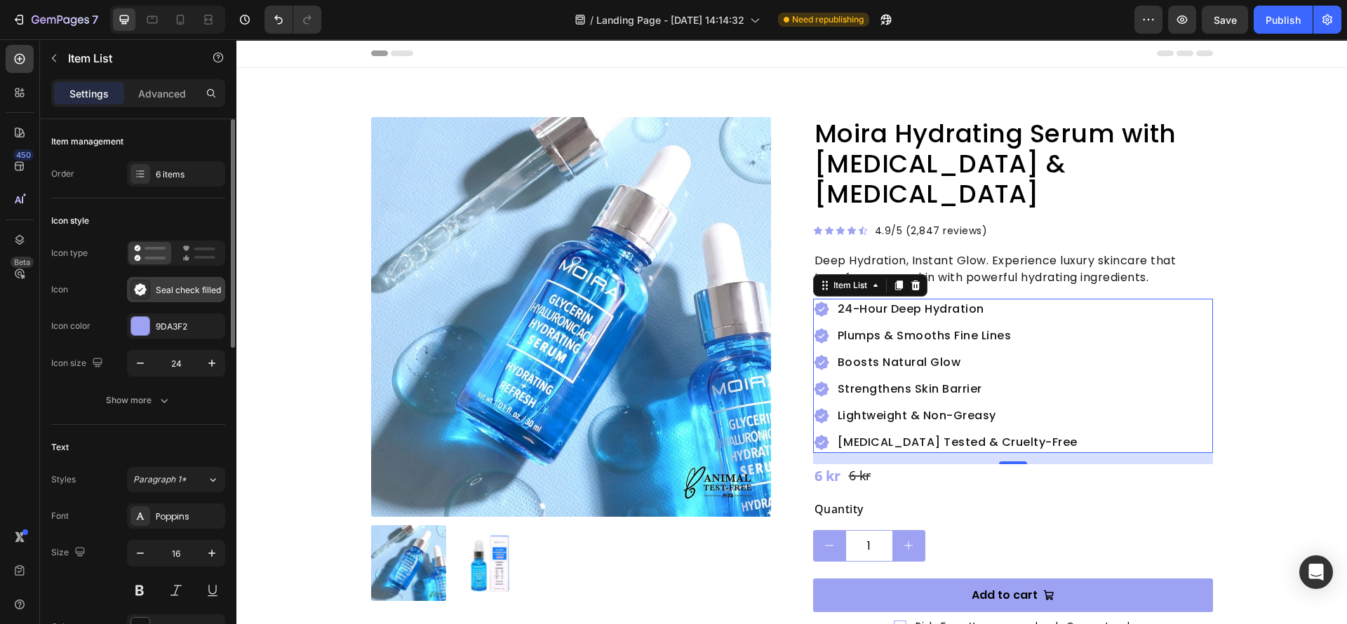
click at [167, 284] on div "Seal check filled" at bounding box center [189, 290] width 66 height 13
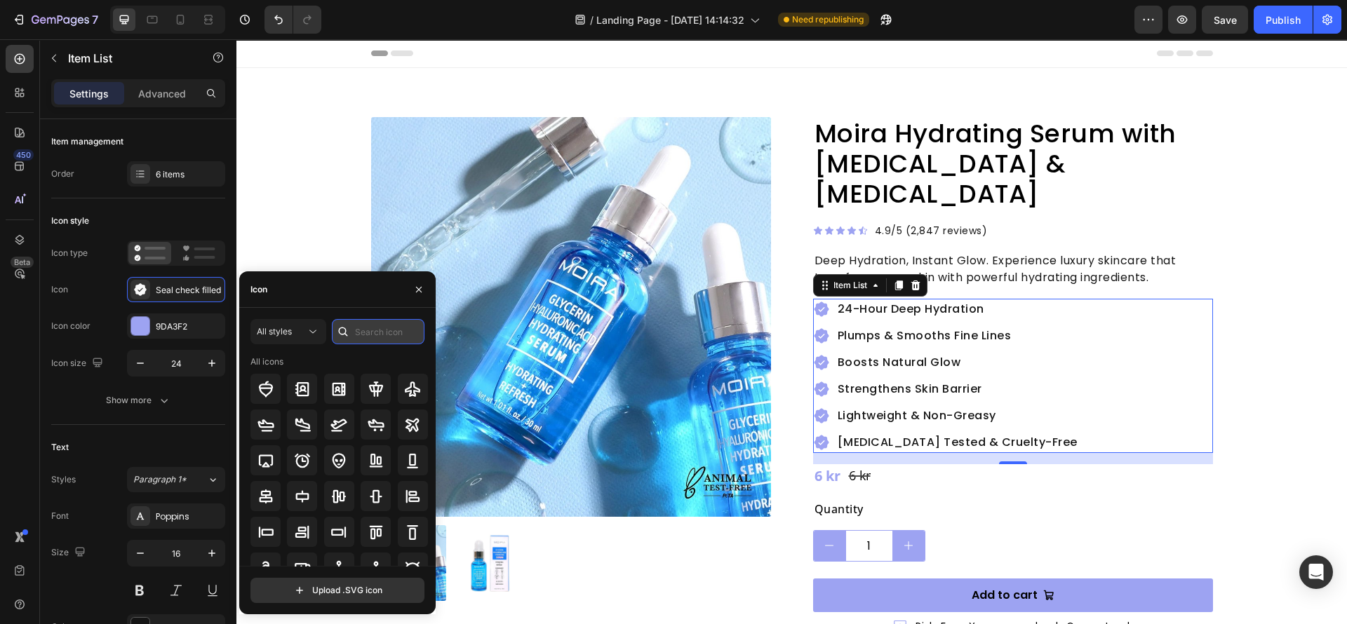
click at [375, 344] on input "text" at bounding box center [378, 331] width 93 height 25
type input "check"
click at [374, 388] on icon at bounding box center [376, 389] width 17 height 17
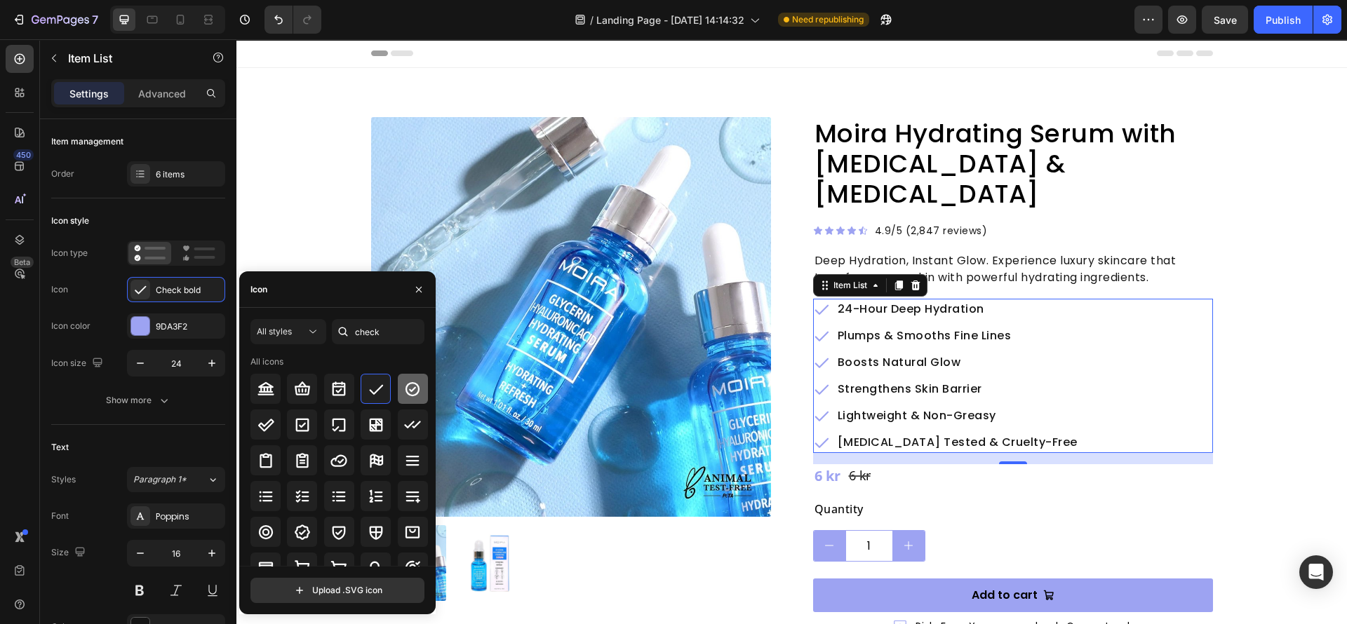
click at [398, 388] on div at bounding box center [413, 389] width 30 height 30
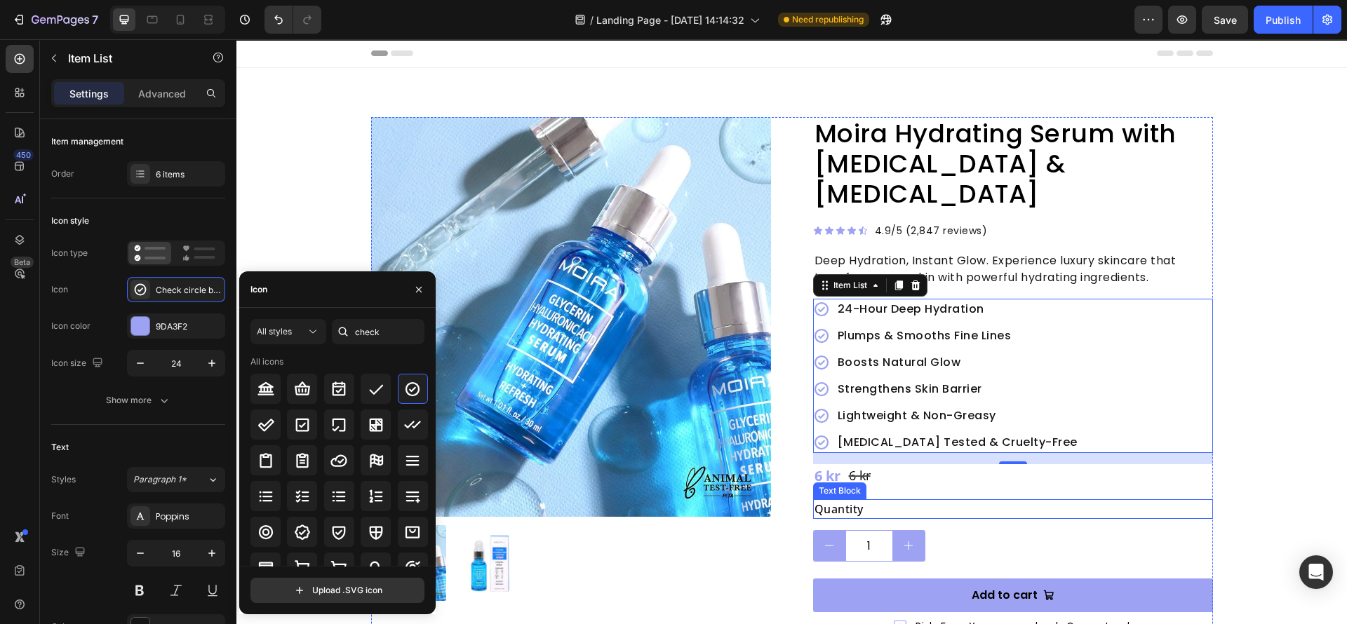
click at [1066, 499] on div "Quantity" at bounding box center [1013, 509] width 400 height 20
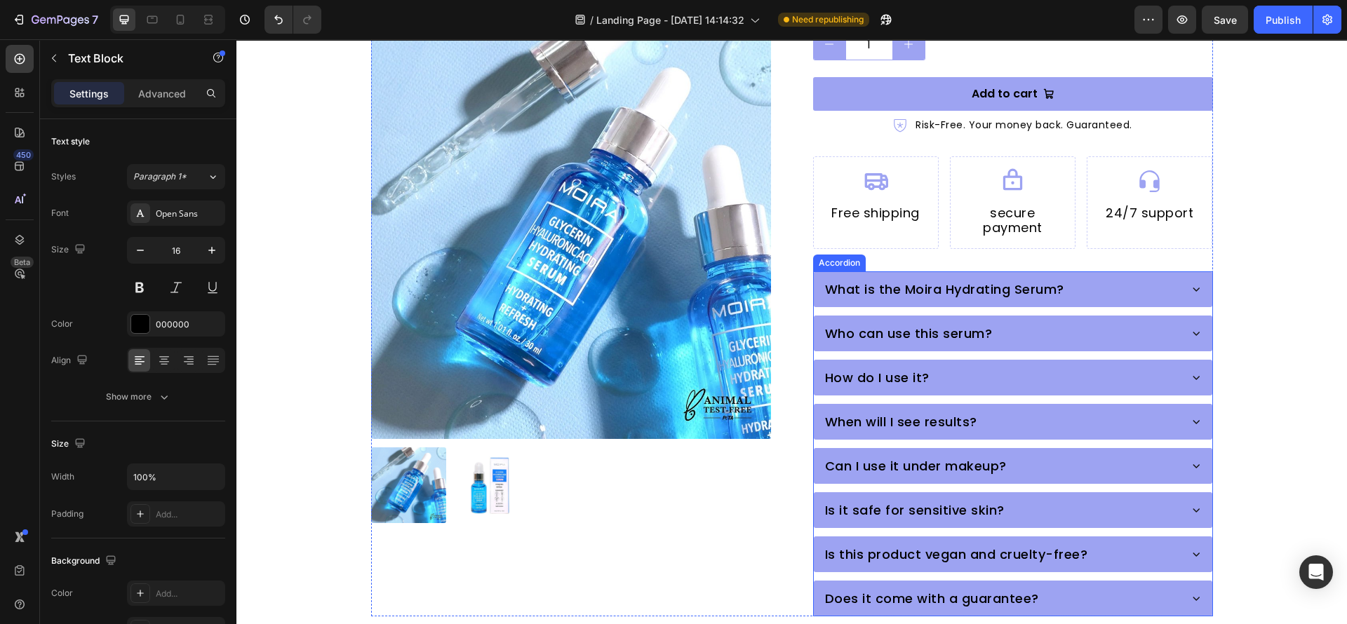
scroll to position [631, 0]
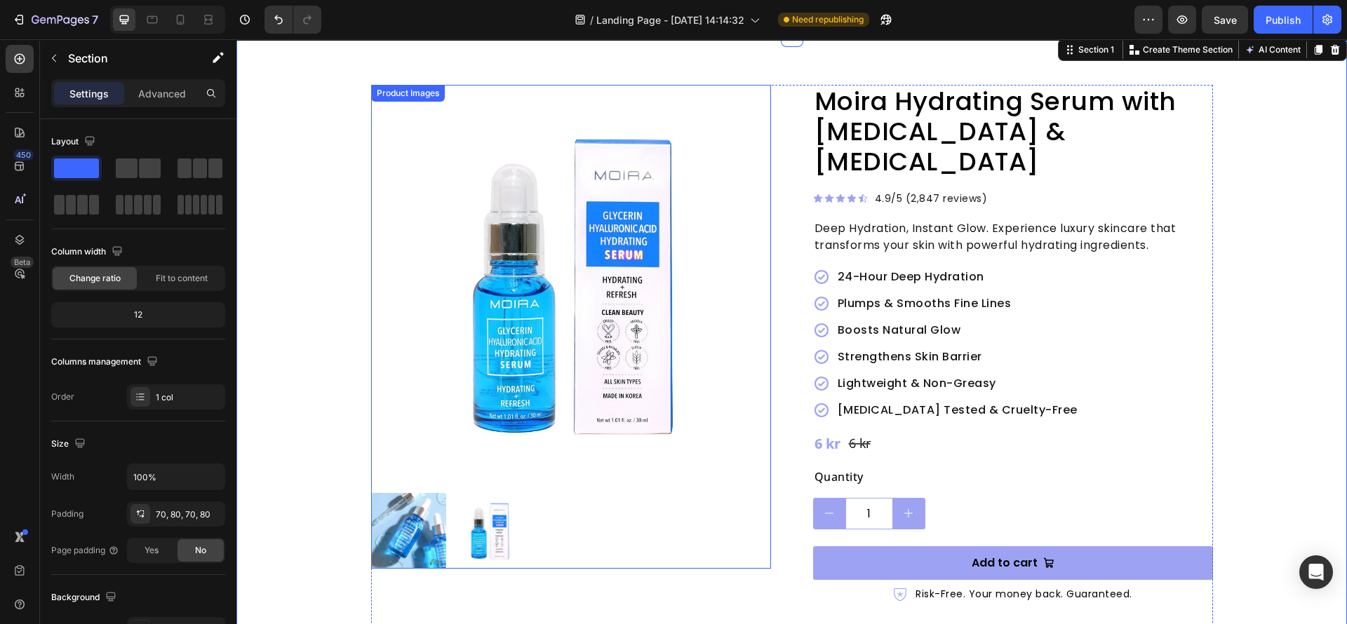
scroll to position [0, 0]
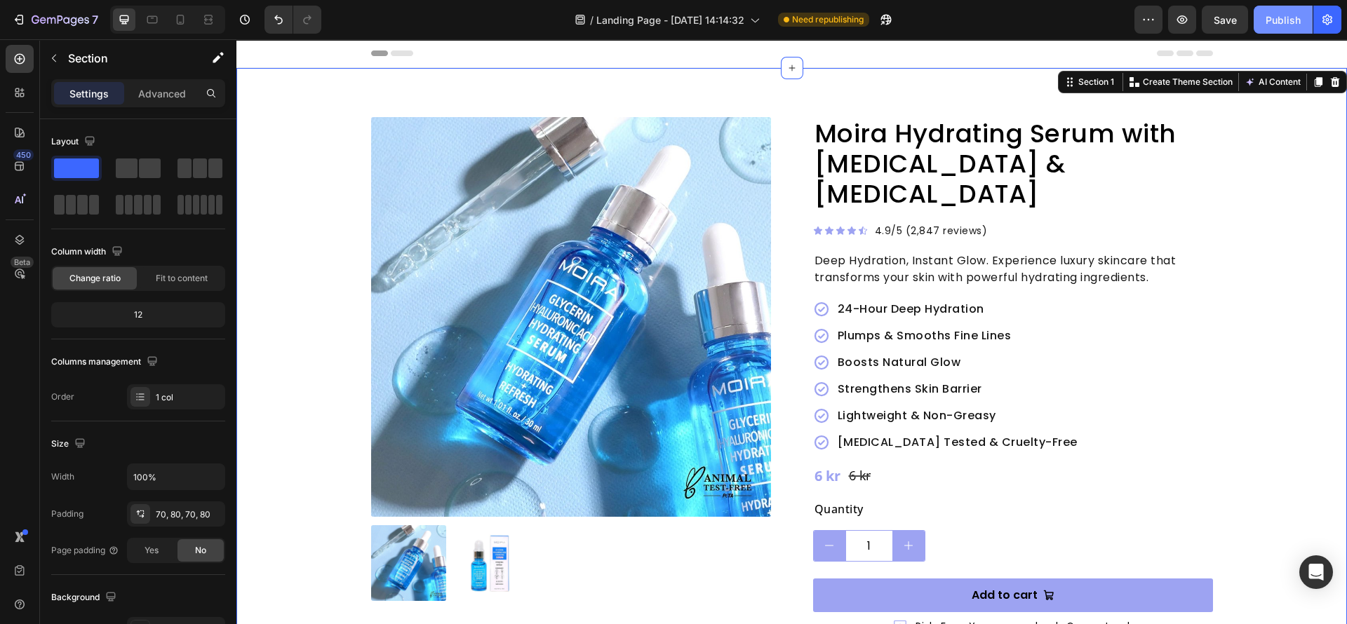
click at [1302, 13] on button "Publish" at bounding box center [1282, 20] width 59 height 28
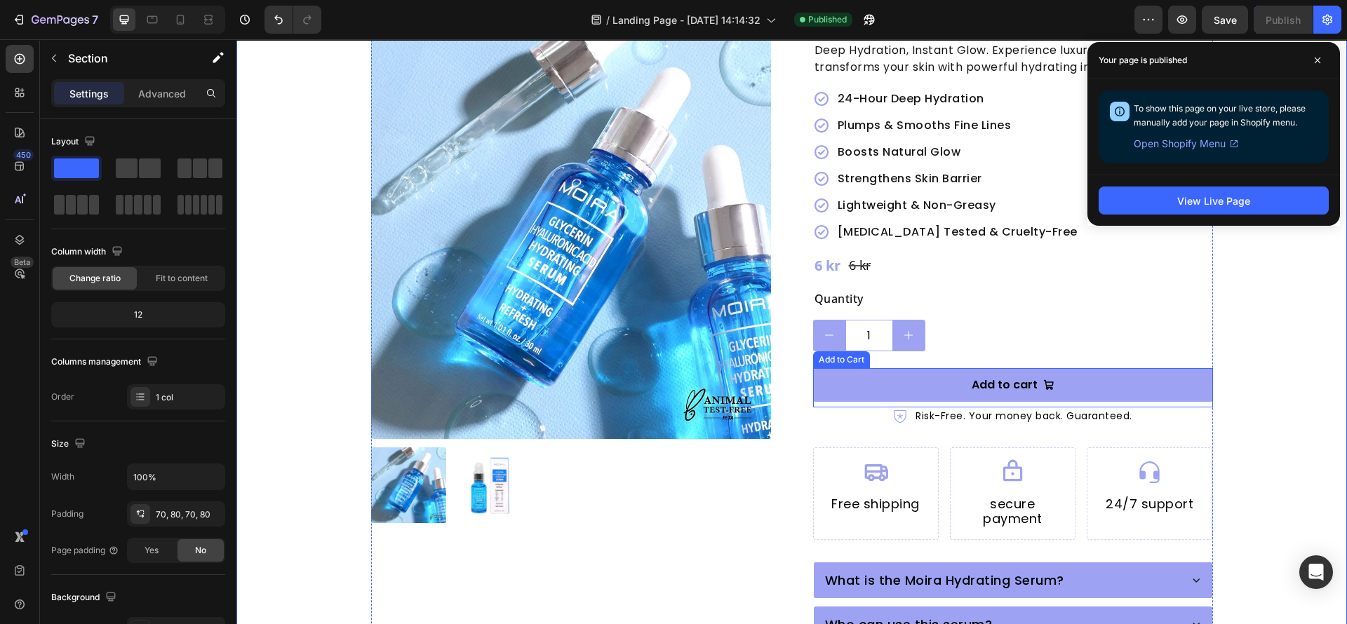
scroll to position [421, 0]
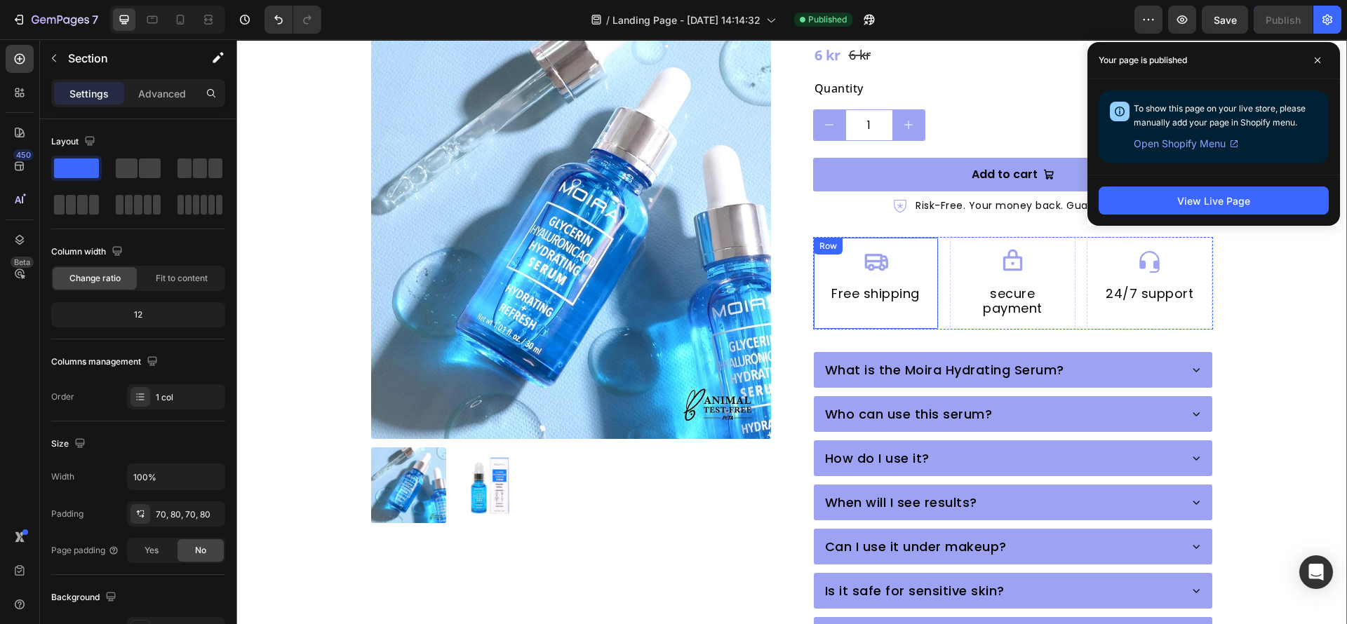
click at [863, 286] on p "Free shipping" at bounding box center [875, 293] width 99 height 15
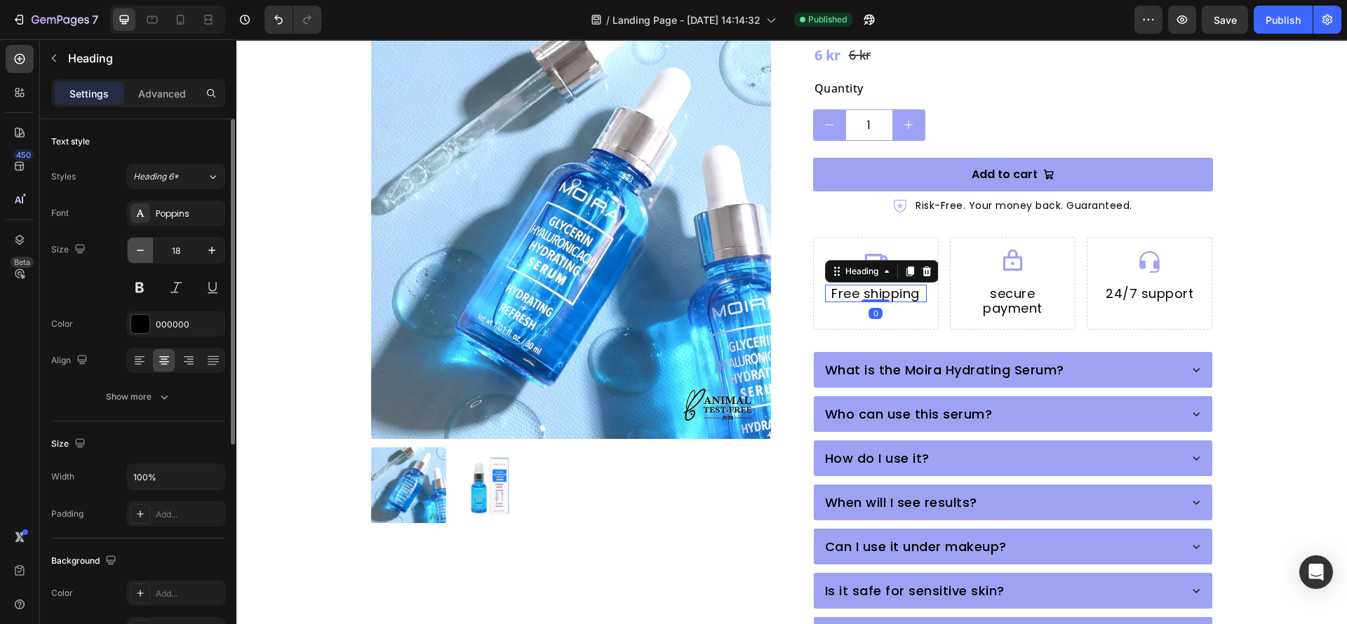
click at [131, 254] on button "button" at bounding box center [140, 250] width 25 height 25
type input "16"
click at [163, 403] on icon "button" at bounding box center [164, 397] width 14 height 14
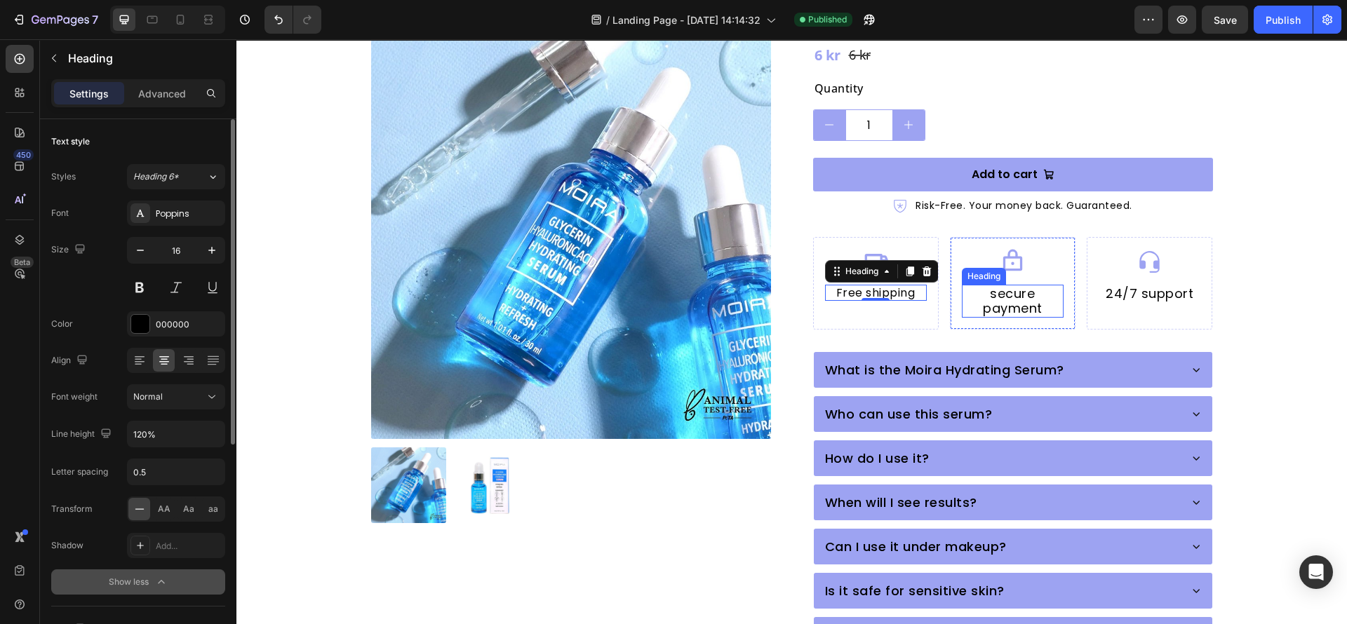
click at [996, 286] on p "secure payment" at bounding box center [1012, 301] width 99 height 30
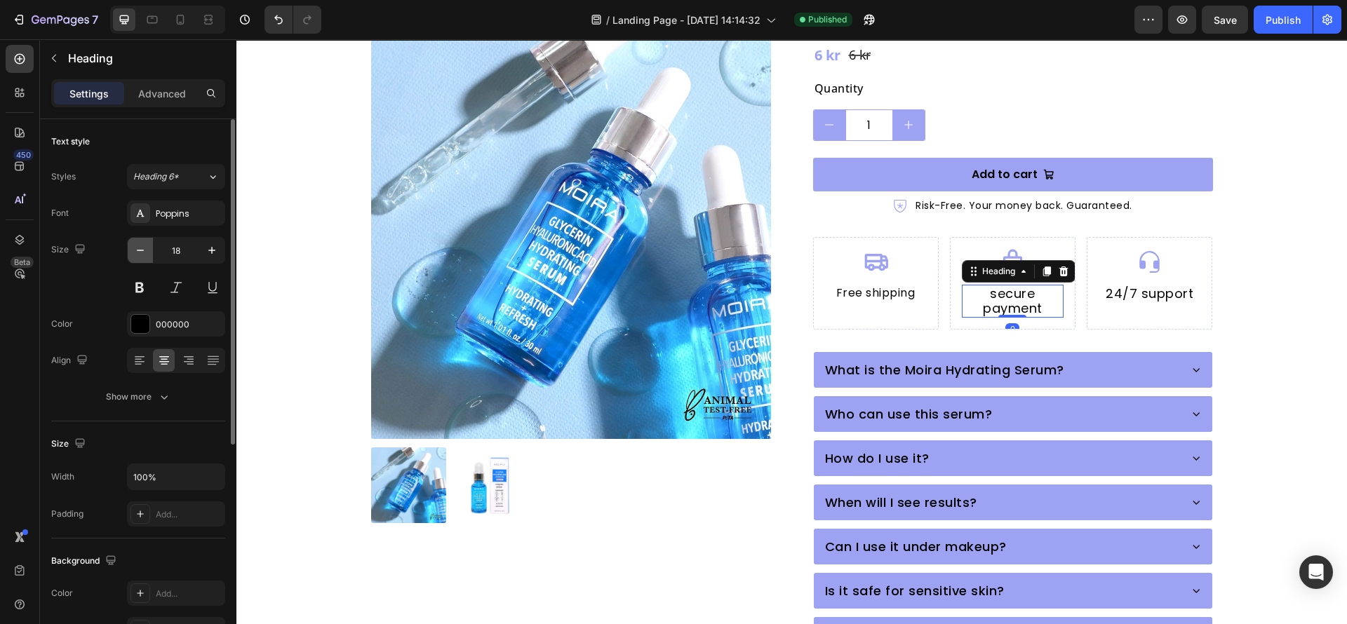
click at [138, 238] on button "button" at bounding box center [140, 250] width 25 height 25
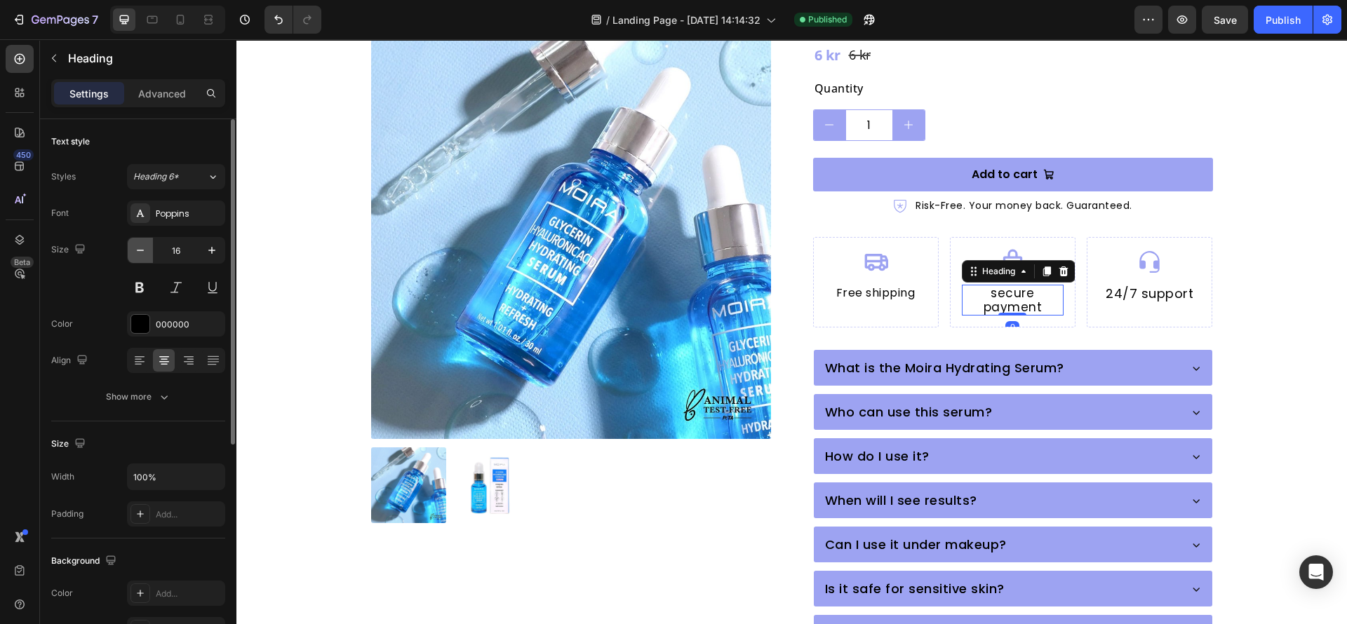
click at [138, 243] on icon "button" at bounding box center [140, 250] width 14 height 14
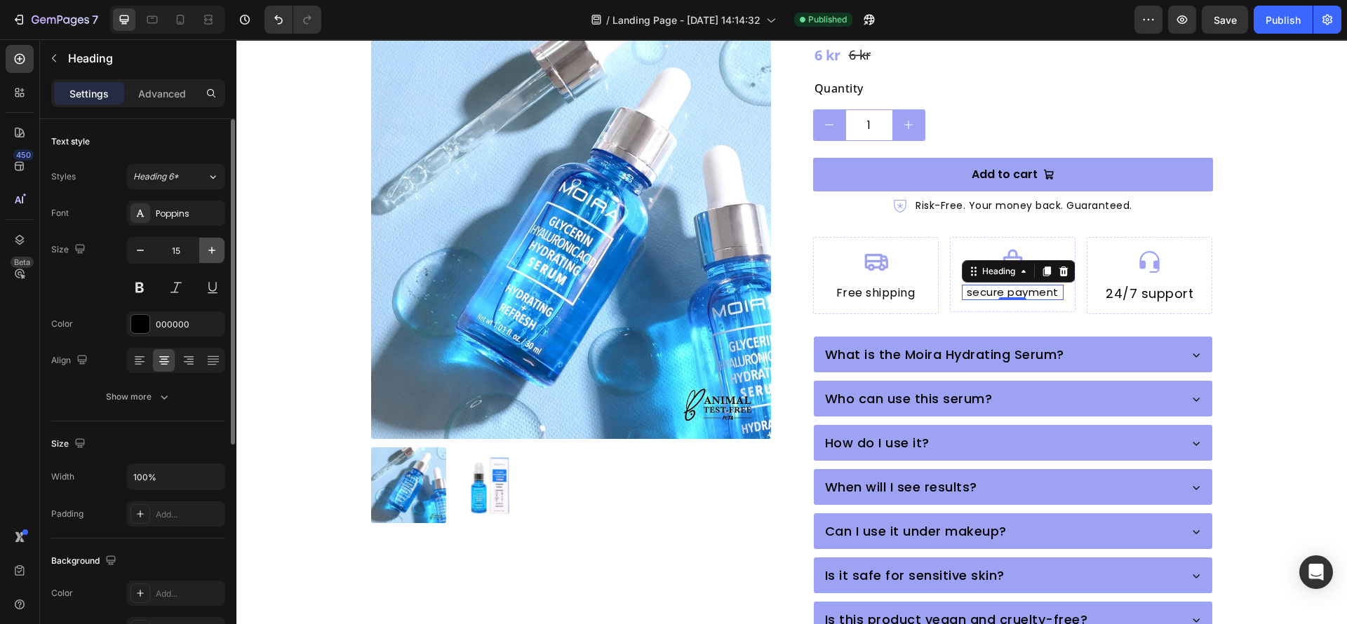
click at [215, 253] on icon "button" at bounding box center [212, 250] width 14 height 14
type input "16"
click at [1132, 286] on p "24/7 support" at bounding box center [1149, 293] width 99 height 15
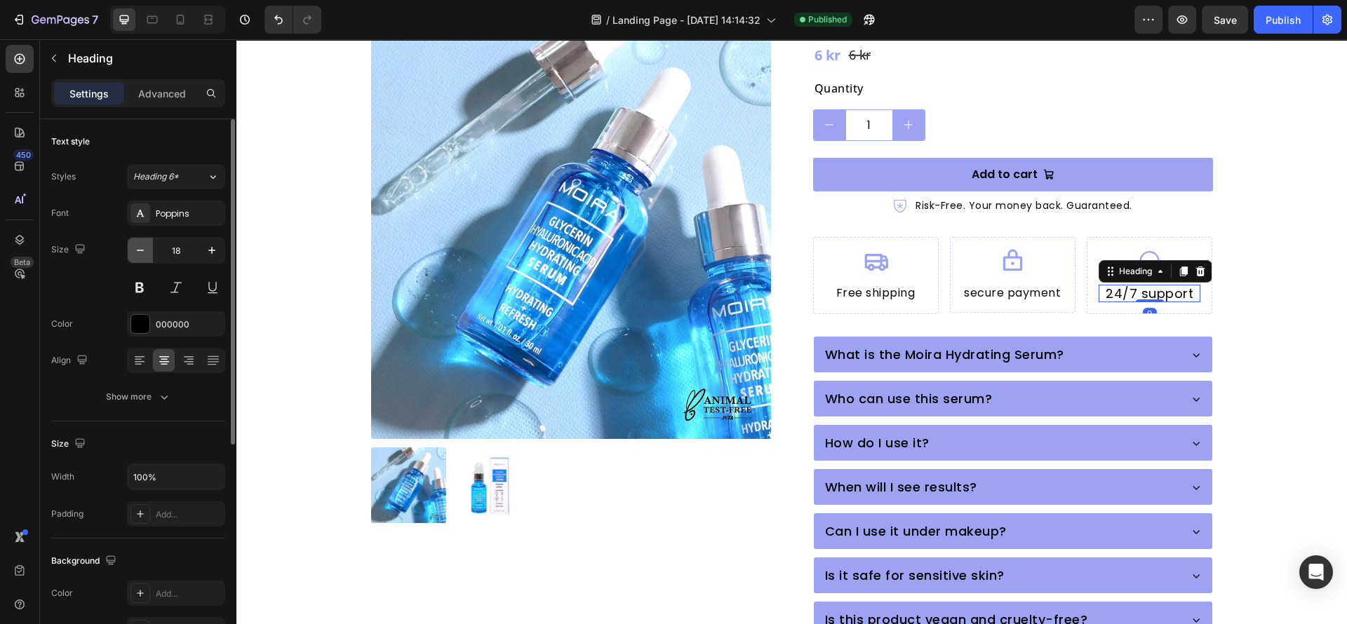
click at [145, 257] on button "button" at bounding box center [140, 250] width 25 height 25
type input "16"
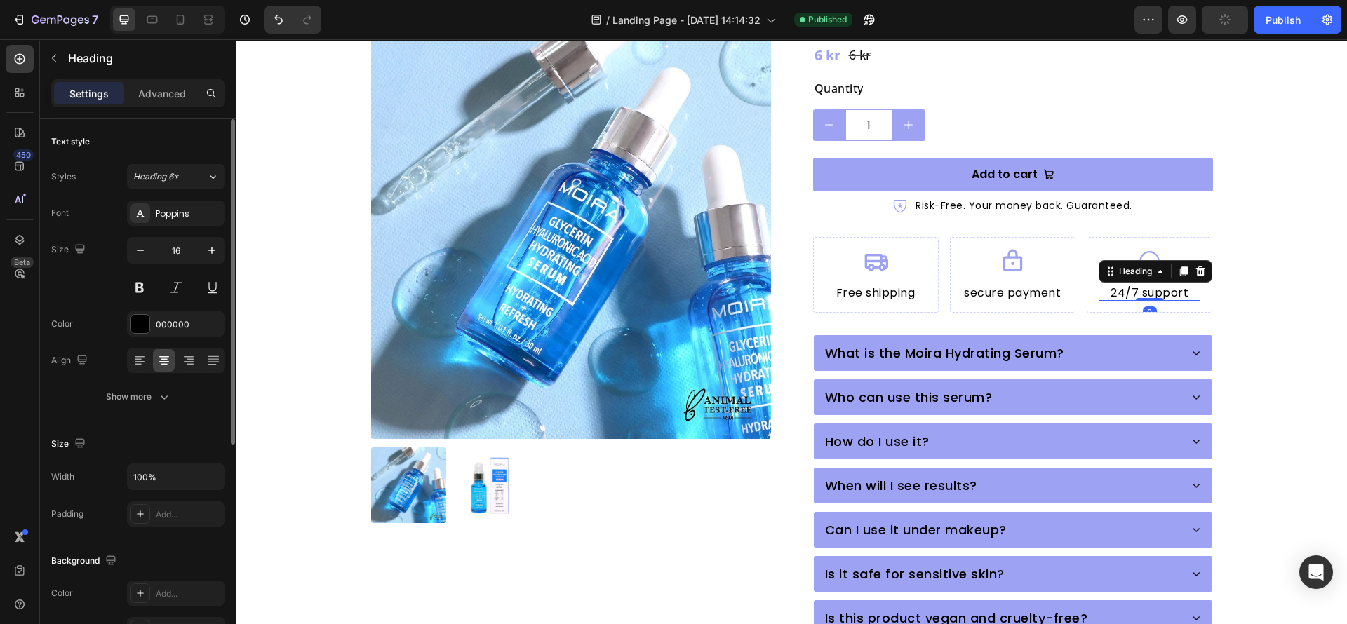
click at [85, 309] on div "Font Poppins Size 16 Color 000000 Align Show more" at bounding box center [138, 305] width 174 height 209
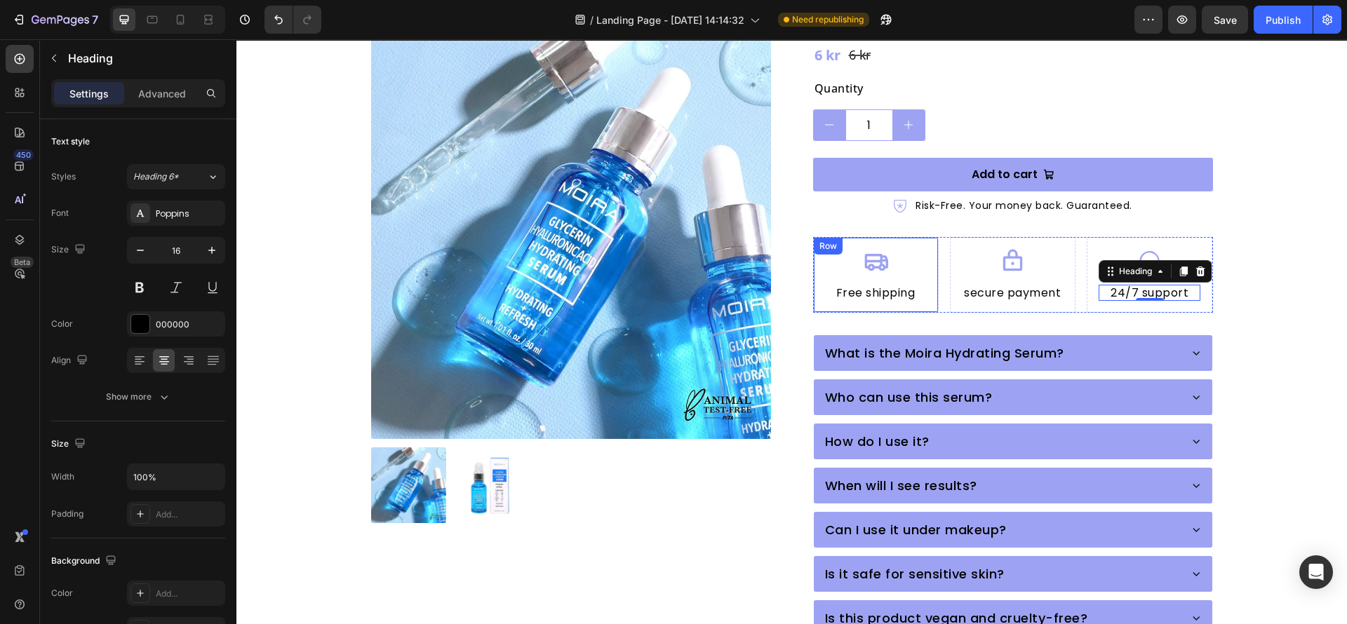
click at [813, 278] on div "Icon Free shipping Heading Row" at bounding box center [876, 275] width 126 height 76
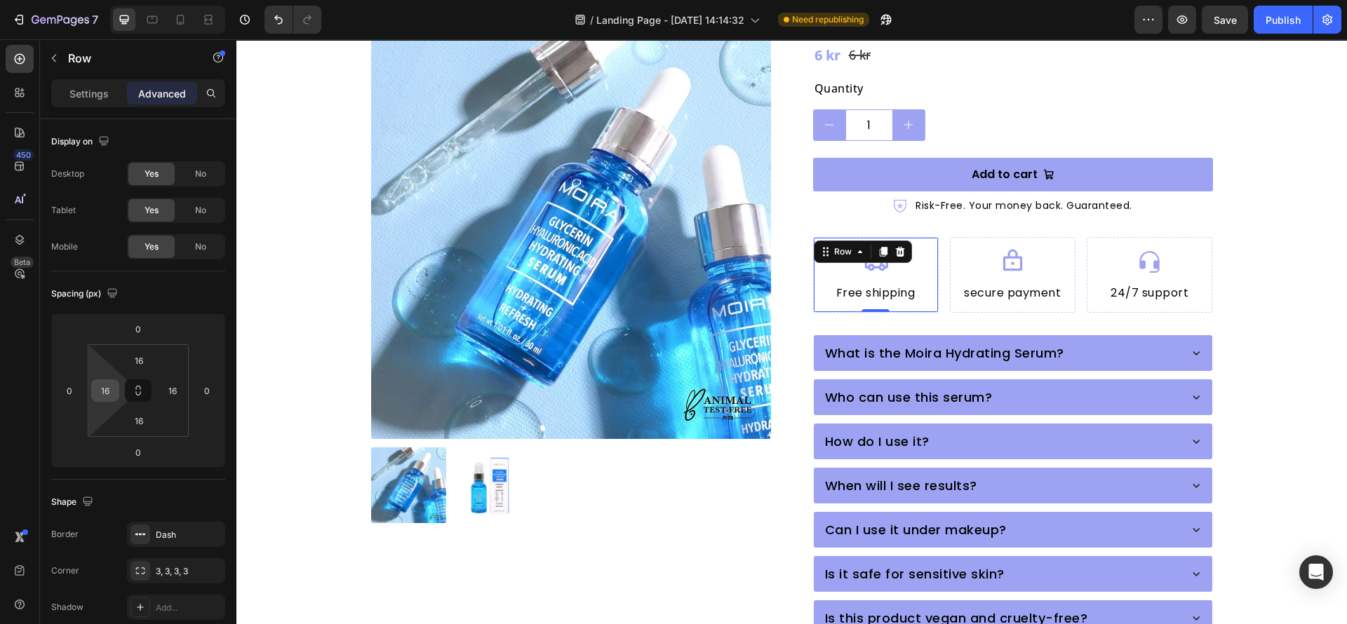
click at [100, 382] on input "16" at bounding box center [105, 390] width 21 height 21
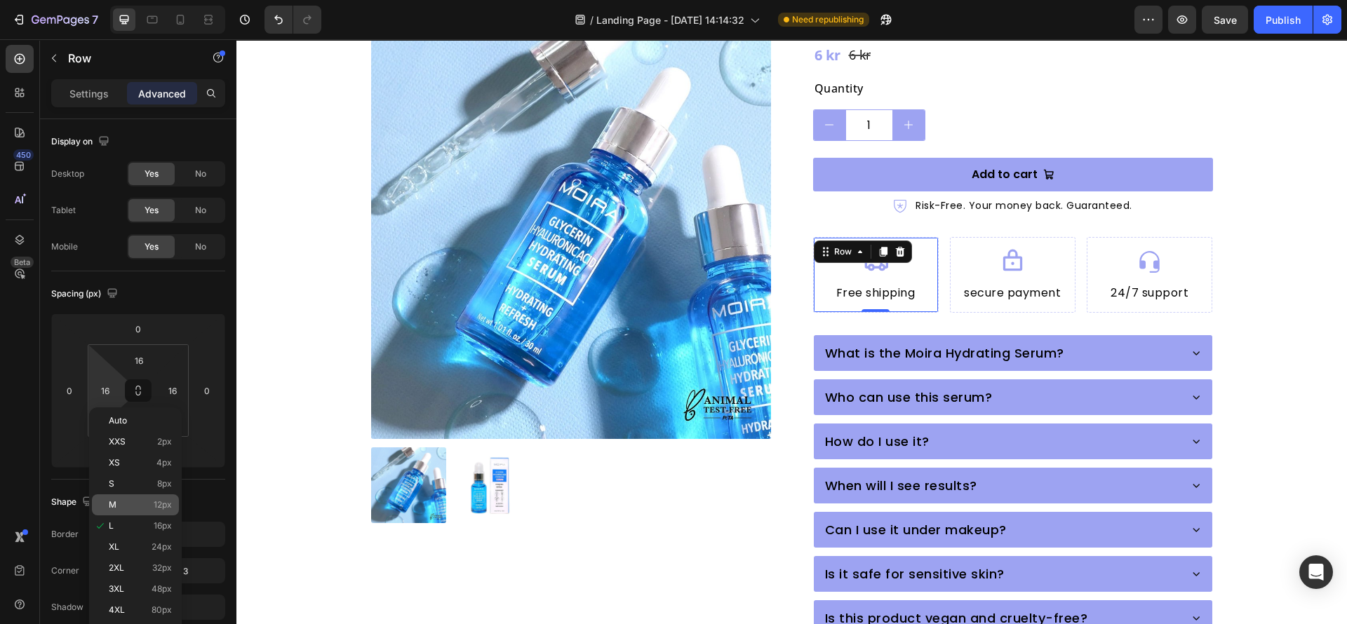
click at [130, 506] on p "M 12px" at bounding box center [140, 505] width 63 height 10
type input "12"
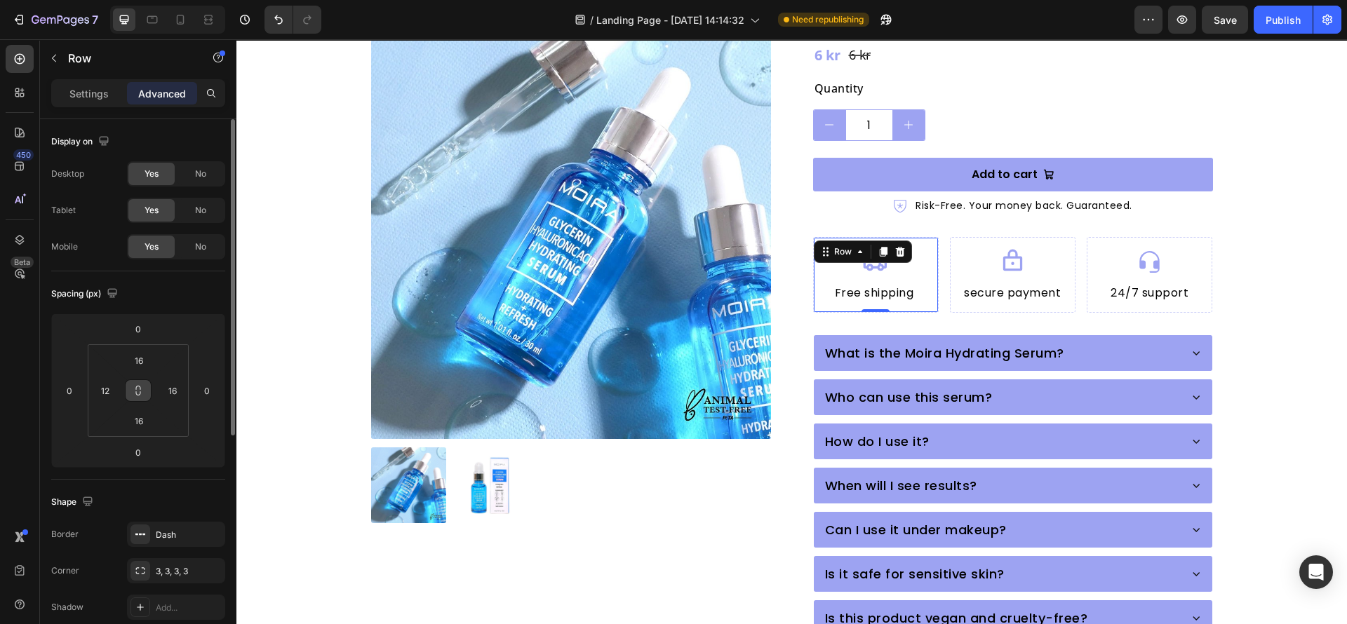
click at [137, 391] on icon at bounding box center [138, 390] width 11 height 11
click at [111, 392] on input "12" at bounding box center [105, 390] width 21 height 21
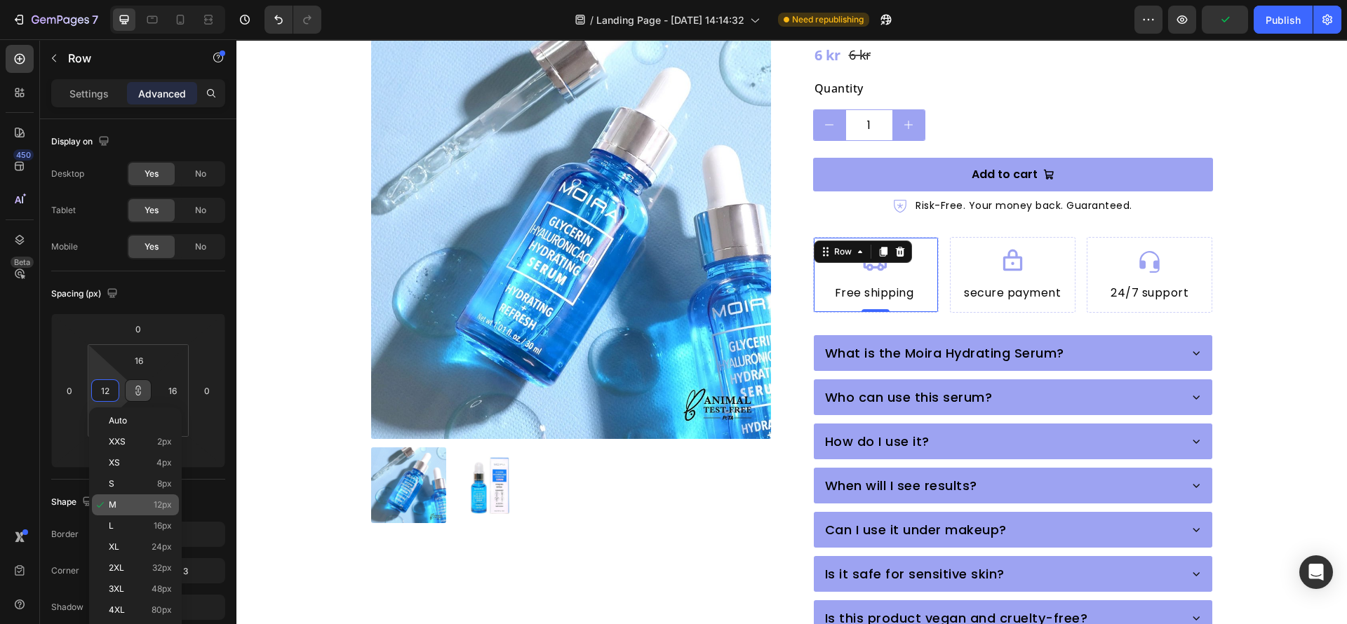
type input "12"
click at [134, 506] on p "M 12px" at bounding box center [140, 505] width 63 height 10
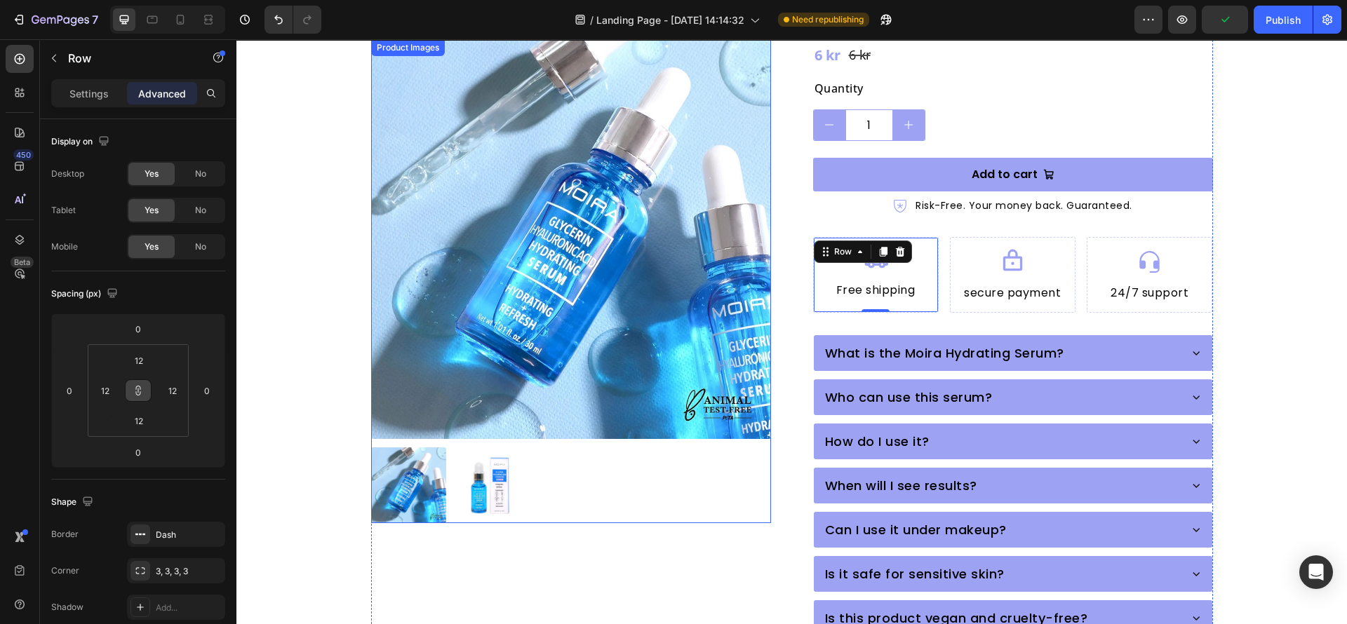
click at [612, 497] on div at bounding box center [571, 485] width 400 height 76
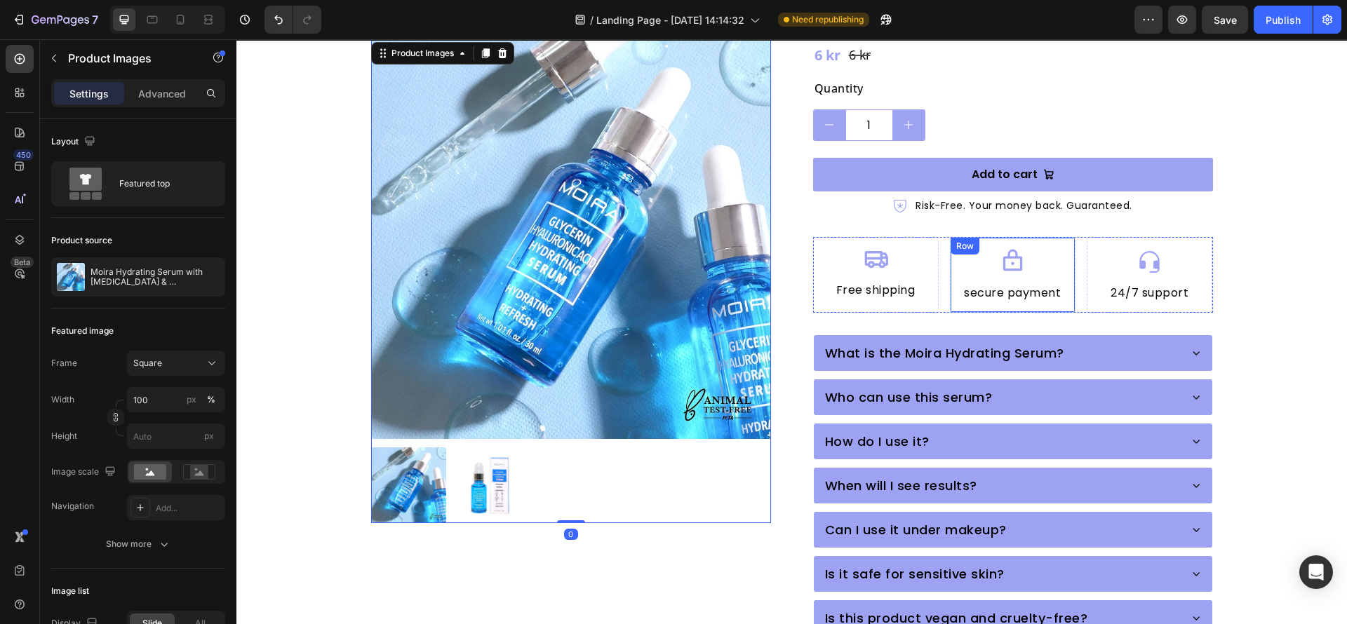
click at [950, 279] on div "Icon secure payment Heading Row" at bounding box center [1013, 275] width 126 height 76
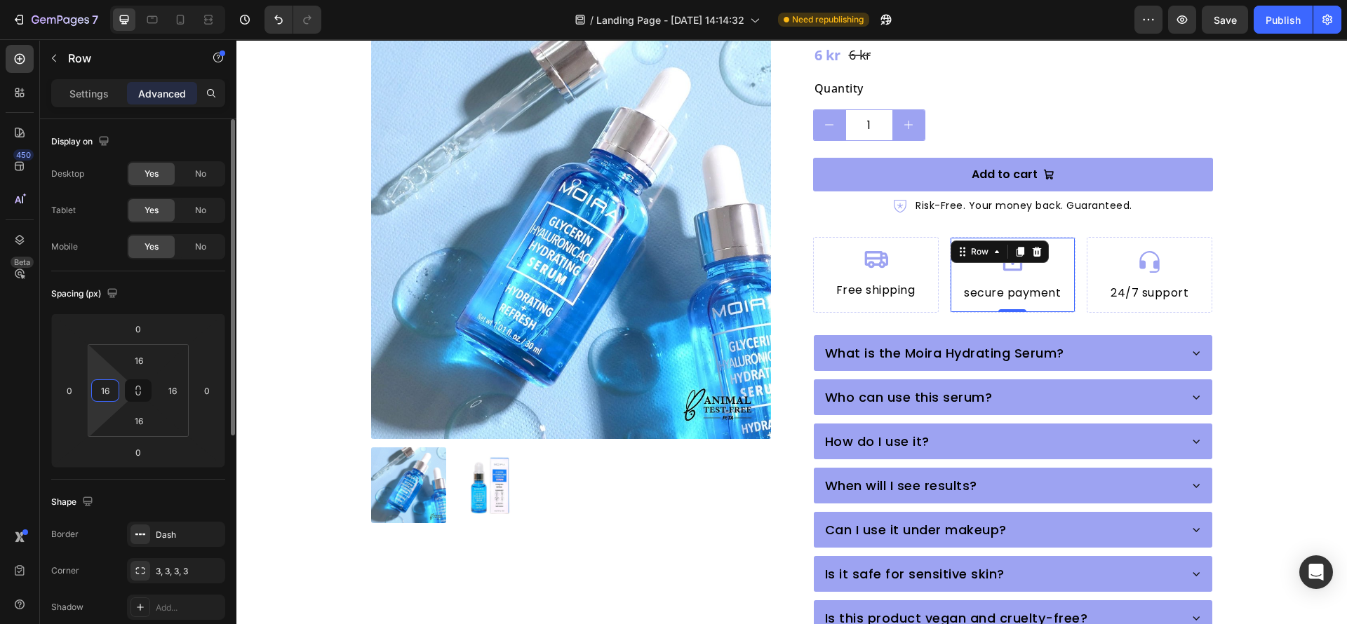
click at [111, 391] on input "16" at bounding box center [105, 390] width 21 height 21
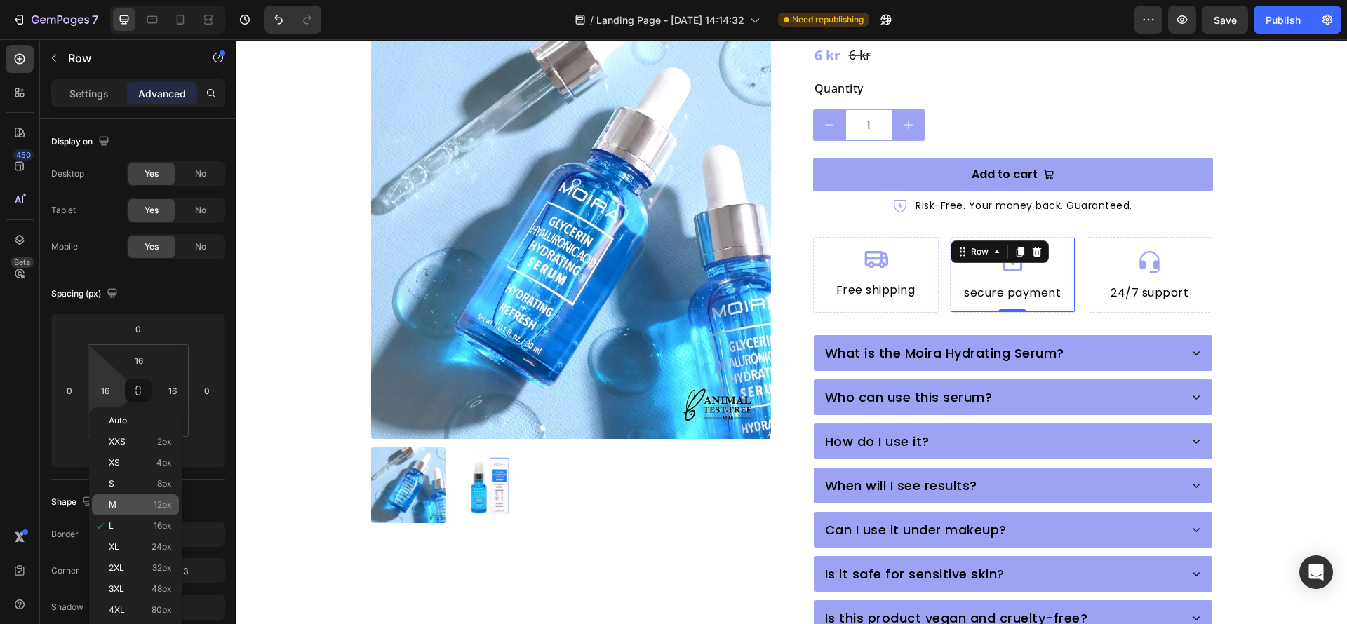
click at [154, 502] on span "12px" at bounding box center [163, 505] width 18 height 10
type input "12"
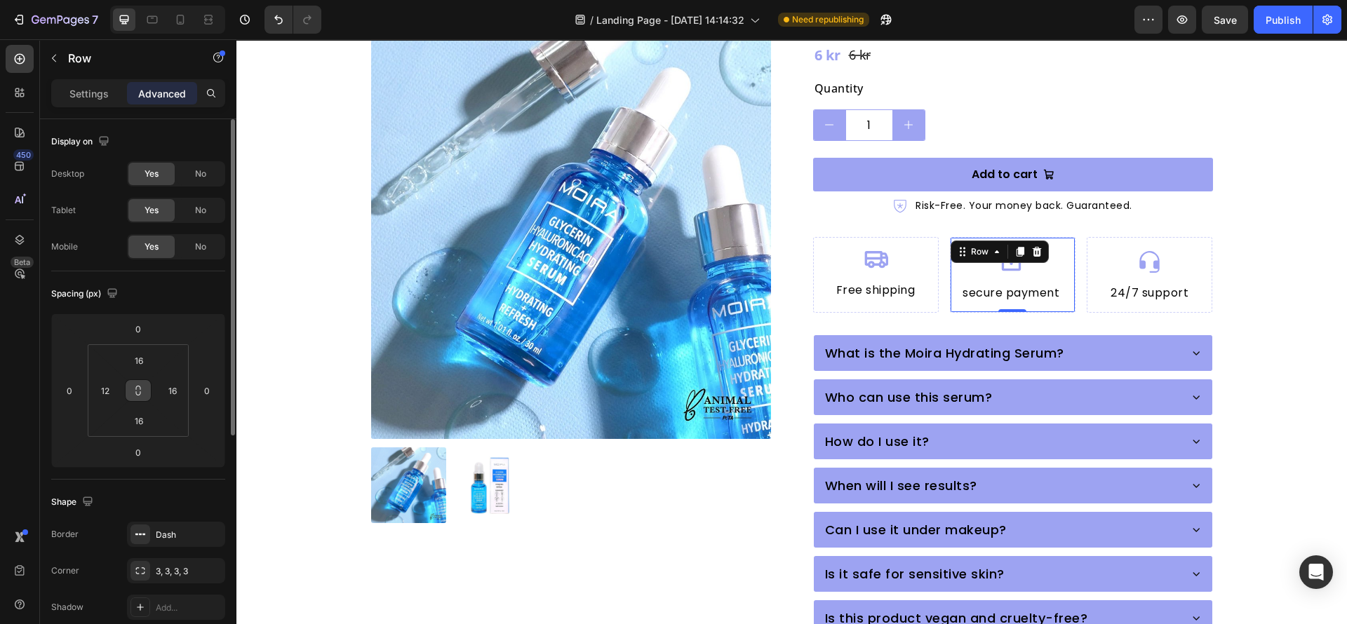
click at [138, 391] on icon at bounding box center [138, 390] width 11 height 11
click at [112, 389] on input "12" at bounding box center [105, 390] width 21 height 21
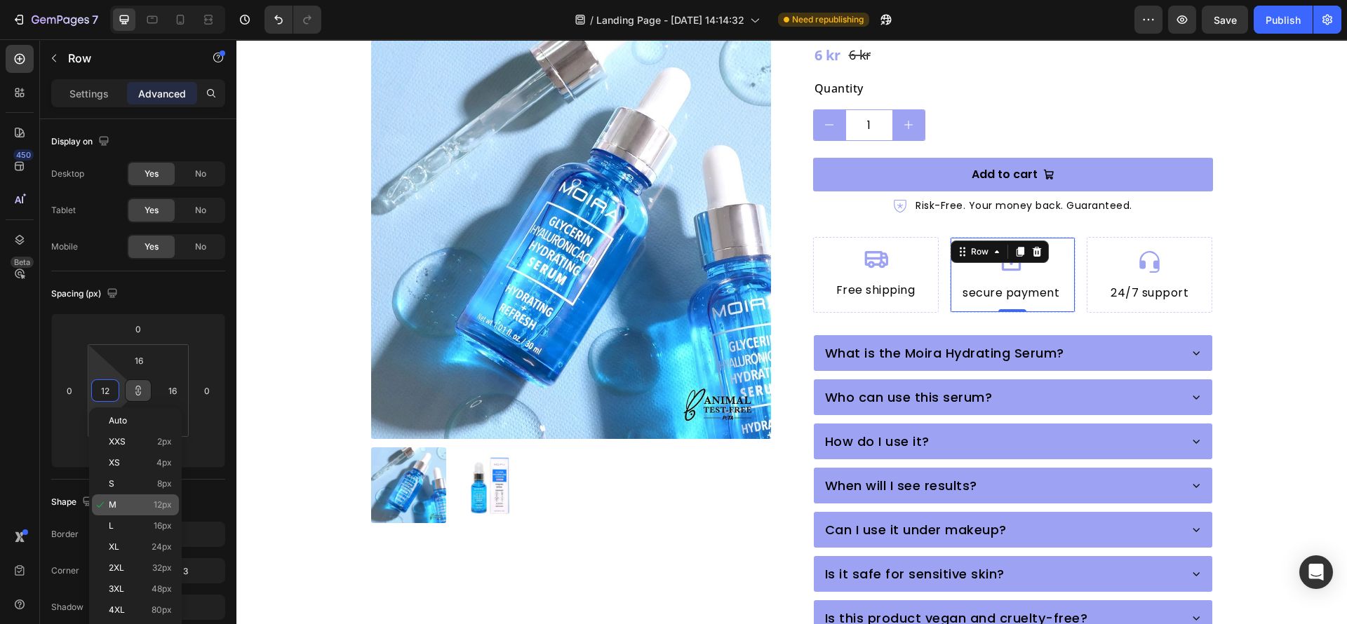
type input "12"
click at [133, 505] on p "M 12px" at bounding box center [140, 505] width 63 height 10
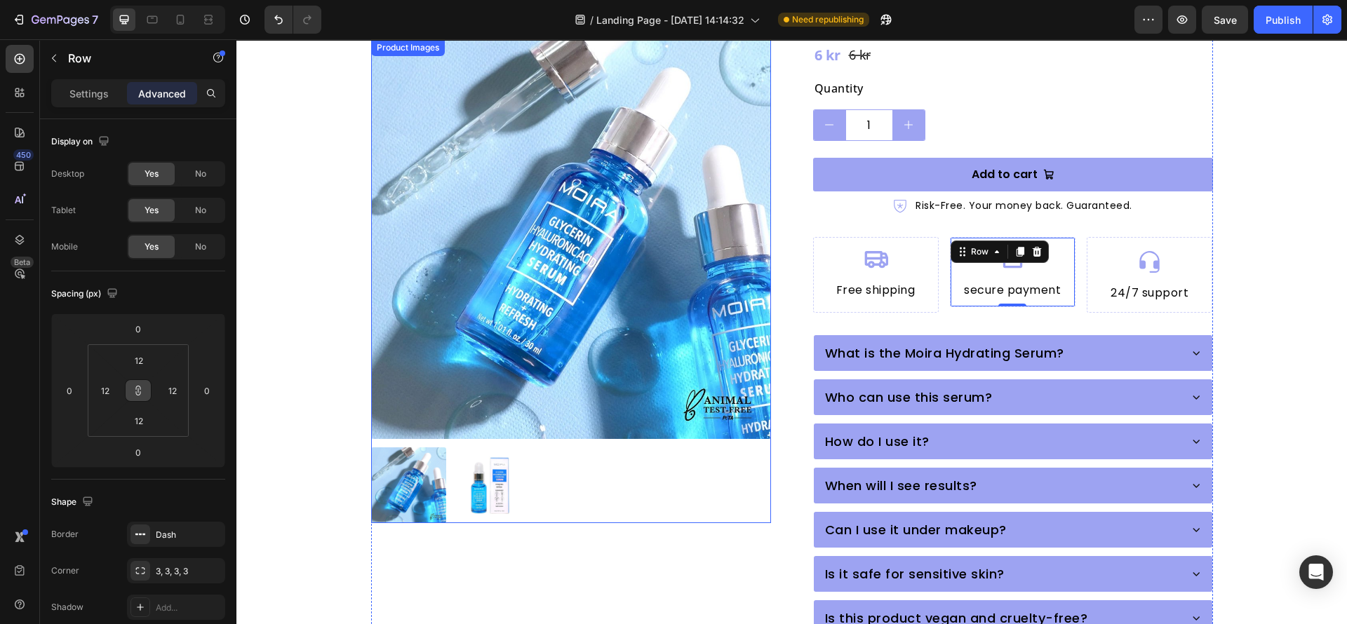
click at [602, 489] on div at bounding box center [571, 485] width 400 height 76
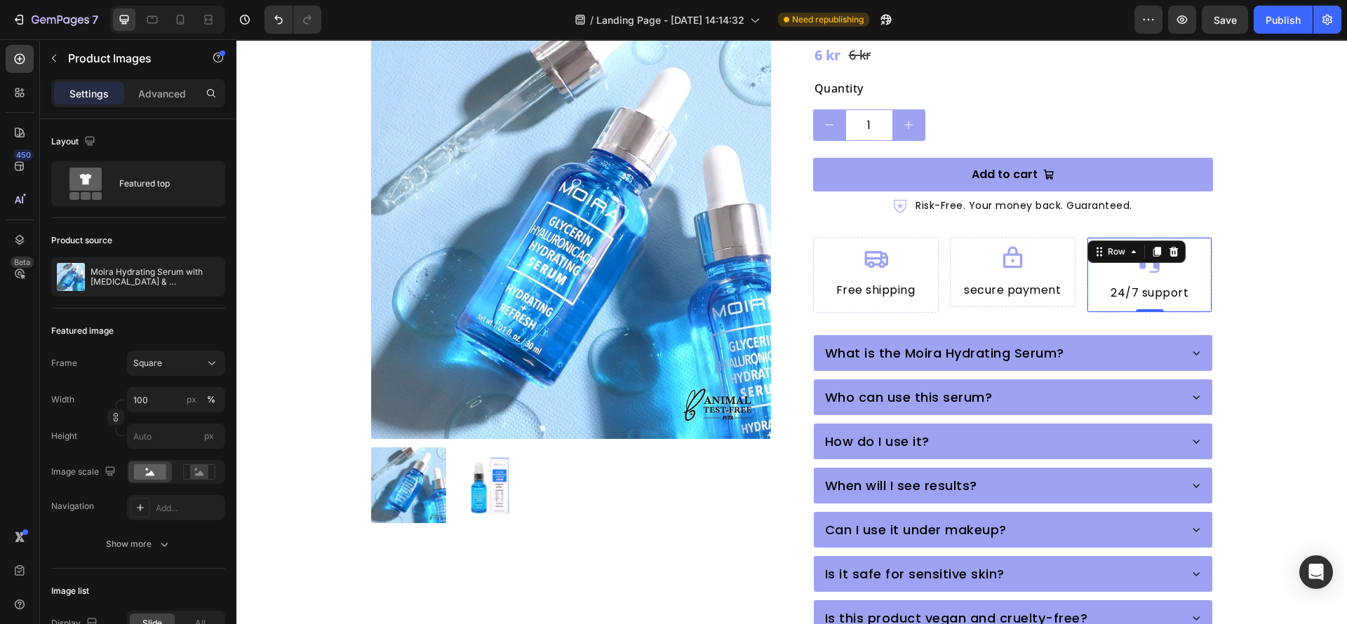
click at [1086, 280] on div "Icon 24/7 support Heading Row 0" at bounding box center [1149, 275] width 126 height 76
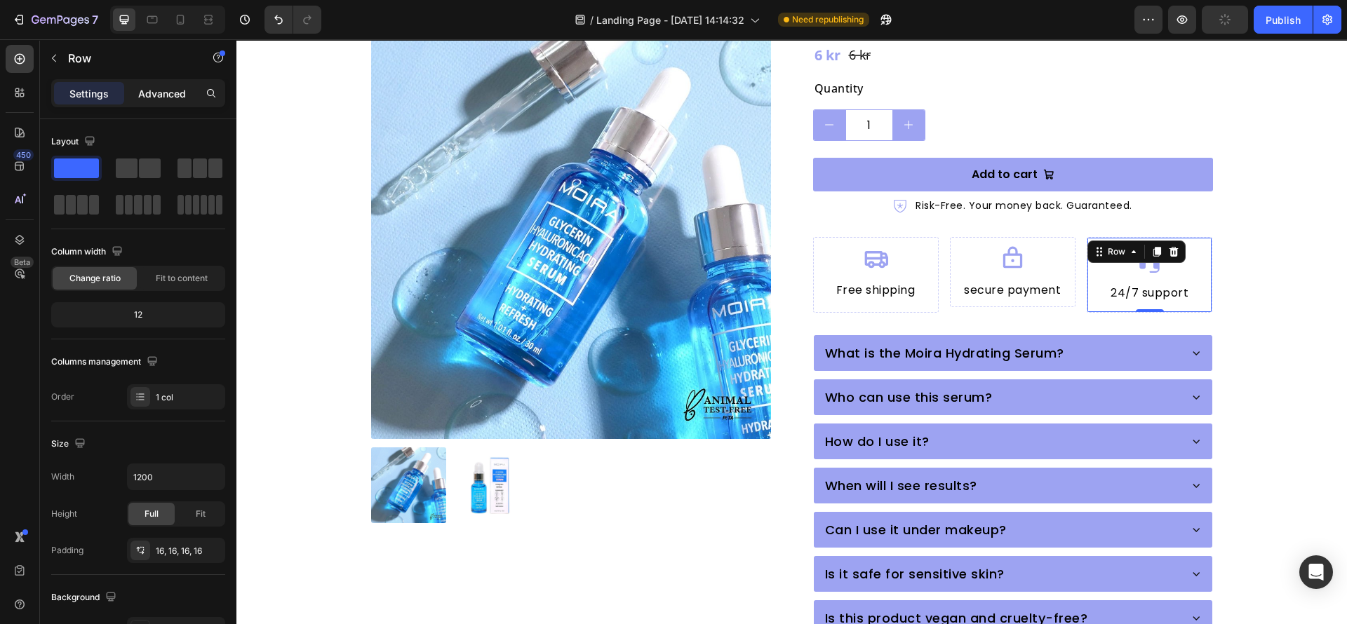
click at [168, 95] on p "Advanced" at bounding box center [162, 93] width 48 height 15
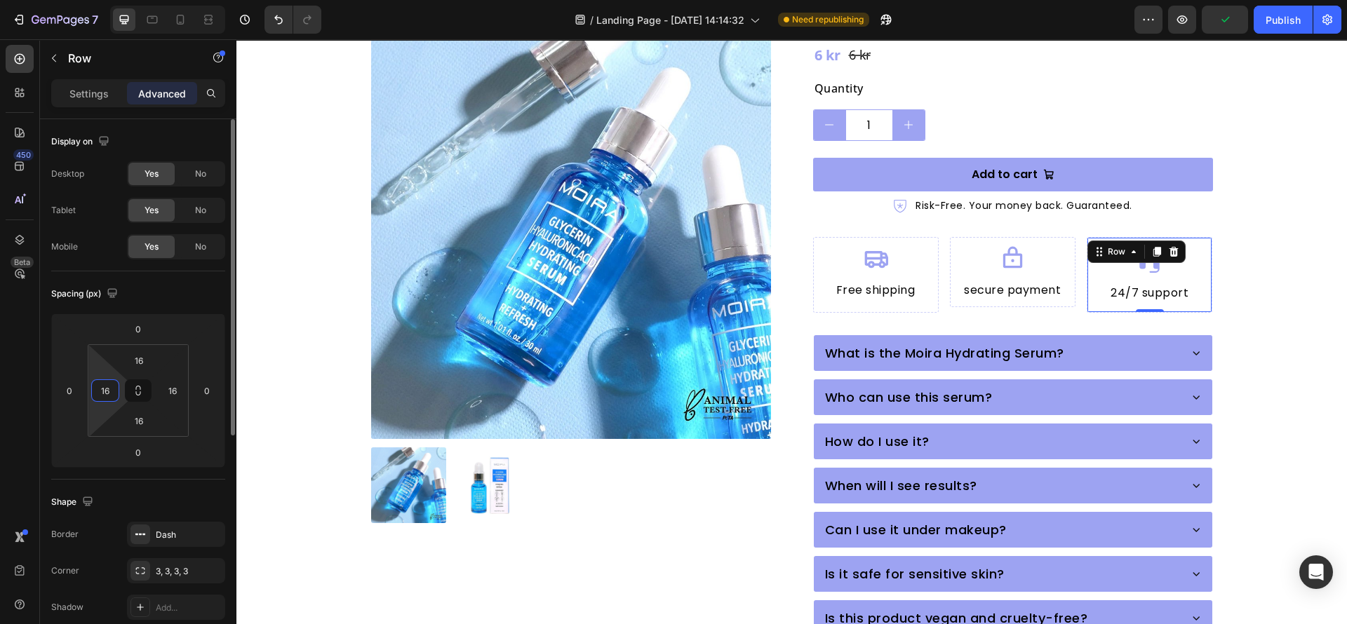
click at [102, 393] on input "16" at bounding box center [105, 390] width 21 height 21
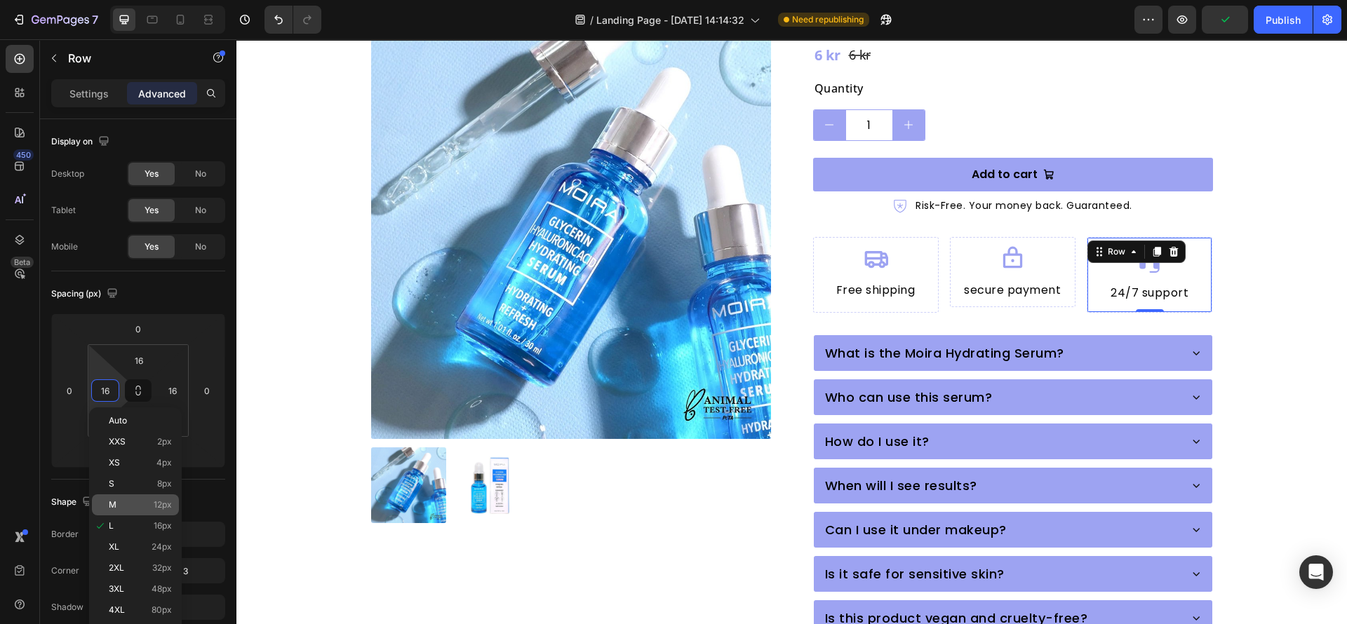
click at [127, 502] on p "M 12px" at bounding box center [140, 505] width 63 height 10
type input "12"
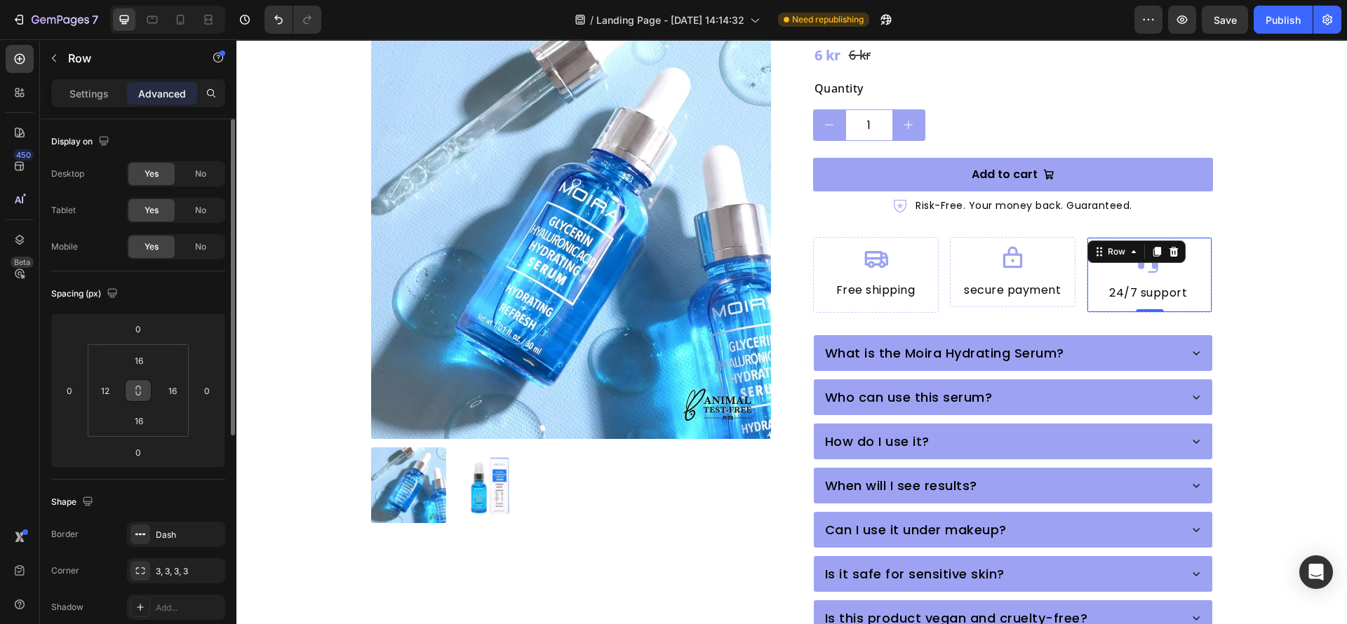
click at [138, 388] on icon at bounding box center [138, 390] width 11 height 11
click at [116, 388] on div "12" at bounding box center [105, 390] width 28 height 22
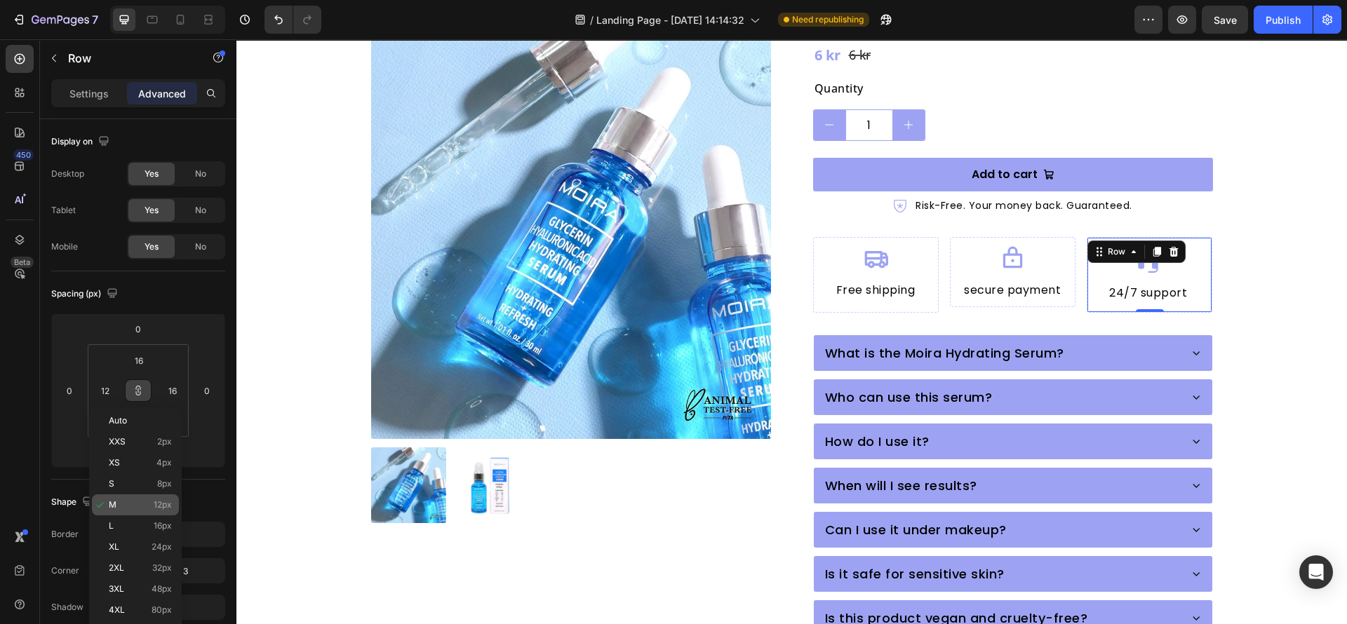
click at [142, 507] on p "M 12px" at bounding box center [140, 505] width 63 height 10
type input "12"
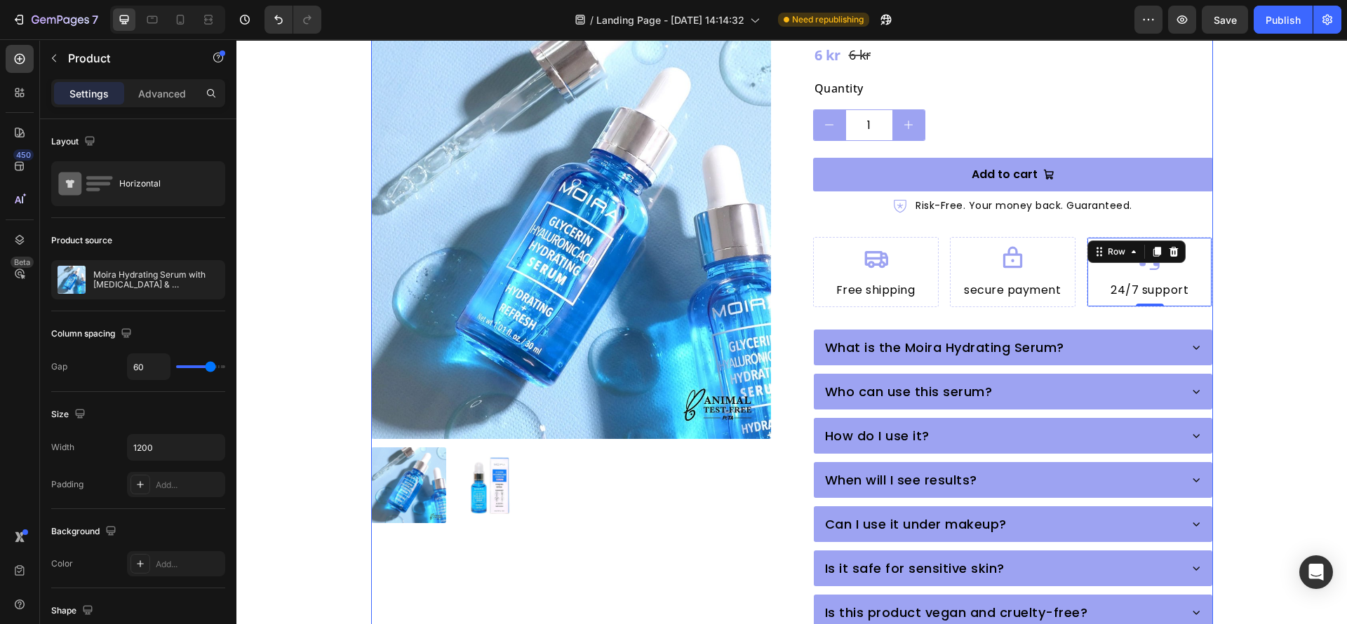
click at [695, 549] on div "Product Images" at bounding box center [571, 185] width 400 height 978
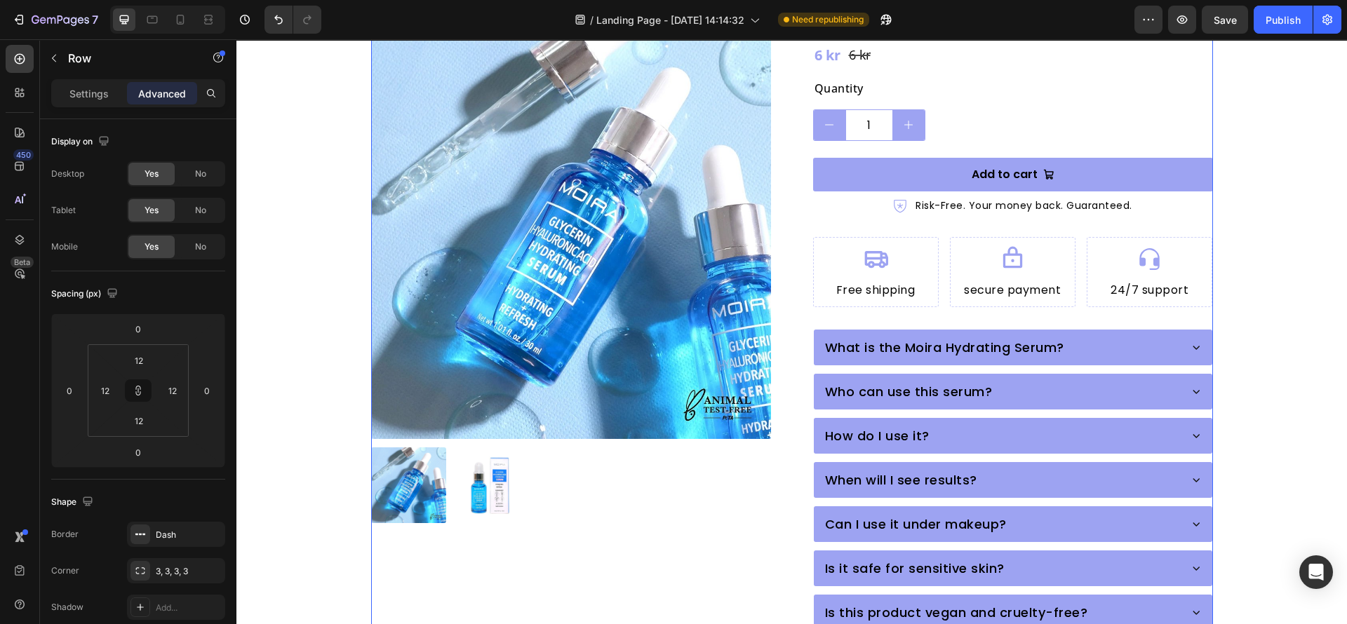
click at [923, 276] on div "Icon Free shipping Heading Row" at bounding box center [876, 272] width 126 height 70
click at [102, 90] on p "Settings" at bounding box center [88, 93] width 39 height 15
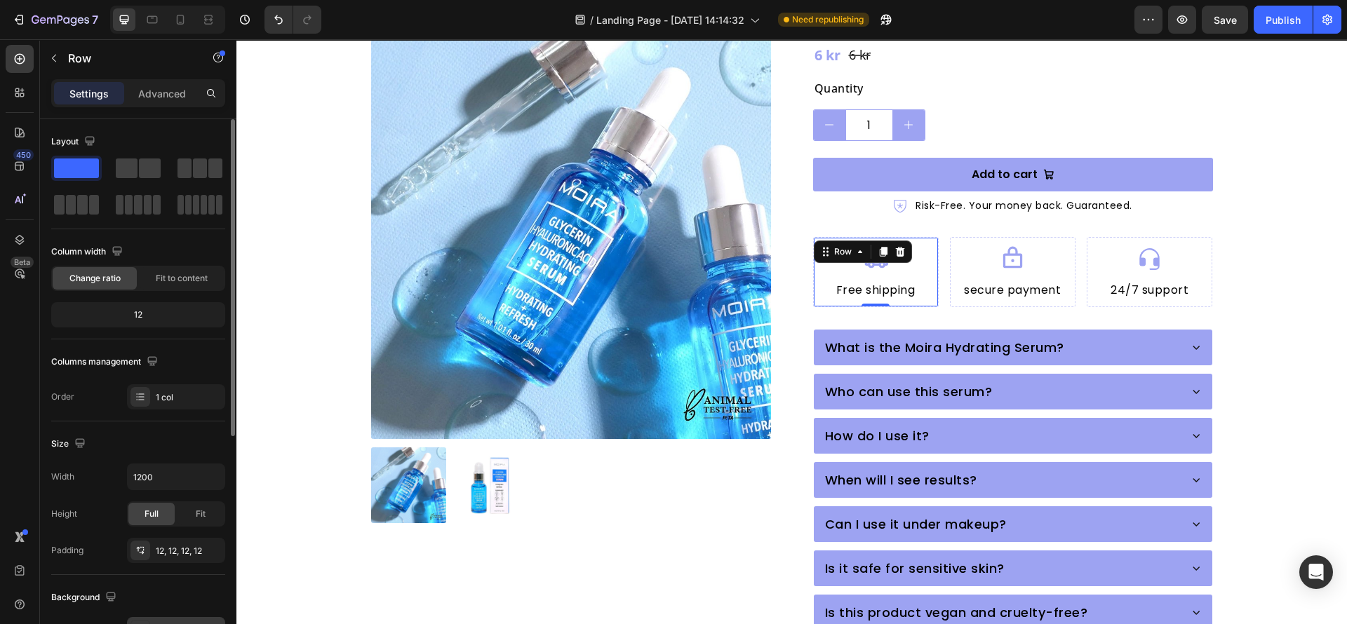
scroll to position [210, 0]
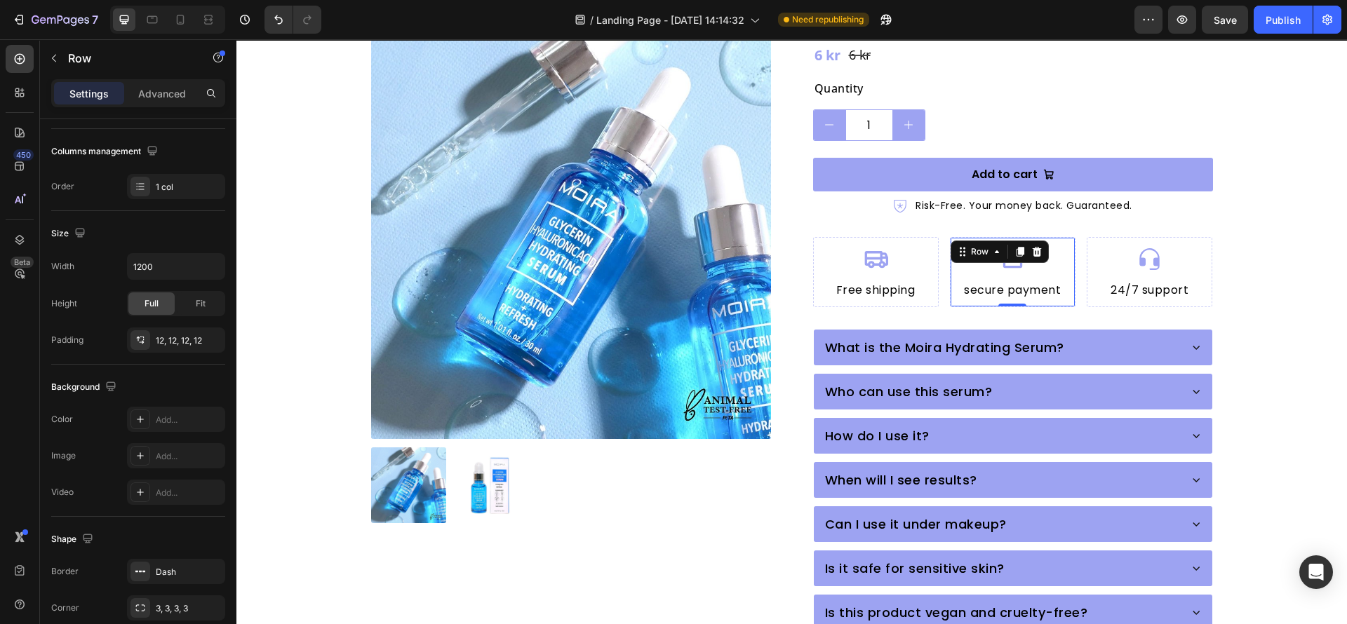
drag, startPoint x: 944, startPoint y: 274, endPoint x: 769, endPoint y: 311, distance: 179.2
click at [950, 274] on div "Icon secure payment Heading Row 0" at bounding box center [1013, 272] width 126 height 70
click at [153, 305] on span "Full" at bounding box center [151, 303] width 14 height 13
click at [1086, 274] on div "Icon 24/7 support Heading Row 0" at bounding box center [1149, 272] width 126 height 70
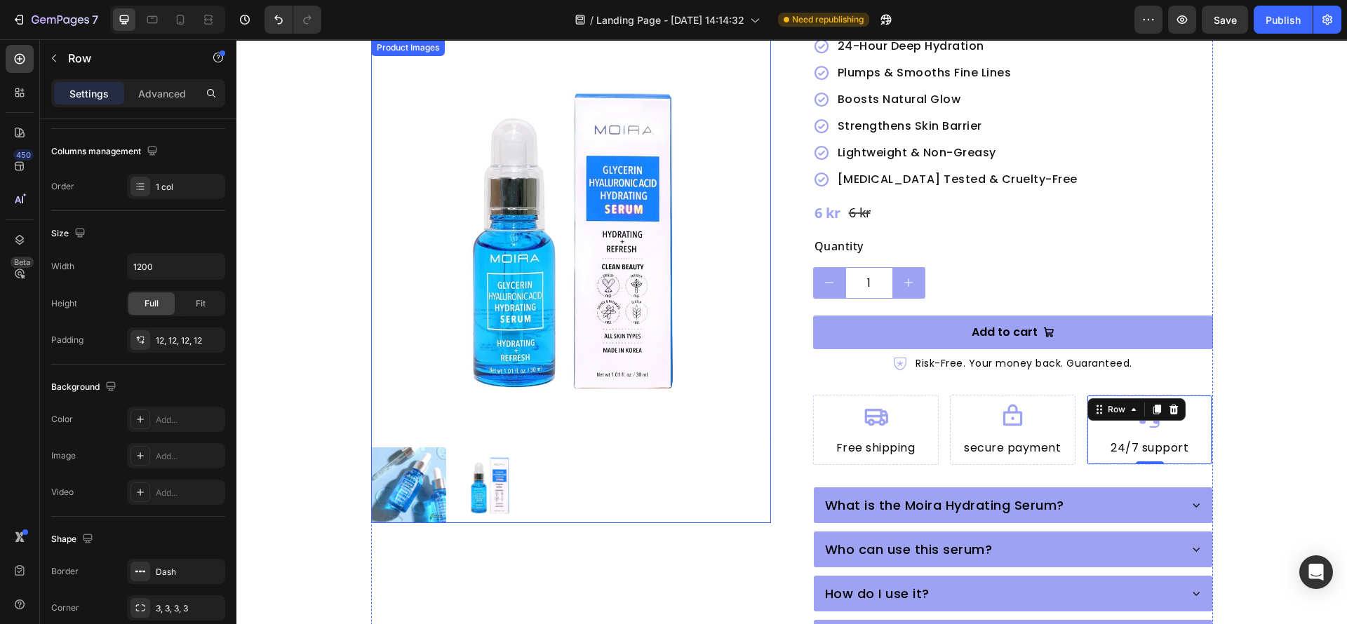
scroll to position [315, 0]
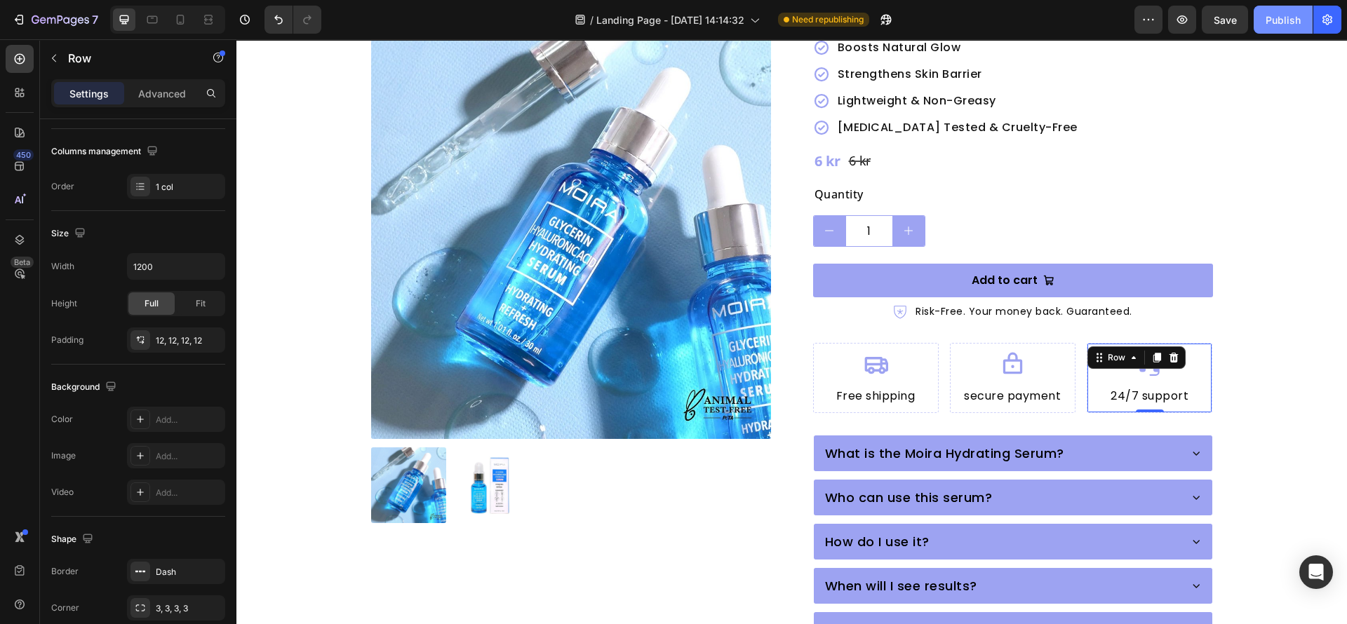
click at [1285, 22] on div "Publish" at bounding box center [1282, 20] width 35 height 15
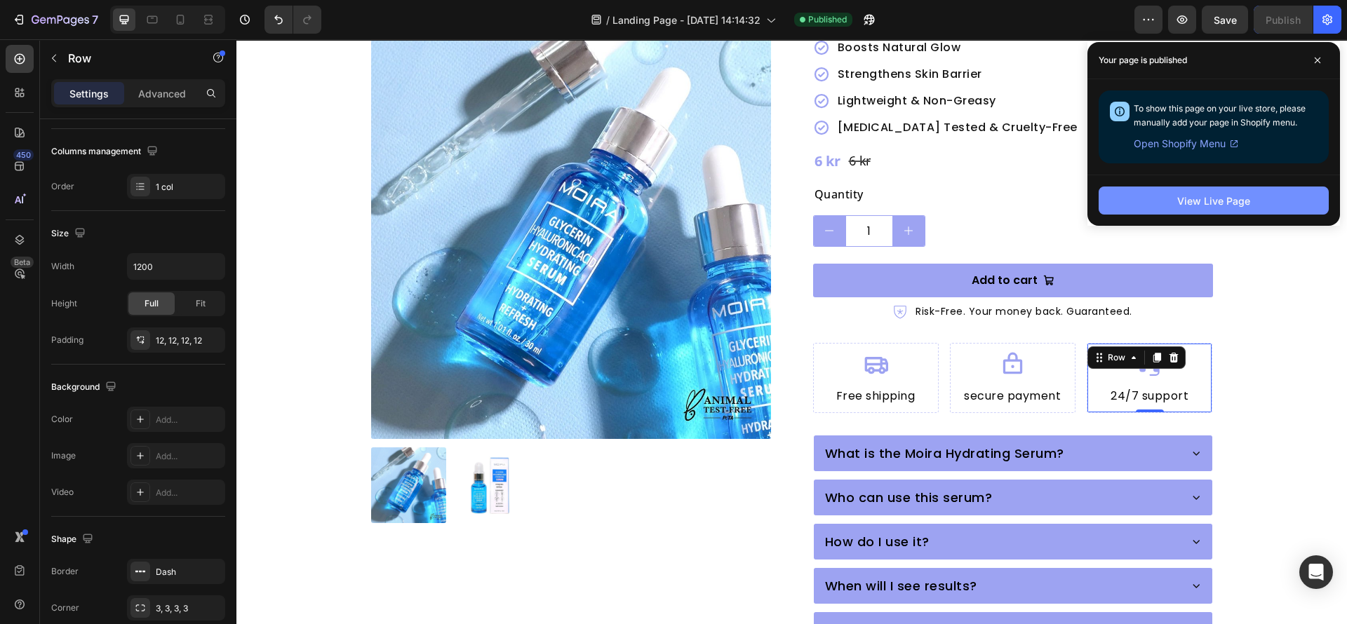
click at [1166, 204] on button "View Live Page" at bounding box center [1213, 201] width 230 height 28
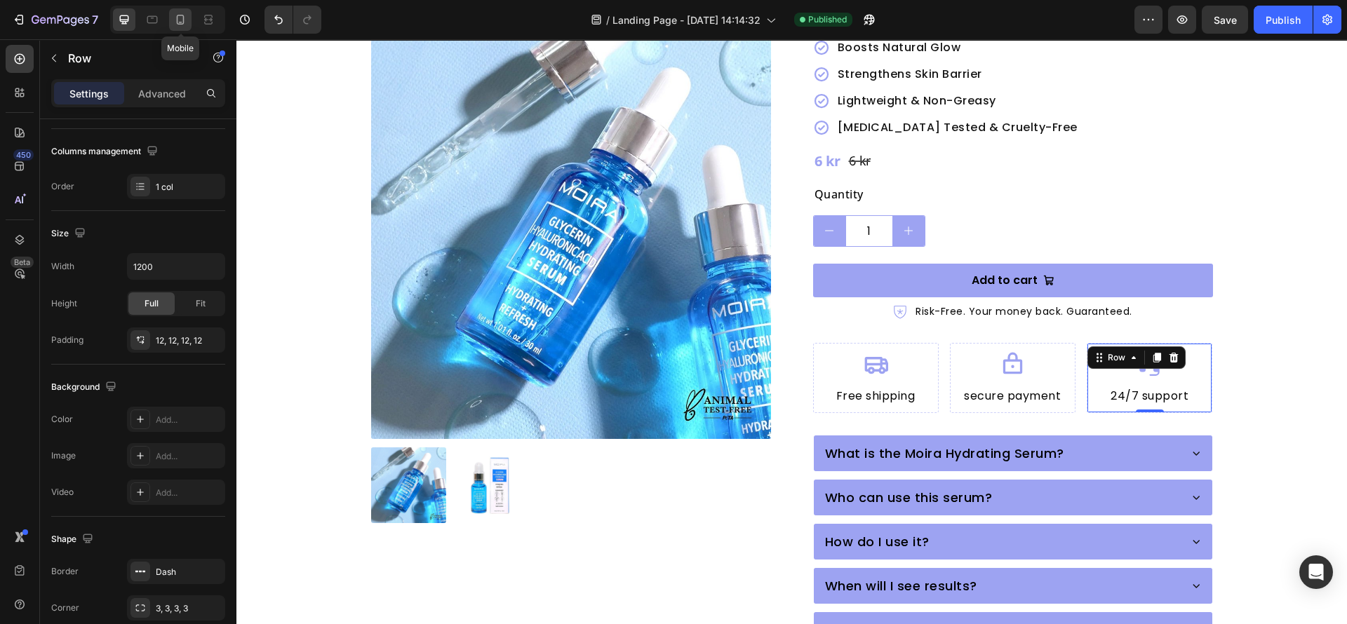
click at [183, 22] on icon at bounding box center [181, 20] width 8 height 10
type input "100%"
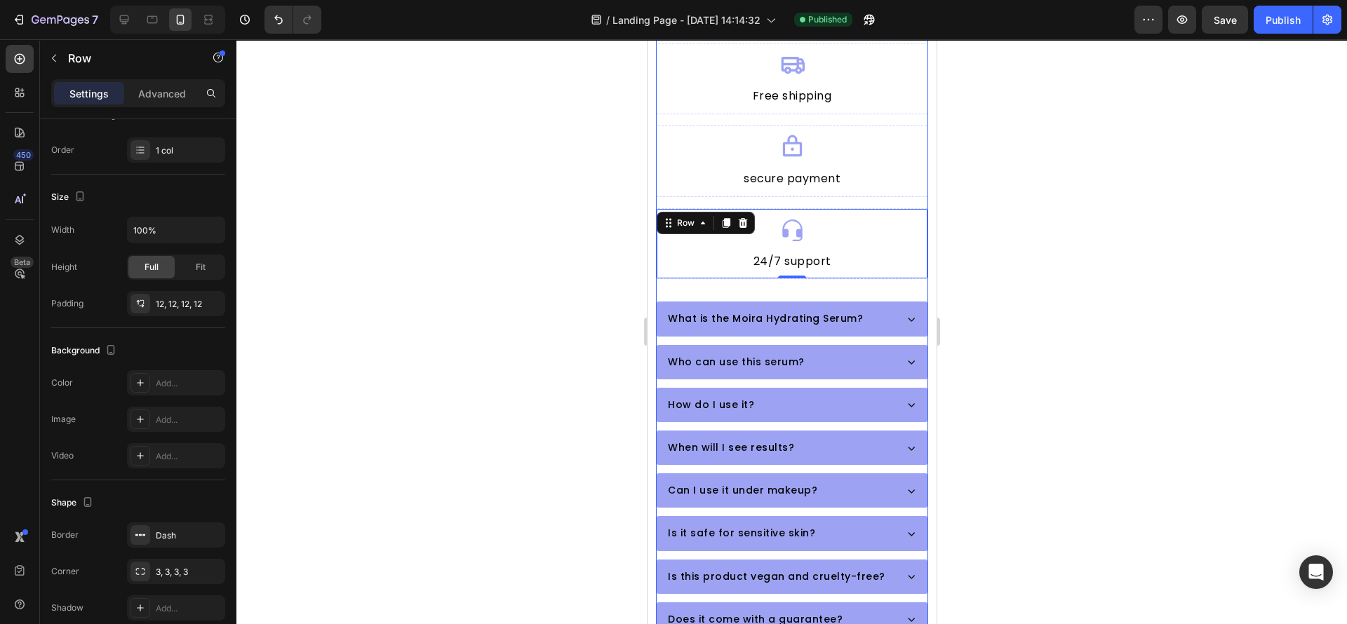
scroll to position [826, 0]
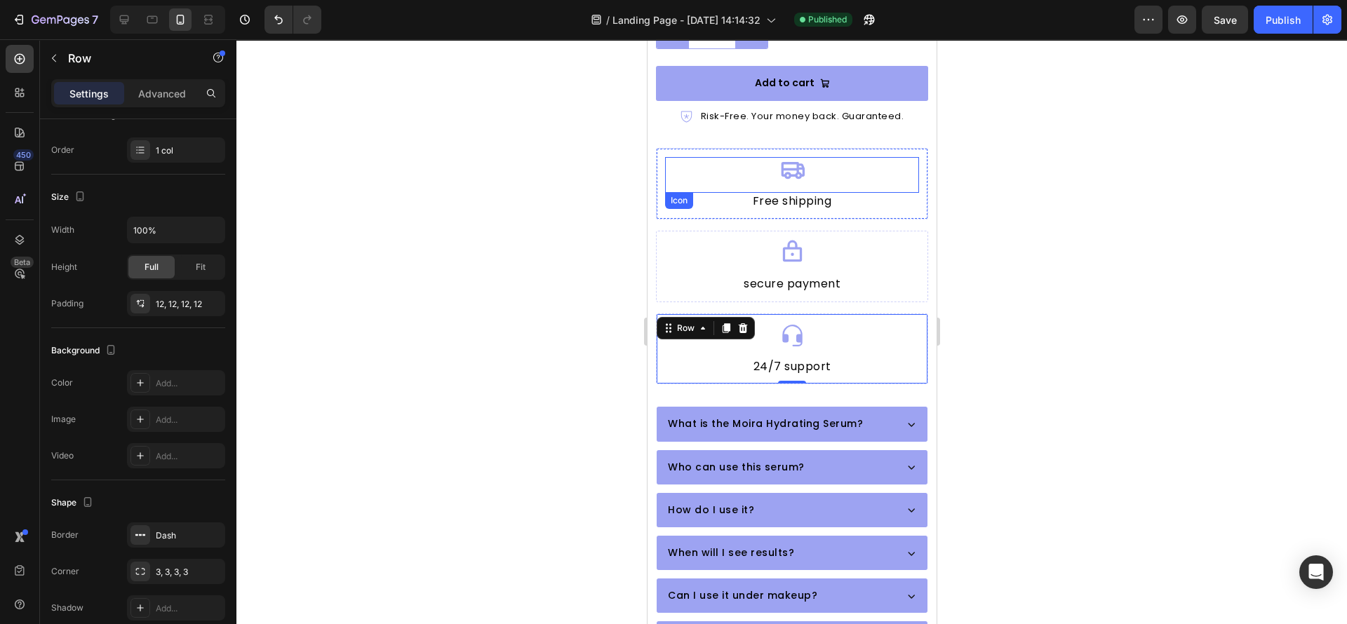
click at [720, 172] on div "Icon" at bounding box center [791, 175] width 254 height 36
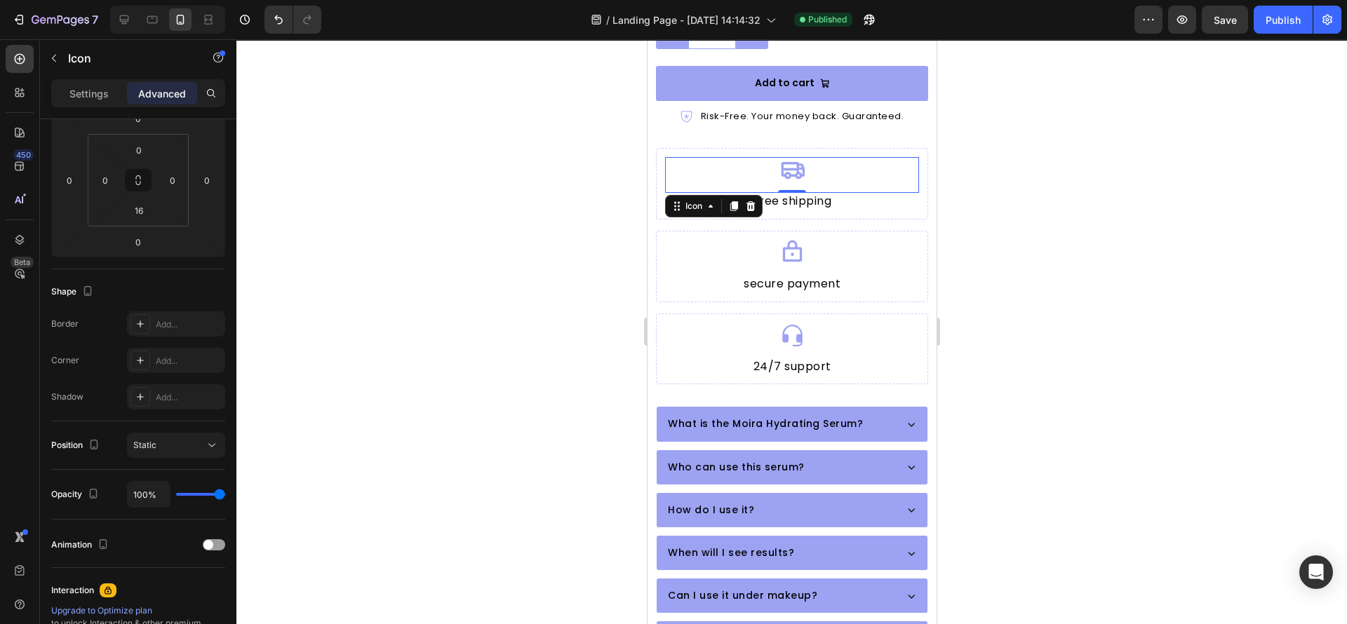
scroll to position [0, 0]
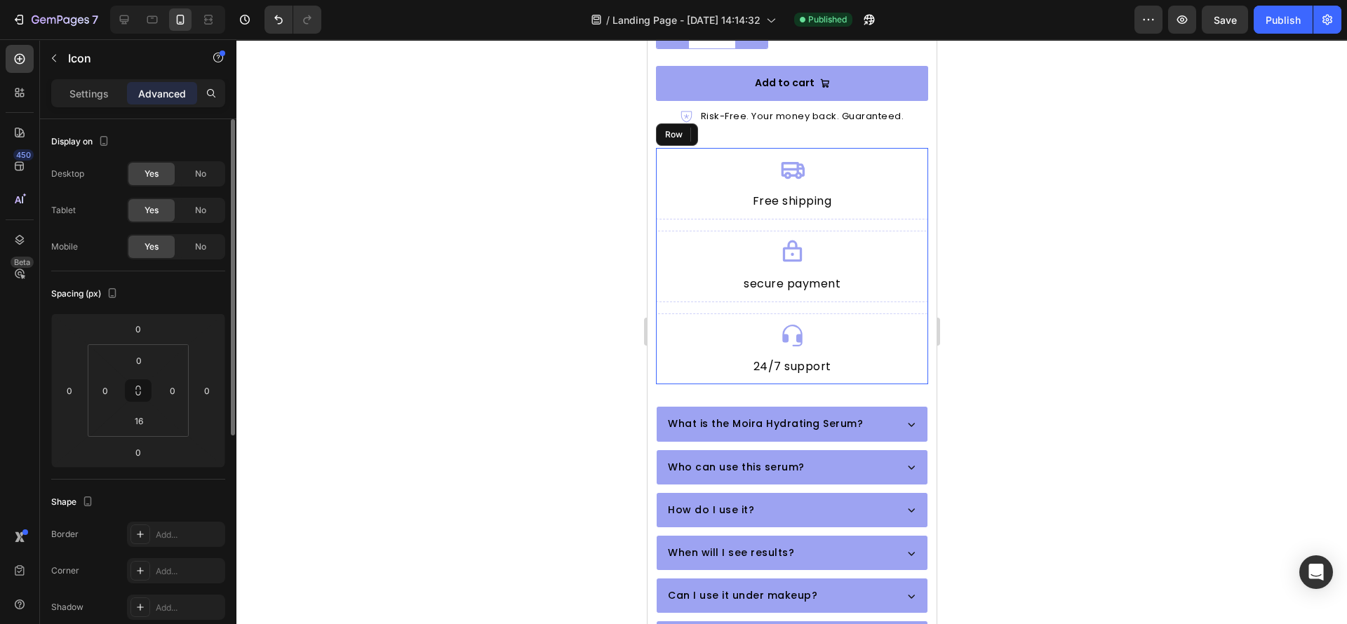
click at [716, 207] on div "Icon 0 Free shipping Heading Row Icon secure payment Heading Row Icon 24/7 supp…" at bounding box center [791, 266] width 272 height 236
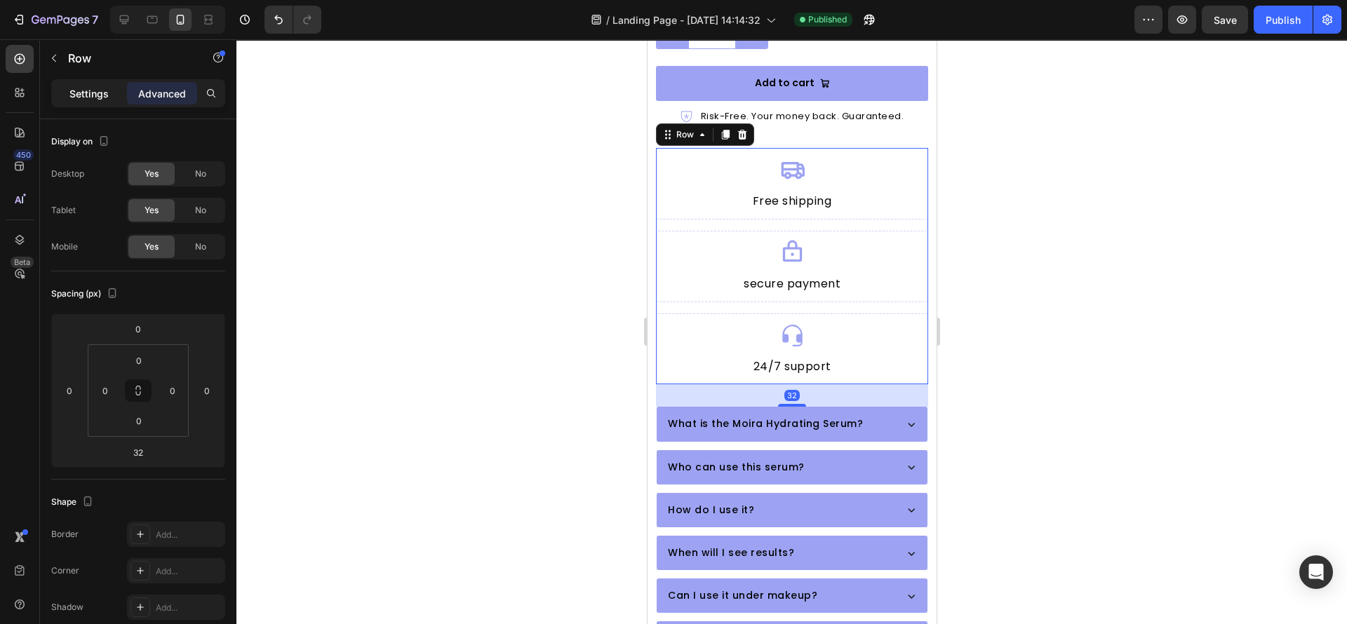
click at [93, 86] on p "Settings" at bounding box center [88, 93] width 39 height 15
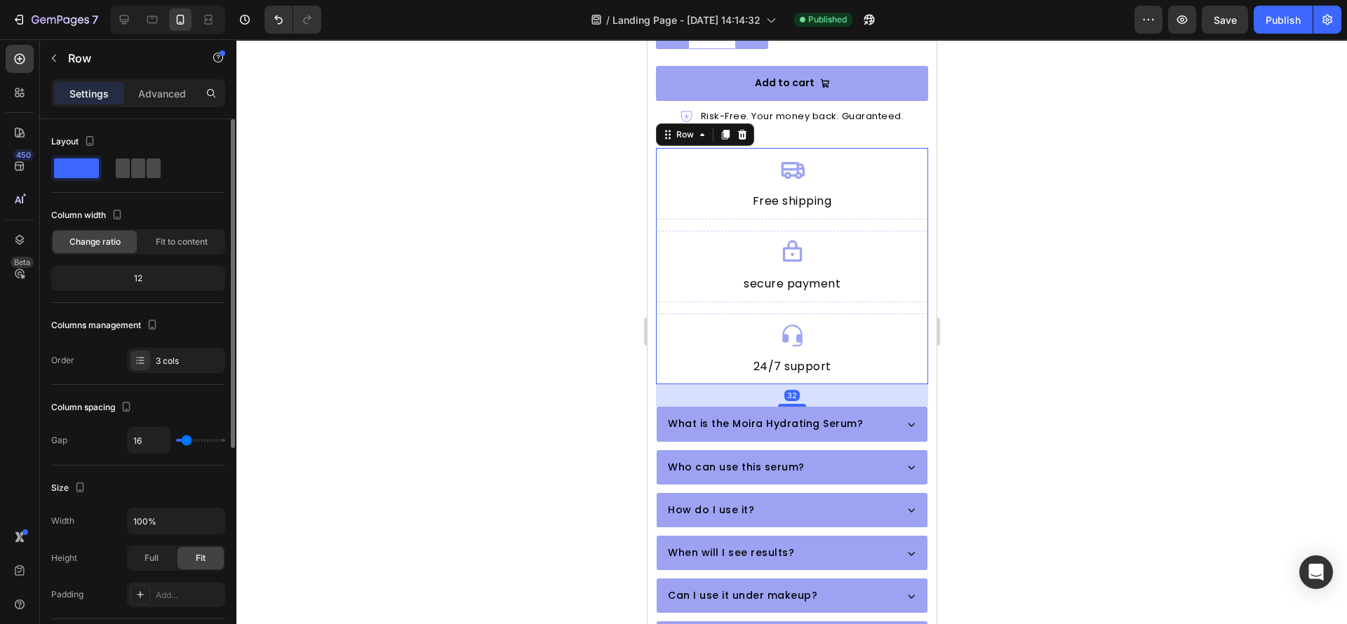
click at [147, 163] on span at bounding box center [154, 169] width 14 height 20
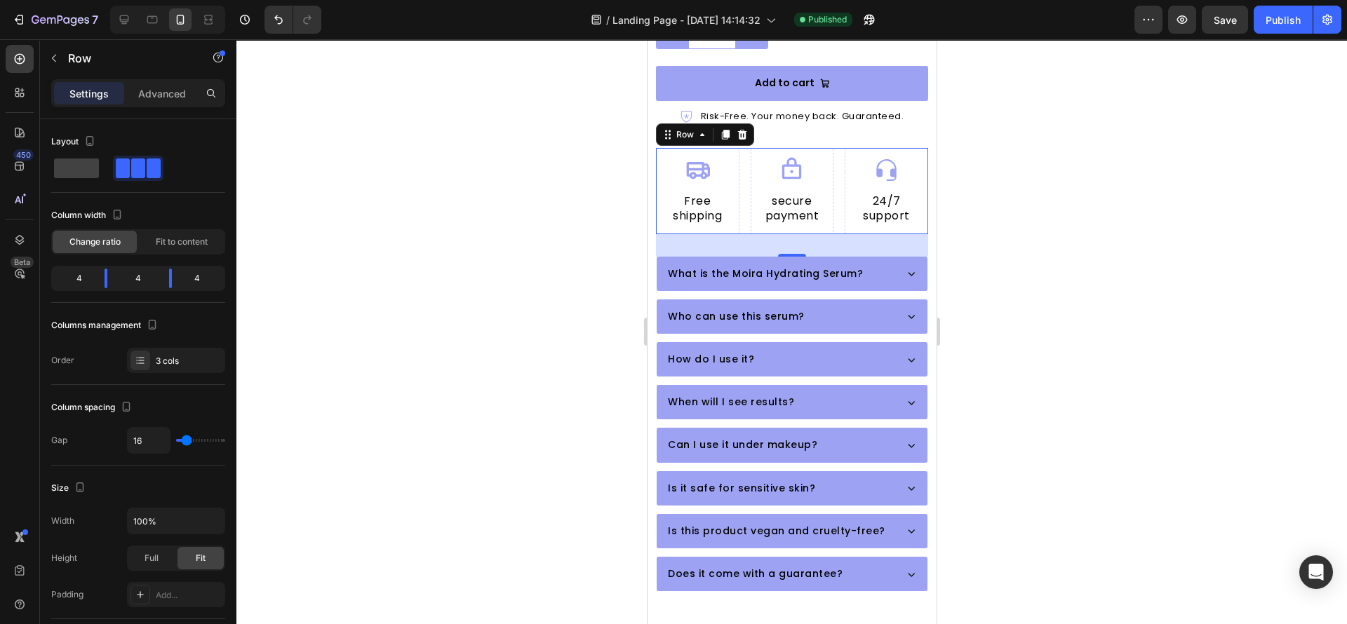
click at [499, 315] on div at bounding box center [791, 331] width 1110 height 585
click at [739, 215] on div "Icon Free shipping Heading Row Icon secure payment Heading Row Icon 24/7 suppor…" at bounding box center [791, 191] width 272 height 86
click at [169, 97] on p "Advanced" at bounding box center [162, 93] width 48 height 15
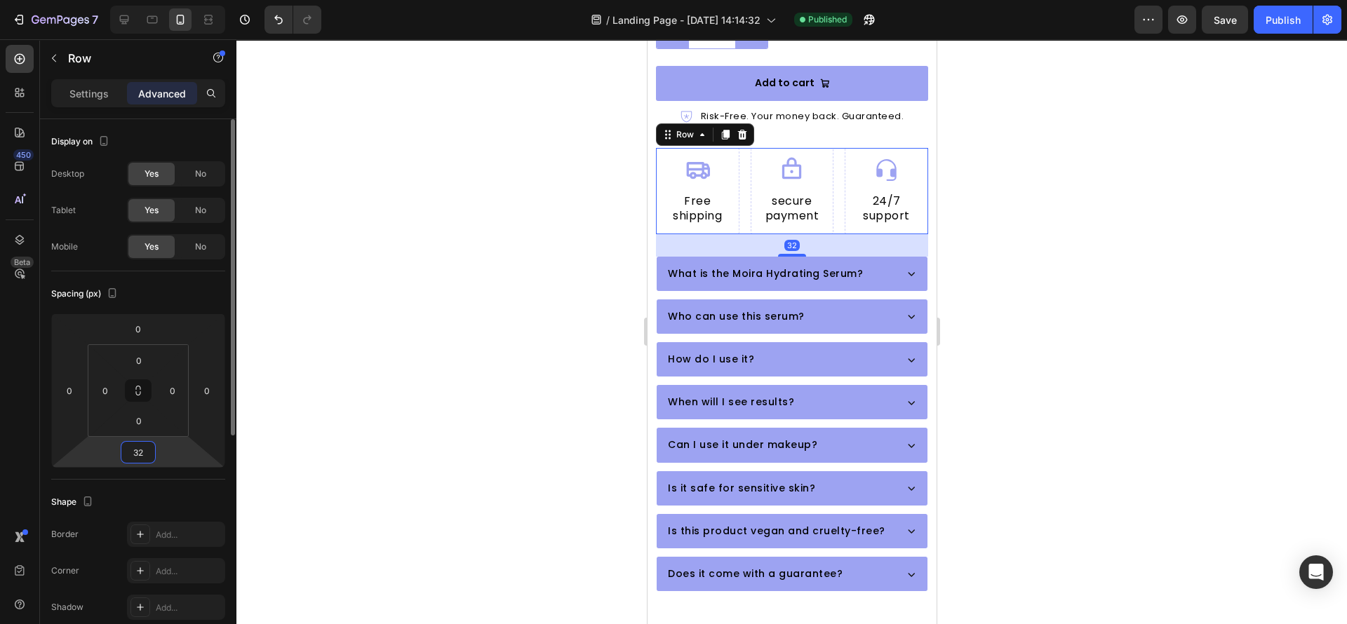
click at [141, 452] on input "32" at bounding box center [138, 452] width 28 height 21
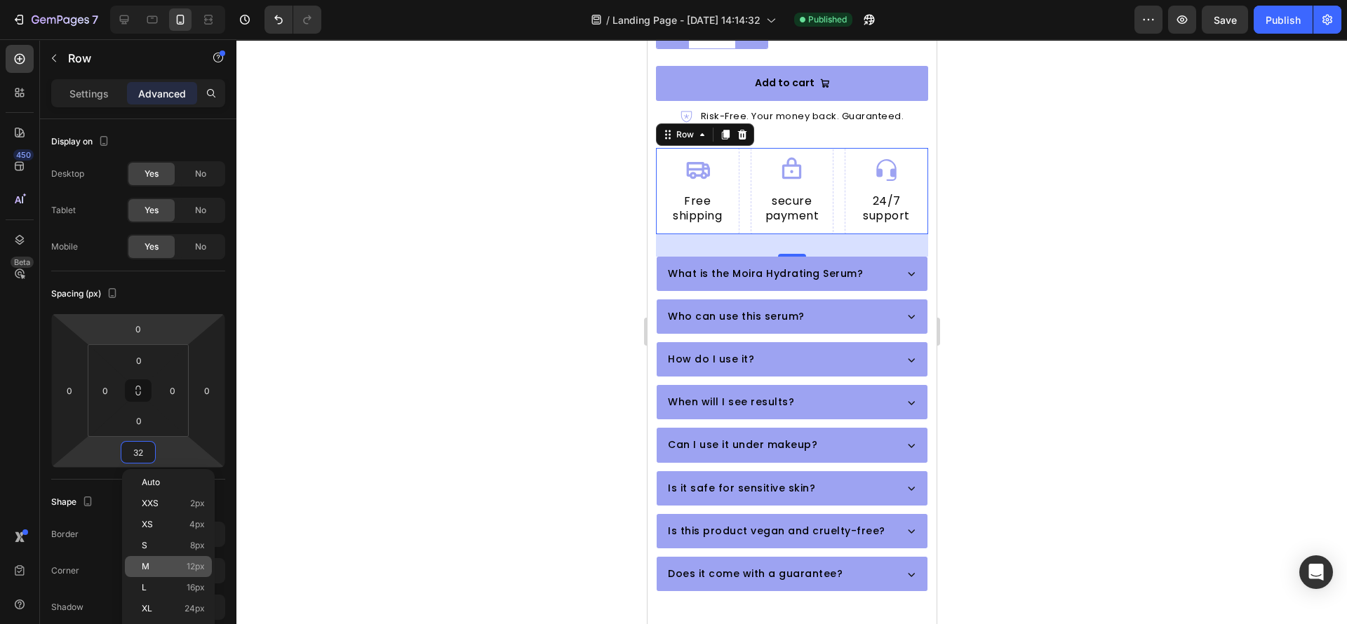
scroll to position [105, 0]
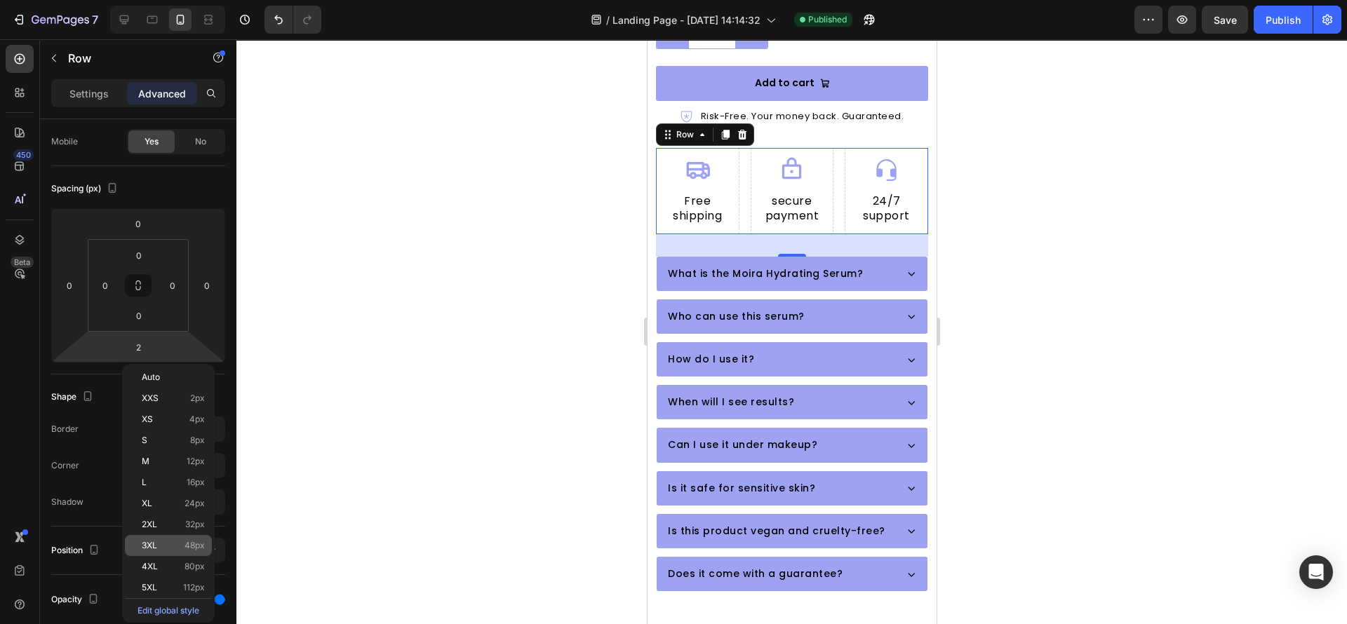
click at [149, 551] on span "3XL" at bounding box center [149, 546] width 15 height 10
type input "48"
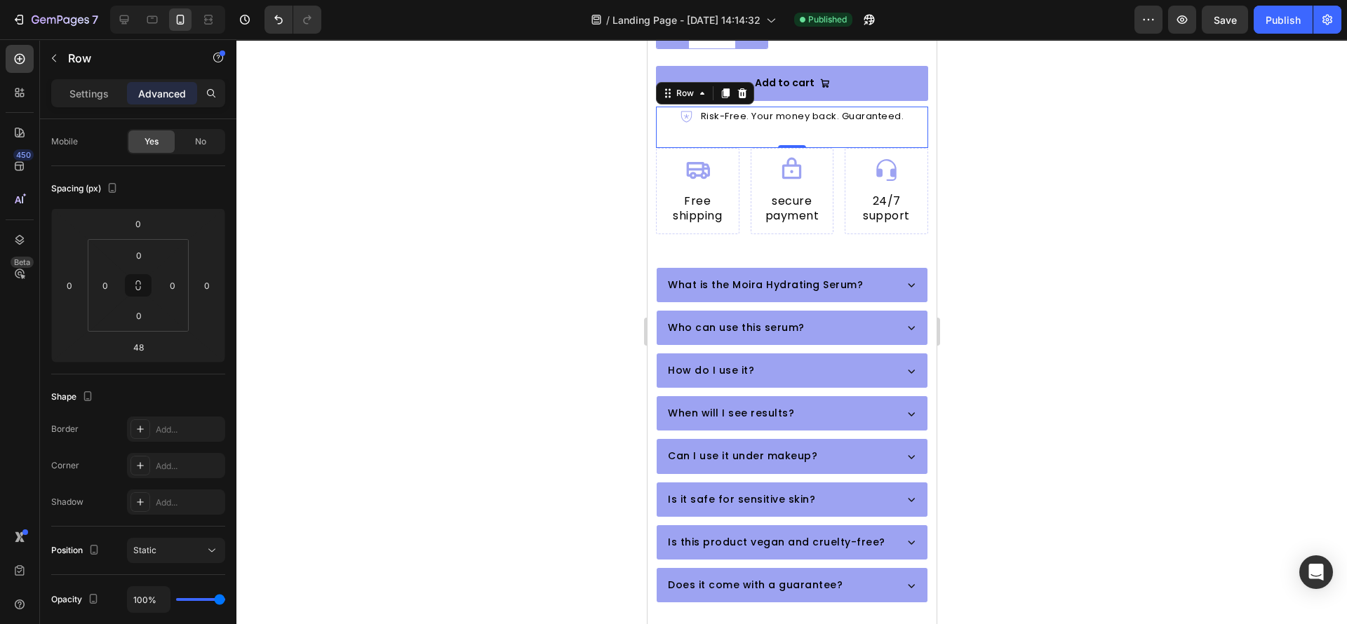
click at [800, 116] on div "Icon Risk-Free. Your money back. Guaranteed. Text Block Row 0" at bounding box center [791, 127] width 272 height 41
click at [133, 313] on input "32" at bounding box center [139, 315] width 28 height 21
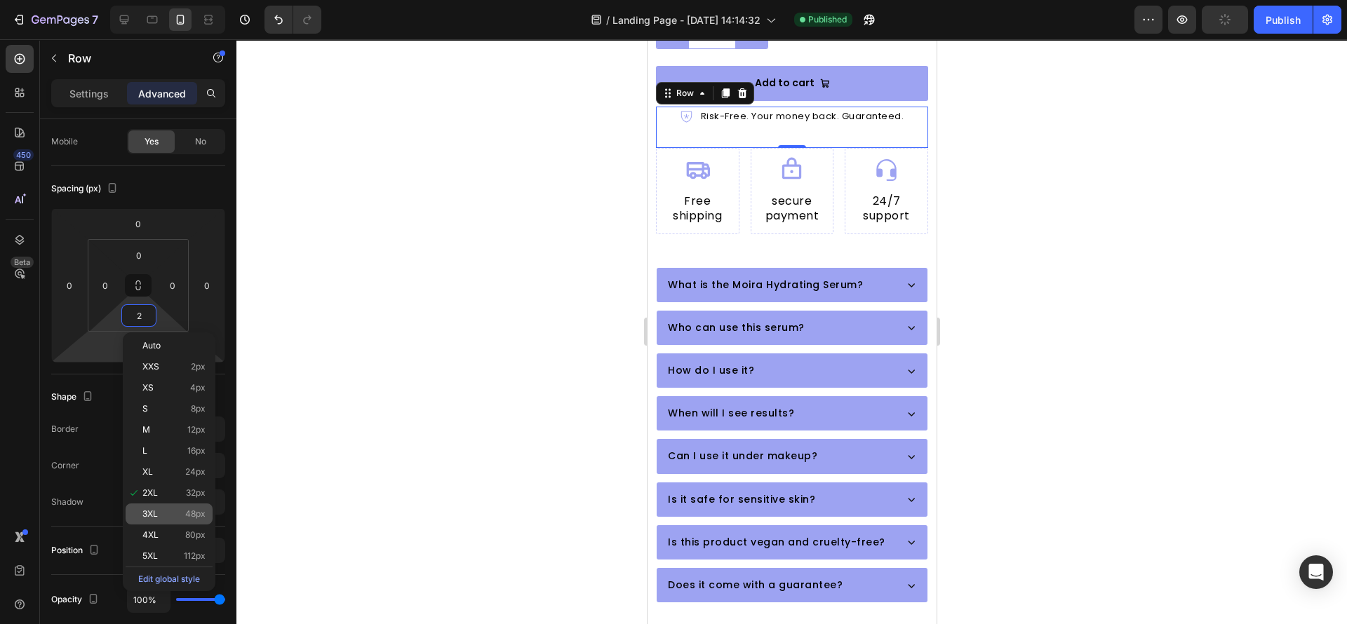
click at [147, 517] on span "3XL" at bounding box center [149, 514] width 15 height 10
type input "48"
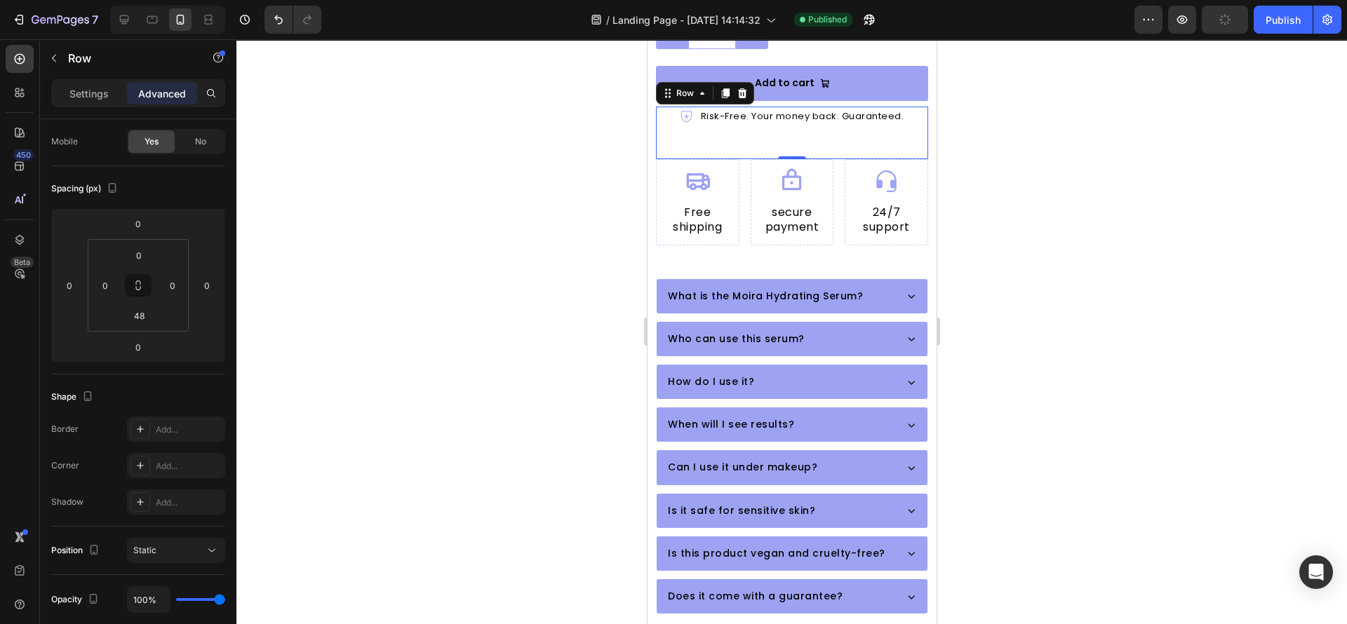
drag, startPoint x: 319, startPoint y: 476, endPoint x: 335, endPoint y: 469, distance: 17.6
click at [321, 475] on div at bounding box center [791, 331] width 1110 height 585
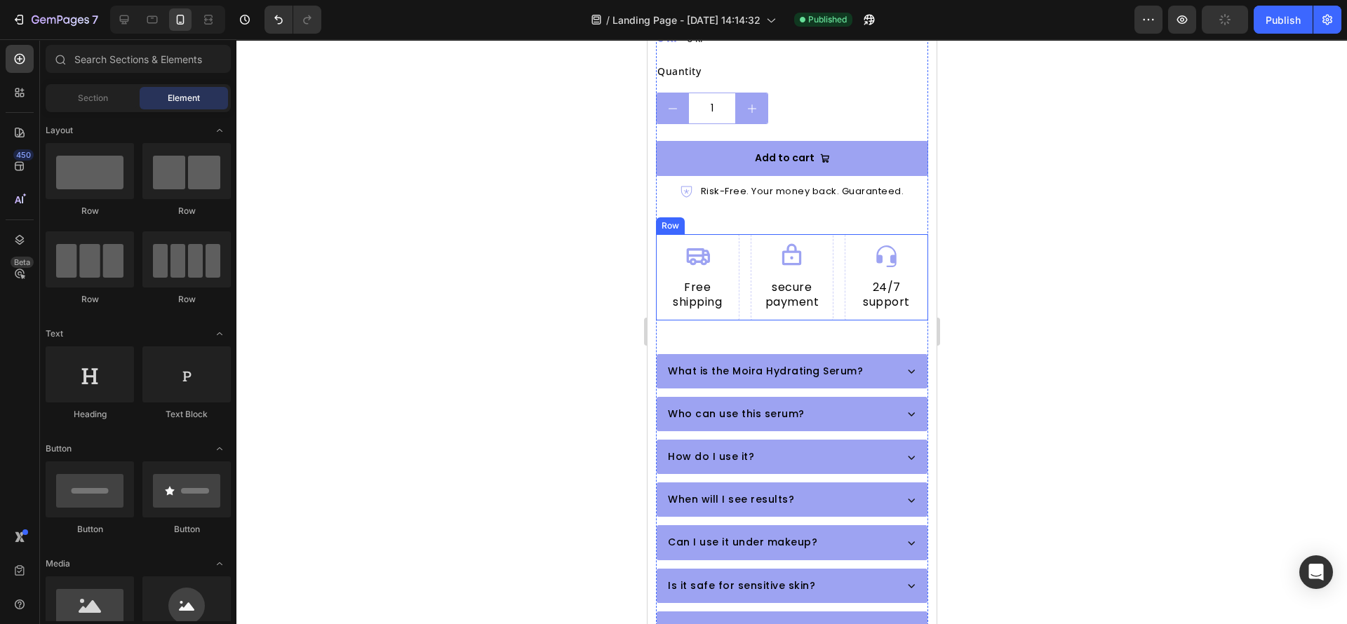
scroll to position [721, 0]
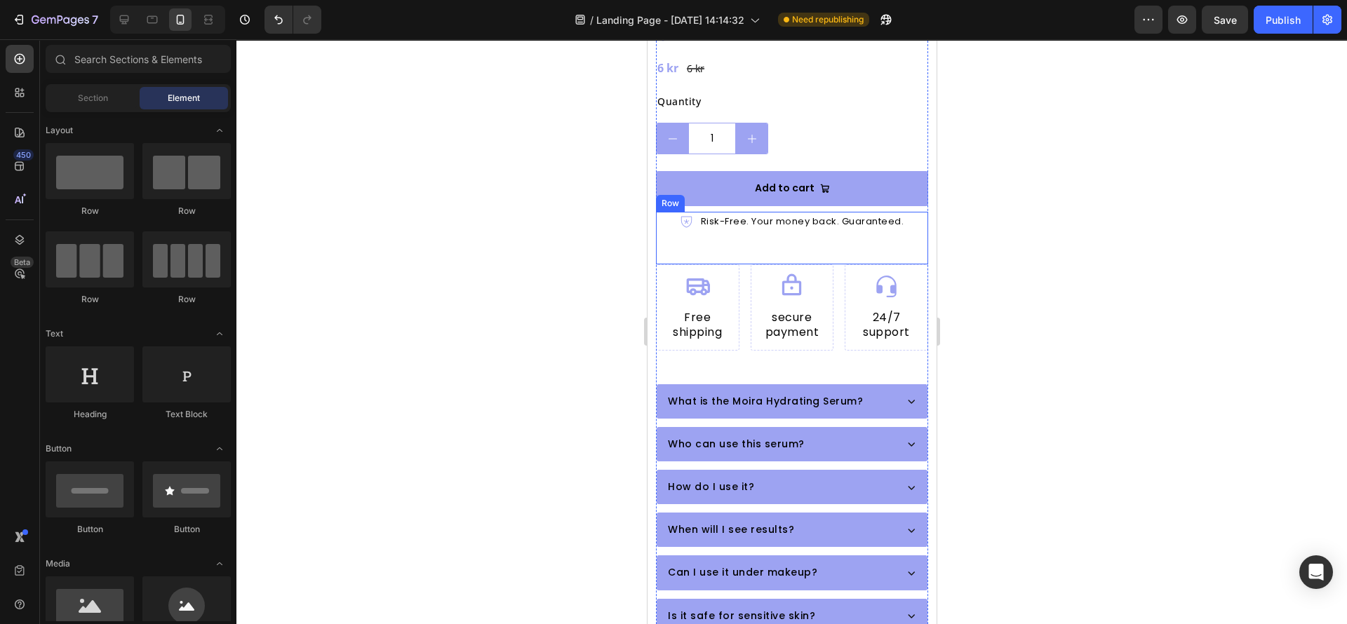
click at [735, 239] on div "Icon Risk-Free. Your money back. Guaranteed. Text Block Row" at bounding box center [791, 238] width 272 height 53
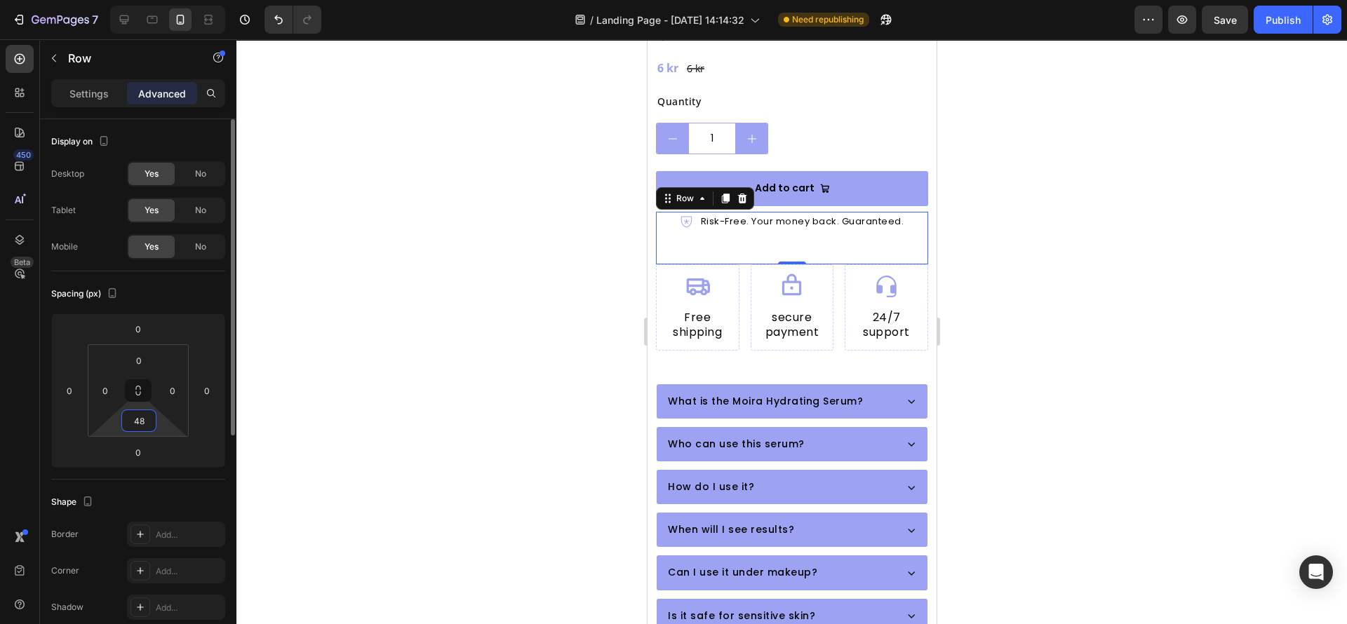
click at [138, 419] on input "48" at bounding box center [139, 420] width 28 height 21
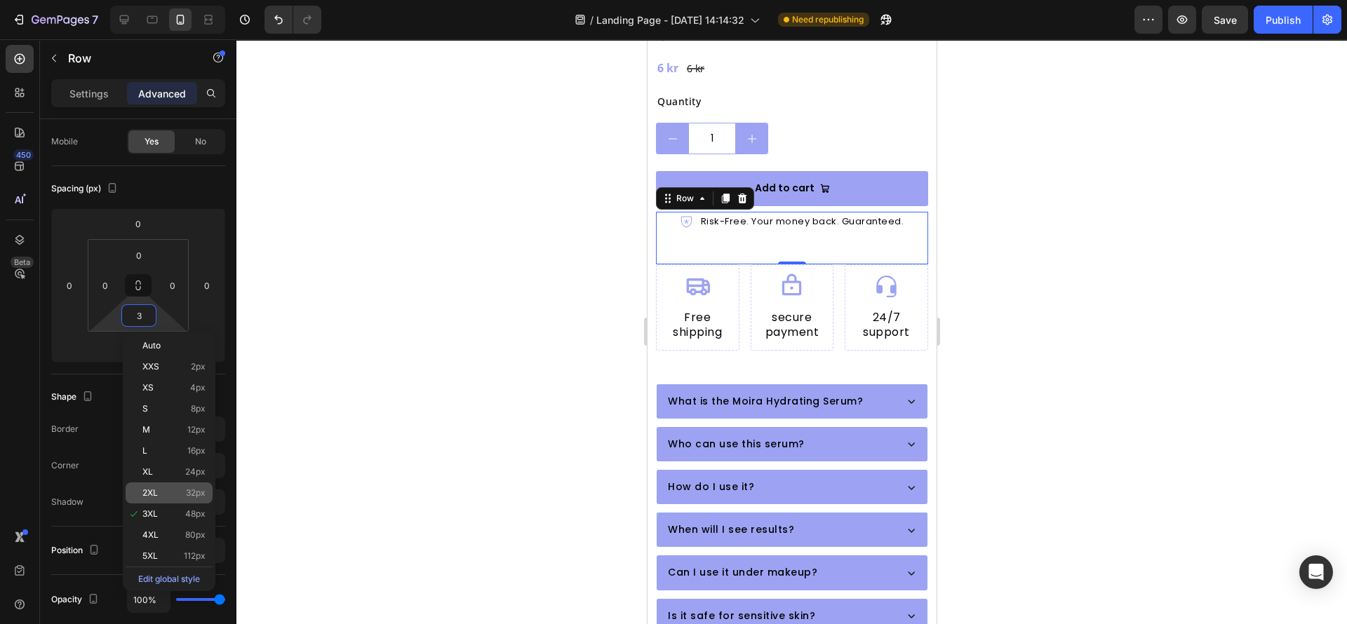
click at [172, 485] on div "2XL 32px" at bounding box center [169, 493] width 87 height 21
type input "32"
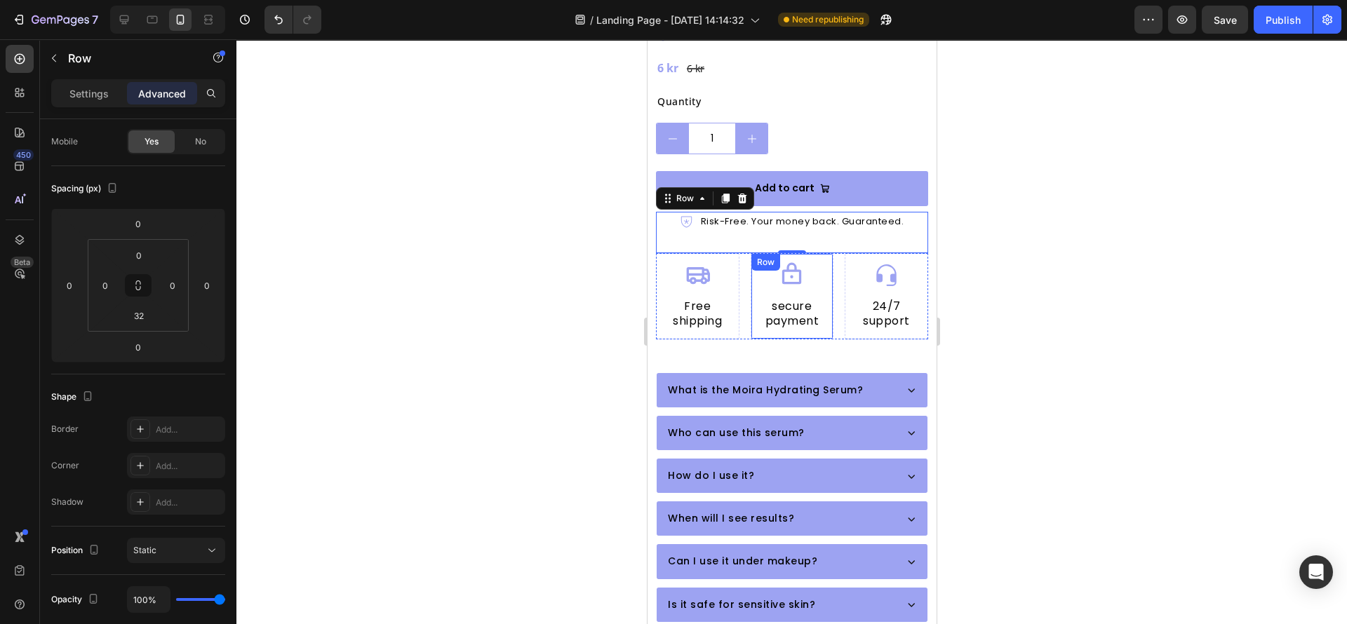
click at [750, 321] on div "Icon secure payment Heading Row" at bounding box center [791, 296] width 83 height 86
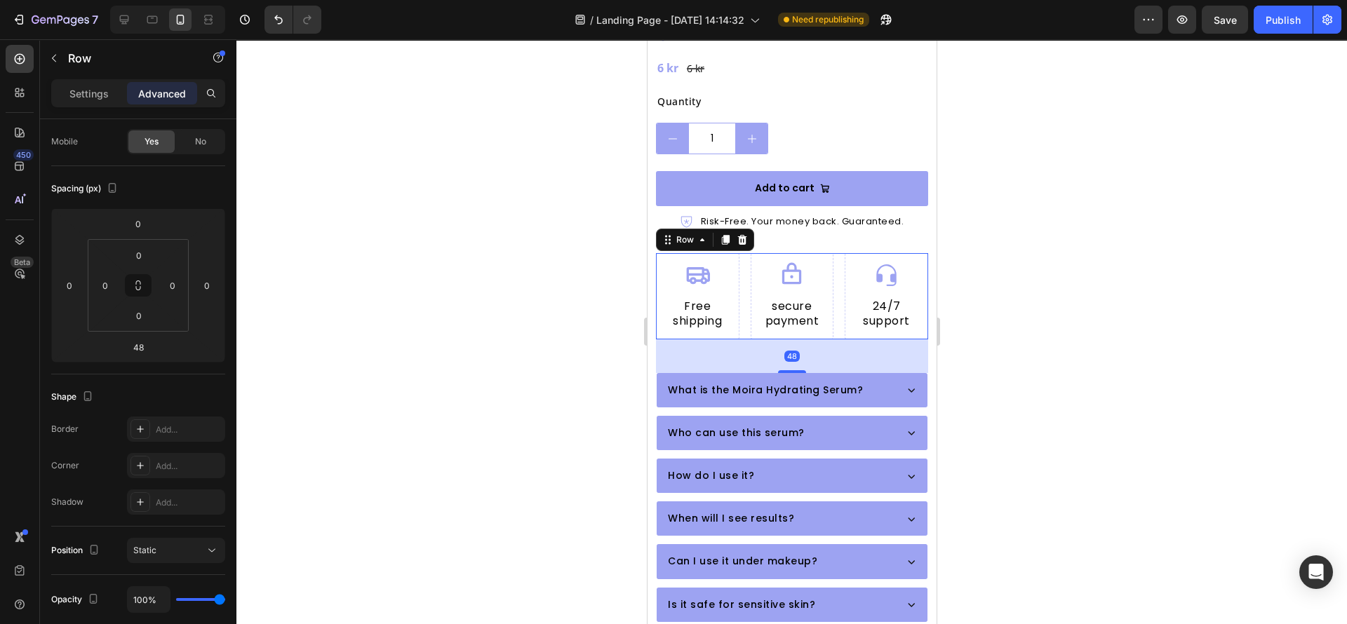
drag, startPoint x: 733, startPoint y: 320, endPoint x: 835, endPoint y: 401, distance: 130.8
click at [733, 320] on div "Icon Free shipping Heading Row Icon secure payment Heading Row Icon 24/7 suppor…" at bounding box center [791, 296] width 272 height 86
drag, startPoint x: 133, startPoint y: 347, endPoint x: 149, endPoint y: 385, distance: 41.2
click at [134, 346] on input "48" at bounding box center [138, 347] width 28 height 21
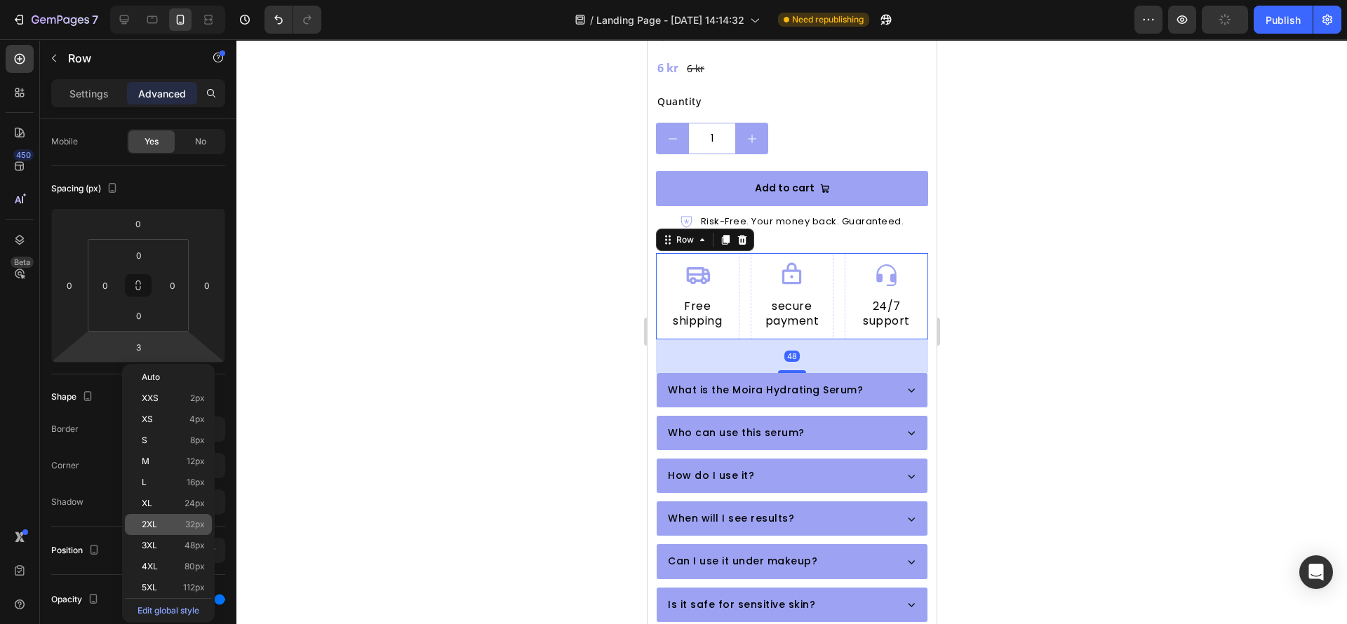
click at [156, 531] on div "2XL 32px" at bounding box center [168, 524] width 87 height 21
type input "32"
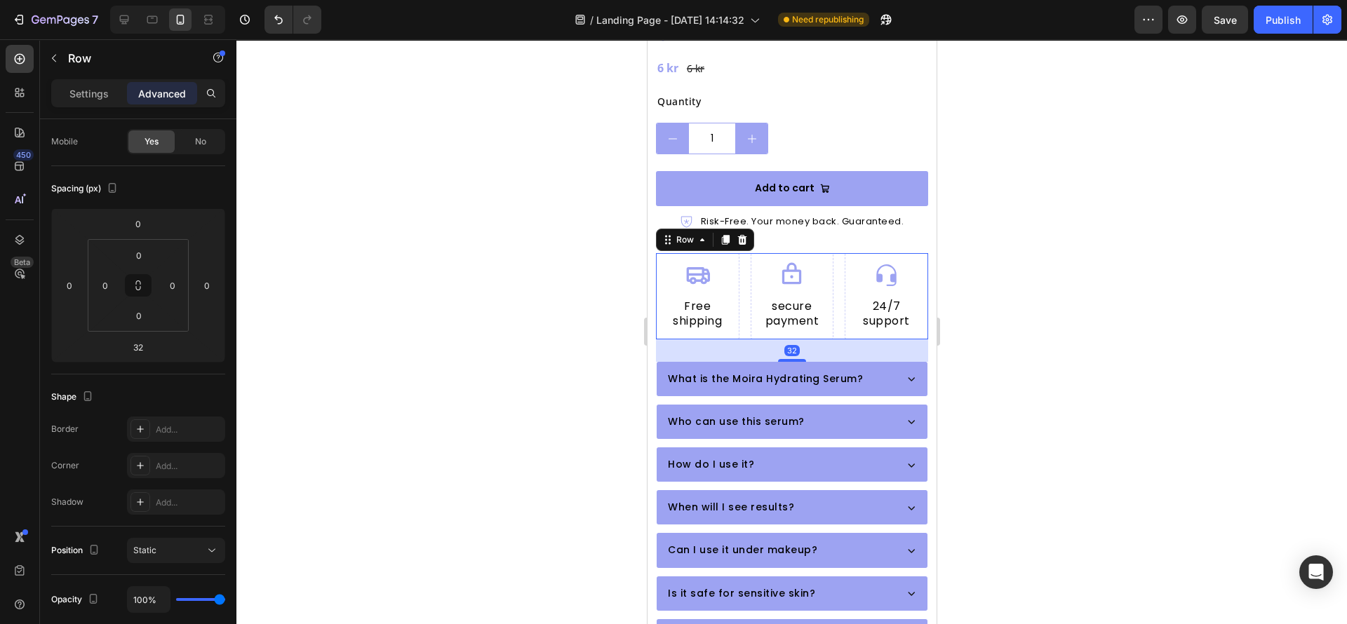
drag, startPoint x: 420, startPoint y: 464, endPoint x: 483, endPoint y: 448, distance: 65.0
click at [422, 463] on div at bounding box center [791, 331] width 1110 height 585
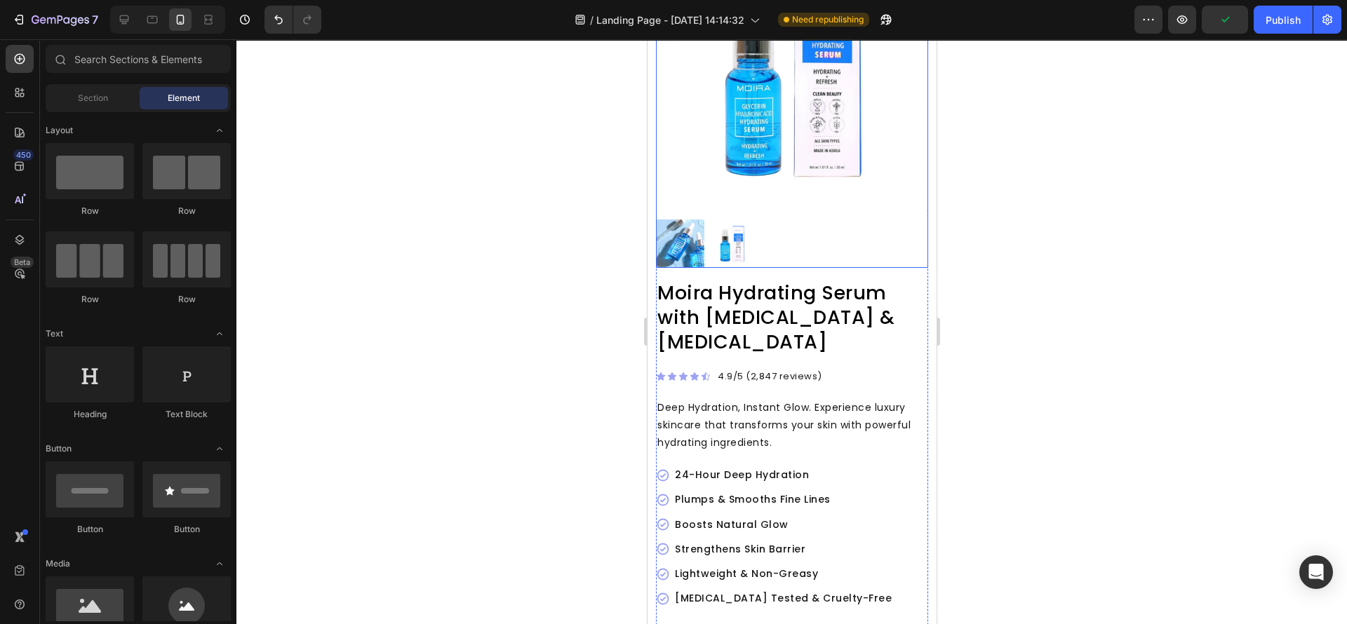
scroll to position [315, 0]
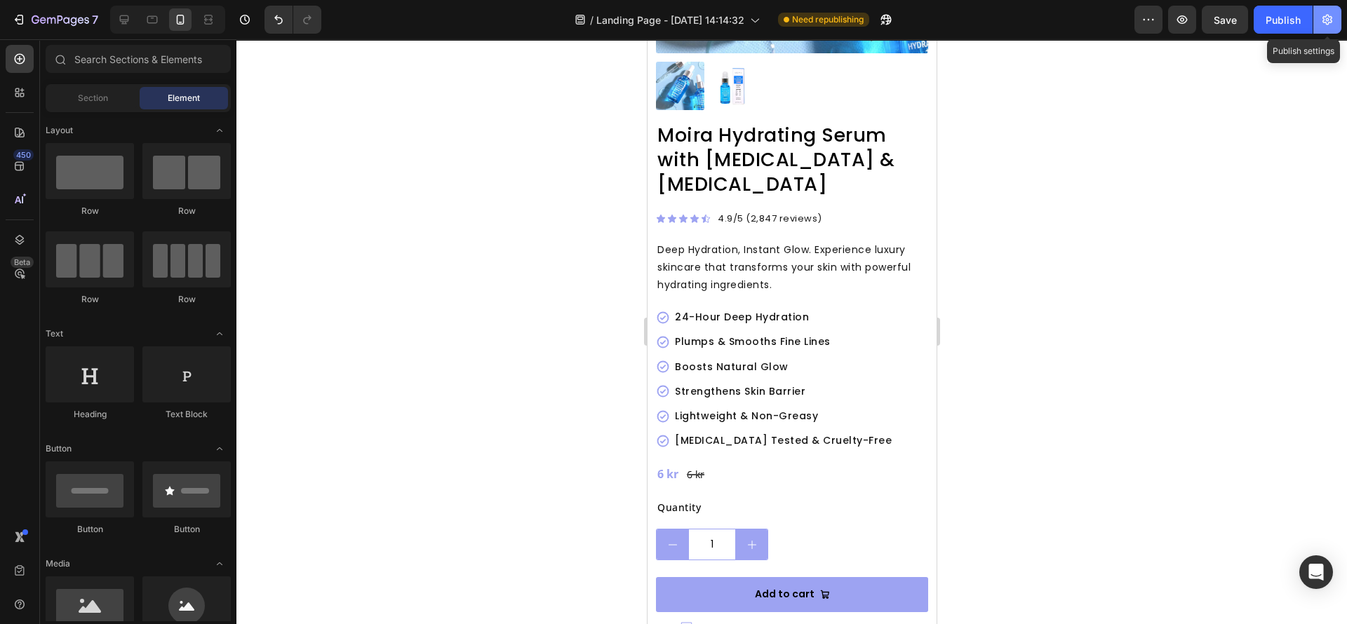
click at [1320, 20] on icon "button" at bounding box center [1327, 20] width 14 height 14
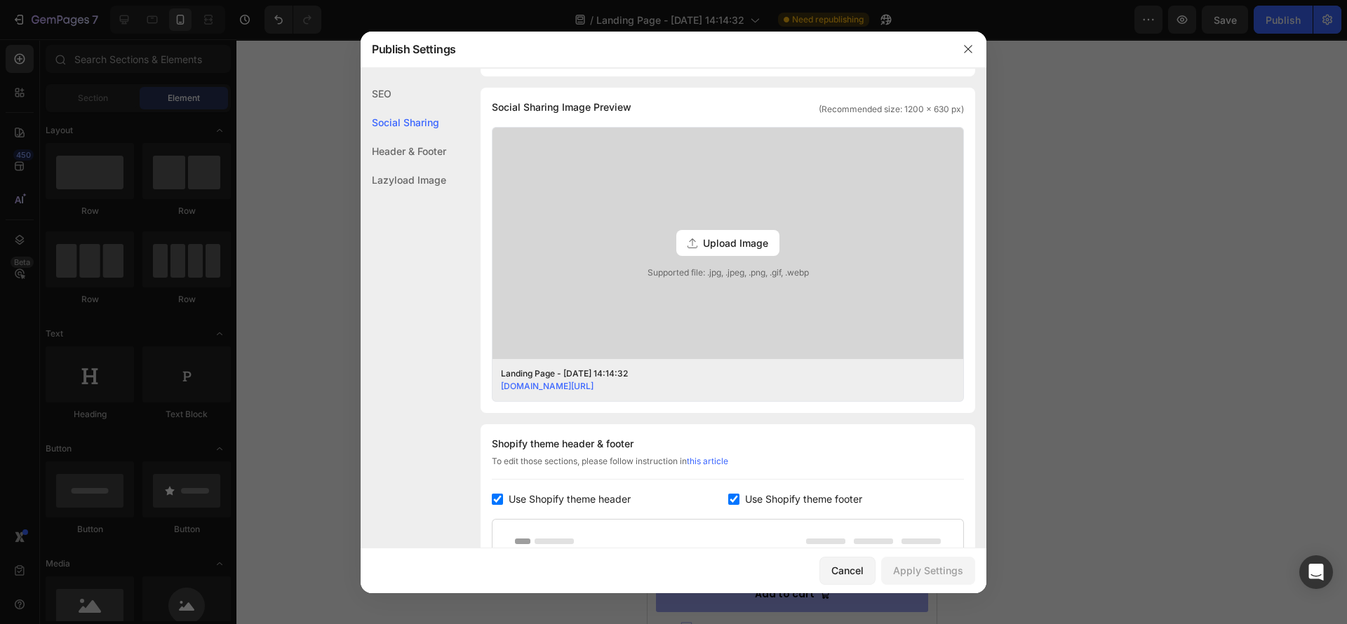
click at [500, 496] on input "checkbox" at bounding box center [497, 499] width 11 height 11
checkbox input "false"
click at [728, 502] on input "checkbox" at bounding box center [733, 499] width 11 height 11
checkbox input "false"
click at [868, 561] on button "Cancel" at bounding box center [847, 571] width 56 height 28
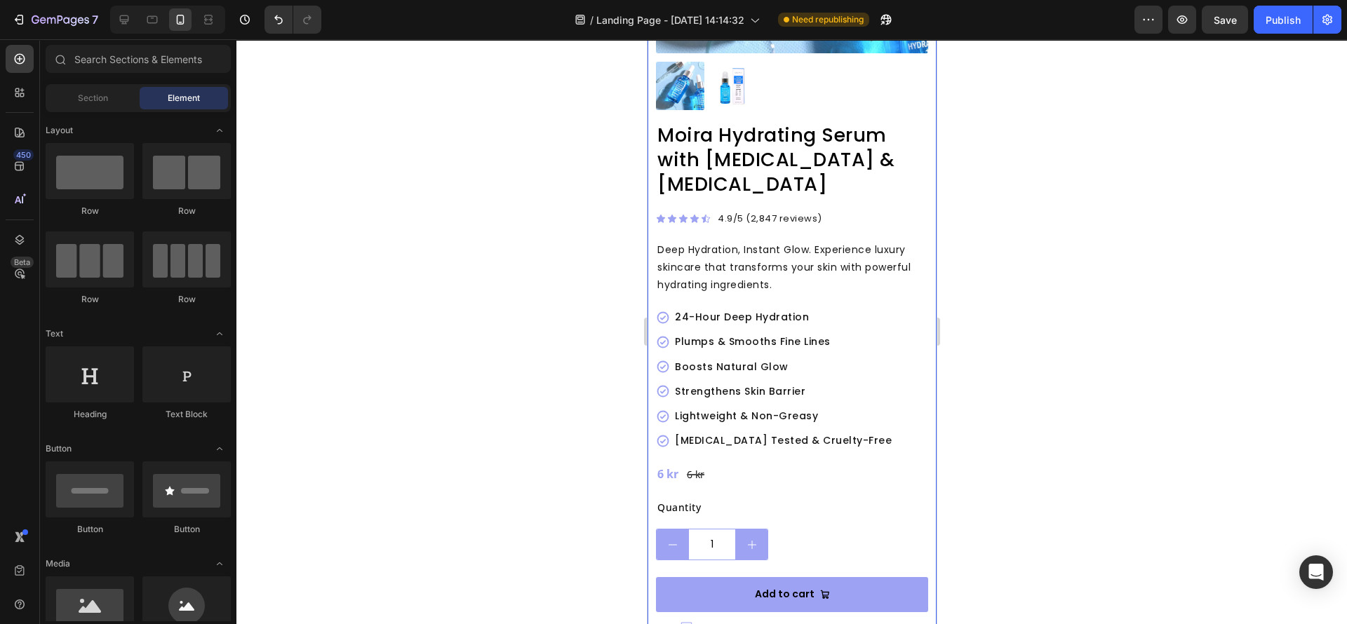
click at [918, 562] on div "Product Images Moira Hydrating Serum with Glycerin & Hyaluronic Acid Product Ti…" at bounding box center [791, 442] width 289 height 1378
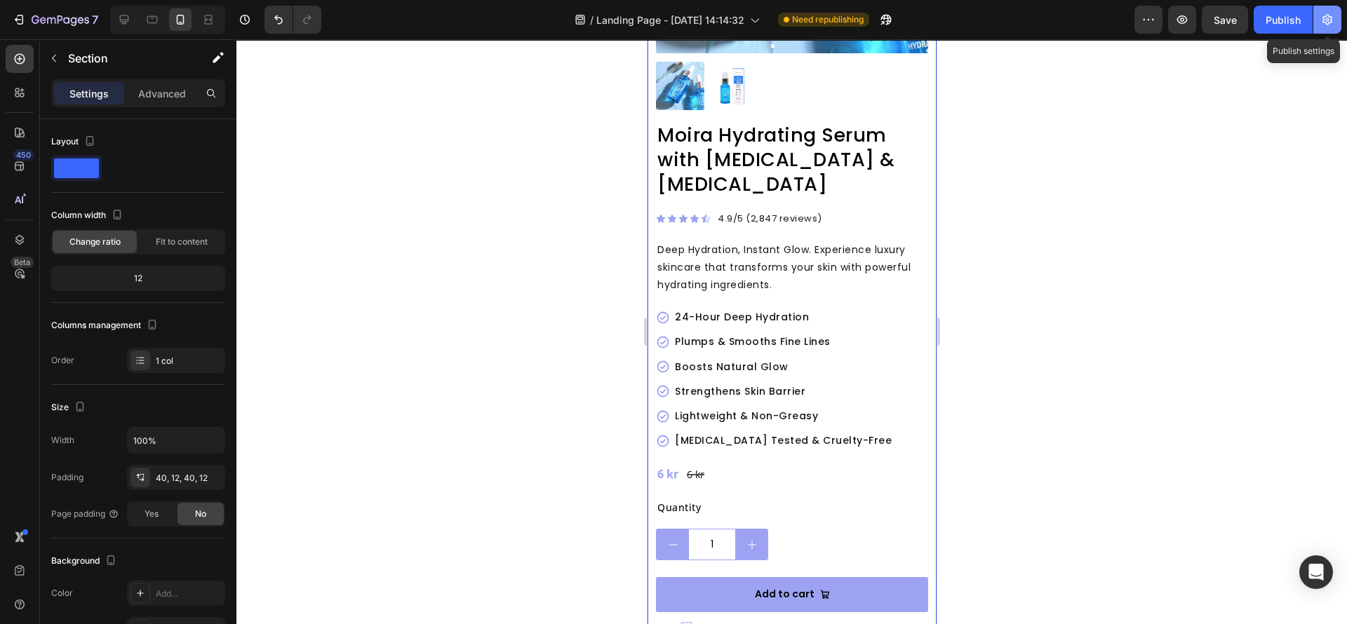
click at [1319, 22] on button "button" at bounding box center [1327, 20] width 28 height 28
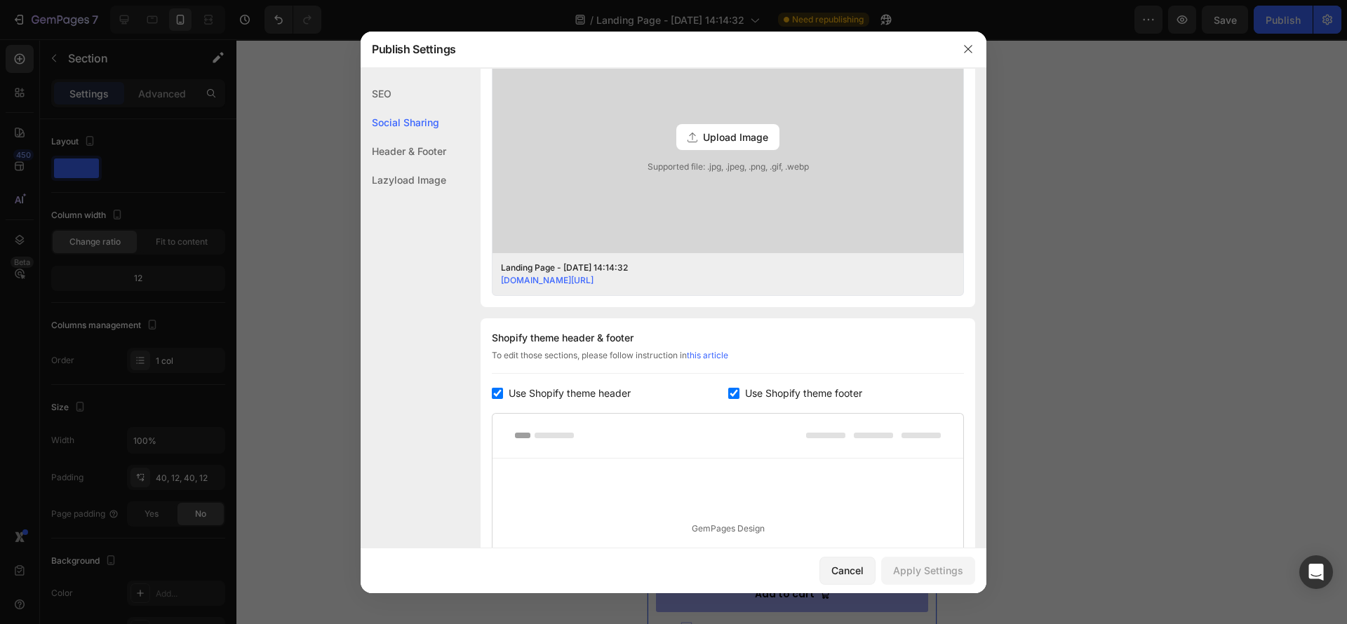
click at [411, 170] on div "Lazyload Image" at bounding box center [404, 180] width 86 height 29
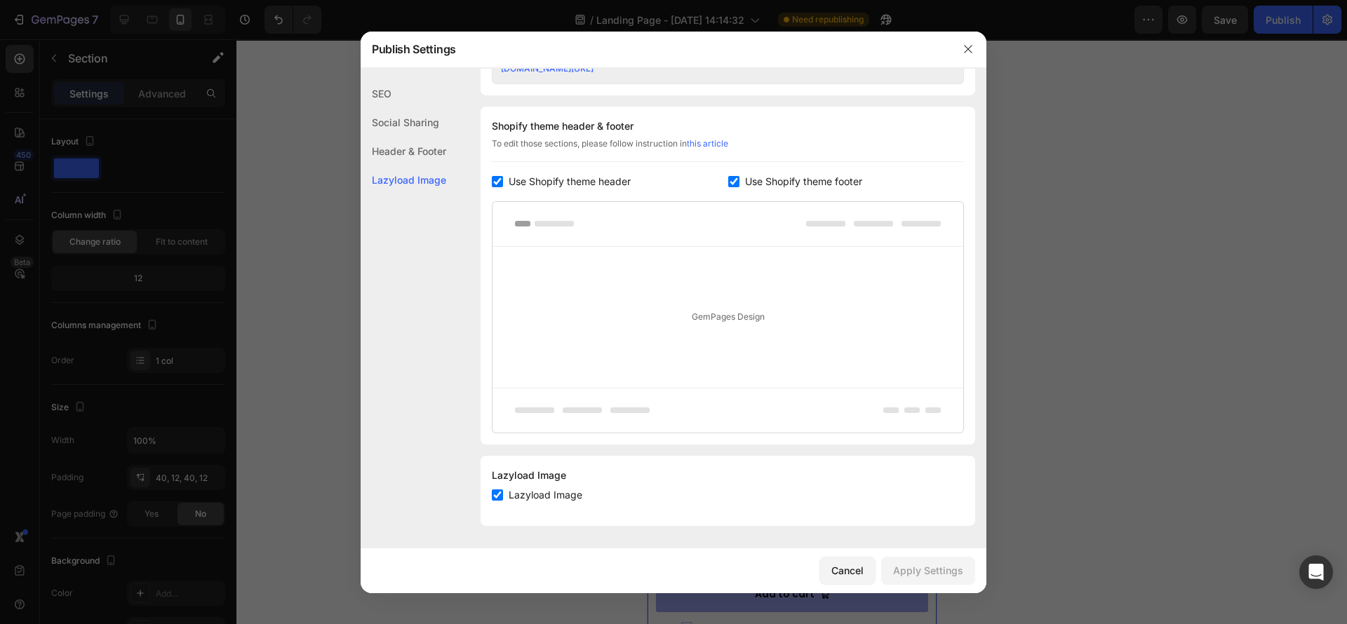
click at [501, 180] on input "checkbox" at bounding box center [497, 181] width 11 height 11
checkbox input "false"
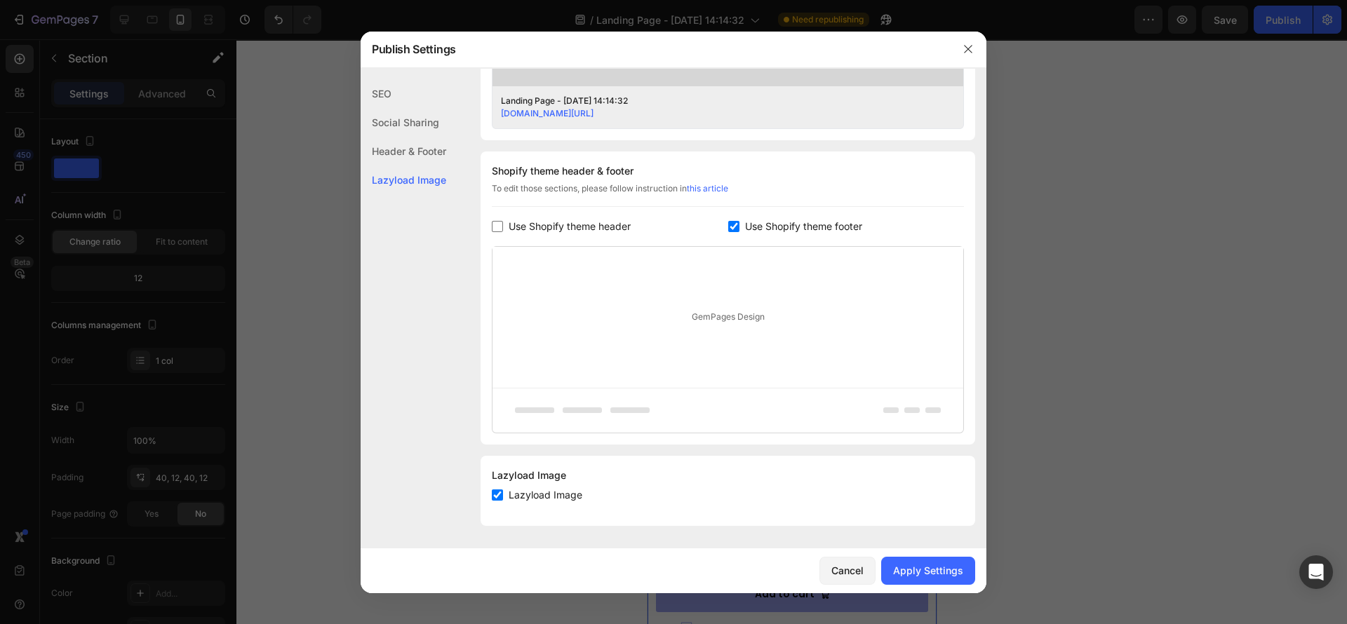
click at [728, 221] on input "checkbox" at bounding box center [733, 226] width 11 height 11
checkbox input "false"
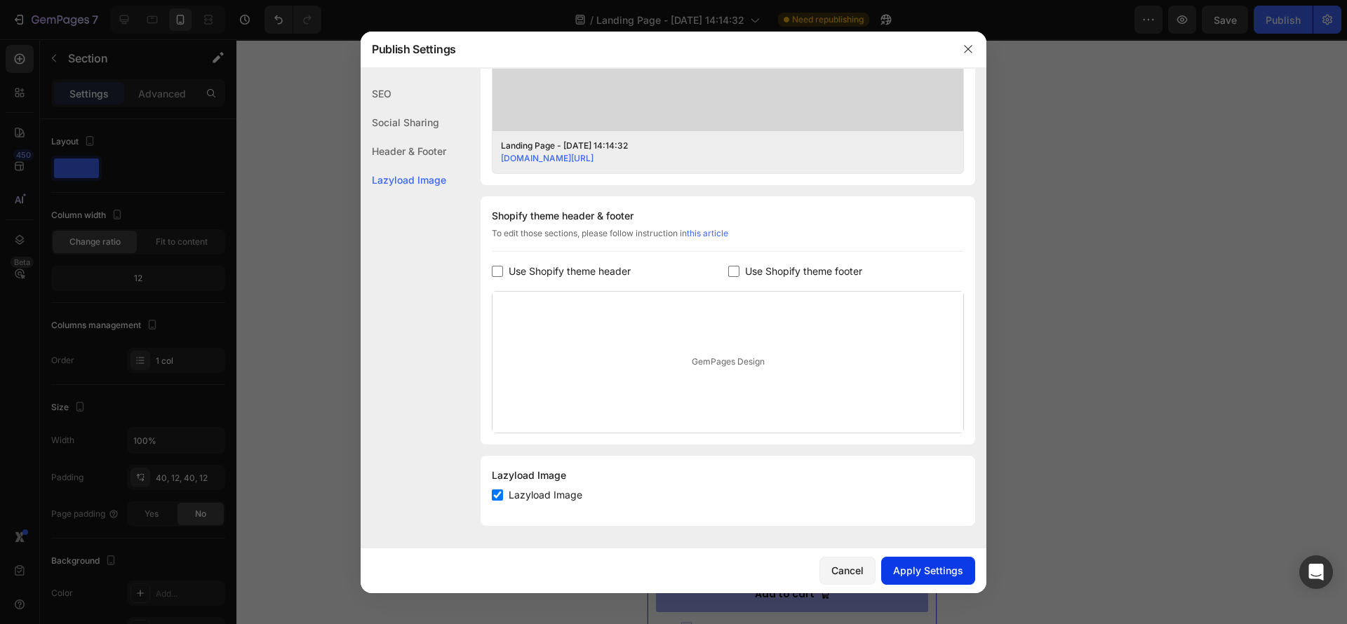
click at [914, 559] on button "Apply Settings" at bounding box center [928, 571] width 94 height 28
click at [971, 46] on icon "button" at bounding box center [968, 49] width 8 height 8
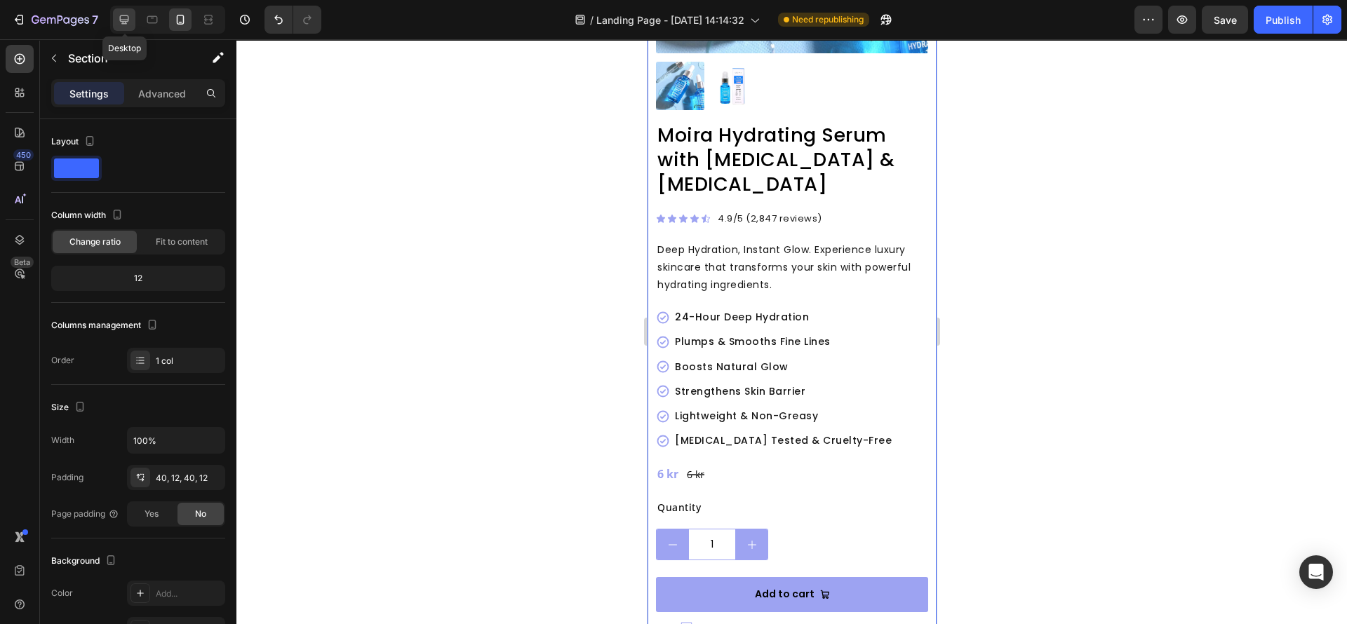
drag, startPoint x: 127, startPoint y: 16, endPoint x: 175, endPoint y: 106, distance: 101.7
click at [125, 17] on icon at bounding box center [124, 20] width 14 height 14
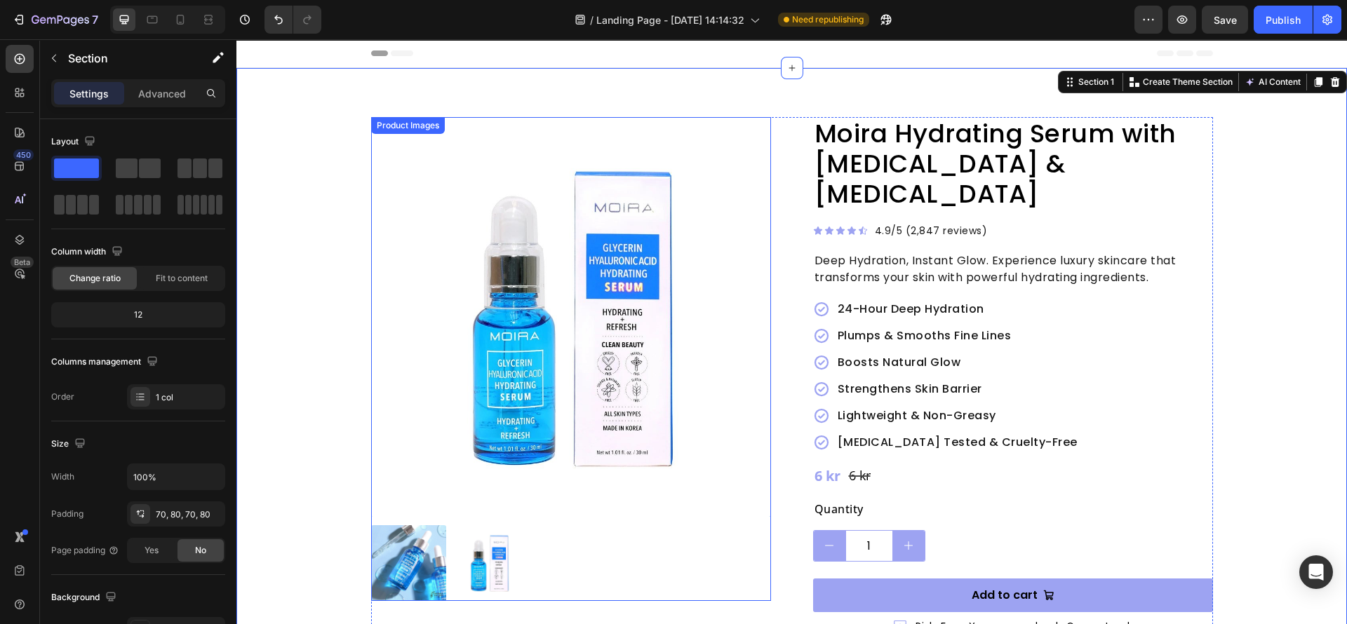
scroll to position [105, 0]
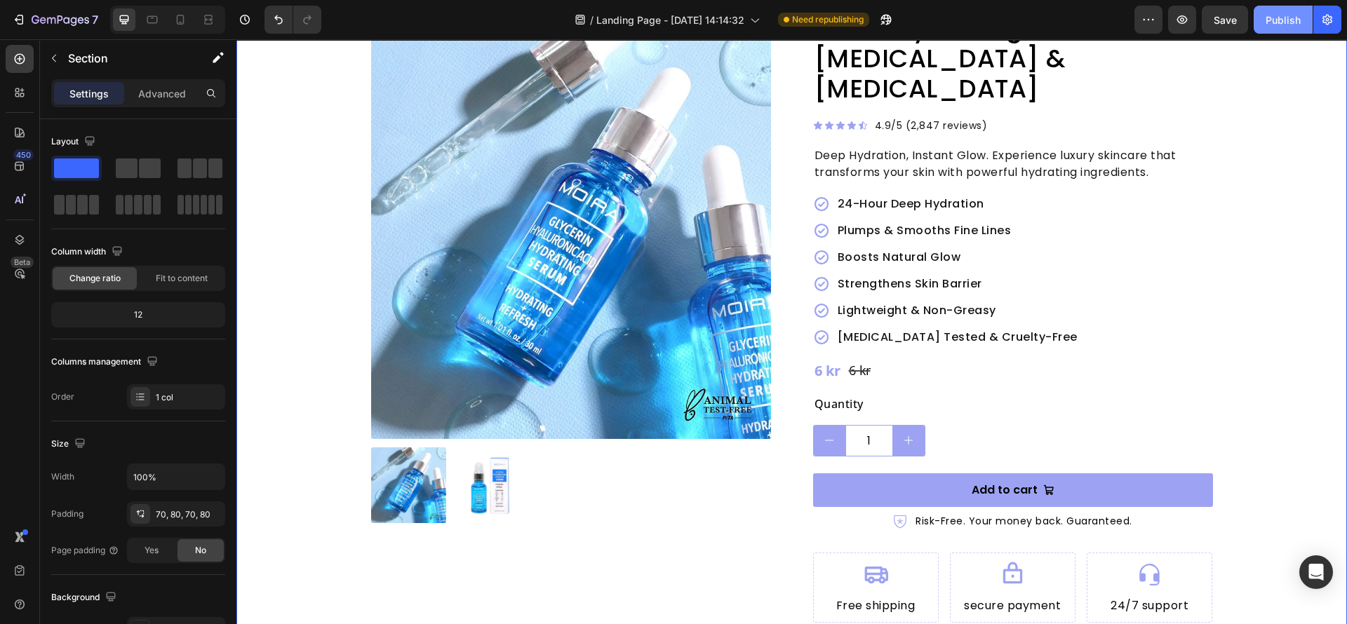
click at [1274, 20] on div "Publish" at bounding box center [1282, 20] width 35 height 15
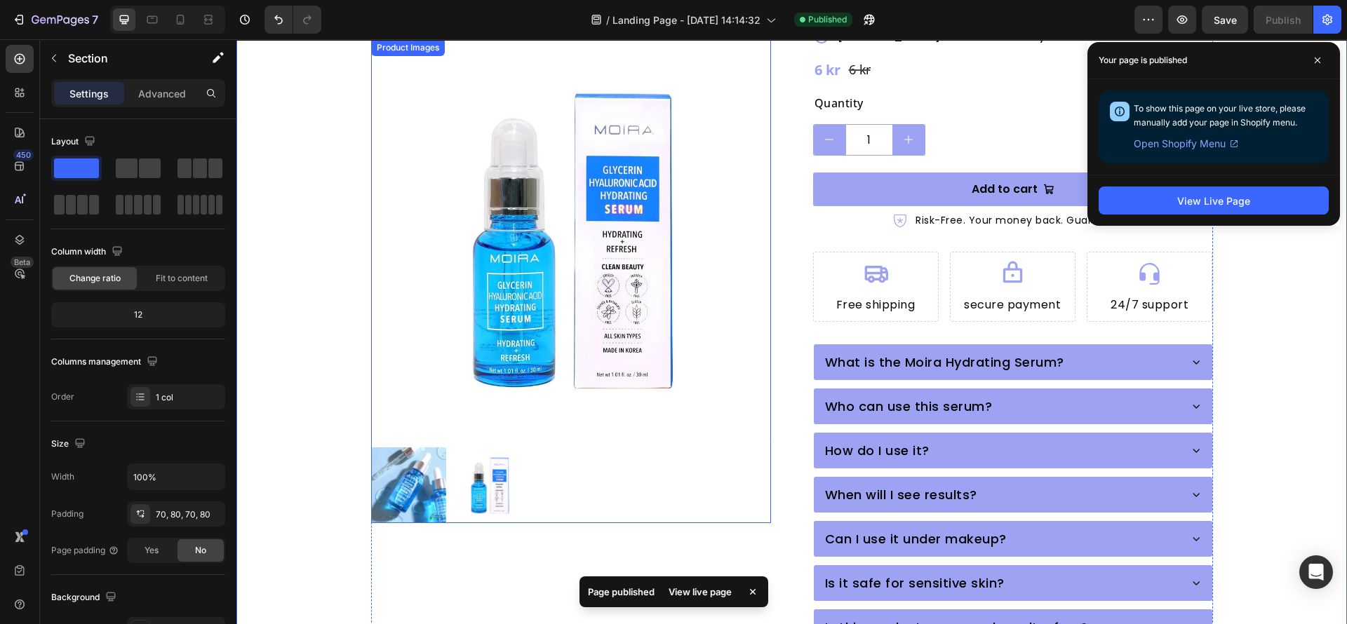
scroll to position [421, 0]
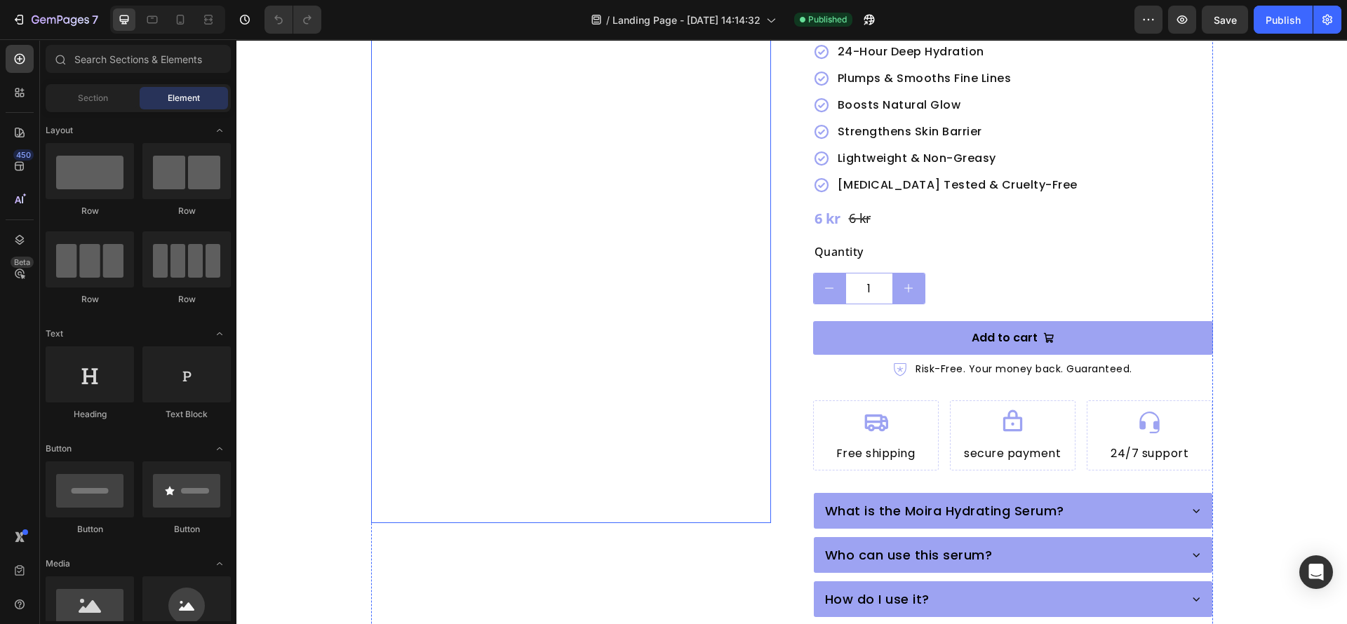
scroll to position [421, 0]
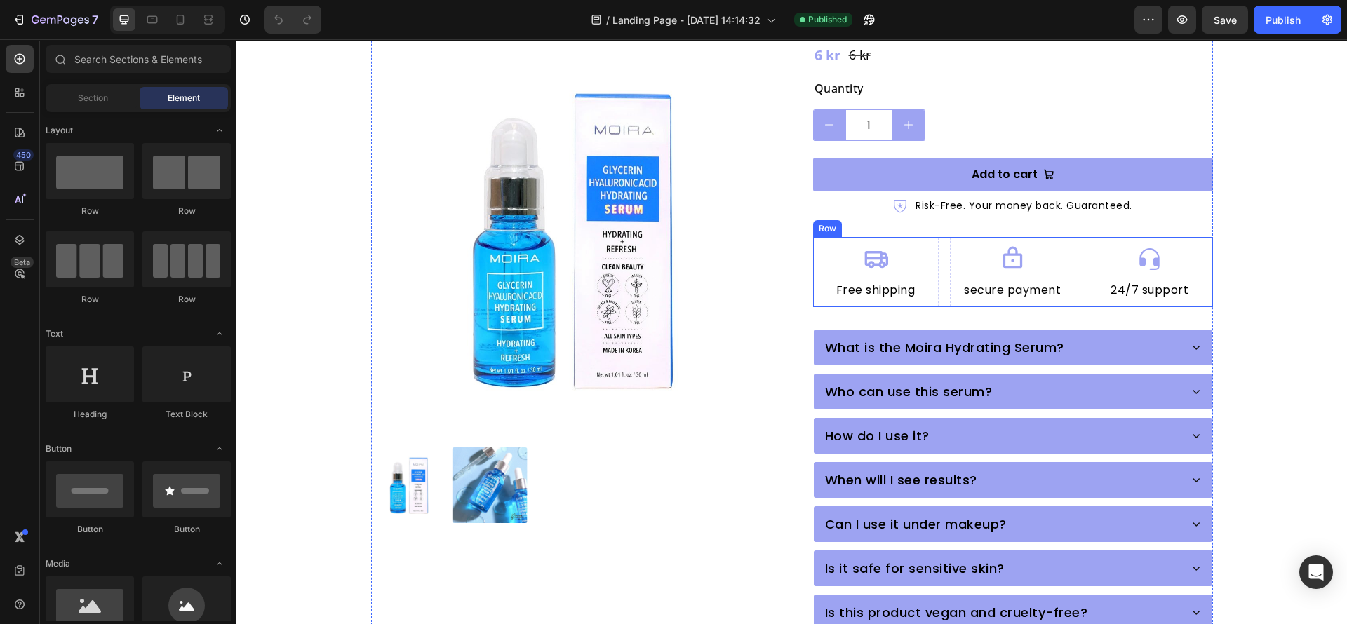
click at [934, 271] on div "Icon Free shipping Heading Row Icon secure payment Heading Row Icon 24/7 suppor…" at bounding box center [1013, 272] width 400 height 70
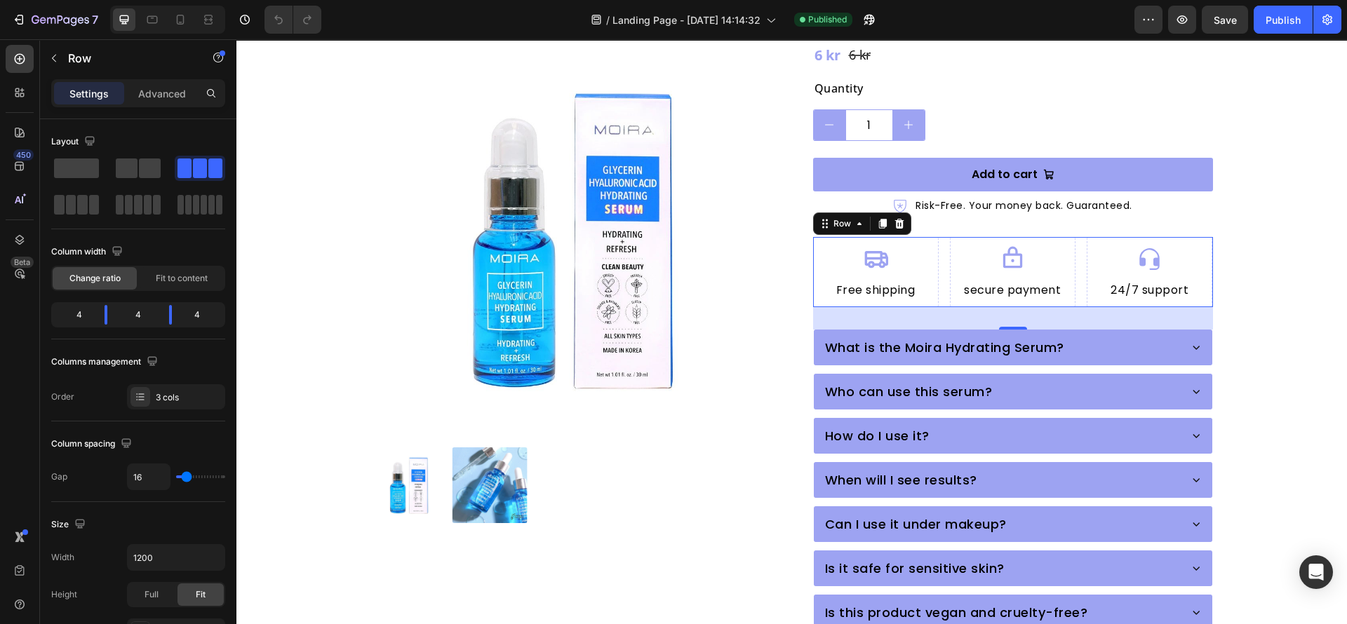
click at [148, 76] on div "Row" at bounding box center [120, 59] width 160 height 40
click at [163, 86] on p "Advanced" at bounding box center [162, 93] width 48 height 15
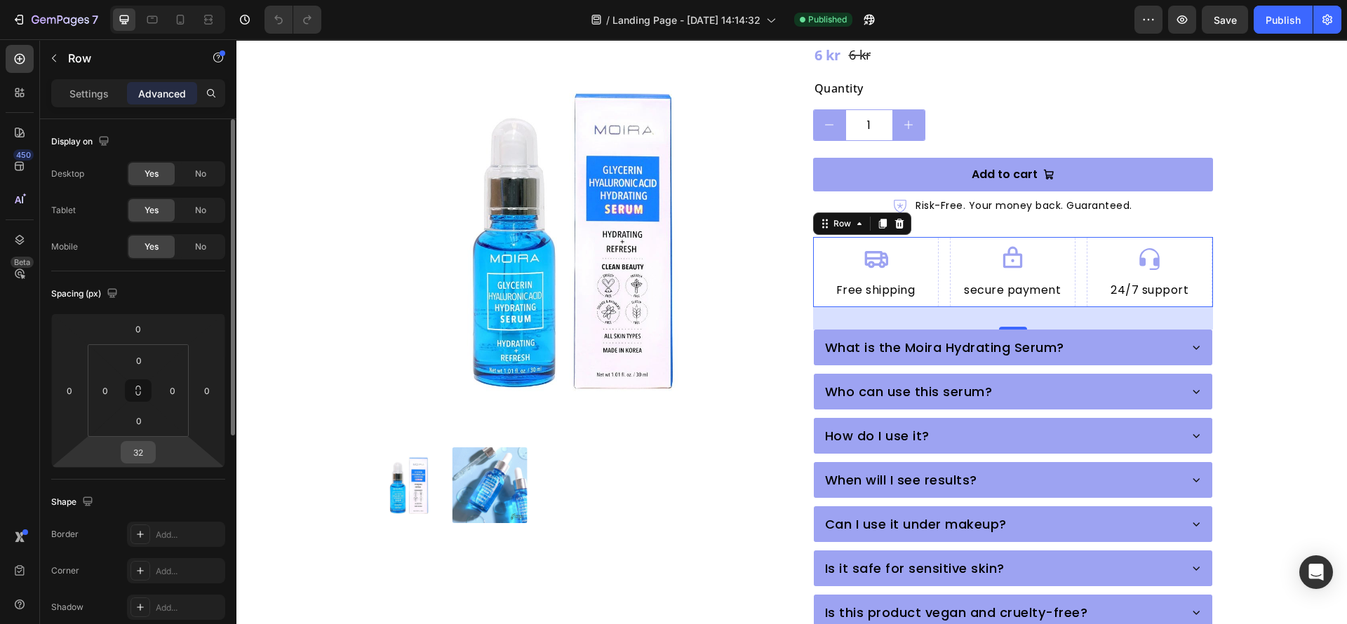
click at [140, 459] on input "32" at bounding box center [138, 452] width 28 height 21
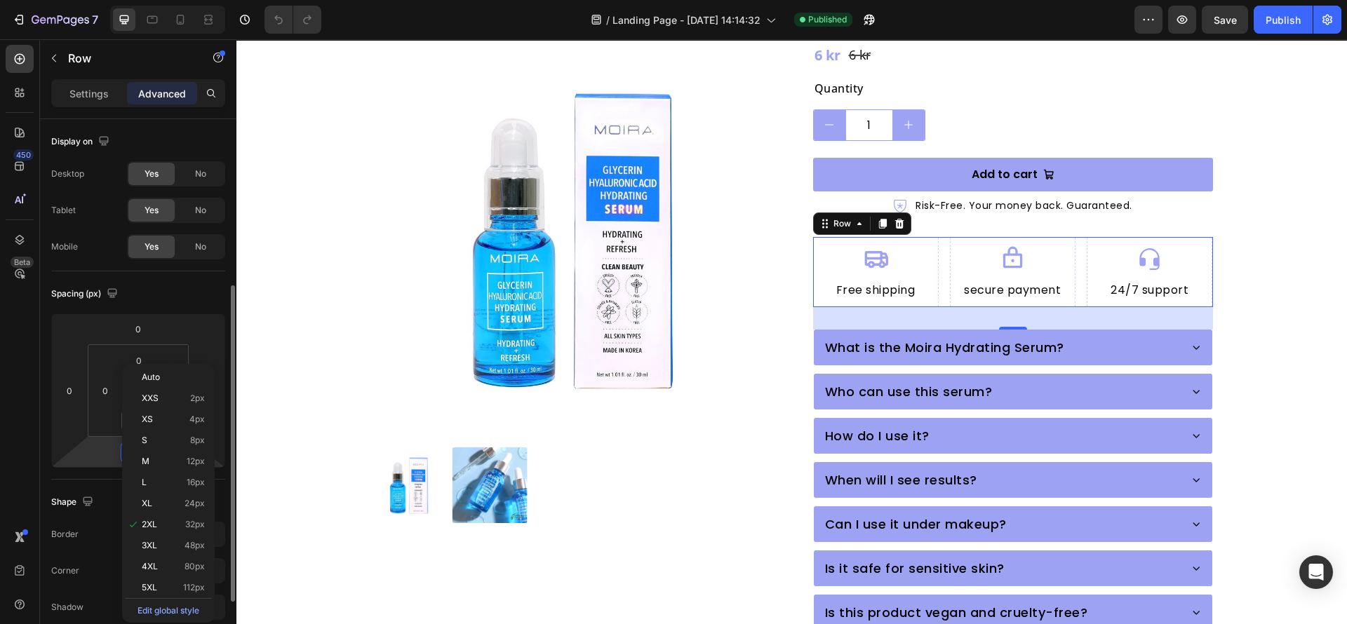
scroll to position [105, 0]
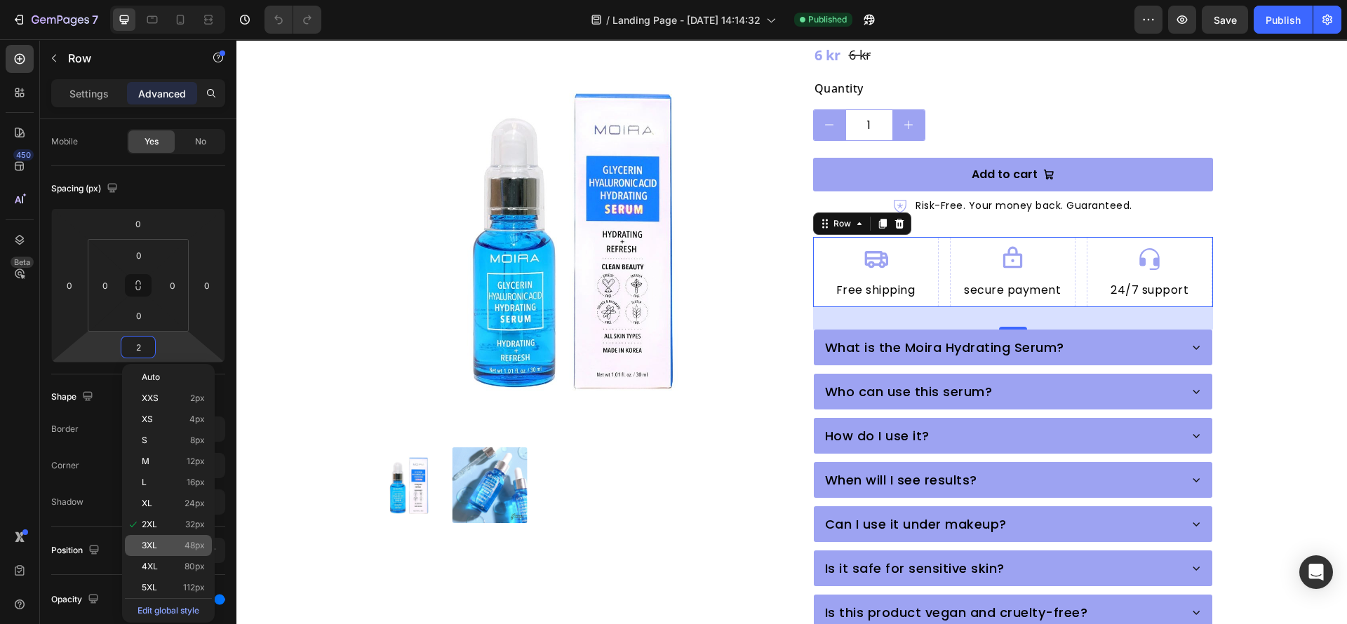
click at [165, 544] on p "3XL 48px" at bounding box center [173, 546] width 63 height 10
type input "48"
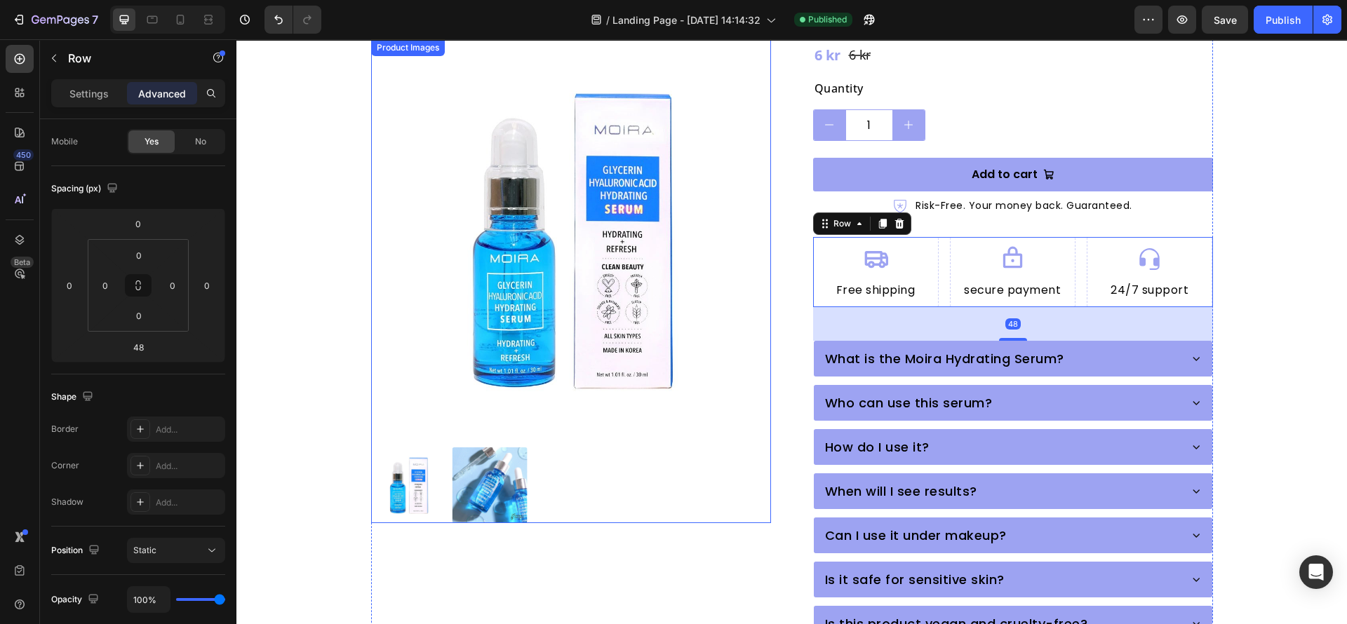
click at [748, 450] on div at bounding box center [571, 485] width 400 height 76
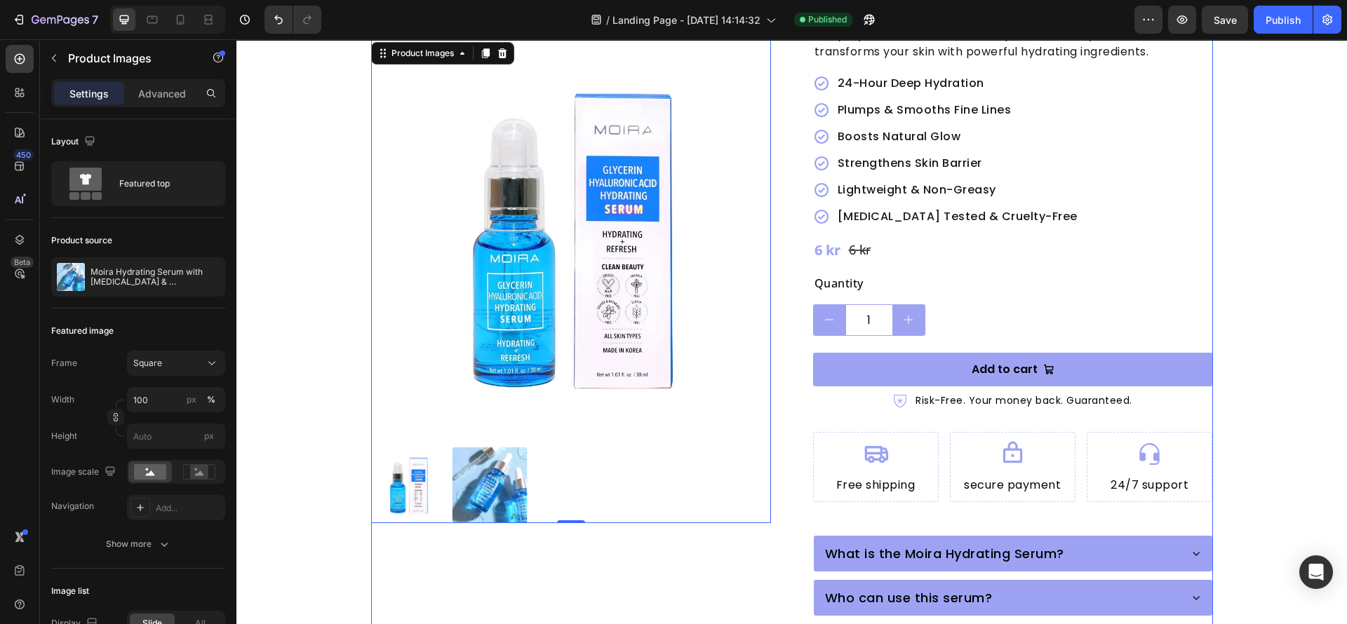
scroll to position [255, 0]
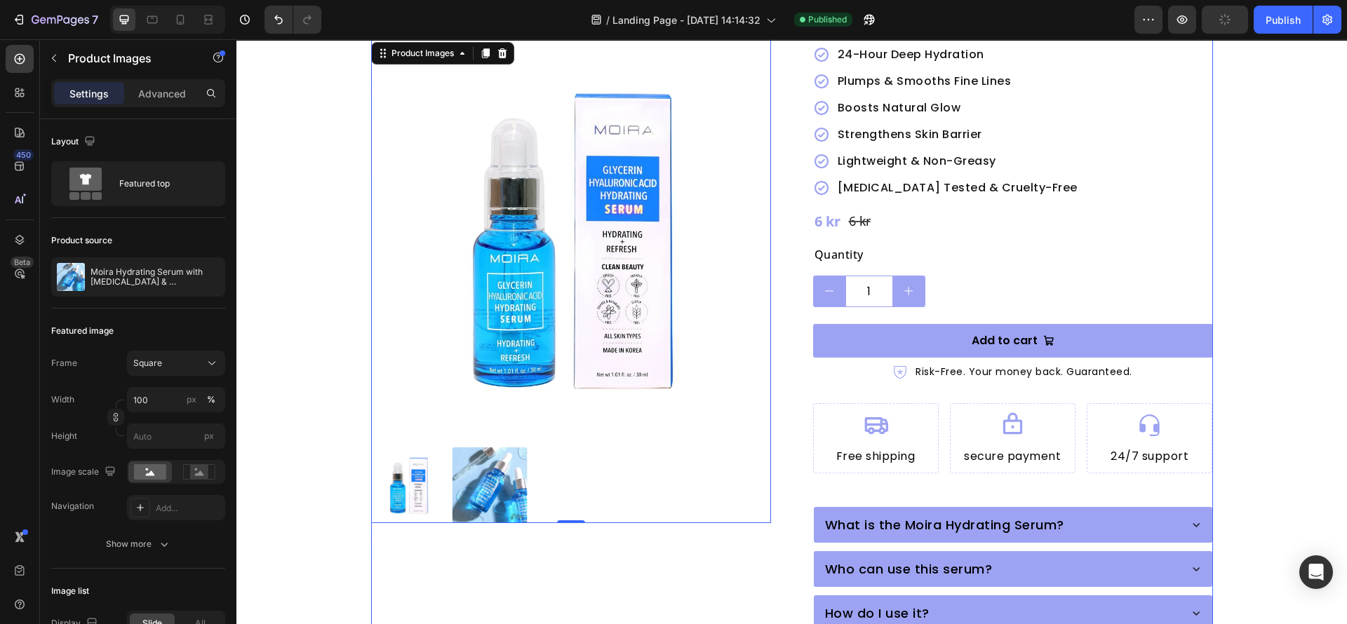
click at [682, 553] on div "Product Images 0" at bounding box center [571, 358] width 400 height 990
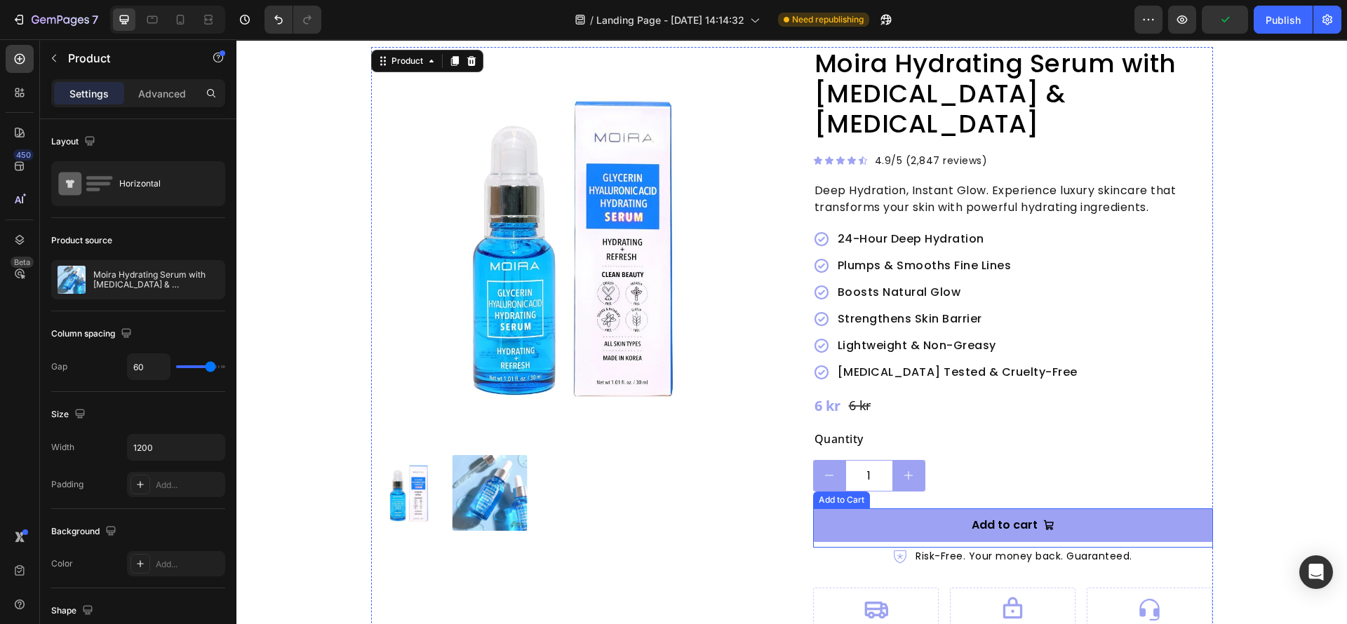
scroll to position [0, 0]
